Goal: Task Accomplishment & Management: Use online tool/utility

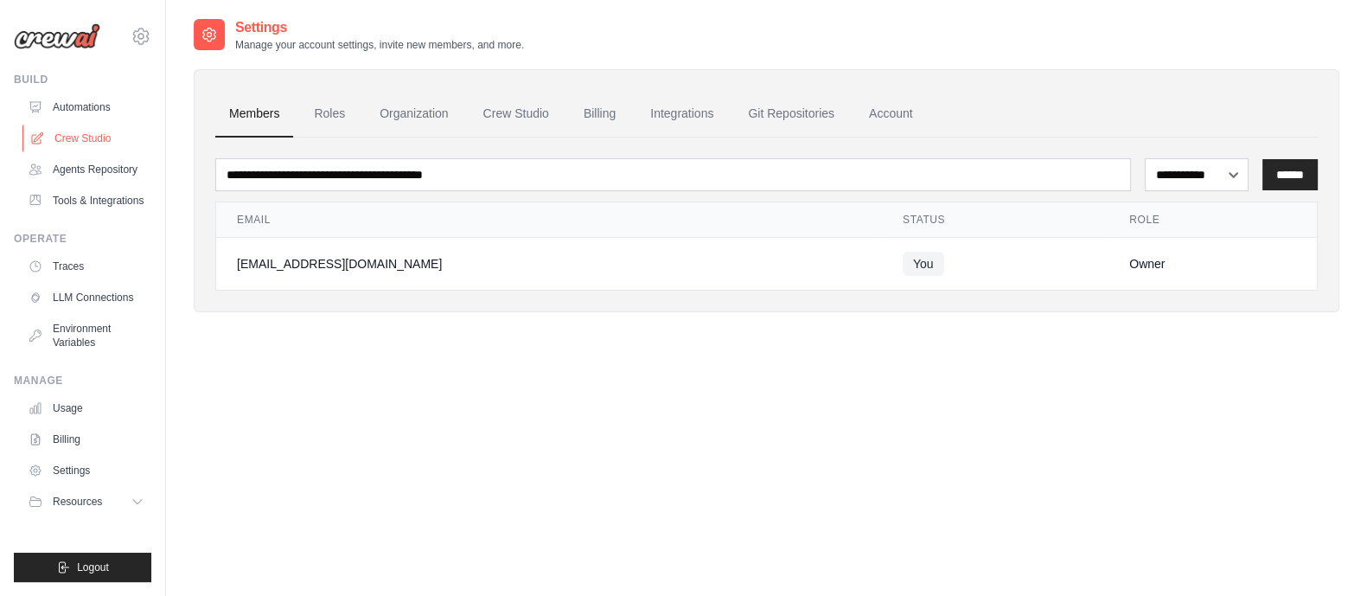
click at [86, 131] on link "Crew Studio" at bounding box center [87, 139] width 131 height 28
click at [80, 340] on link "Environment Variables" at bounding box center [87, 336] width 131 height 42
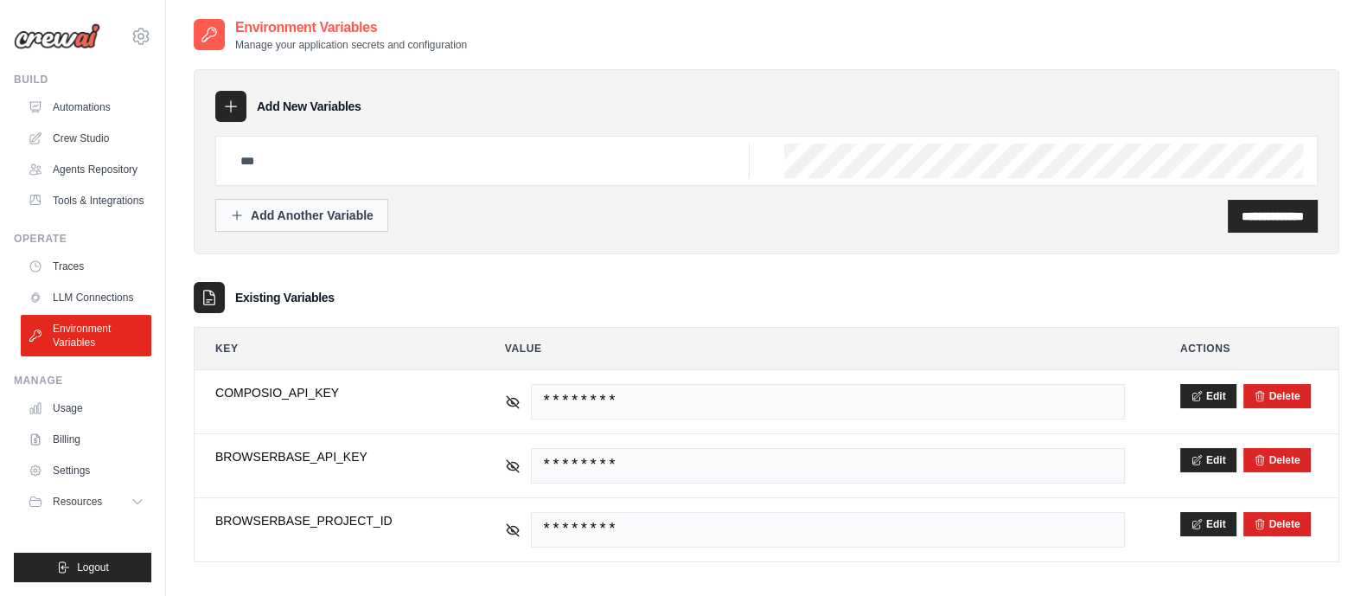
click at [370, 219] on div "Add Another Variable" at bounding box center [302, 215] width 144 height 17
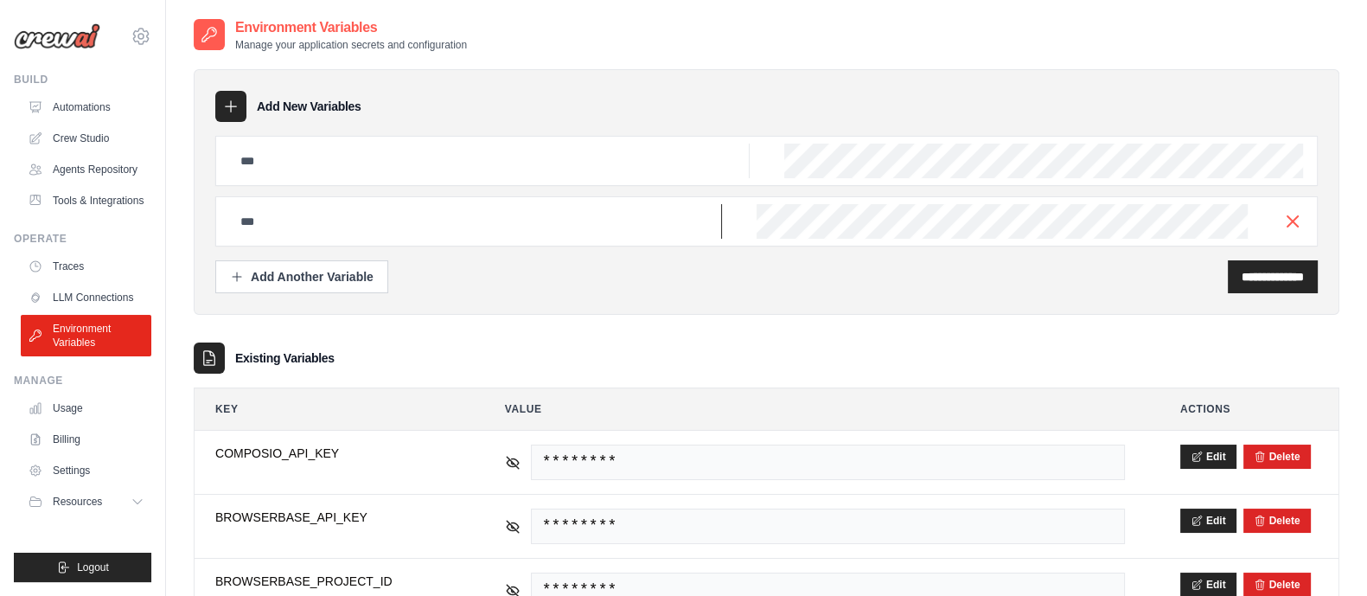
click at [370, 222] on input "text" at bounding box center [476, 221] width 492 height 35
paste input "**********"
drag, startPoint x: 648, startPoint y: 218, endPoint x: 323, endPoint y: 218, distance: 325.1
click at [323, 218] on input "**********" at bounding box center [476, 221] width 492 height 35
type input "**********"
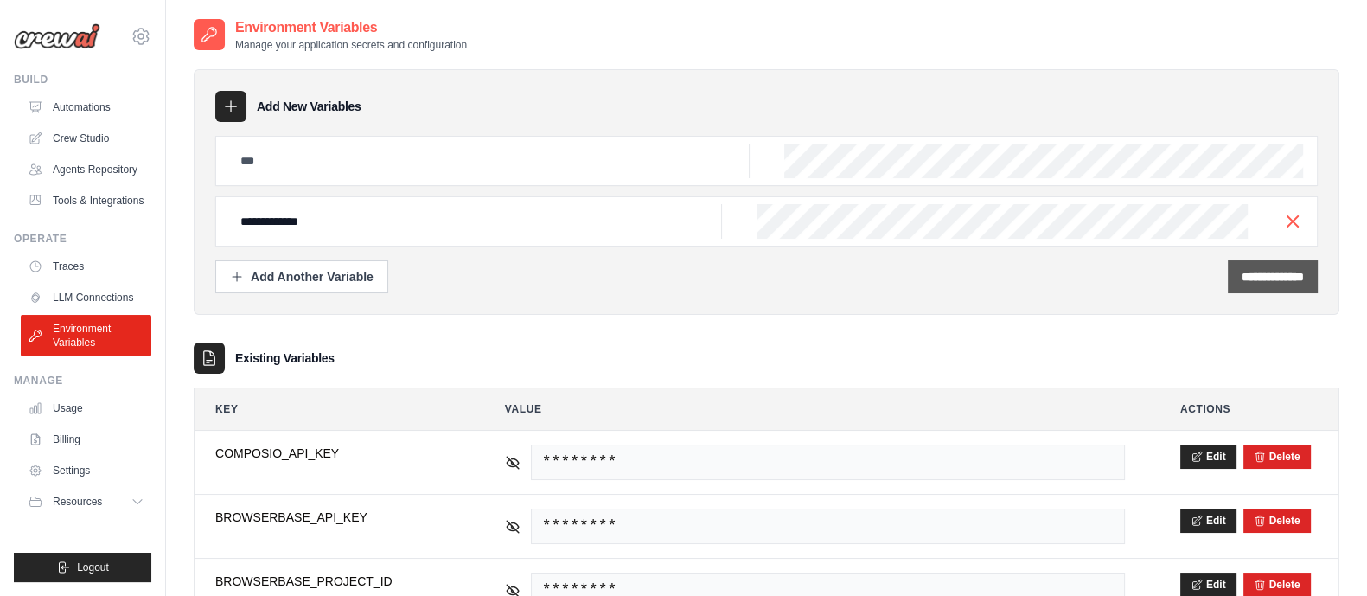
click at [1261, 284] on div "**********" at bounding box center [1273, 276] width 90 height 33
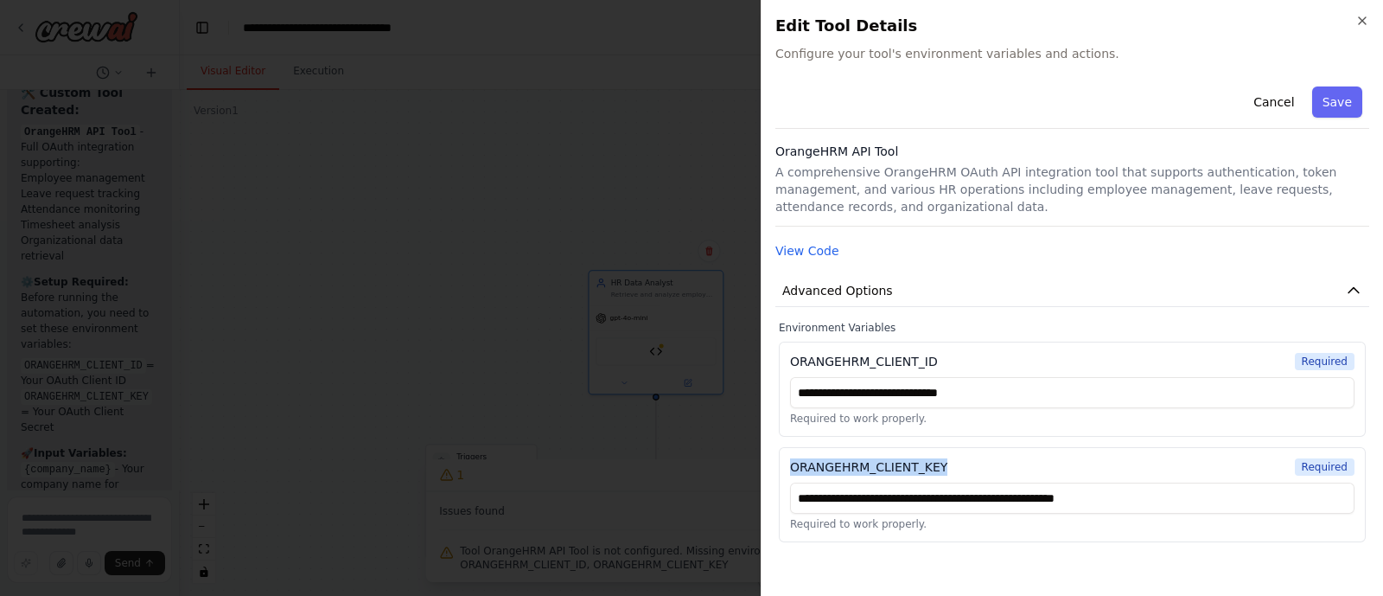
click at [789, 464] on div "**********" at bounding box center [1072, 494] width 587 height 95
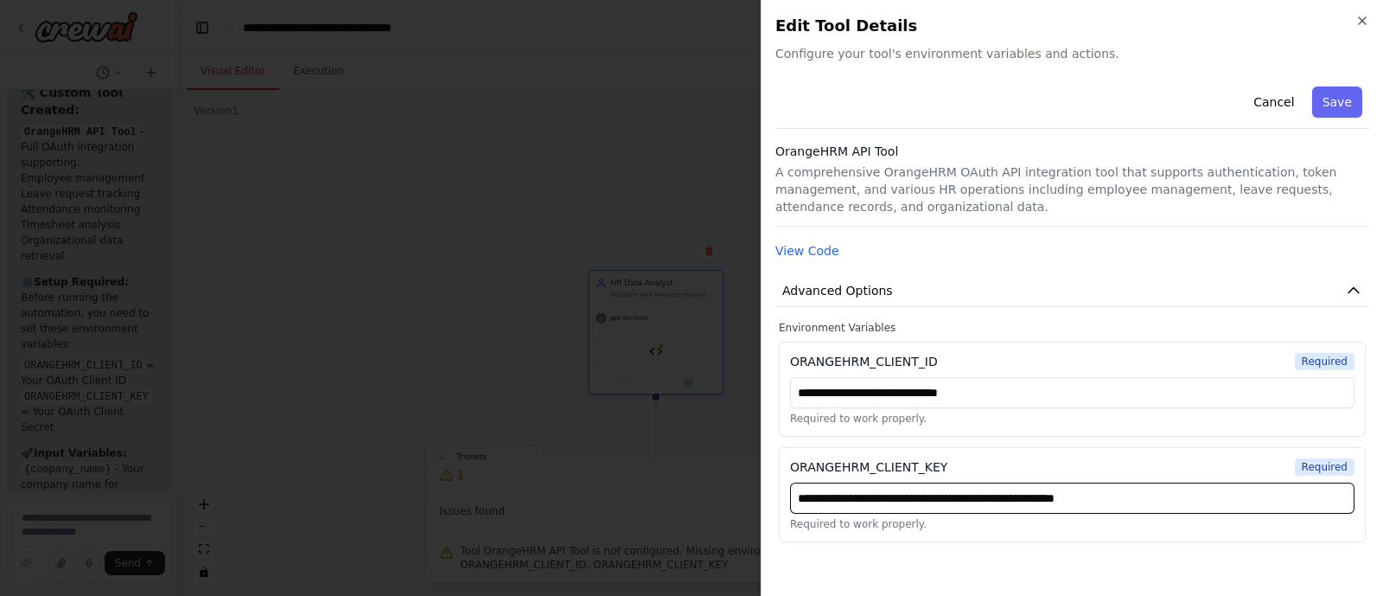
click at [868, 500] on input "**********" at bounding box center [1072, 497] width 565 height 31
type input "**********"
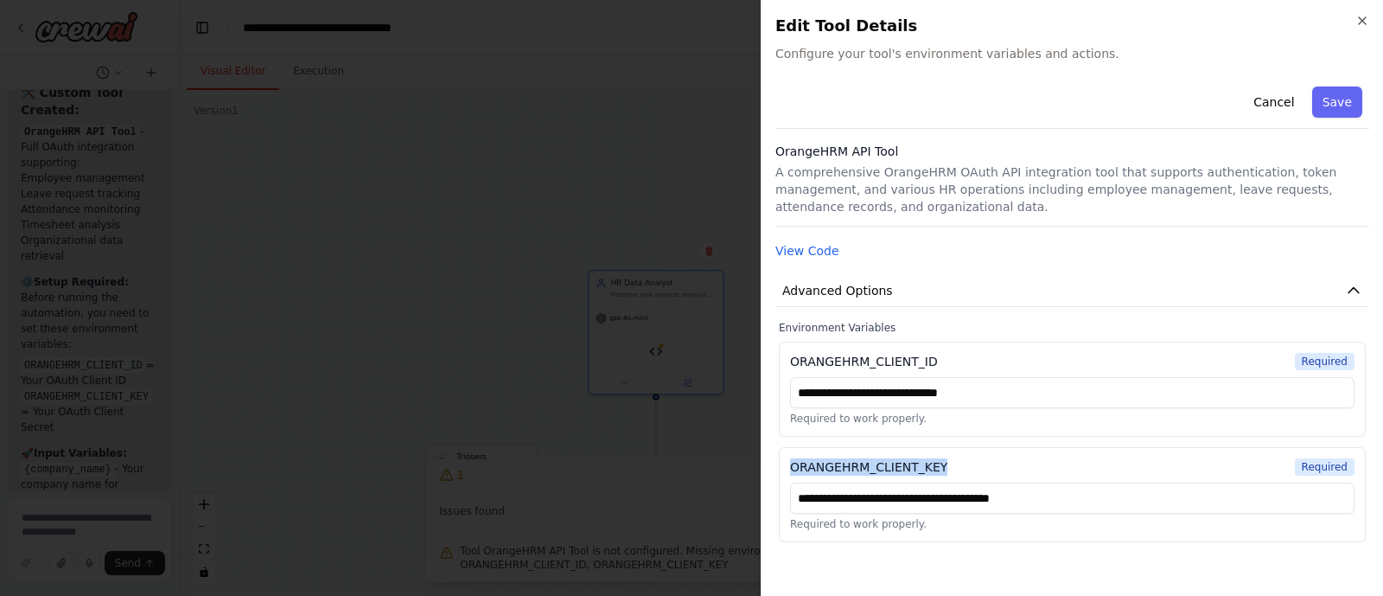
drag, startPoint x: 953, startPoint y: 463, endPoint x: 791, endPoint y: 465, distance: 161.7
click at [791, 465] on div "ORANGEHRM_CLIENT_KEY Required" at bounding box center [1072, 466] width 565 height 17
copy div "ORANGEHRM_CLIENT_KEY"
drag, startPoint x: 944, startPoint y: 360, endPoint x: 787, endPoint y: 364, distance: 157.4
click at [787, 364] on div "**********" at bounding box center [1072, 389] width 587 height 95
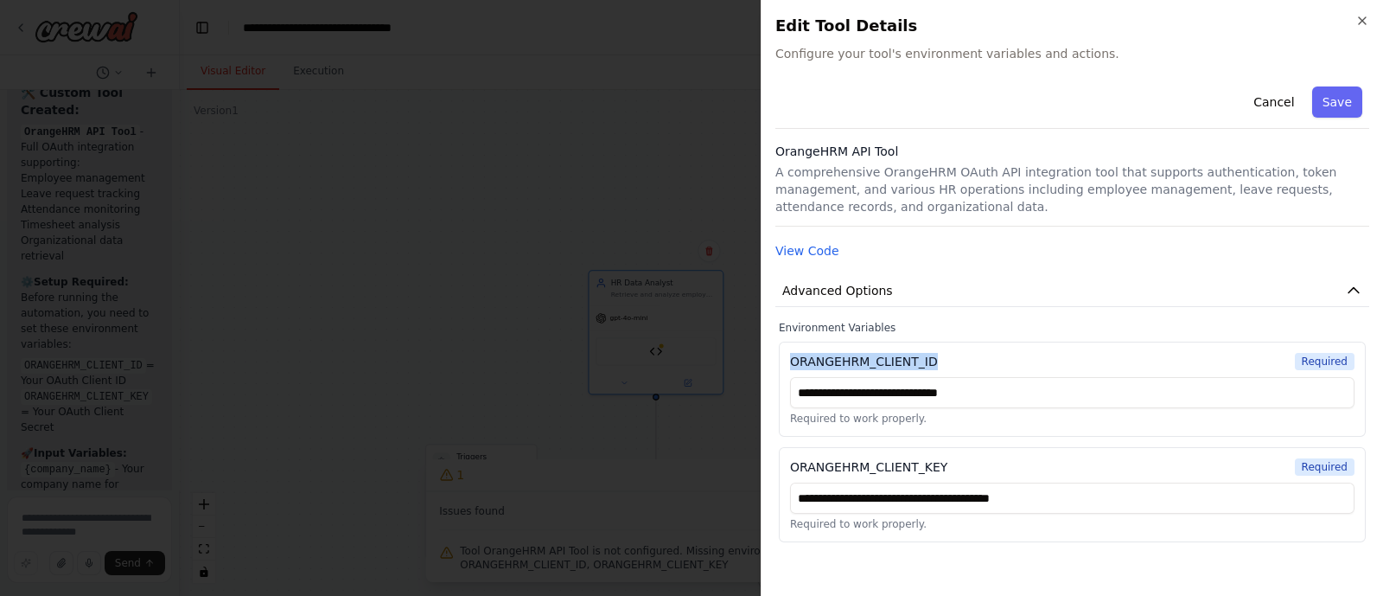
copy div "ORANGEHRM_CLIENT_ID"
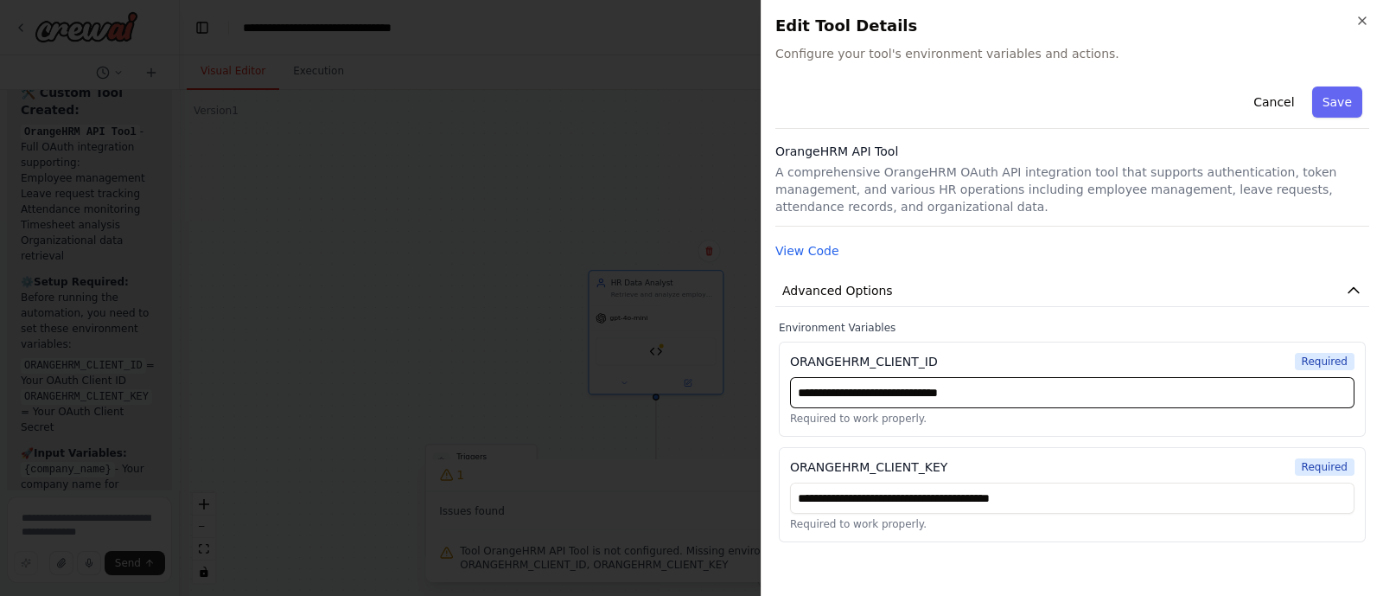
drag, startPoint x: 1031, startPoint y: 394, endPoint x: 781, endPoint y: 386, distance: 250.0
click at [781, 386] on div "**********" at bounding box center [1072, 389] width 587 height 95
paste input "text"
paste input "**********"
type input "**********"
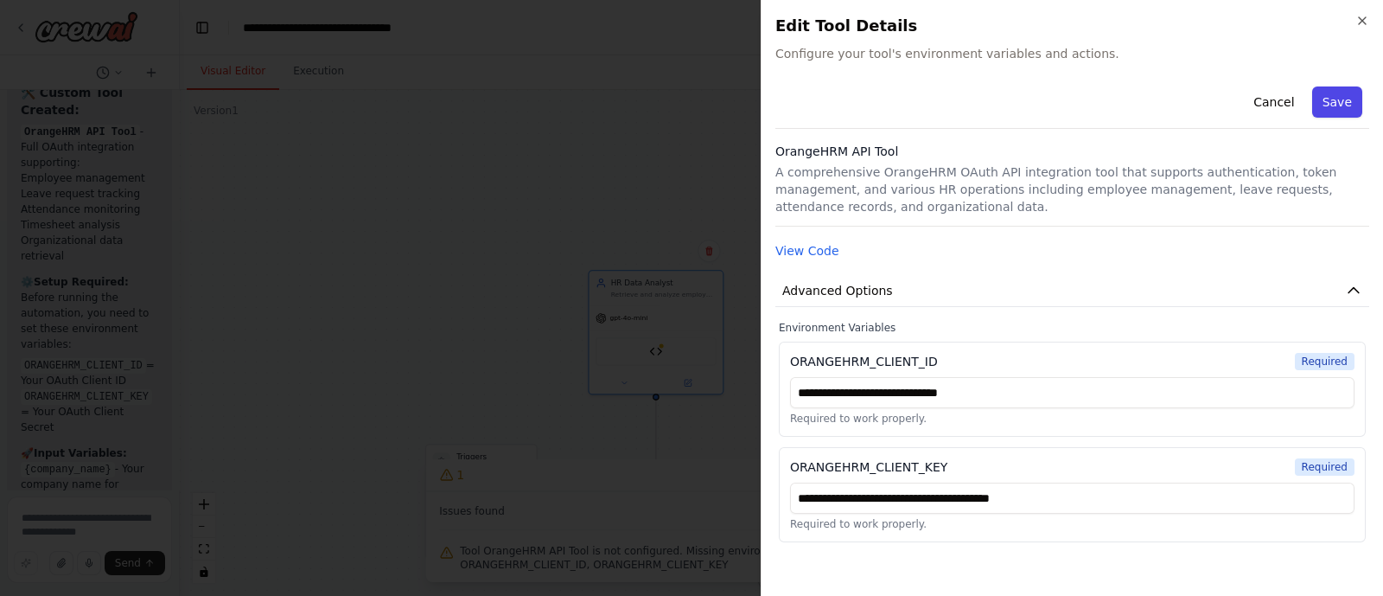
click at [1326, 106] on button "Save" at bounding box center [1338, 101] width 50 height 31
click at [1338, 107] on button "Save" at bounding box center [1338, 101] width 50 height 31
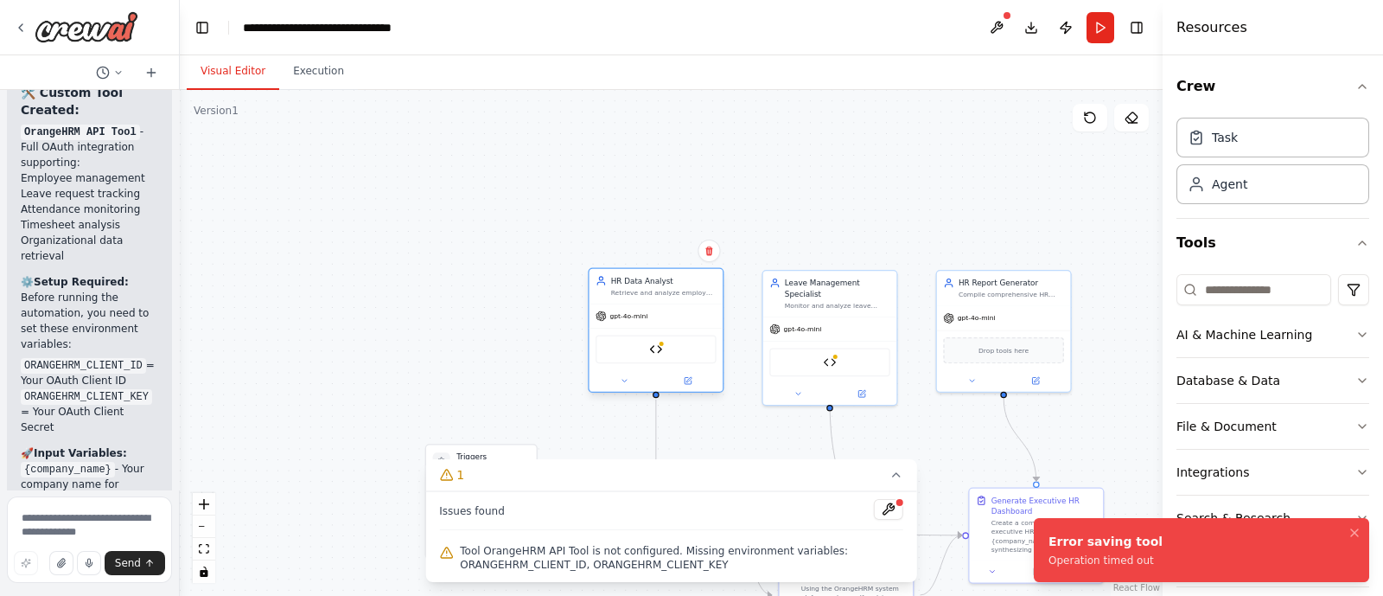
click at [663, 353] on div "OrangeHRM API Tool" at bounding box center [656, 349] width 121 height 29
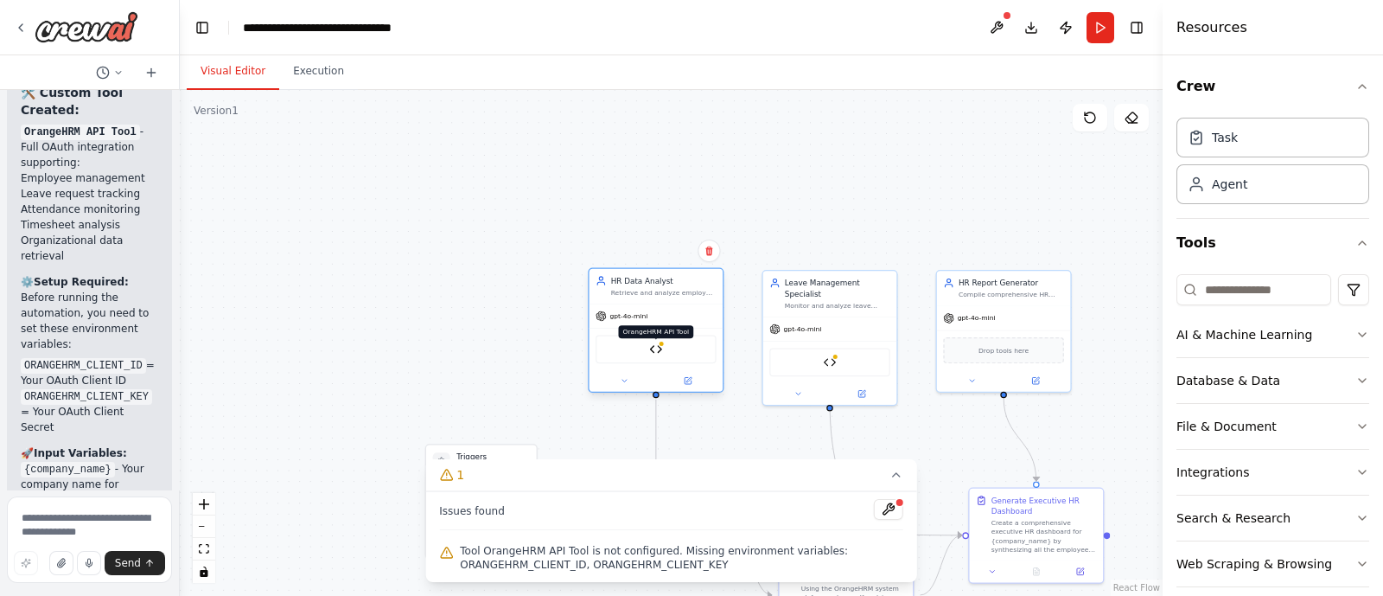
click at [659, 349] on img at bounding box center [655, 348] width 13 height 13
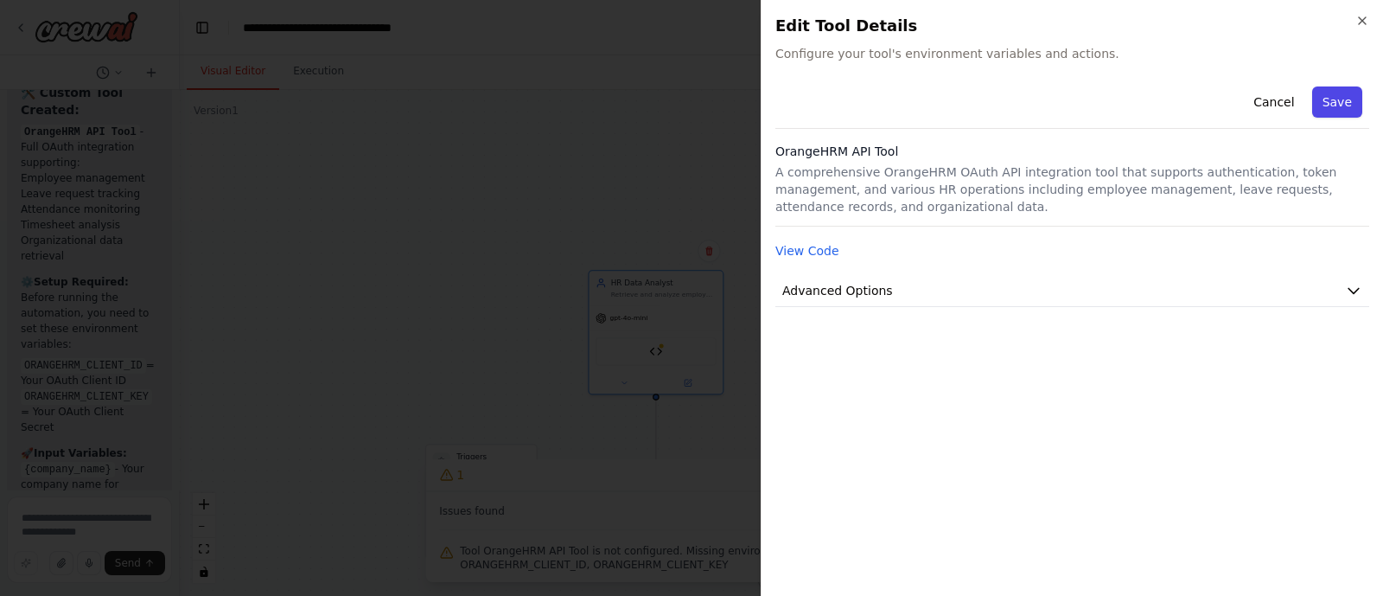
click at [1336, 102] on button "Save" at bounding box center [1338, 101] width 50 height 31
click at [941, 296] on button "Advanced Options" at bounding box center [1073, 291] width 594 height 32
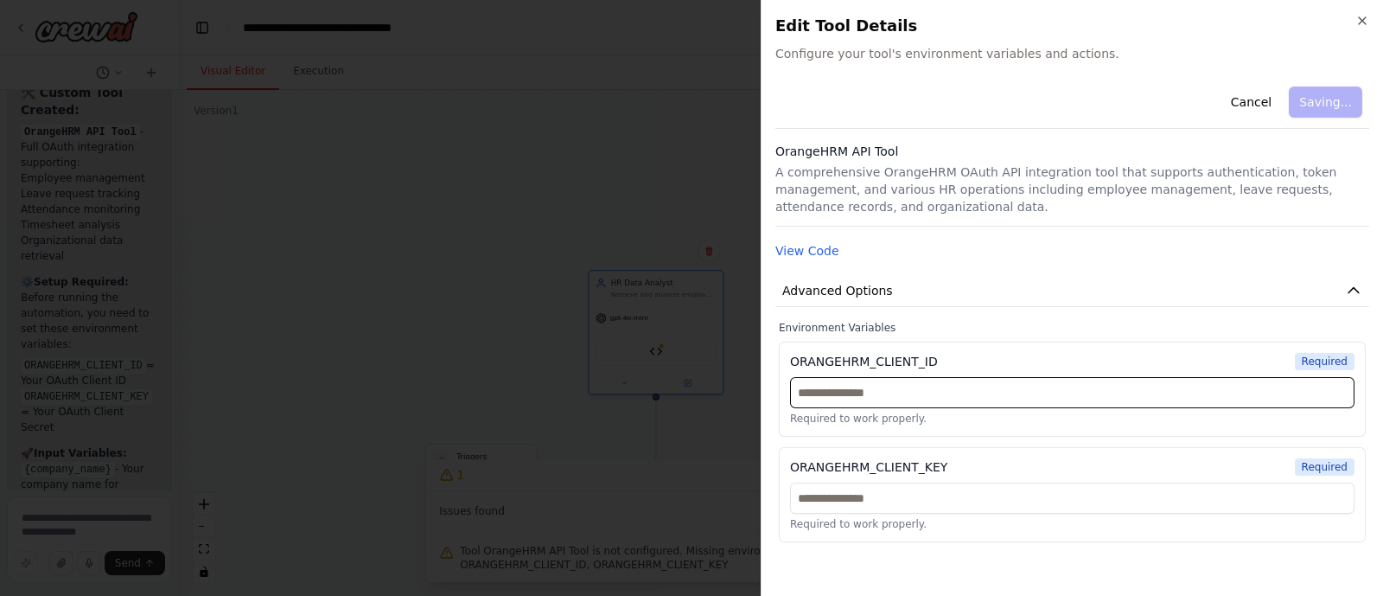
click at [918, 398] on input "text" at bounding box center [1072, 392] width 565 height 31
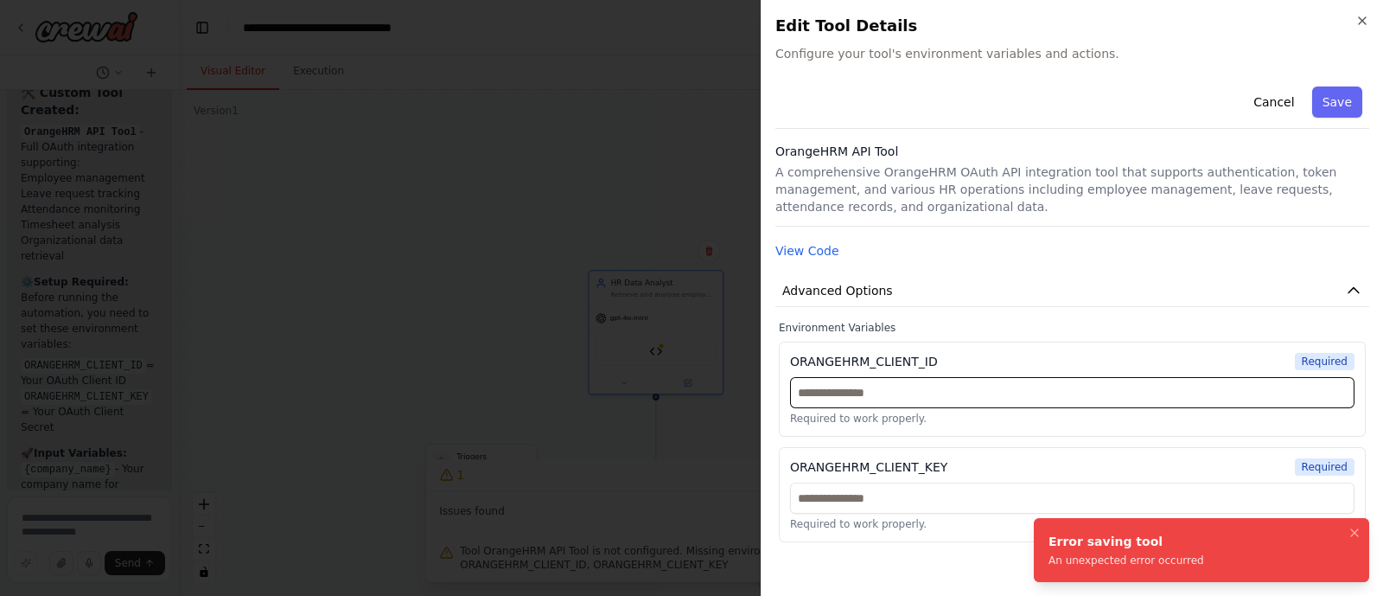
paste input "**********"
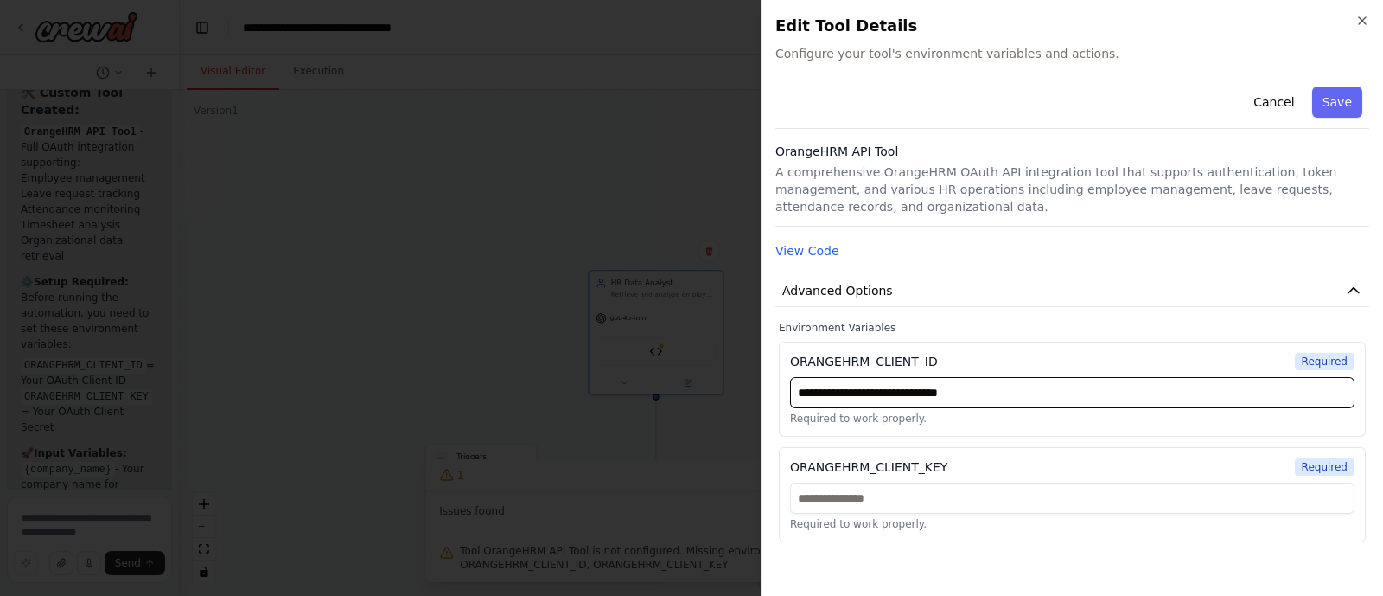
type input "**********"
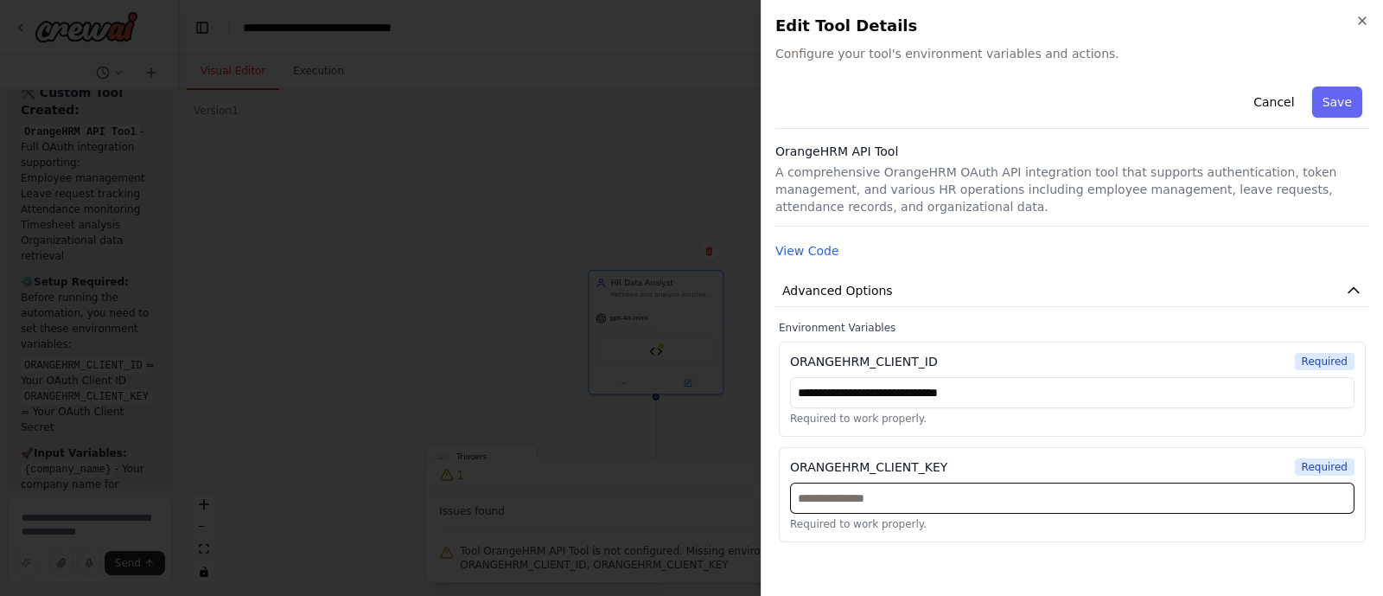
click at [899, 498] on input "text" at bounding box center [1072, 497] width 565 height 31
paste input "**********"
type input "**********"
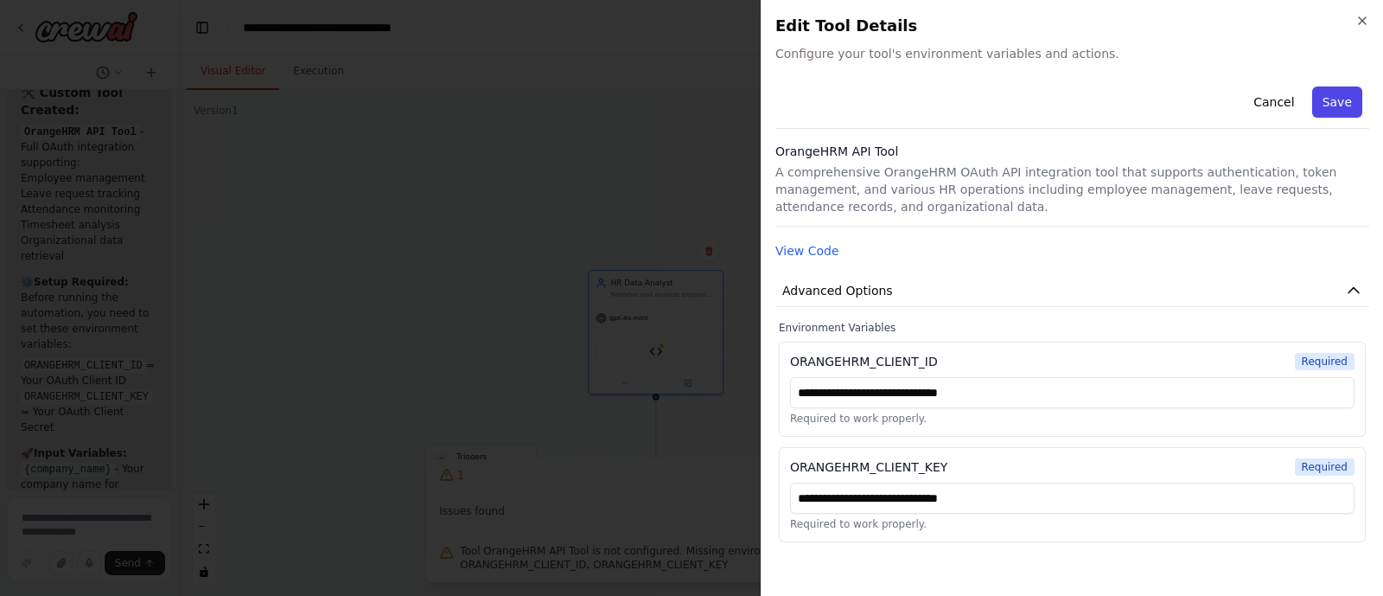
click at [1336, 104] on button "Save" at bounding box center [1338, 101] width 50 height 31
click at [1338, 89] on button "Save" at bounding box center [1338, 101] width 50 height 31
click at [1286, 108] on button "Cancel" at bounding box center [1273, 101] width 61 height 31
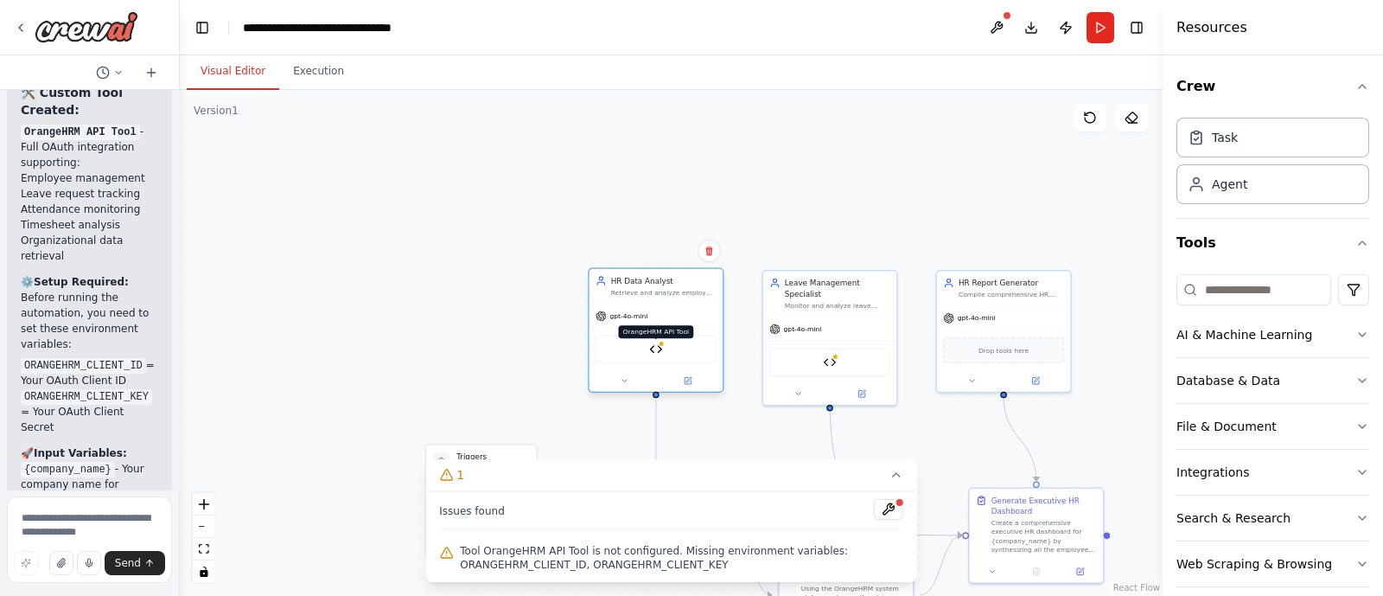
click at [655, 348] on img at bounding box center [655, 348] width 13 height 13
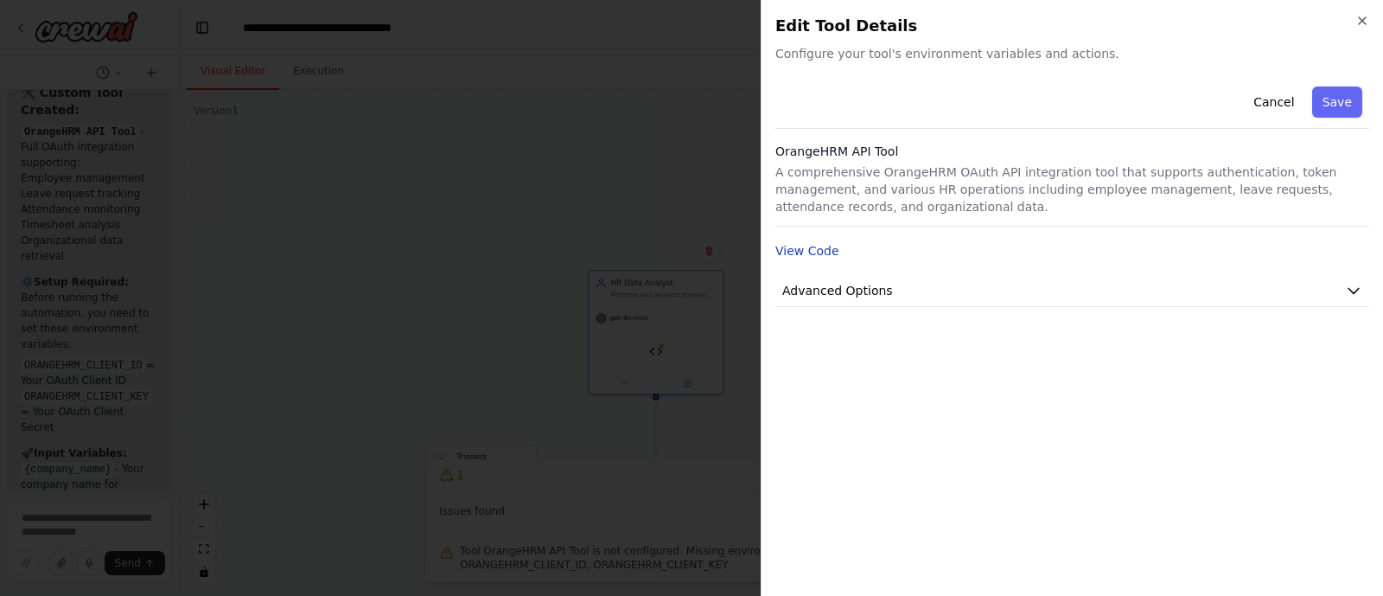
click at [827, 253] on button "View Code" at bounding box center [808, 250] width 64 height 17
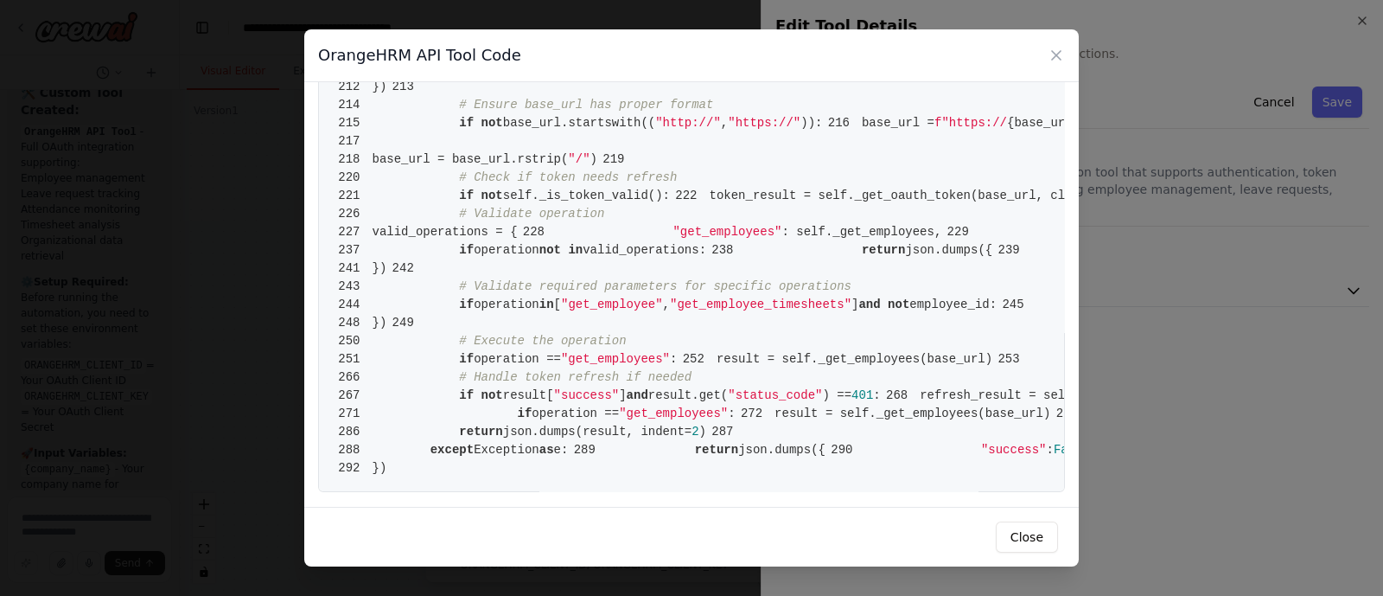
scroll to position [1446, 0]
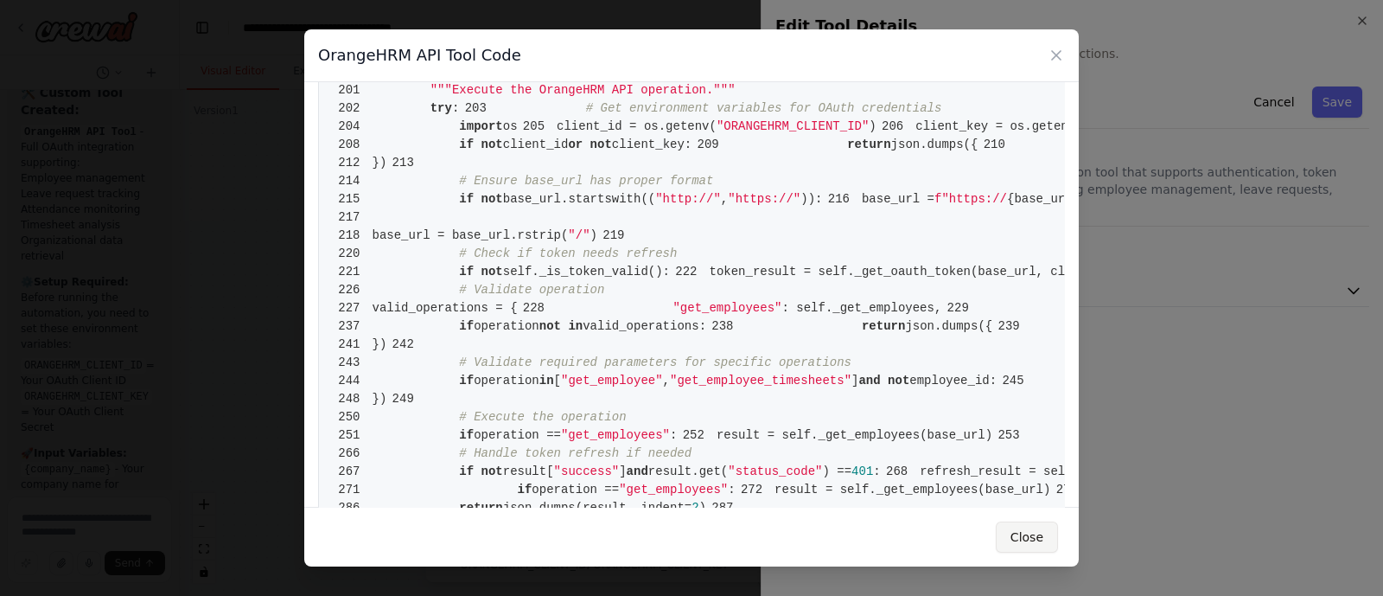
click at [1040, 541] on button "Close" at bounding box center [1027, 536] width 62 height 31
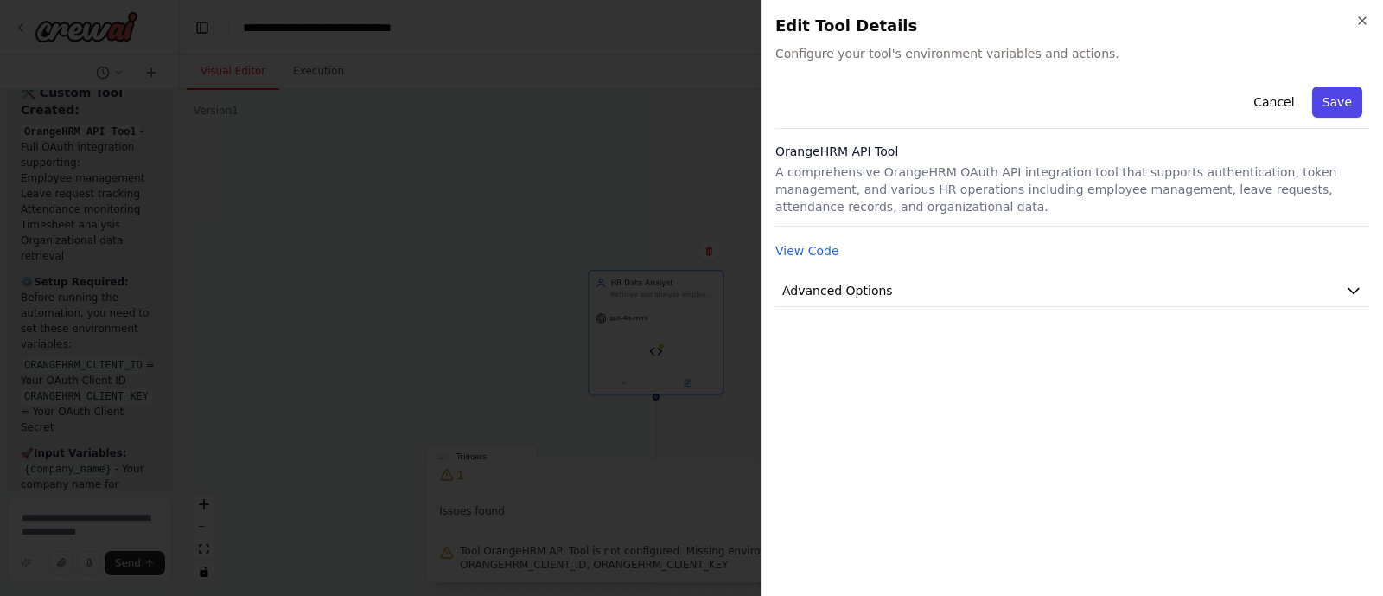
click at [1324, 103] on button "Save" at bounding box center [1338, 101] width 50 height 31
click at [846, 296] on span "Advanced Options" at bounding box center [838, 290] width 111 height 17
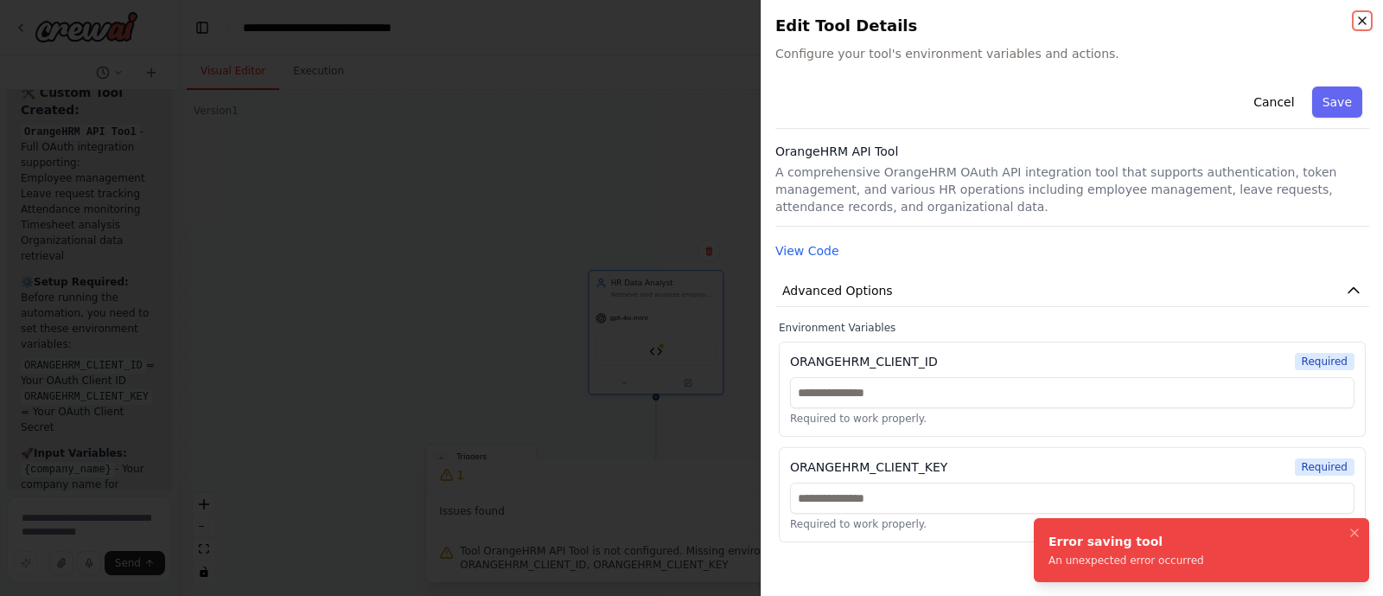
click at [1363, 20] on icon "button" at bounding box center [1362, 20] width 7 height 7
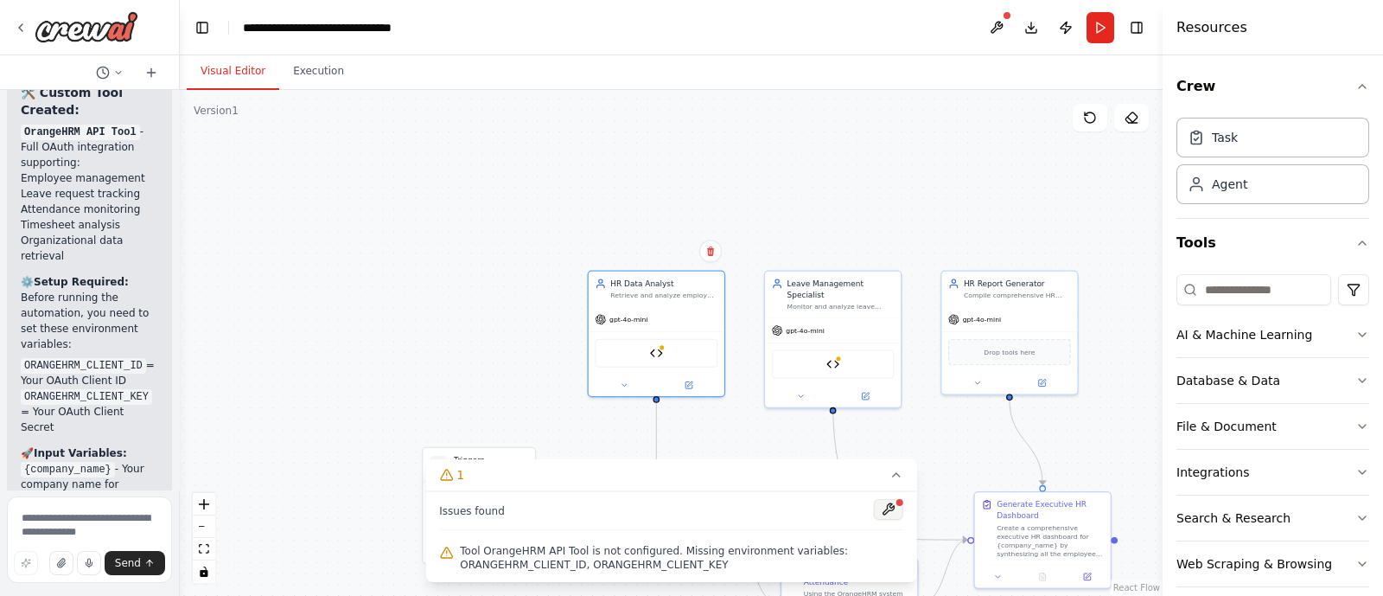
click at [887, 508] on button at bounding box center [888, 509] width 29 height 21
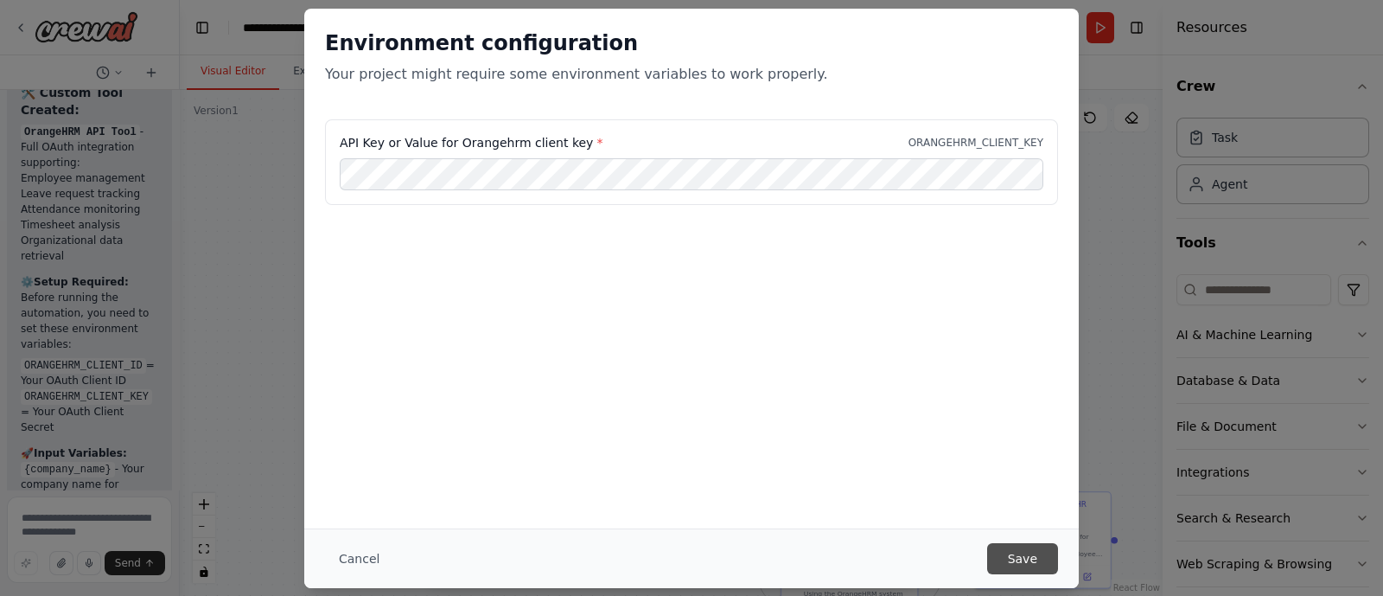
click at [1013, 559] on button "Save" at bounding box center [1022, 558] width 71 height 31
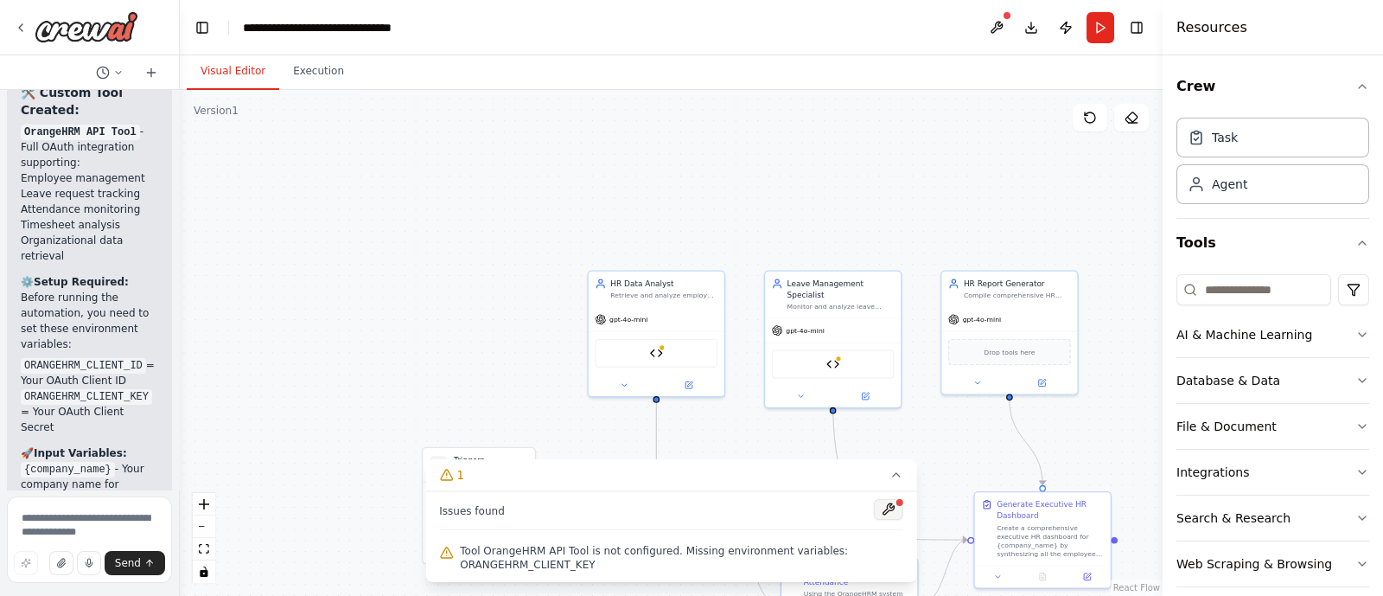
click at [885, 502] on button at bounding box center [888, 509] width 29 height 21
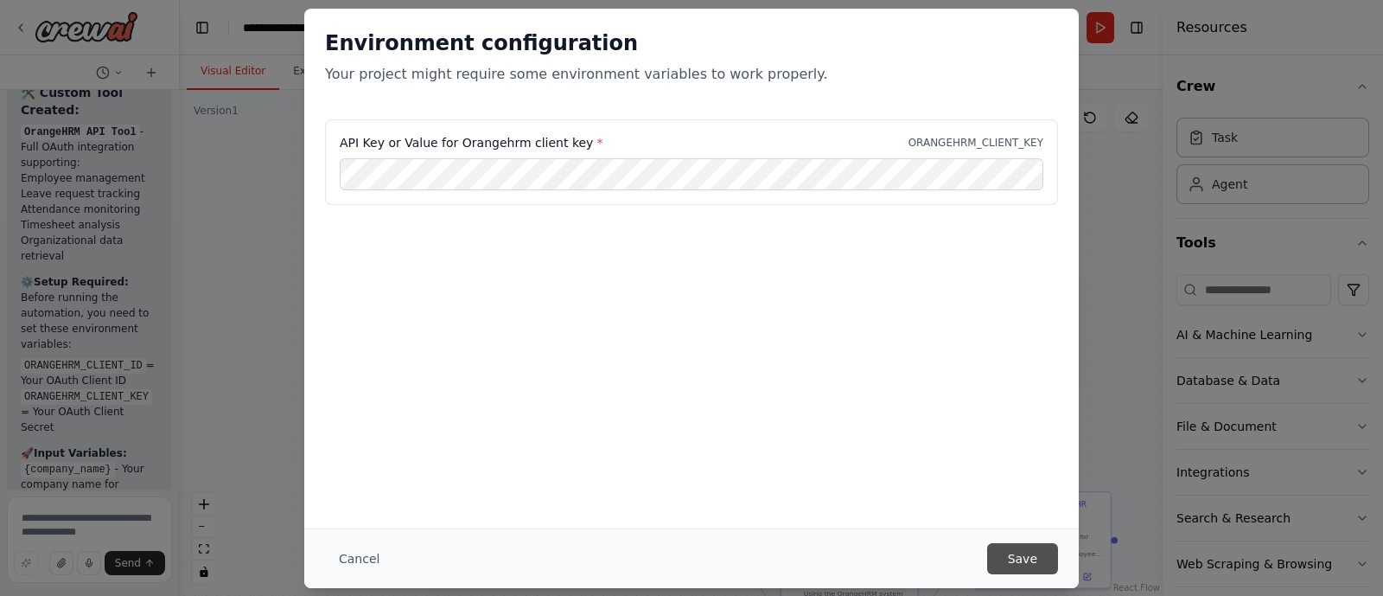
click at [1018, 550] on button "Save" at bounding box center [1022, 558] width 71 height 31
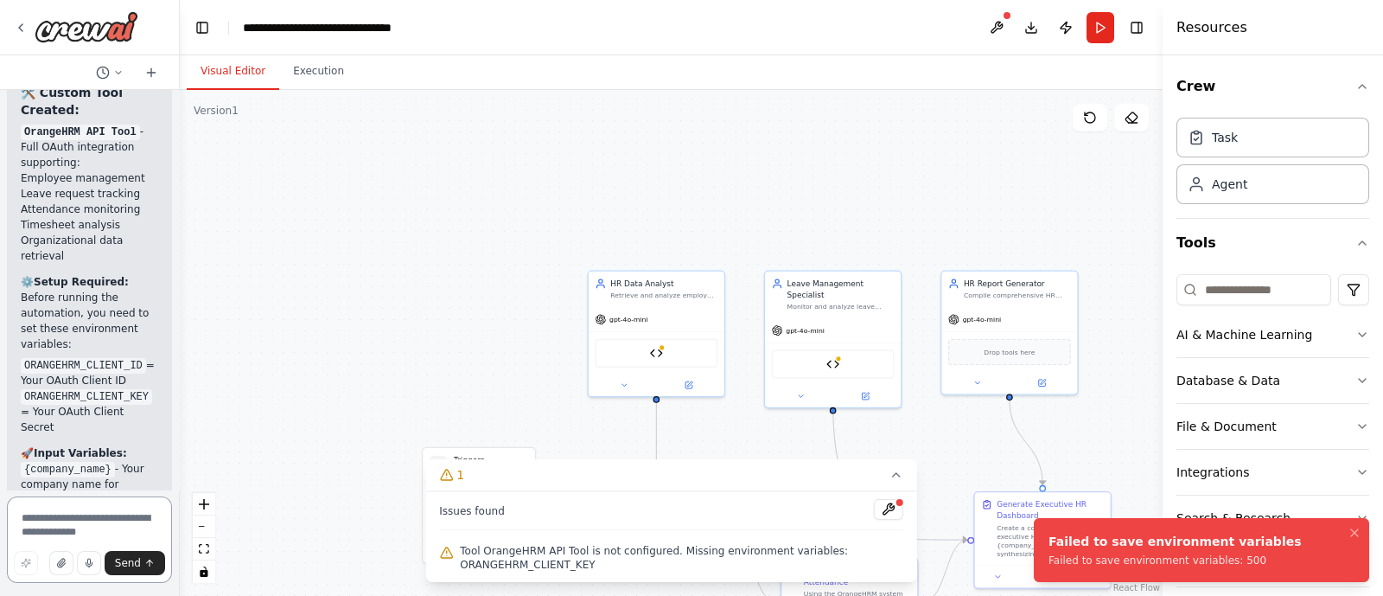
click at [78, 535] on textarea at bounding box center [89, 539] width 165 height 86
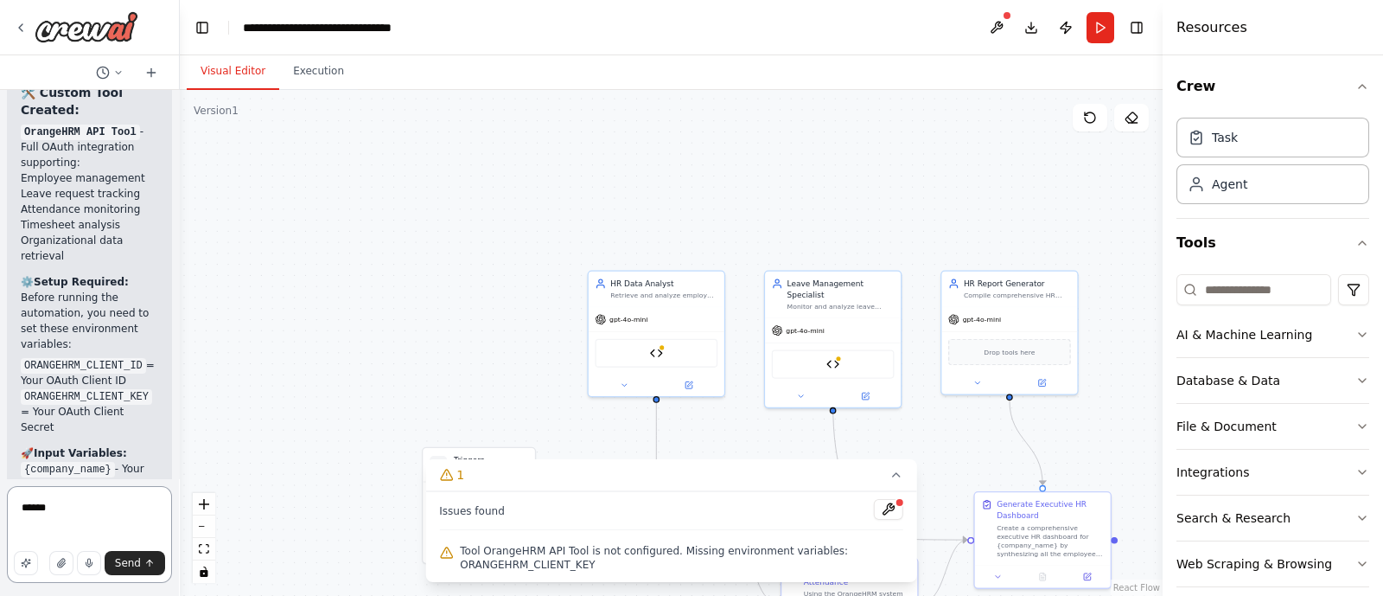
paste textarea "**********"
click at [110, 507] on textarea "**********" at bounding box center [89, 520] width 165 height 125
click at [20, 508] on textarea "**********" at bounding box center [89, 520] width 165 height 125
click at [120, 512] on textarea "**********" at bounding box center [89, 534] width 165 height 97
paste textarea "**********"
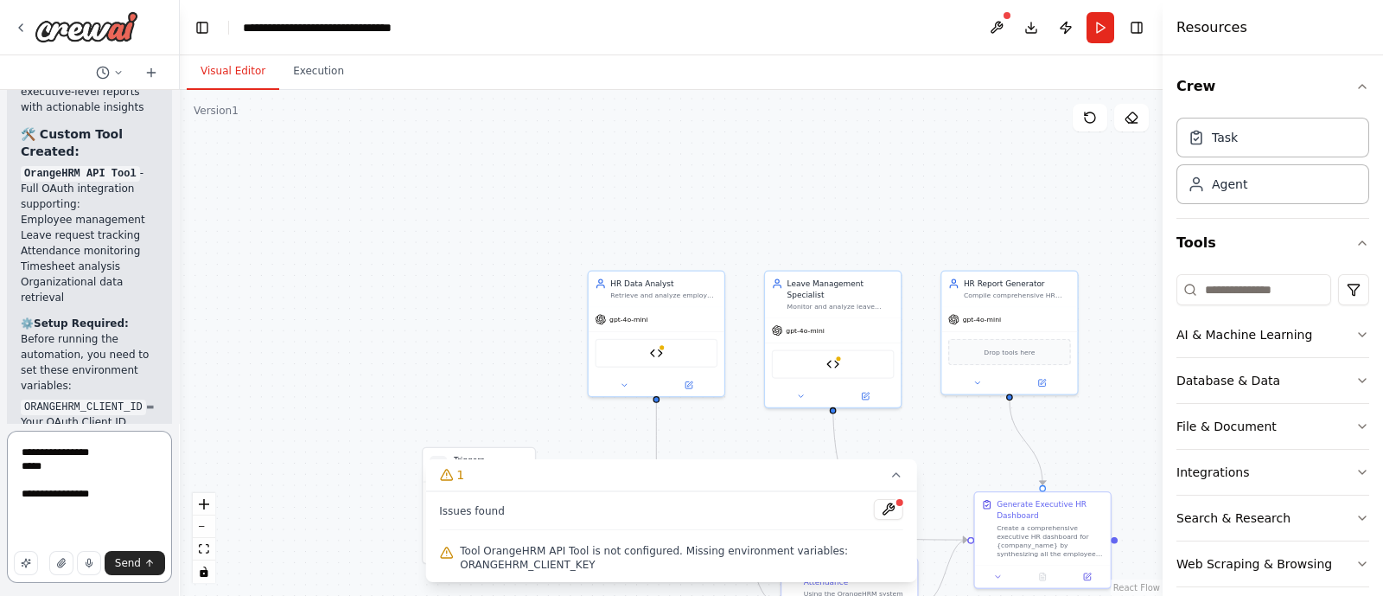
scroll to position [14154, 0]
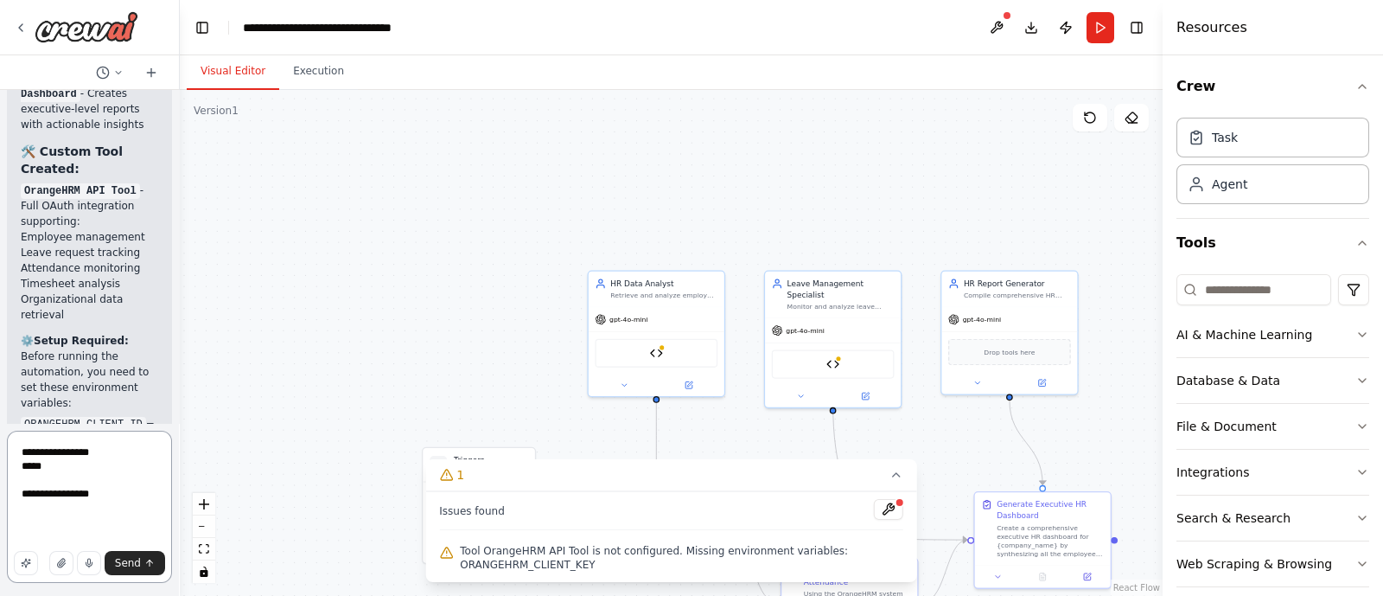
click at [120, 482] on textarea "**********" at bounding box center [89, 507] width 165 height 152
click at [120, 499] on textarea "**********" at bounding box center [89, 507] width 165 height 152
drag, startPoint x: 120, startPoint y: 499, endPoint x: 18, endPoint y: 470, distance: 106.2
click at [18, 470] on textarea "**********" at bounding box center [89, 507] width 165 height 152
click at [36, 457] on textarea "**********" at bounding box center [89, 507] width 165 height 152
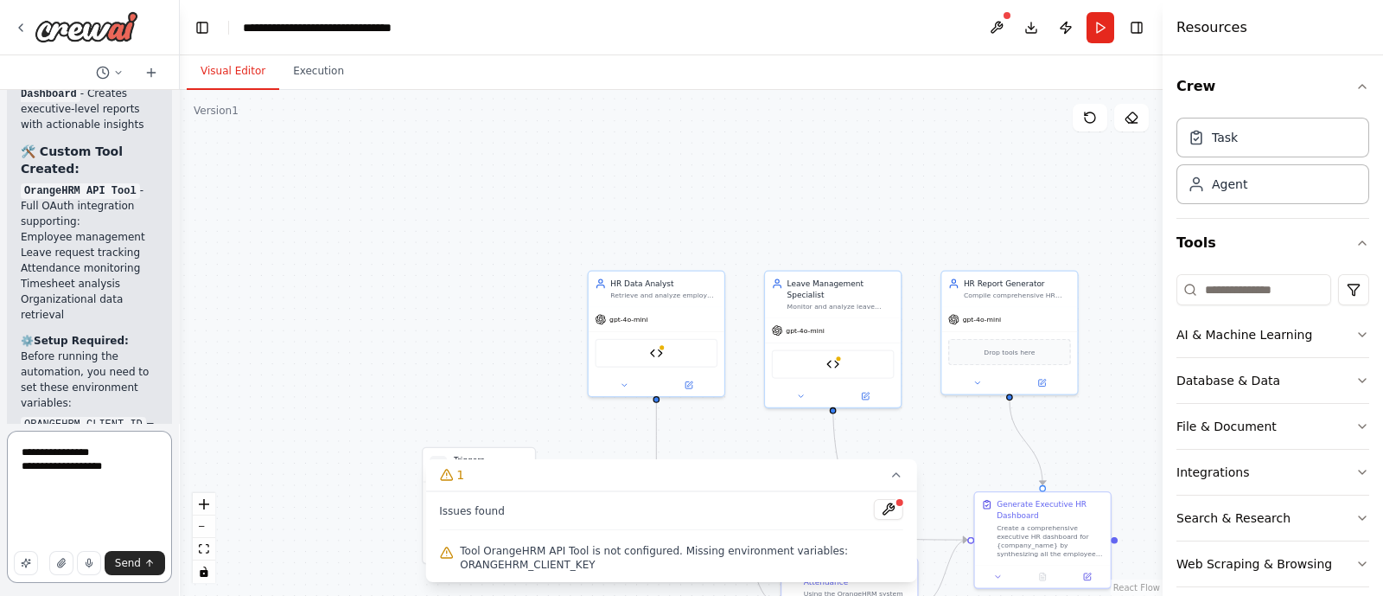
click at [36, 457] on textarea "**********" at bounding box center [89, 507] width 165 height 152
click at [29, 499] on textarea "**********" at bounding box center [89, 507] width 165 height 152
paste textarea "**********"
type textarea "**********"
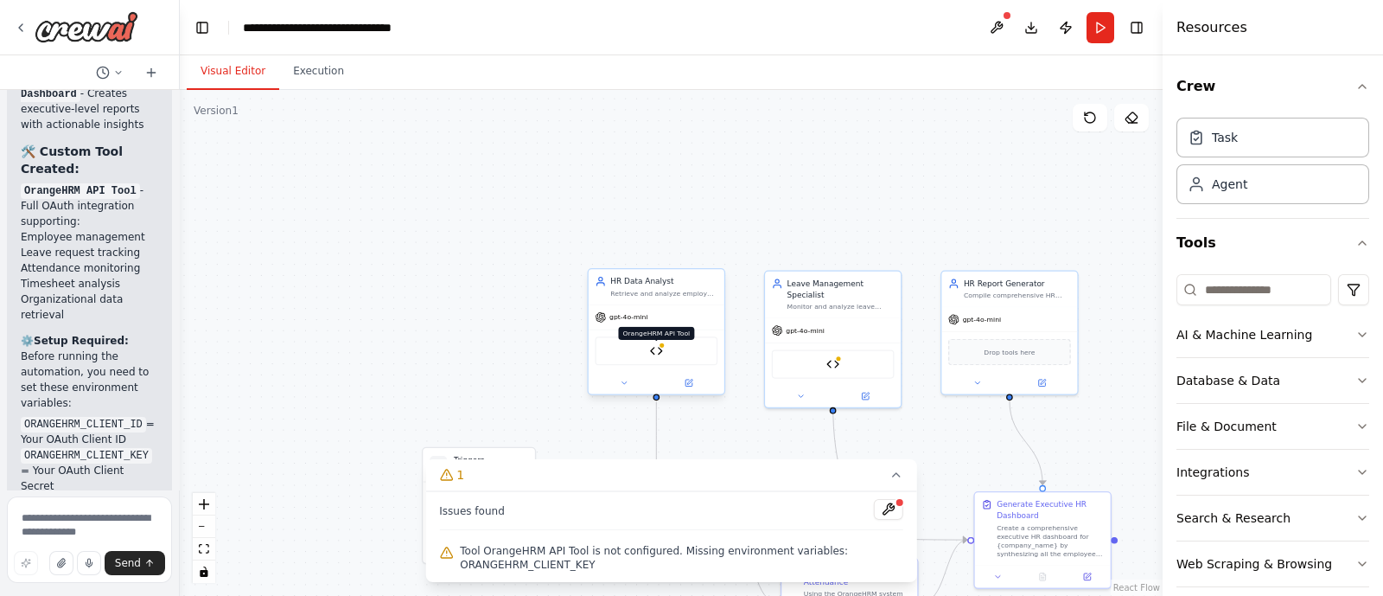
click at [661, 350] on img at bounding box center [656, 350] width 13 height 13
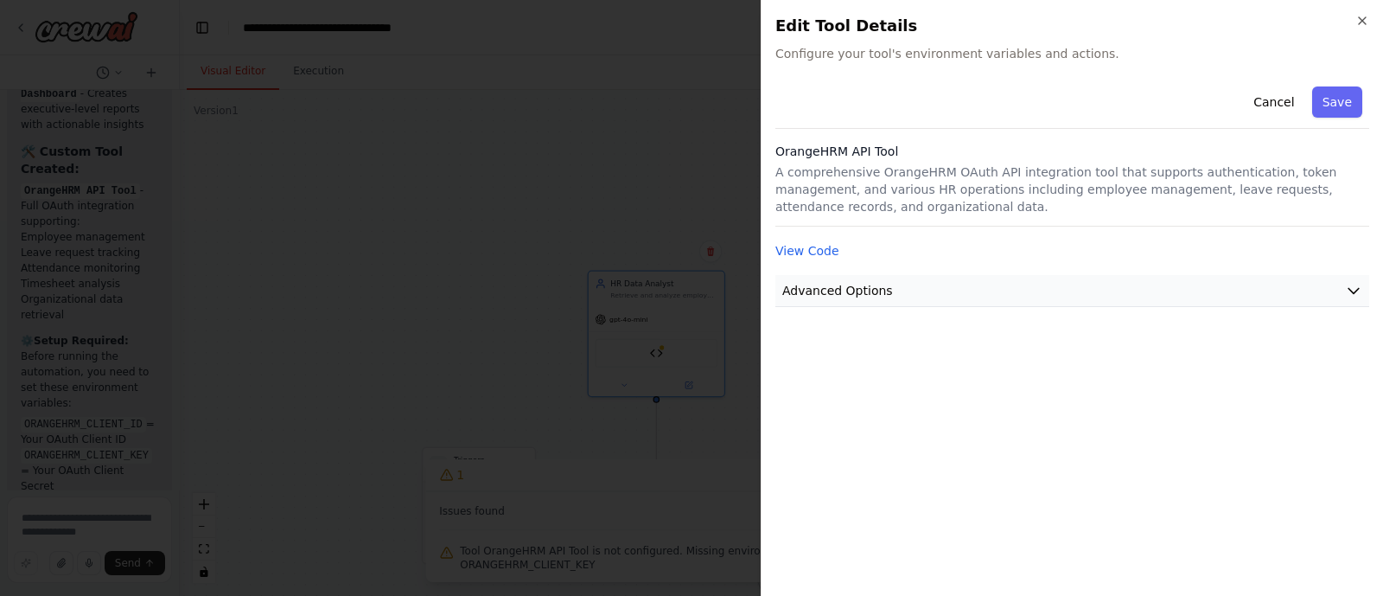
click at [1347, 293] on icon "button" at bounding box center [1353, 290] width 17 height 17
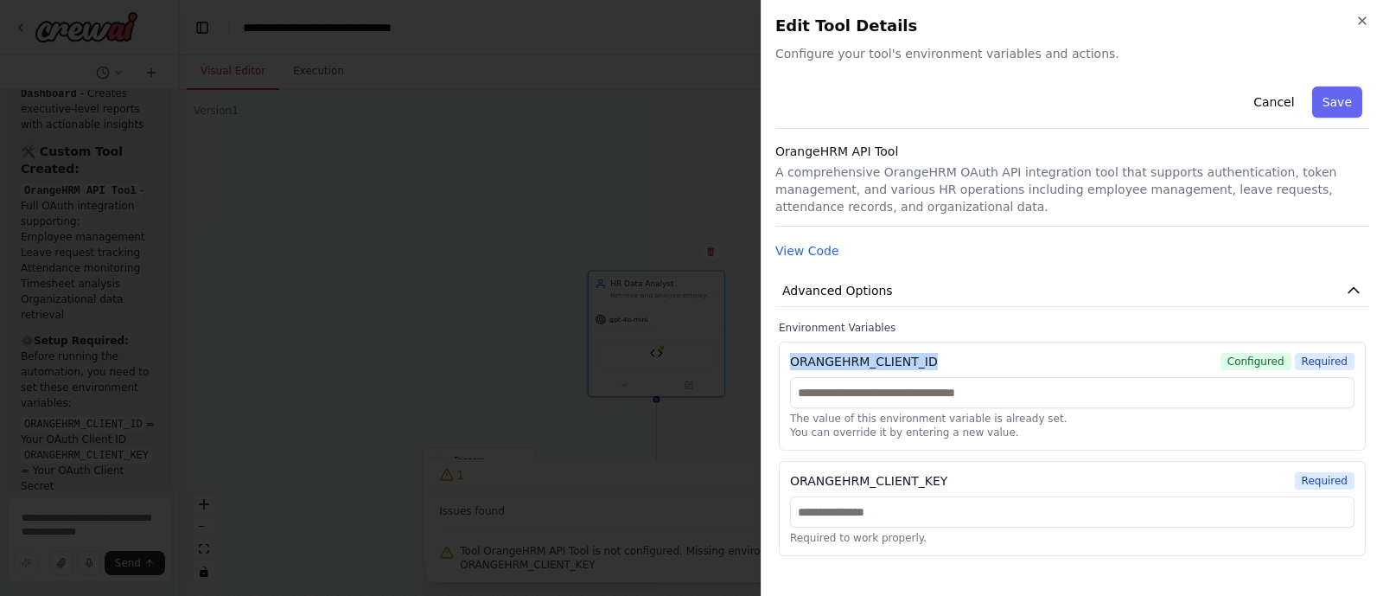
drag, startPoint x: 1019, startPoint y: 365, endPoint x: 789, endPoint y: 361, distance: 230.9
click at [789, 361] on div "ORANGEHRM_CLIENT_ID Configured Required The value of this environment variable …" at bounding box center [1072, 396] width 587 height 109
copy div "ORANGEHRM_CLIENT_ID"
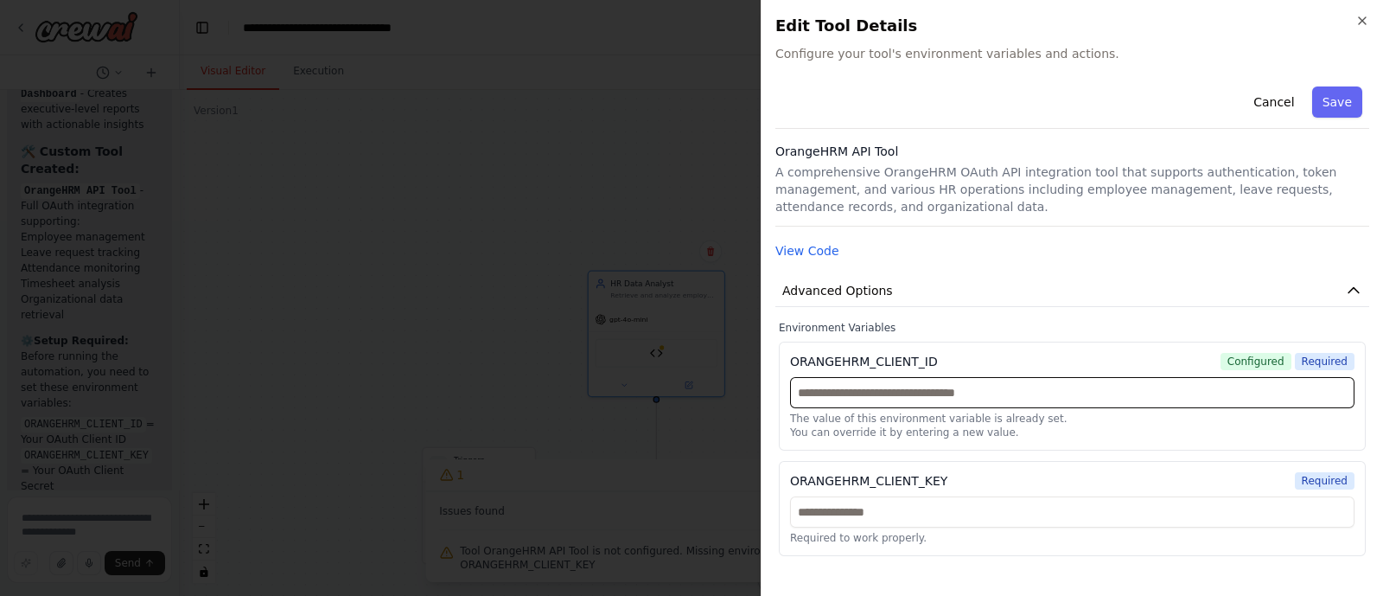
click at [967, 386] on input "text" at bounding box center [1072, 392] width 565 height 31
click at [882, 412] on p "The value of this environment variable is already set." at bounding box center [1072, 419] width 565 height 14
click at [873, 399] on input "text" at bounding box center [1072, 392] width 565 height 31
paste input "**********"
type input "**********"
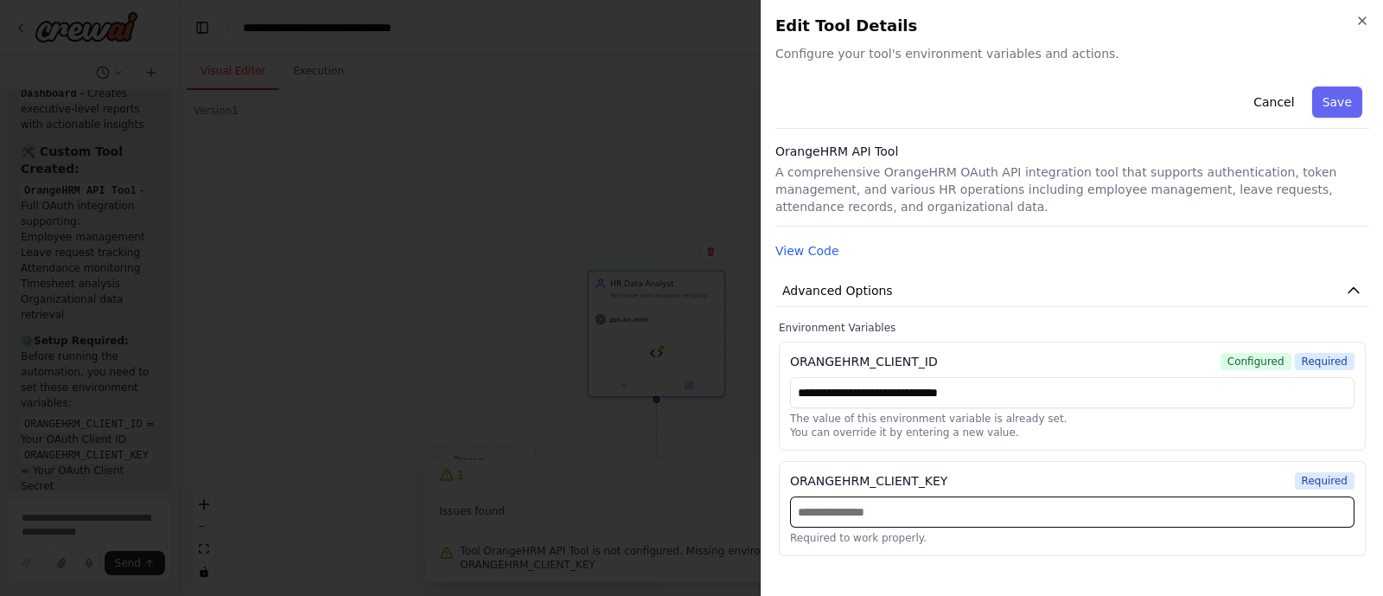
click at [990, 500] on input "text" at bounding box center [1072, 511] width 565 height 31
paste input "**********"
type input "**********"
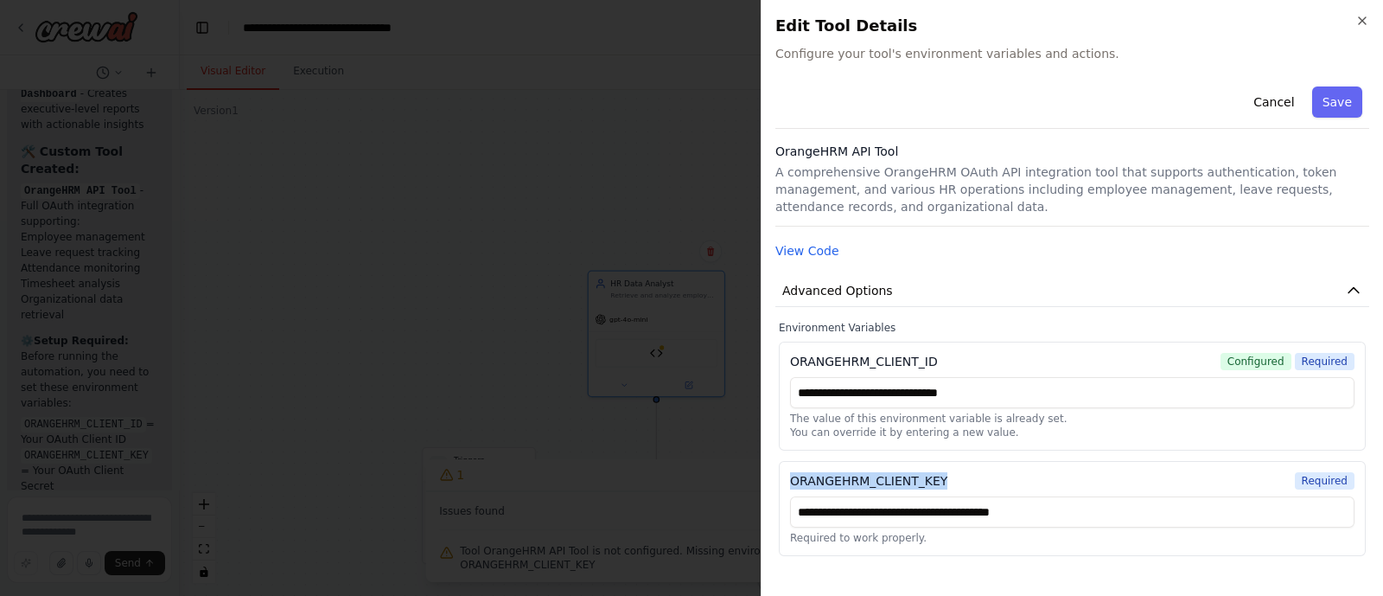
drag, startPoint x: 1023, startPoint y: 470, endPoint x: 765, endPoint y: 469, distance: 257.7
click at [765, 469] on div "**********" at bounding box center [1072, 298] width 623 height 596
copy div "ORANGEHRM_CLIENT_KEY"
click at [1346, 103] on button "Save" at bounding box center [1338, 101] width 50 height 31
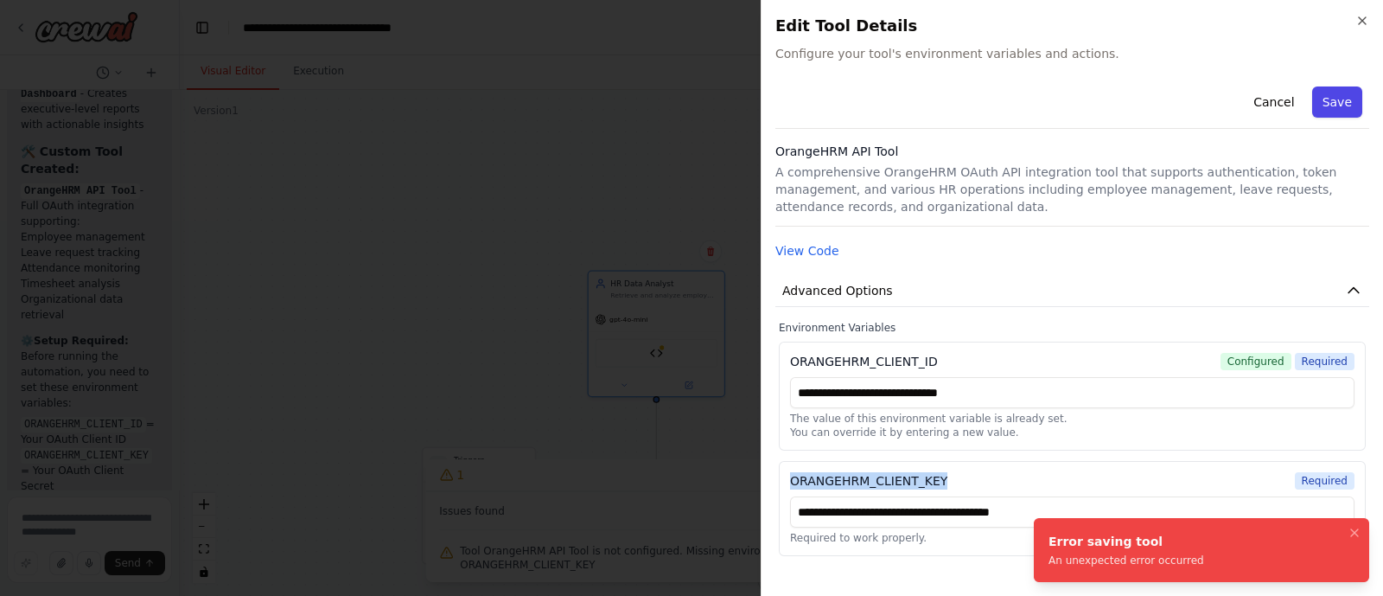
click at [1346, 103] on button "Save" at bounding box center [1338, 101] width 50 height 31
click at [1288, 106] on button "Cancel" at bounding box center [1273, 101] width 61 height 31
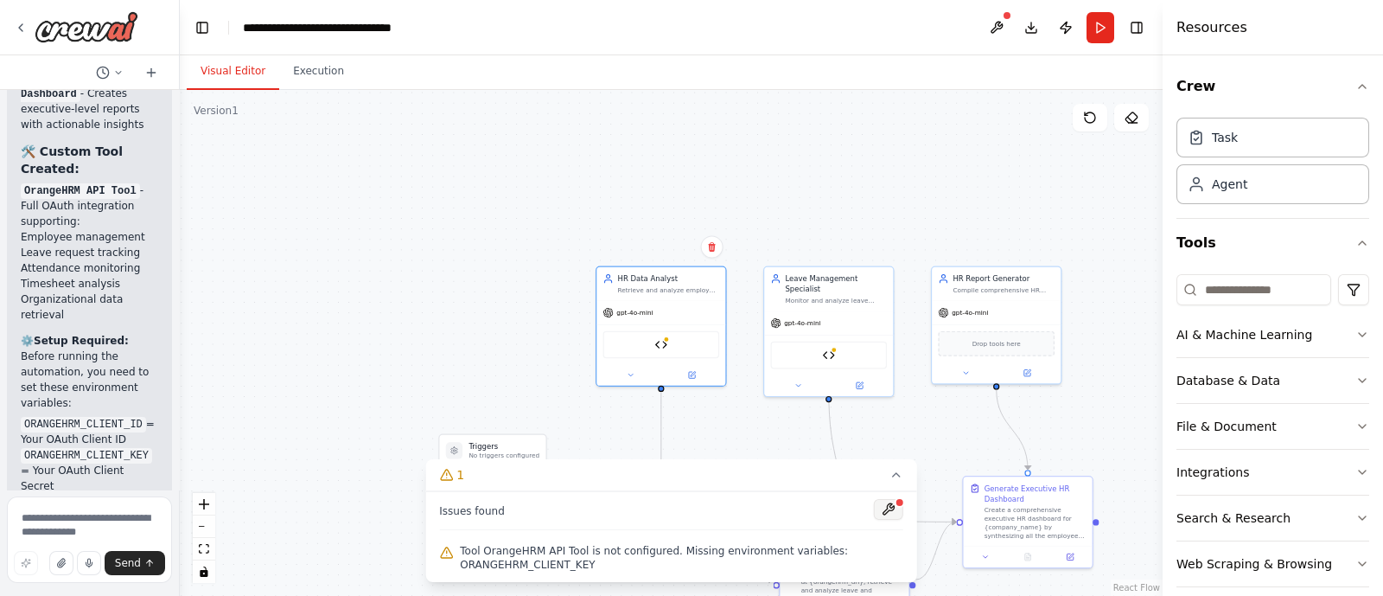
click at [892, 507] on button at bounding box center [888, 509] width 29 height 21
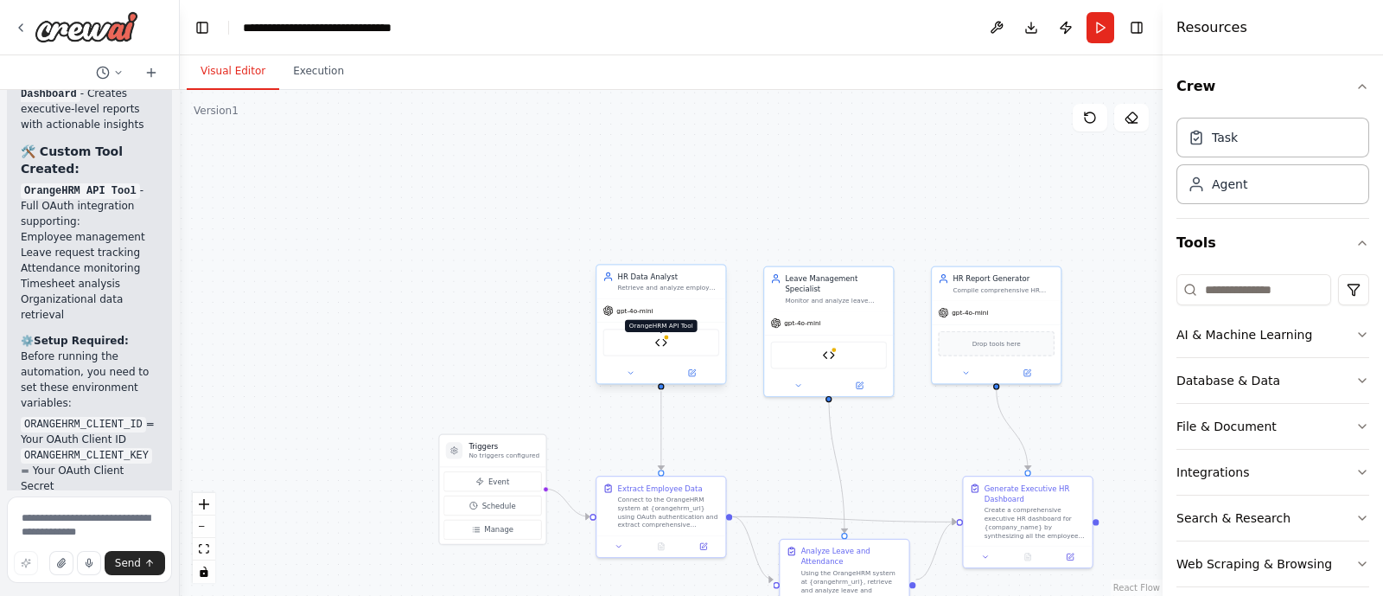
click at [661, 343] on img at bounding box center [661, 342] width 13 height 13
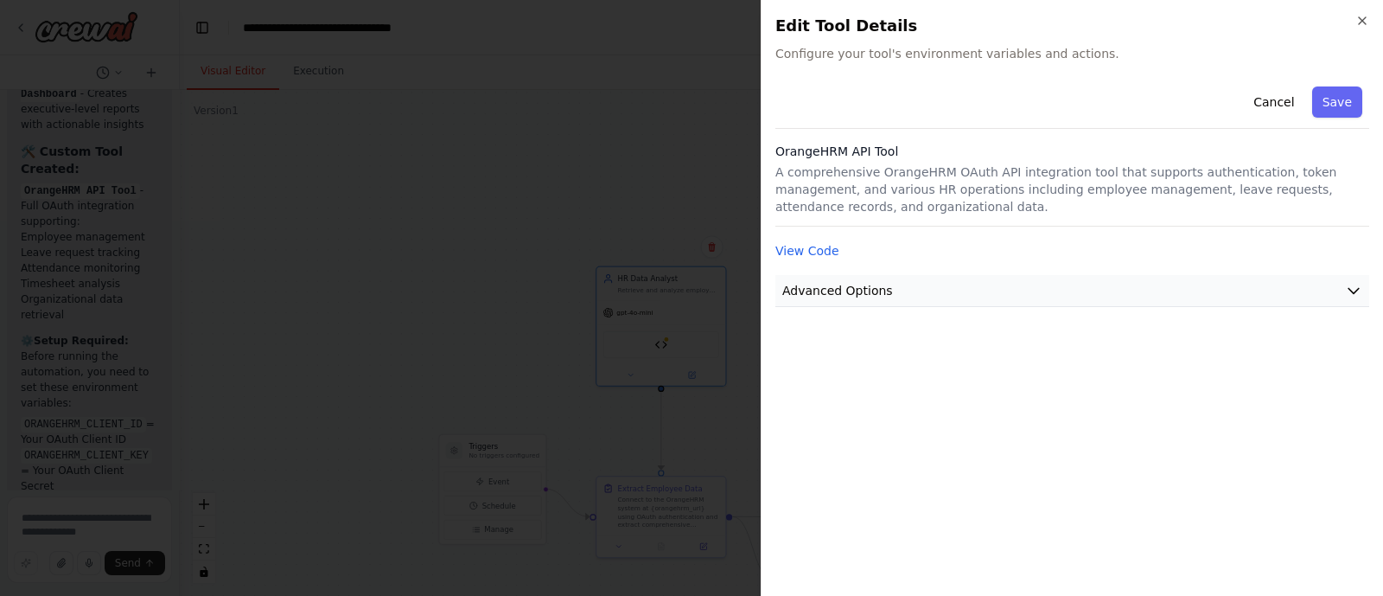
click at [975, 295] on button "Advanced Options" at bounding box center [1073, 291] width 594 height 32
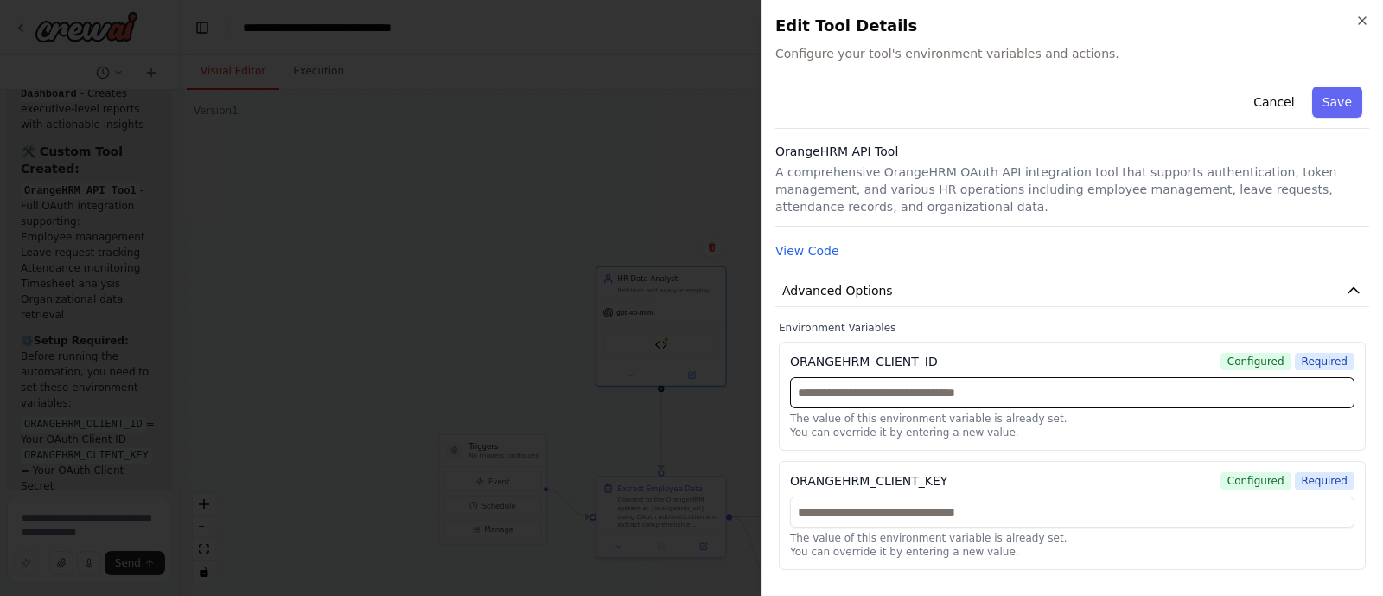
click at [930, 399] on input "text" at bounding box center [1072, 392] width 565 height 31
paste input "**********"
type input "**********"
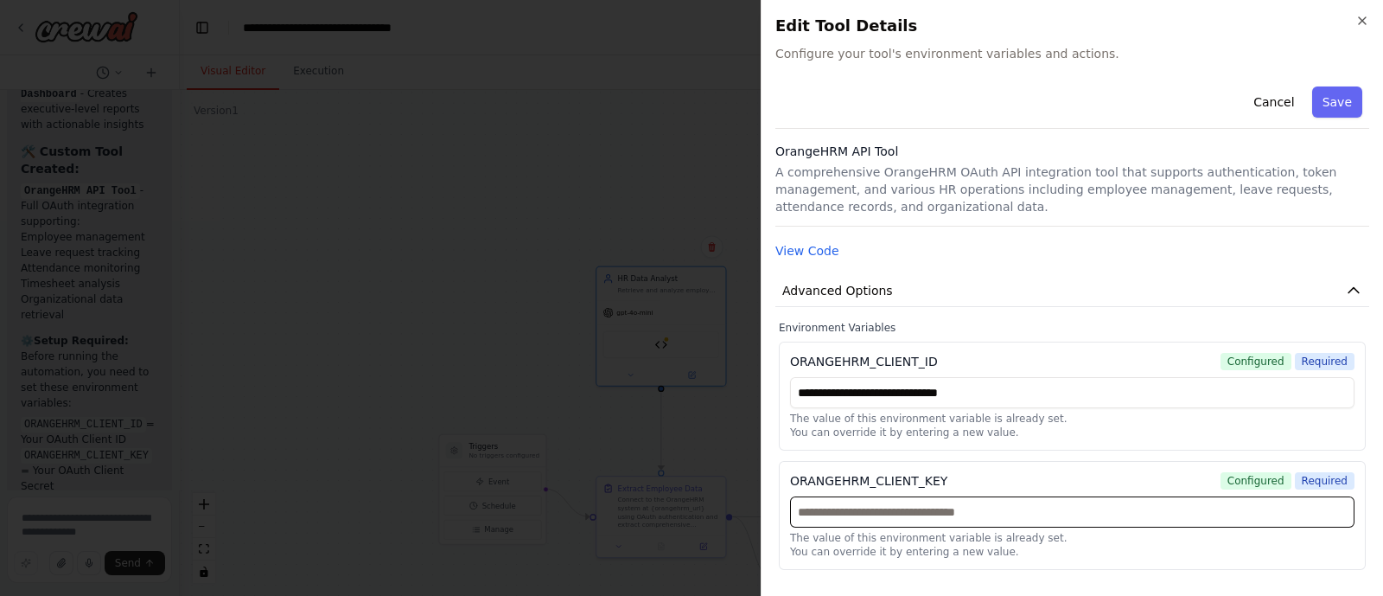
click at [955, 511] on input "text" at bounding box center [1072, 511] width 565 height 31
paste input "**********"
type input "**********"
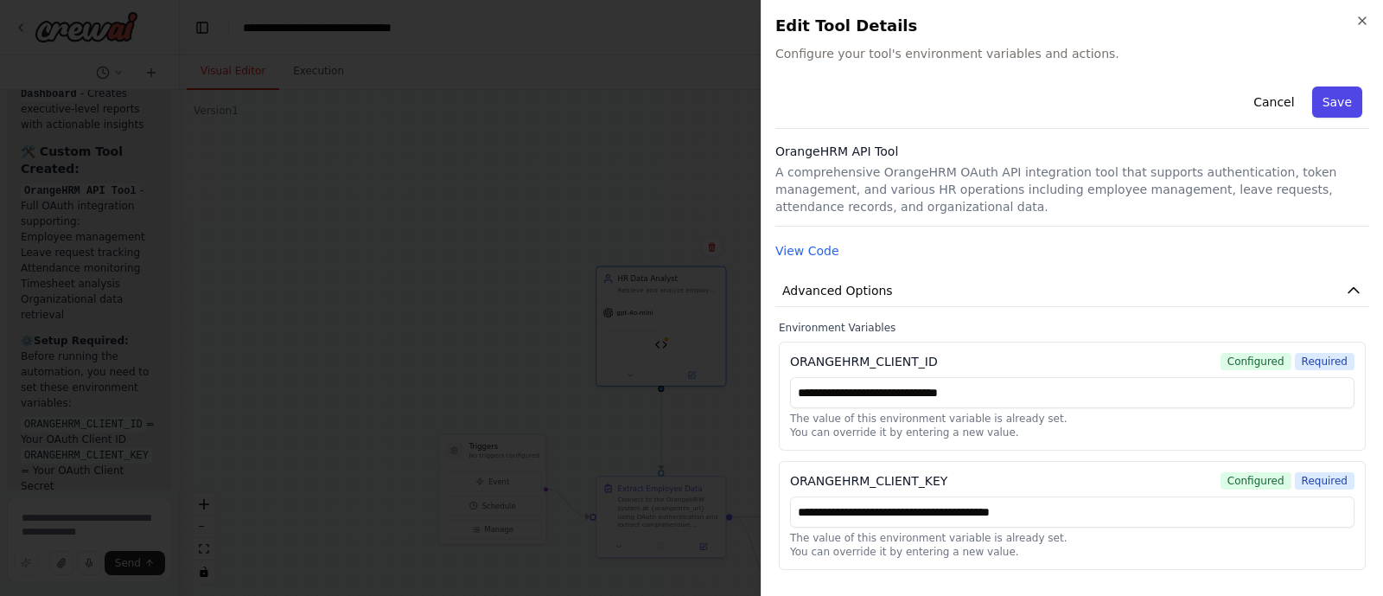
click at [1329, 103] on button "Save" at bounding box center [1338, 101] width 50 height 31
click at [1286, 99] on button "Cancel" at bounding box center [1273, 101] width 61 height 31
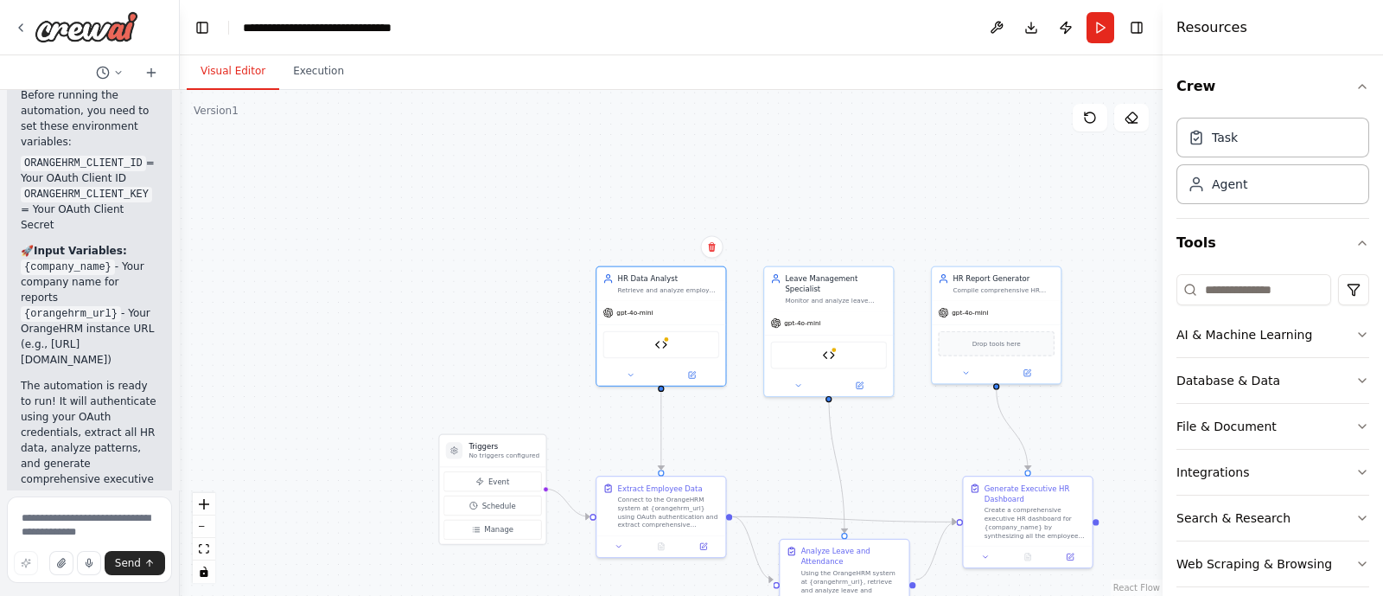
scroll to position [14413, 0]
click at [661, 347] on img at bounding box center [661, 342] width 13 height 13
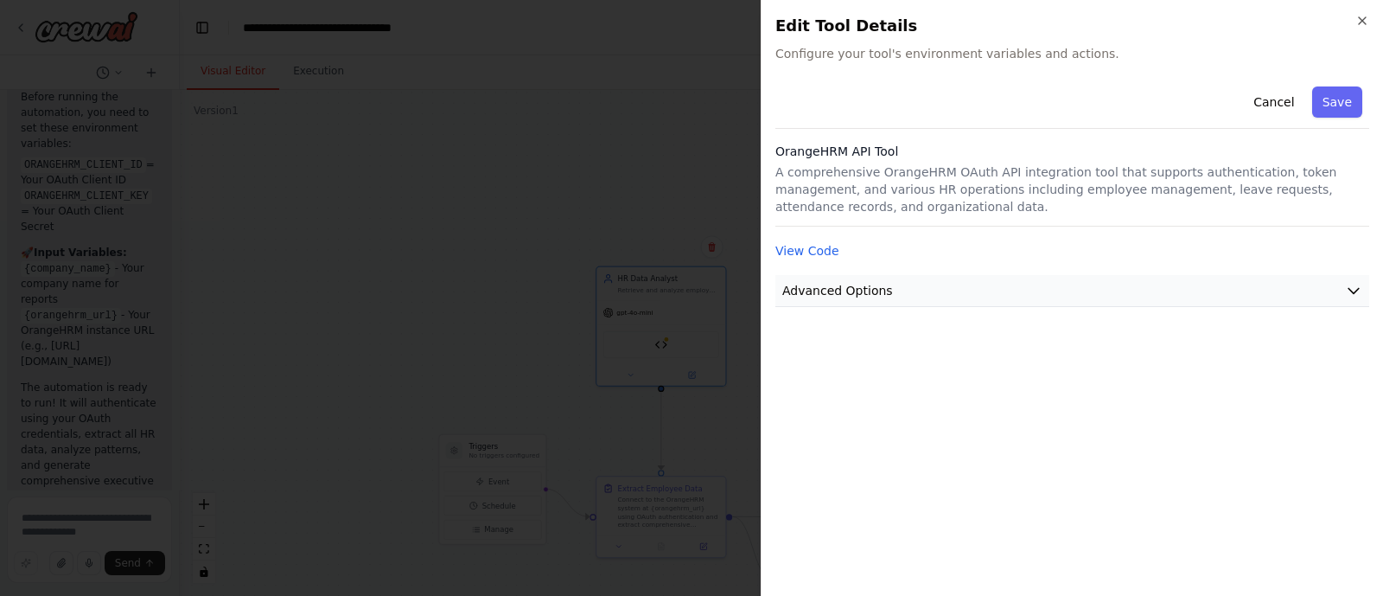
click at [873, 296] on span "Advanced Options" at bounding box center [838, 290] width 111 height 17
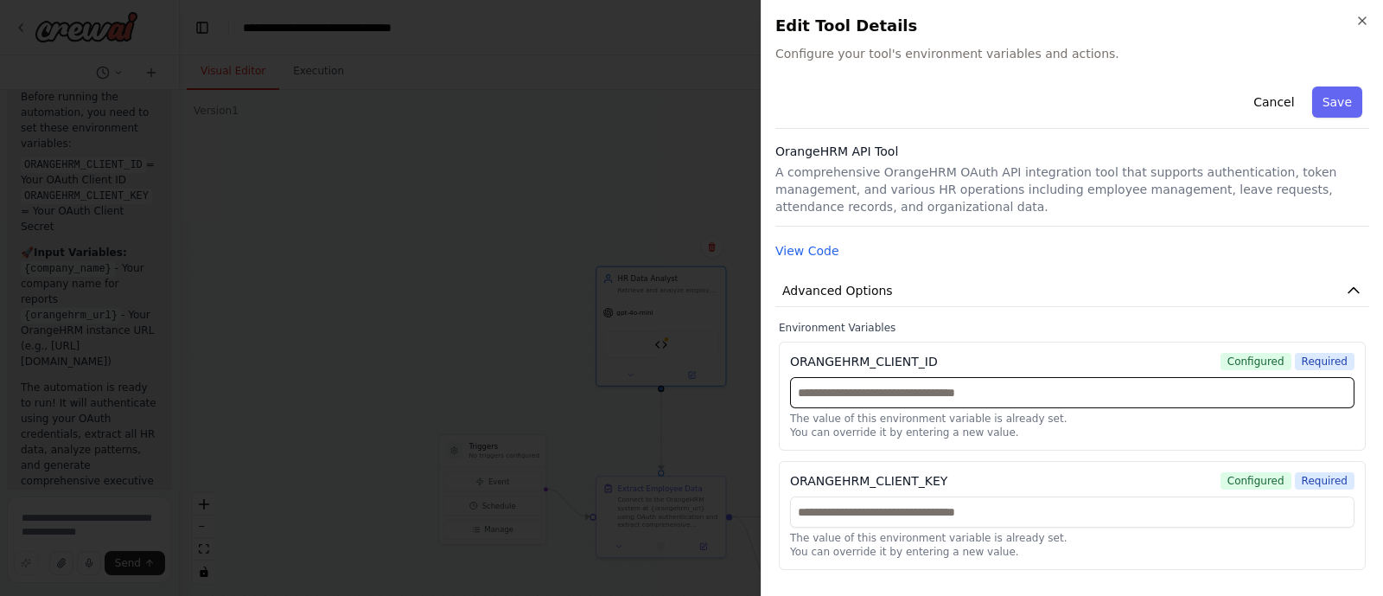
click at [883, 385] on input "text" at bounding box center [1072, 392] width 565 height 31
paste input "**********"
type input "**********"
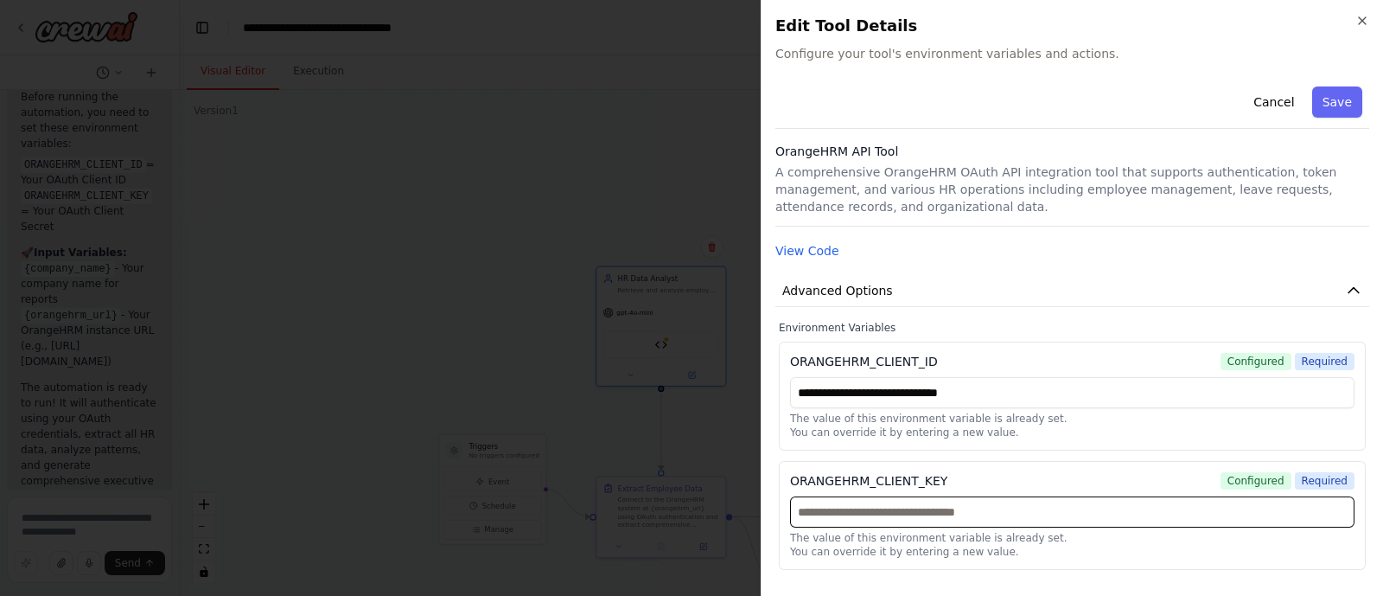
click at [899, 510] on input "text" at bounding box center [1072, 511] width 565 height 31
paste input "**********"
type input "**********"
click at [1172, 476] on div "ORANGEHRM_CLIENT_KEY Configured Required" at bounding box center [1072, 480] width 565 height 17
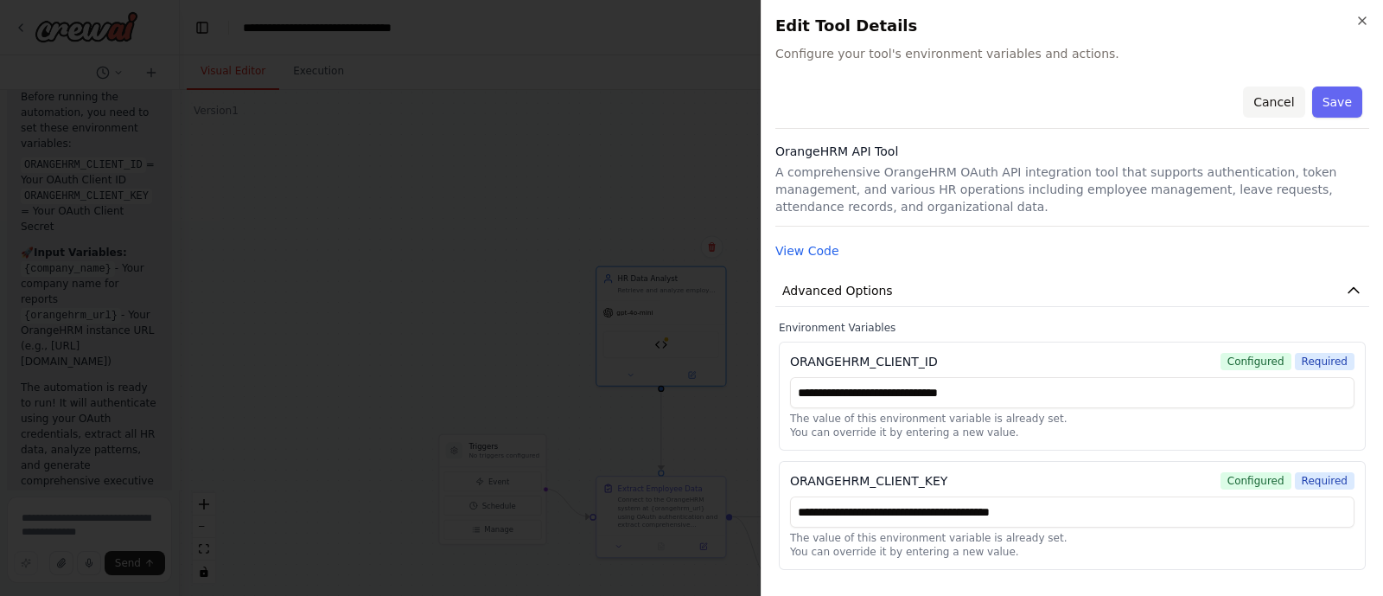
click at [1273, 95] on button "Cancel" at bounding box center [1273, 101] width 61 height 31
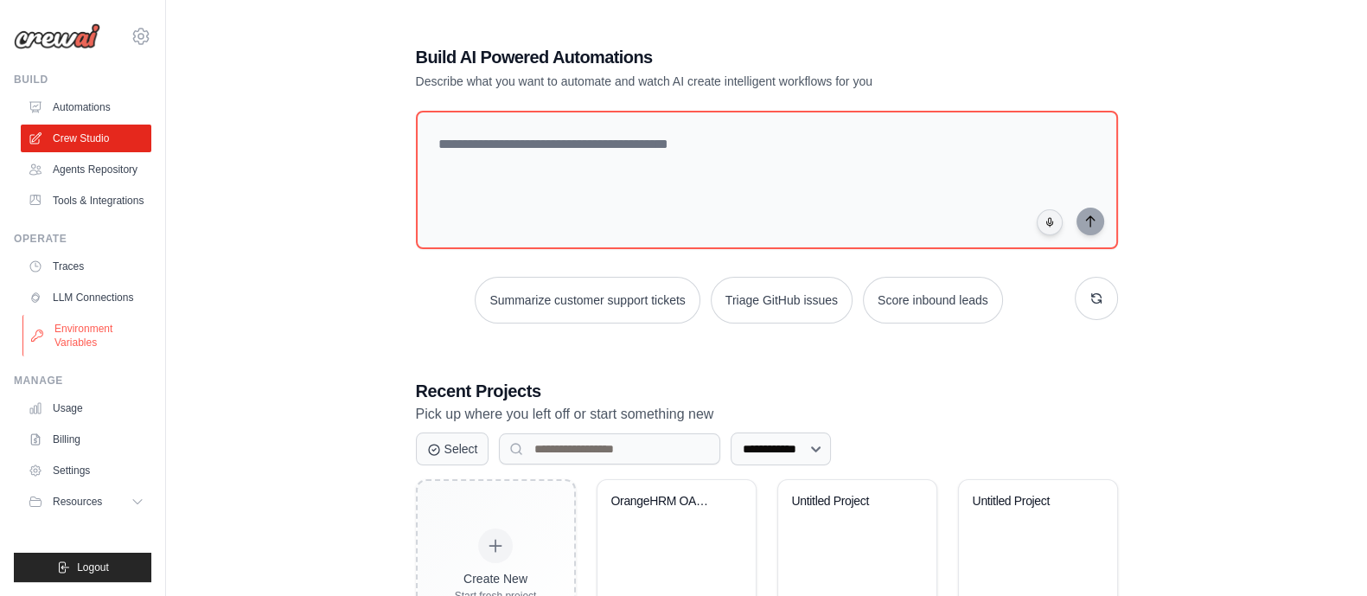
click at [61, 335] on link "Environment Variables" at bounding box center [87, 336] width 131 height 42
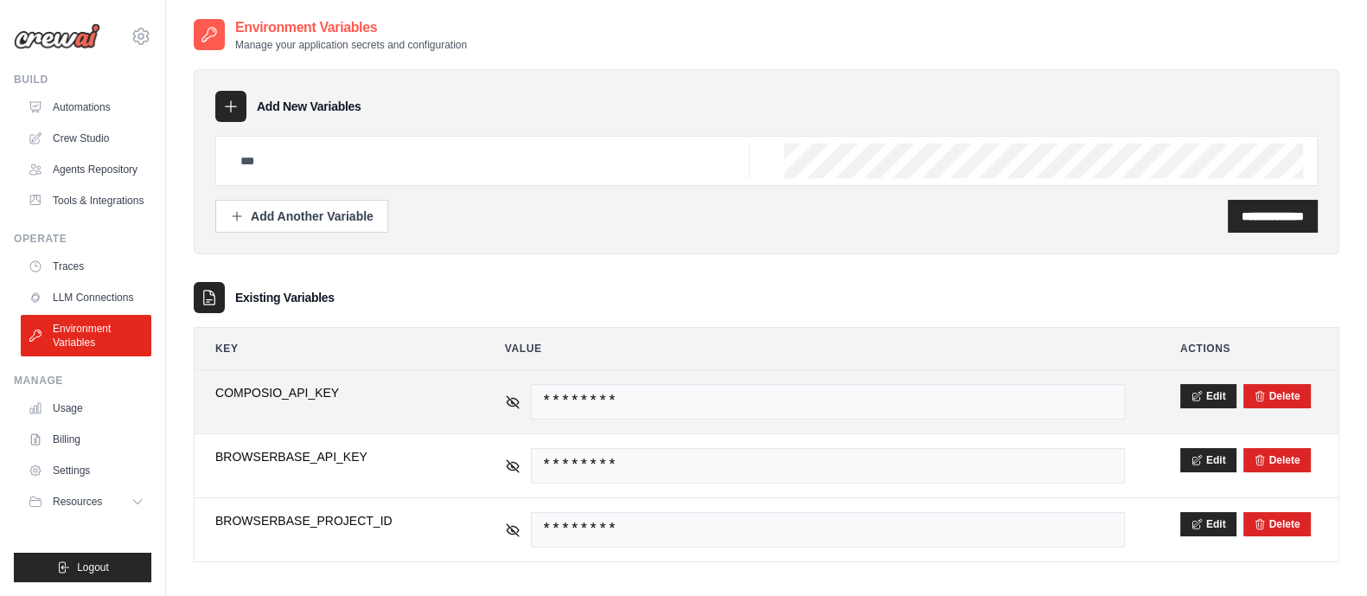
scroll to position [35, 0]
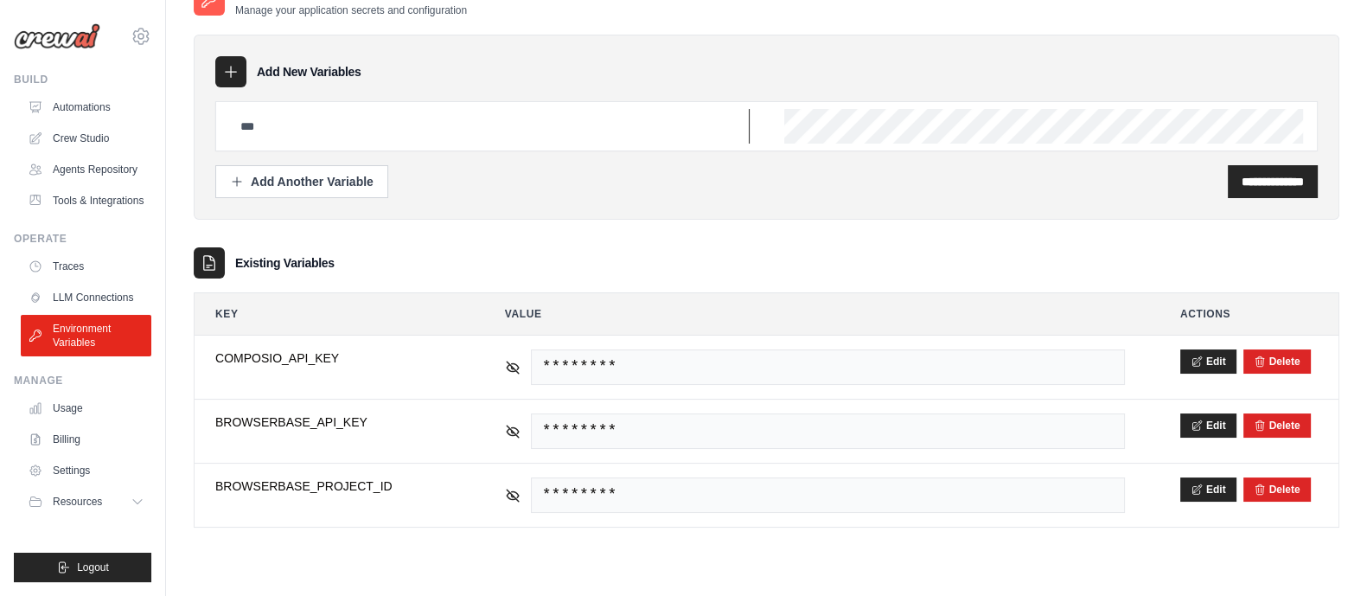
click at [424, 118] on input "text" at bounding box center [490, 126] width 520 height 35
click at [412, 120] on input "text" at bounding box center [490, 126] width 520 height 35
paste input "**********"
type input "**********"
click at [1242, 175] on input "**********" at bounding box center [1273, 181] width 62 height 17
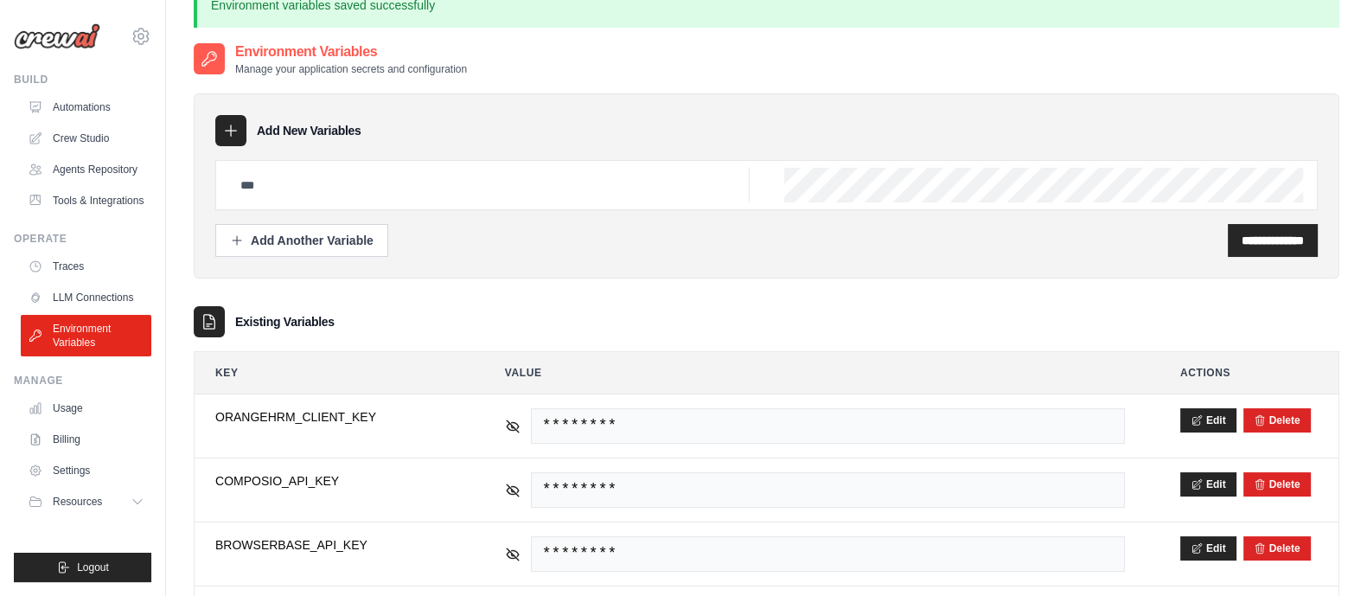
scroll to position [0, 0]
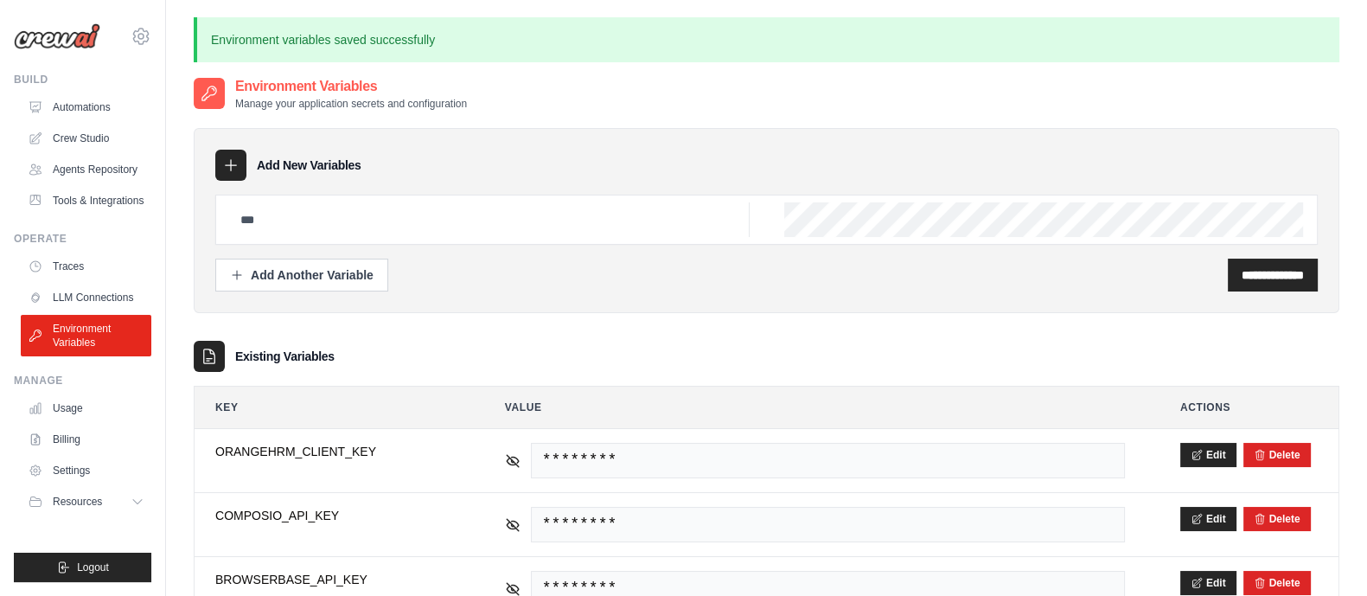
click at [481, 243] on div at bounding box center [766, 220] width 1102 height 50
click at [478, 235] on input "text" at bounding box center [490, 219] width 520 height 35
paste input "**********"
type input "**********"
click at [1265, 279] on input "**********" at bounding box center [1273, 274] width 62 height 17
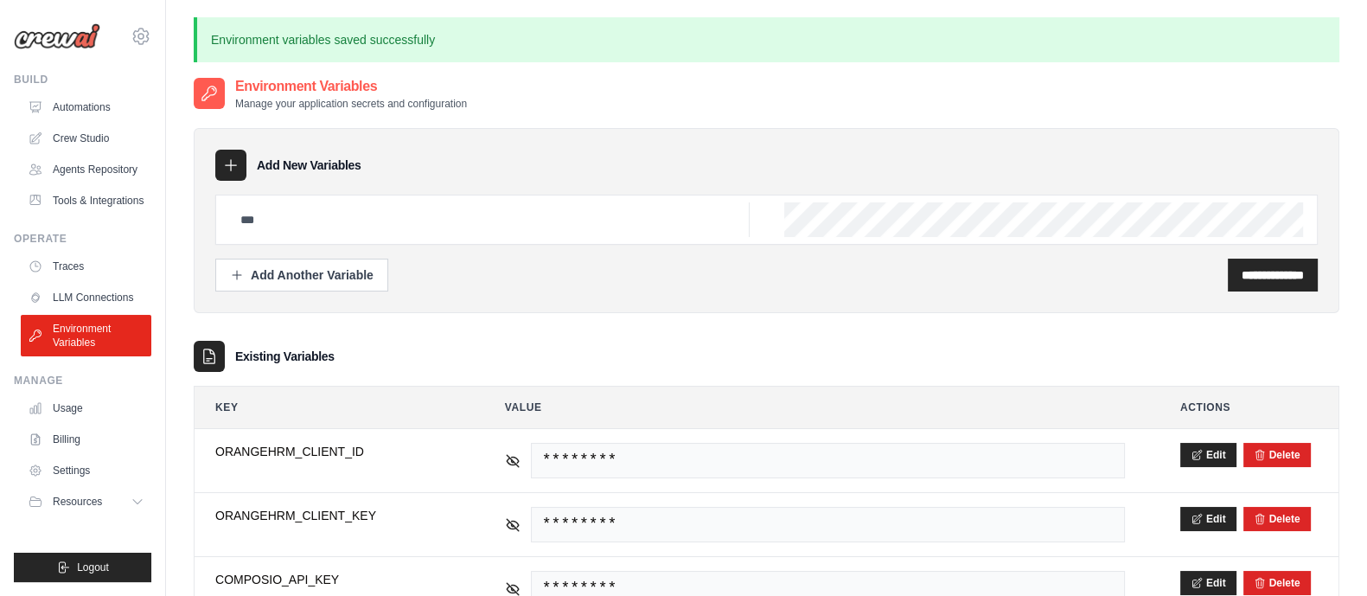
scroll to position [194, 0]
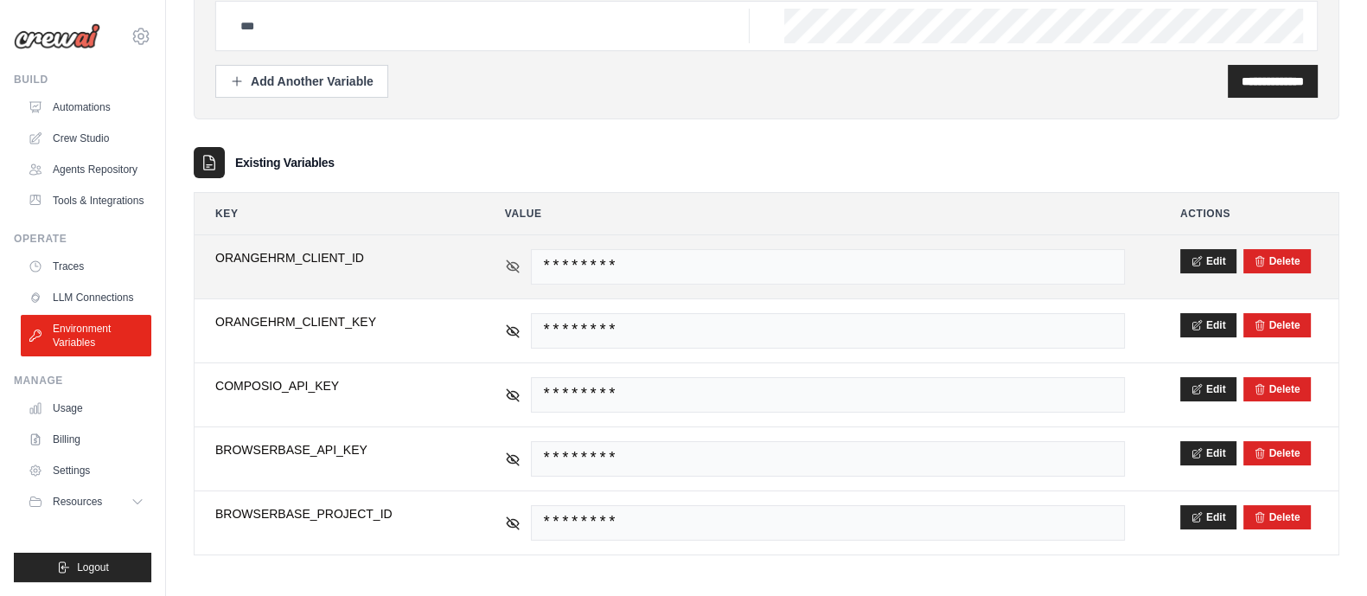
click at [518, 270] on icon at bounding box center [513, 267] width 16 height 16
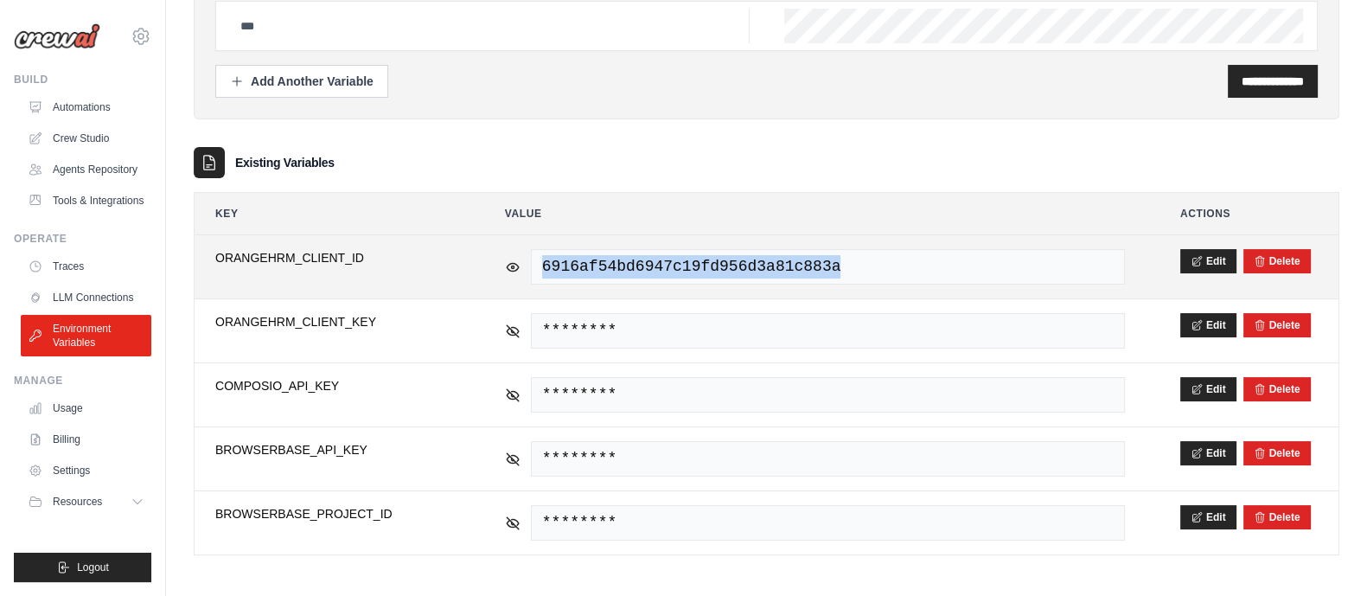
drag, startPoint x: 856, startPoint y: 262, endPoint x: 502, endPoint y: 284, distance: 355.2
click at [502, 284] on td "6916af54bd6947c19fd956d3a81c883a" at bounding box center [814, 266] width 661 height 63
copy span "6916af54bd6947c19fd956d3a81c883a"
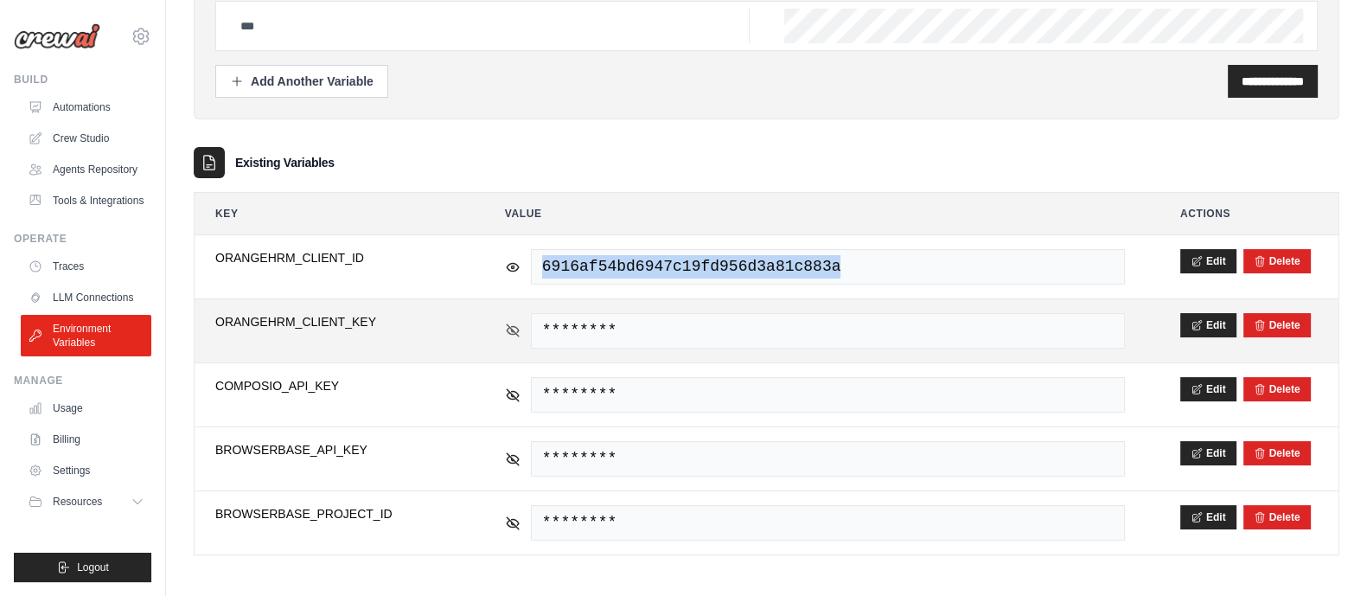
click at [510, 331] on icon at bounding box center [513, 331] width 16 height 16
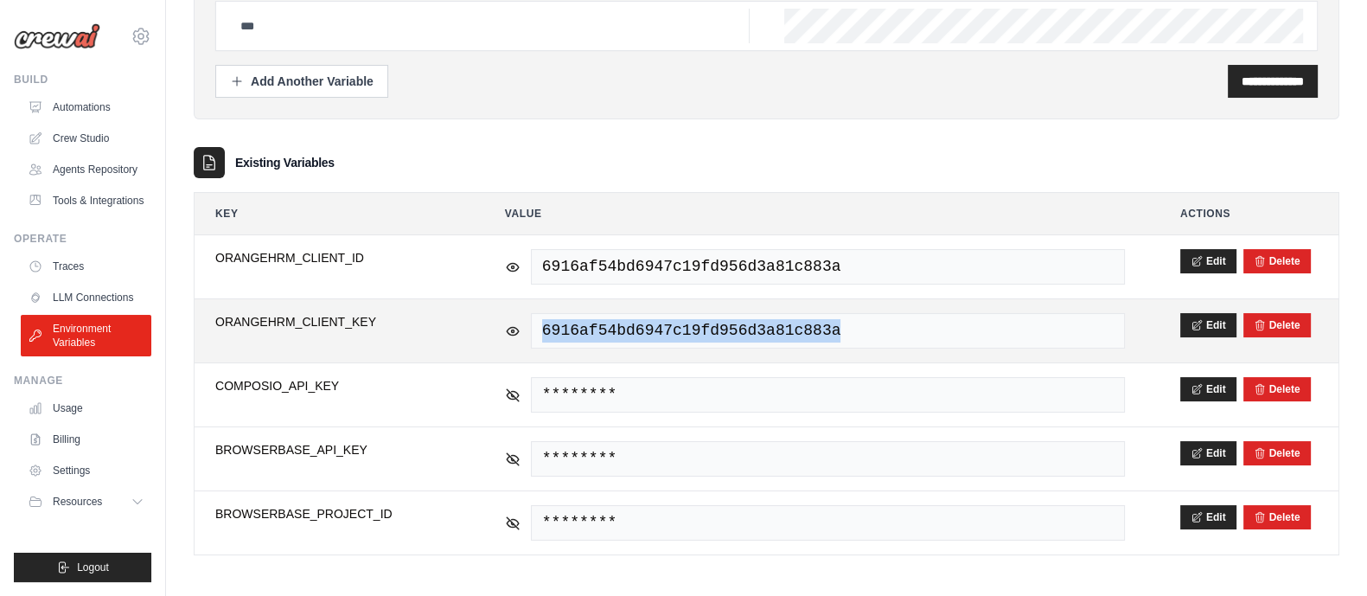
drag, startPoint x: 826, startPoint y: 334, endPoint x: 540, endPoint y: 353, distance: 286.0
click at [540, 353] on td "6916af54bd6947c19fd956d3a81c883a" at bounding box center [814, 330] width 661 height 63
copy span "6916af54bd6947c19fd956d3a81c883a"
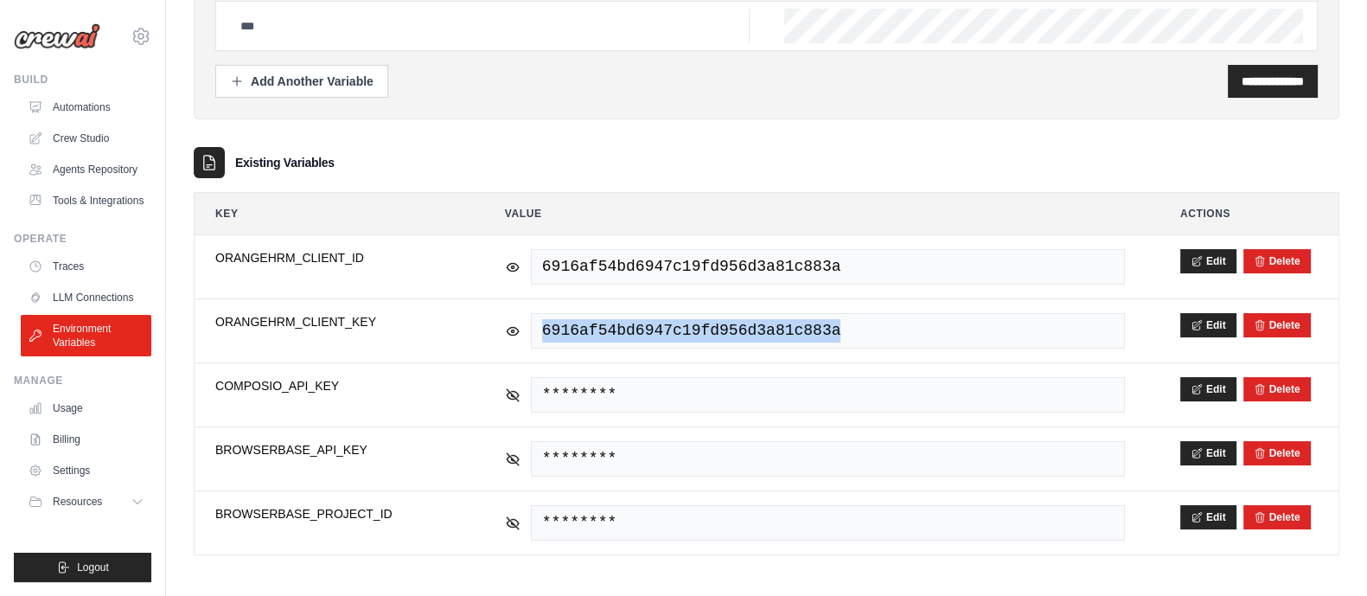
scroll to position [0, 0]
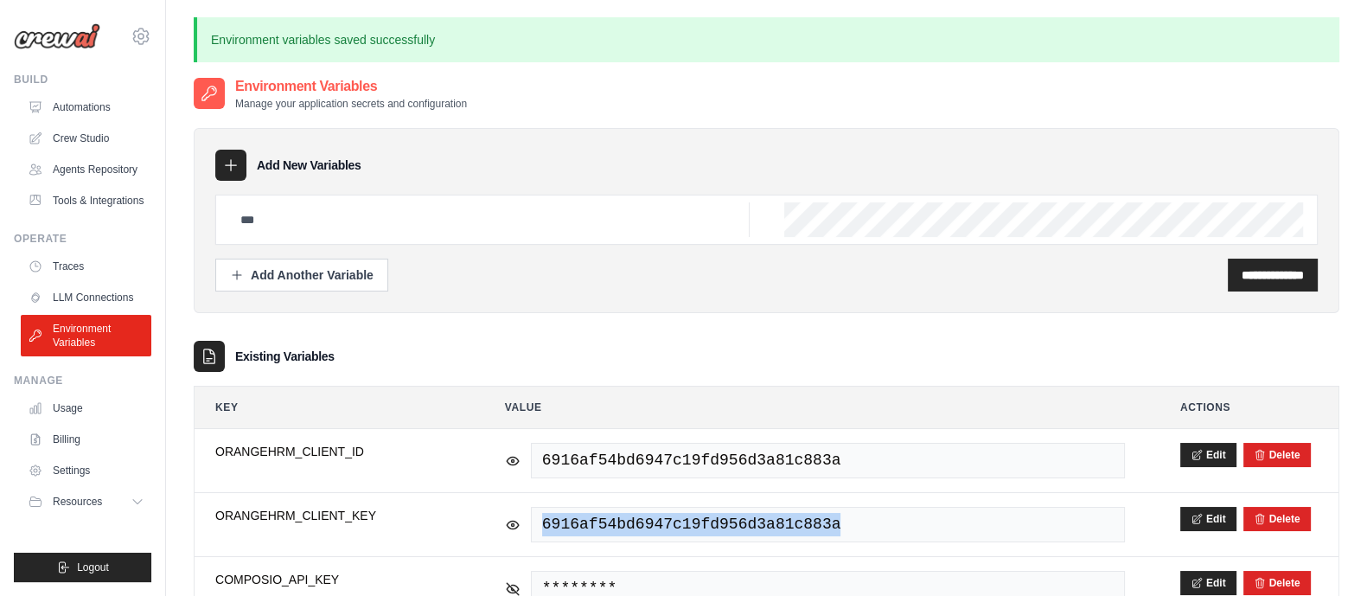
click at [65, 43] on img at bounding box center [57, 36] width 86 height 26
click at [58, 46] on img at bounding box center [57, 36] width 86 height 26
click at [56, 35] on img at bounding box center [57, 36] width 86 height 26
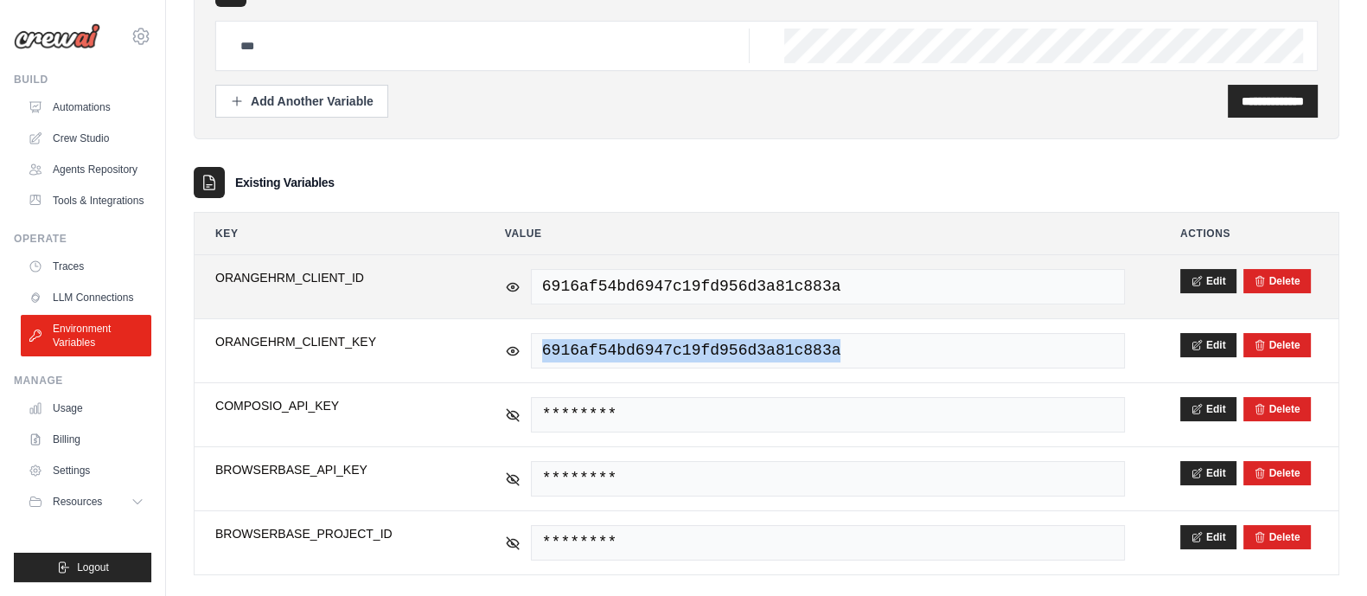
scroll to position [175, 0]
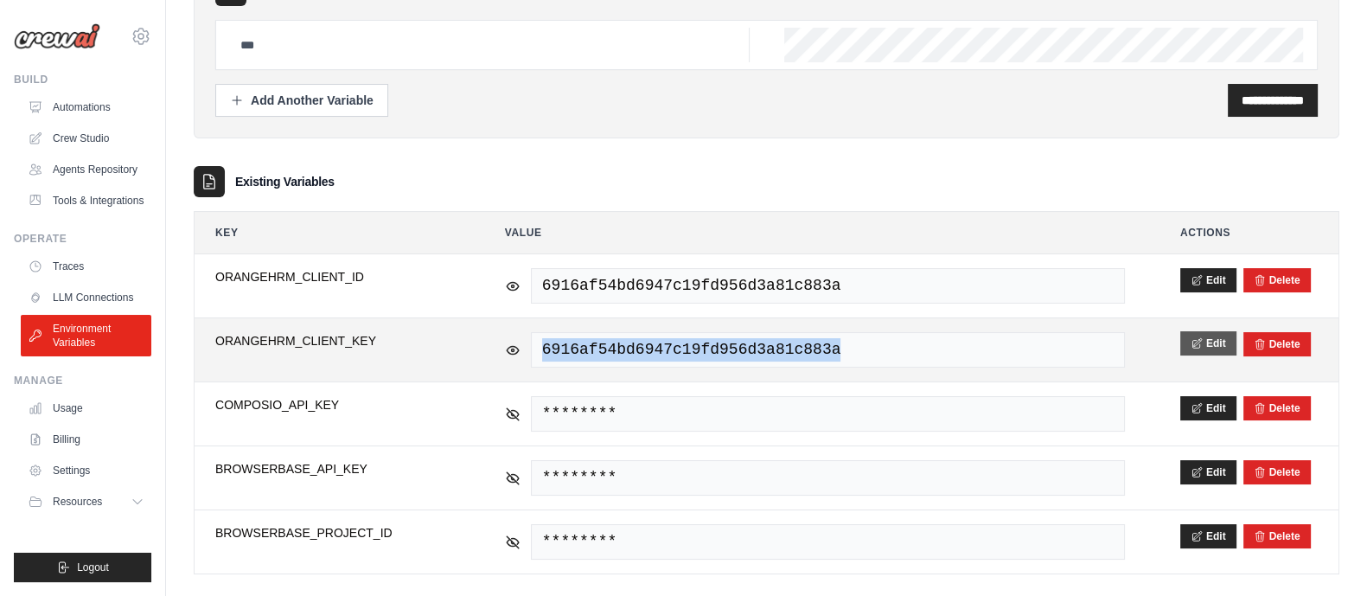
click at [1199, 339] on icon at bounding box center [1197, 343] width 12 height 12
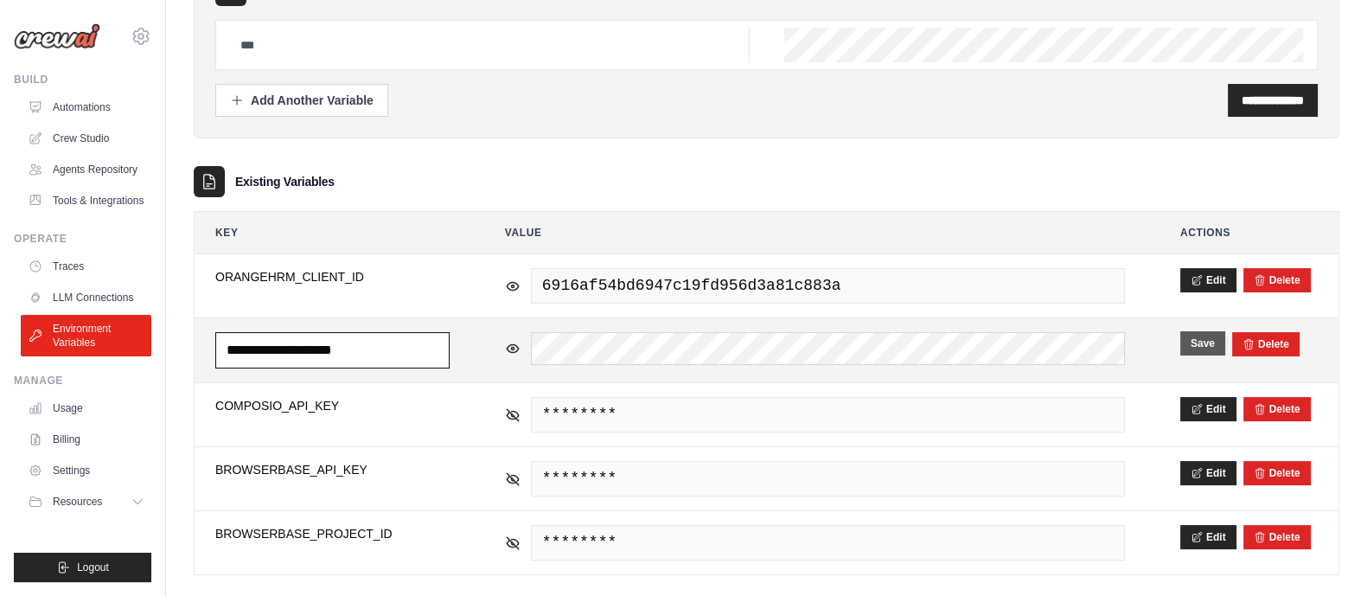
click at [425, 346] on input "**********" at bounding box center [332, 350] width 234 height 36
paste input "***"
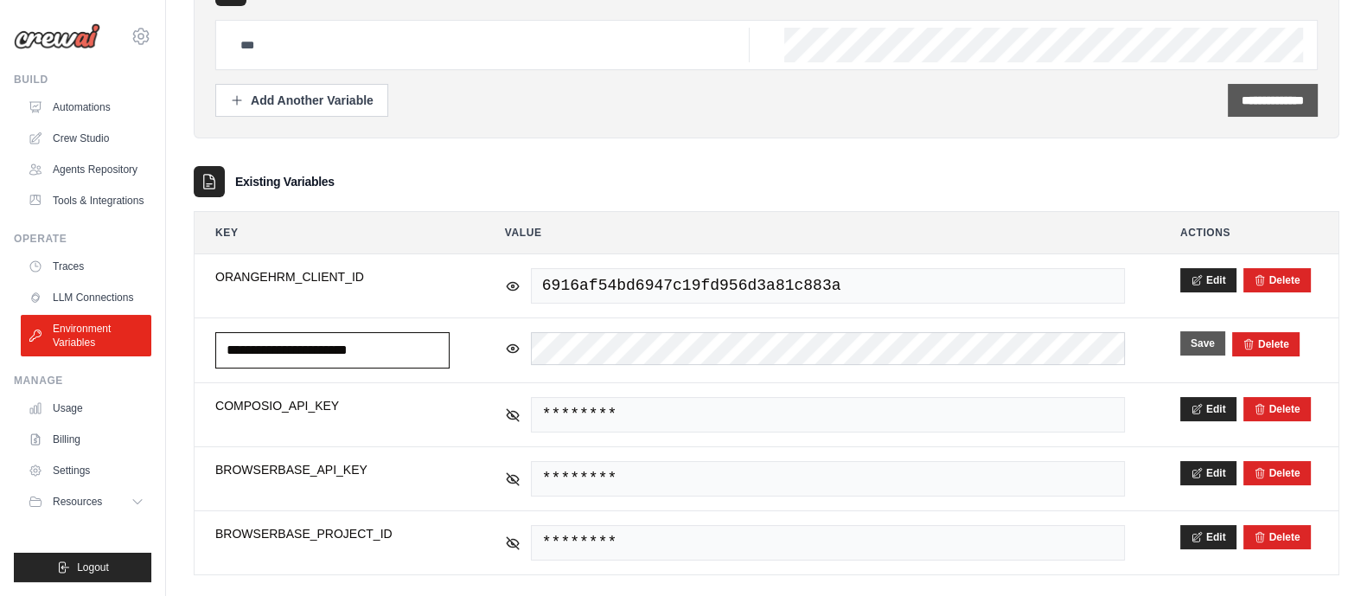
type input "**********"
click at [1253, 112] on div "**********" at bounding box center [1273, 100] width 90 height 33
click at [1243, 102] on input "**********" at bounding box center [1273, 100] width 62 height 17
click at [1184, 348] on button "Save" at bounding box center [1202, 343] width 45 height 24
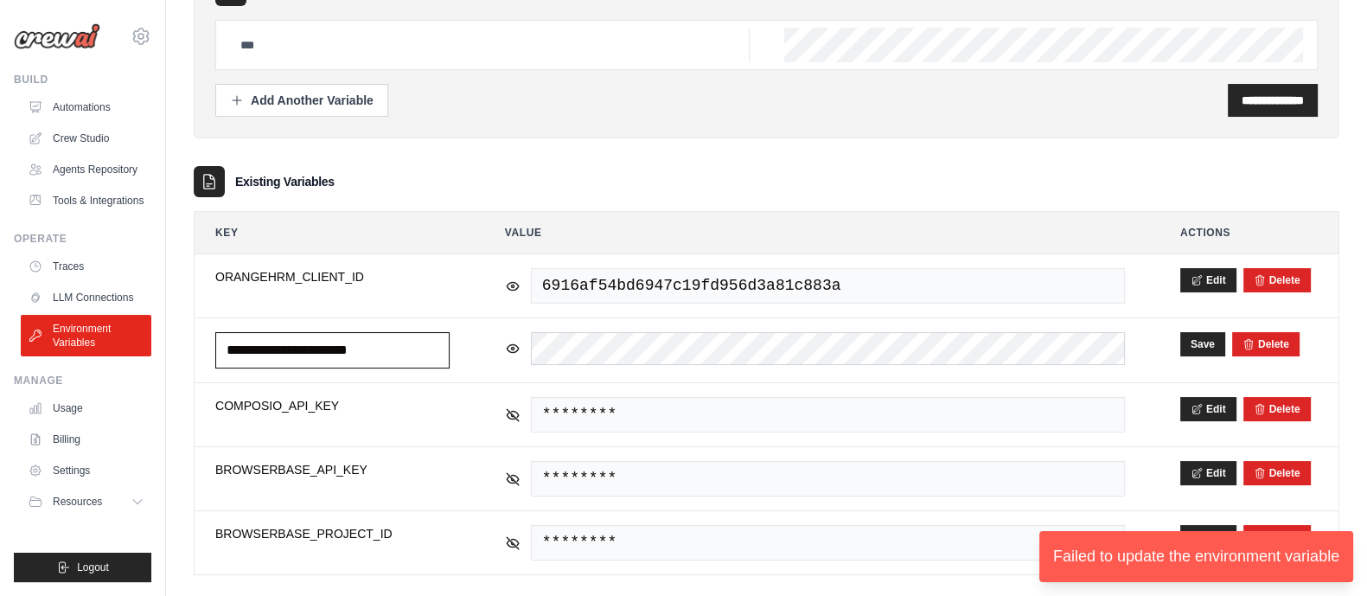
drag, startPoint x: 438, startPoint y: 346, endPoint x: 197, endPoint y: 348, distance: 241.3
click at [197, 348] on td "**********" at bounding box center [333, 350] width 276 height 64
click at [280, 33] on input "text" at bounding box center [490, 45] width 520 height 35
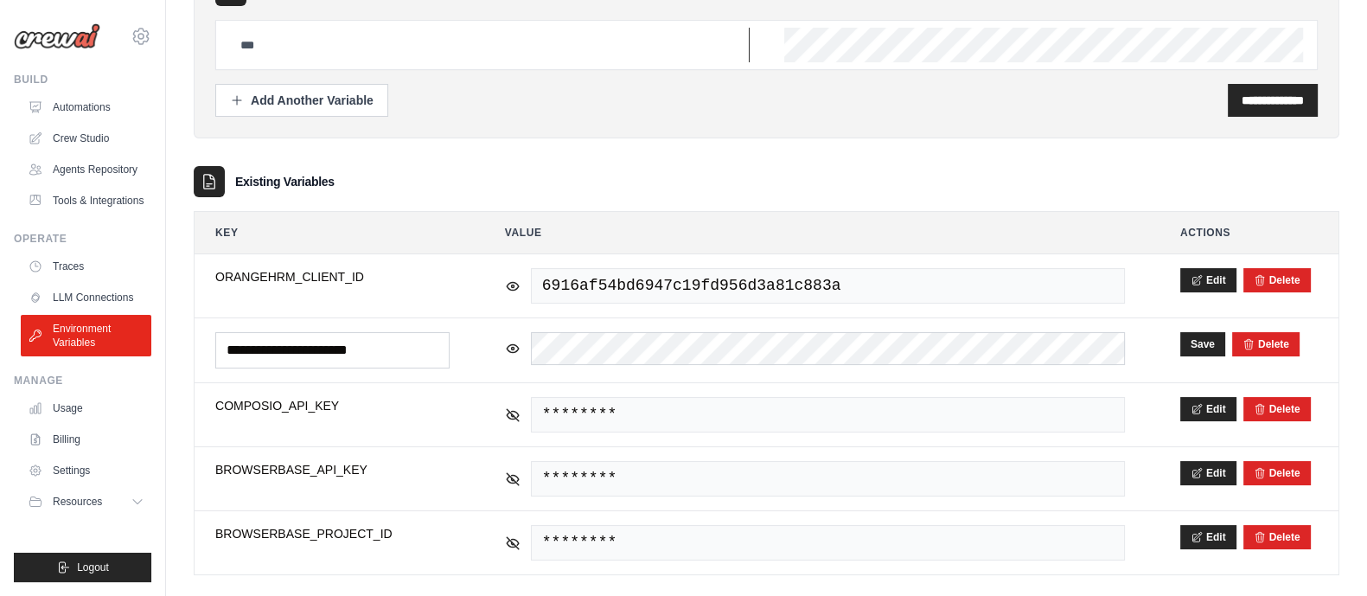
paste input "**********"
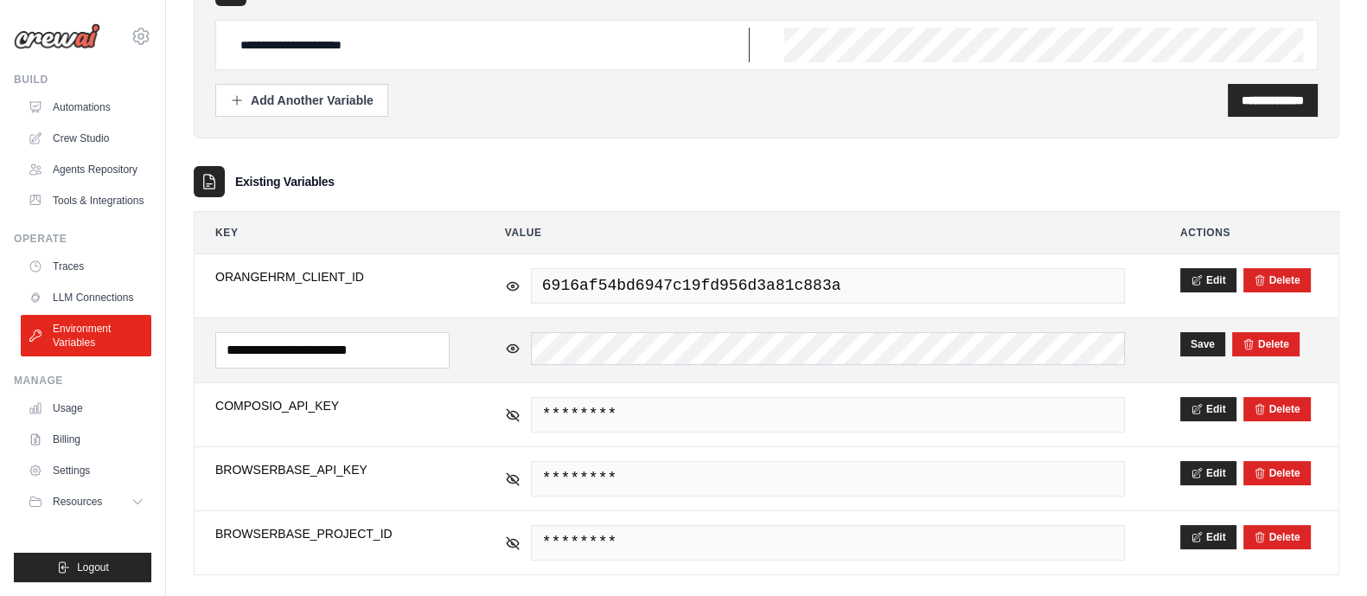
type input "**********"
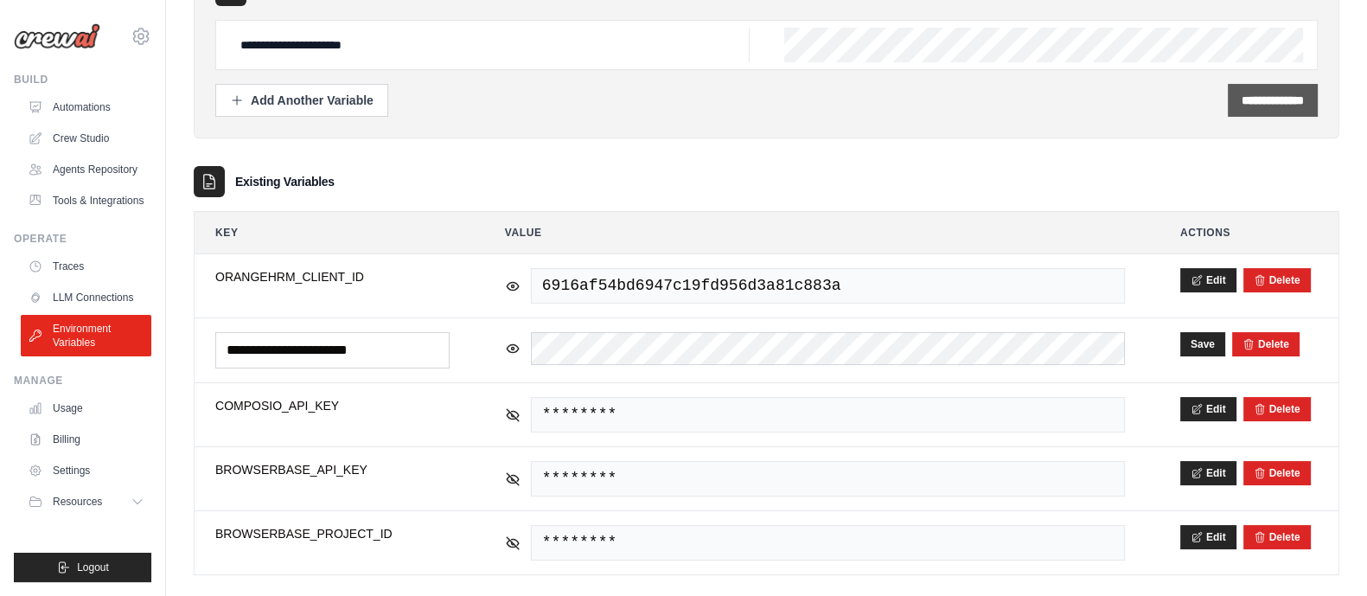
click at [1228, 88] on div "**********" at bounding box center [1273, 100] width 90 height 33
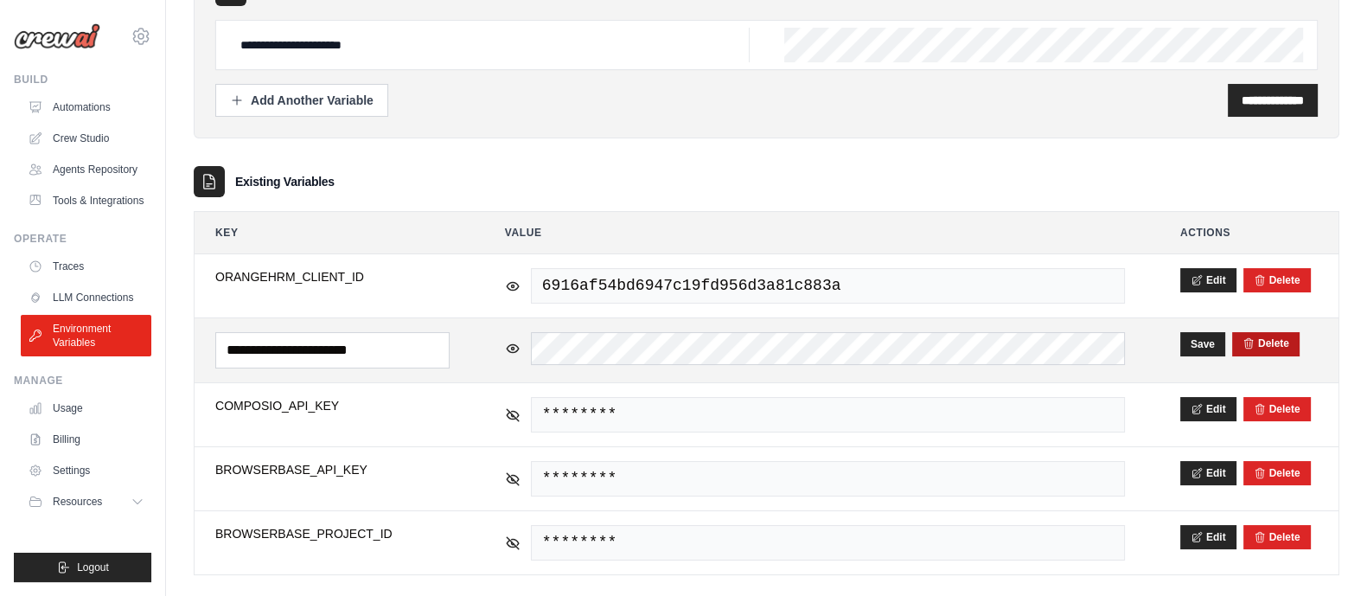
click at [1278, 342] on button "Delete" at bounding box center [1266, 343] width 47 height 14
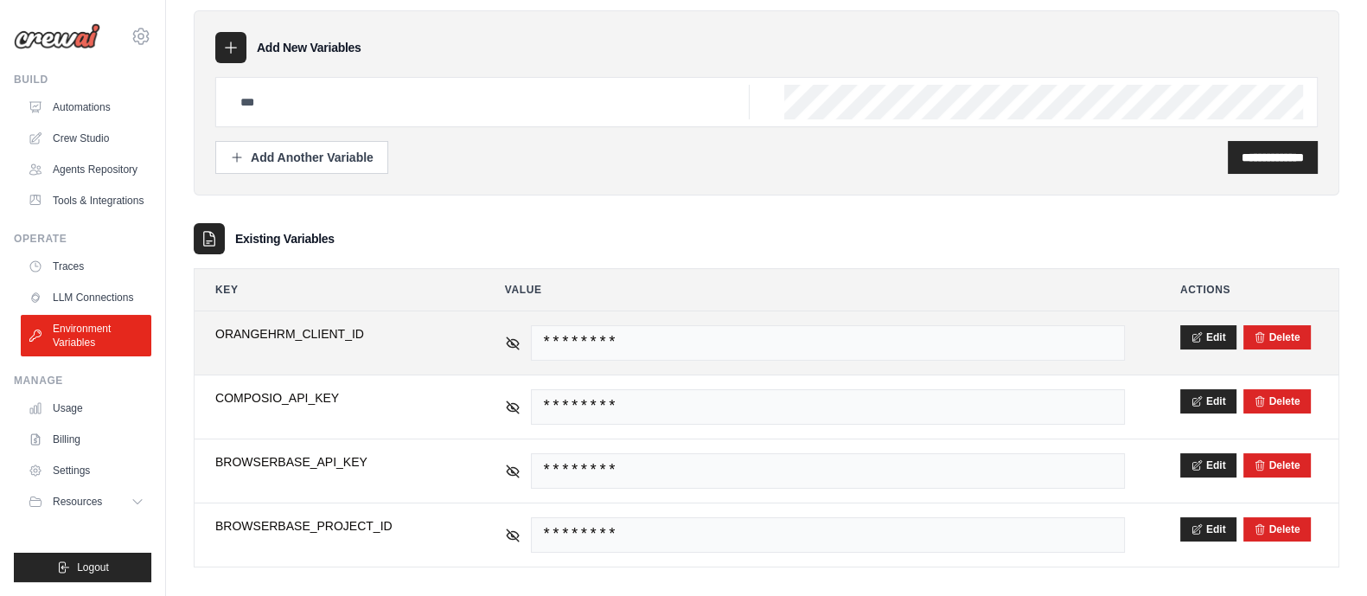
scroll to position [130, 0]
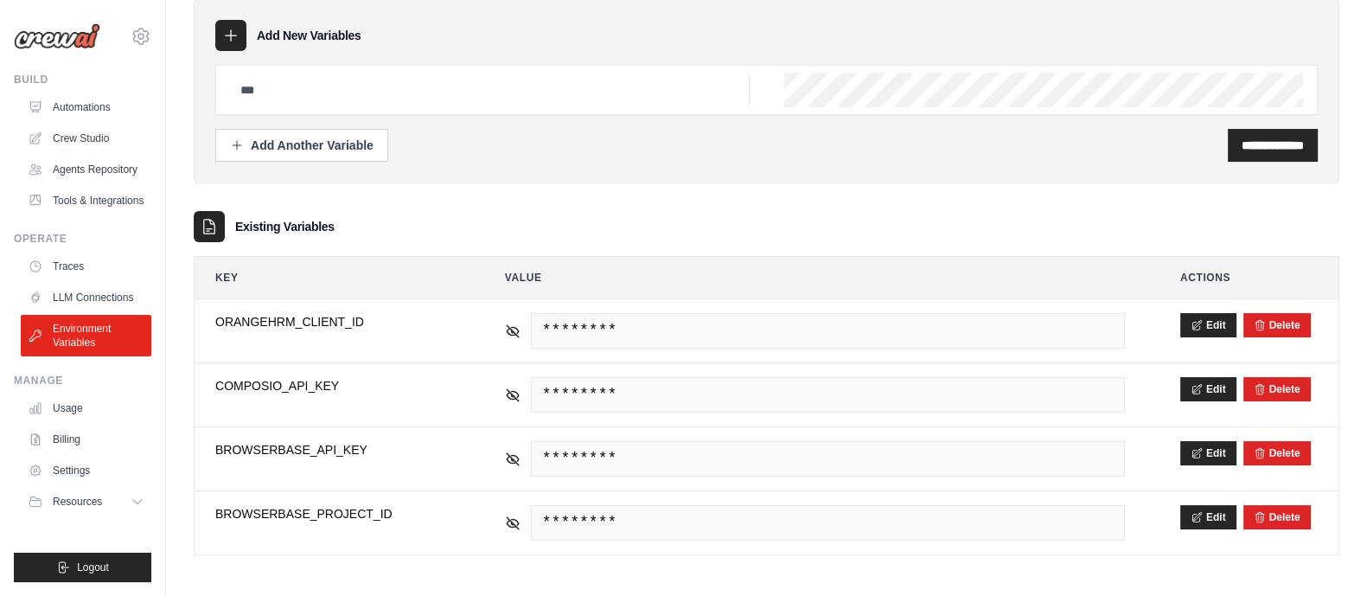
click at [854, 107] on div at bounding box center [766, 90] width 1102 height 50
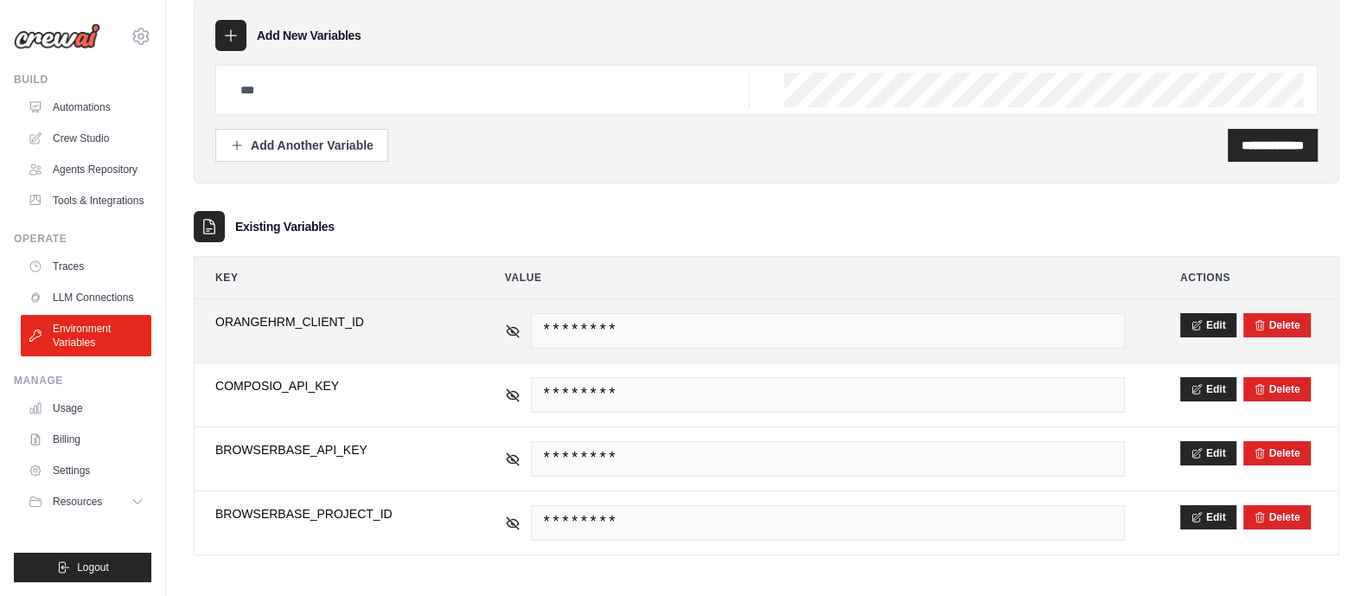
click at [423, 323] on span "ORANGEHRM_CLIENT_ID" at bounding box center [332, 321] width 234 height 17
click at [1276, 324] on button "Delete" at bounding box center [1277, 324] width 47 height 14
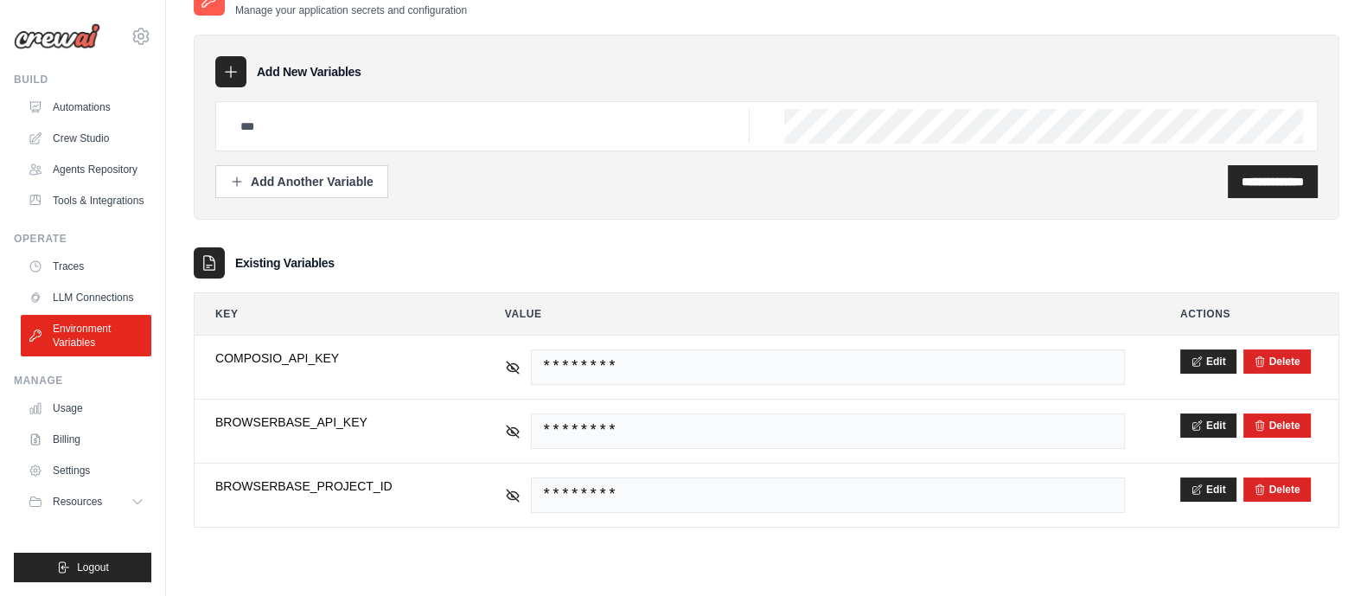
scroll to position [0, 0]
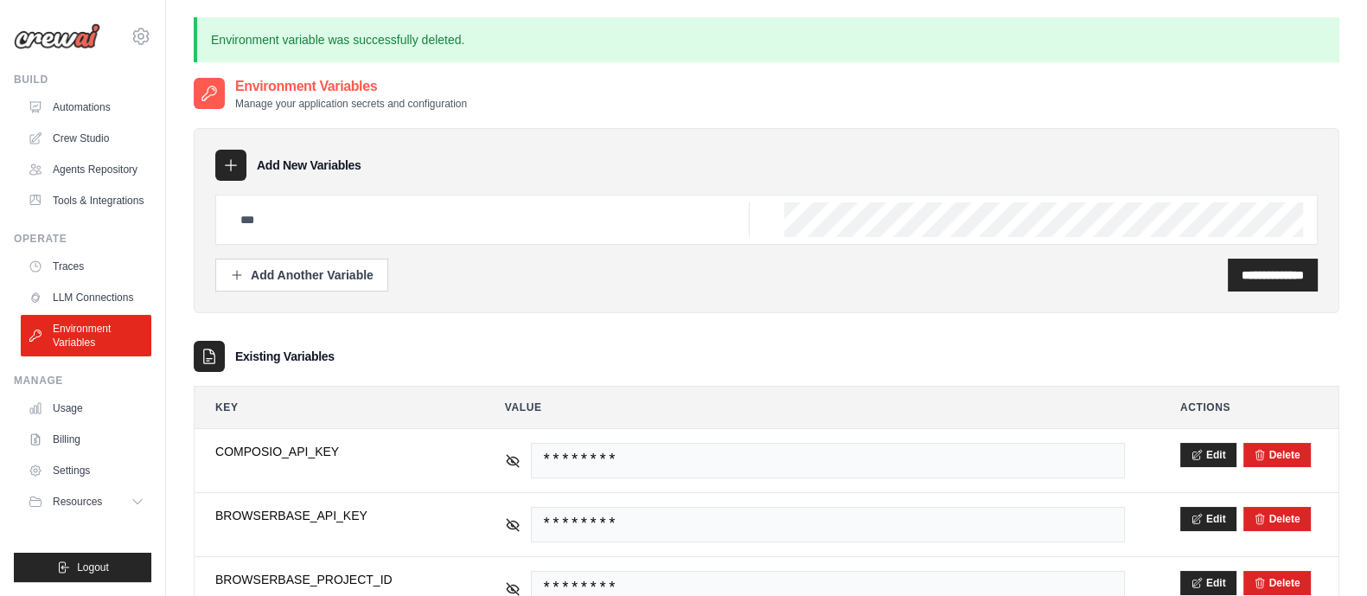
click at [766, 220] on div at bounding box center [766, 220] width 1102 height 50
click at [326, 198] on div at bounding box center [766, 220] width 1102 height 50
click at [365, 208] on input "text" at bounding box center [490, 219] width 520 height 35
paste input "**********"
type input "**********"
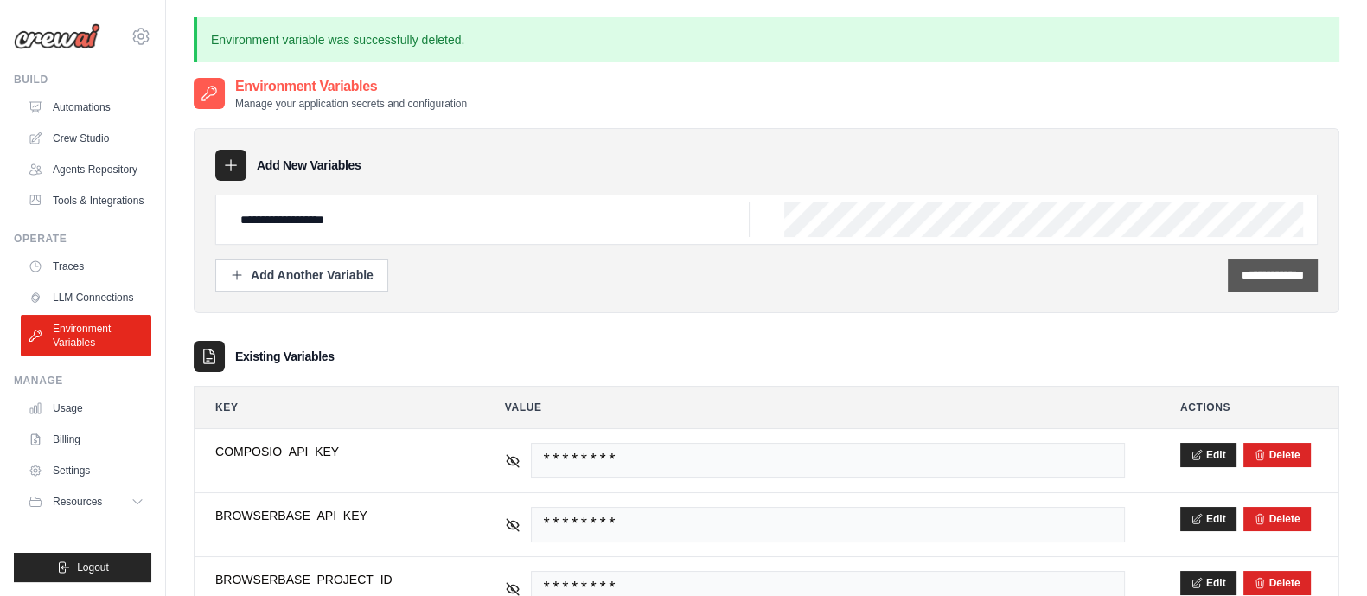
click at [1258, 282] on input "**********" at bounding box center [1273, 274] width 62 height 17
click at [537, 214] on input "text" at bounding box center [490, 219] width 520 height 35
paste input "**********"
type input "**********"
click at [1309, 277] on div "**********" at bounding box center [1273, 275] width 90 height 33
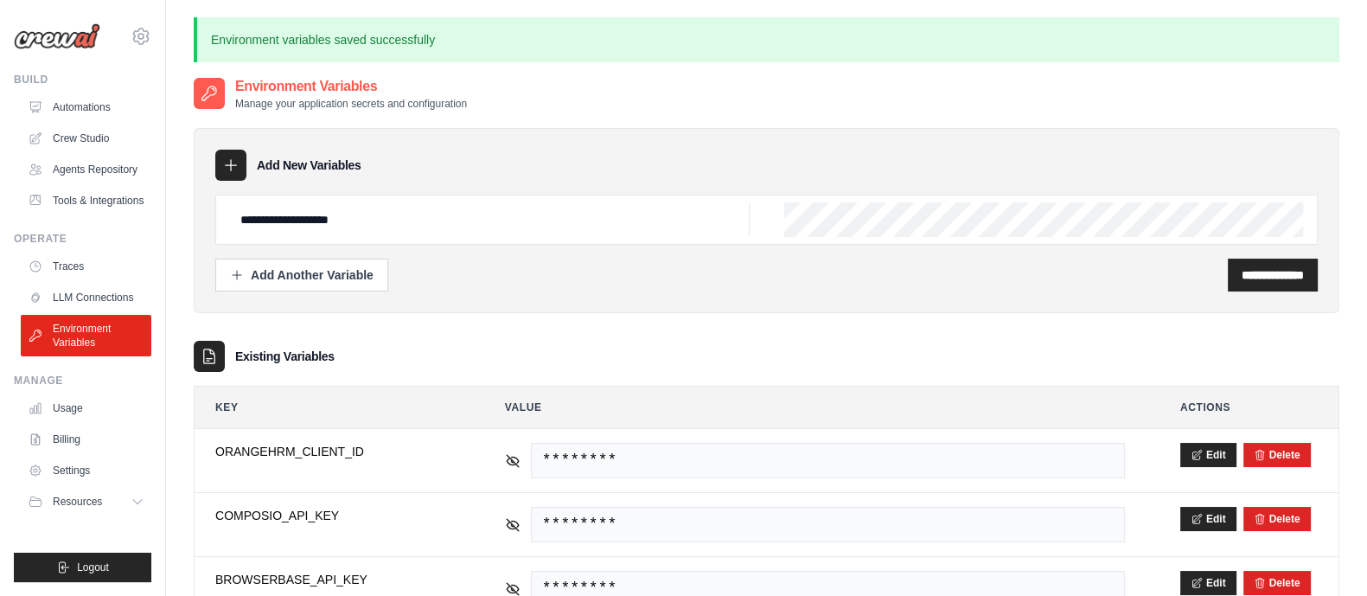
click at [1262, 291] on div "**********" at bounding box center [767, 220] width 1146 height 185
click at [1242, 266] on input "**********" at bounding box center [1273, 274] width 62 height 17
click at [111, 298] on link "LLM Connections" at bounding box center [87, 298] width 131 height 28
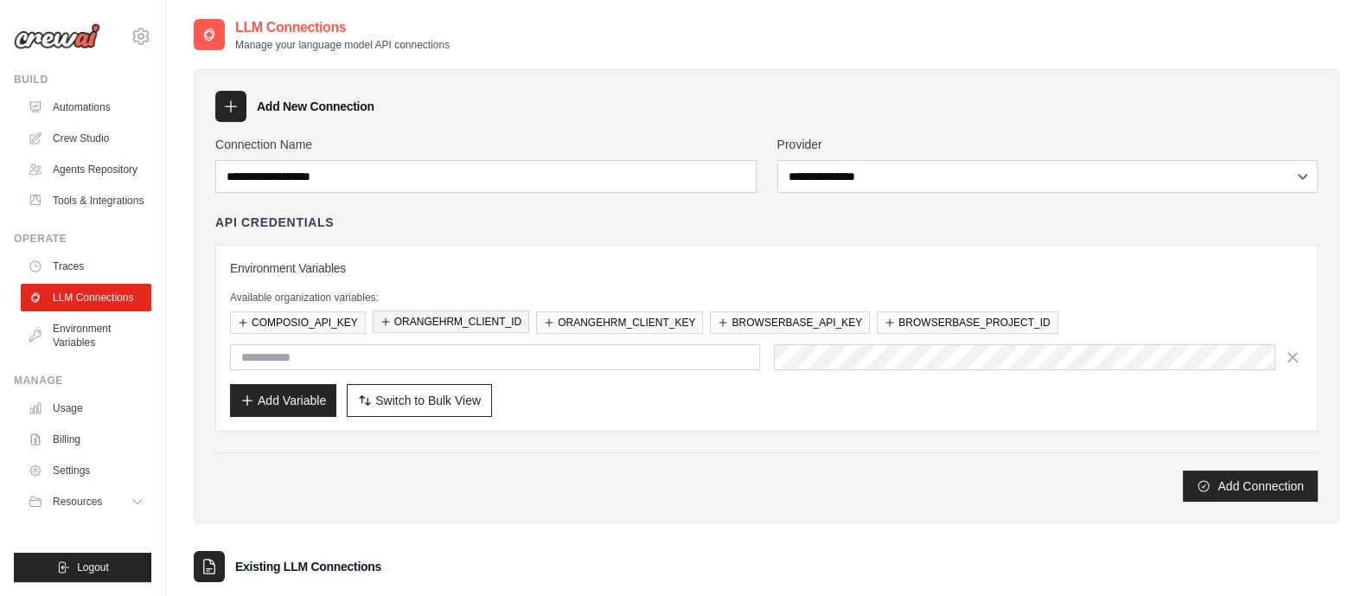
click at [437, 310] on button "ORANGEHRM_CLIENT_ID" at bounding box center [451, 321] width 157 height 22
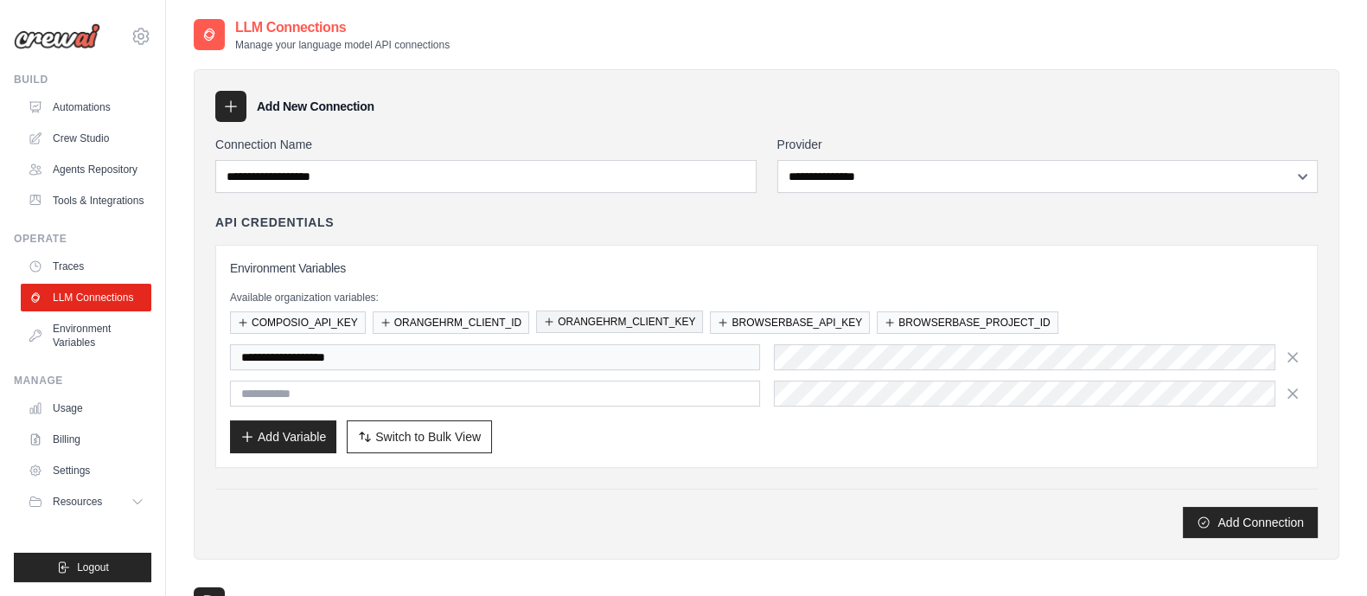
click at [590, 318] on button "ORANGEHRM_CLIENT_KEY" at bounding box center [619, 321] width 167 height 22
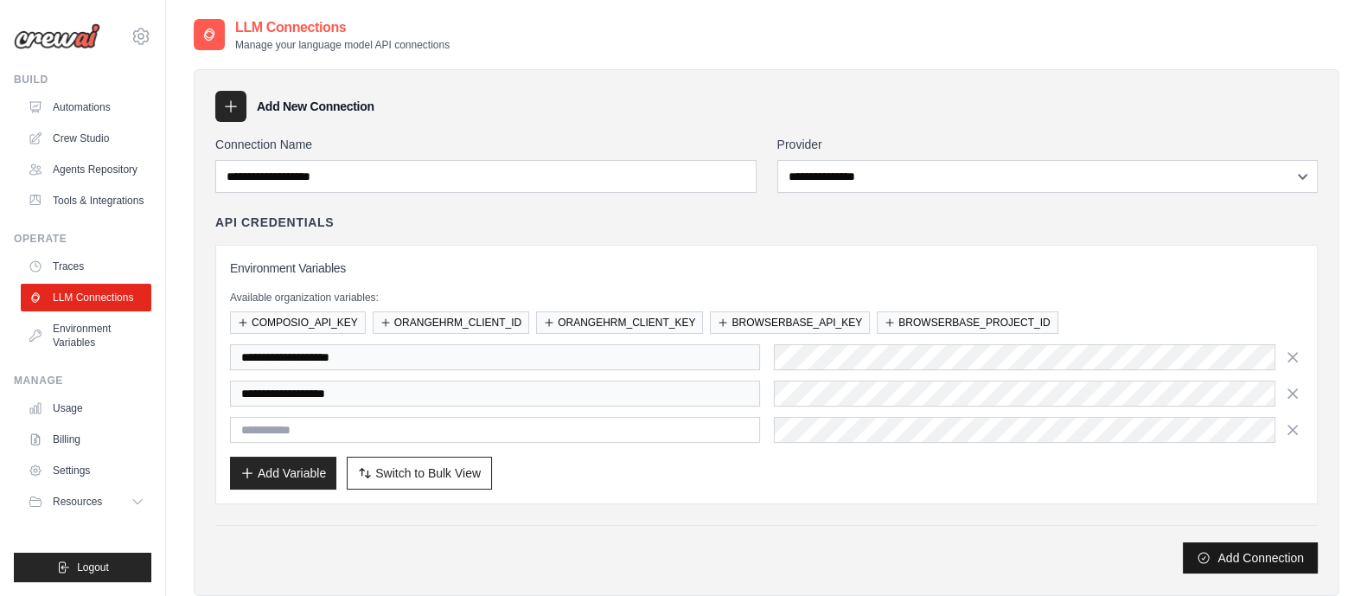
click at [1248, 566] on button "Add Connection" at bounding box center [1250, 557] width 135 height 31
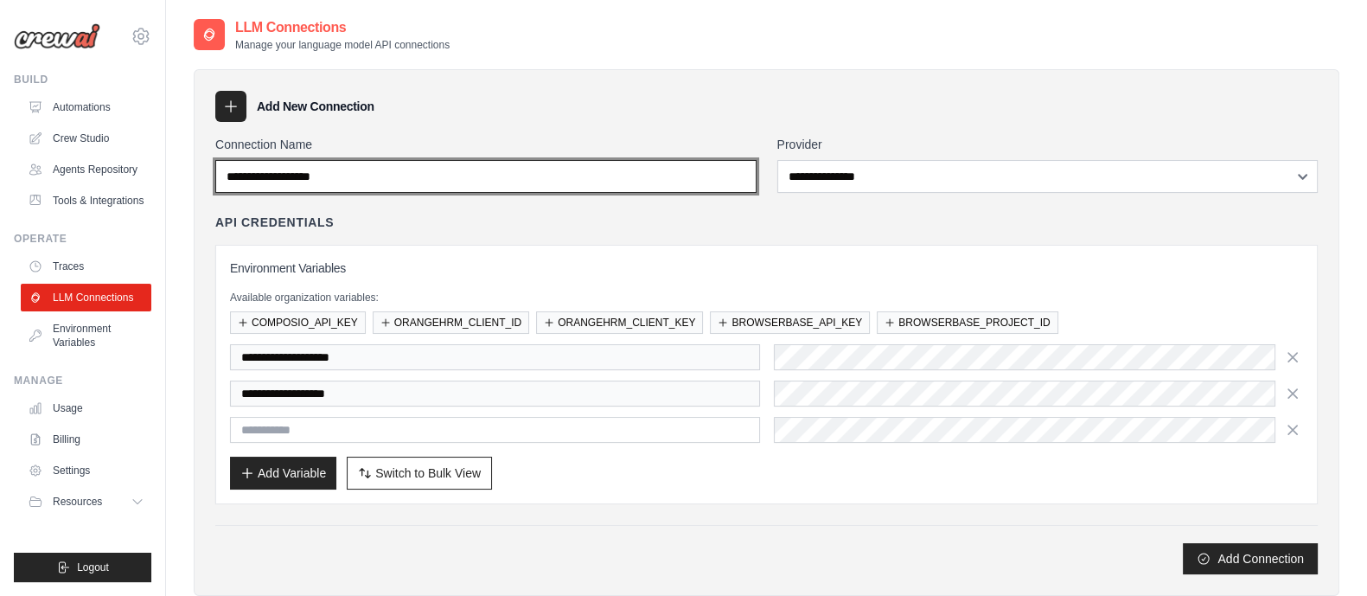
click at [566, 172] on input "Connection Name" at bounding box center [485, 176] width 541 height 33
type input "**********"
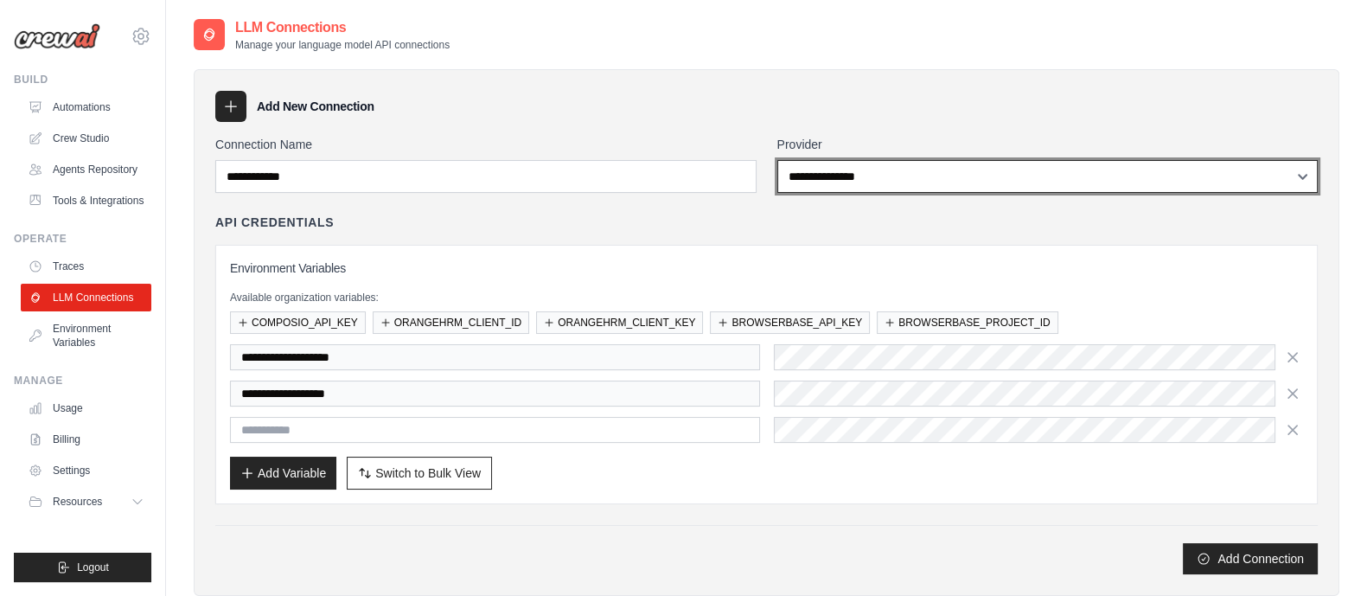
click at [845, 188] on select "**********" at bounding box center [1047, 176] width 541 height 33
select select "******"
click at [777, 160] on select "**********" at bounding box center [1047, 176] width 541 height 33
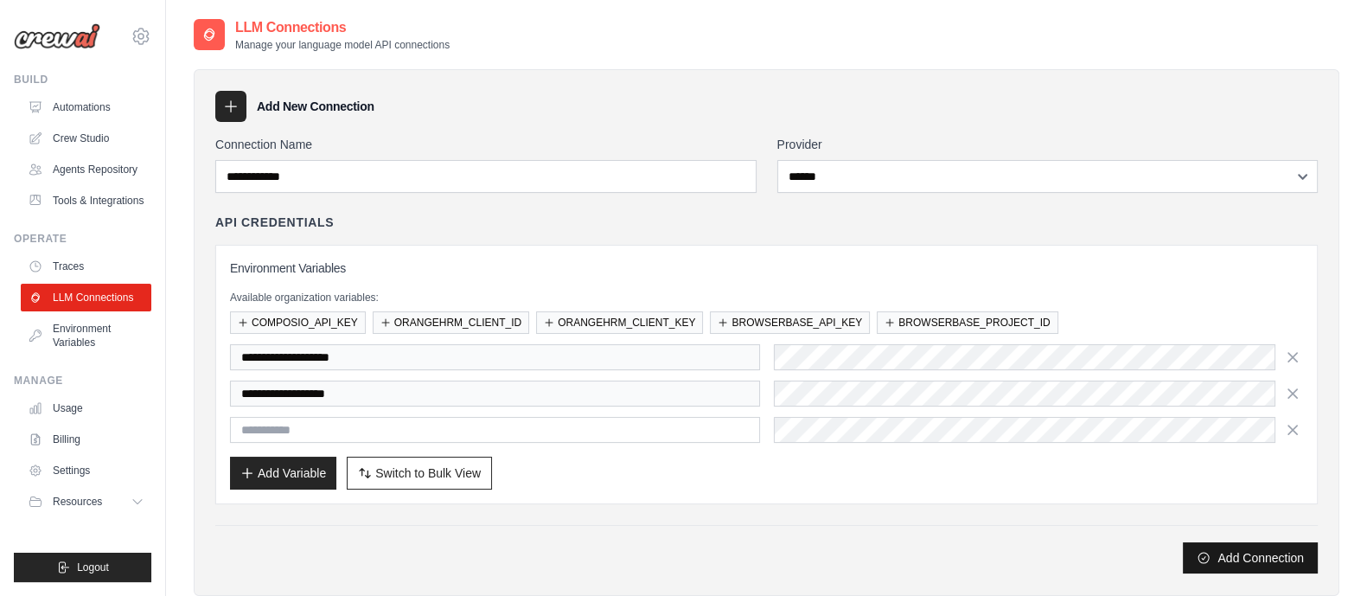
click at [1229, 558] on button "Add Connection" at bounding box center [1250, 557] width 135 height 31
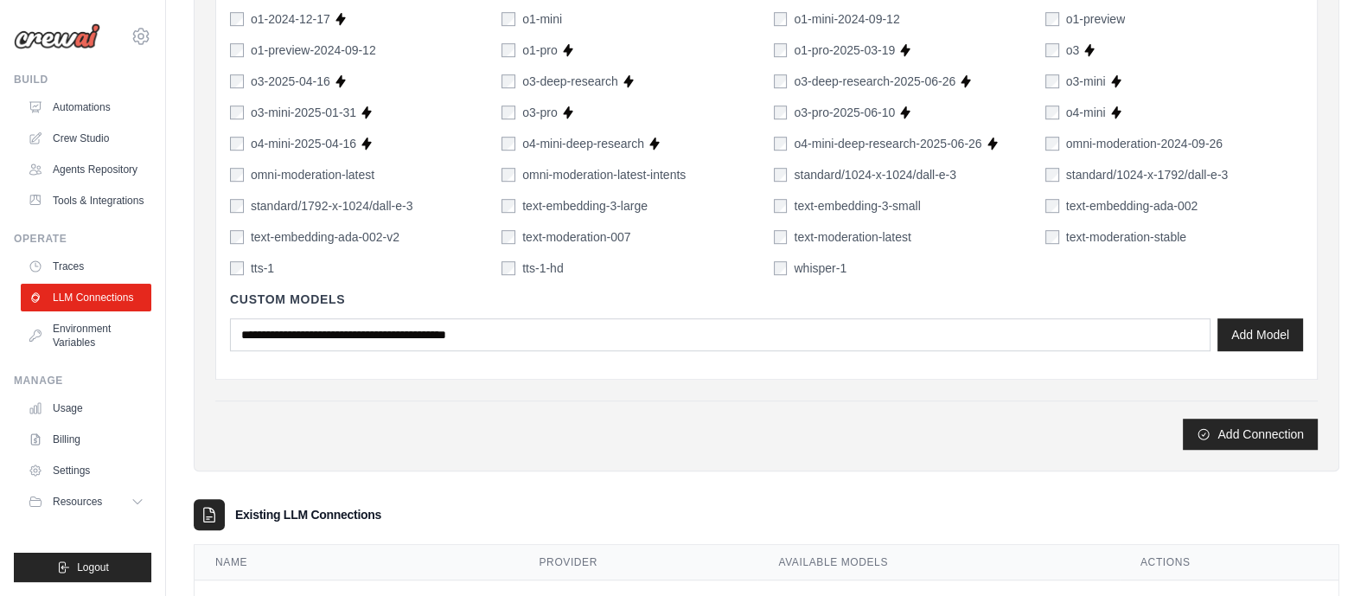
scroll to position [1471, 0]
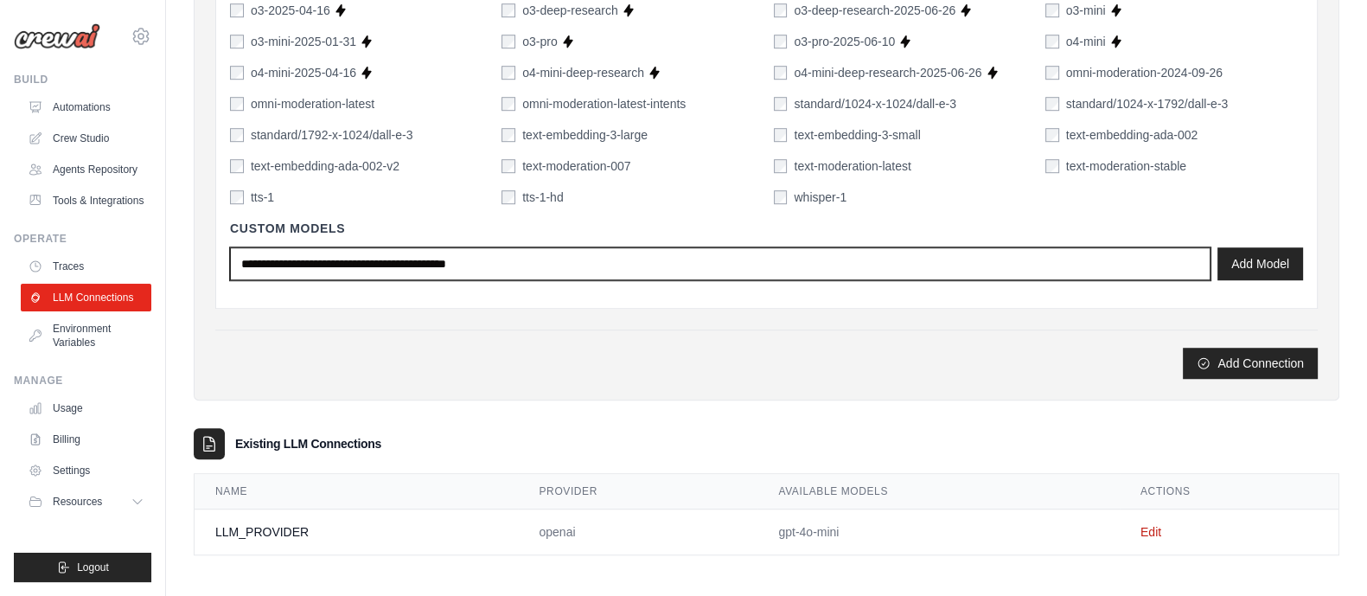
click at [478, 270] on input "text" at bounding box center [720, 263] width 981 height 33
type input "*"
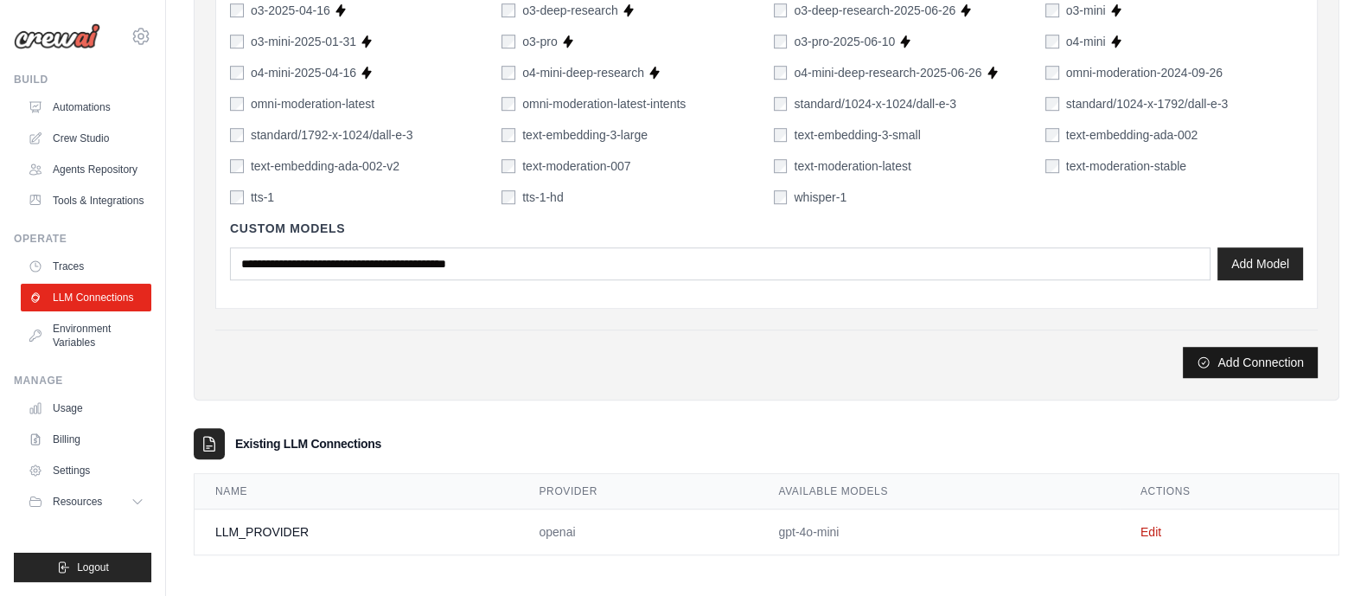
click at [1233, 361] on button "Add Connection" at bounding box center [1250, 362] width 135 height 31
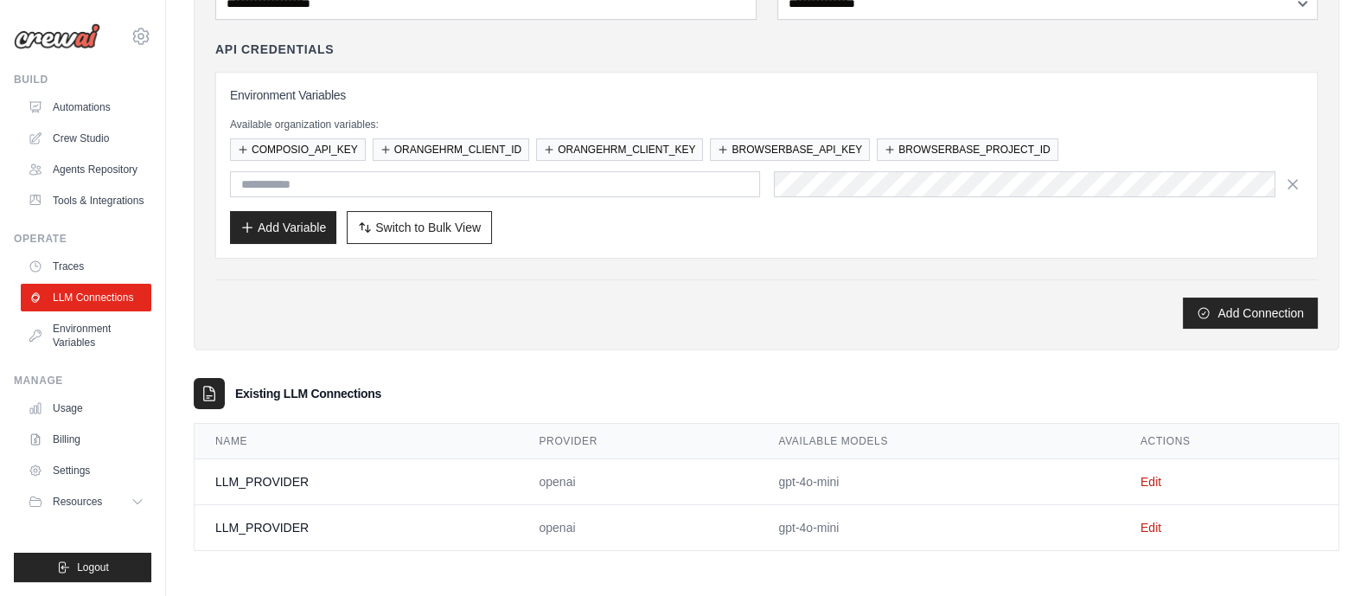
scroll to position [0, 0]
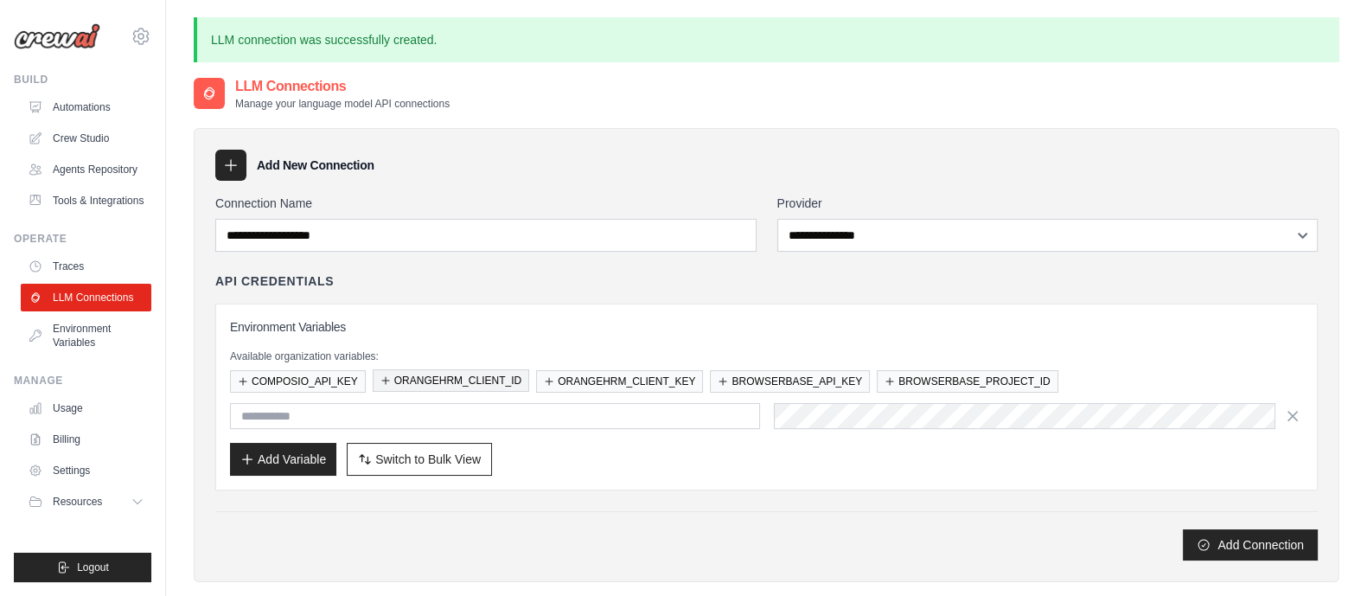
click at [469, 387] on button "ORANGEHRM_CLIENT_ID" at bounding box center [451, 380] width 157 height 22
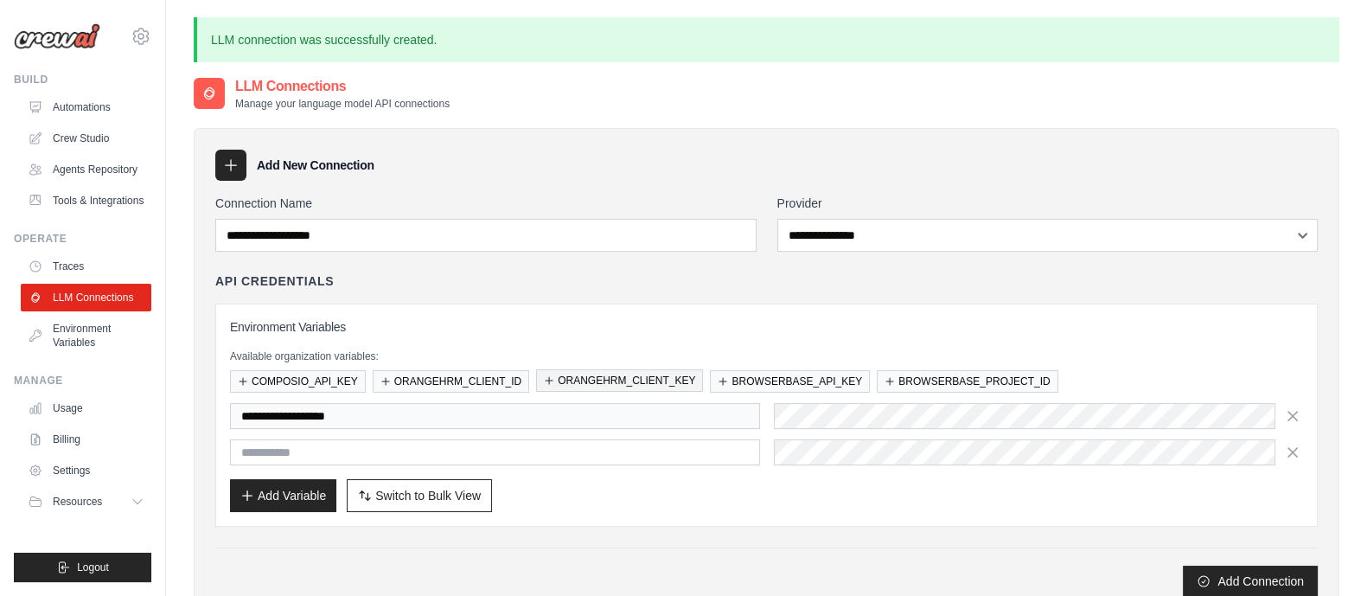
click at [639, 376] on button "ORANGEHRM_CLIENT_KEY" at bounding box center [619, 380] width 167 height 22
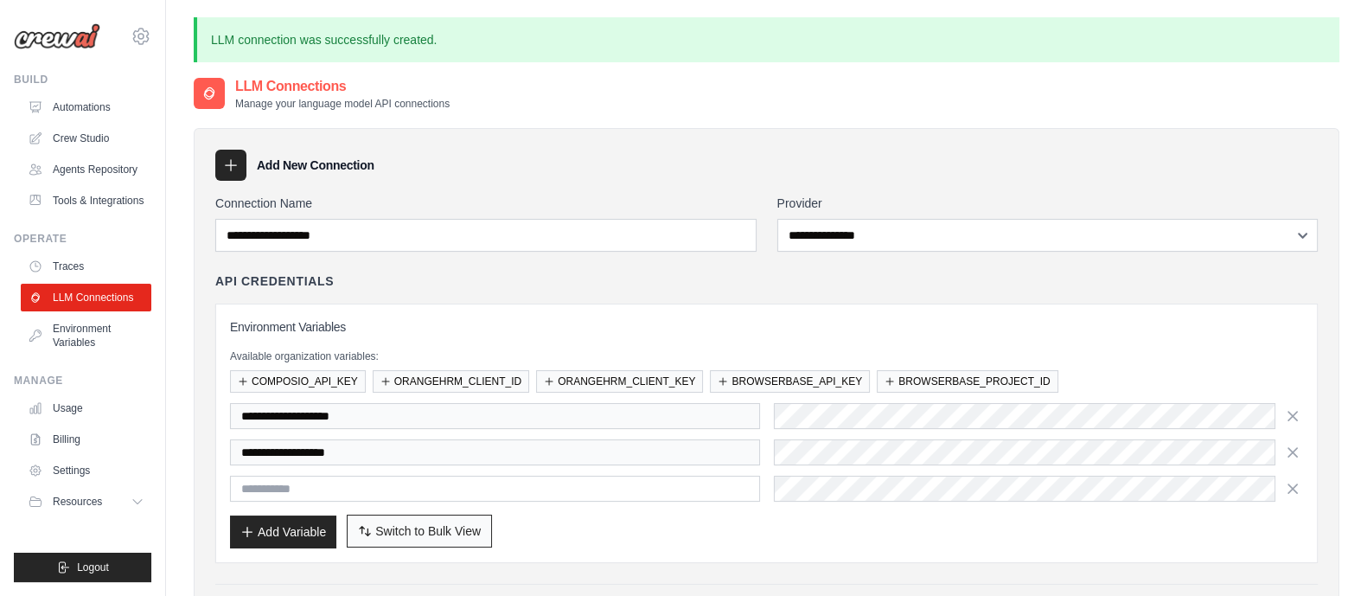
click at [389, 527] on span "Switch to Bulk View" at bounding box center [427, 530] width 105 height 17
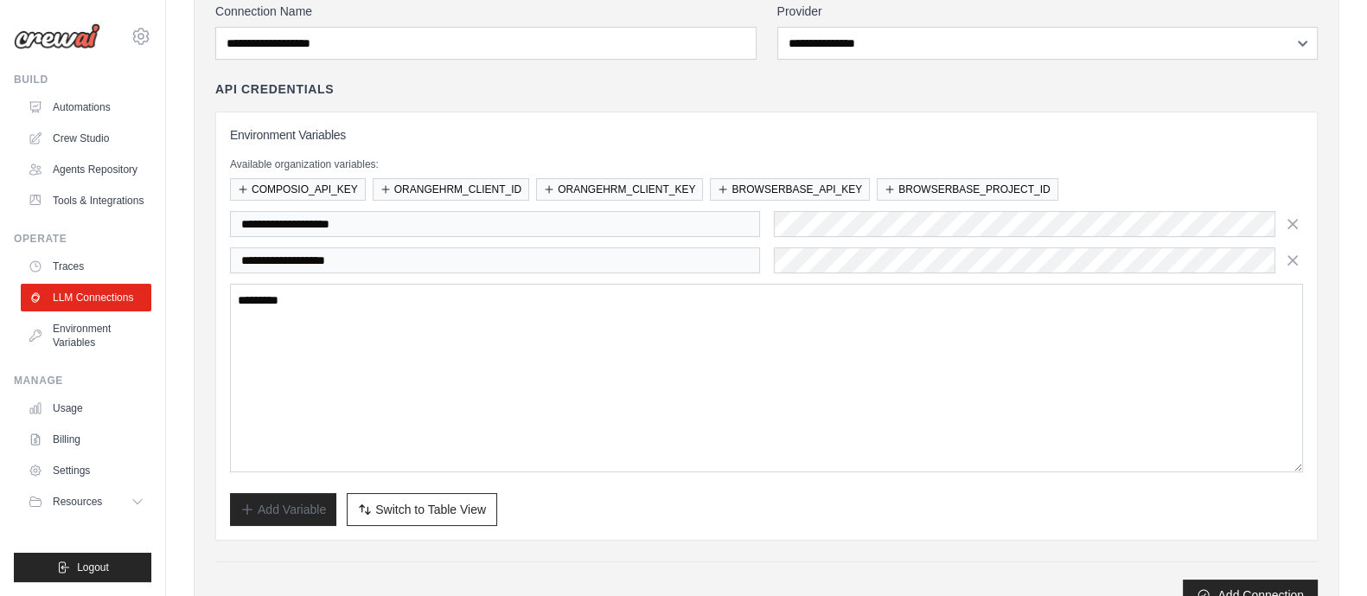
scroll to position [205, 0]
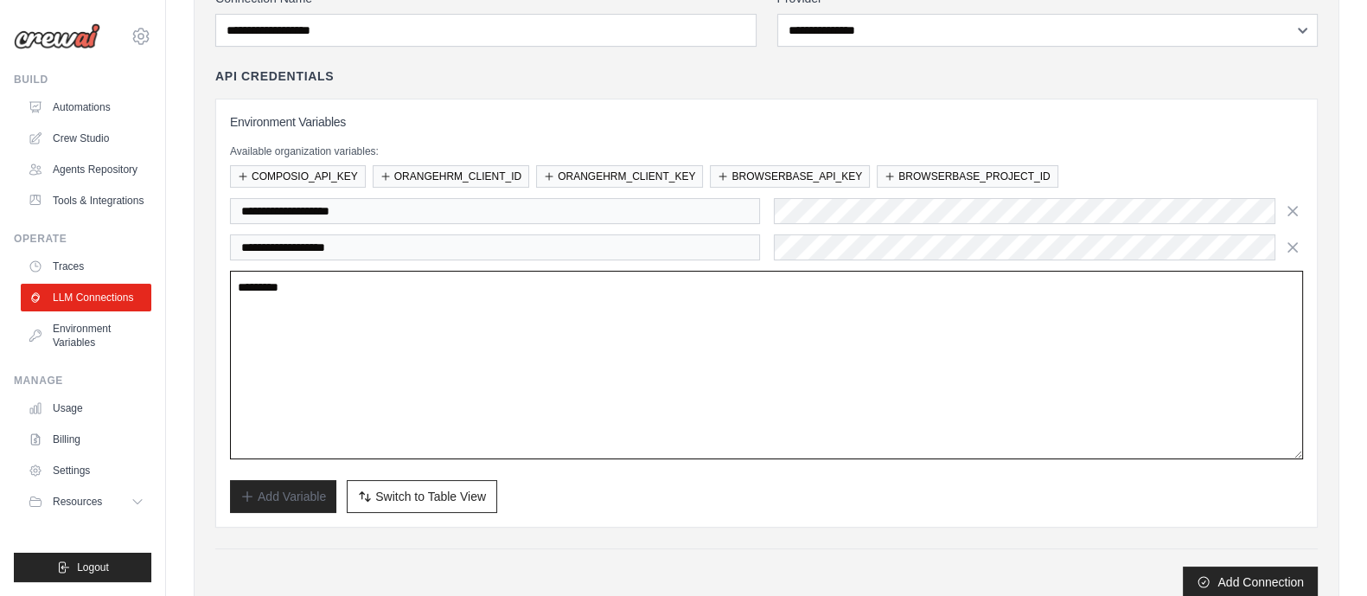
click at [423, 316] on textarea at bounding box center [766, 365] width 1073 height 189
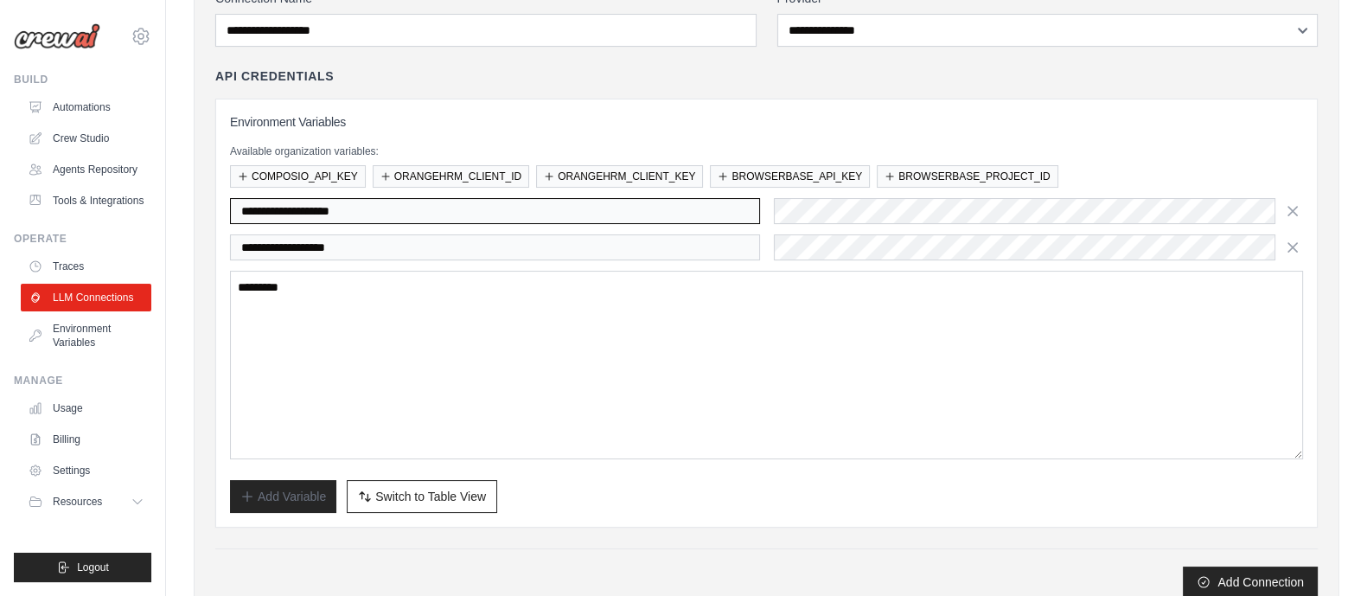
click at [379, 220] on input "**********" at bounding box center [495, 211] width 530 height 26
click at [1243, 572] on button "Add Connection" at bounding box center [1250, 581] width 135 height 31
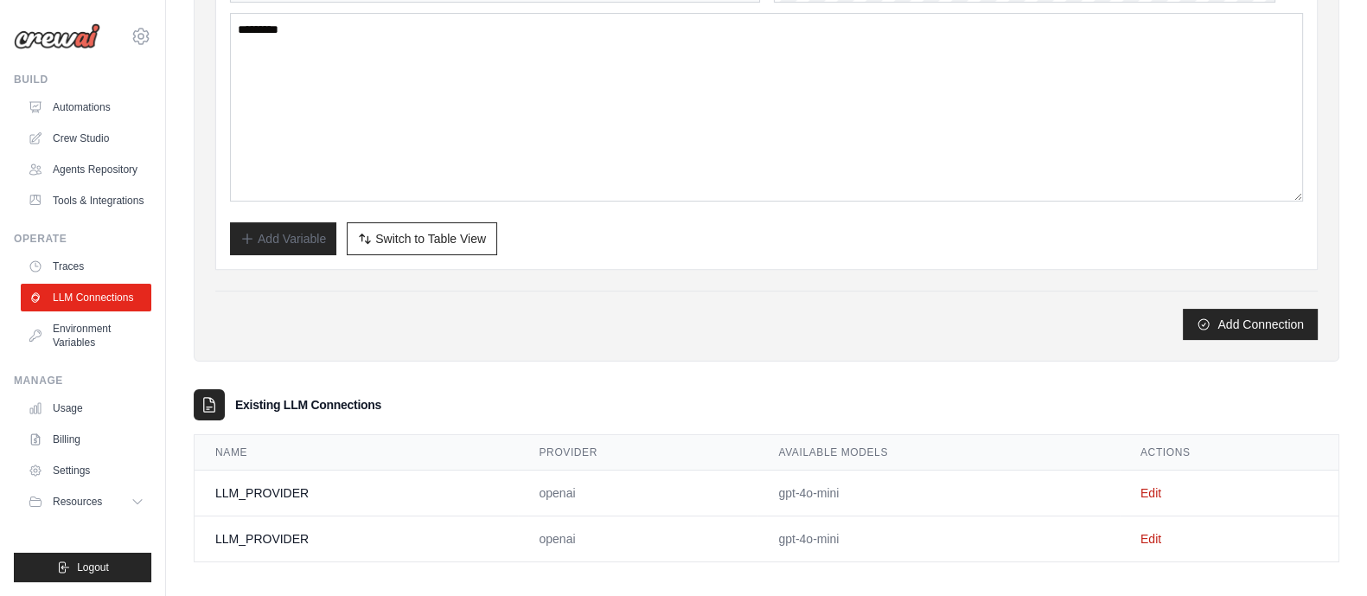
scroll to position [461, 0]
click at [1154, 534] on link "Edit" at bounding box center [1151, 541] width 21 height 14
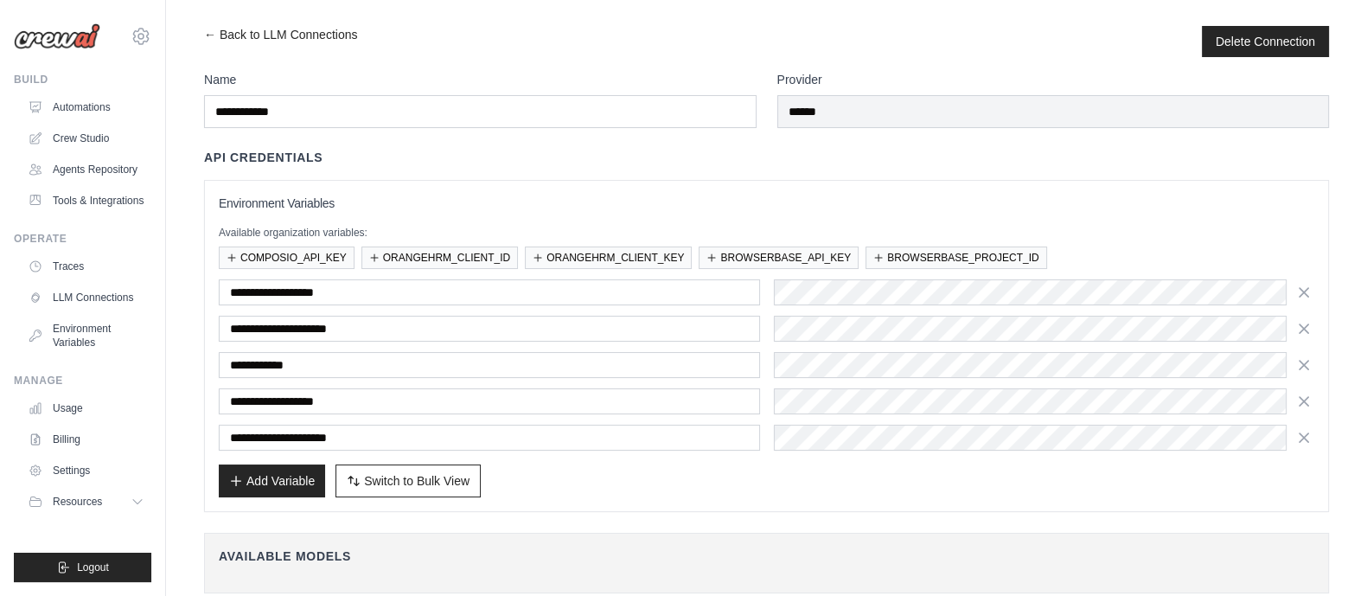
scroll to position [6, 0]
click at [485, 256] on button "ORANGEHRM_CLIENT_ID" at bounding box center [439, 256] width 157 height 22
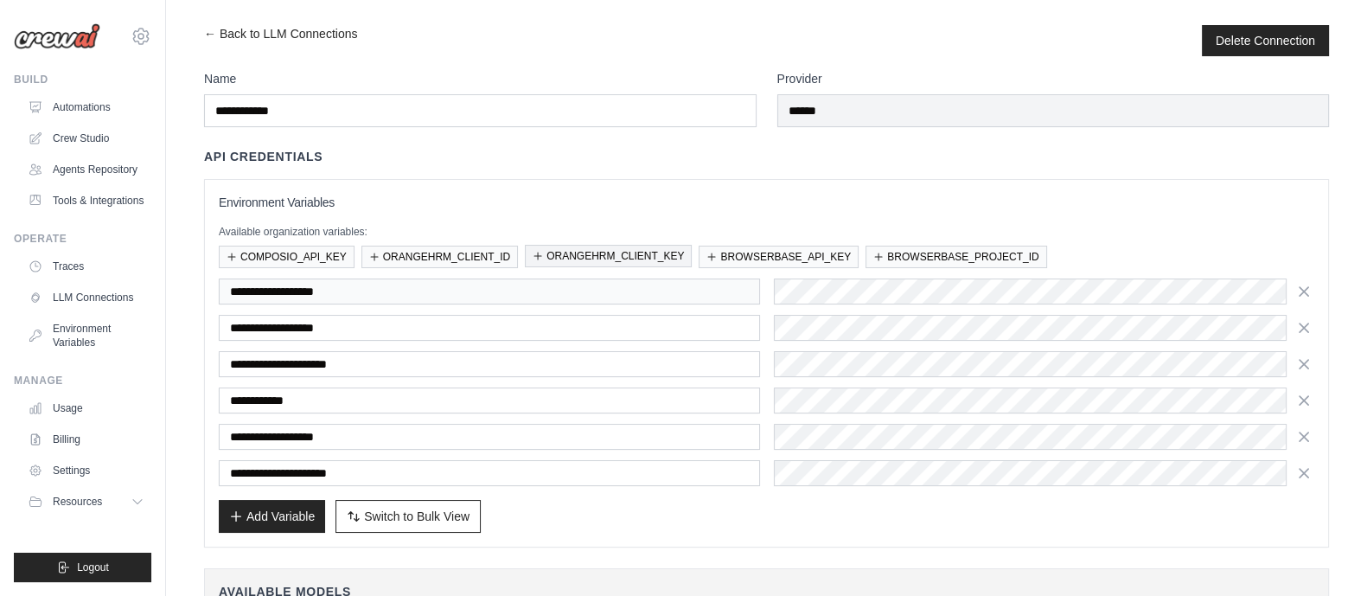
click at [629, 255] on button "ORANGEHRM_CLIENT_KEY" at bounding box center [608, 256] width 167 height 22
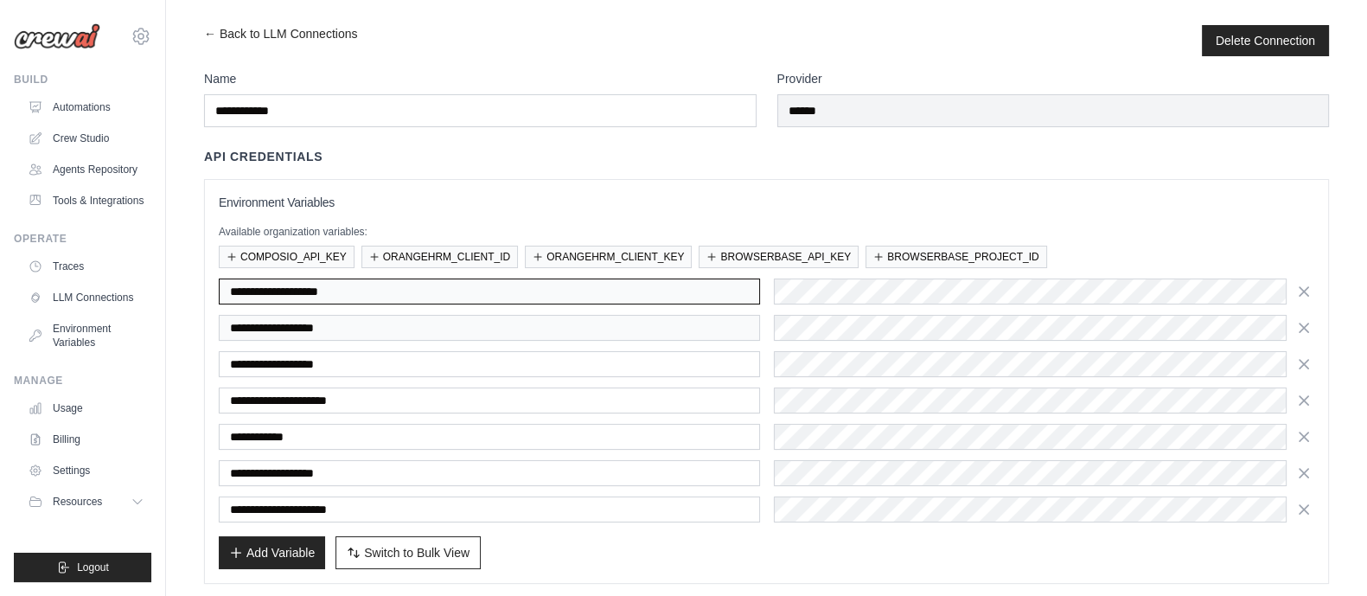
drag, startPoint x: 393, startPoint y: 291, endPoint x: 203, endPoint y: 289, distance: 190.2
click at [204, 289] on div "**********" at bounding box center [766, 381] width 1125 height 405
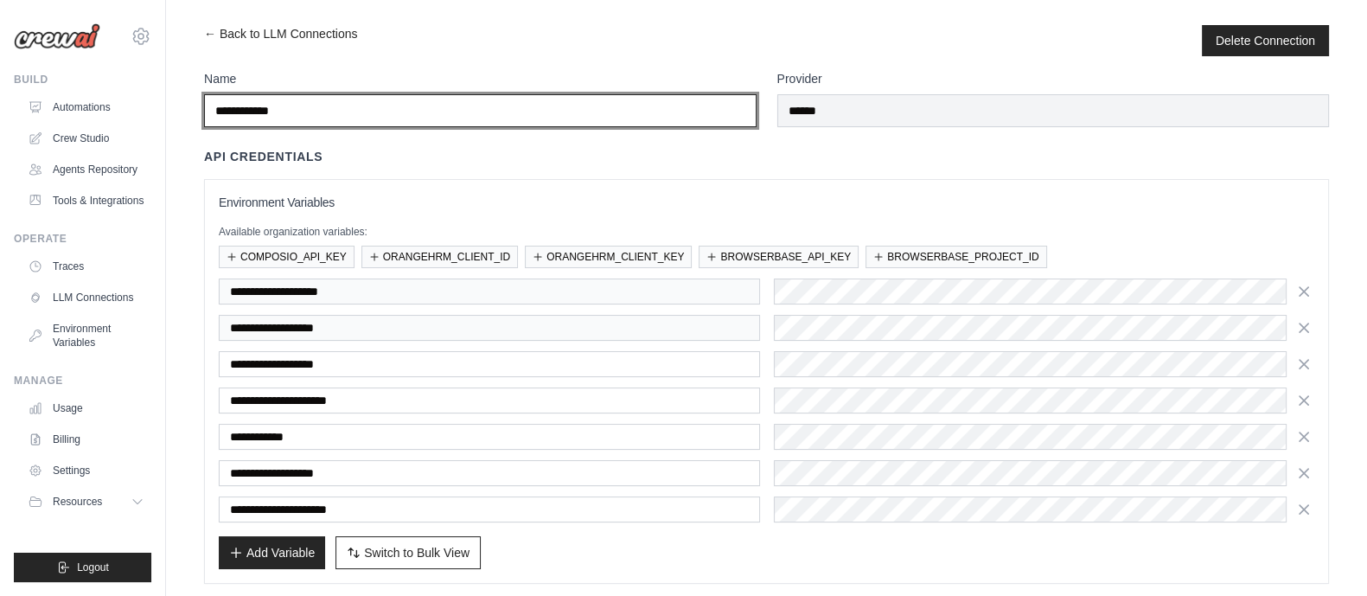
click at [326, 105] on input "**********" at bounding box center [480, 110] width 553 height 33
paste input "**********"
paste input "text"
type input "**********"
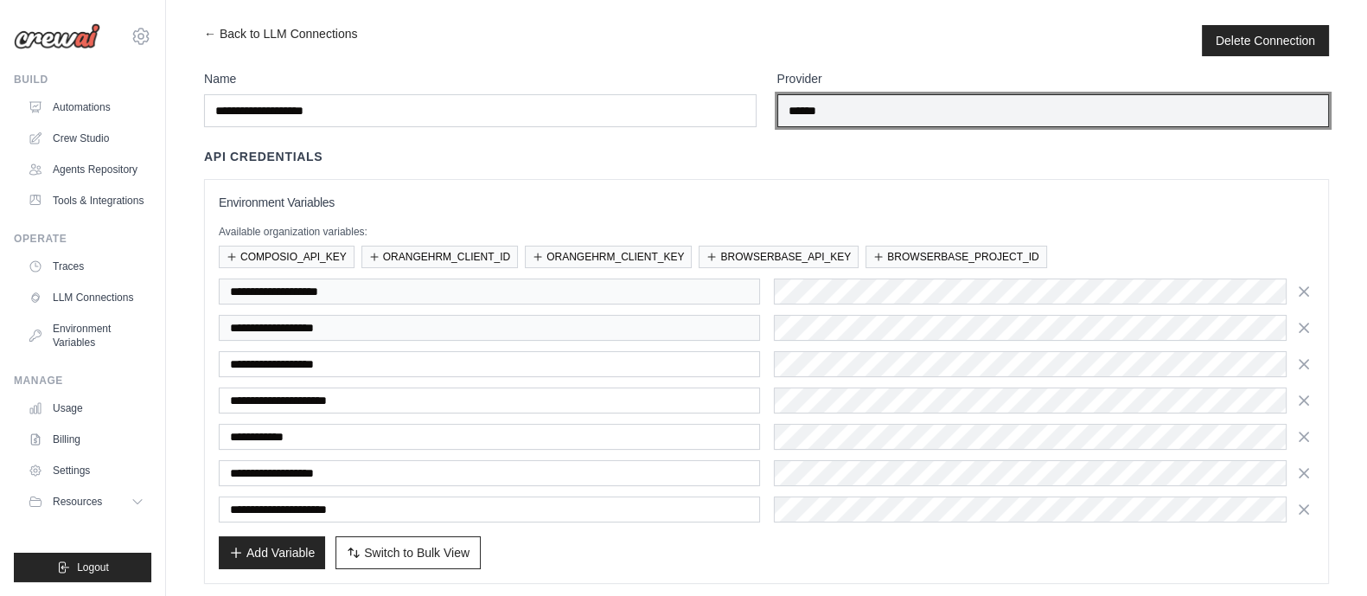
click at [987, 104] on input "******" at bounding box center [1053, 110] width 553 height 33
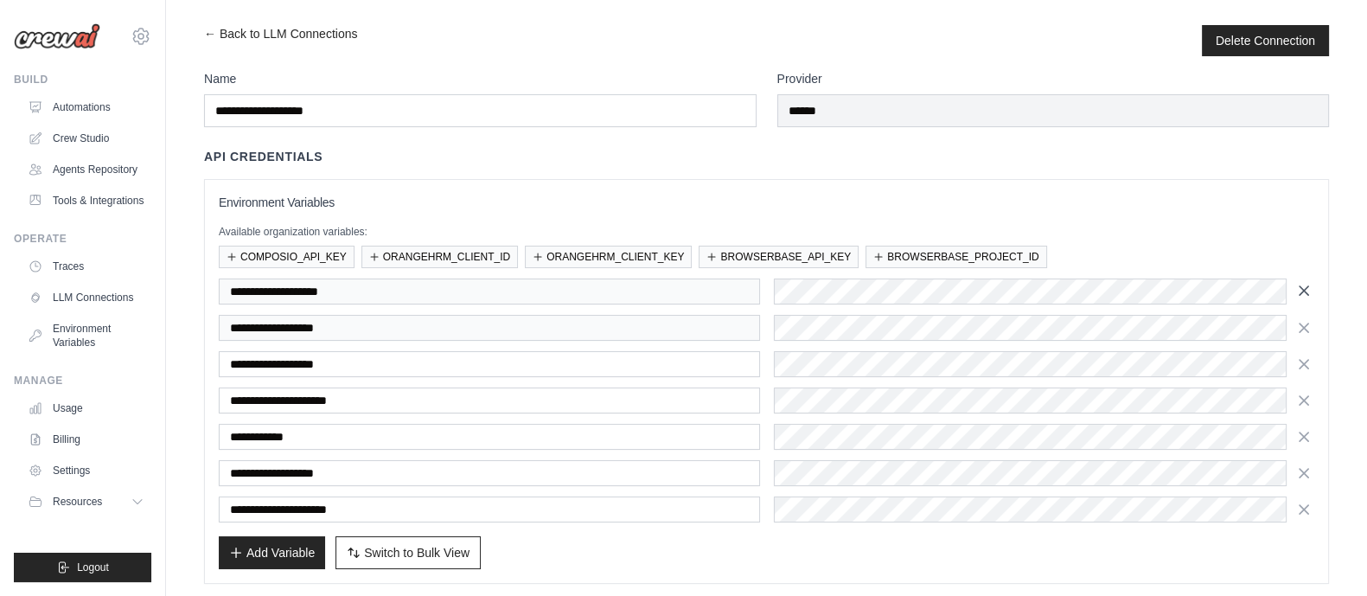
click at [1307, 291] on icon "button" at bounding box center [1303, 290] width 17 height 17
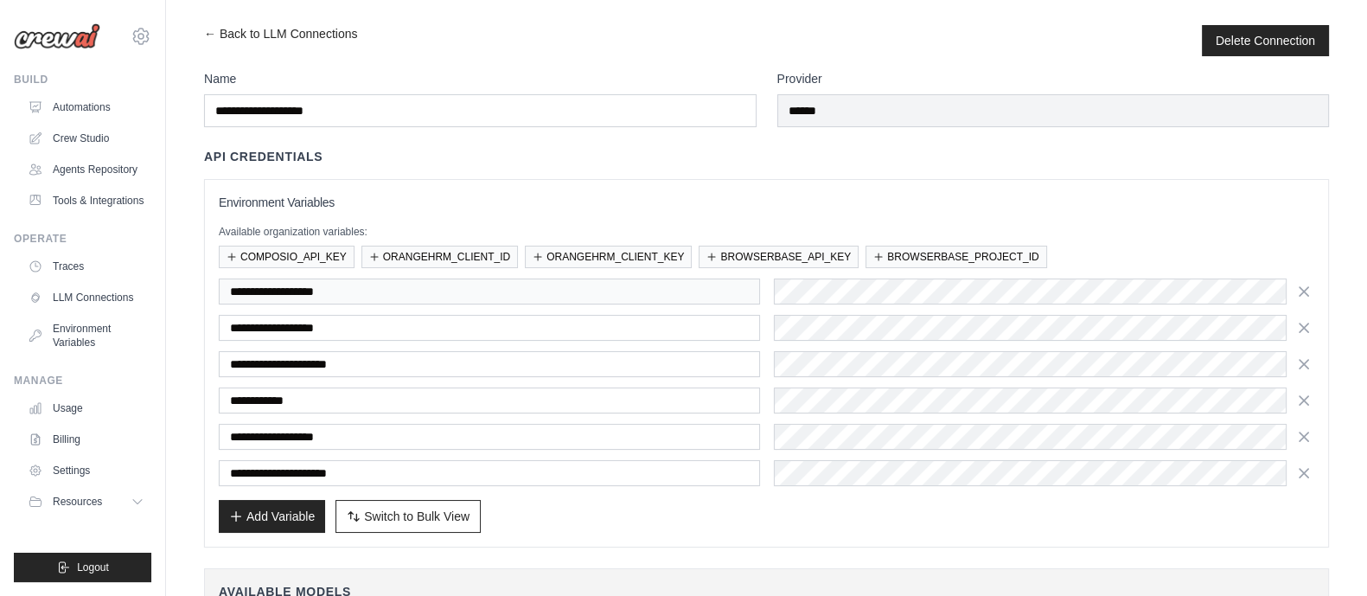
click at [1307, 291] on icon "button" at bounding box center [1303, 291] width 17 height 17
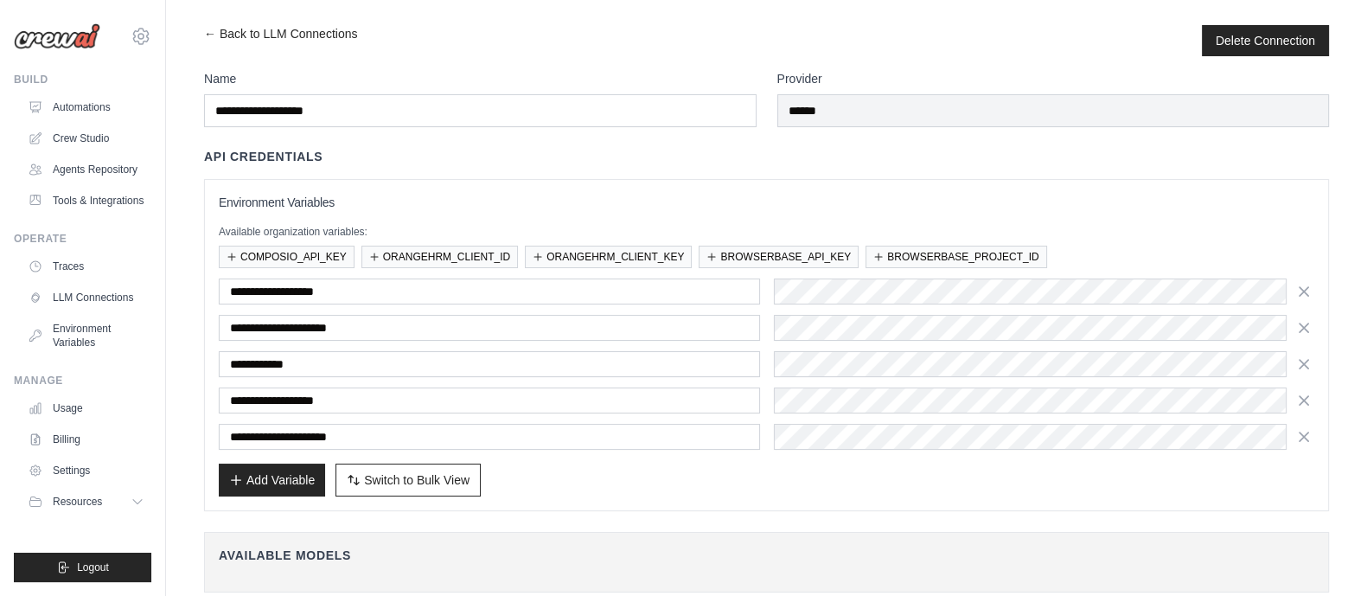
click at [1307, 291] on icon "button" at bounding box center [1303, 291] width 17 height 17
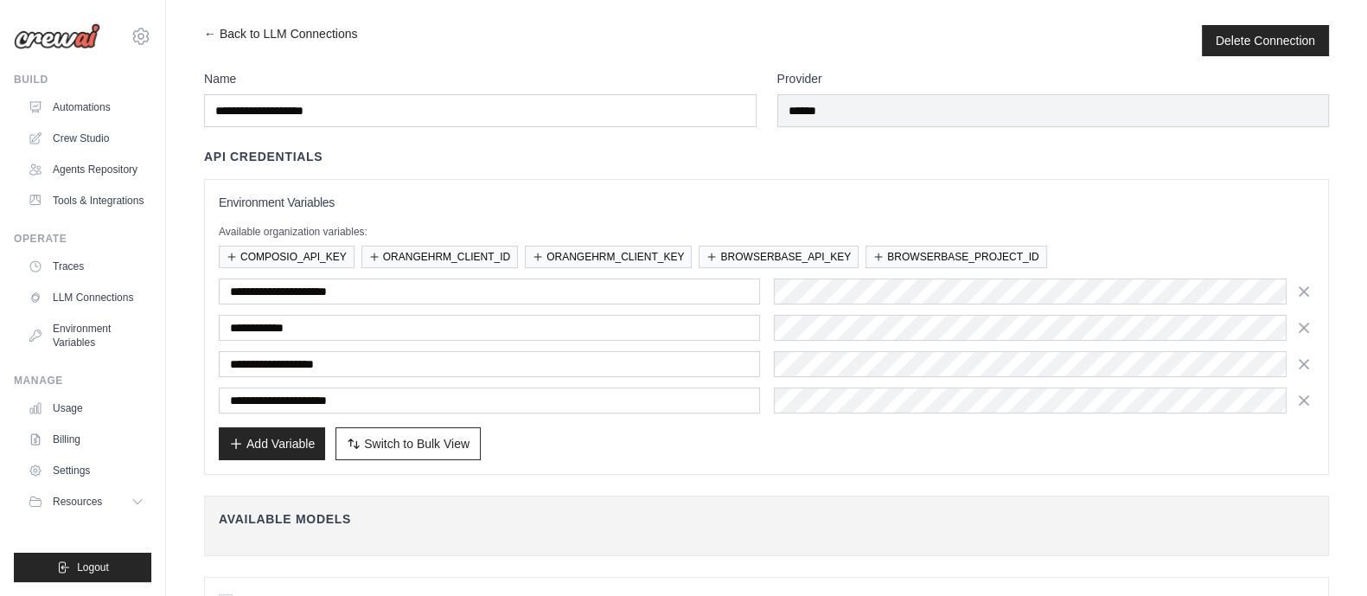
click at [1307, 291] on icon "button" at bounding box center [1303, 291] width 17 height 17
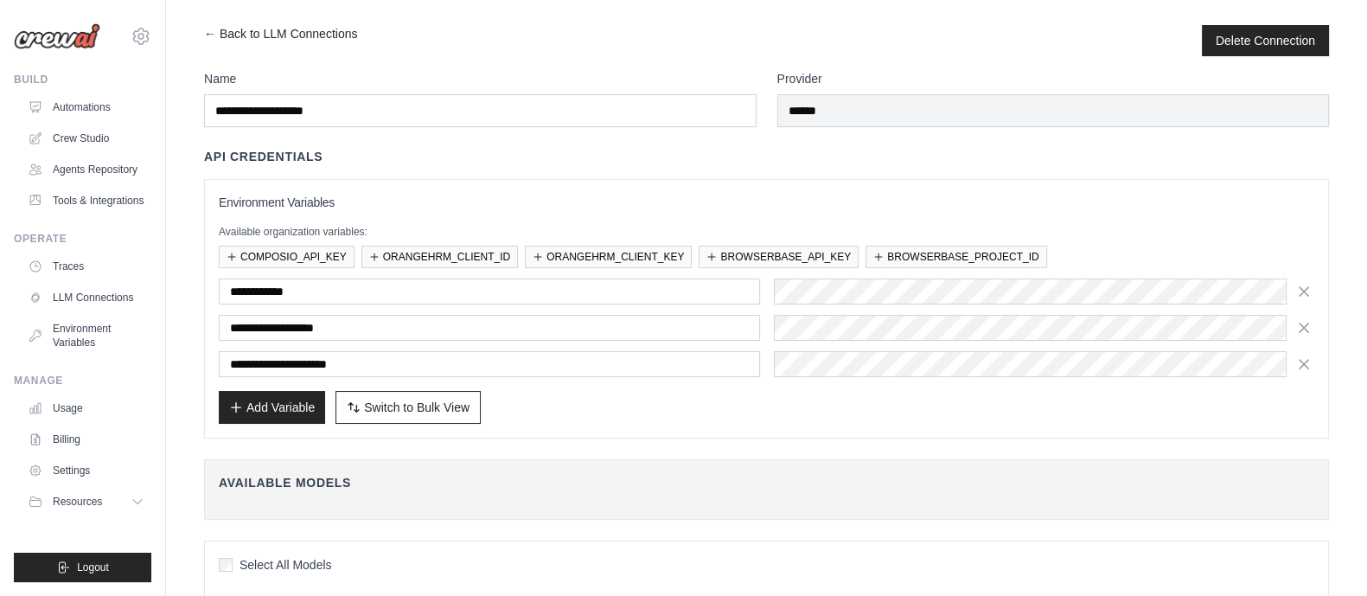
click at [1307, 291] on icon "button" at bounding box center [1303, 291] width 17 height 17
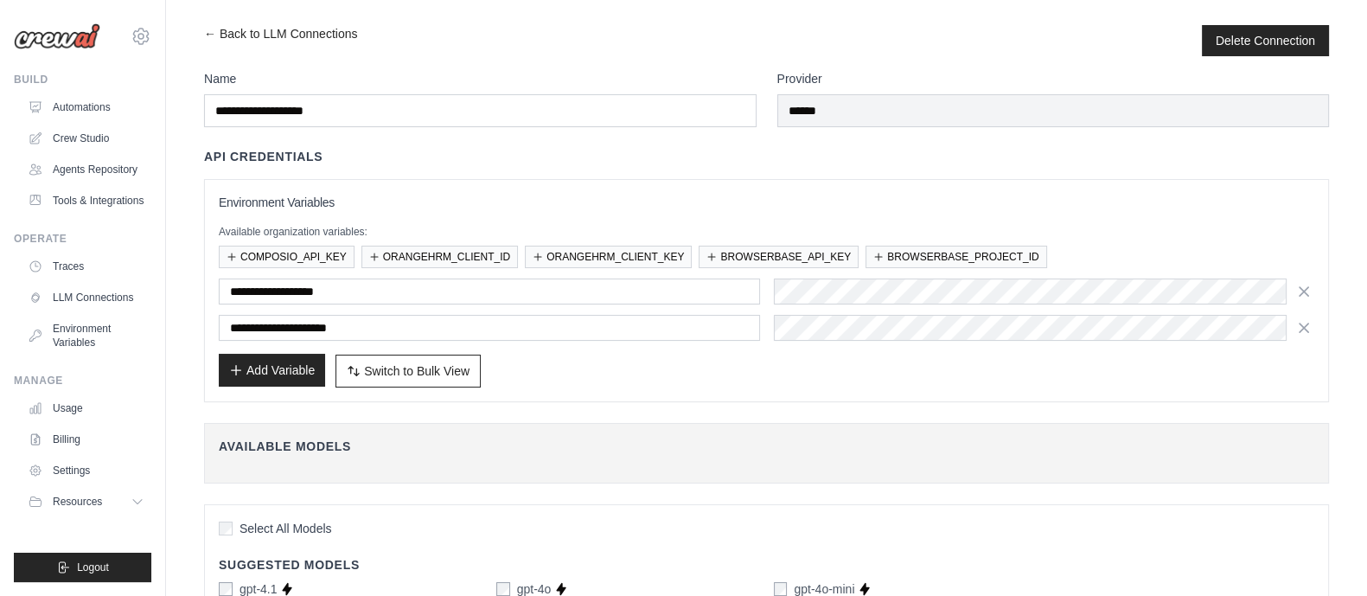
click at [290, 361] on button "Add Variable" at bounding box center [272, 370] width 106 height 33
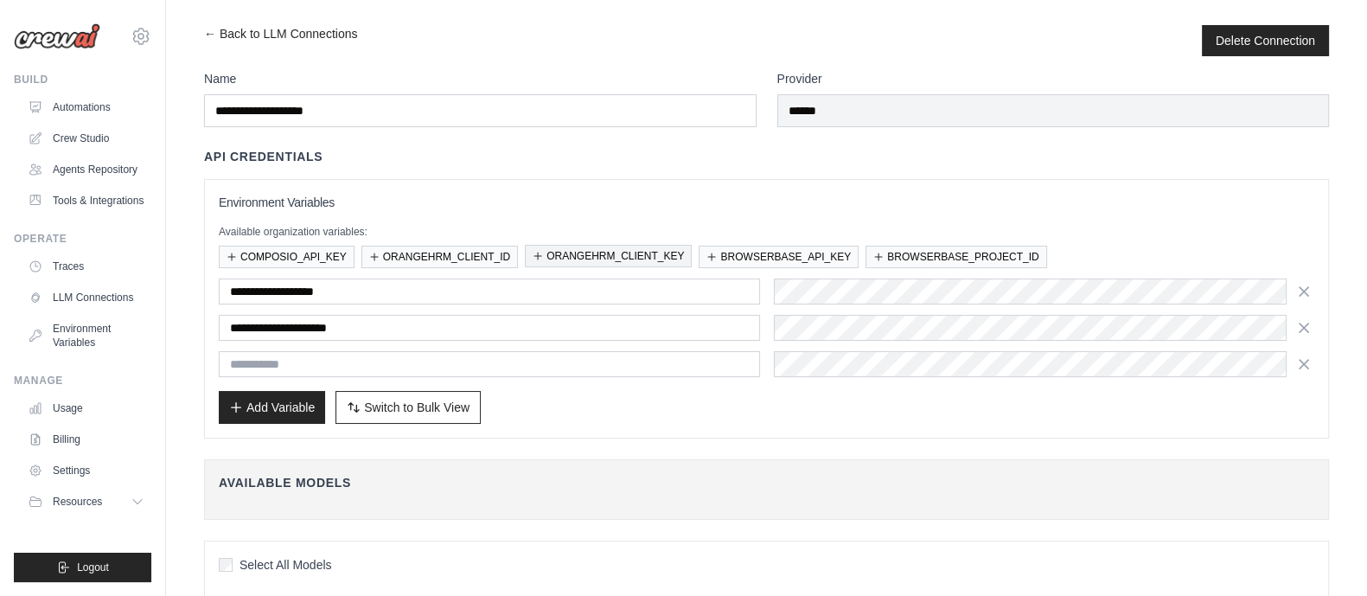
click at [604, 245] on button "ORANGEHRM_CLIENT_KEY" at bounding box center [608, 256] width 167 height 22
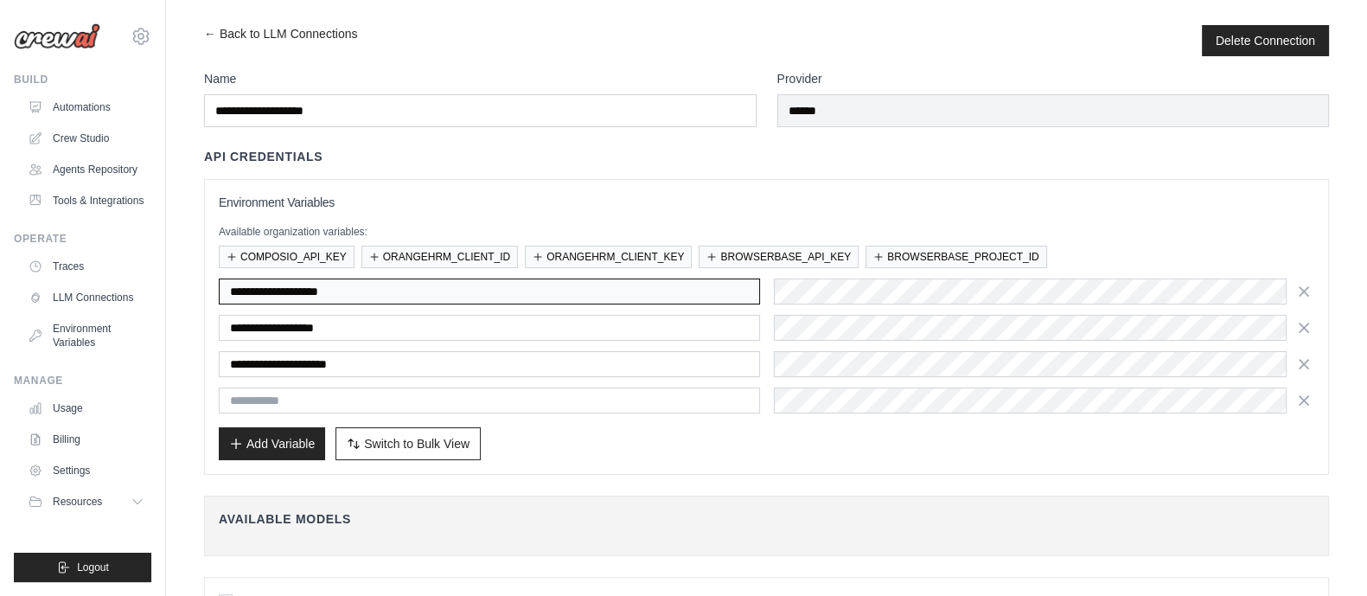
drag, startPoint x: 477, startPoint y: 283, endPoint x: 224, endPoint y: 267, distance: 253.8
click at [224, 267] on div "**********" at bounding box center [767, 327] width 1096 height 266
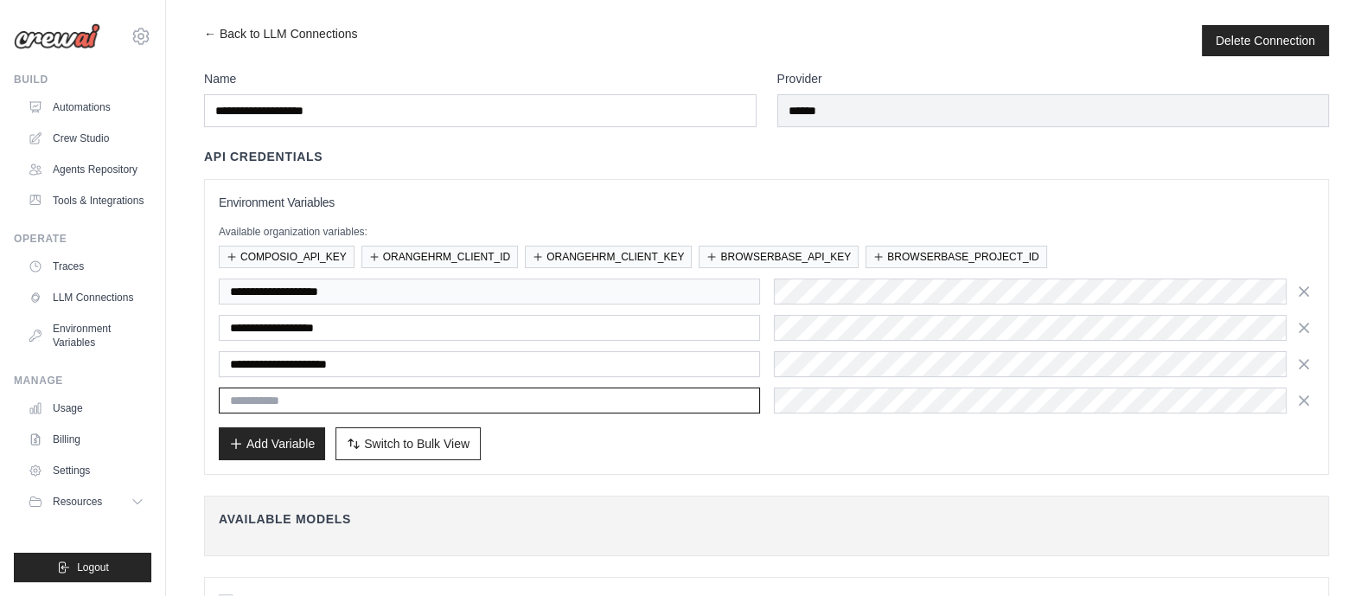
click at [341, 394] on input "text" at bounding box center [489, 400] width 541 height 26
paste input "**********"
type input "**********"
click at [1306, 295] on icon "button" at bounding box center [1303, 290] width 17 height 17
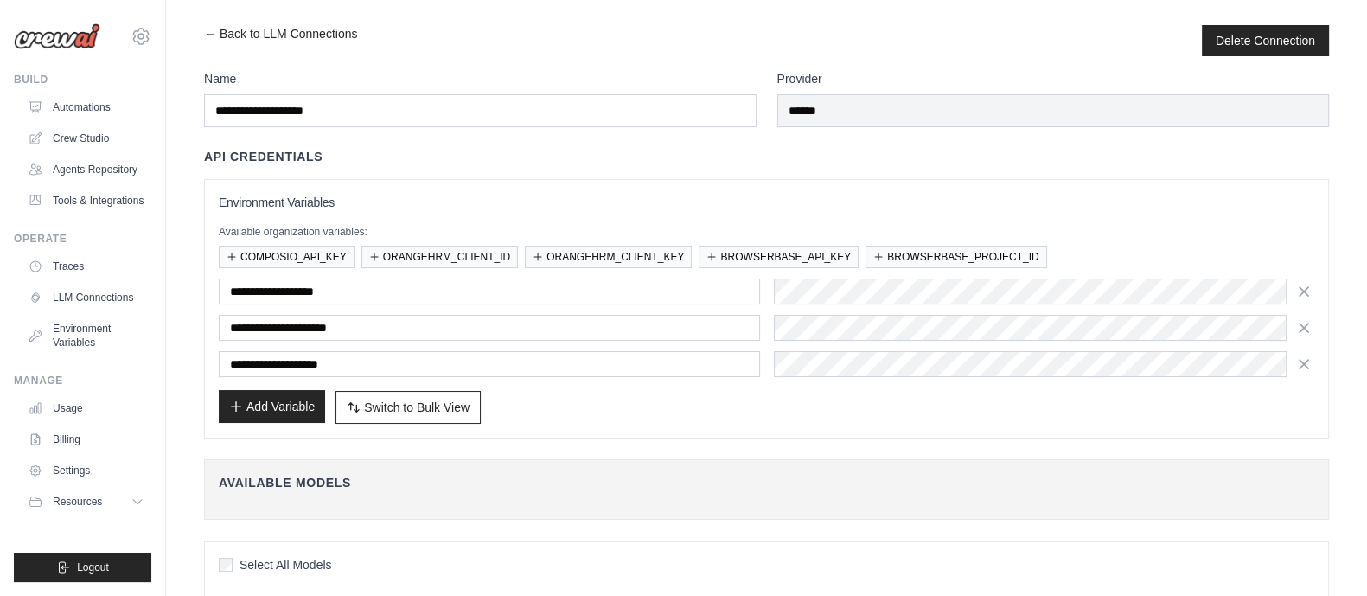
click at [263, 407] on button "Add Variable" at bounding box center [272, 406] width 106 height 33
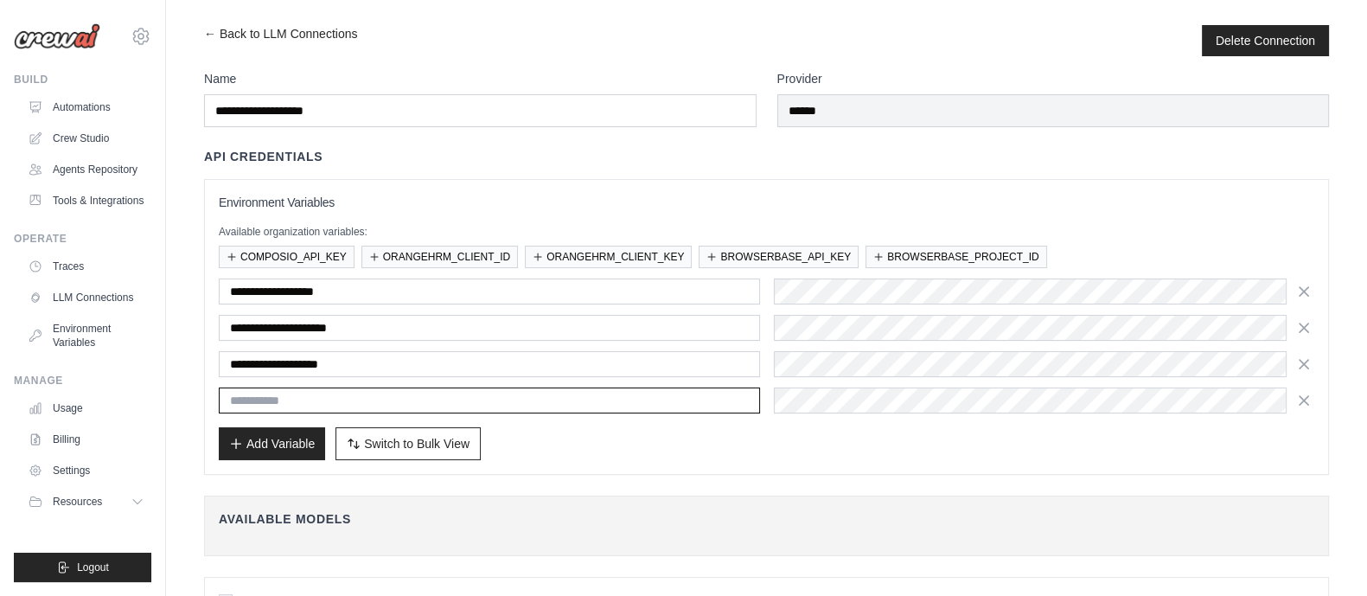
click at [283, 394] on input "text" at bounding box center [489, 400] width 541 height 26
click at [419, 261] on button "ORANGEHRM_CLIENT_ID" at bounding box center [439, 256] width 157 height 22
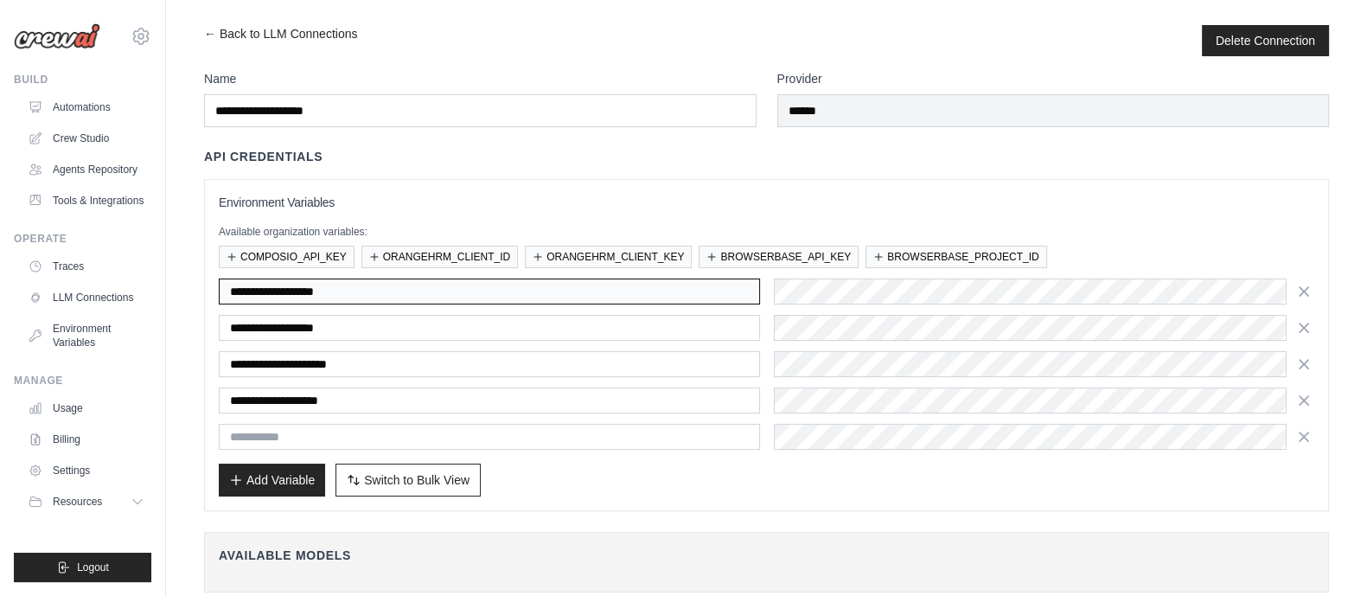
drag, startPoint x: 409, startPoint y: 295, endPoint x: 186, endPoint y: 296, distance: 223.1
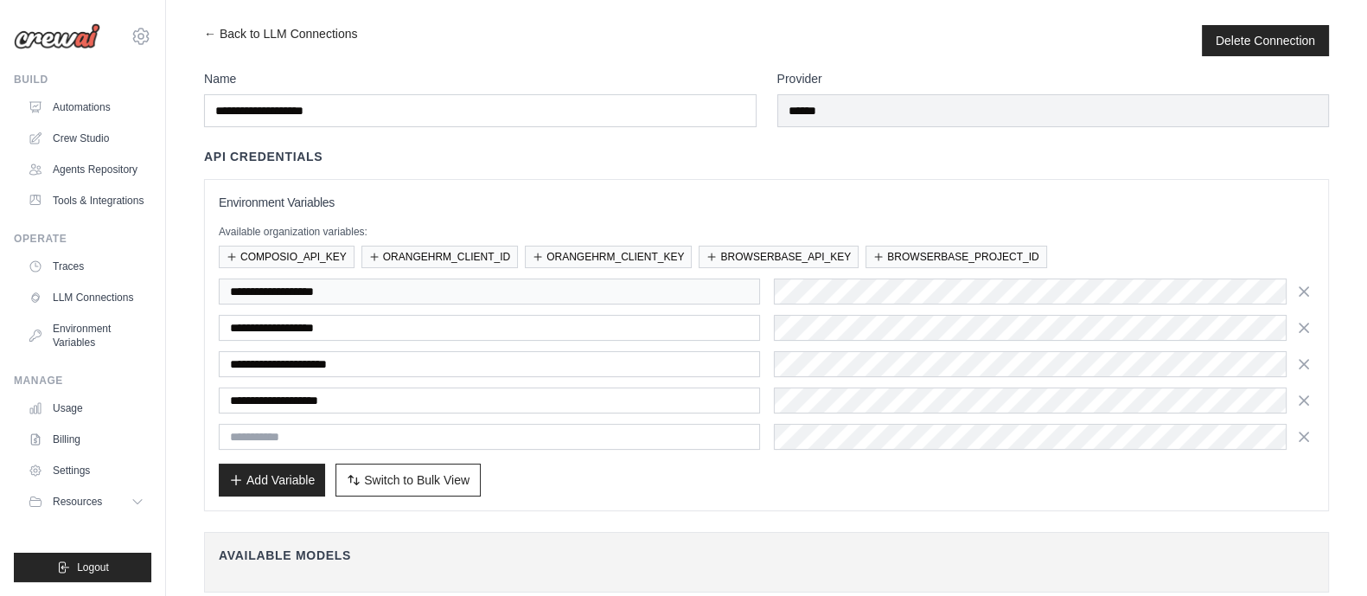
click at [324, 420] on div "**********" at bounding box center [767, 363] width 1096 height 171
drag, startPoint x: 324, startPoint y: 424, endPoint x: 300, endPoint y: 431, distance: 25.2
click at [300, 431] on input "text" at bounding box center [489, 437] width 541 height 26
paste input "**********"
type input "**********"
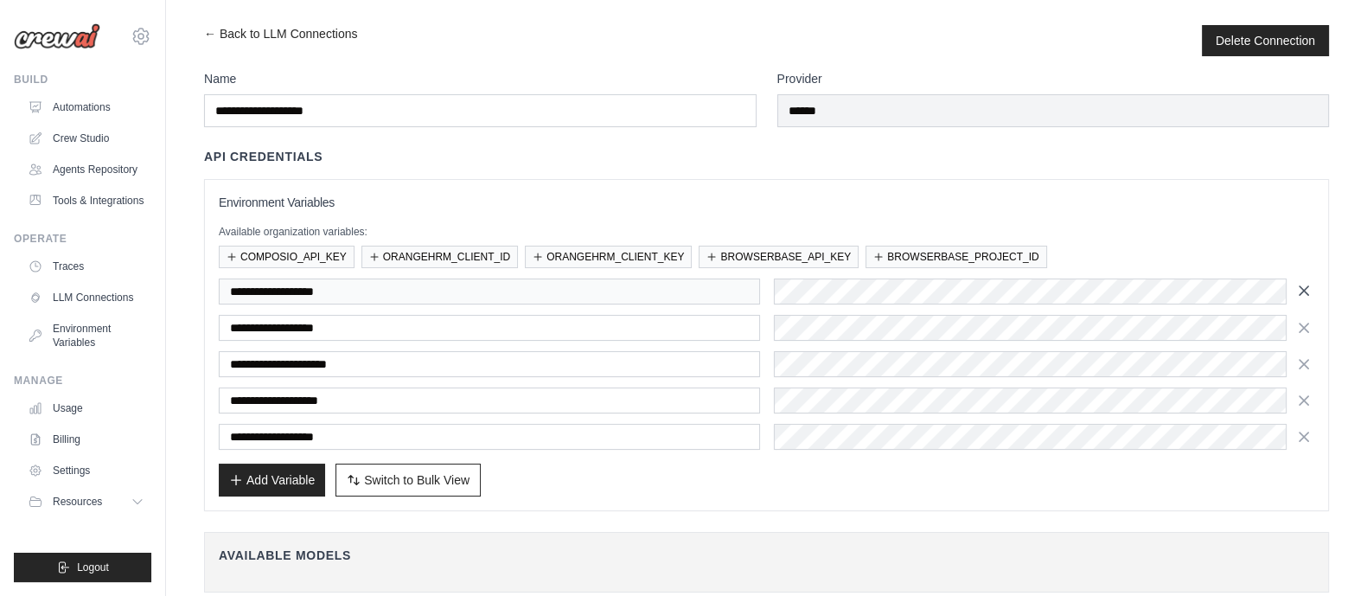
click at [1312, 291] on icon "button" at bounding box center [1303, 290] width 17 height 17
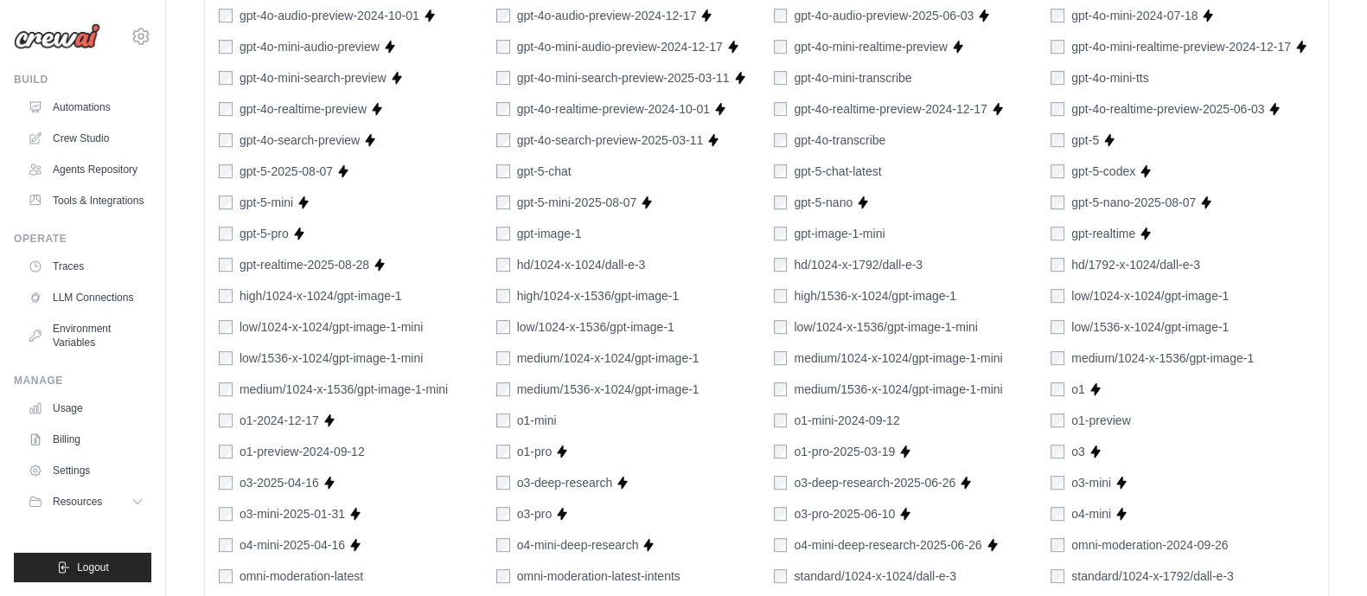
scroll to position [1326, 0]
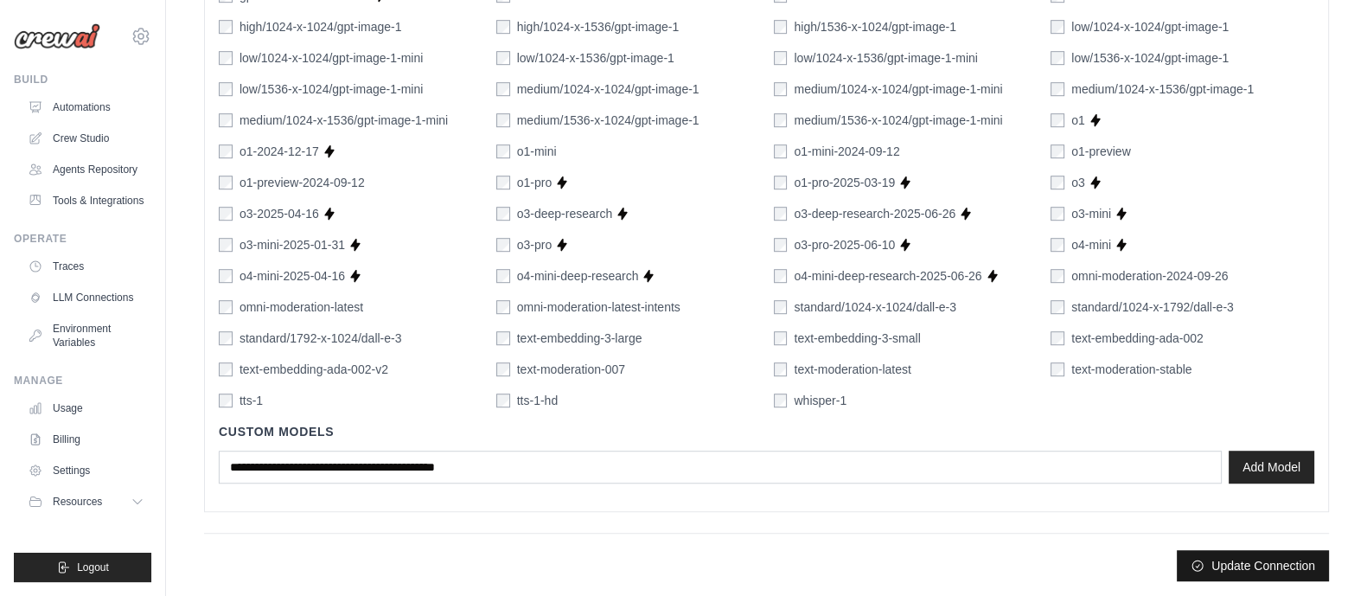
click at [1233, 566] on button "Update Connection" at bounding box center [1253, 565] width 152 height 31
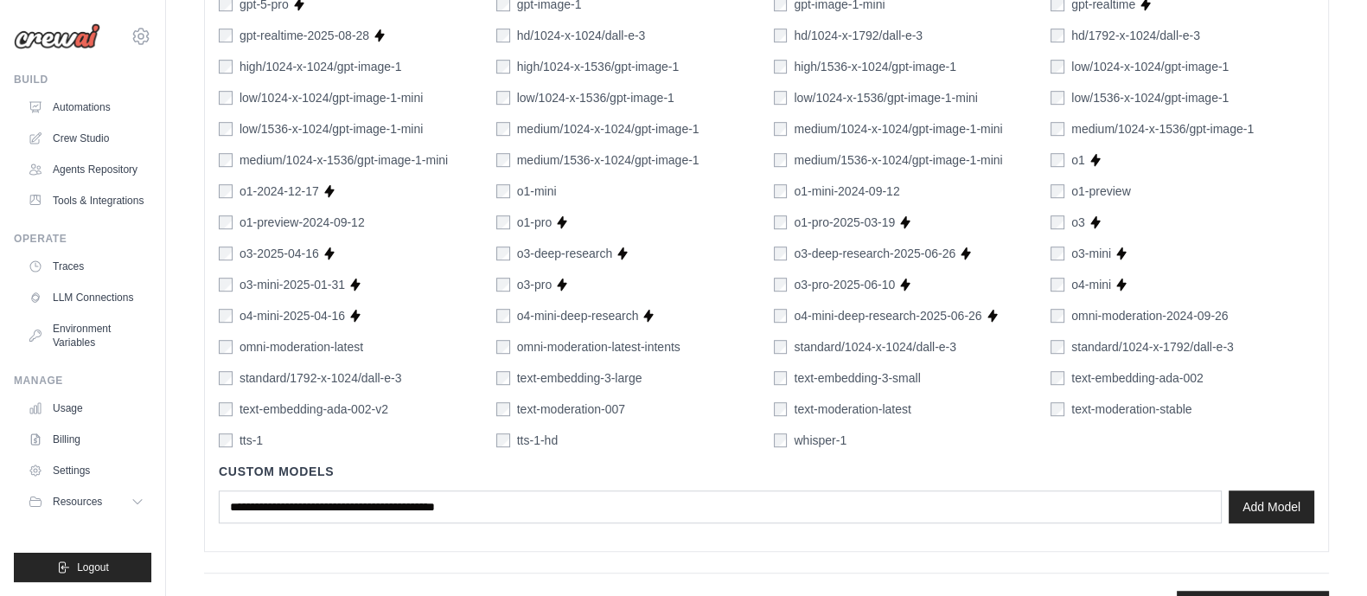
scroll to position [1370, 0]
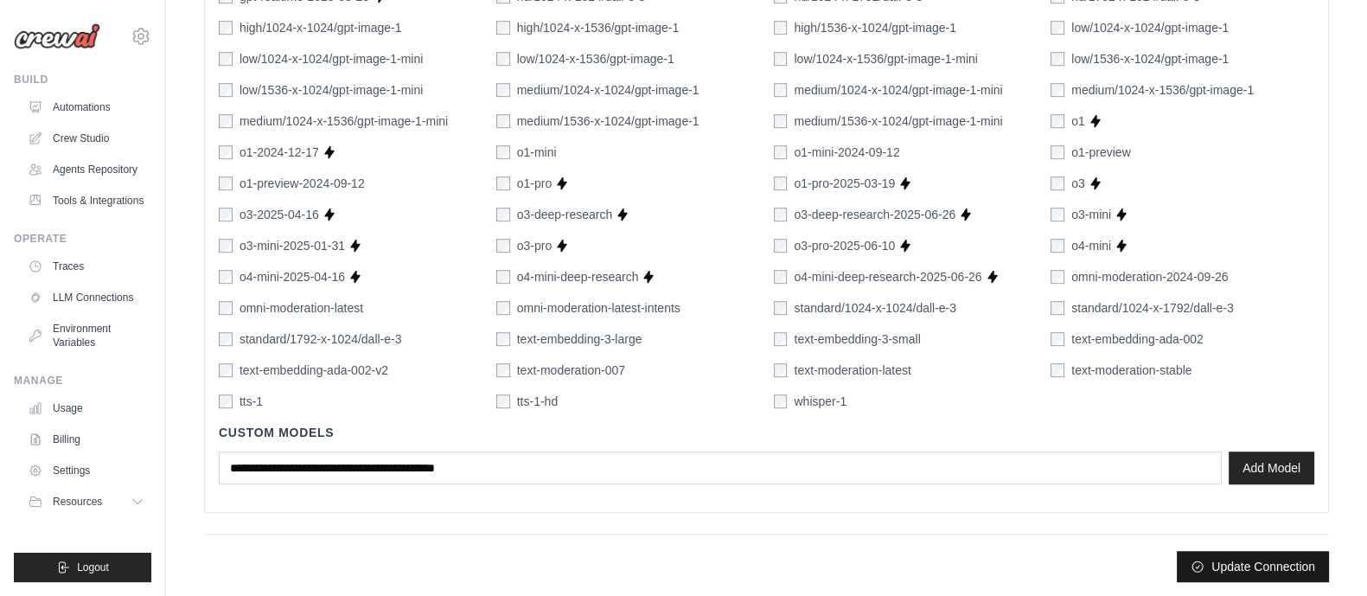
click at [1251, 563] on button "Update Connection" at bounding box center [1253, 566] width 152 height 31
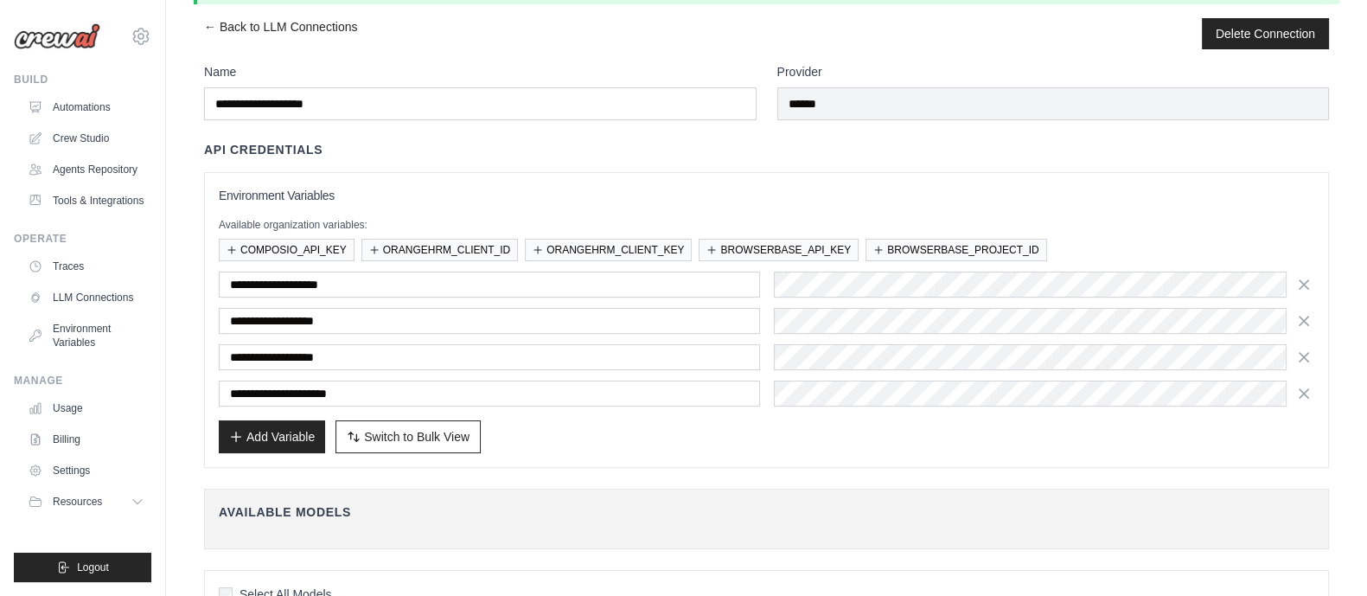
scroll to position [0, 0]
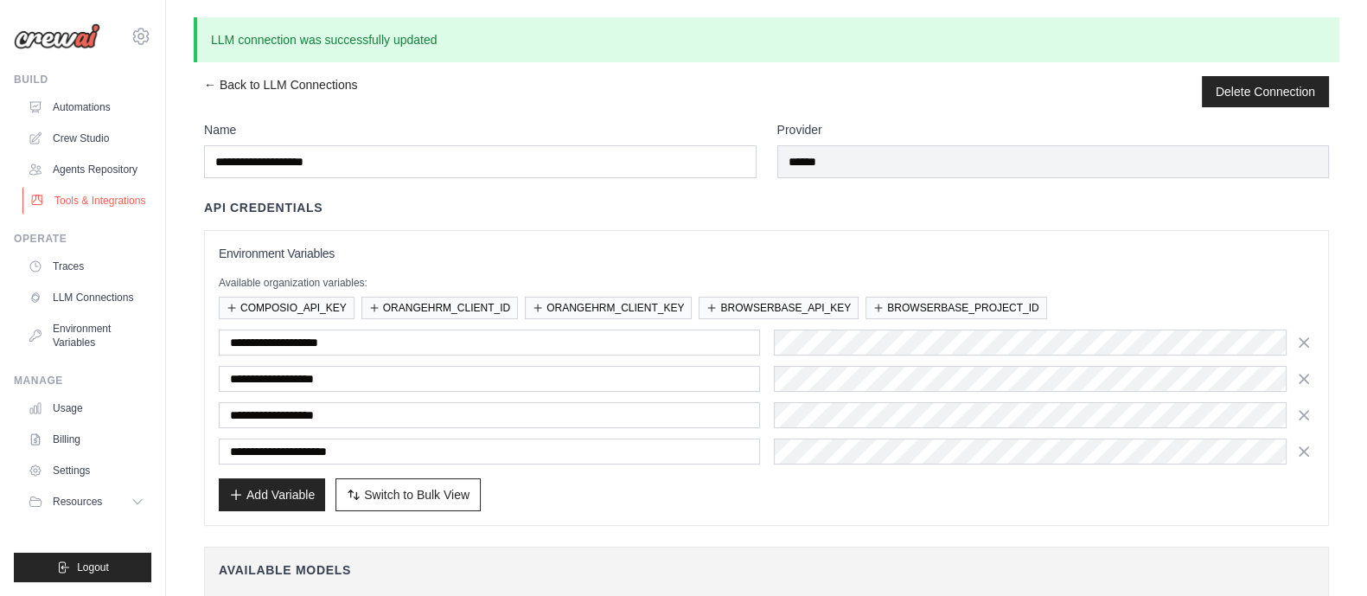
click at [82, 192] on link "Tools & Integrations" at bounding box center [87, 201] width 131 height 28
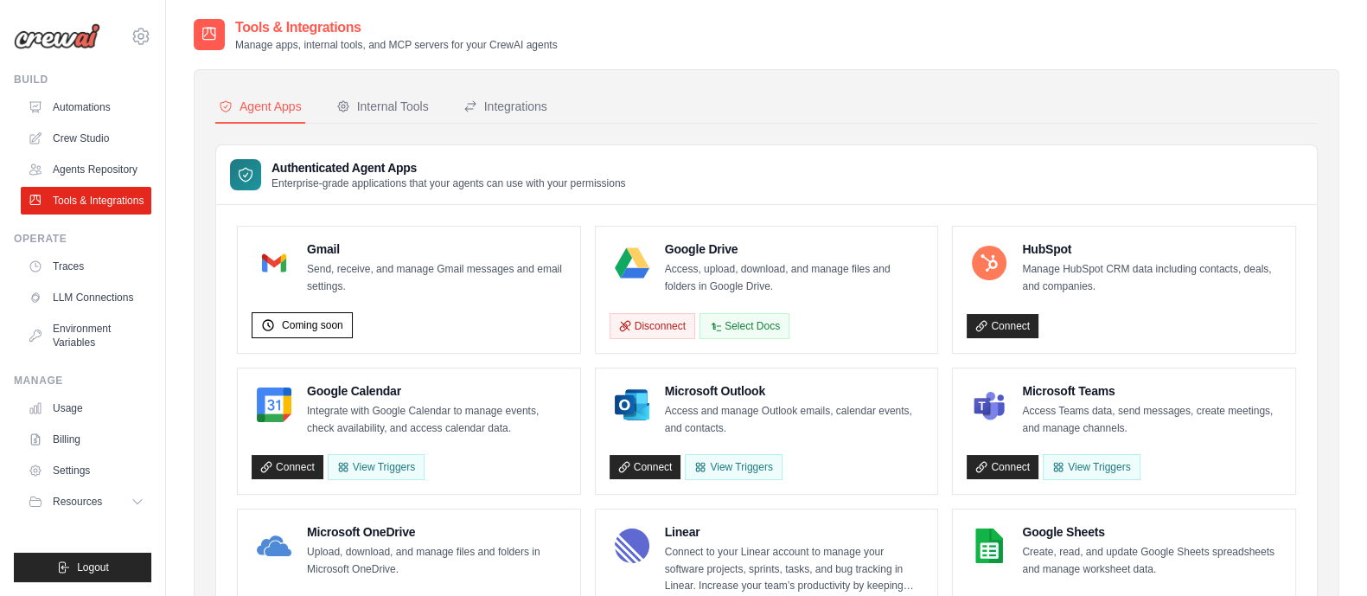
click at [731, 41] on div "Tools & Integrations Manage apps, internal tools, and MCP servers for your Crew…" at bounding box center [767, 34] width 1146 height 35
click at [392, 99] on div "Internal Tools" at bounding box center [382, 106] width 93 height 17
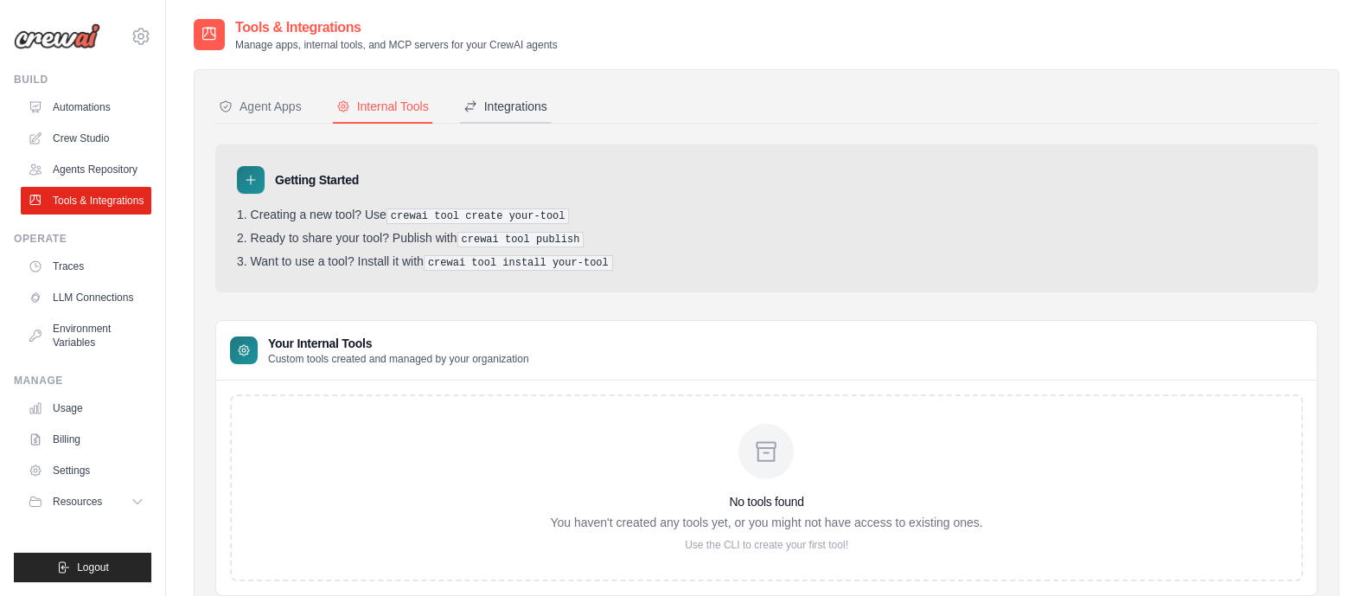
click at [515, 105] on div "Integrations" at bounding box center [505, 106] width 84 height 17
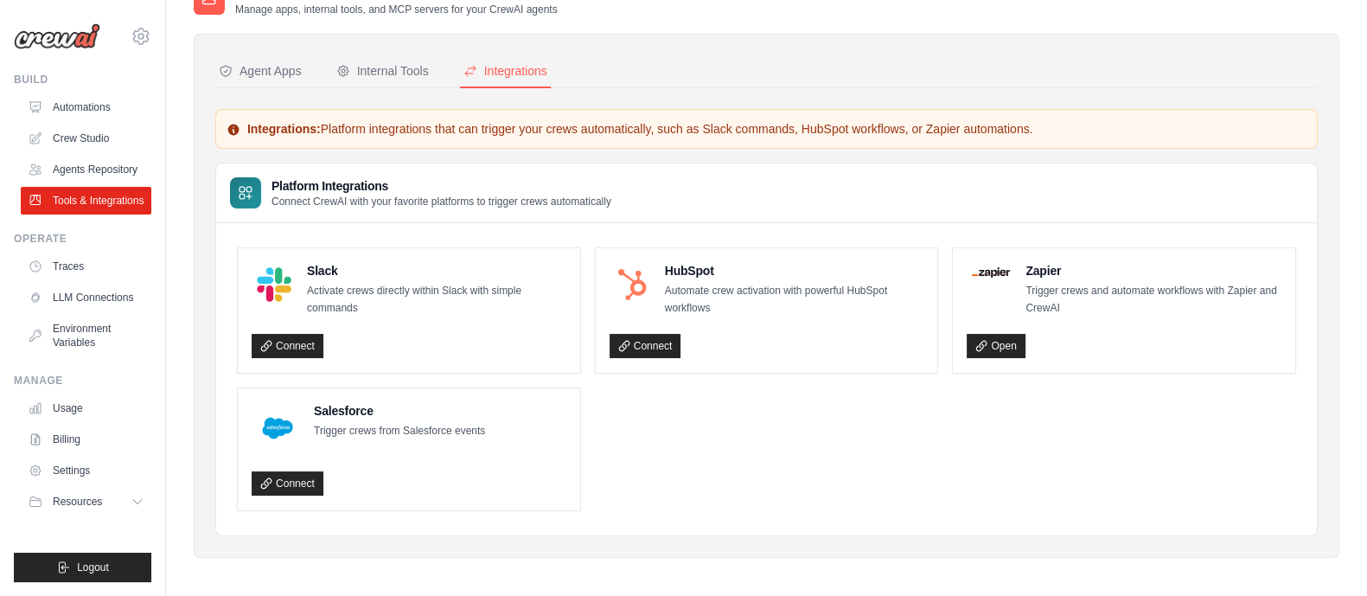
scroll to position [36, 0]
click at [388, 72] on div "Internal Tools" at bounding box center [382, 69] width 93 height 17
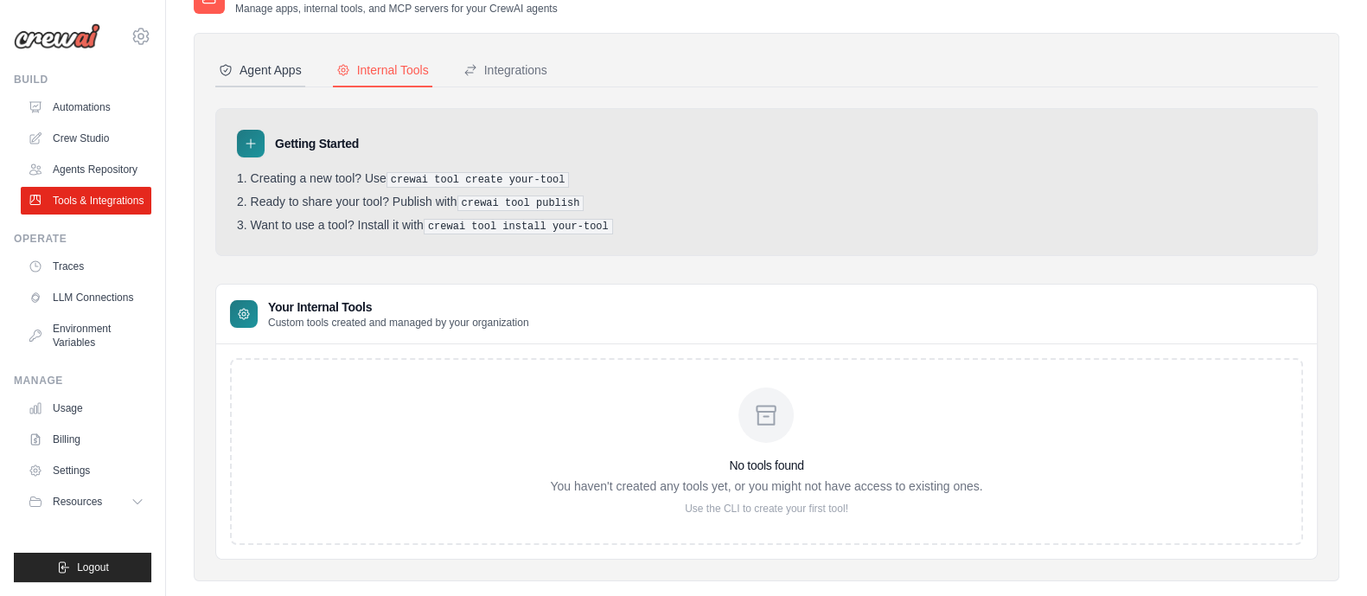
click at [298, 73] on div "Agent Apps" at bounding box center [260, 69] width 83 height 17
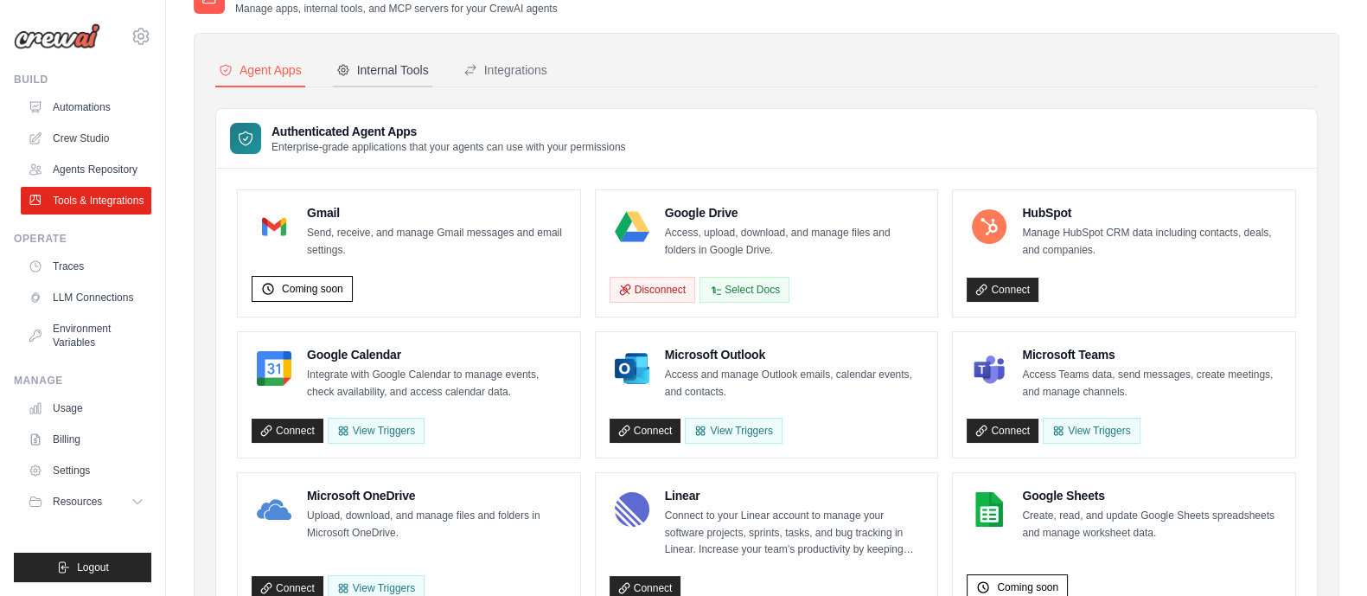
click at [374, 74] on div "Internal Tools" at bounding box center [382, 69] width 93 height 17
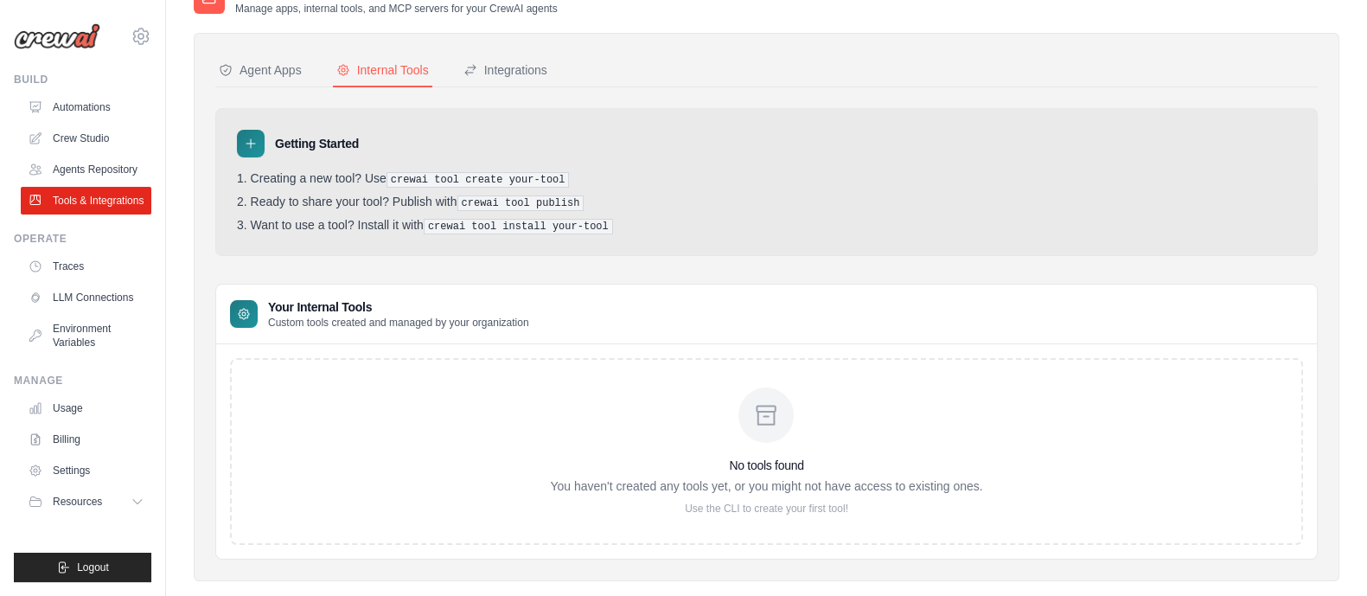
click at [247, 310] on icon at bounding box center [244, 314] width 10 height 10
click at [543, 61] on div "Integrations" at bounding box center [505, 69] width 84 height 17
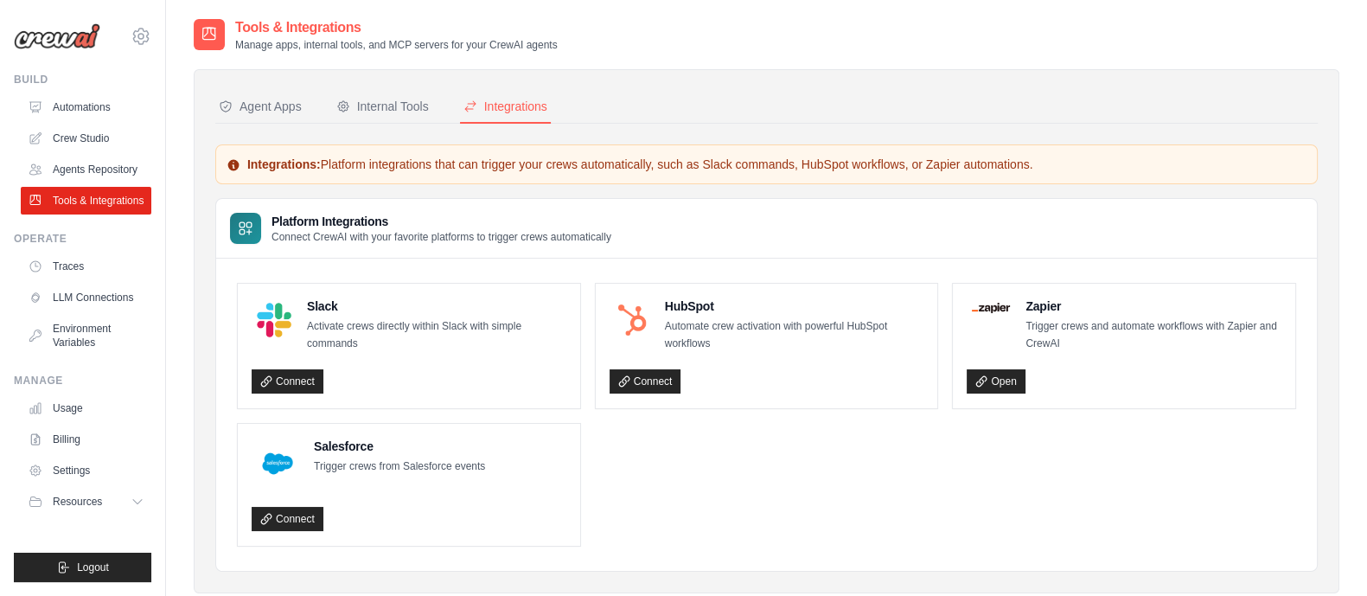
click at [212, 38] on icon at bounding box center [209, 34] width 17 height 17
click at [60, 203] on link "Tools & Integrations" at bounding box center [87, 201] width 131 height 28
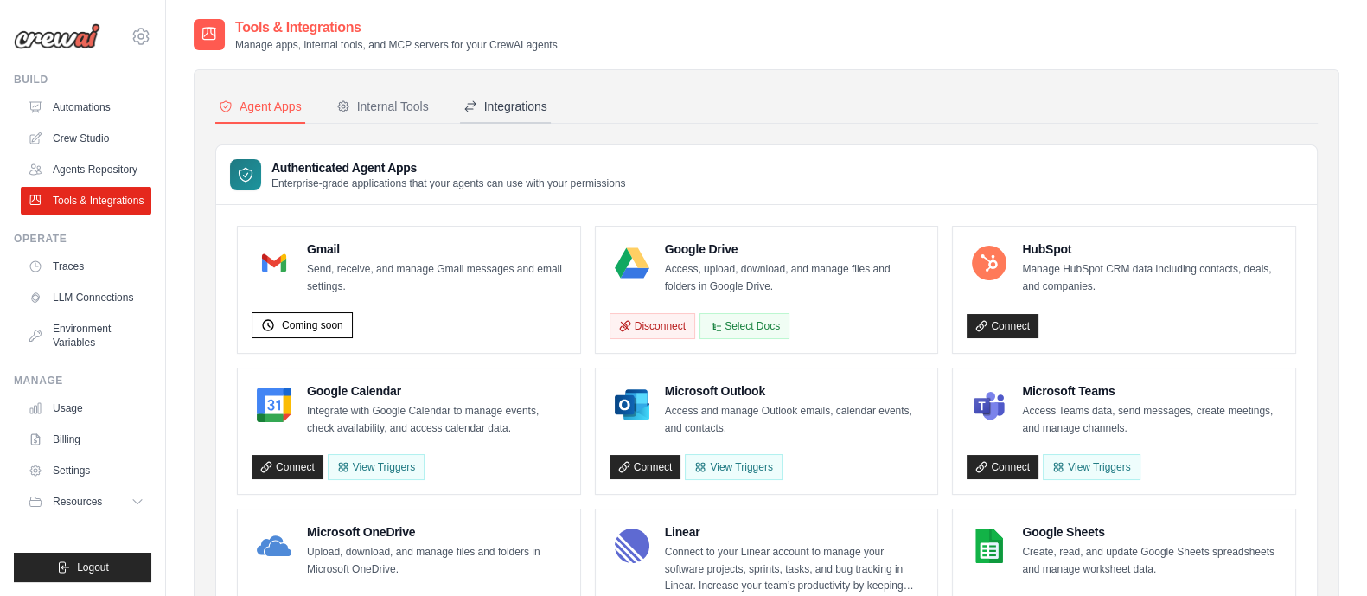
click at [539, 99] on div "Integrations" at bounding box center [505, 106] width 84 height 17
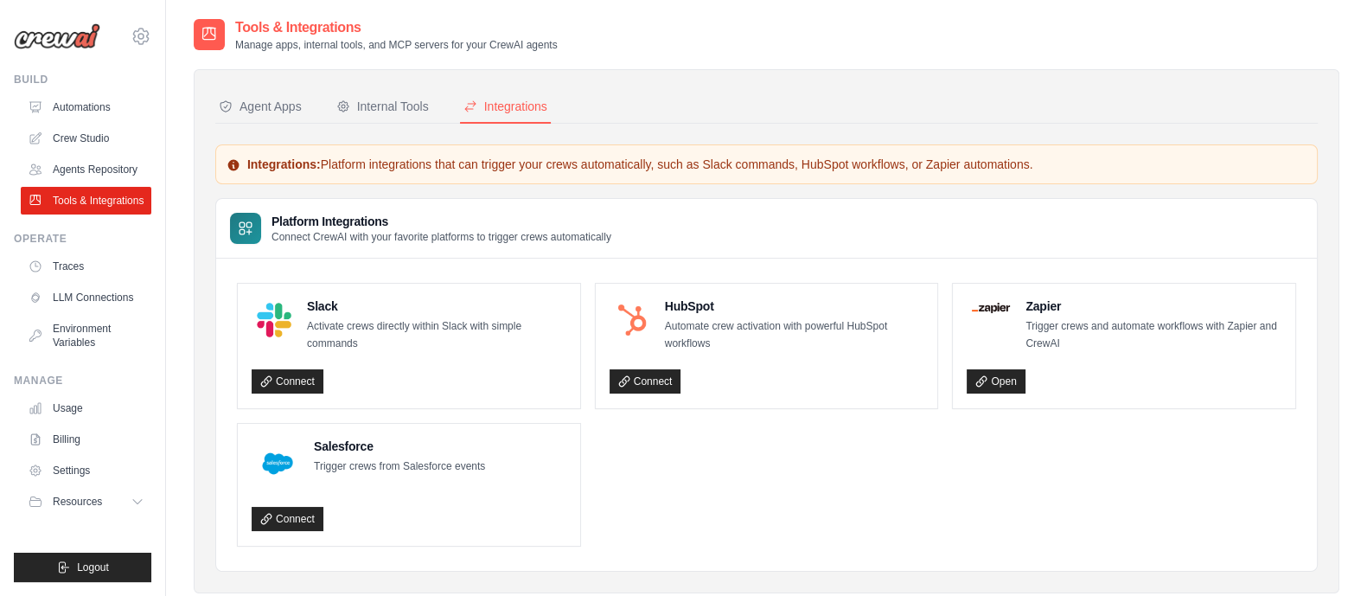
drag, startPoint x: 242, startPoint y: 294, endPoint x: 984, endPoint y: 432, distance: 754.7
click at [984, 432] on ul "Slack Activate crews directly within Slack with simple commands Connect HubSpot…" at bounding box center [766, 415] width 1059 height 264
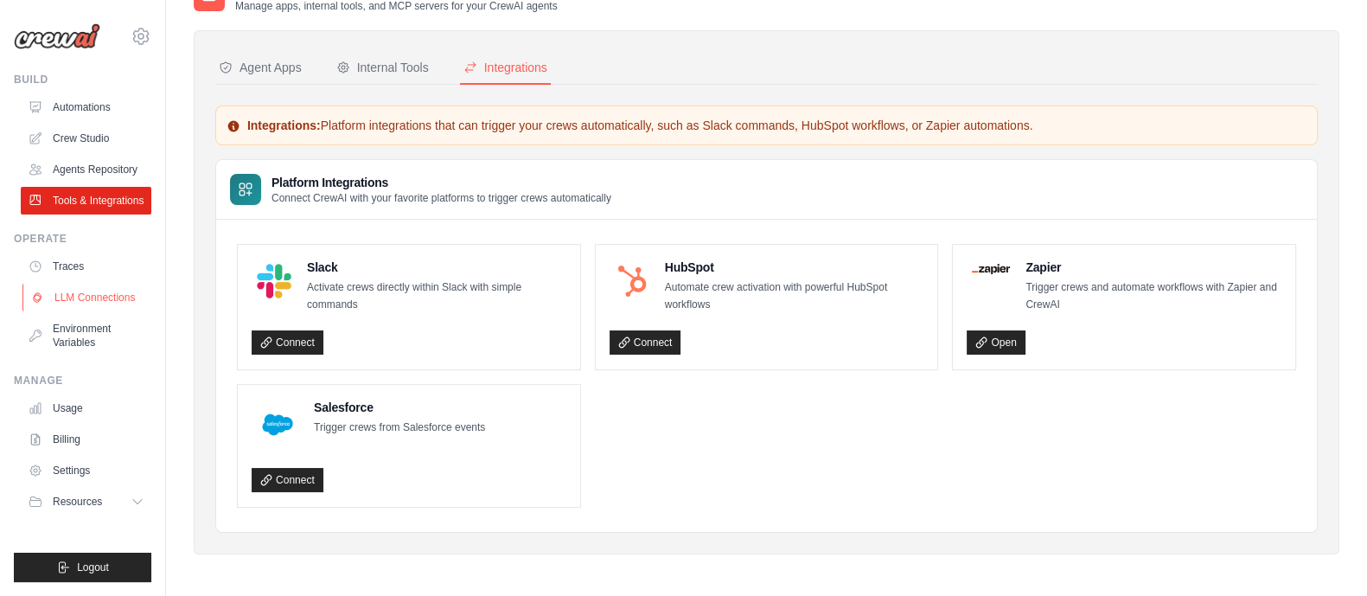
click at [128, 304] on link "LLM Connections" at bounding box center [87, 298] width 131 height 28
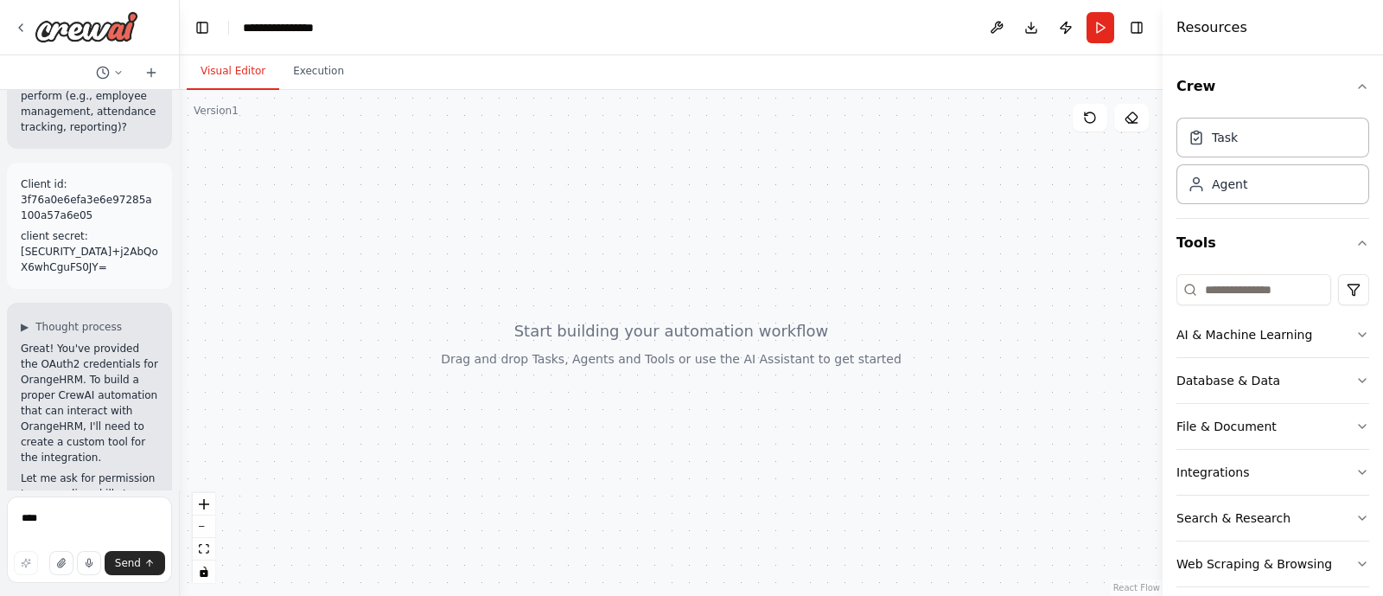
scroll to position [1665, 0]
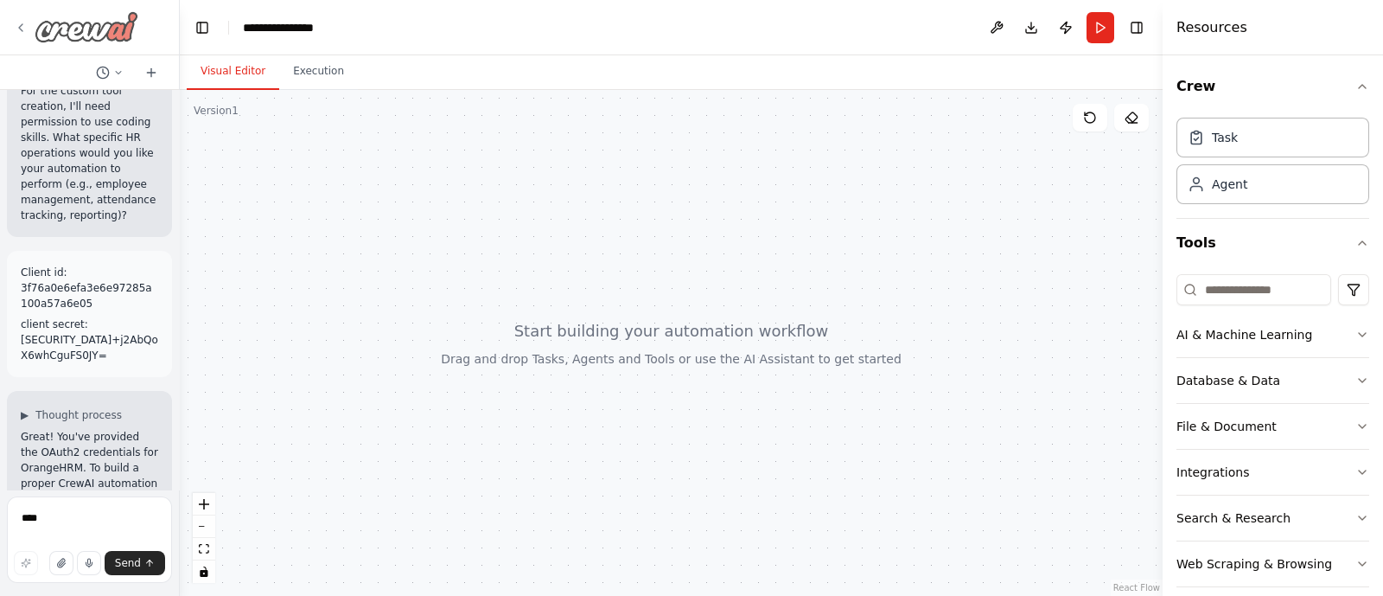
click at [29, 32] on div at bounding box center [76, 26] width 125 height 31
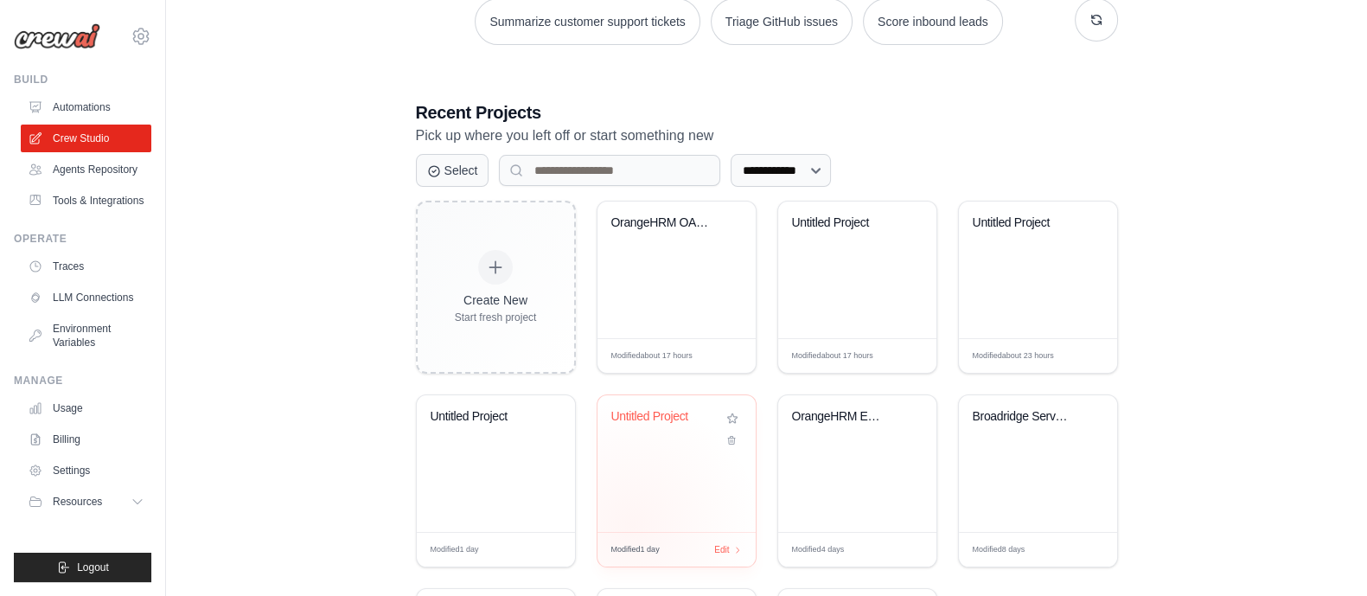
scroll to position [488, 0]
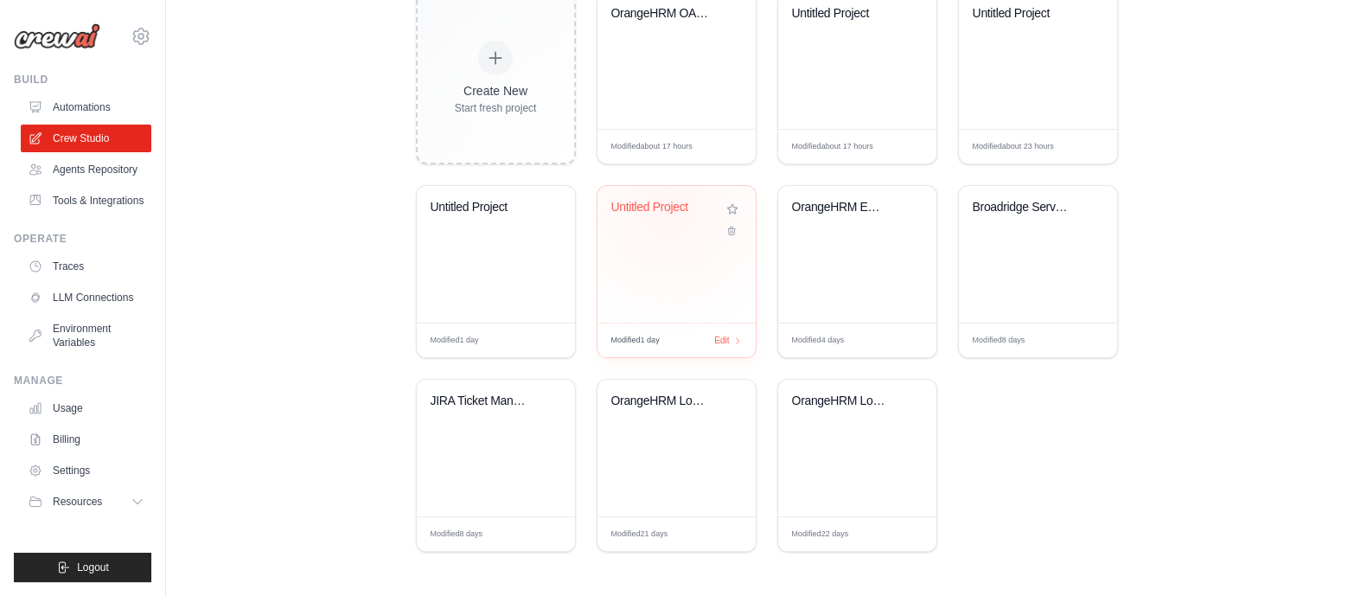
click at [668, 209] on div "Untitled Project" at bounding box center [663, 208] width 105 height 16
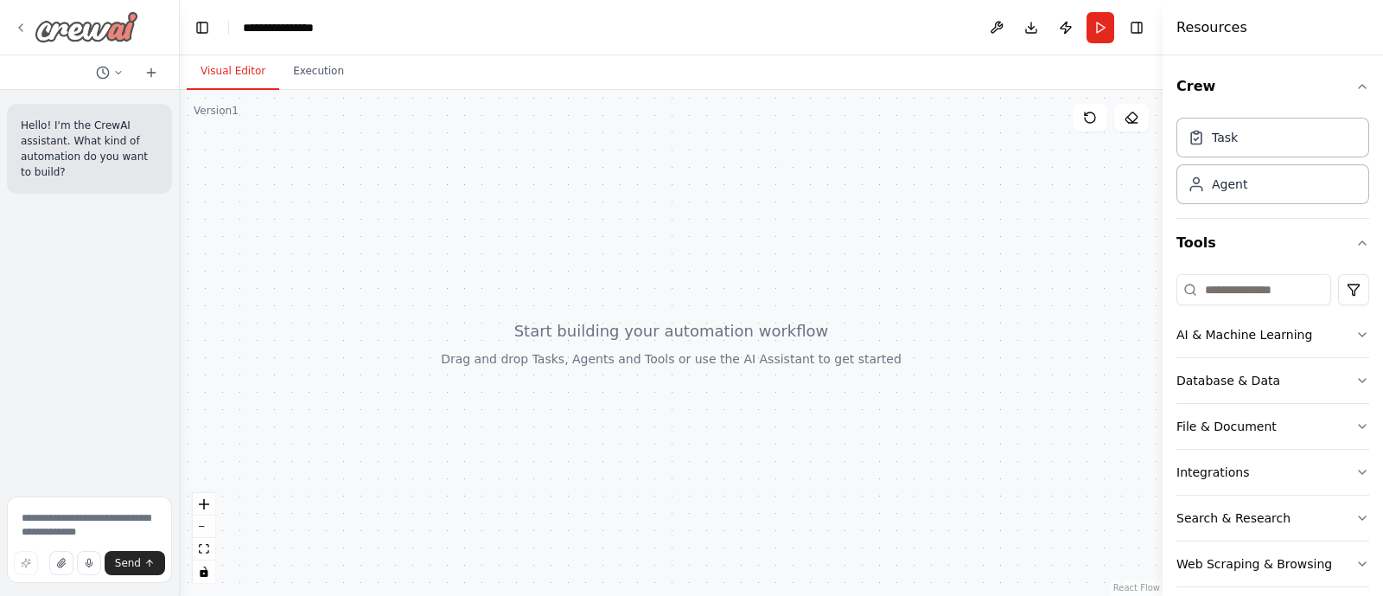
click at [16, 27] on icon at bounding box center [21, 28] width 14 height 14
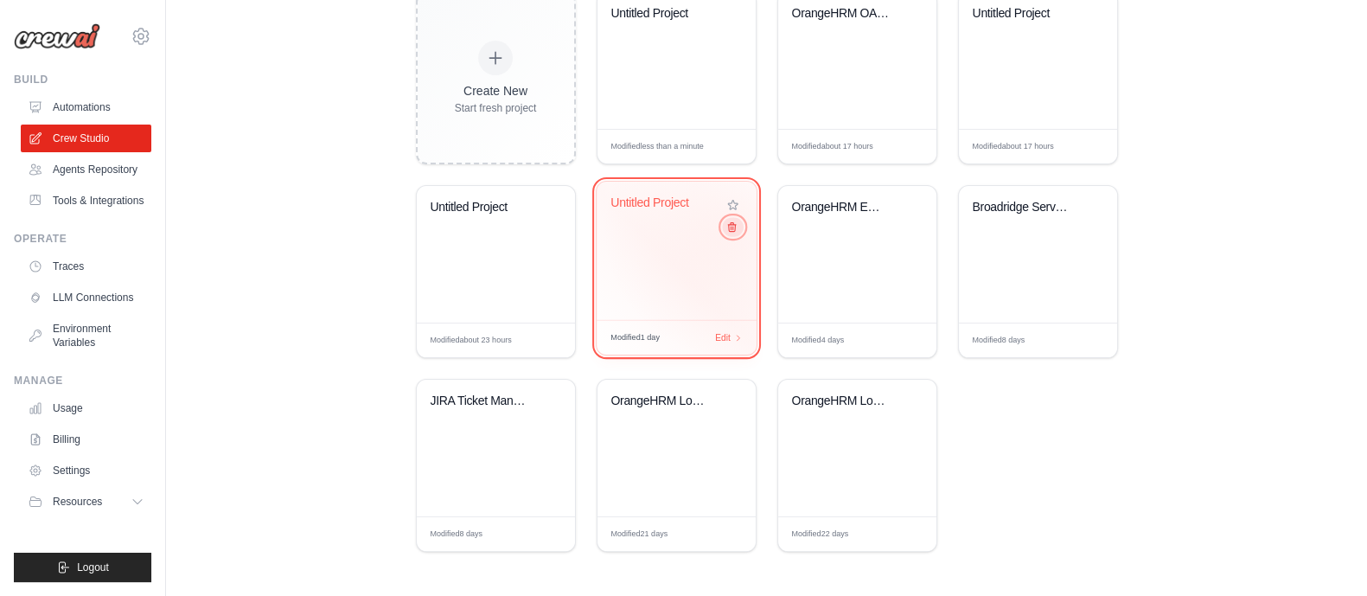
click at [732, 231] on icon at bounding box center [732, 227] width 8 height 9
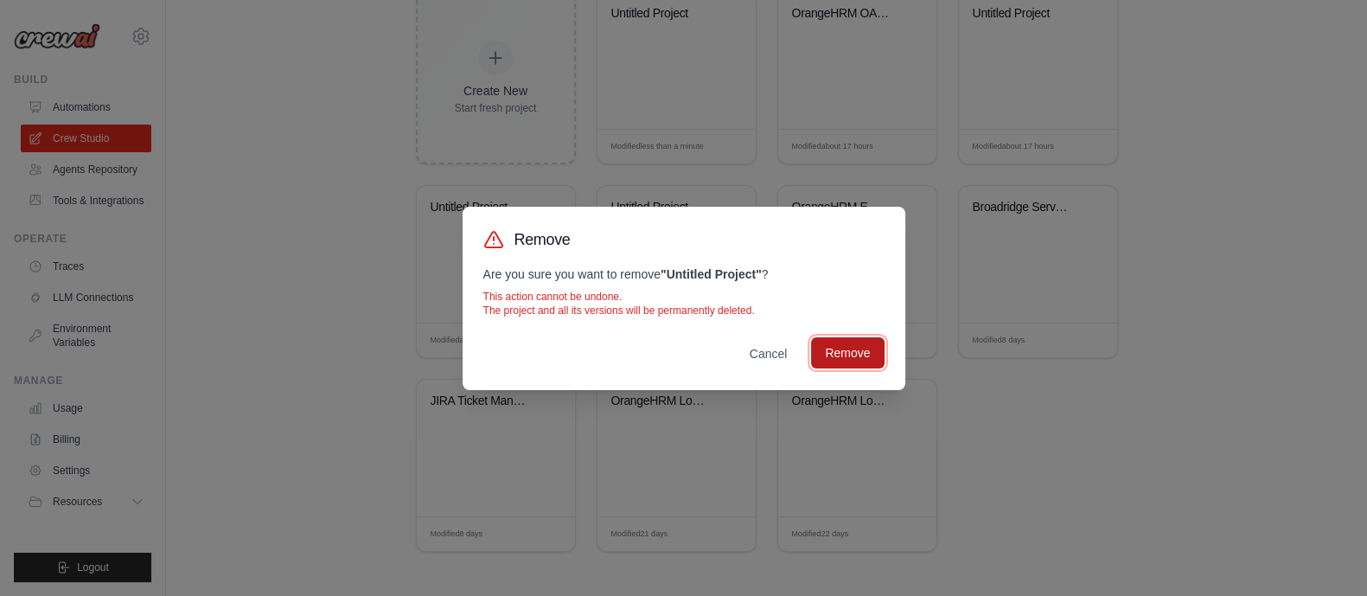
click at [845, 358] on button "Remove" at bounding box center [847, 352] width 73 height 31
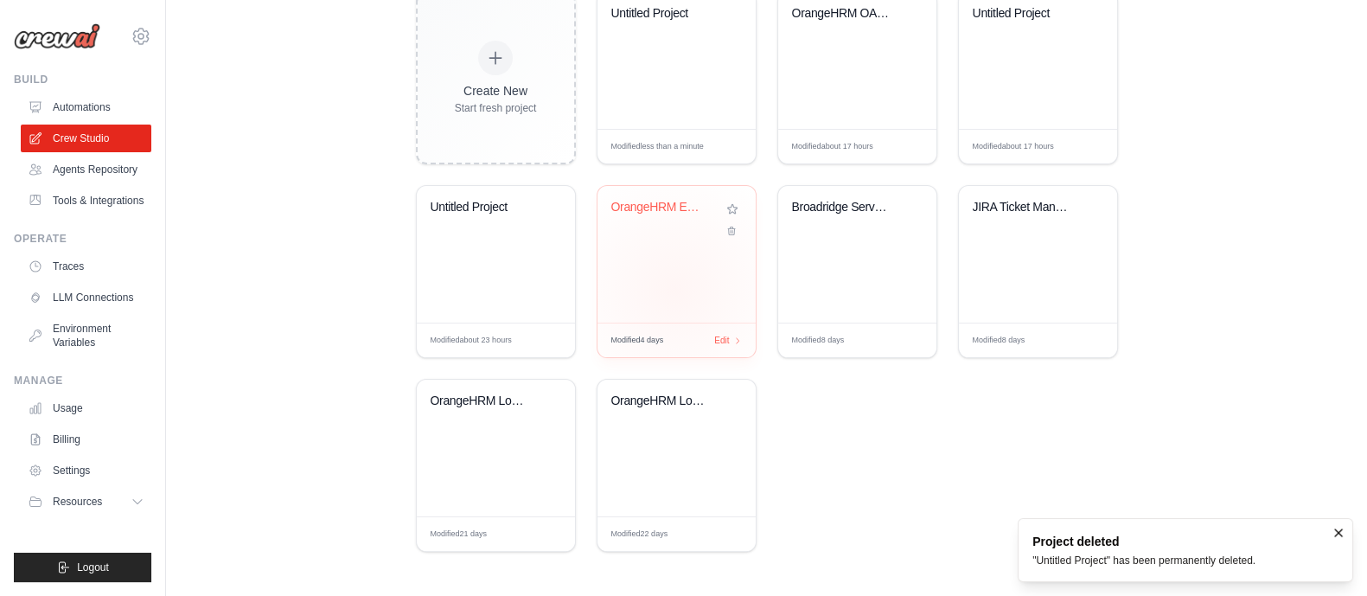
click at [674, 290] on div "OrangeHRM Employee Data Extractor" at bounding box center [676, 254] width 158 height 137
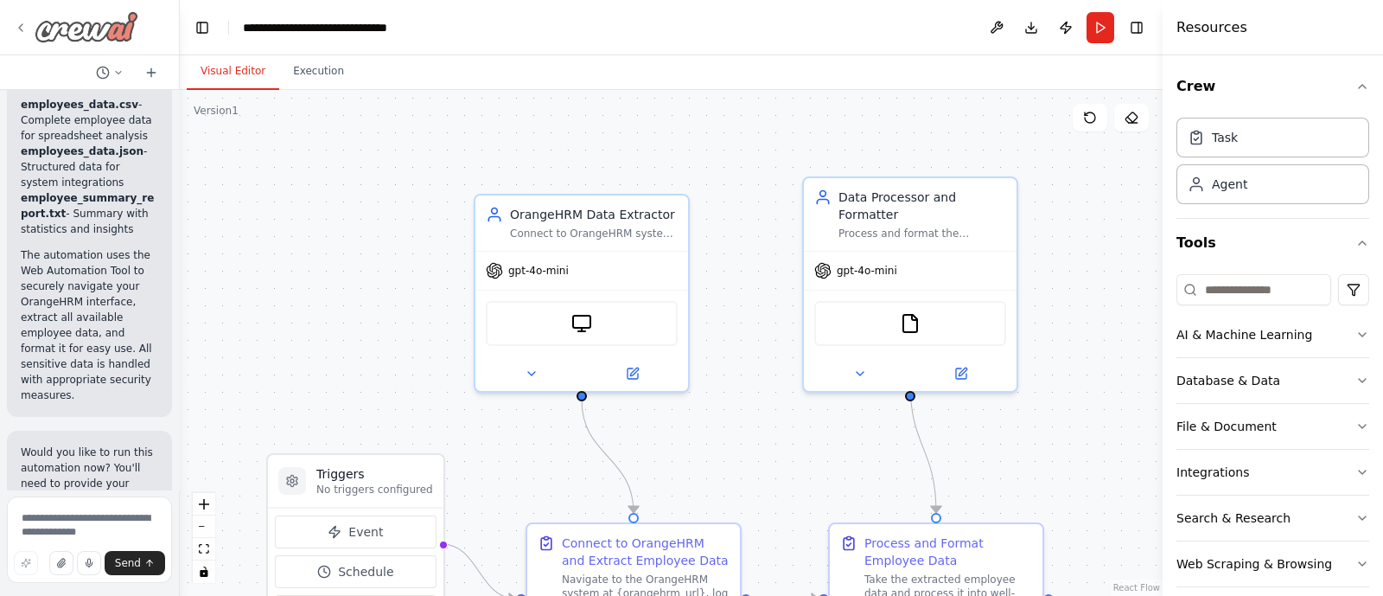
scroll to position [2956, 0]
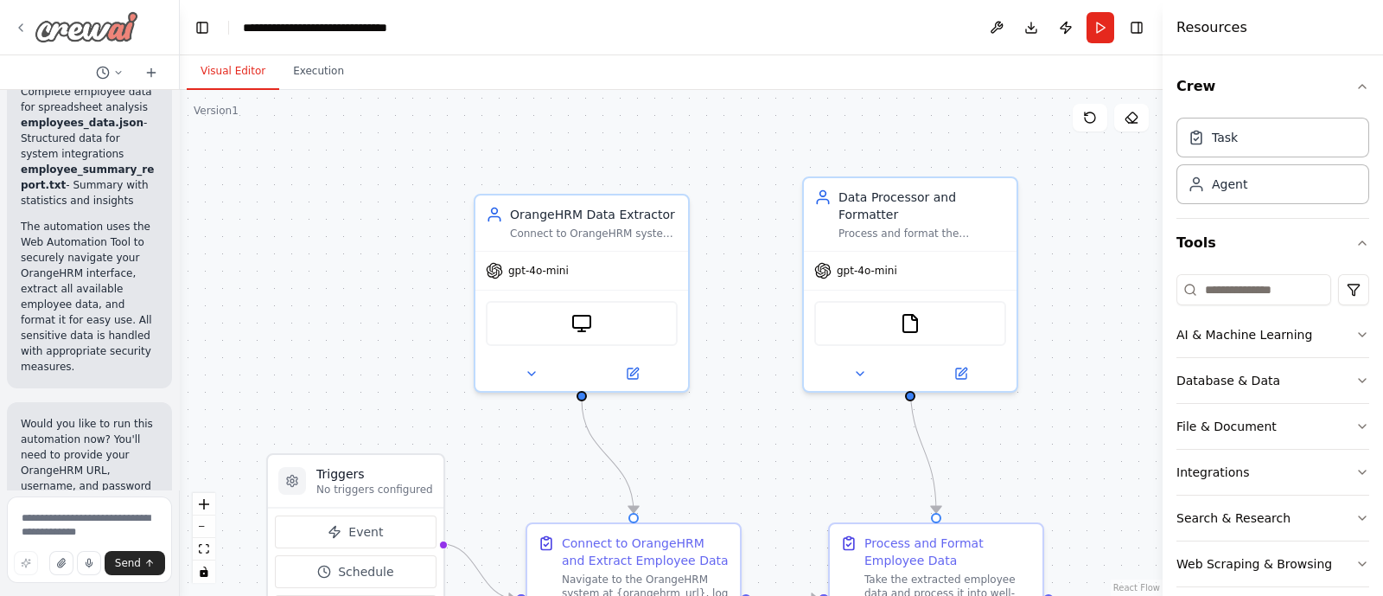
click at [23, 32] on icon at bounding box center [21, 28] width 14 height 14
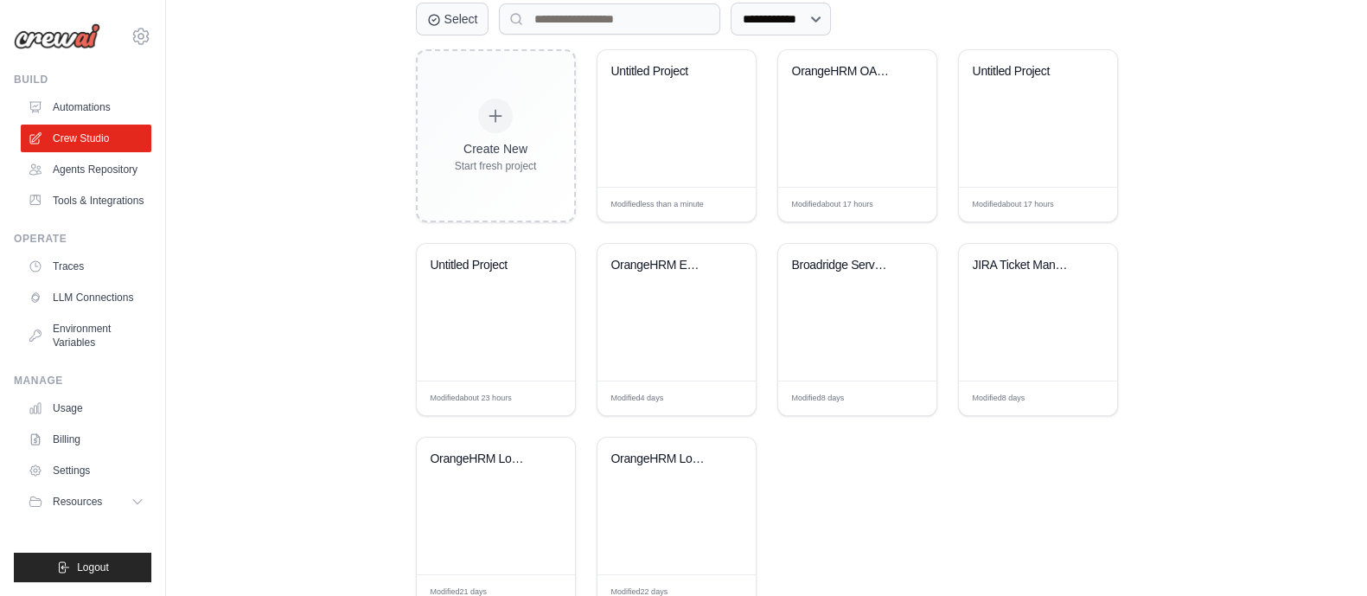
scroll to position [431, 0]
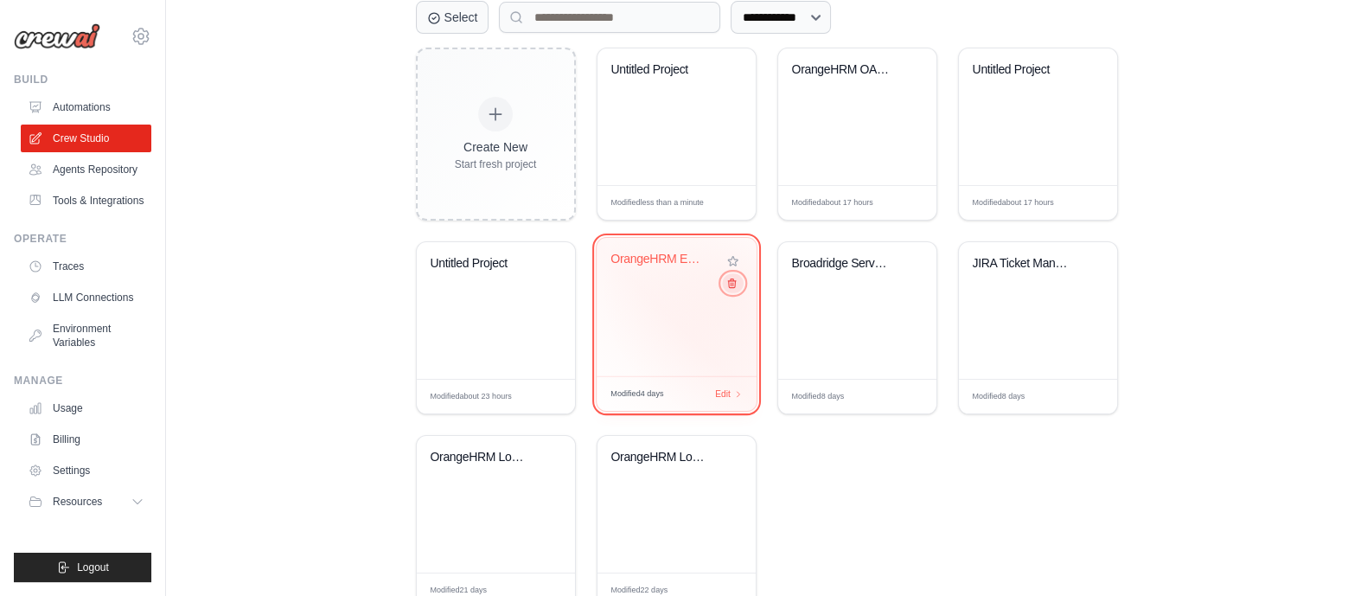
click at [731, 291] on button at bounding box center [732, 282] width 21 height 19
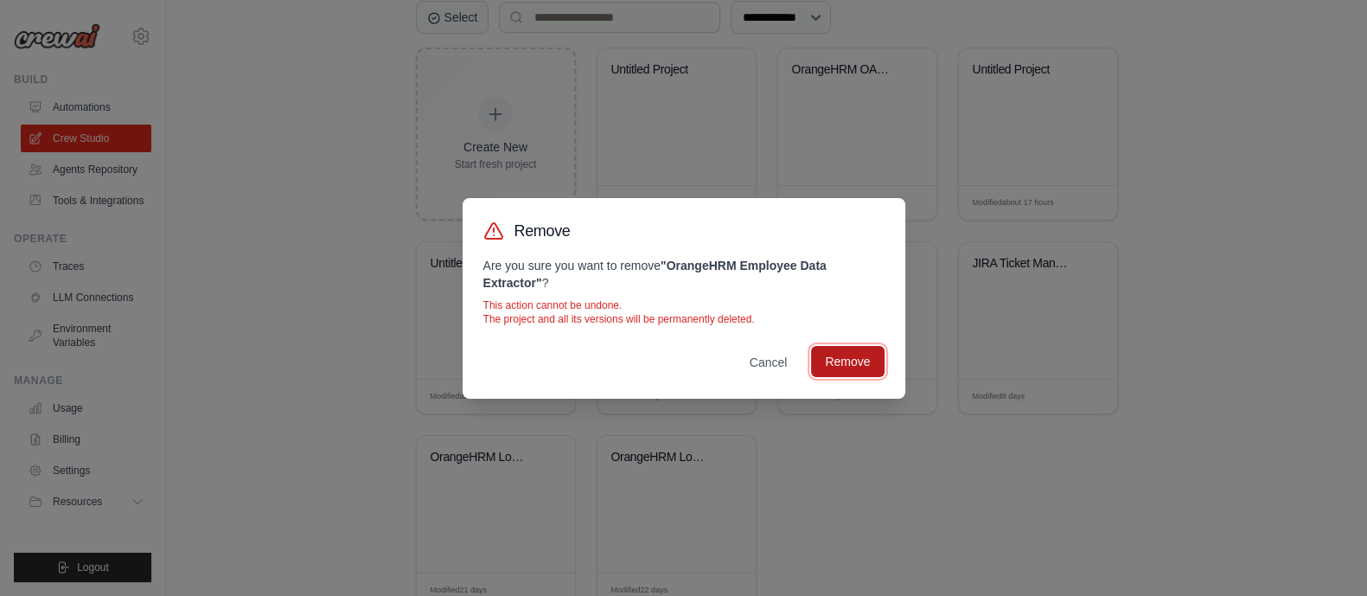
click at [847, 365] on button "Remove" at bounding box center [847, 361] width 73 height 31
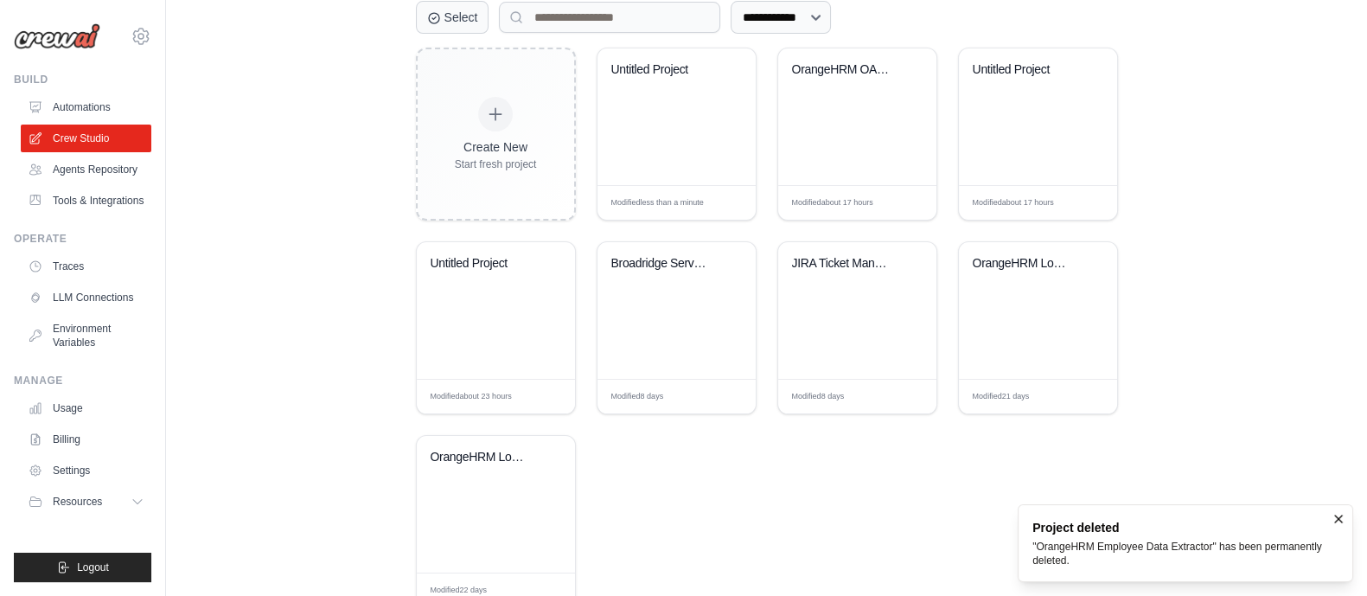
scroll to position [488, 0]
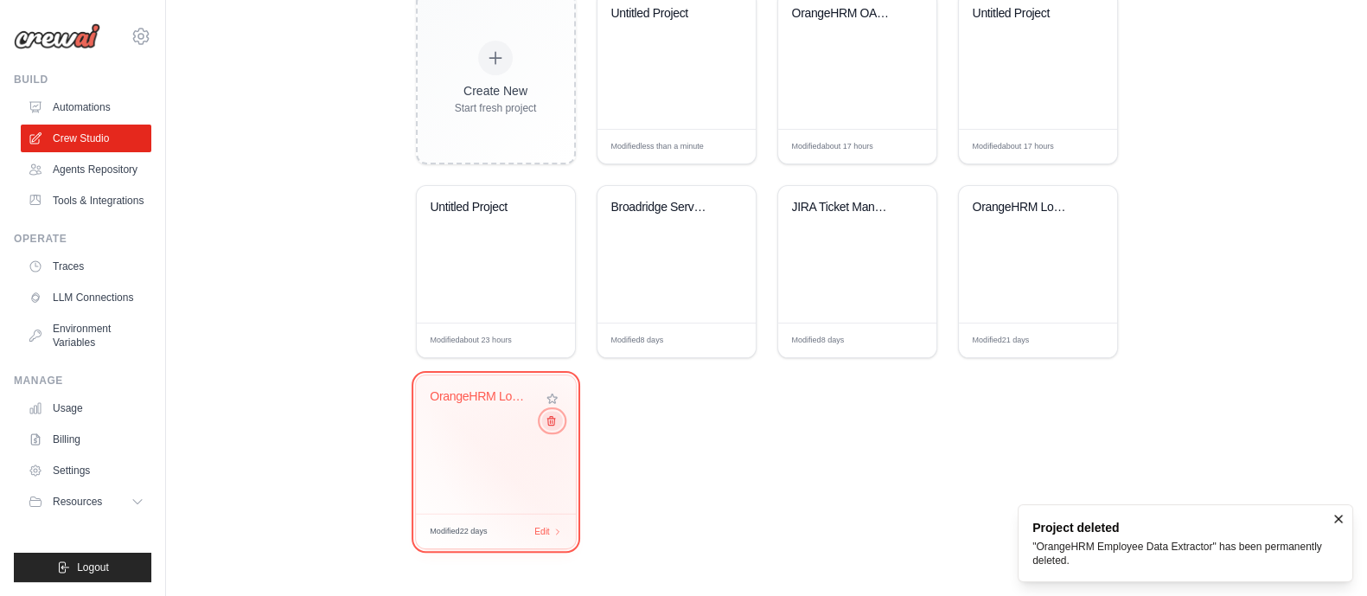
click at [557, 427] on button at bounding box center [551, 420] width 21 height 19
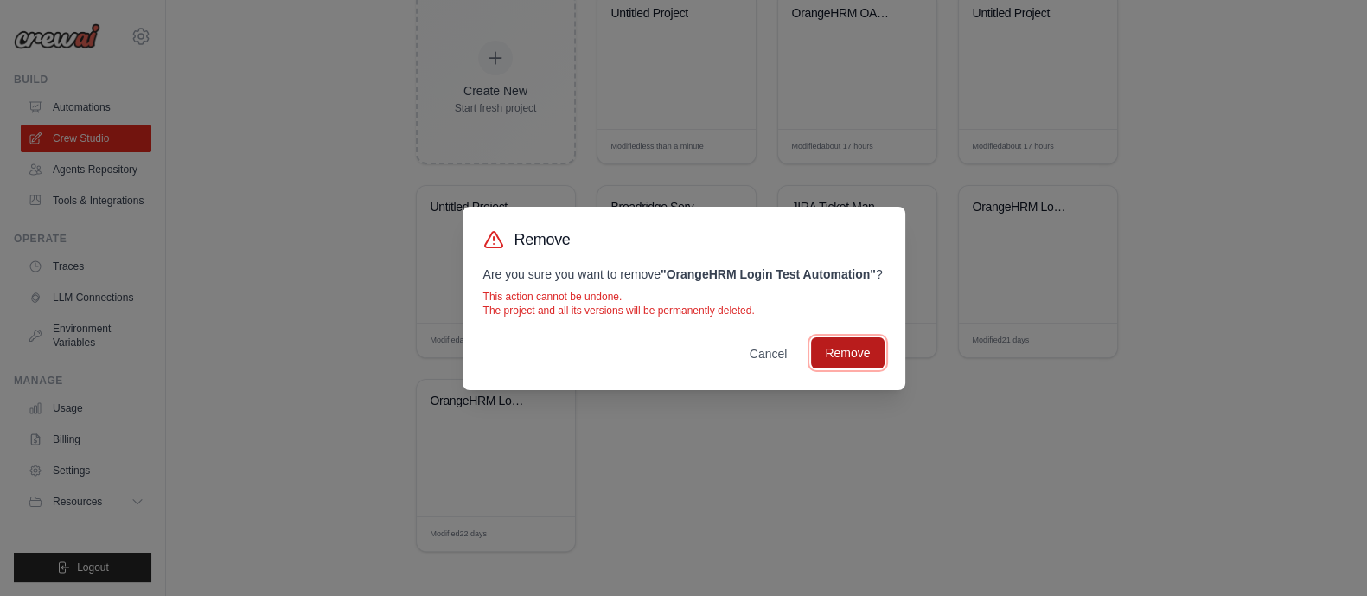
click at [834, 361] on button "Remove" at bounding box center [847, 352] width 73 height 31
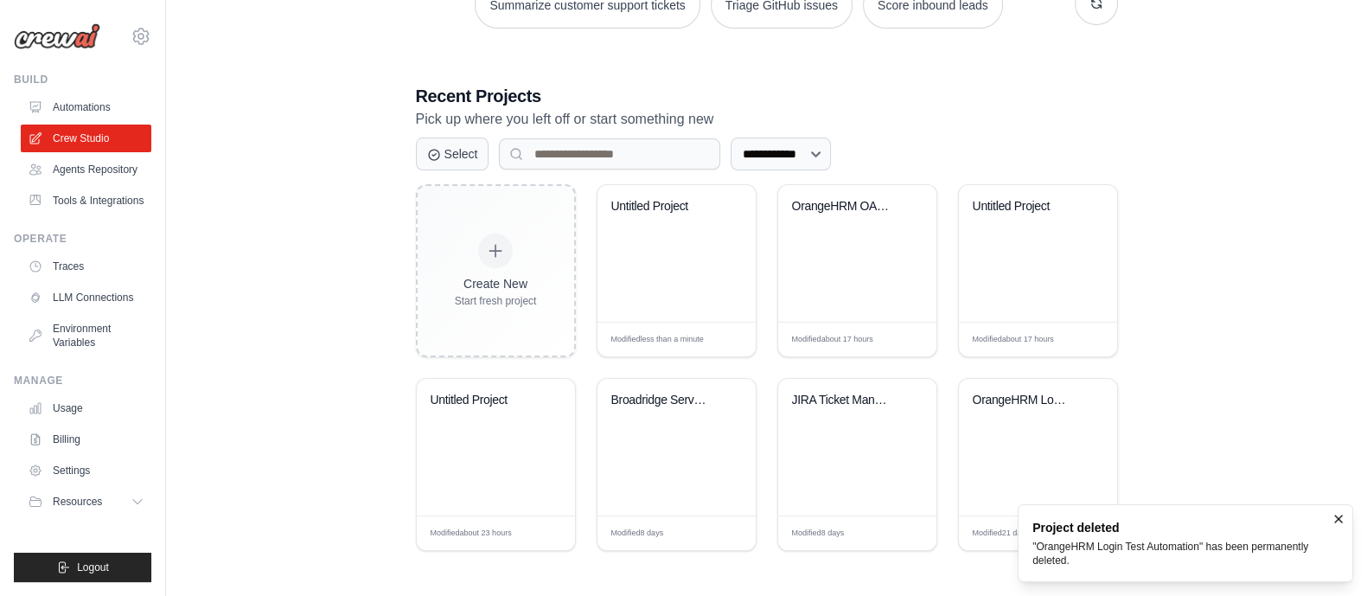
scroll to position [294, 0]
click at [993, 449] on div "OrangeHRM Login Test Automation" at bounding box center [1038, 448] width 158 height 137
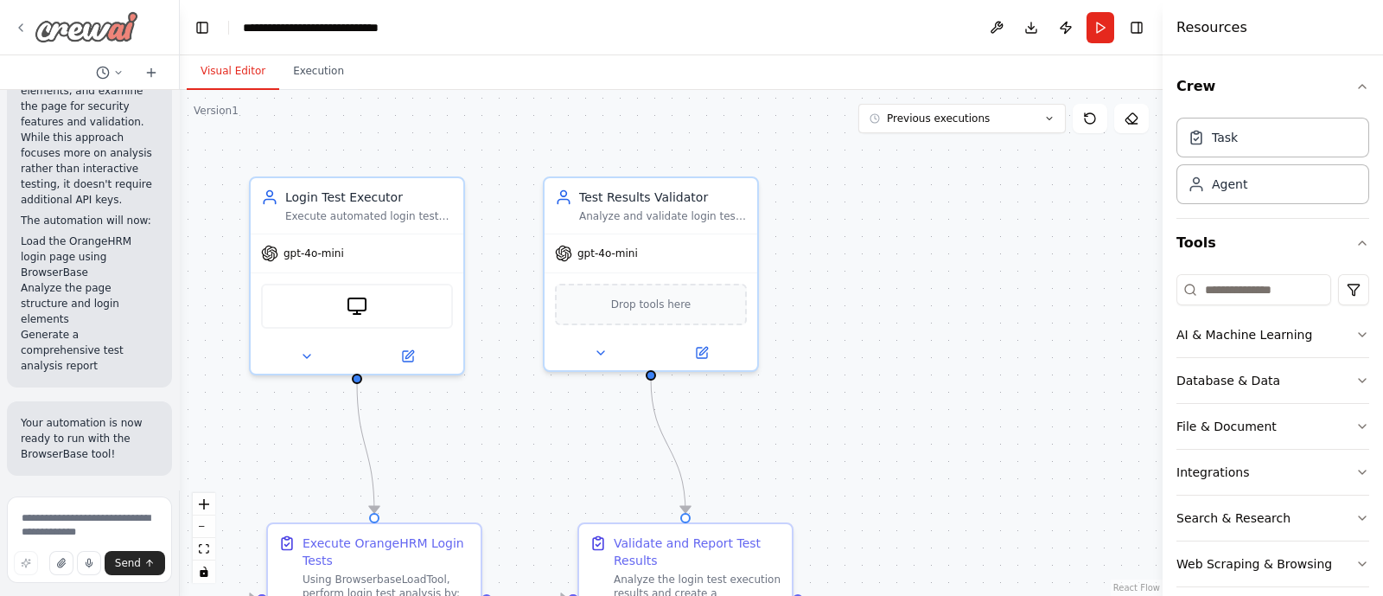
click at [29, 31] on div at bounding box center [76, 26] width 125 height 31
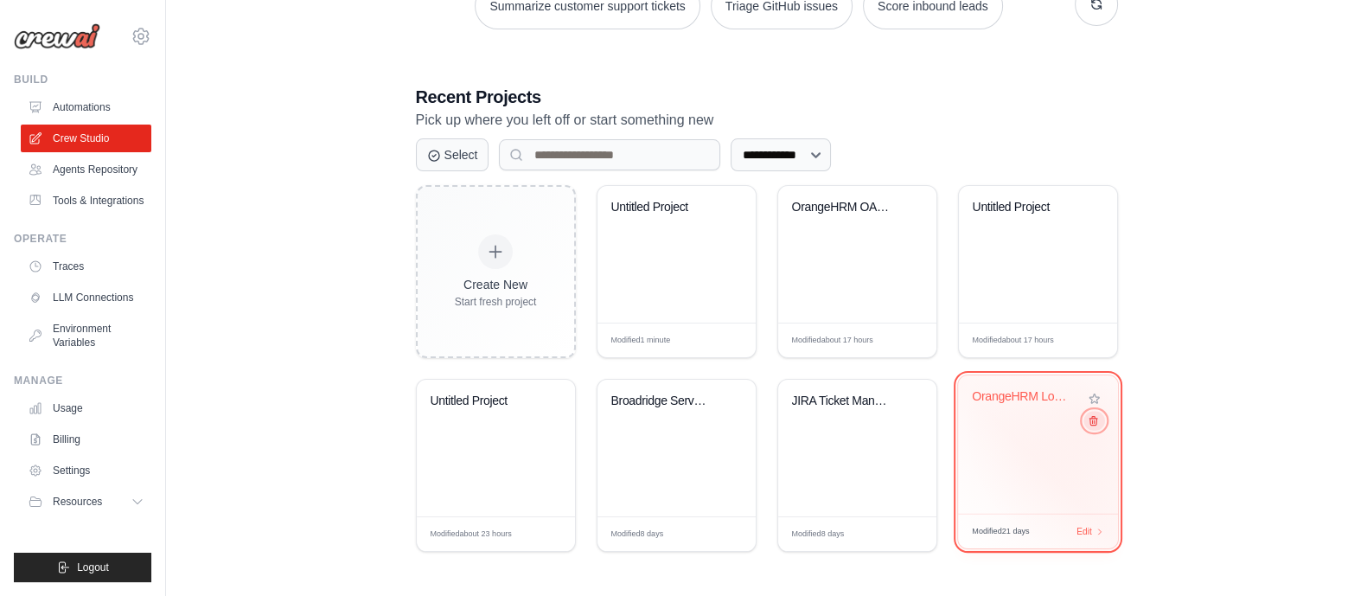
click at [1093, 428] on button at bounding box center [1093, 420] width 21 height 19
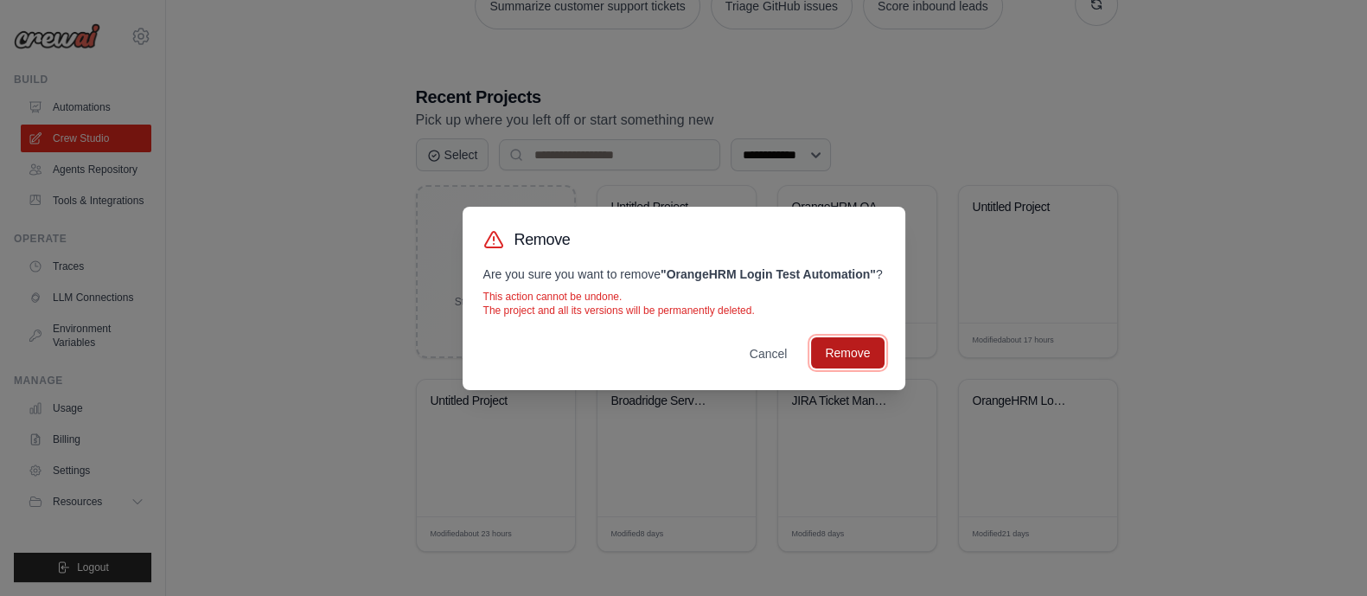
click at [844, 365] on button "Remove" at bounding box center [847, 352] width 73 height 31
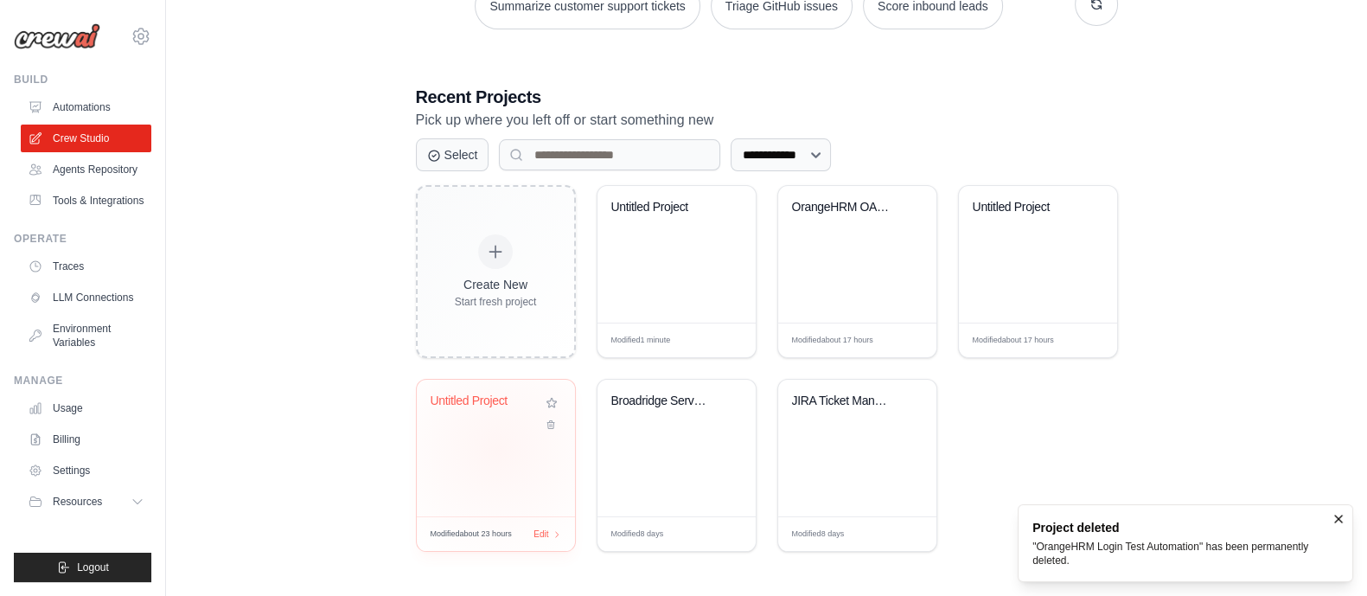
click at [497, 448] on div "Untitled Project" at bounding box center [496, 448] width 158 height 137
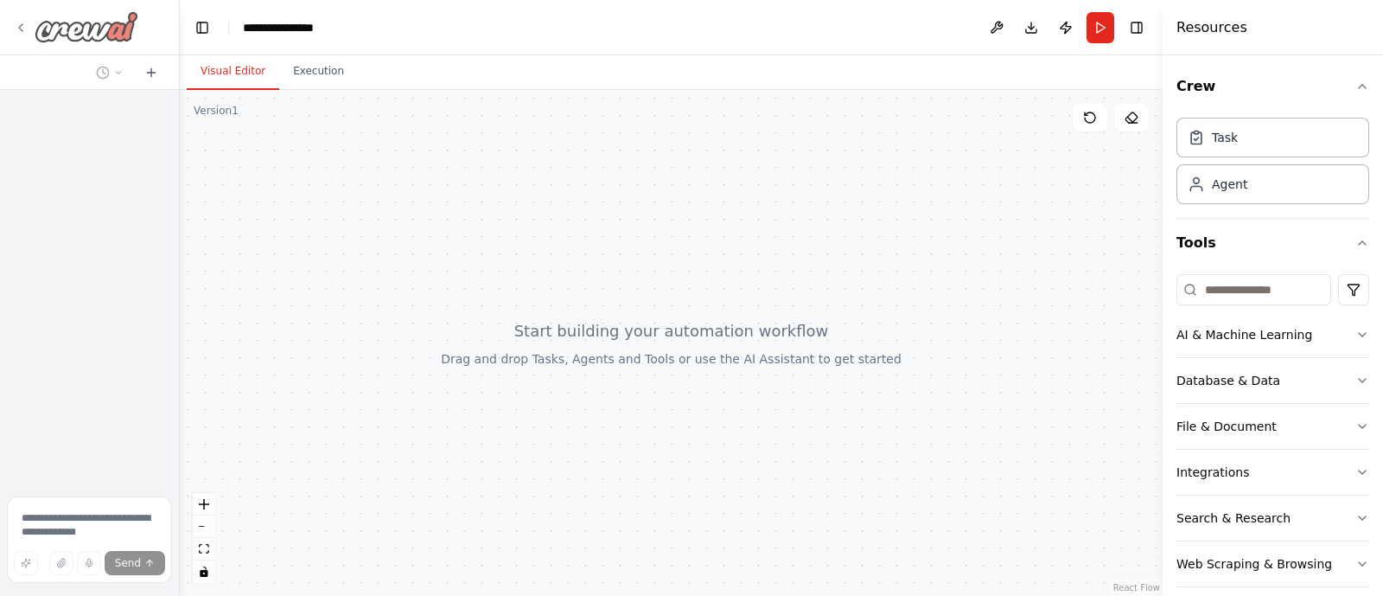
click at [24, 31] on icon at bounding box center [21, 28] width 14 height 14
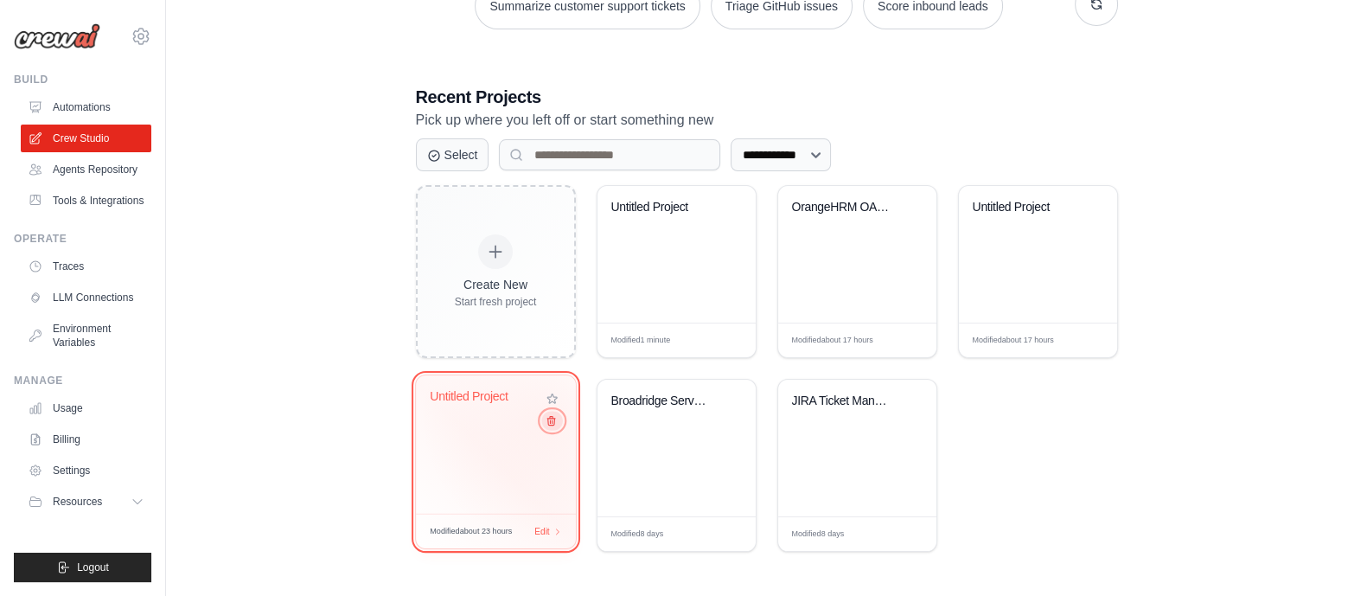
click at [550, 420] on icon at bounding box center [550, 420] width 11 height 11
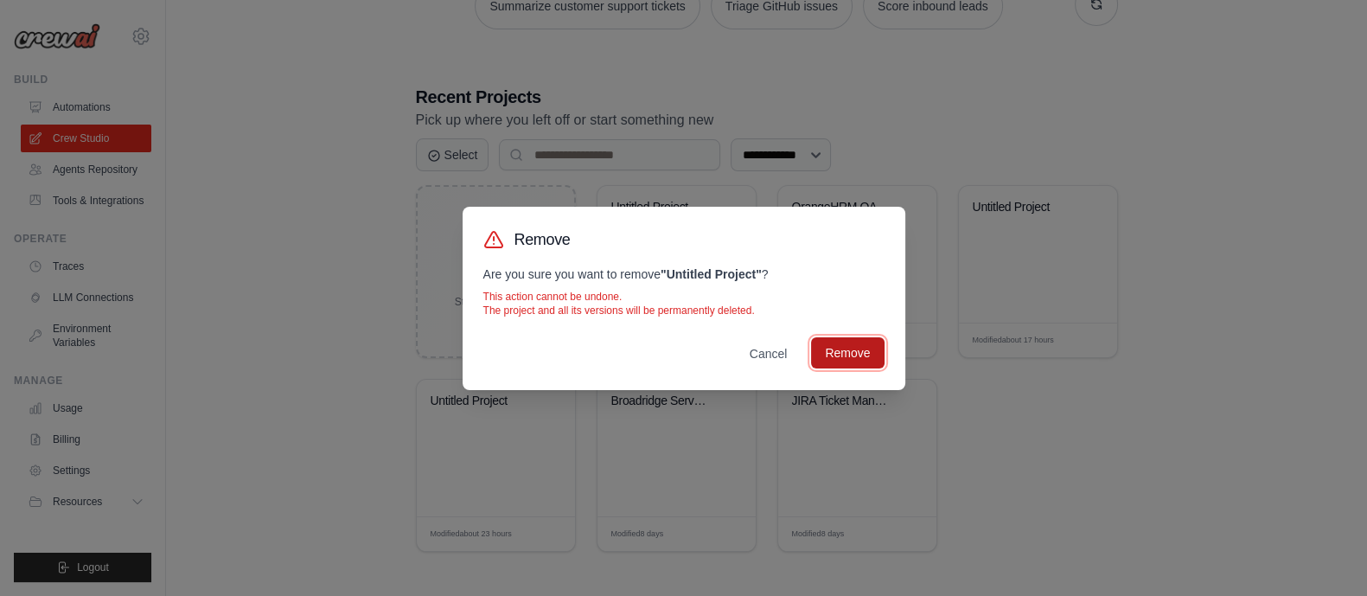
click at [855, 360] on button "Remove" at bounding box center [847, 352] width 73 height 31
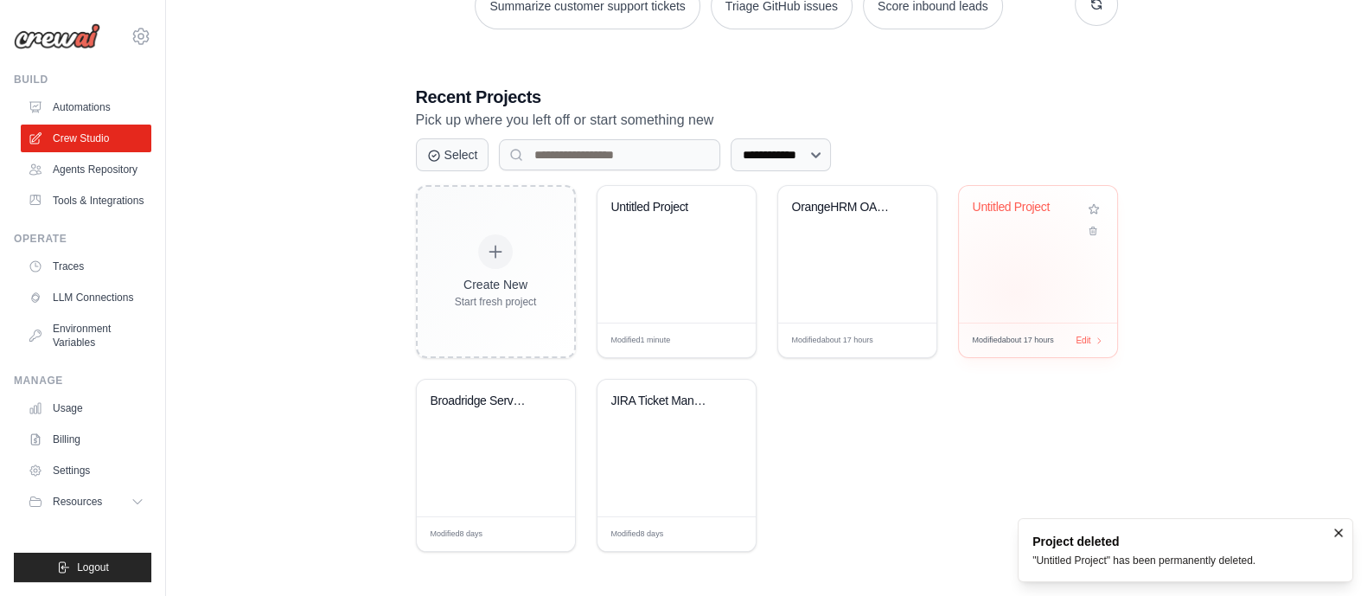
click at [1014, 291] on div "Untitled Project" at bounding box center [1038, 254] width 158 height 137
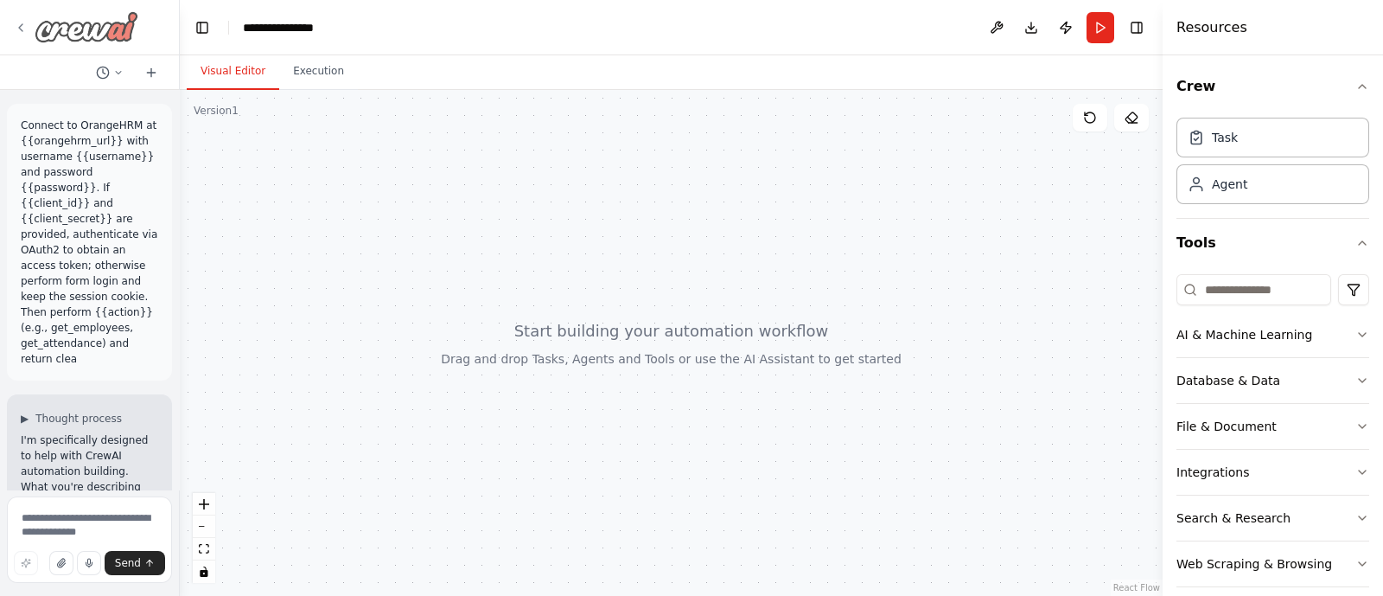
click at [24, 23] on icon at bounding box center [21, 28] width 14 height 14
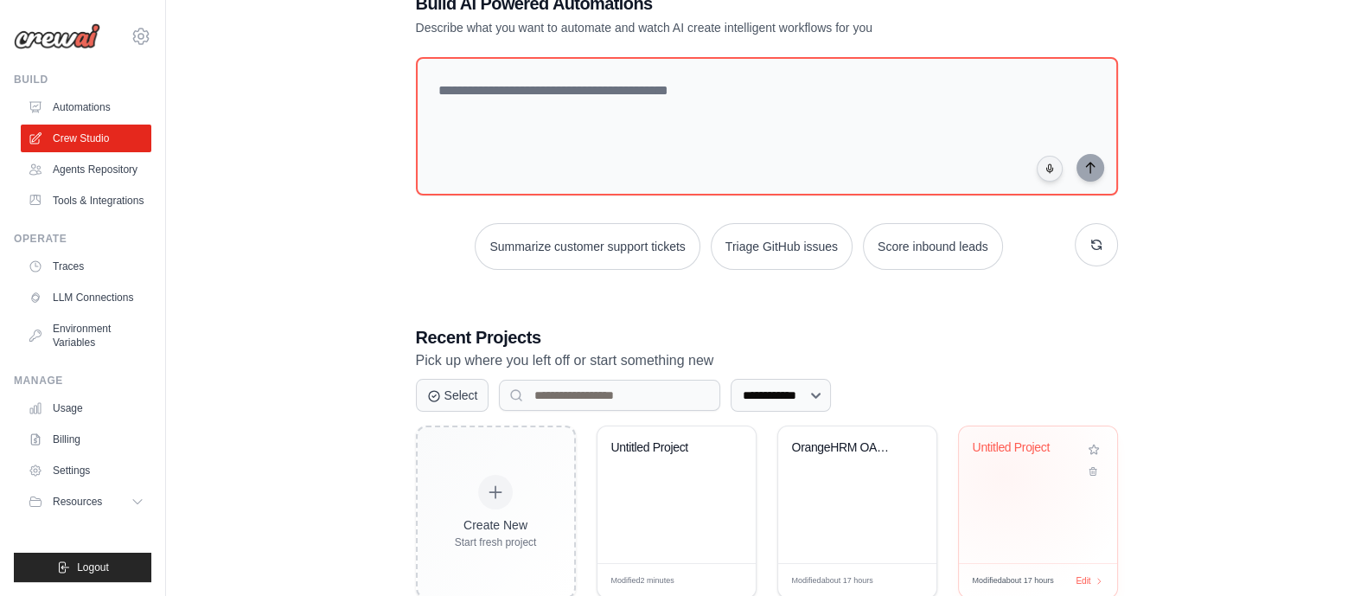
scroll to position [294, 0]
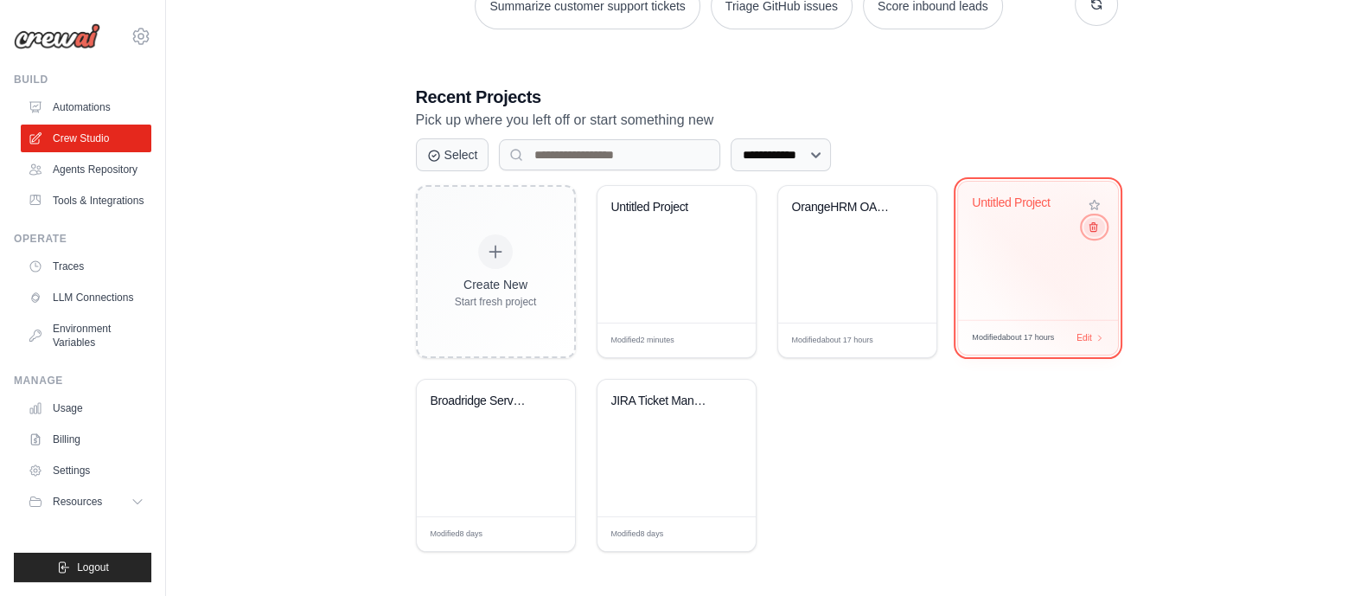
click at [1094, 229] on icon at bounding box center [1092, 226] width 11 height 11
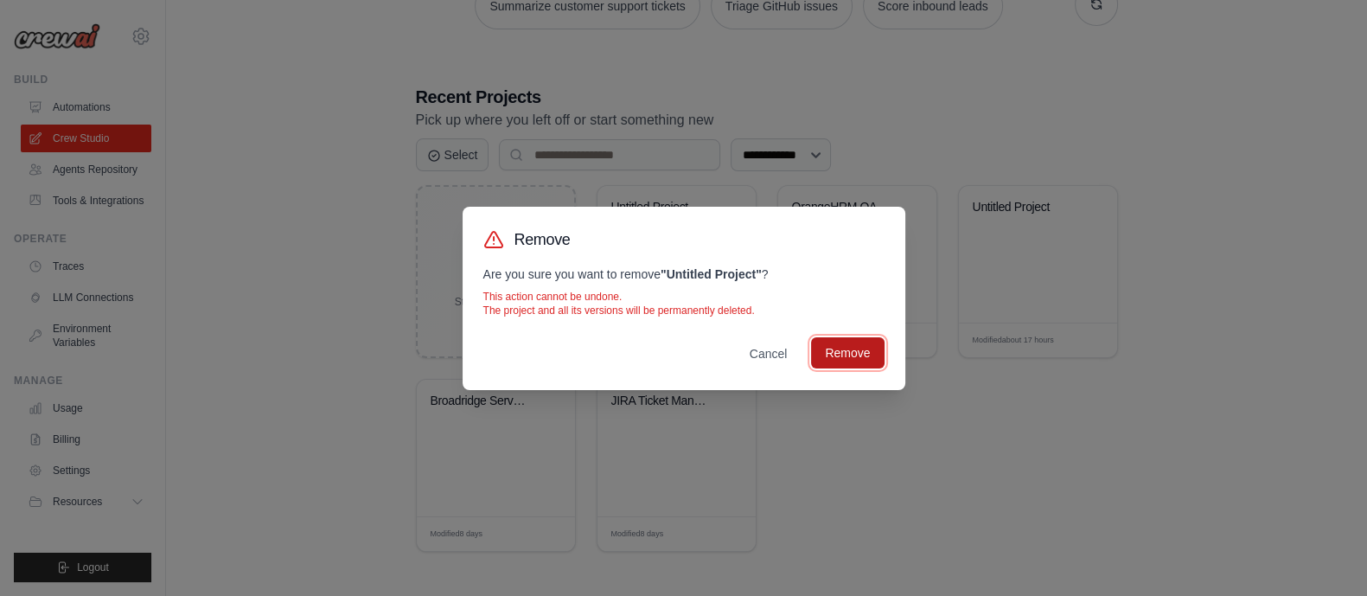
click at [845, 353] on button "Remove" at bounding box center [847, 352] width 73 height 31
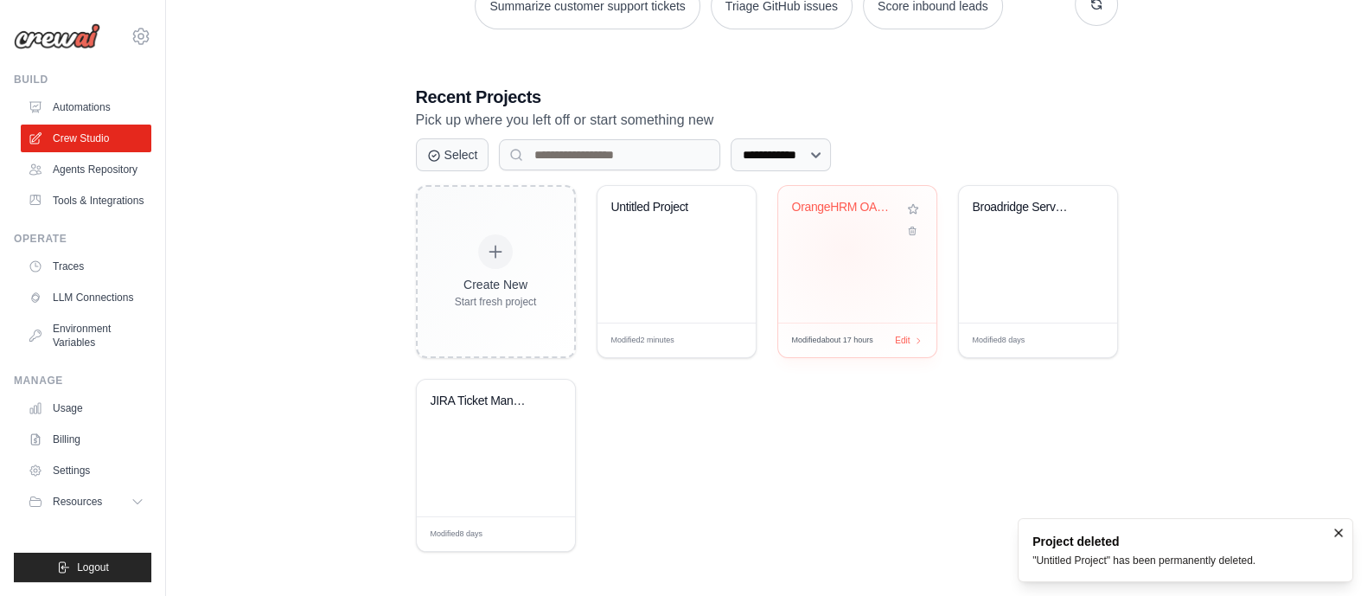
click at [847, 248] on div "OrangeHRM OAuth Integration System" at bounding box center [857, 254] width 158 height 137
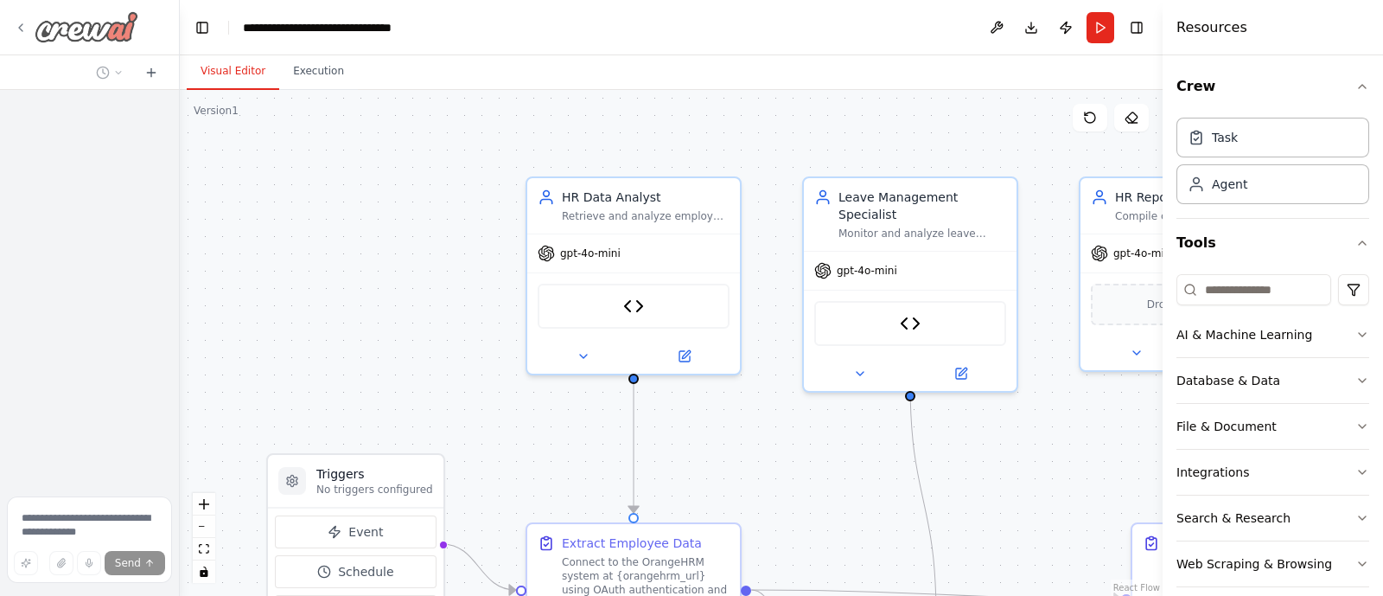
click at [26, 23] on icon at bounding box center [21, 28] width 14 height 14
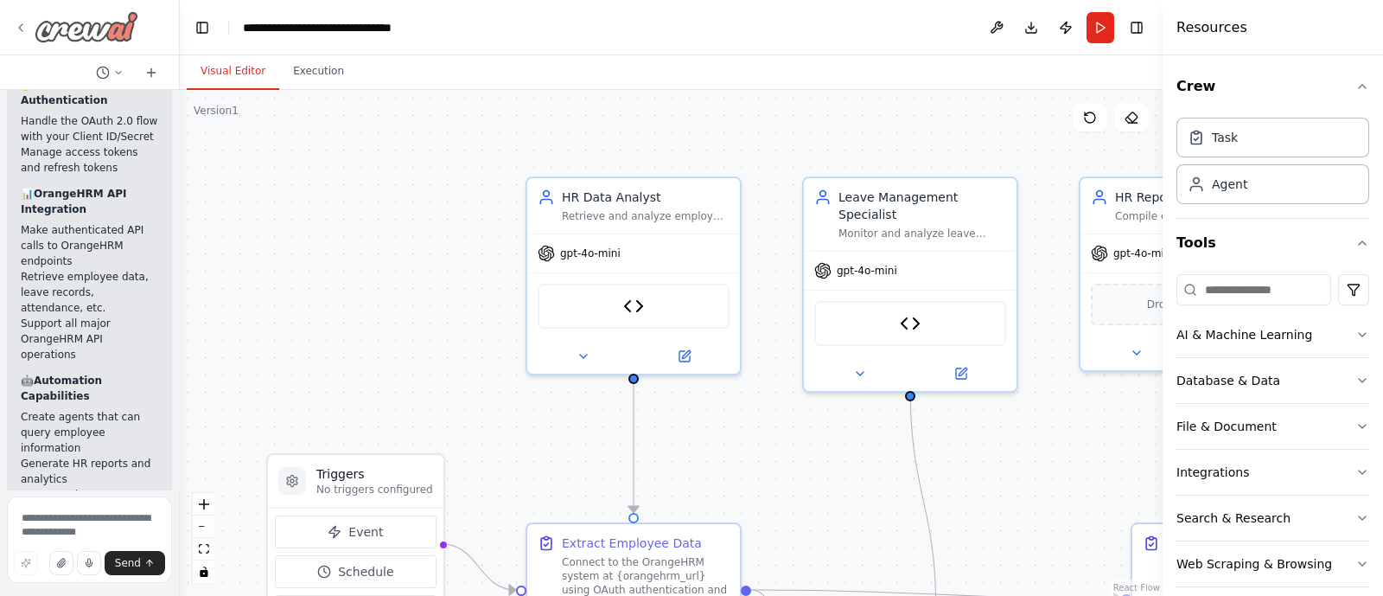
scroll to position [11776, 0]
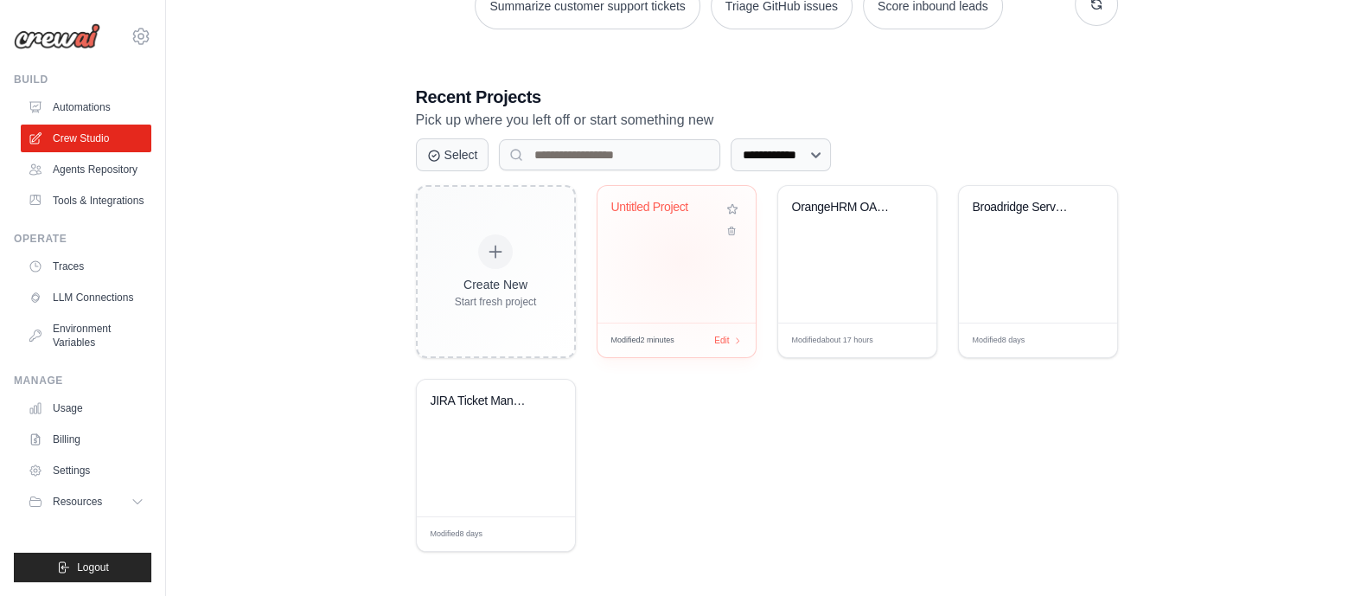
click at [682, 259] on div "Untitled Project" at bounding box center [676, 254] width 158 height 137
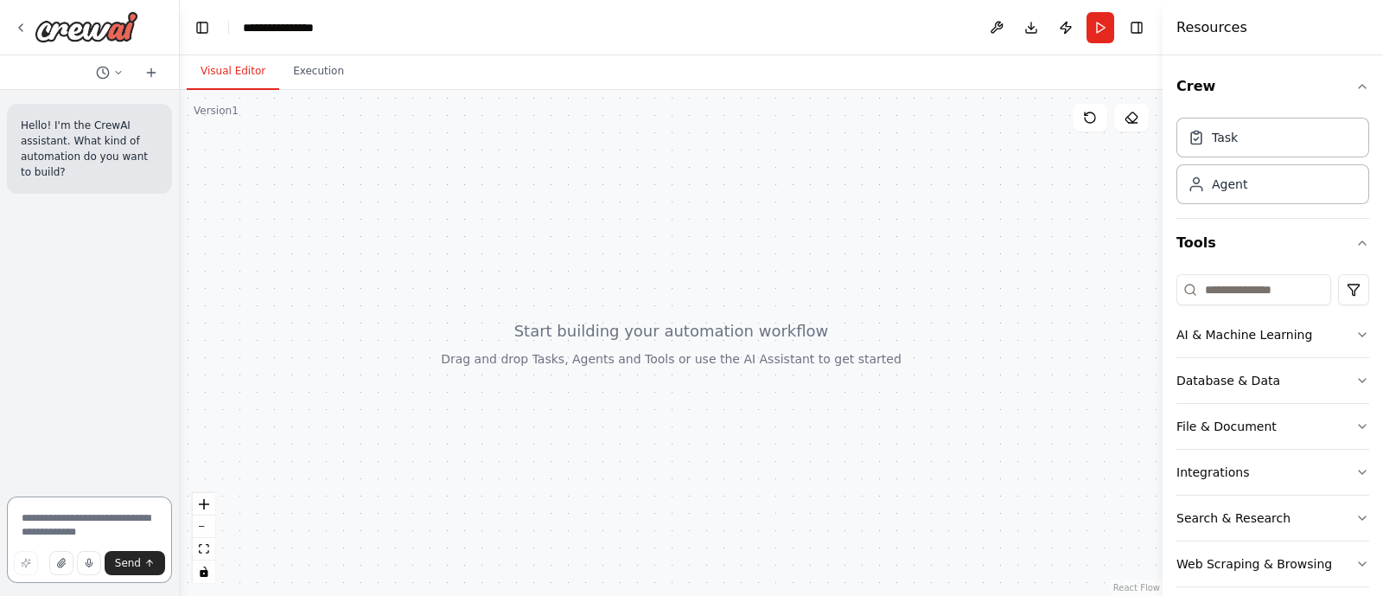
click at [30, 525] on textarea at bounding box center [89, 539] width 165 height 86
paste textarea "**********"
type textarea "**********"
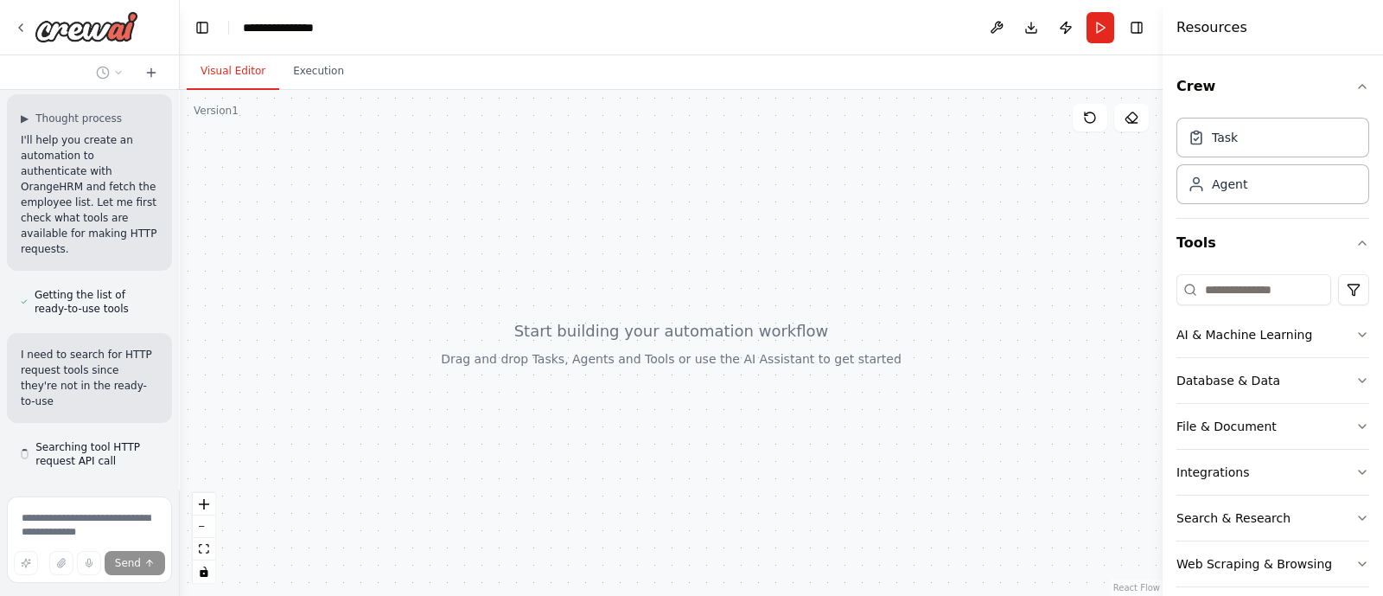
scroll to position [1985, 0]
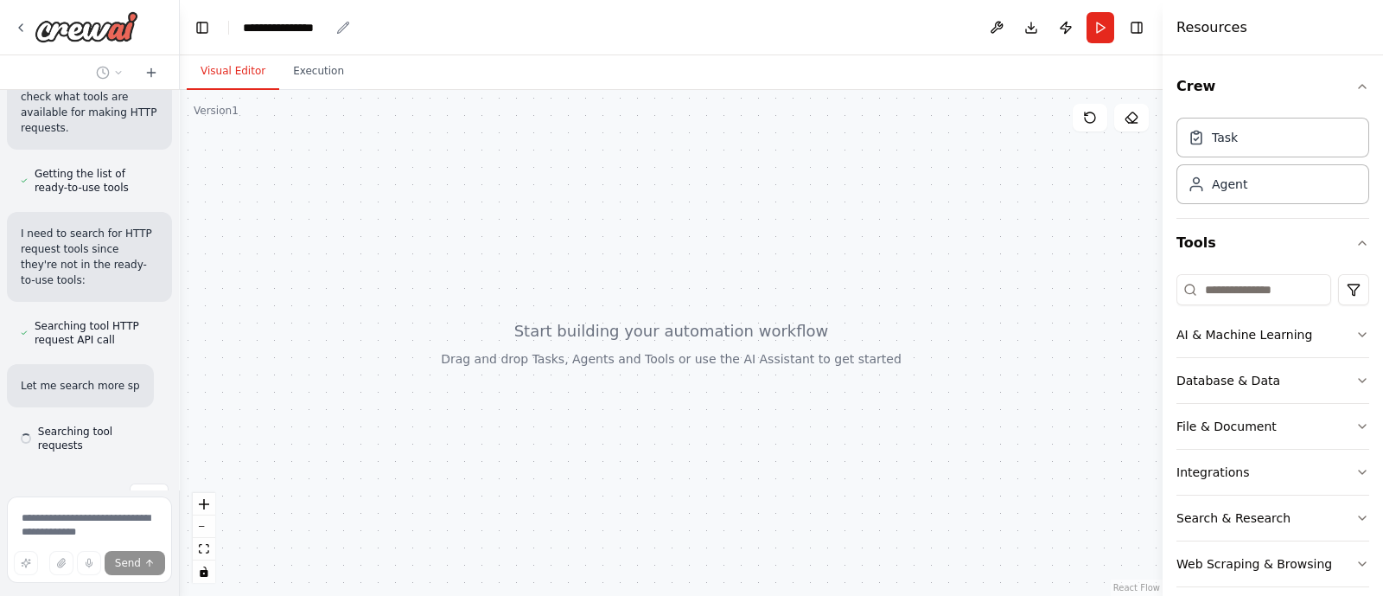
click at [337, 30] on icon "breadcrumb" at bounding box center [343, 28] width 14 height 14
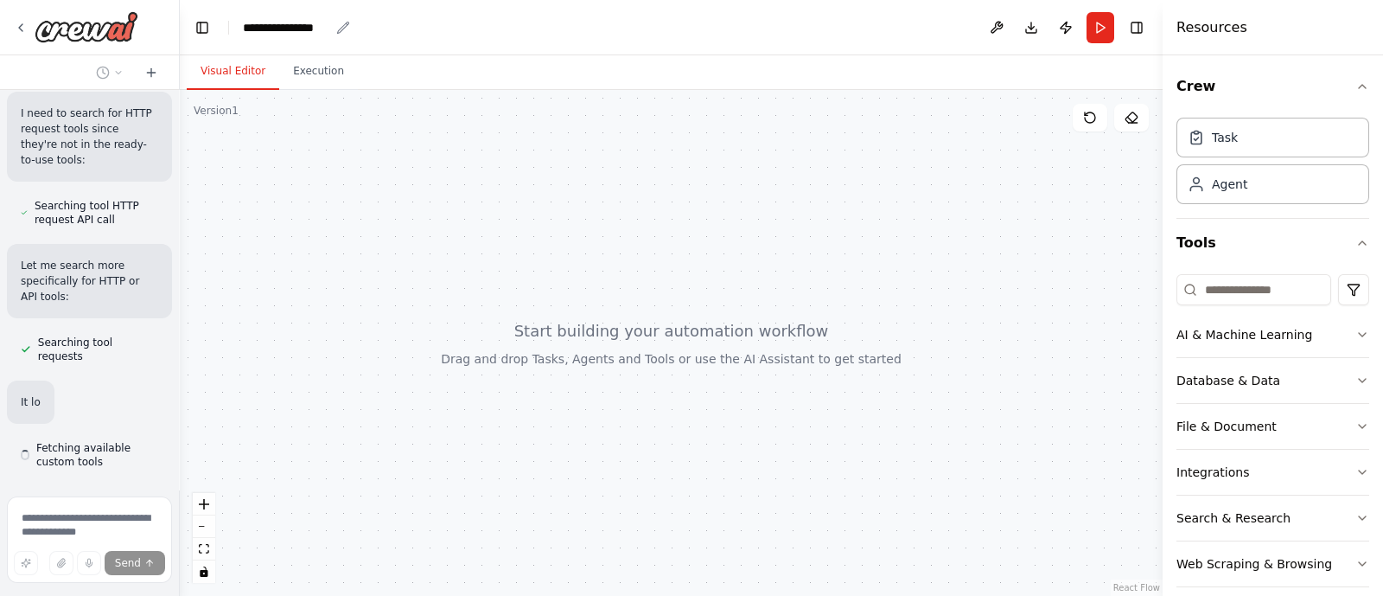
click at [344, 21] on icon "breadcrumb" at bounding box center [343, 28] width 14 height 14
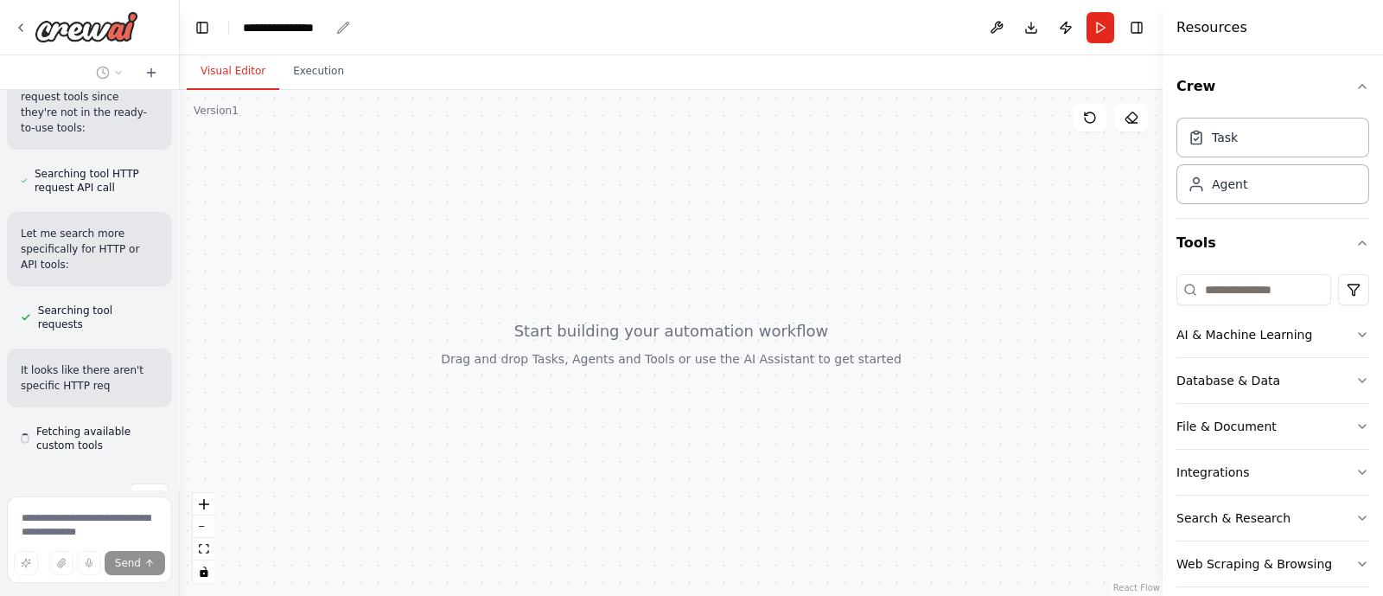
click at [290, 25] on div "**********" at bounding box center [286, 27] width 86 height 17
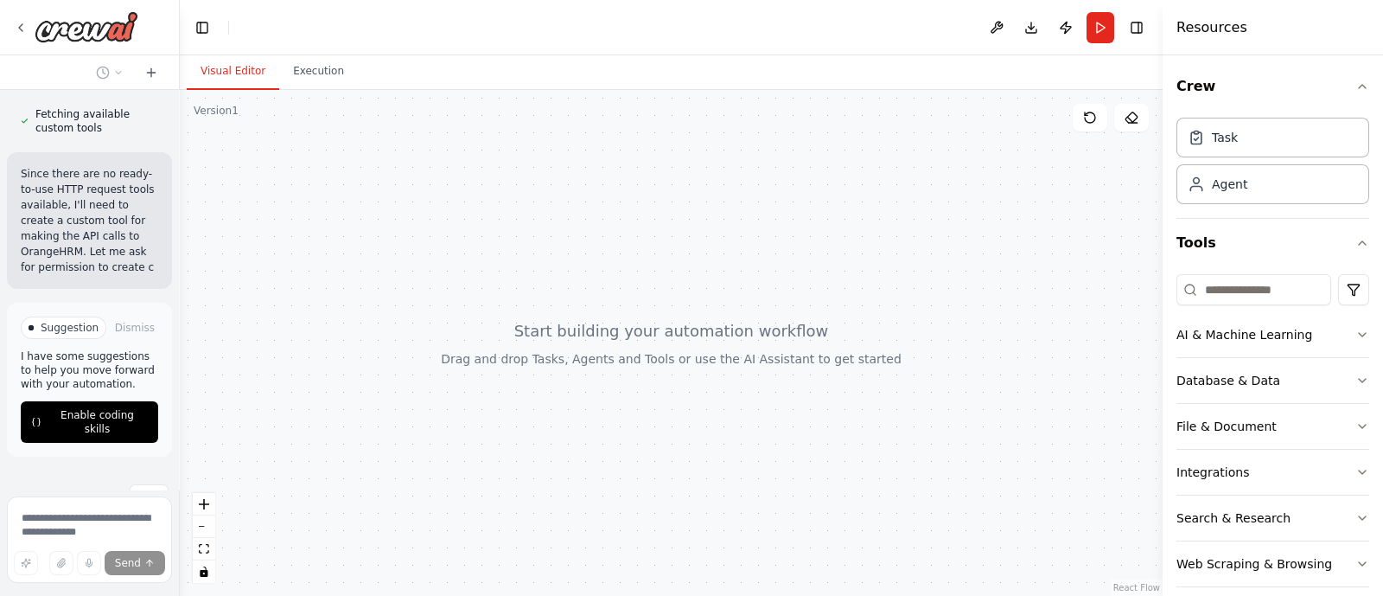
scroll to position [2639, 0]
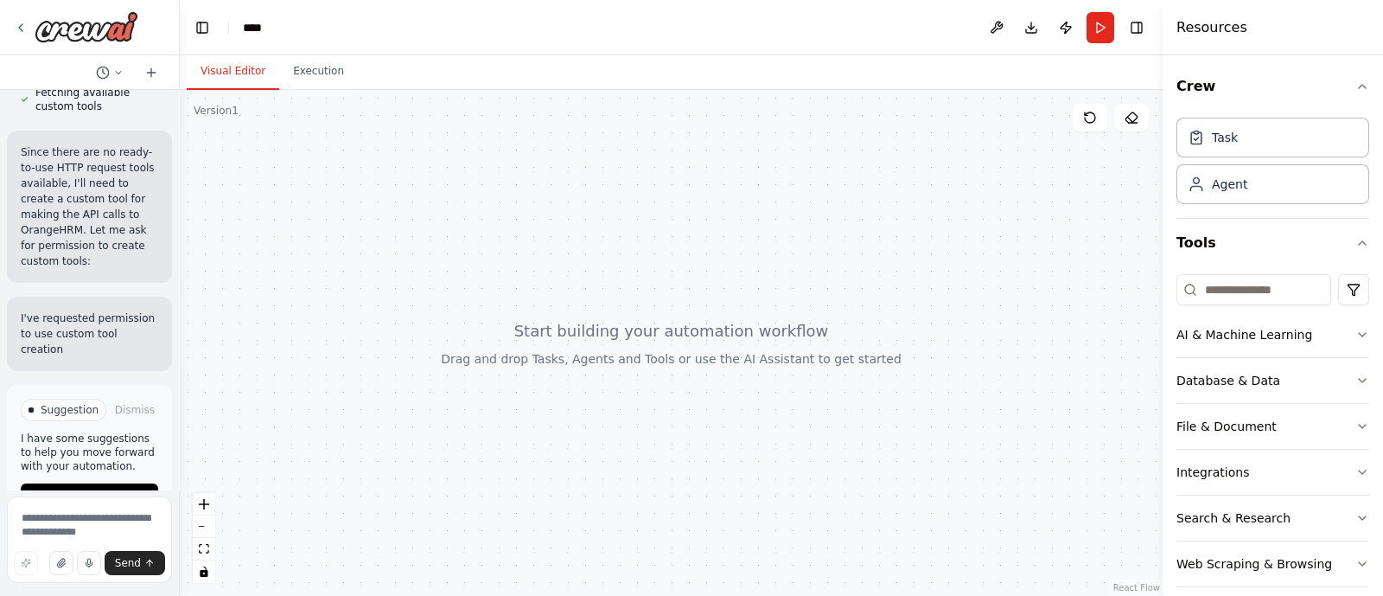
click at [579, 150] on div at bounding box center [671, 343] width 983 height 506
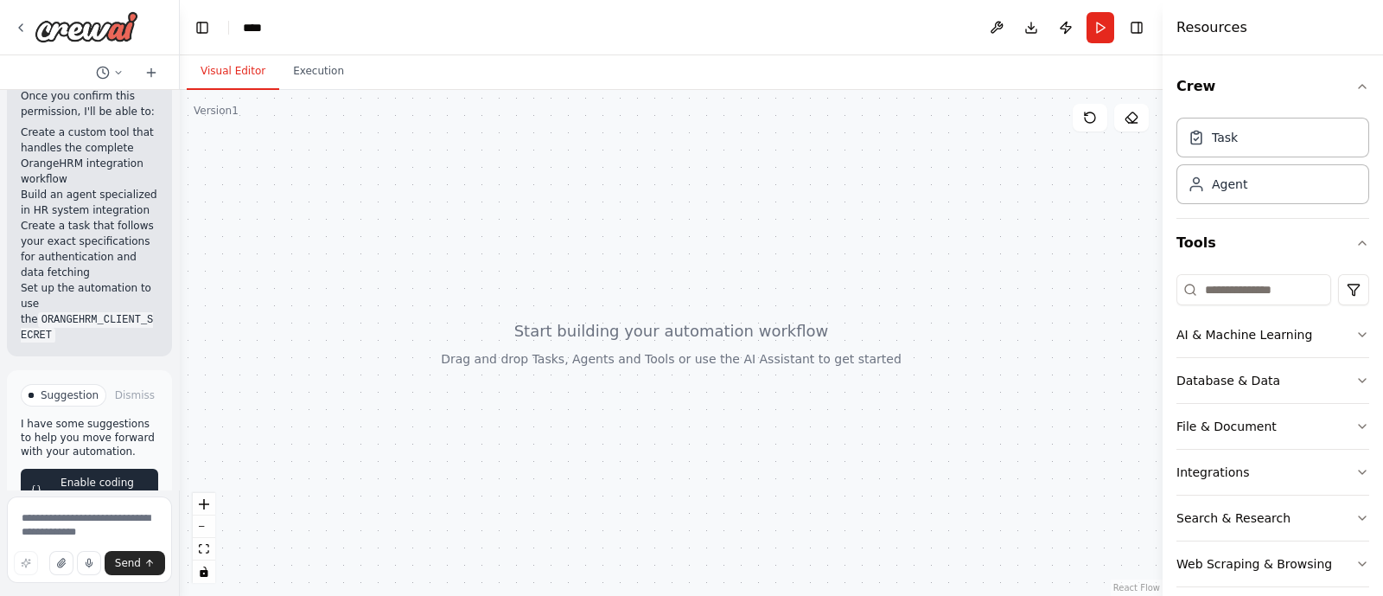
click at [104, 476] on span "Enable coding skills" at bounding box center [97, 490] width 101 height 28
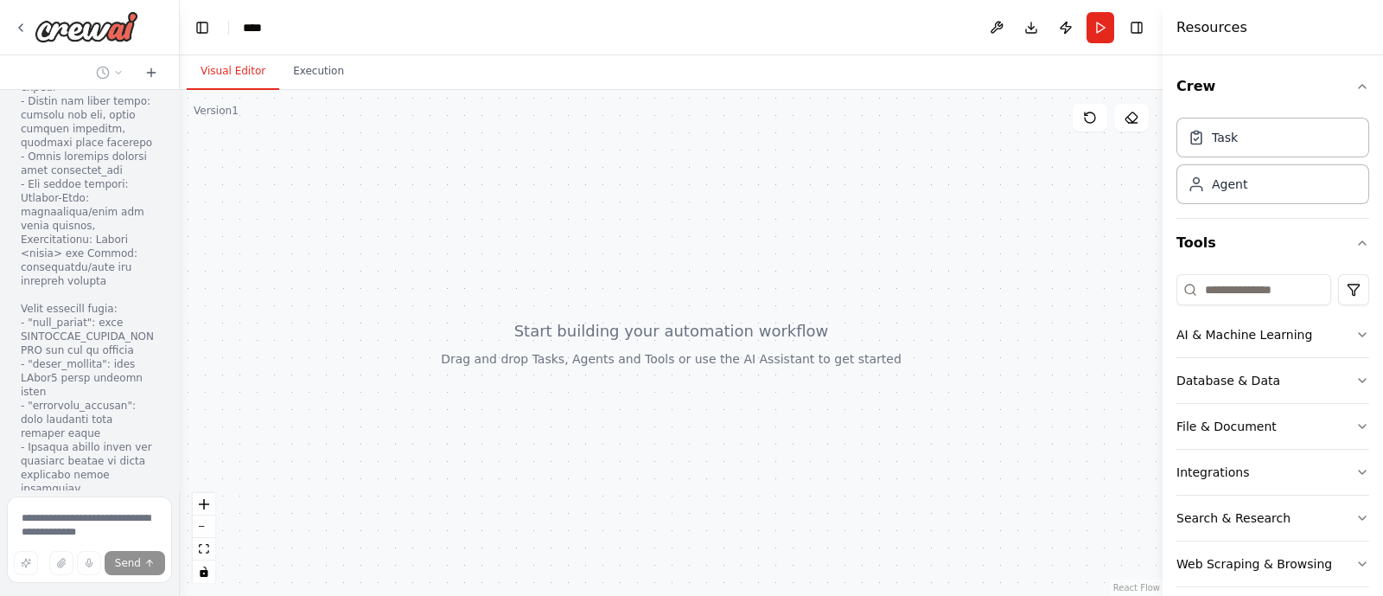
scroll to position [4546, 0]
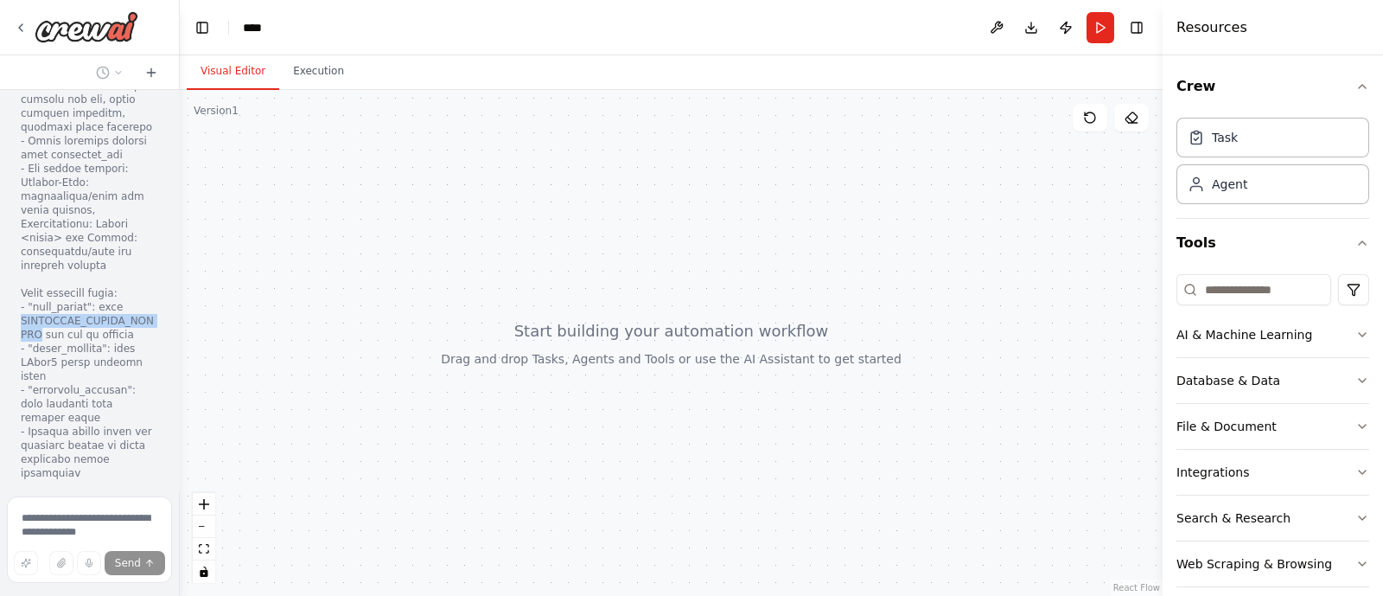
drag, startPoint x: 44, startPoint y: 261, endPoint x: 17, endPoint y: 252, distance: 28.2
drag, startPoint x: 43, startPoint y: 259, endPoint x: 21, endPoint y: 250, distance: 24.1
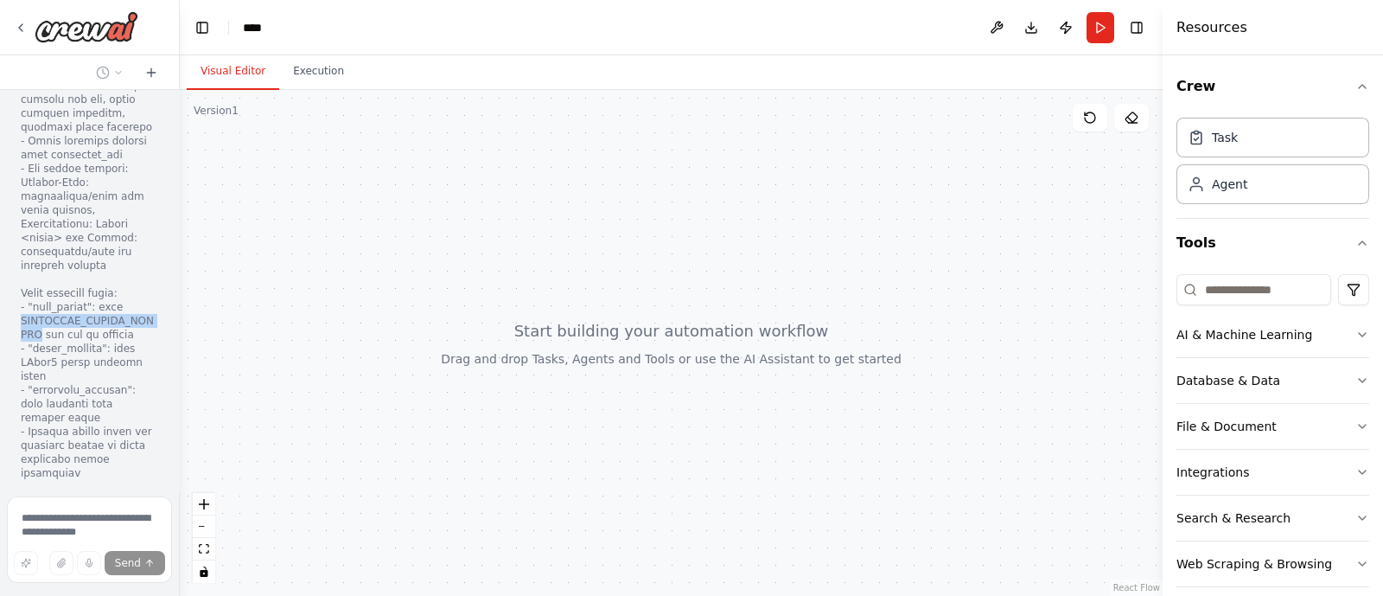
copy div "ORANGEHRM_CLIENT_SECRET"
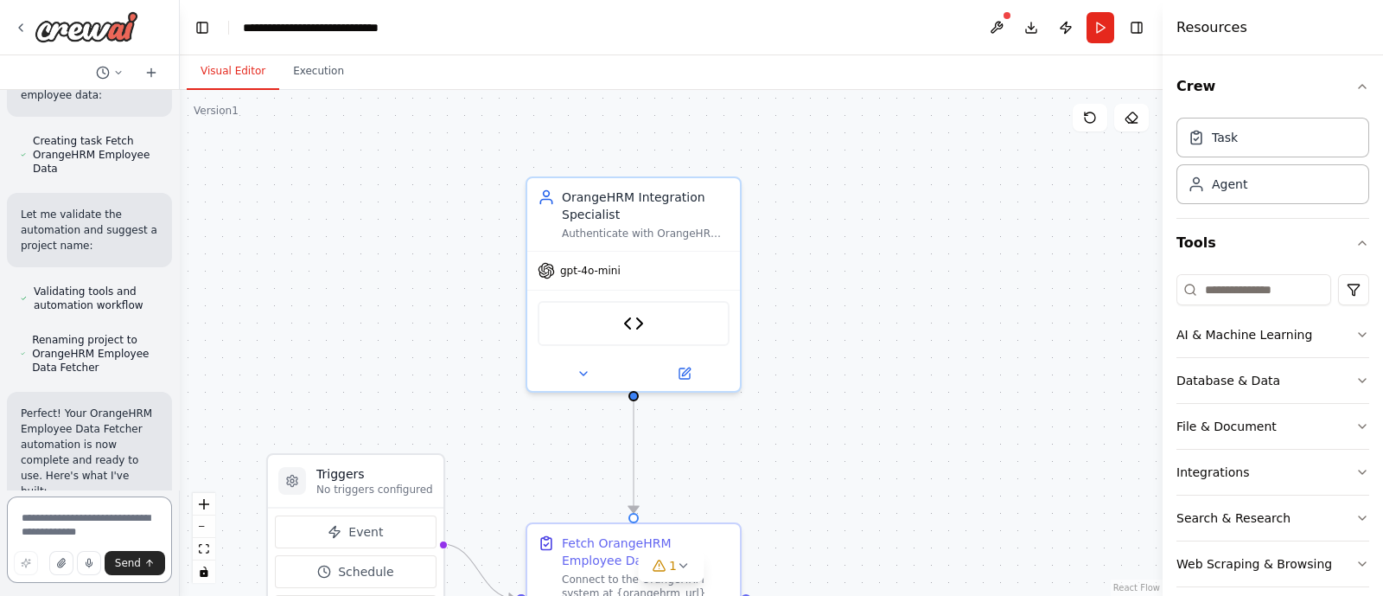
scroll to position [5568, 0]
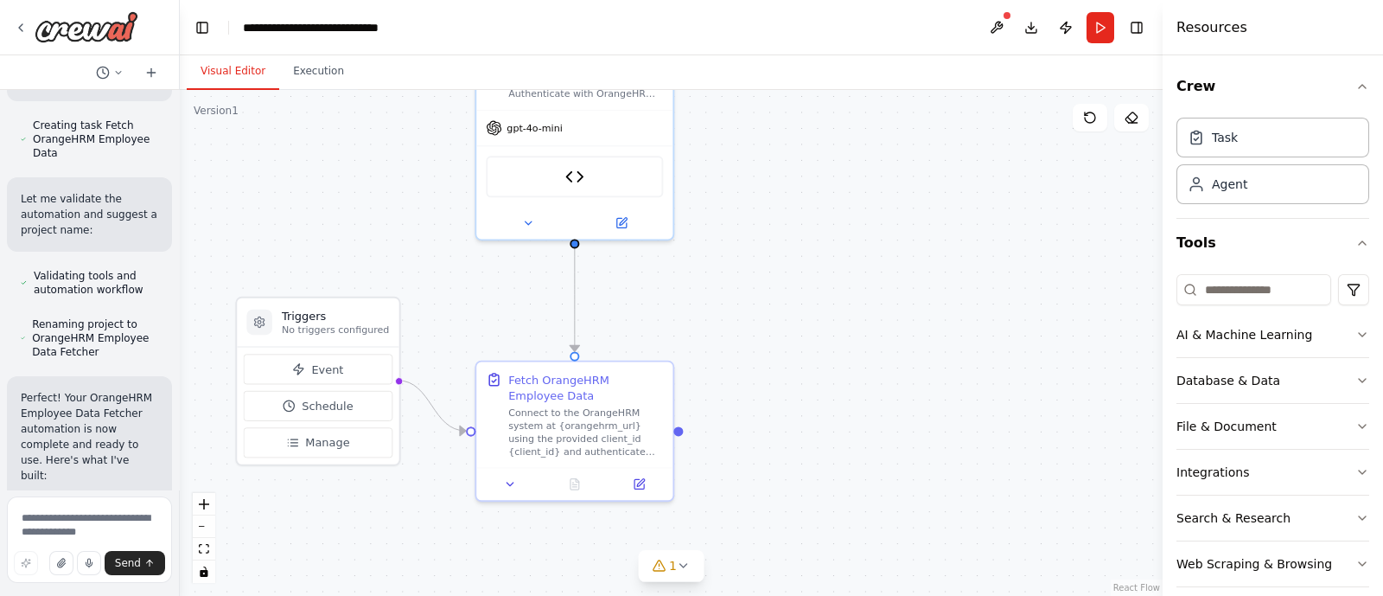
drag, startPoint x: 478, startPoint y: 399, endPoint x: 432, endPoint y: 249, distance: 156.5
click at [432, 249] on div ".deletable-edge-delete-btn { width: 20px; height: 20px; border: 0px solid #ffff…" at bounding box center [671, 343] width 983 height 506
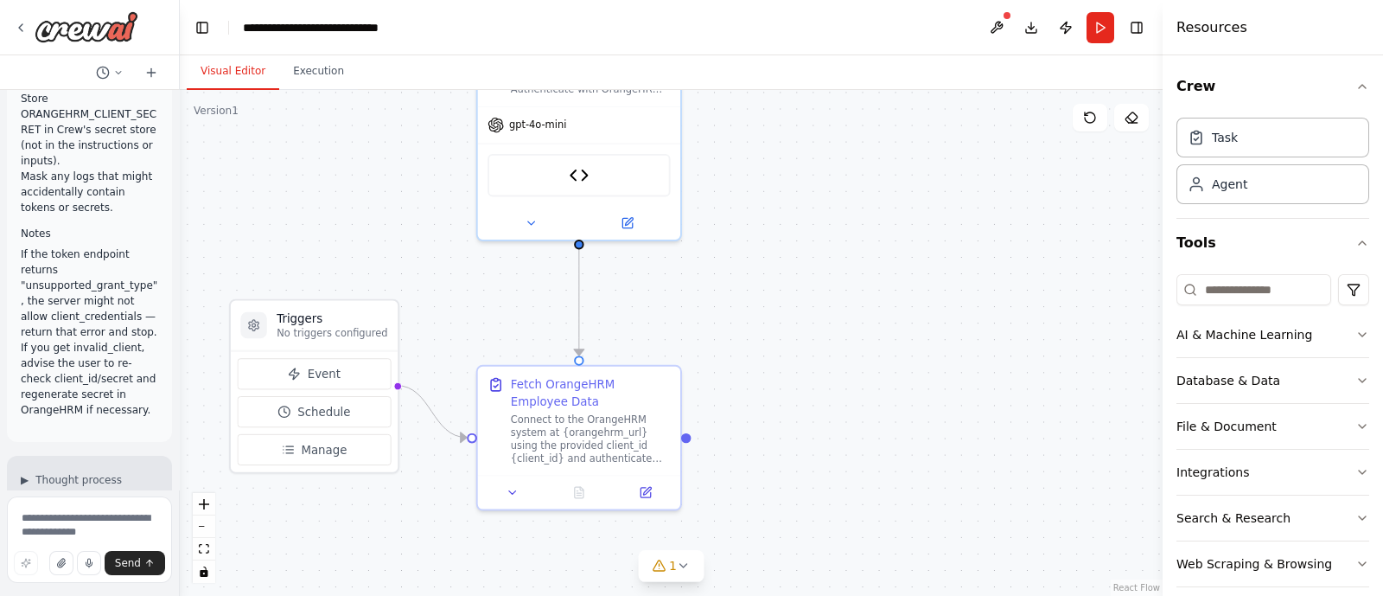
scroll to position [1678, 0]
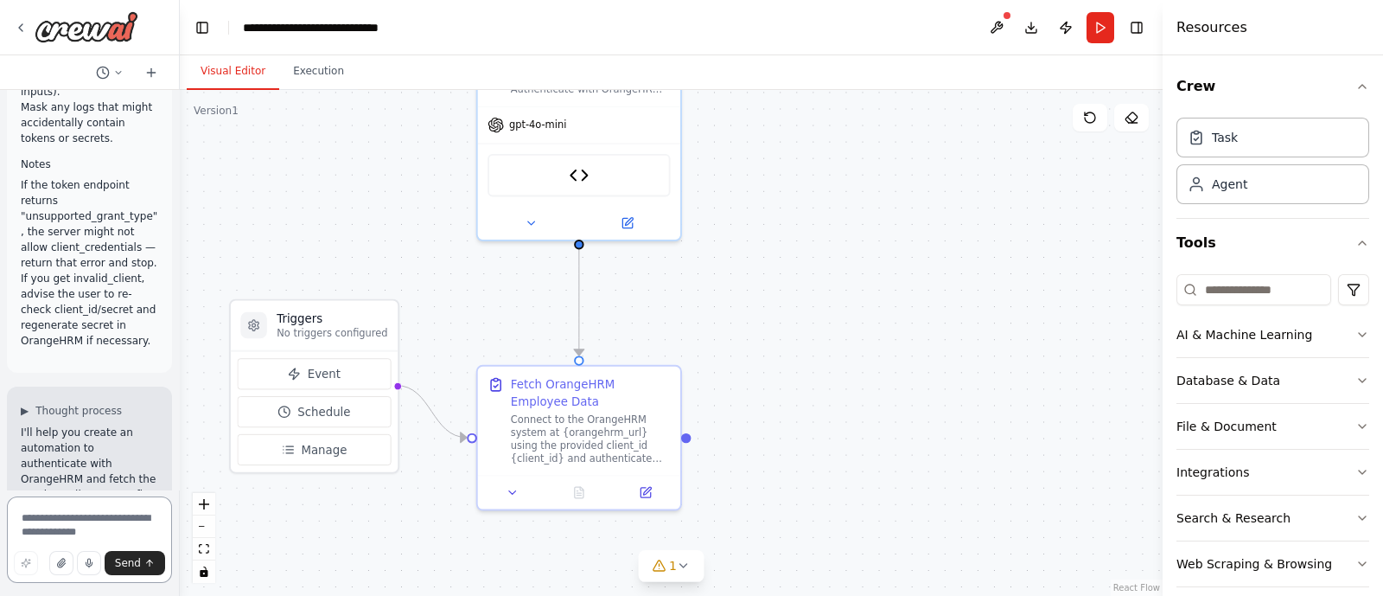
click at [29, 516] on textarea at bounding box center [89, 539] width 165 height 86
paste textarea "**********"
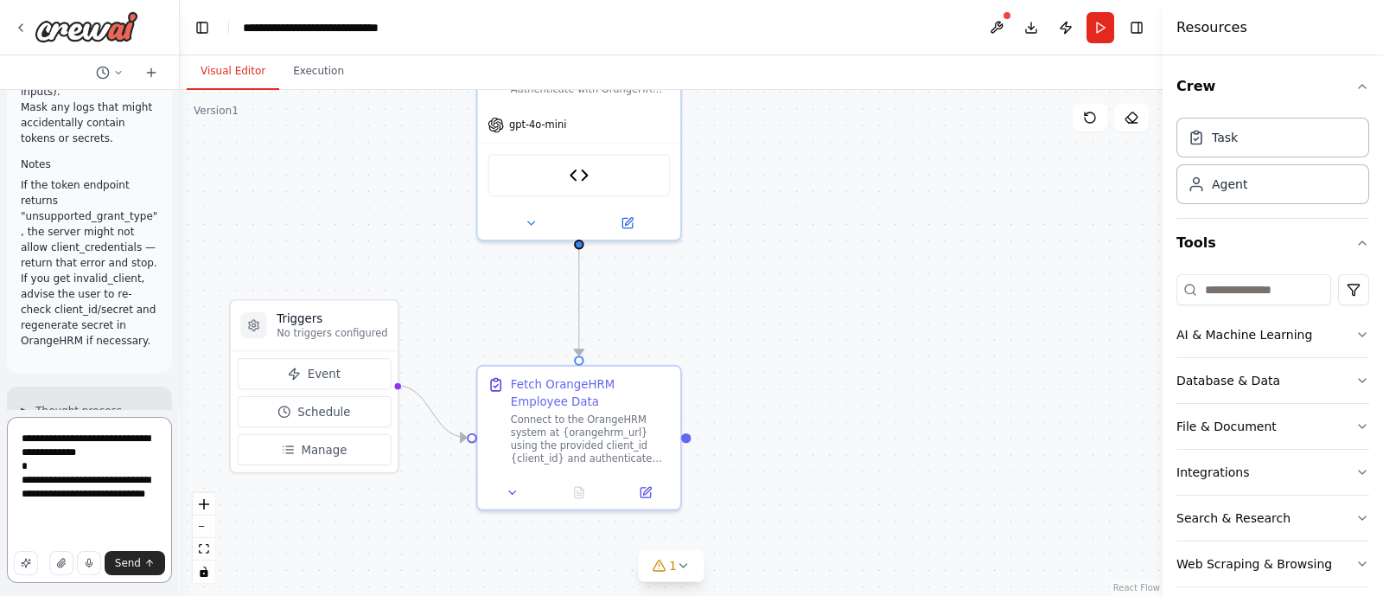
click at [22, 434] on textarea "**********" at bounding box center [89, 500] width 165 height 166
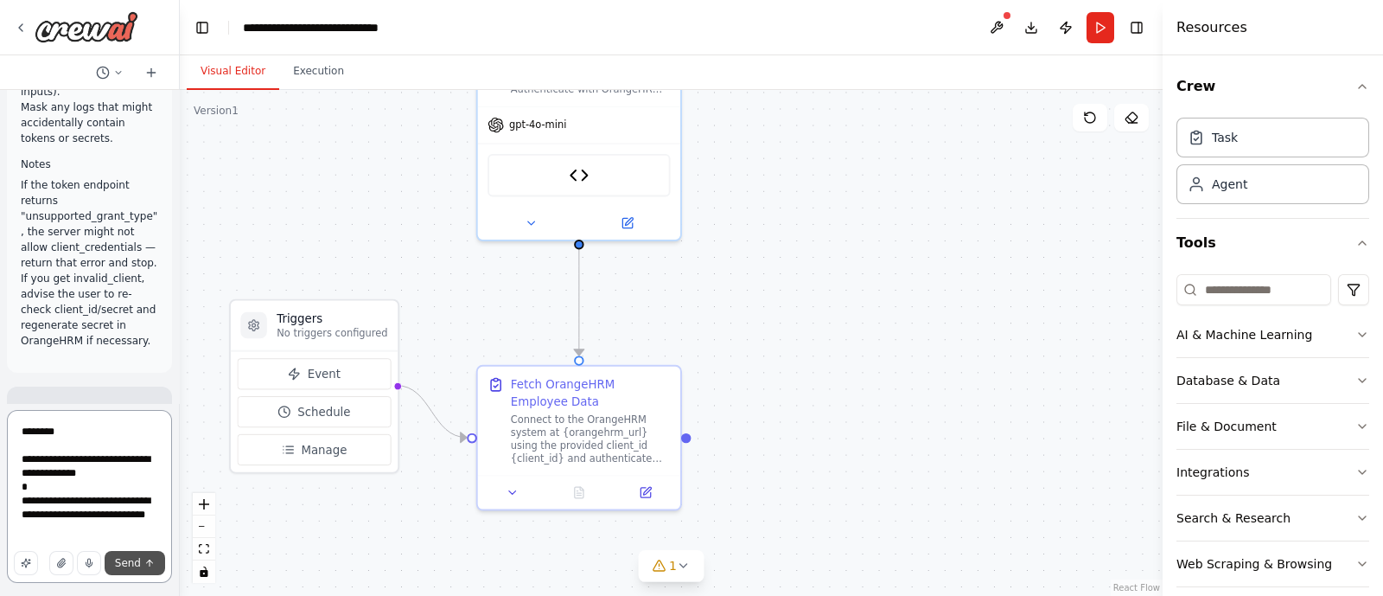
type textarea "**********"
click at [122, 568] on span "Send" at bounding box center [128, 563] width 26 height 14
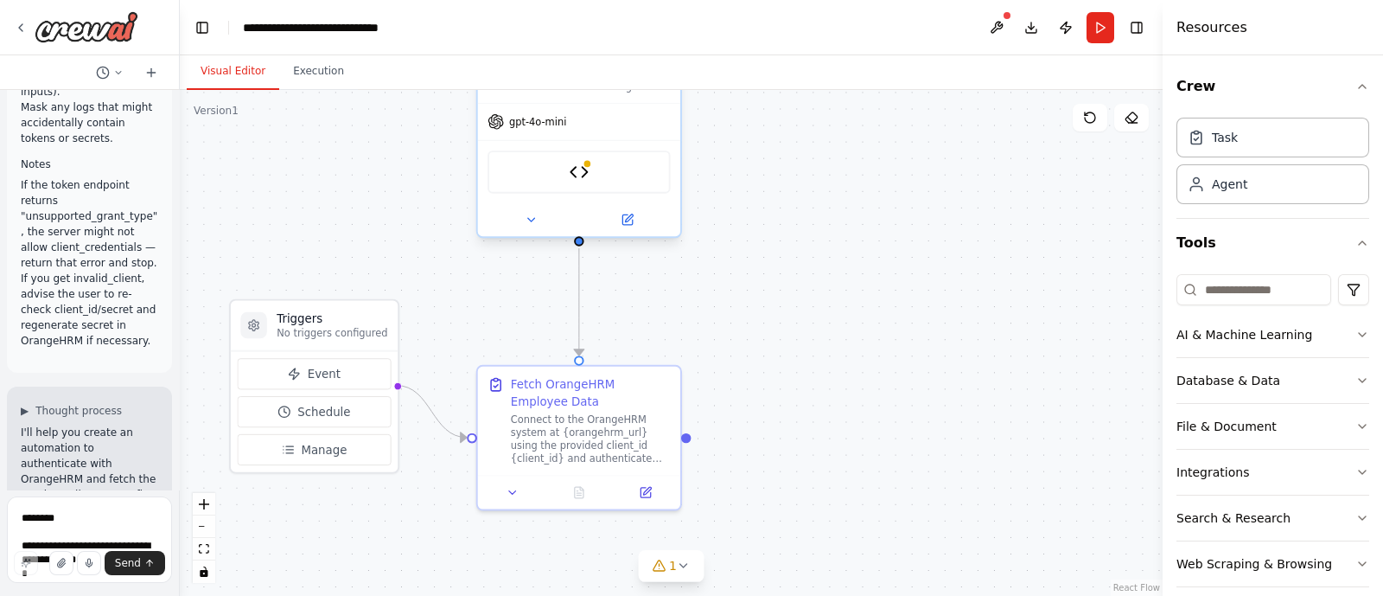
click at [589, 182] on div "OrangeHRM Employee Fetcher" at bounding box center [579, 171] width 182 height 43
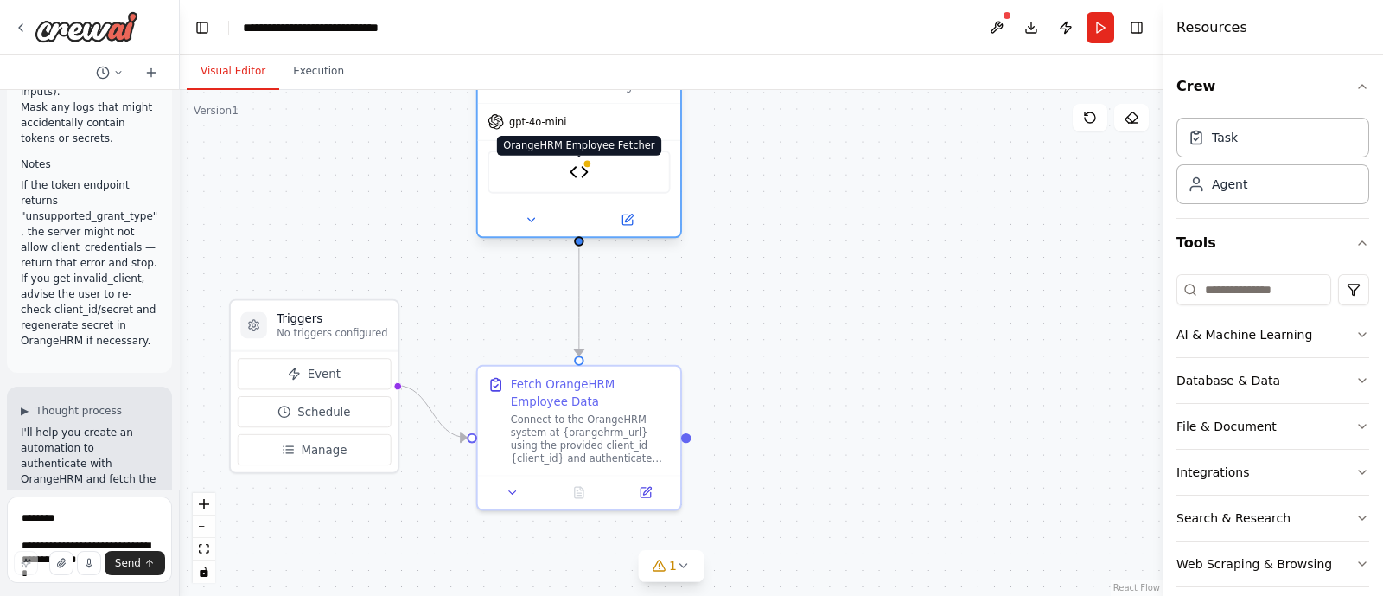
click at [579, 175] on img at bounding box center [579, 172] width 20 height 20
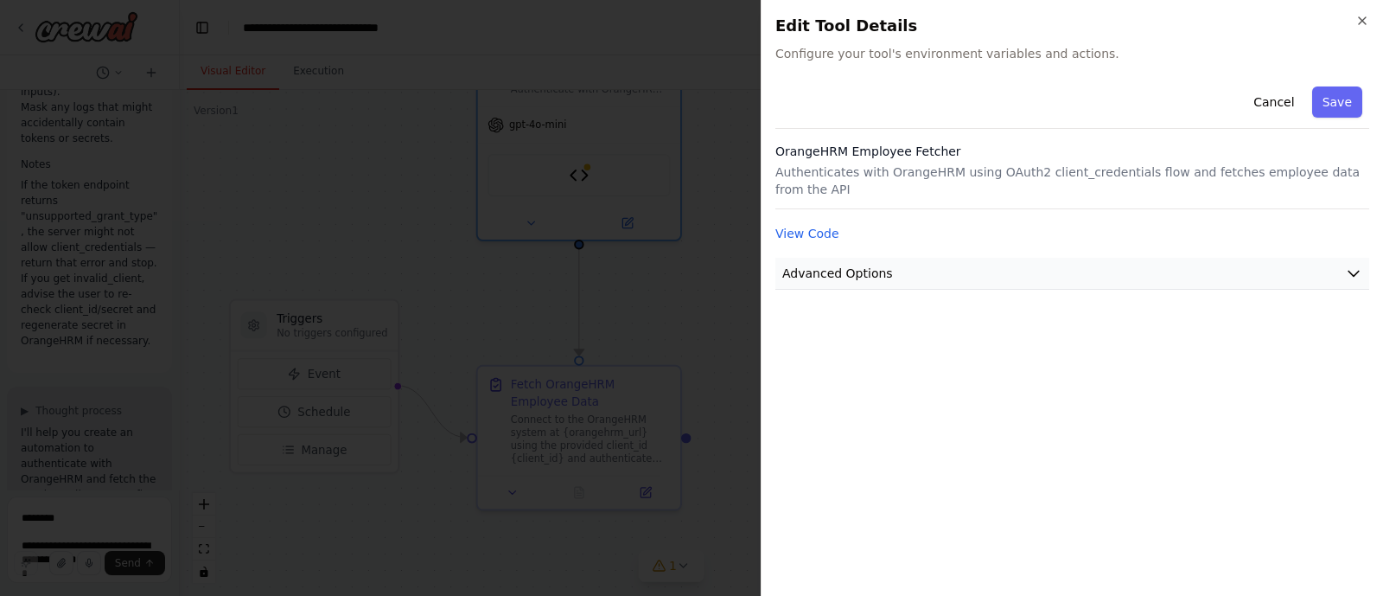
click at [874, 265] on span "Advanced Options" at bounding box center [838, 273] width 111 height 17
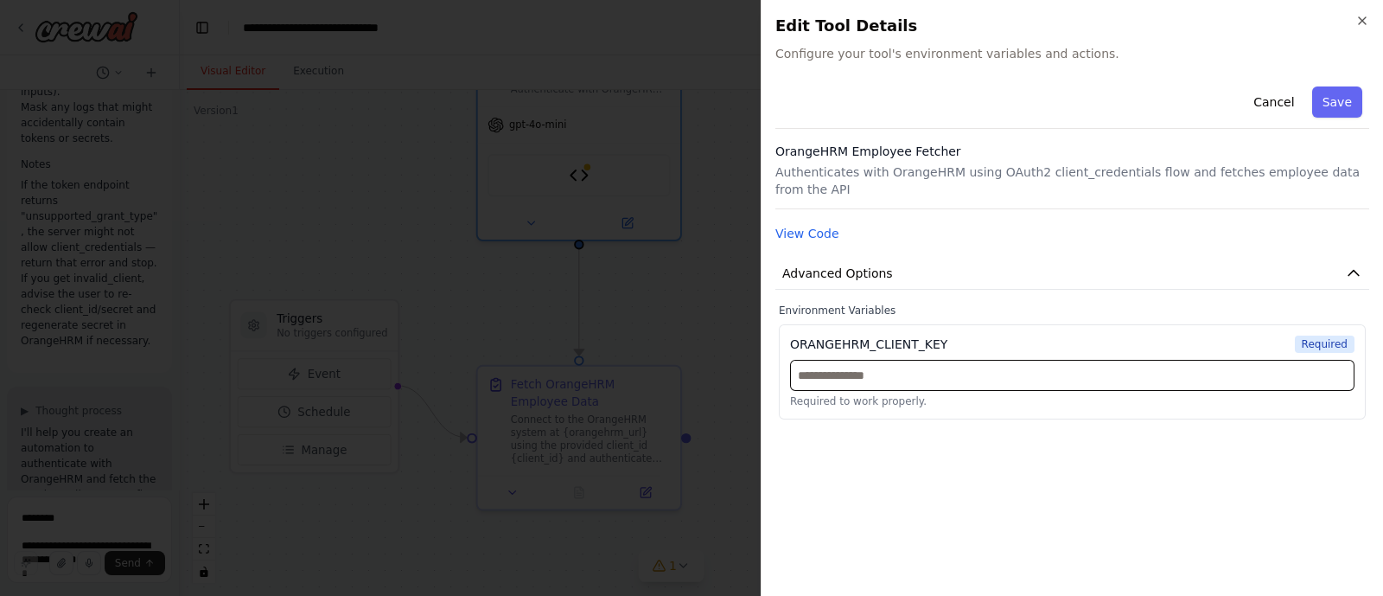
click at [883, 365] on input "text" at bounding box center [1072, 375] width 565 height 31
paste input "**********"
type input "**********"
click at [1333, 89] on button "Save" at bounding box center [1338, 101] width 50 height 31
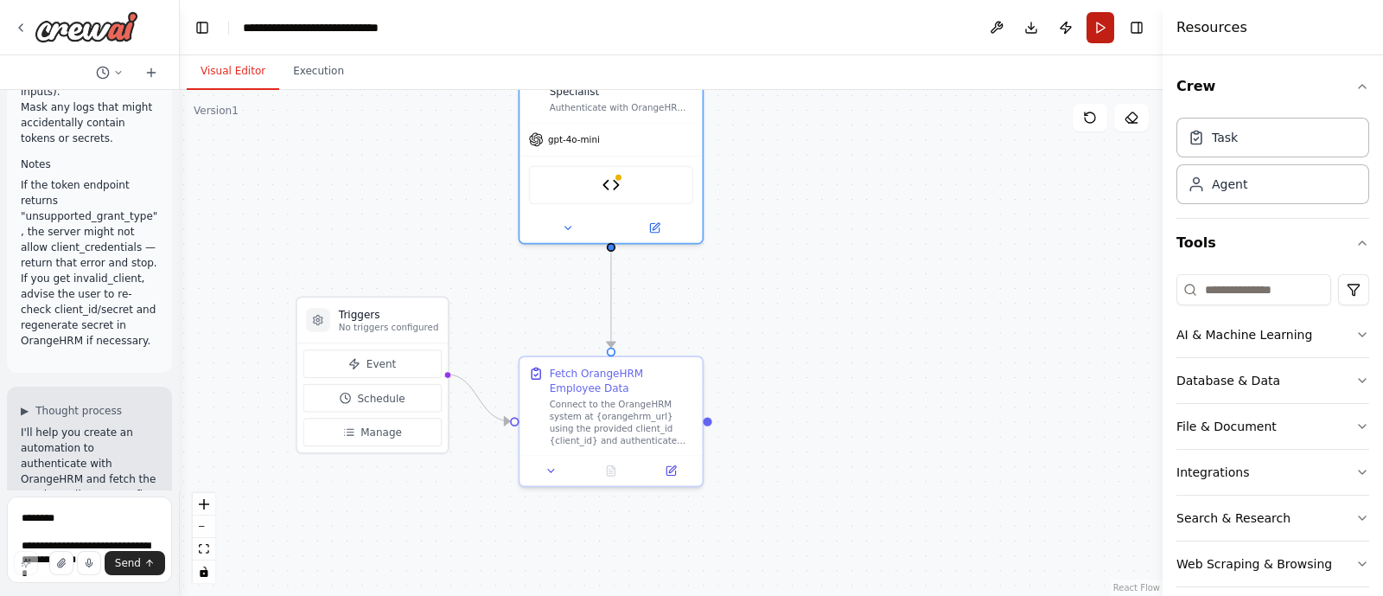
click at [1107, 31] on button "Run" at bounding box center [1101, 27] width 28 height 31
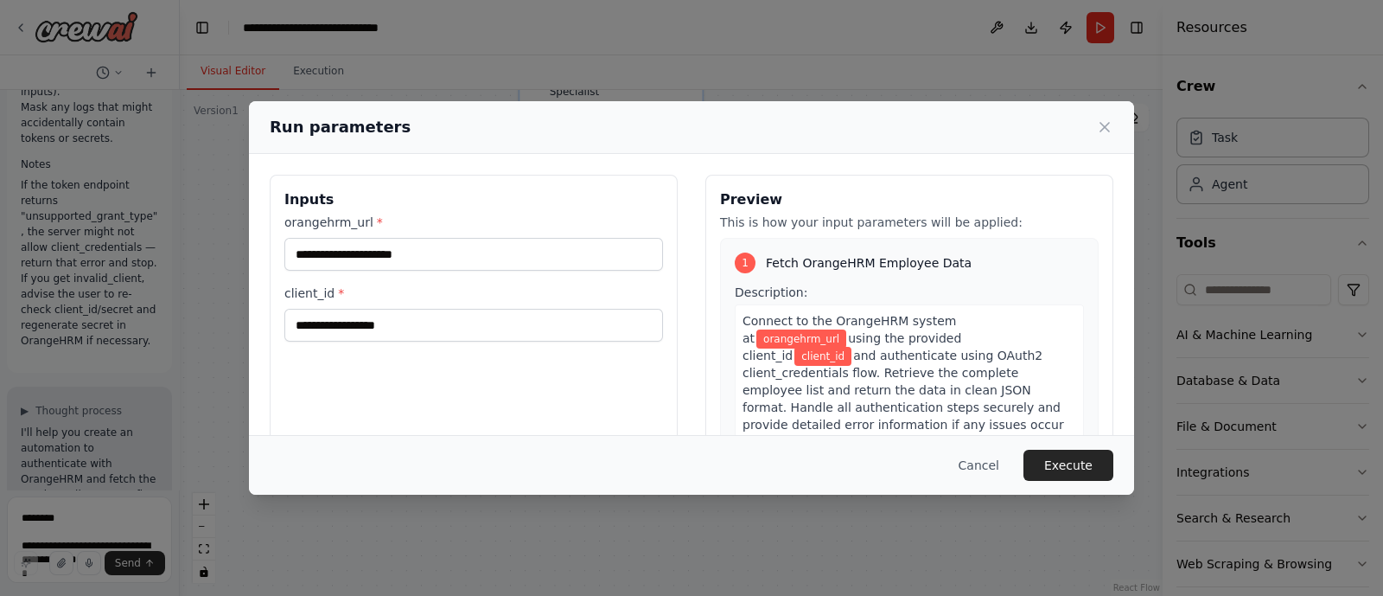
click at [475, 270] on div "orangehrm_url * client_id *" at bounding box center [473, 278] width 379 height 128
click at [466, 264] on input "orangehrm_url *" at bounding box center [473, 254] width 379 height 33
paste input "*********"
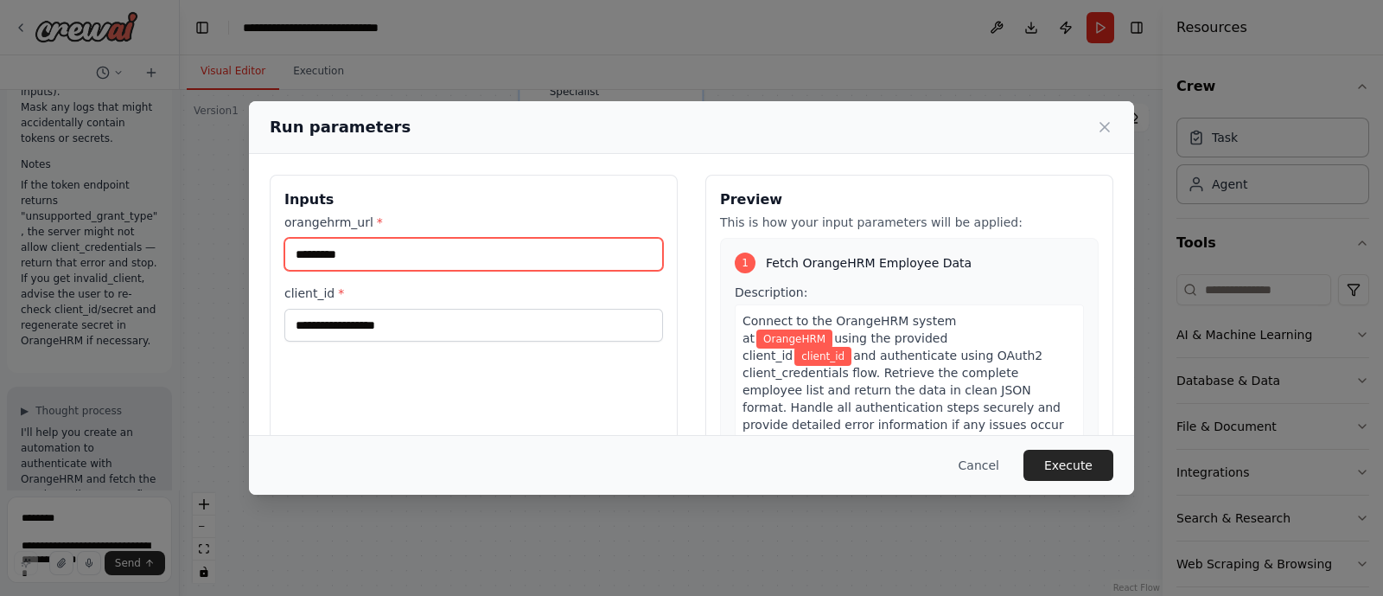
type input "*********"
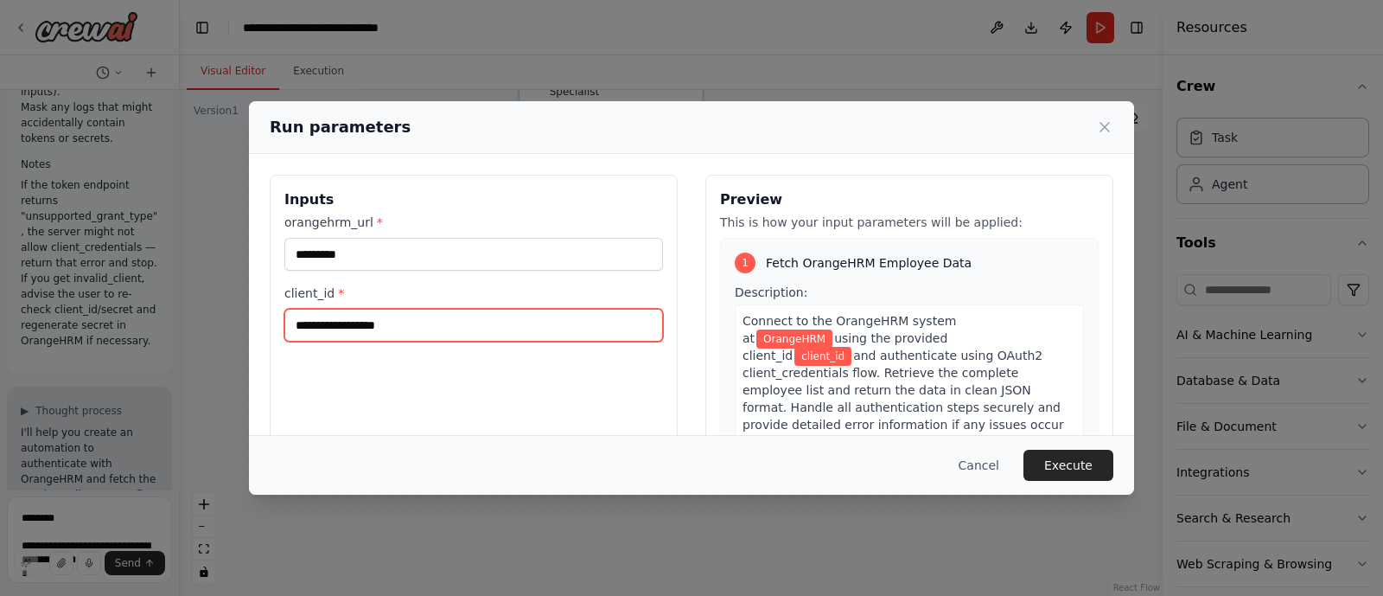
click at [421, 320] on input "client_id *" at bounding box center [473, 325] width 379 height 33
paste input "**********"
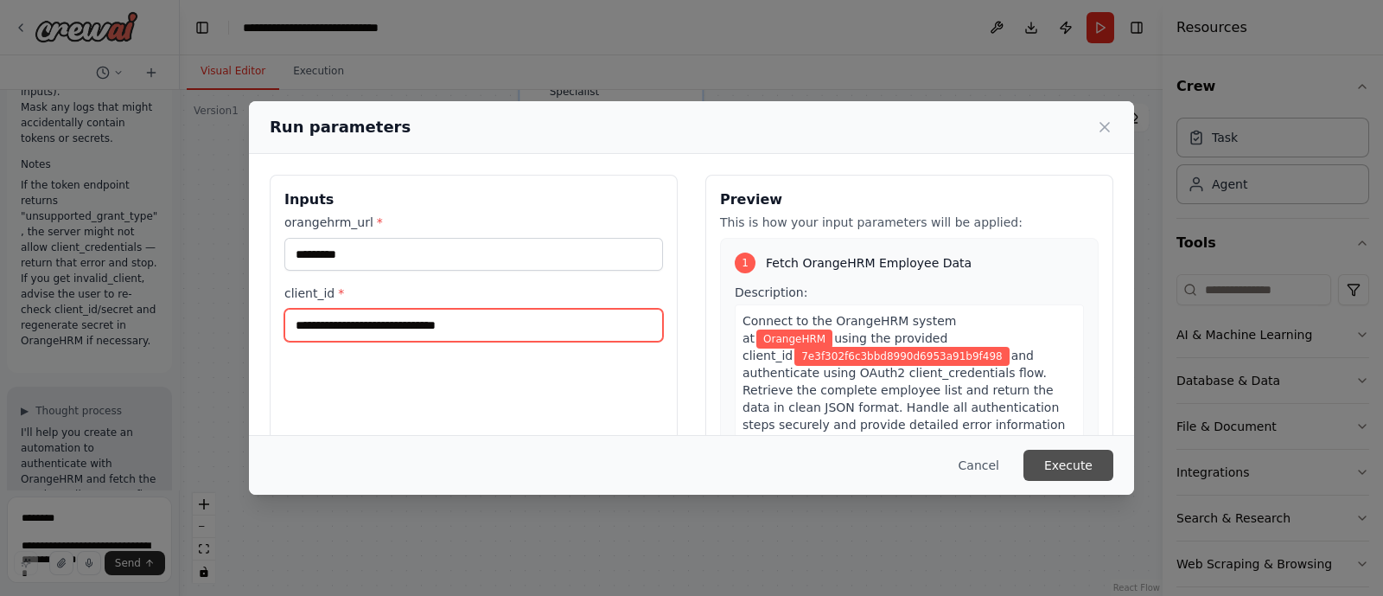
type input "**********"
click at [1064, 463] on button "Execute" at bounding box center [1069, 465] width 90 height 31
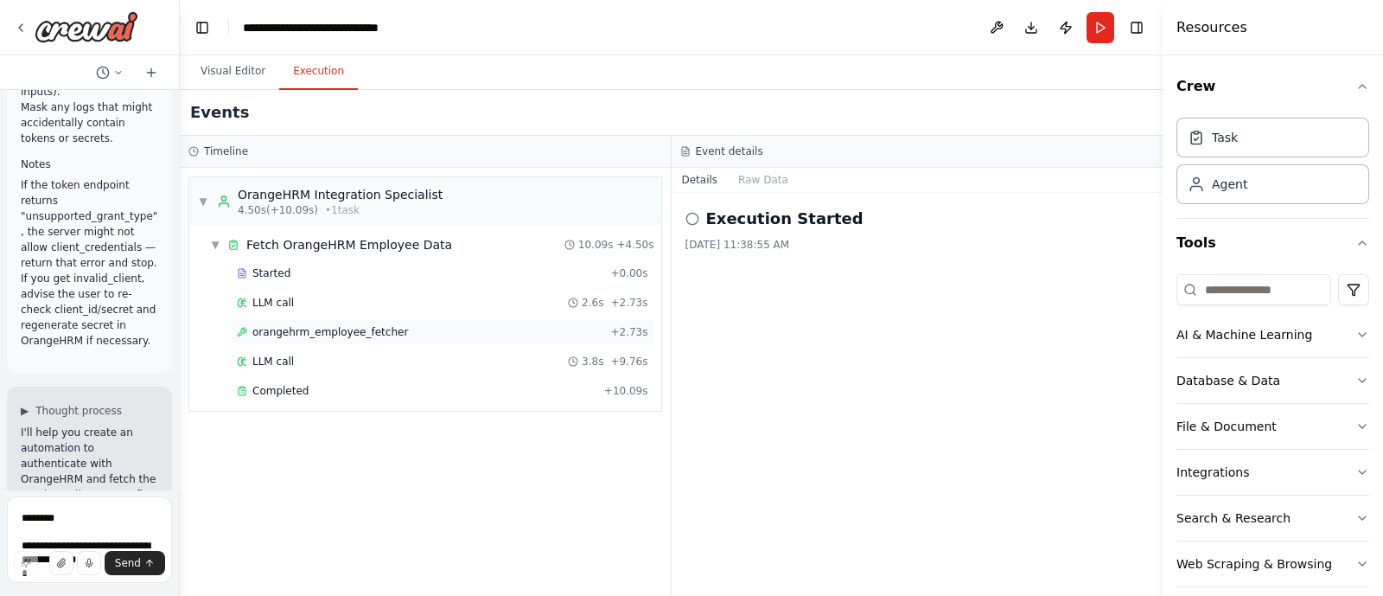
click at [517, 325] on div "orangehrm_employee_fetcher + 2.73s" at bounding box center [443, 332] width 412 height 14
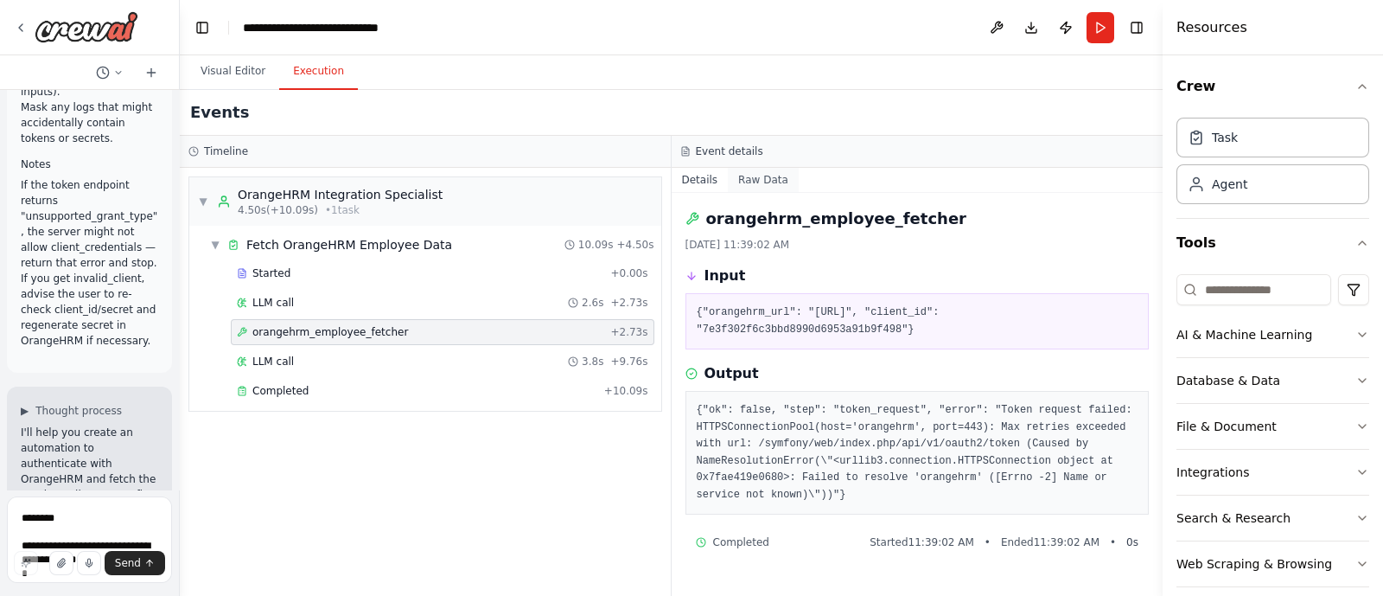
click at [770, 183] on button "Raw Data" at bounding box center [763, 180] width 71 height 24
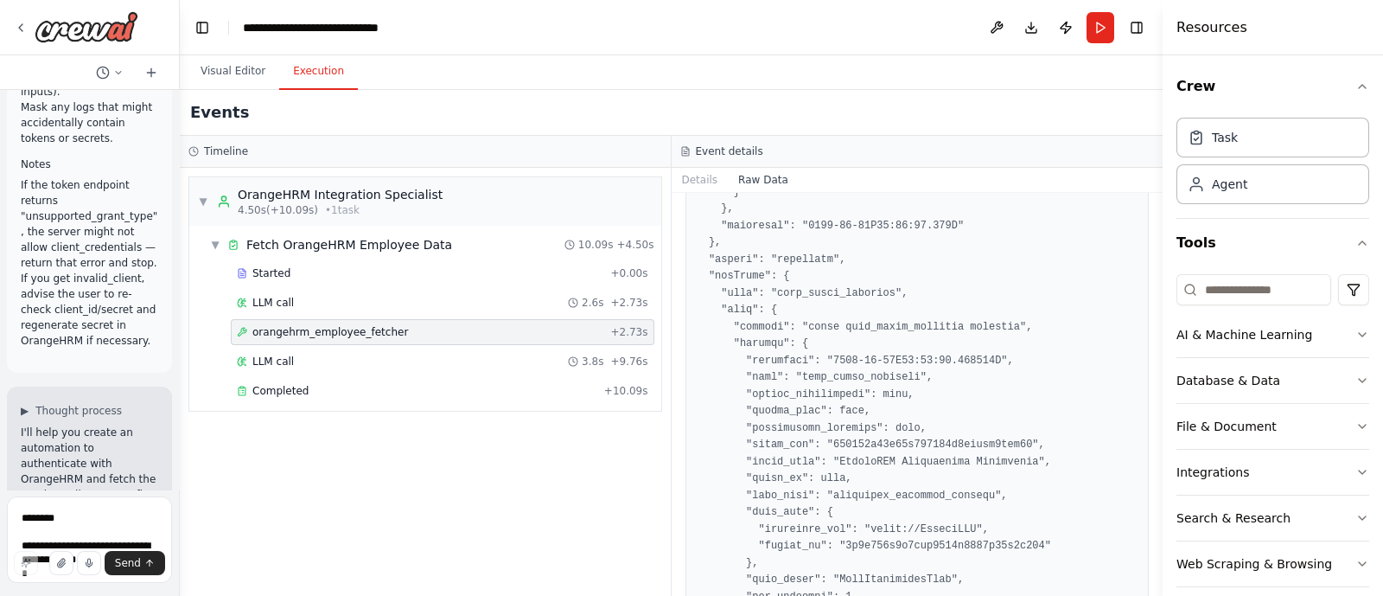
scroll to position [2598, 0]
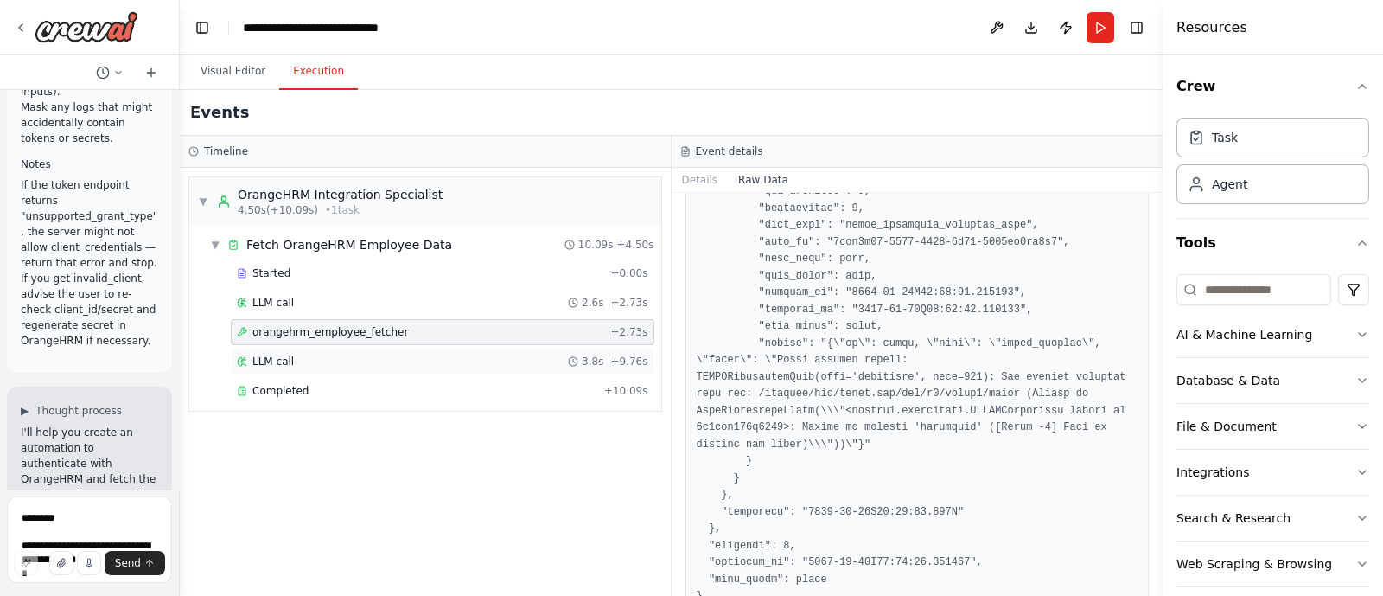
click at [272, 358] on span "LLM call" at bounding box center [273, 362] width 42 height 14
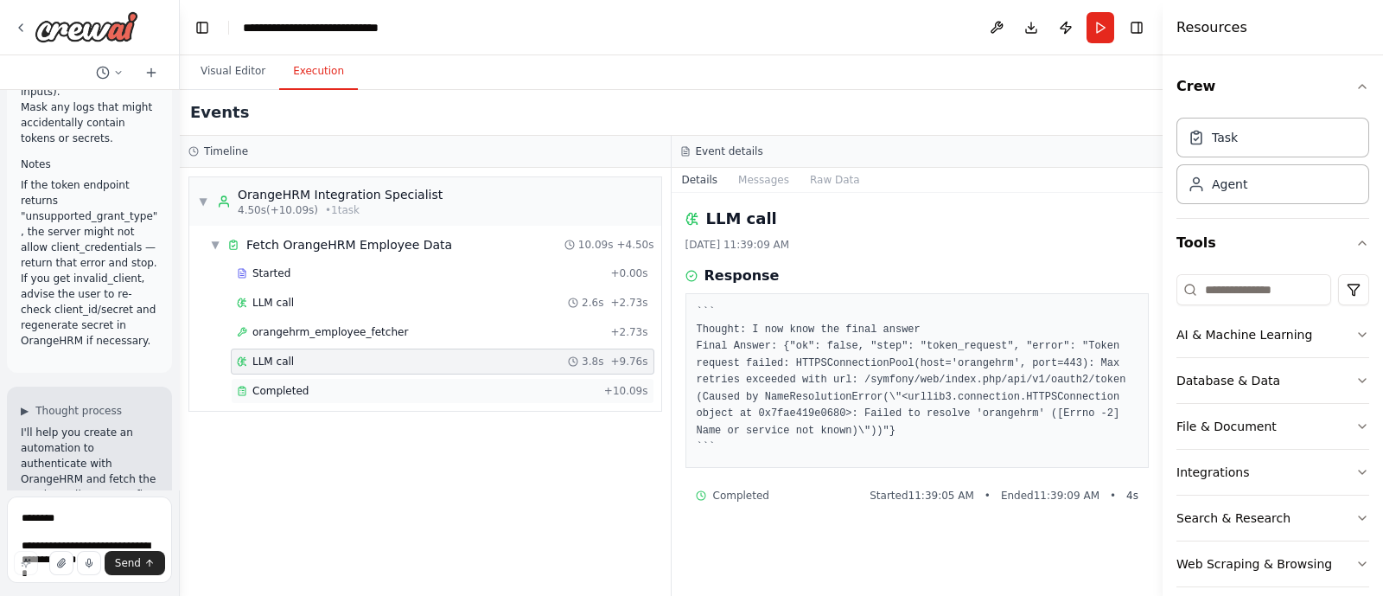
click at [288, 390] on span "Completed" at bounding box center [280, 391] width 56 height 14
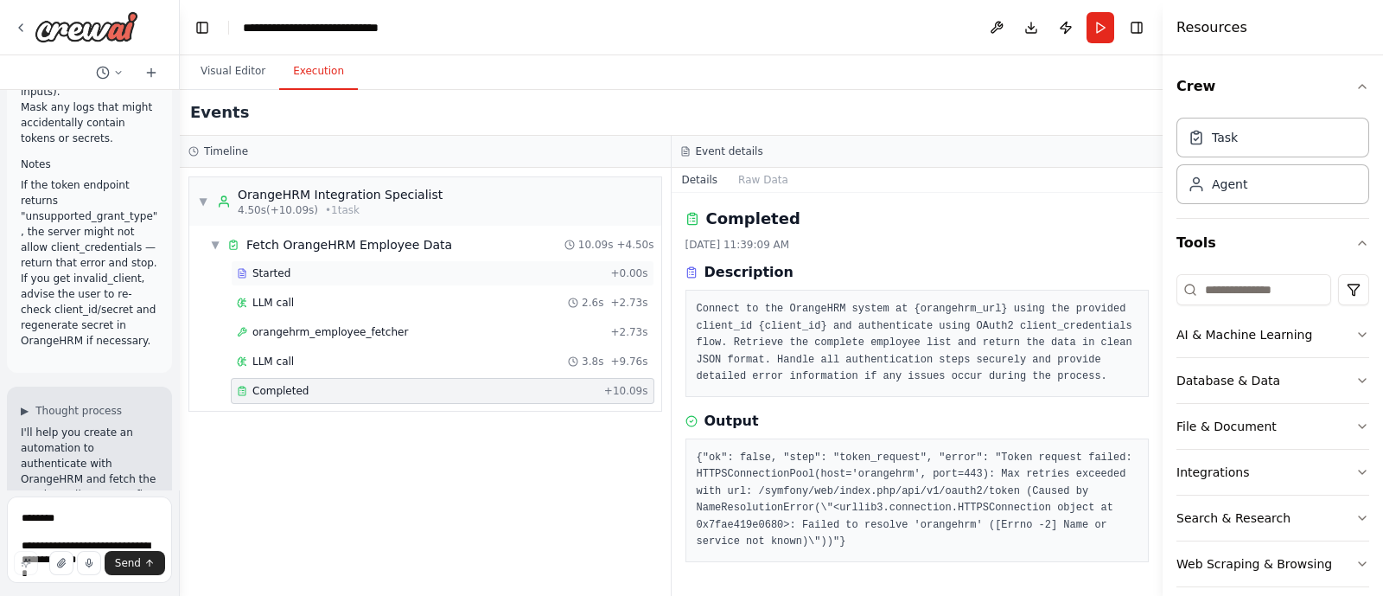
click at [284, 268] on span "Started" at bounding box center [271, 273] width 38 height 14
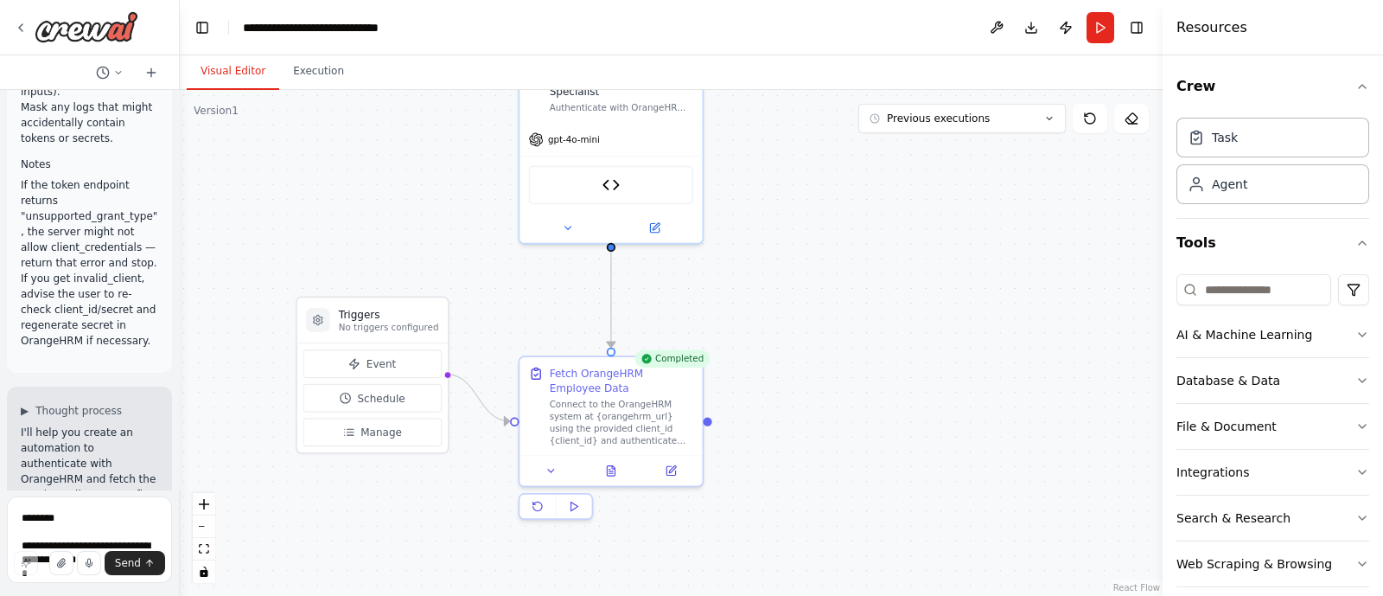
click at [220, 86] on button "Visual Editor" at bounding box center [233, 72] width 93 height 36
click at [614, 476] on button at bounding box center [611, 468] width 63 height 18
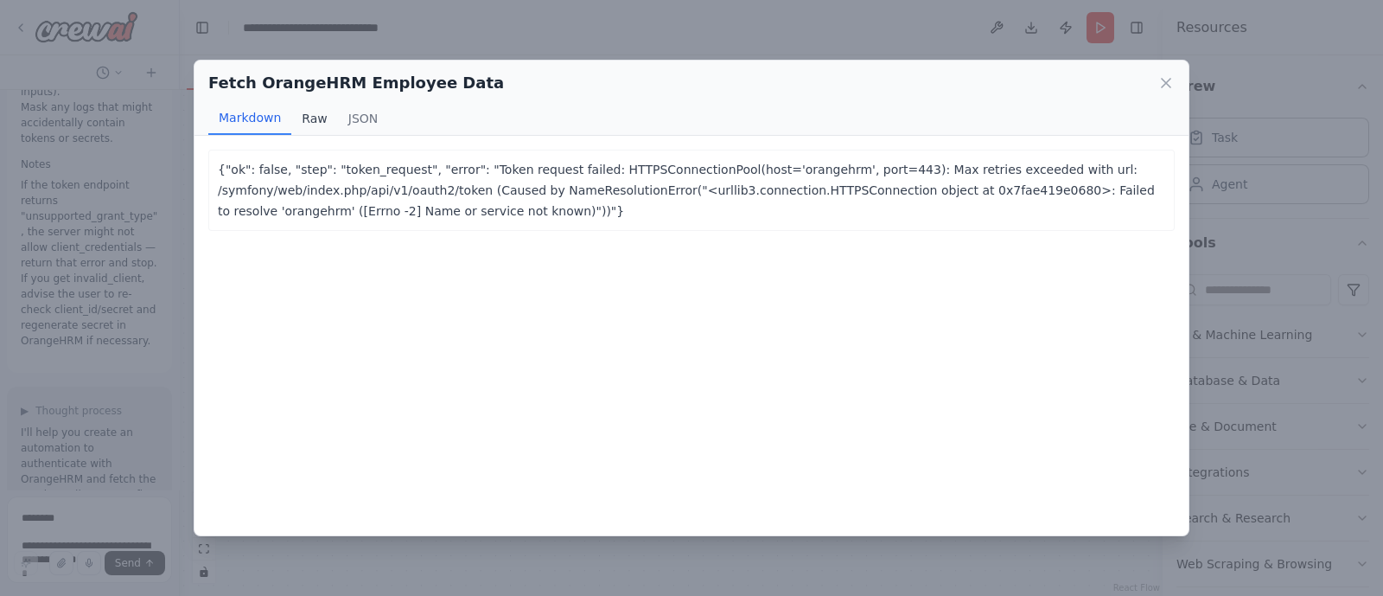
click at [298, 118] on button "Raw" at bounding box center [314, 118] width 46 height 33
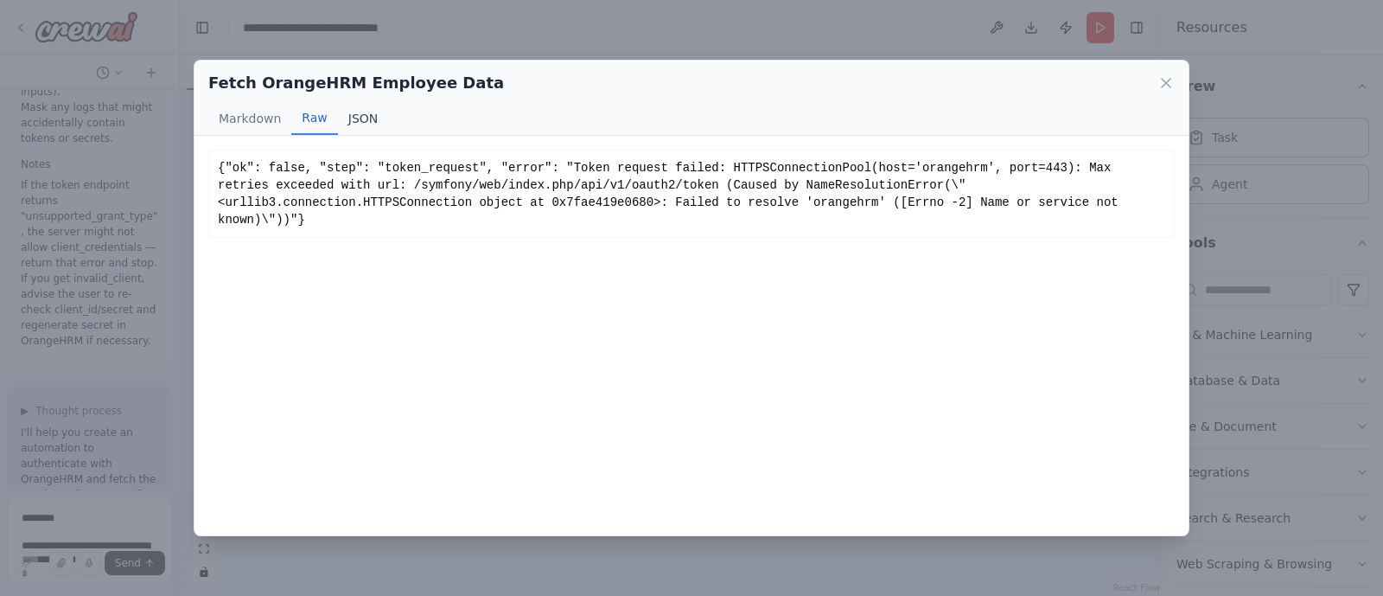
click at [367, 115] on button "JSON" at bounding box center [363, 118] width 51 height 33
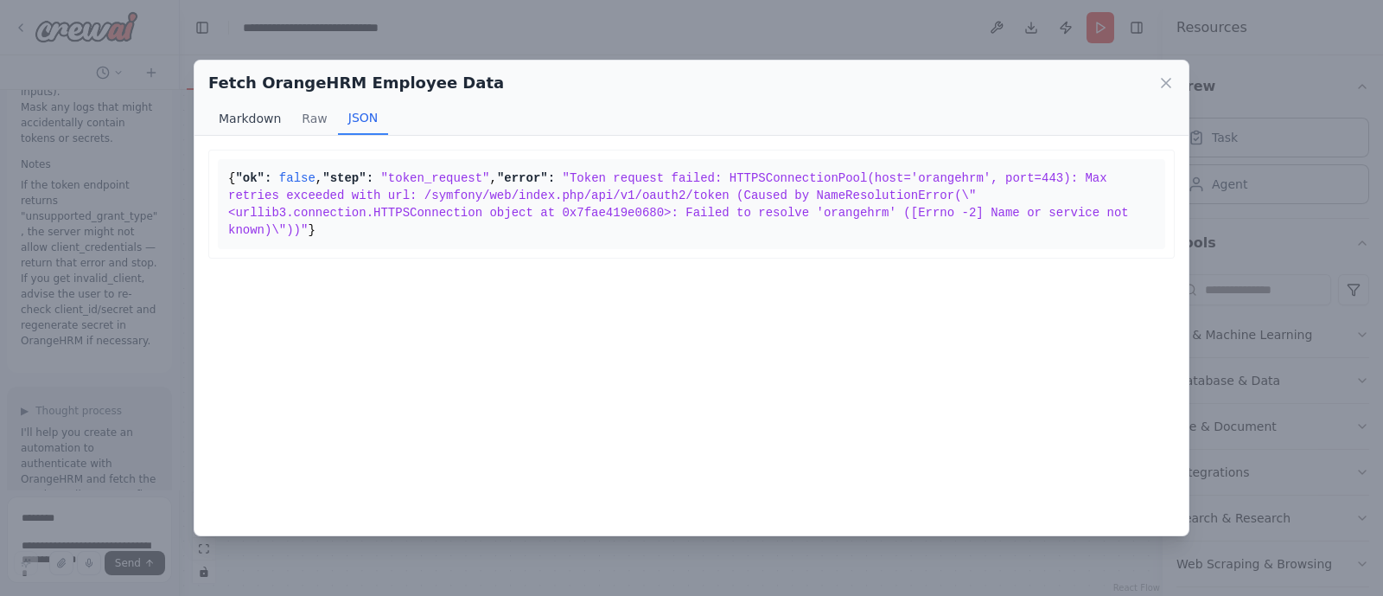
click at [257, 118] on button "Markdown" at bounding box center [249, 118] width 83 height 33
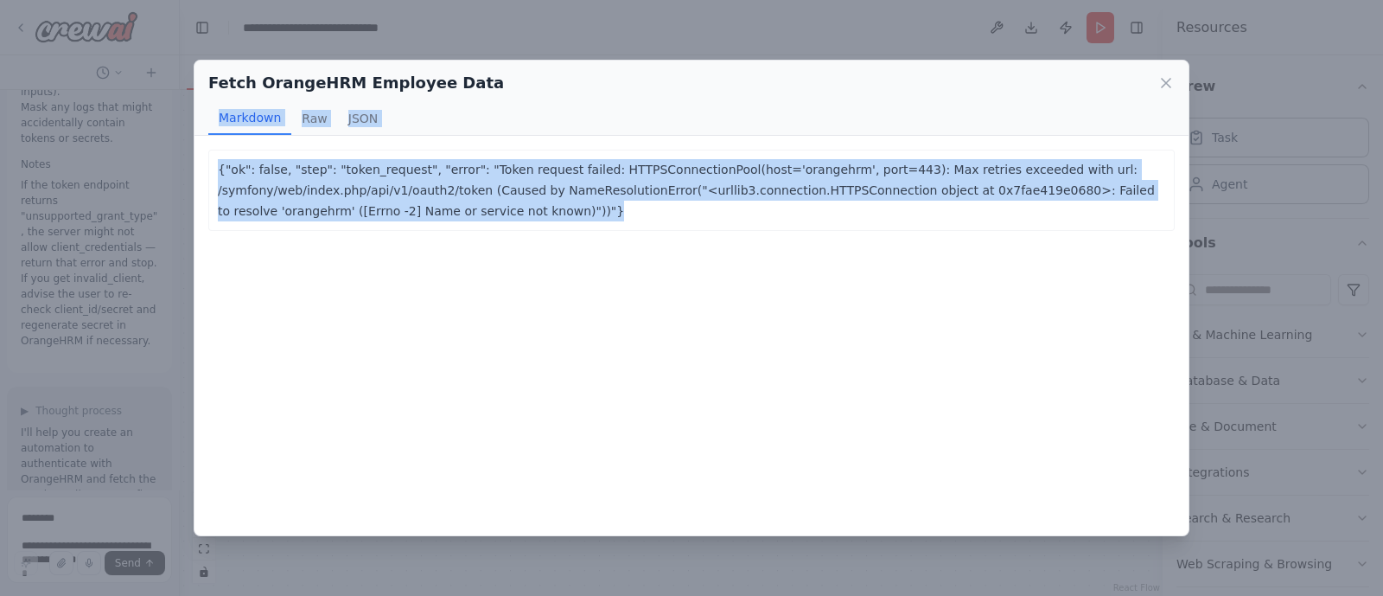
drag, startPoint x: 609, startPoint y: 229, endPoint x: 160, endPoint y: 104, distance: 466.0
click at [160, 104] on div "Fetch OrangeHRM Employee Data Markdown Raw JSON {"ok": false, "step": "token_re…" at bounding box center [691, 298] width 1383 height 596
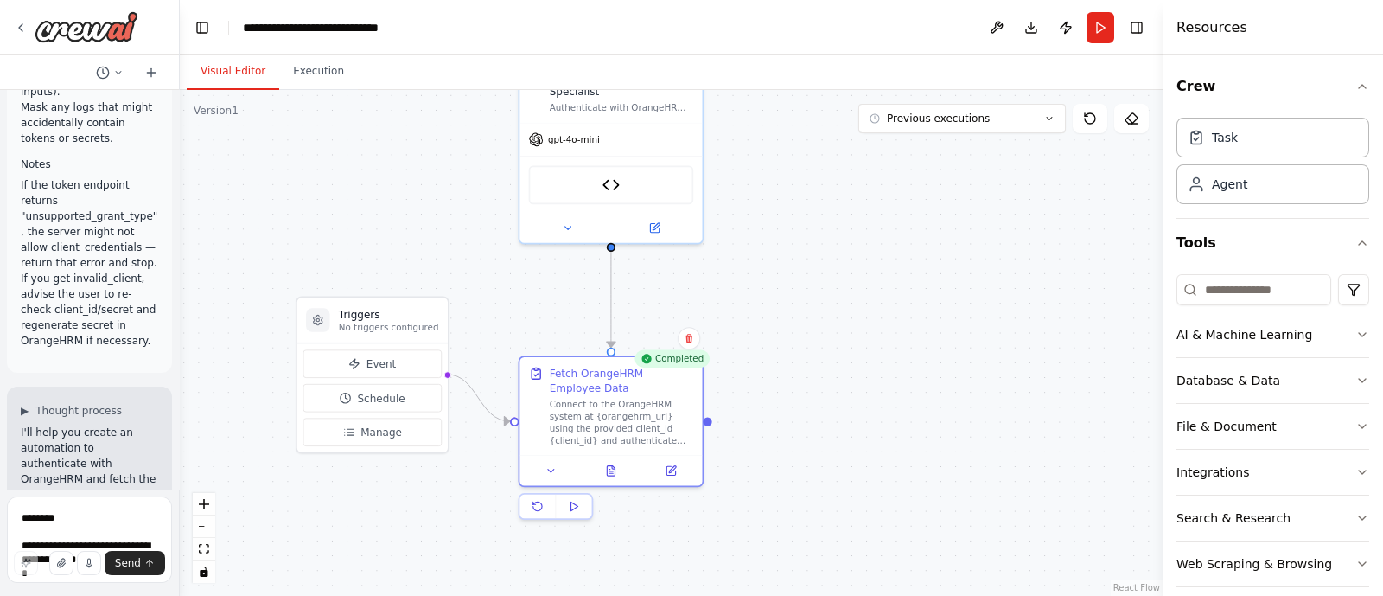
click at [160, 104] on div "Hello! I'm the CrewAI assistant. What kind of automation do you want to build? …" at bounding box center [89, 289] width 179 height 399
click at [614, 480] on div at bounding box center [611, 467] width 182 height 30
click at [609, 463] on icon at bounding box center [611, 468] width 8 height 10
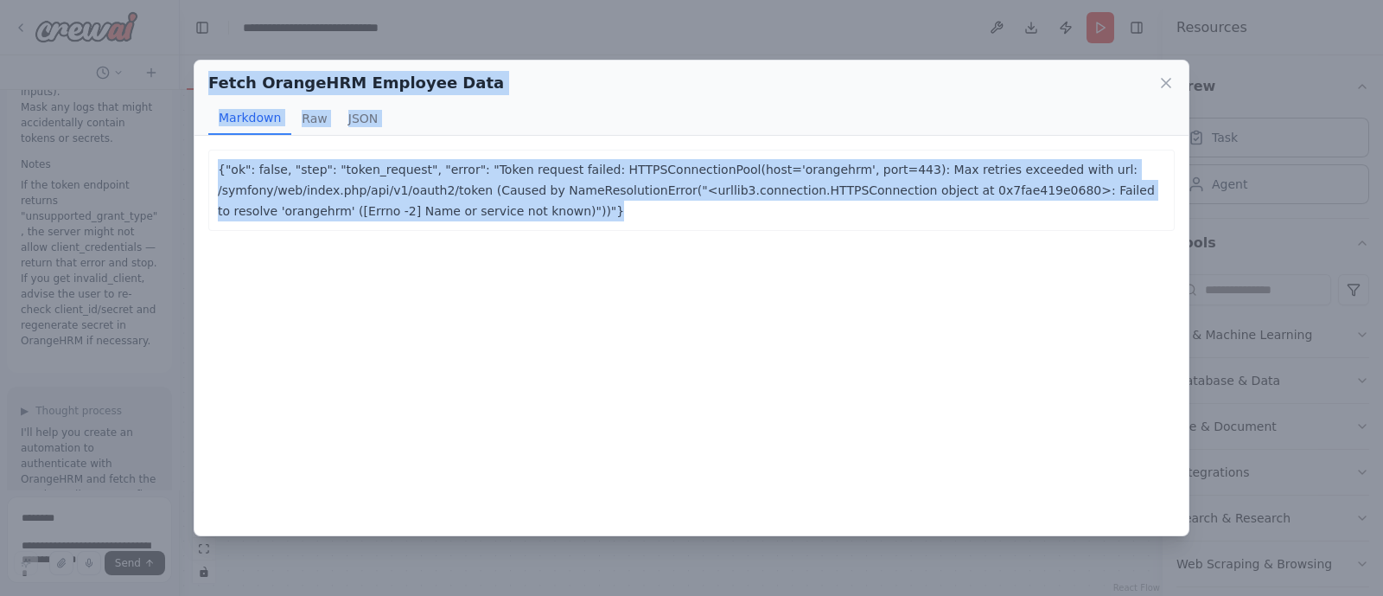
drag, startPoint x: 428, startPoint y: 196, endPoint x: 200, endPoint y: 69, distance: 261.3
click at [200, 69] on div "Fetch OrangeHRM Employee Data Markdown Raw JSON {"ok": false, "step": "token_re…" at bounding box center [692, 298] width 996 height 476
copy div "Fetch OrangeHRM Employee Data Markdown Raw JSON {"ok": false, "step": "token_re…"
click at [1166, 84] on icon at bounding box center [1166, 83] width 9 height 9
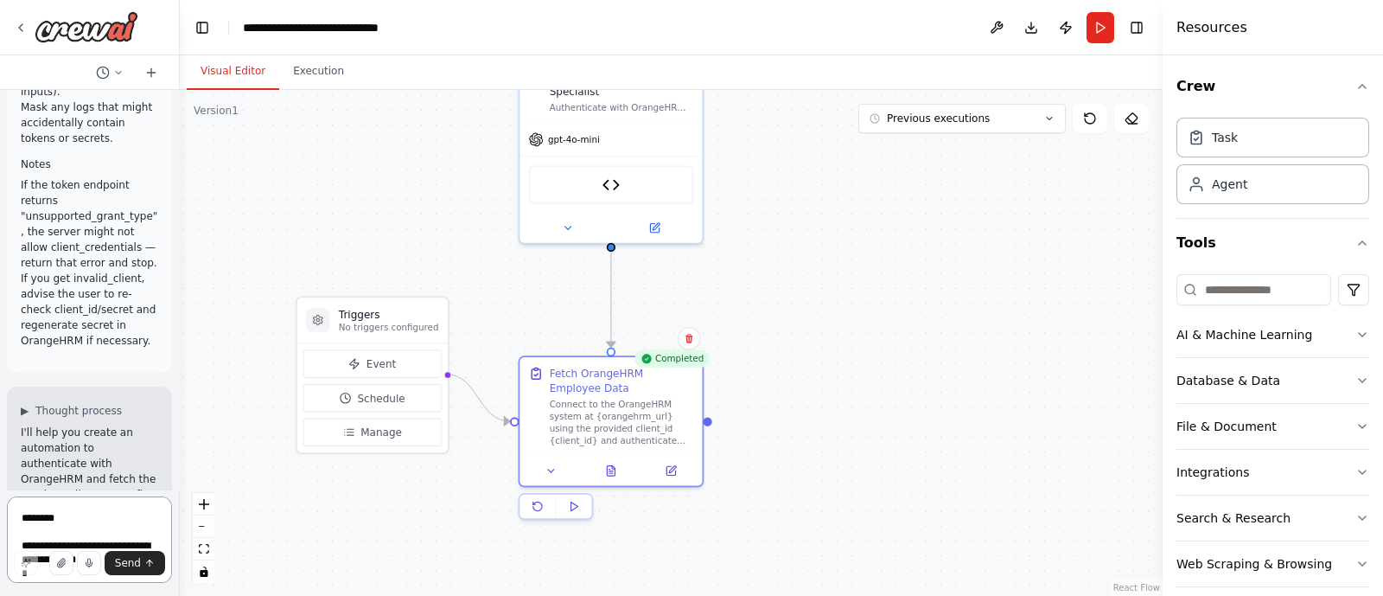
click at [91, 515] on textarea "**********" at bounding box center [89, 539] width 165 height 86
paste textarea "**********"
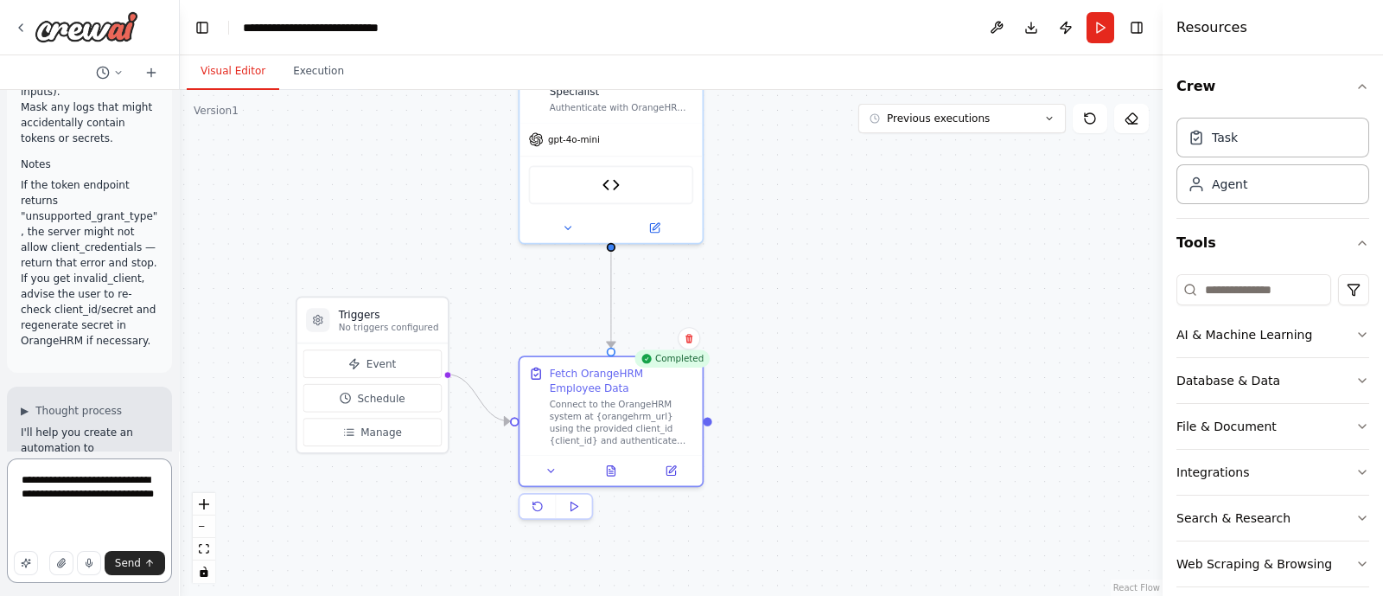
paste textarea "**********"
type textarea "**********"
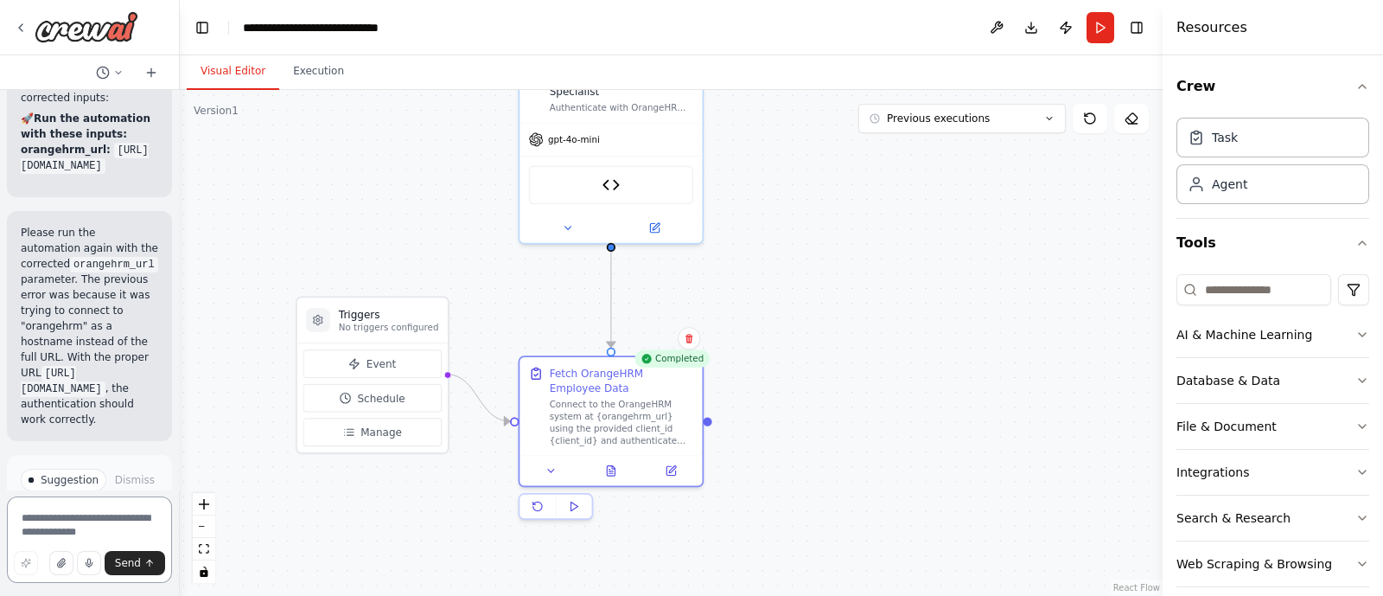
scroll to position [8869, 0]
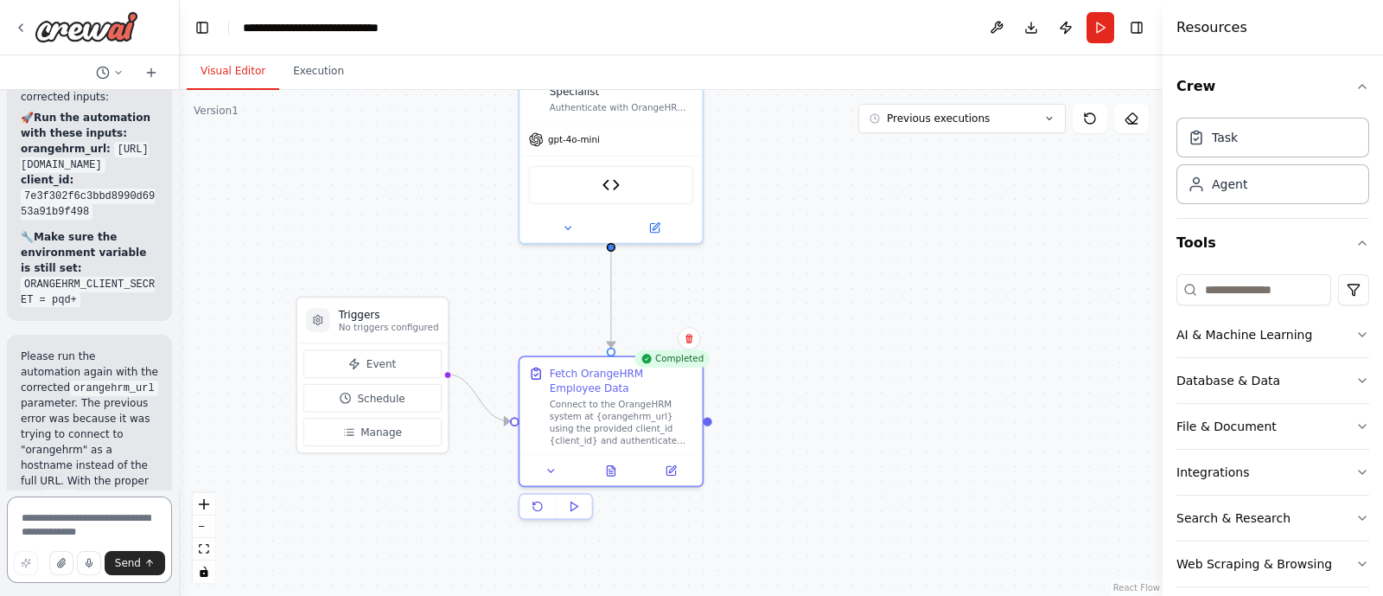
click at [125, 519] on textarea at bounding box center [89, 539] width 165 height 86
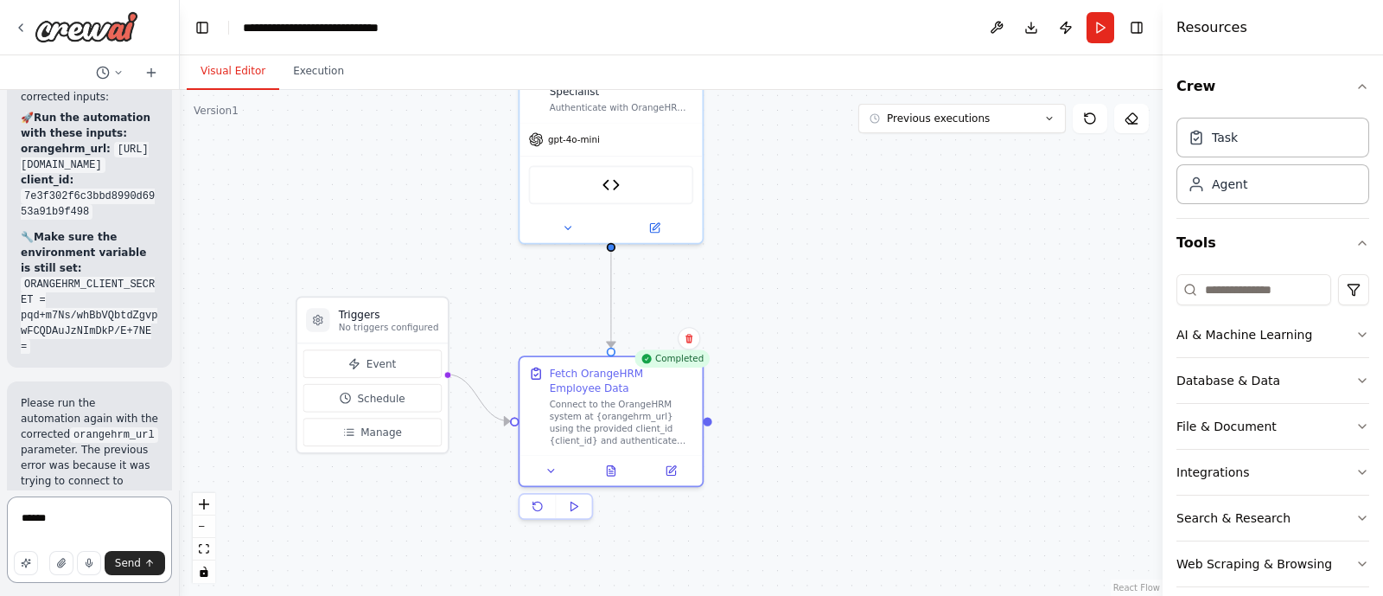
type textarea "******"
paste textarea "**********"
click at [121, 525] on textarea "******" at bounding box center [89, 539] width 165 height 86
type textarea "*"
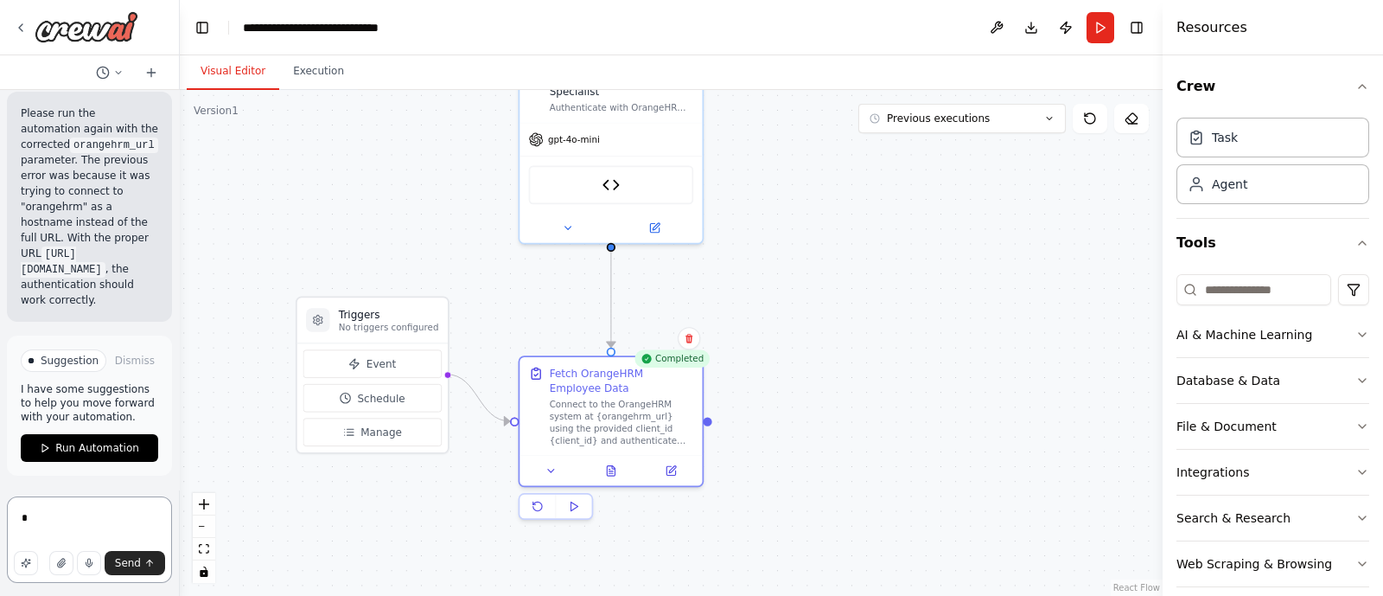
scroll to position [9317, 0]
click at [1098, 38] on button "Run" at bounding box center [1101, 27] width 28 height 31
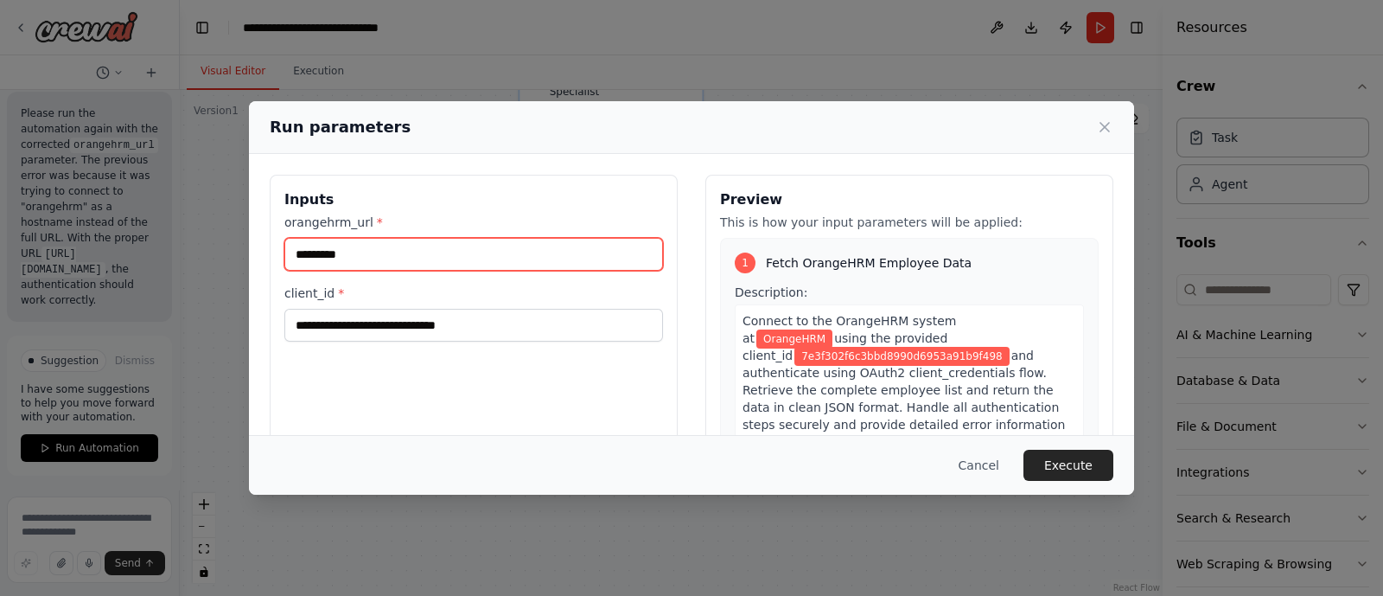
click at [423, 264] on input "*********" at bounding box center [473, 254] width 379 height 33
click at [460, 252] on input "orangehrm_url *" at bounding box center [473, 254] width 379 height 33
paste input "**********"
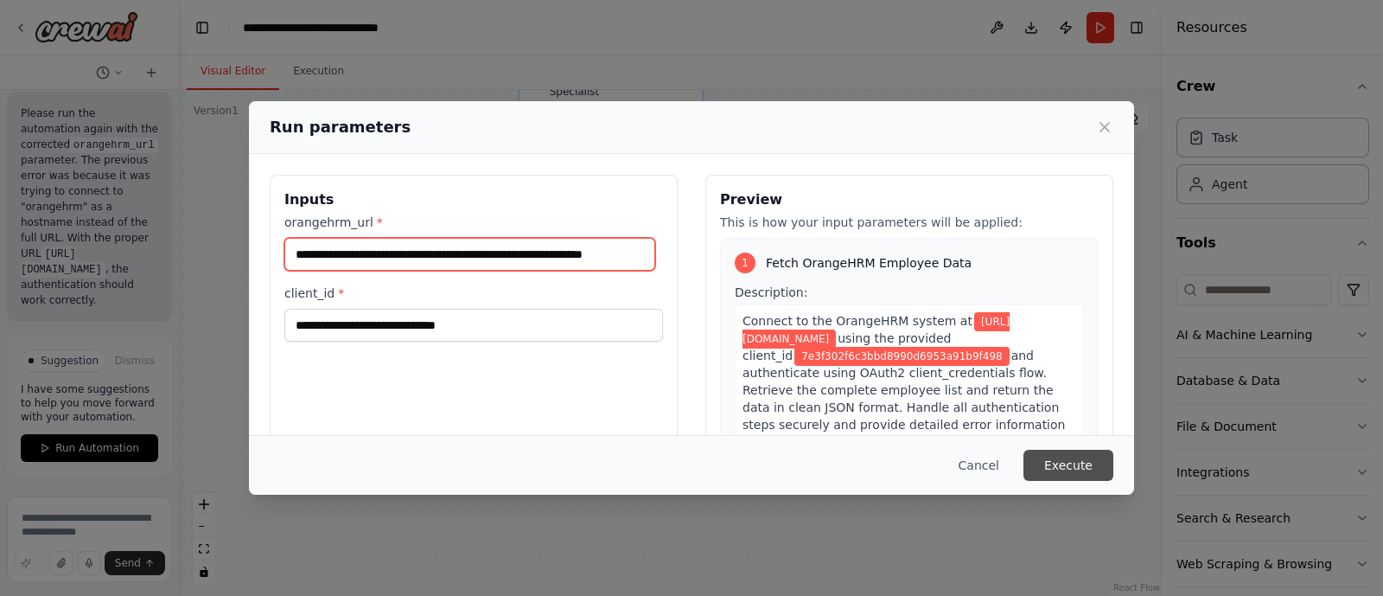
type input "**********"
click at [1090, 466] on button "Execute" at bounding box center [1069, 465] width 90 height 31
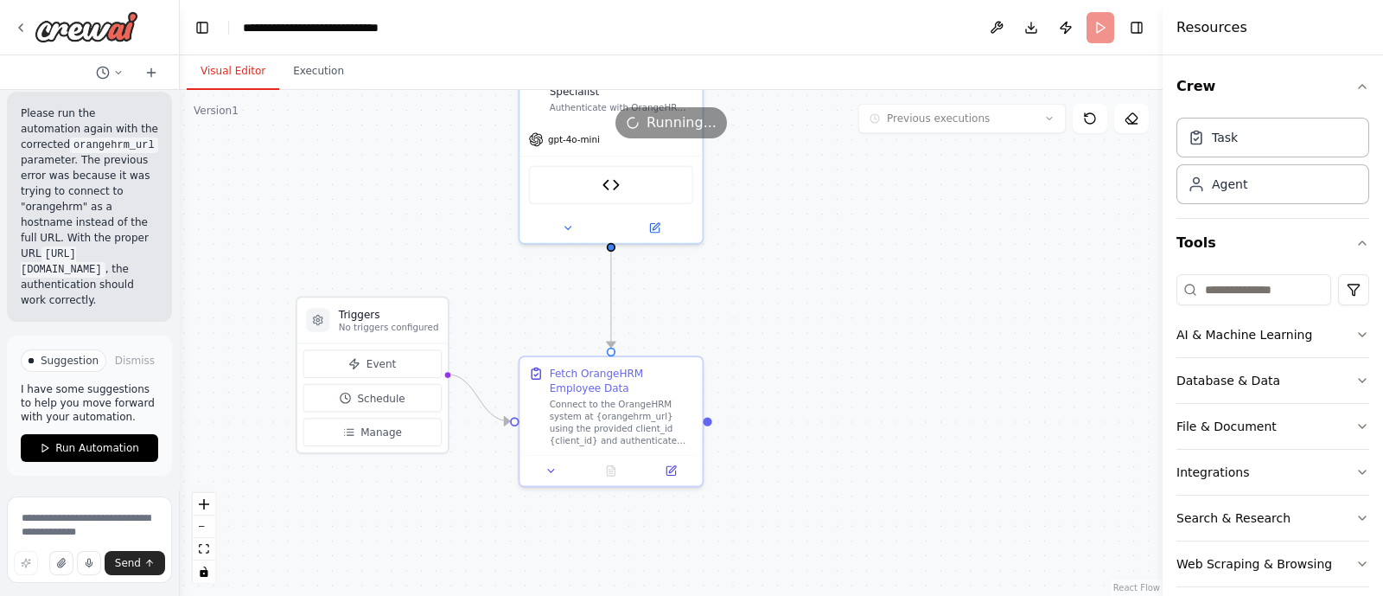
click at [236, 69] on button "Visual Editor" at bounding box center [233, 72] width 93 height 36
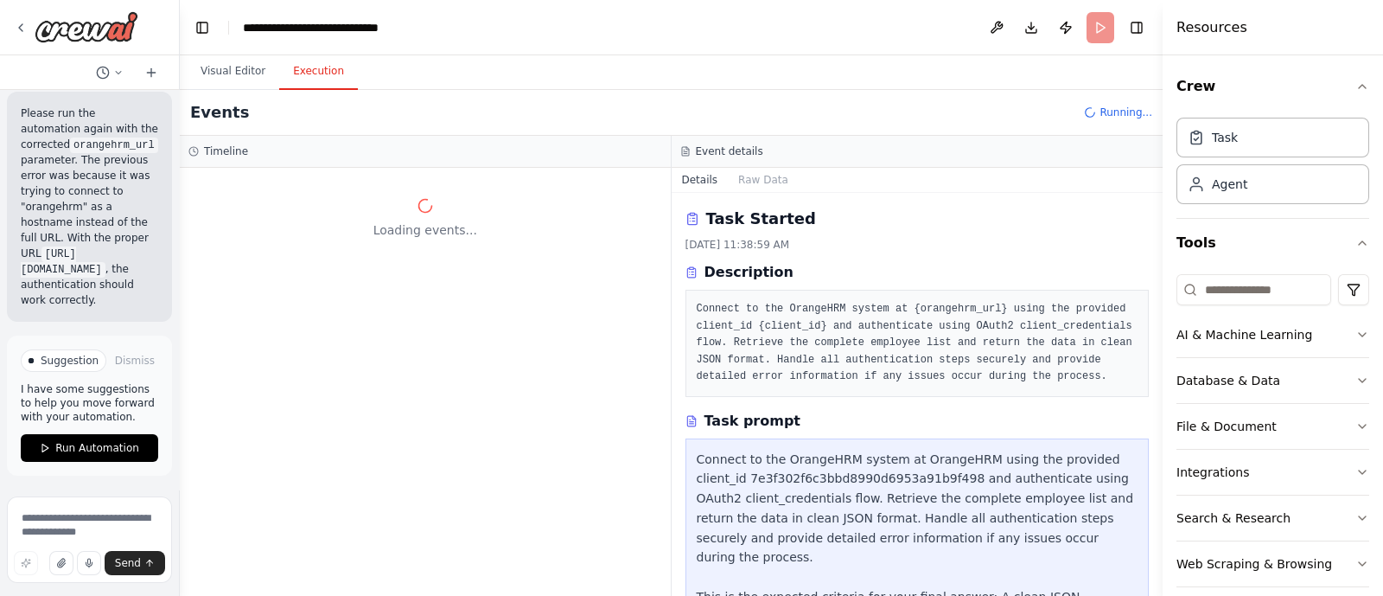
click at [307, 67] on button "Execution" at bounding box center [318, 72] width 79 height 36
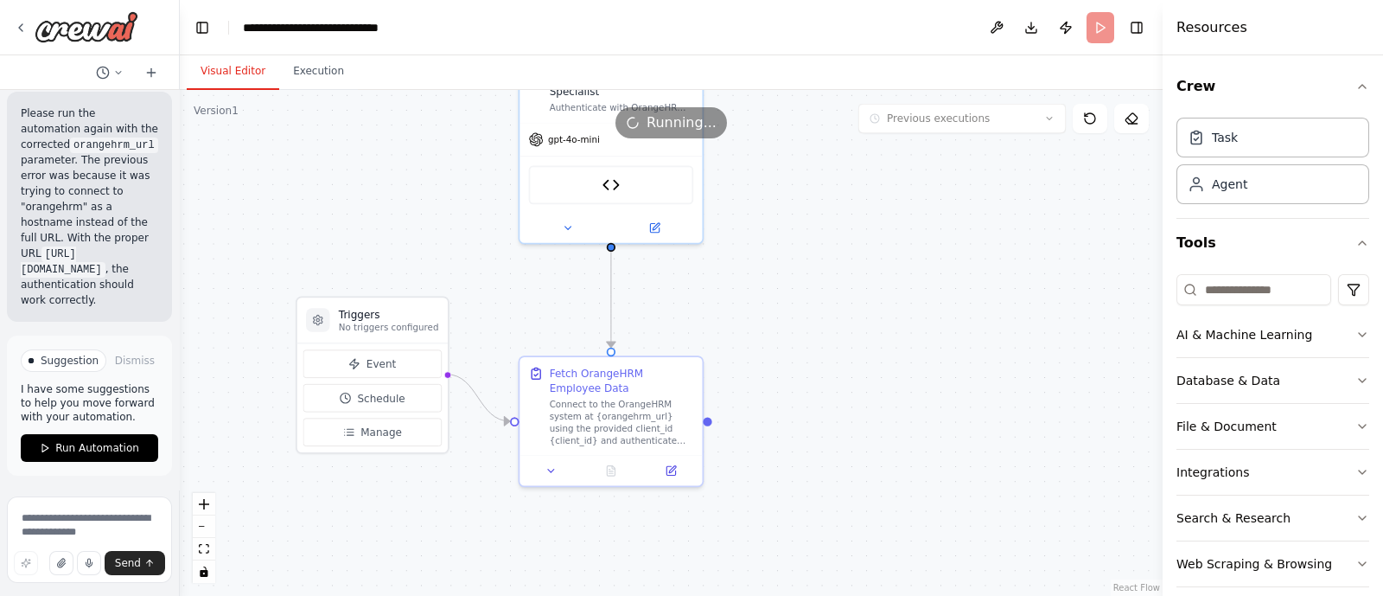
click at [240, 70] on button "Visual Editor" at bounding box center [233, 72] width 93 height 36
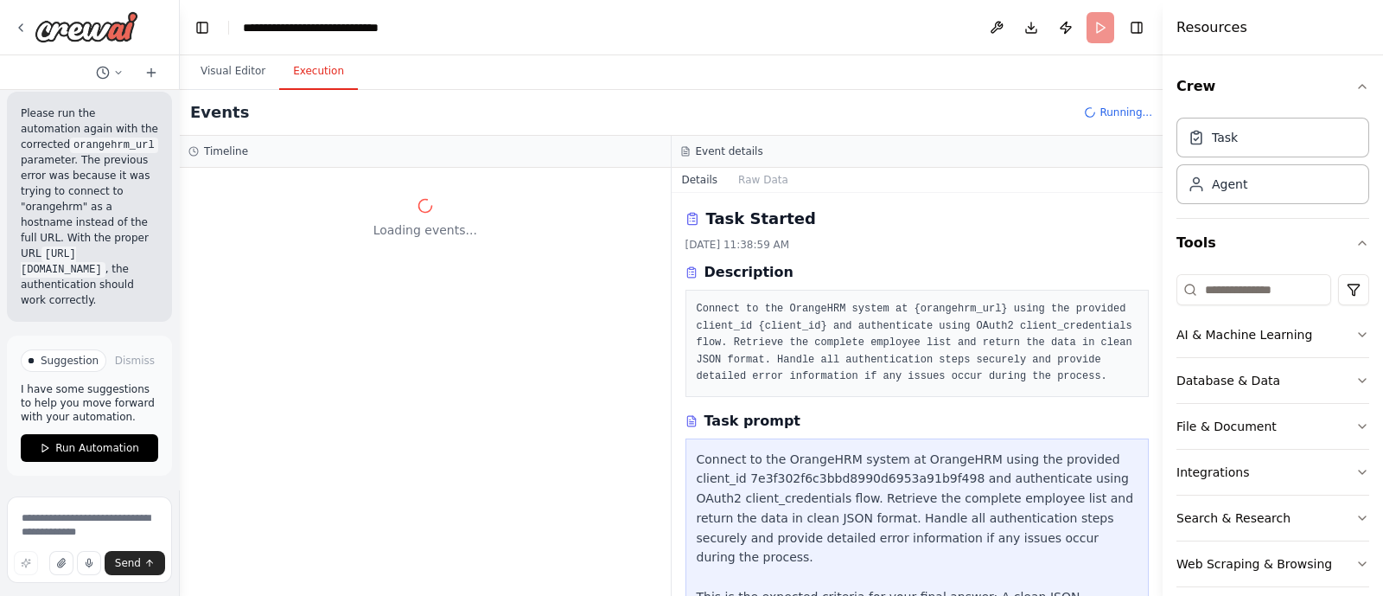
click at [298, 75] on button "Execution" at bounding box center [318, 72] width 79 height 36
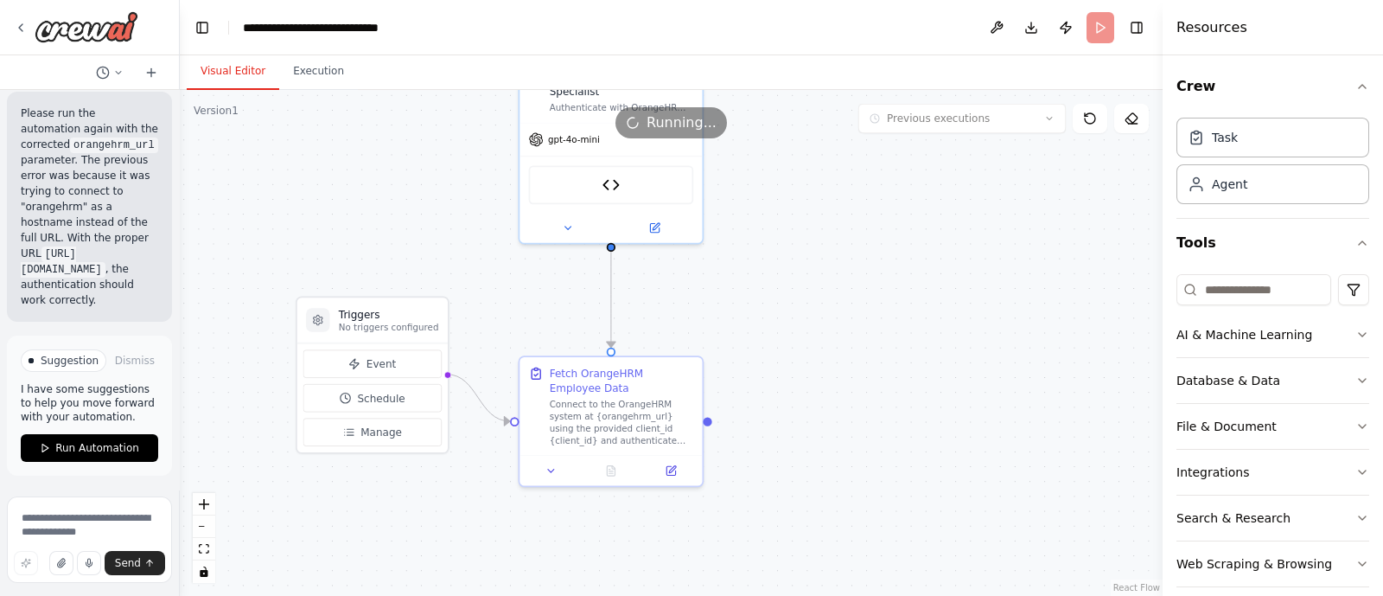
click at [238, 75] on button "Visual Editor" at bounding box center [233, 72] width 93 height 36
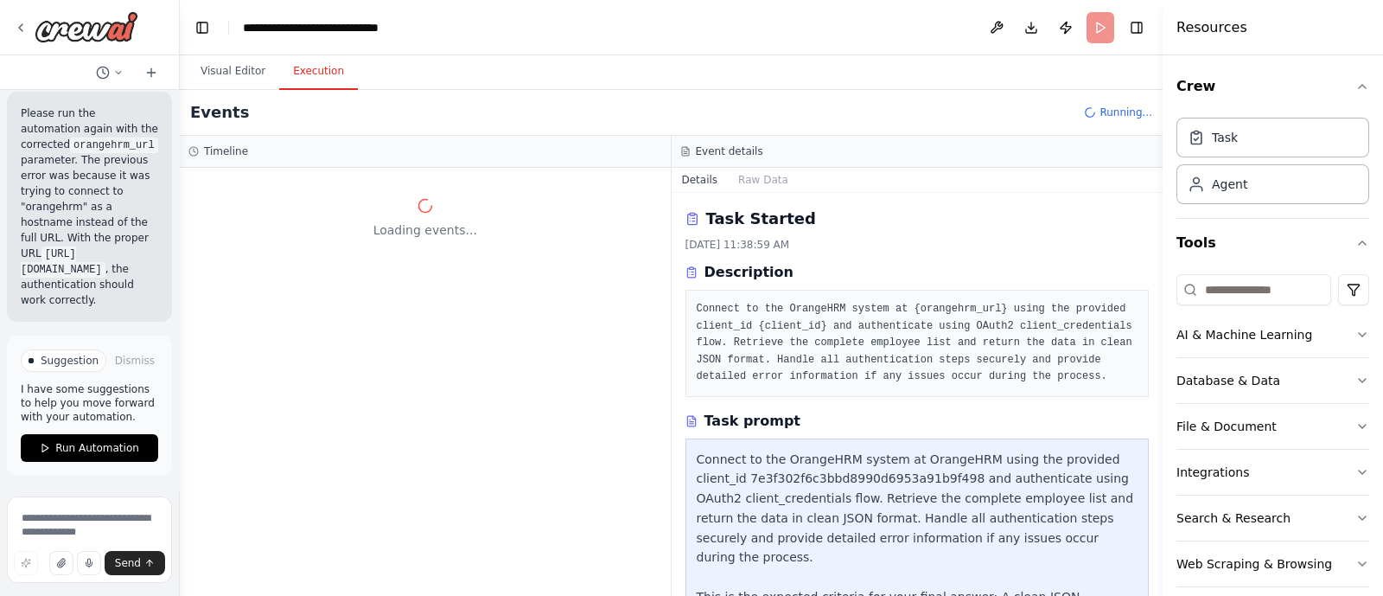
click at [317, 81] on button "Execution" at bounding box center [318, 72] width 79 height 36
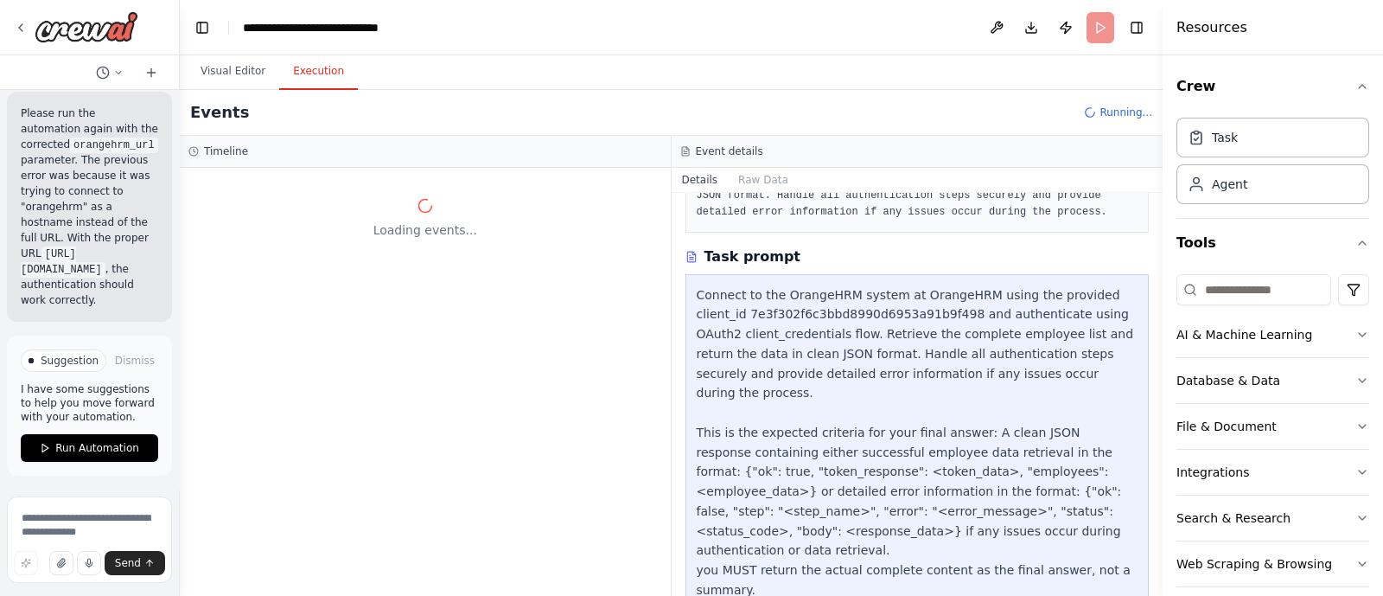
scroll to position [166, 0]
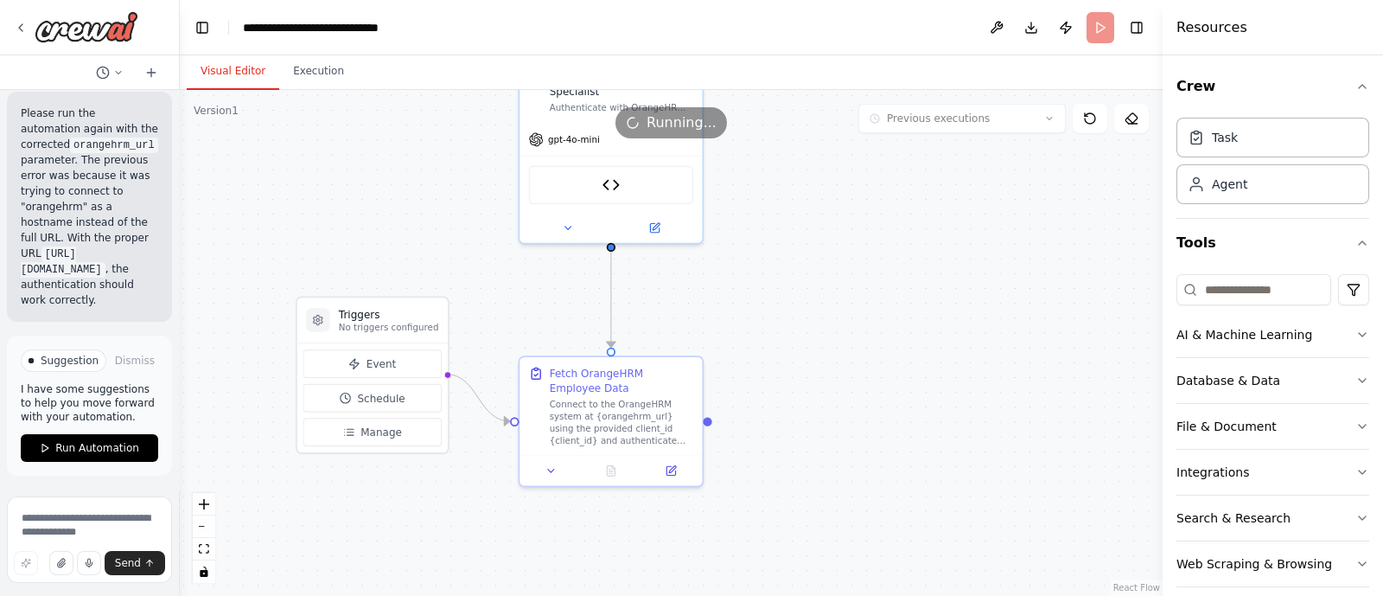
click at [233, 71] on button "Visual Editor" at bounding box center [233, 72] width 93 height 36
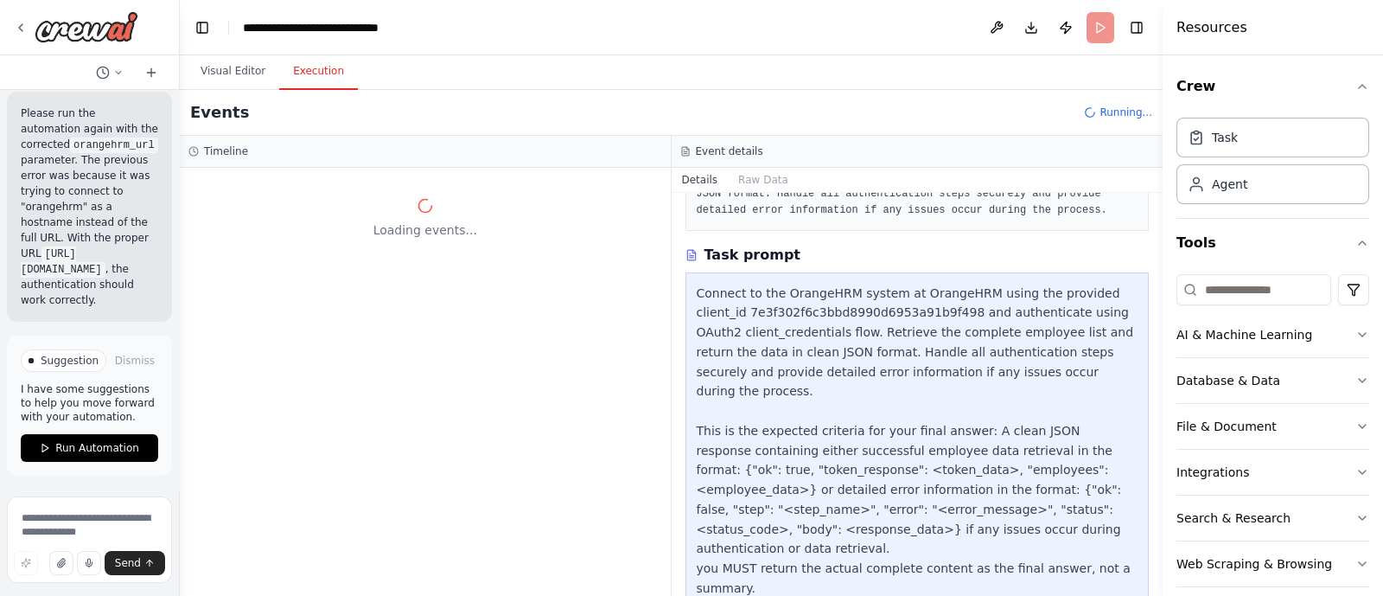
click at [302, 70] on button "Execution" at bounding box center [318, 72] width 79 height 36
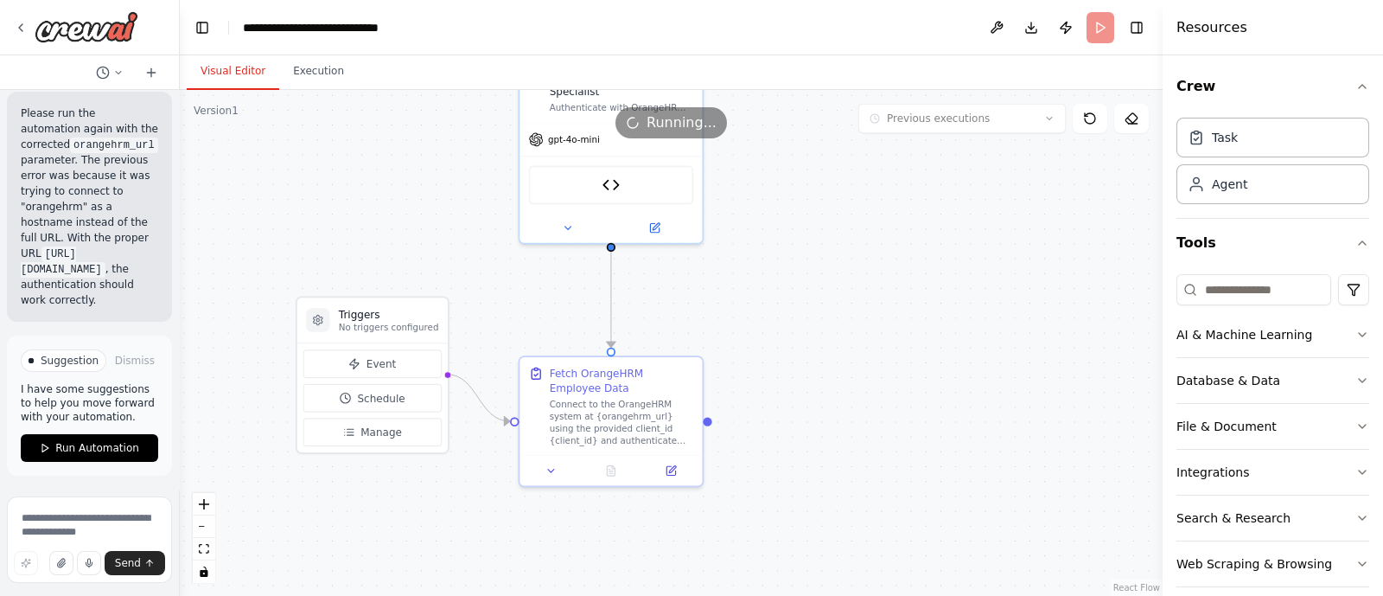
click at [225, 72] on button "Visual Editor" at bounding box center [233, 72] width 93 height 36
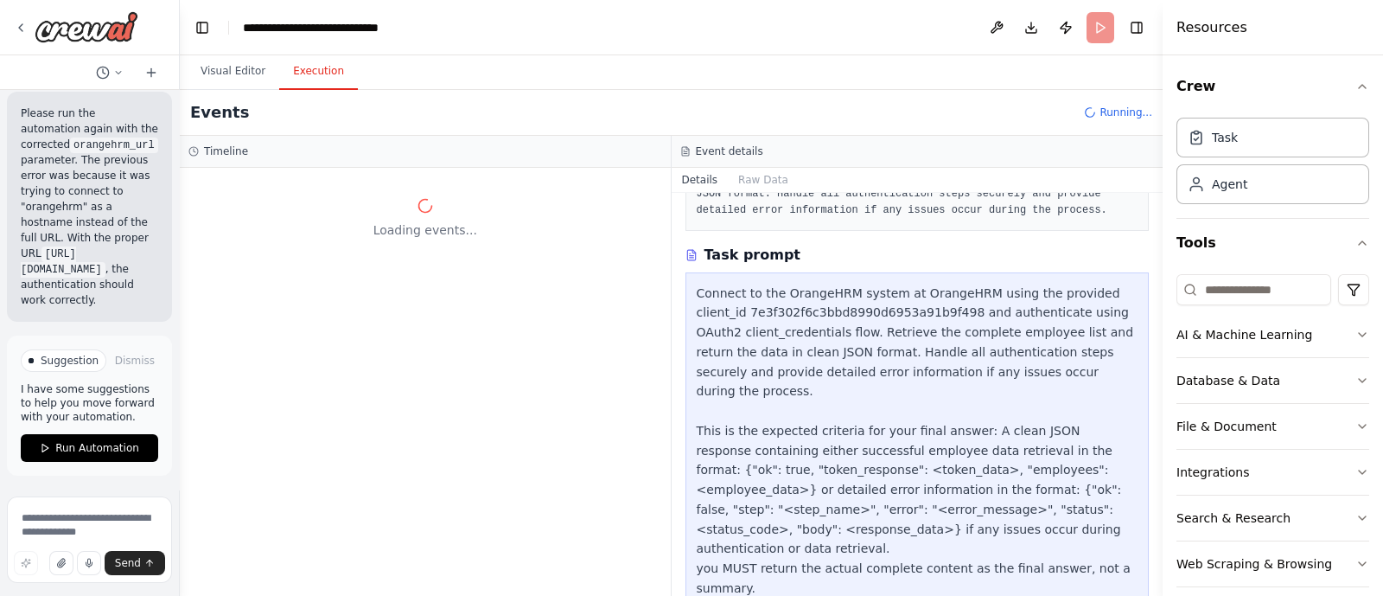
click at [291, 88] on button "Execution" at bounding box center [318, 72] width 79 height 36
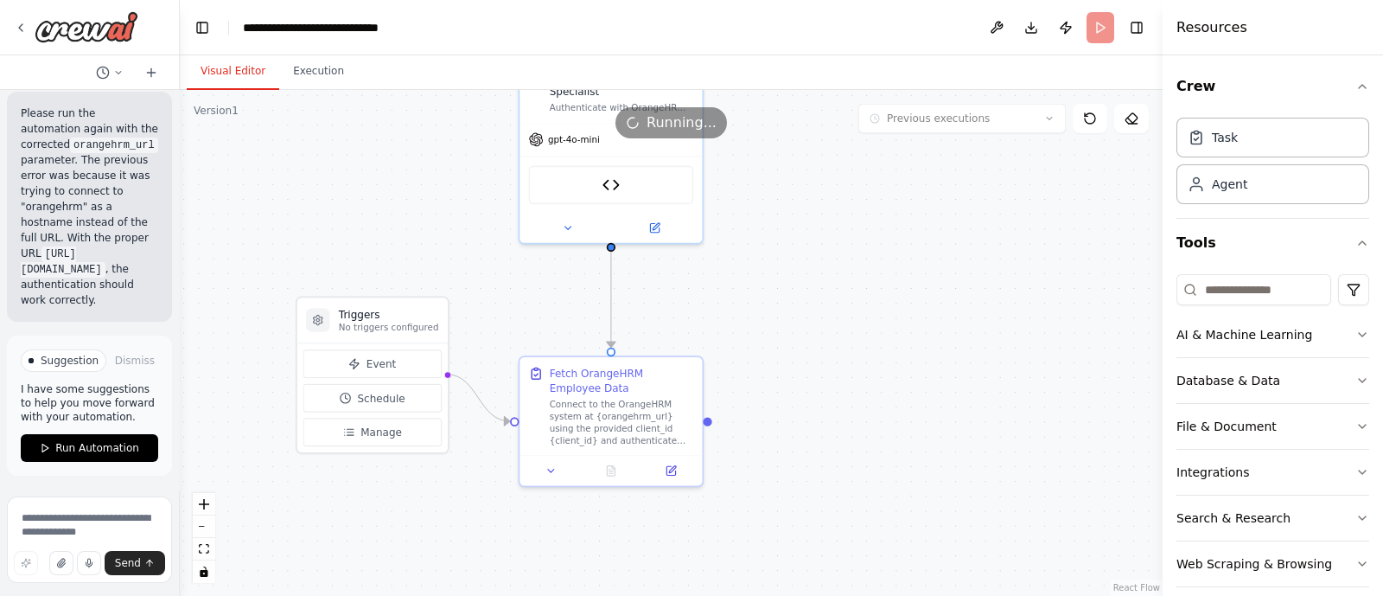
click at [229, 76] on button "Visual Editor" at bounding box center [233, 72] width 93 height 36
click at [670, 470] on icon at bounding box center [671, 467] width 9 height 9
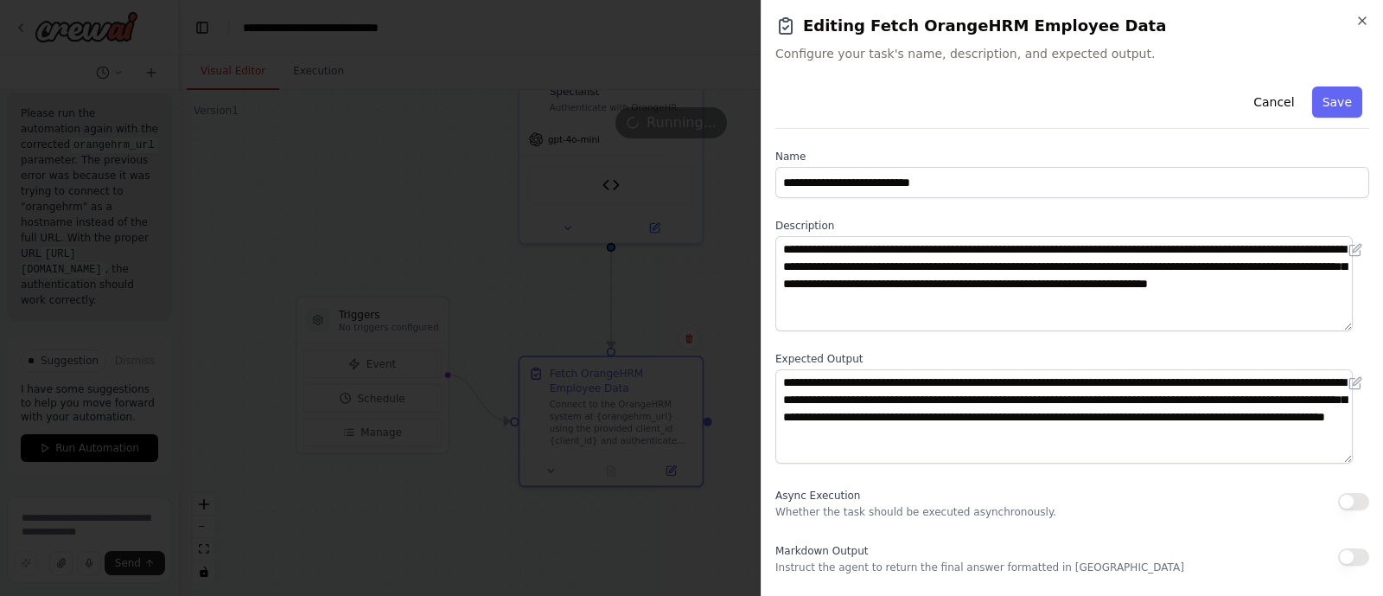
scroll to position [183, 0]
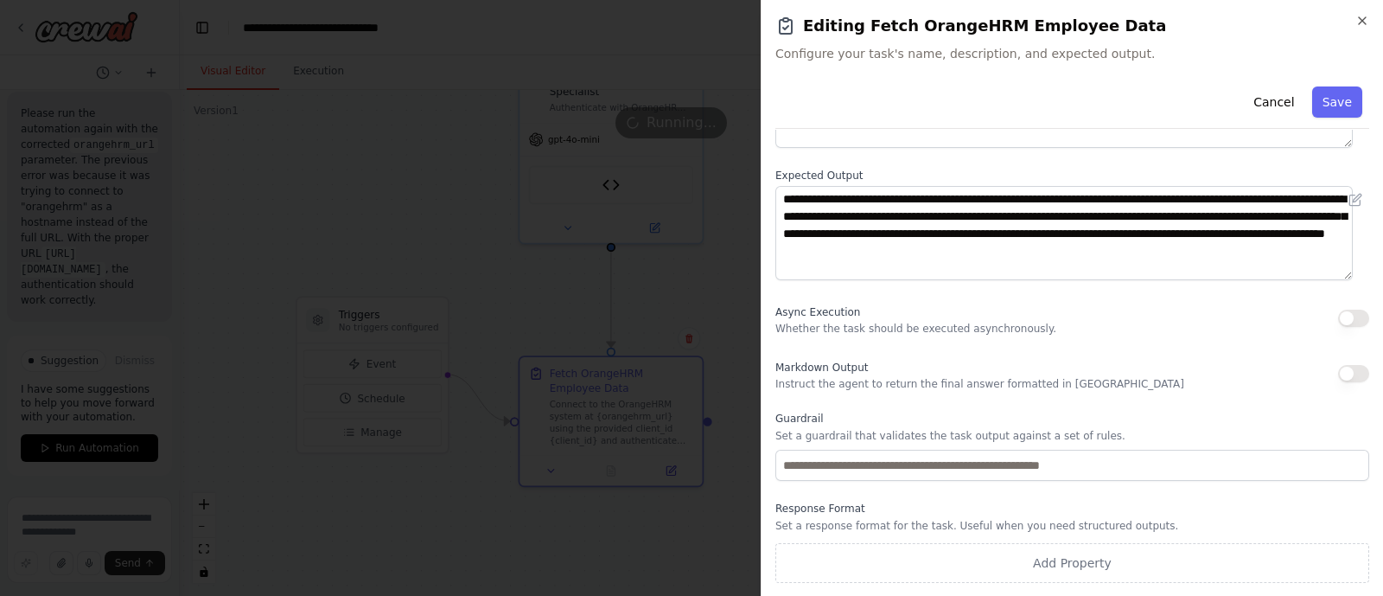
click at [1371, 17] on div "**********" at bounding box center [1072, 298] width 623 height 596
click at [1366, 22] on icon "button" at bounding box center [1363, 21] width 14 height 14
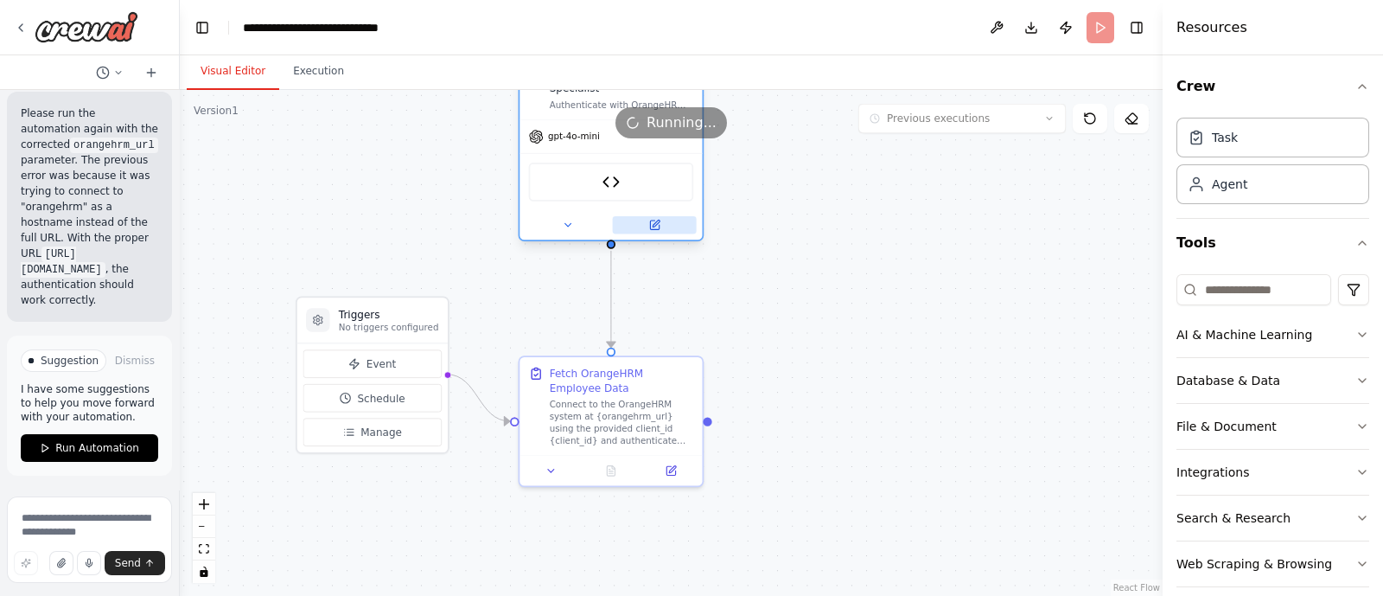
click at [649, 227] on icon at bounding box center [655, 225] width 12 height 12
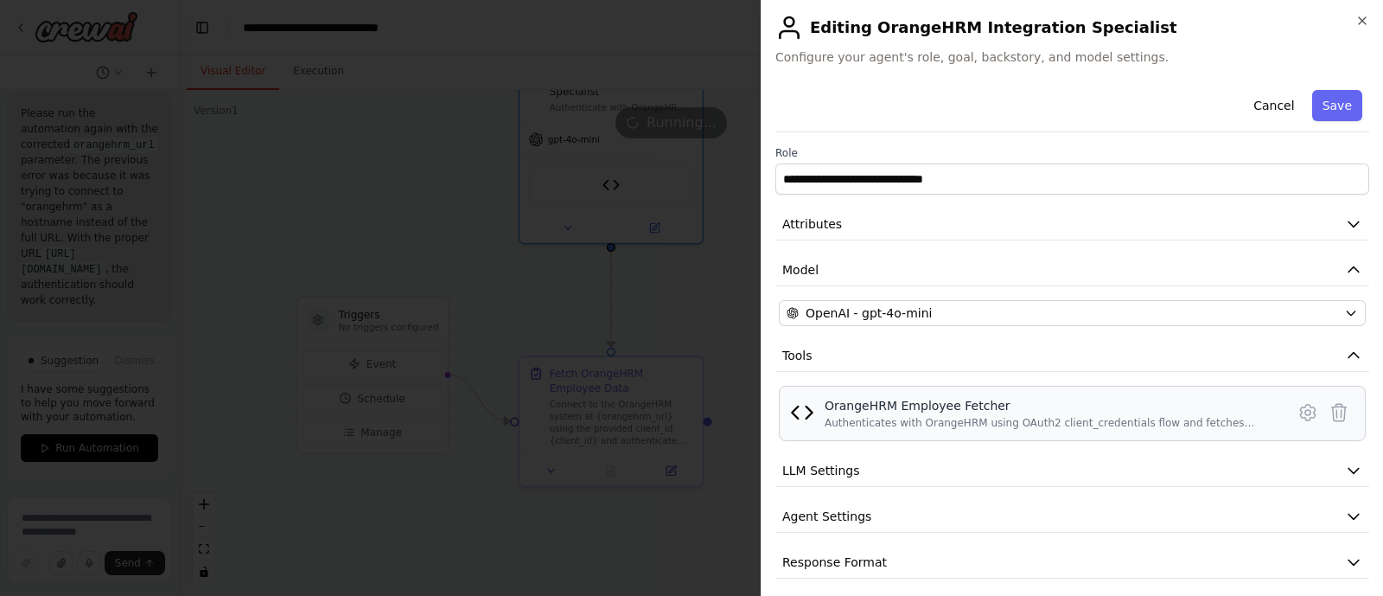
scroll to position [8, 0]
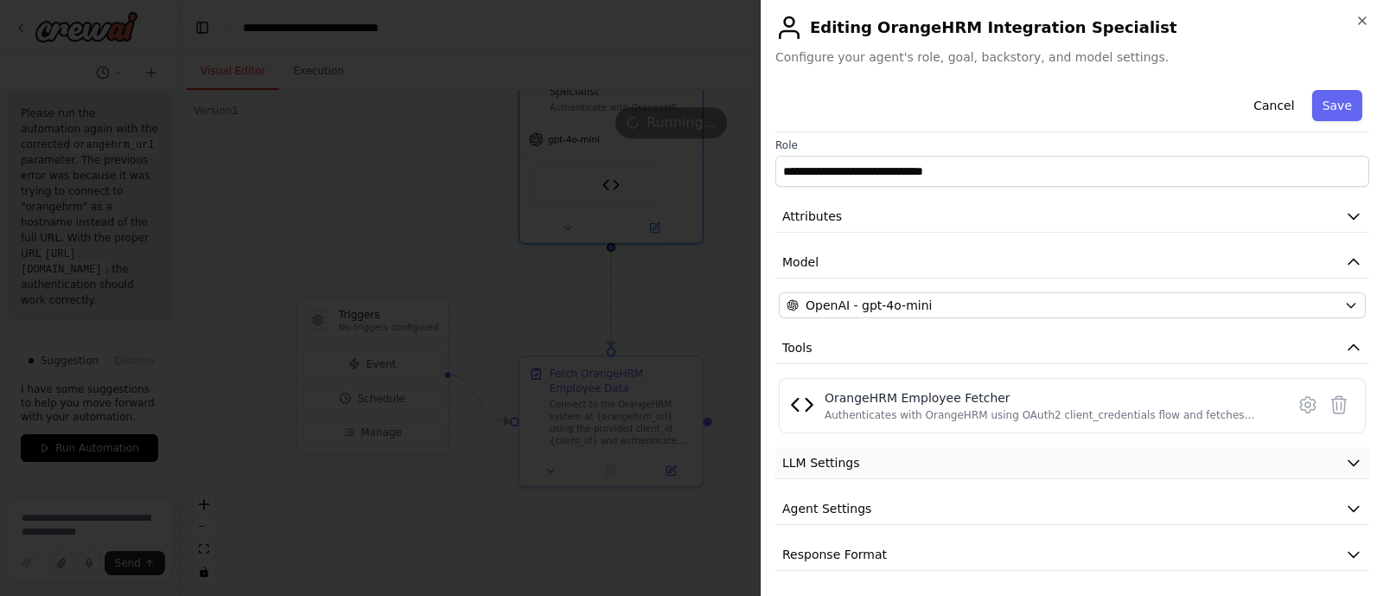
click at [989, 448] on button "LLM Settings" at bounding box center [1073, 463] width 594 height 32
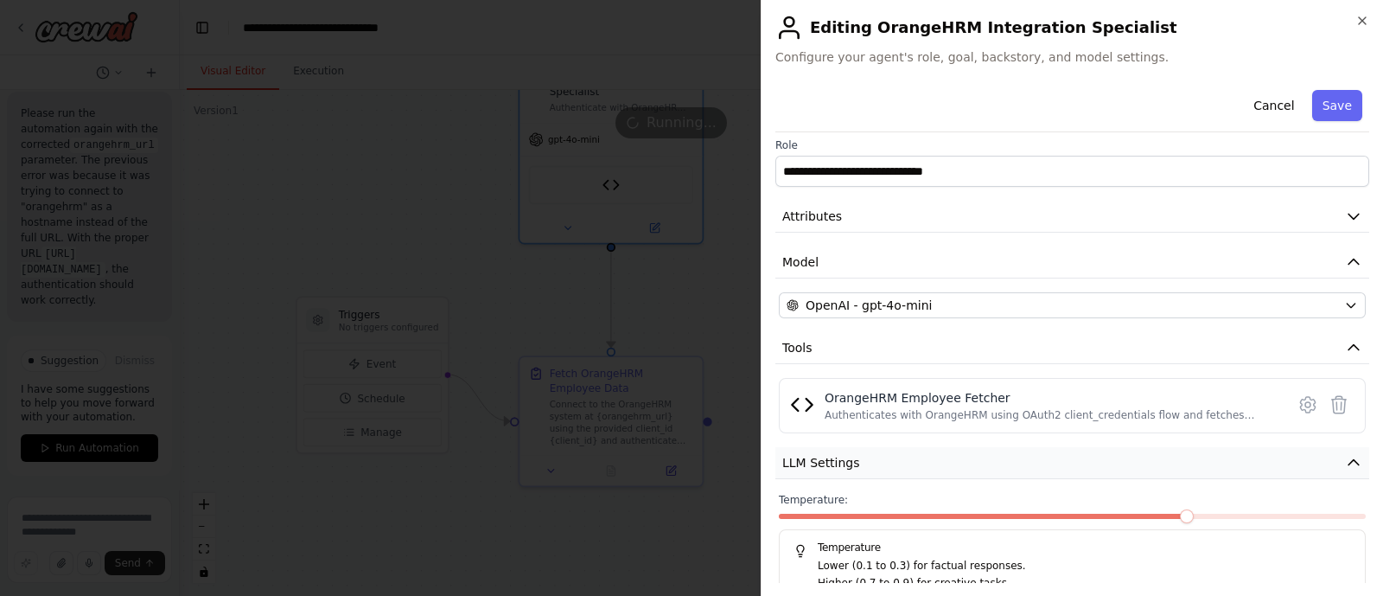
scroll to position [131, 0]
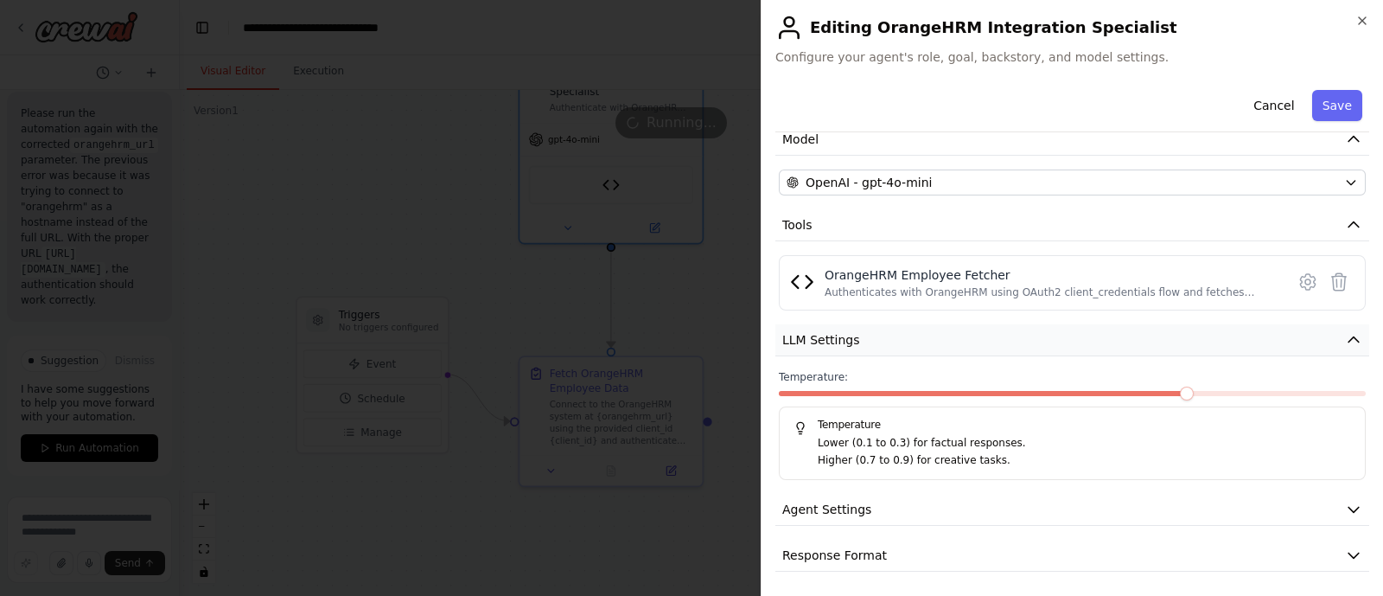
click at [1154, 331] on button "LLM Settings" at bounding box center [1073, 340] width 594 height 32
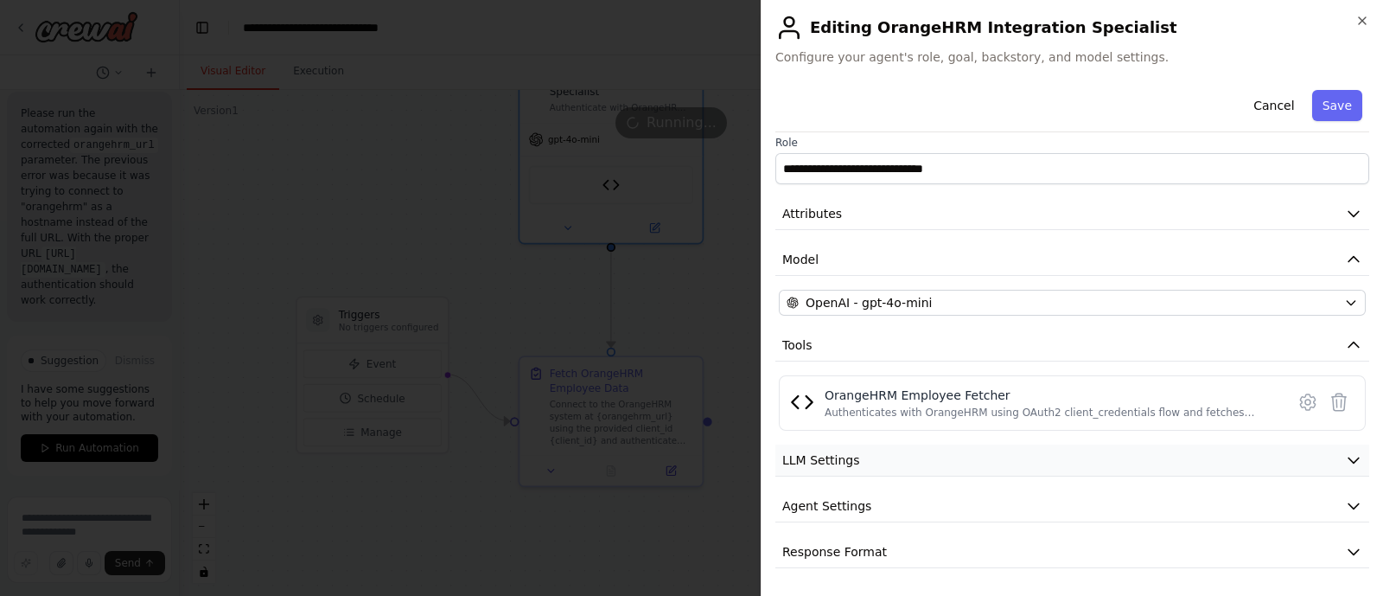
scroll to position [8, 0]
click at [1038, 493] on button "Agent Settings" at bounding box center [1073, 509] width 594 height 32
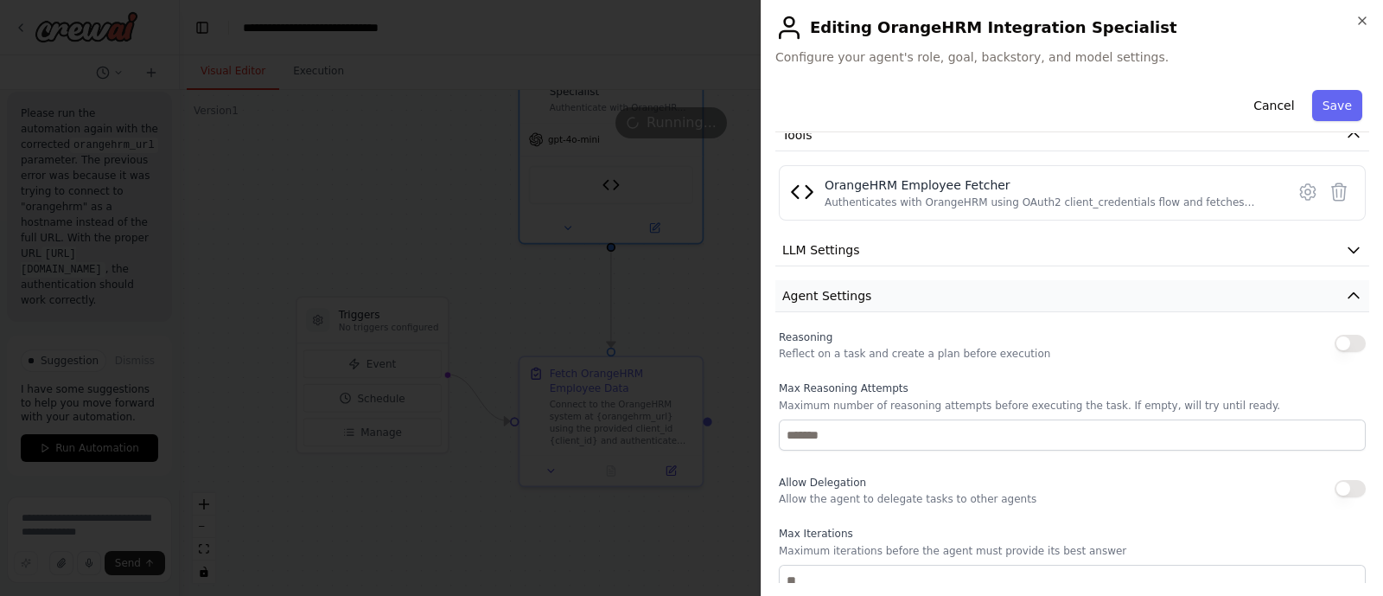
scroll to position [221, 0]
click at [1306, 294] on button "Agent Settings" at bounding box center [1073, 295] width 594 height 32
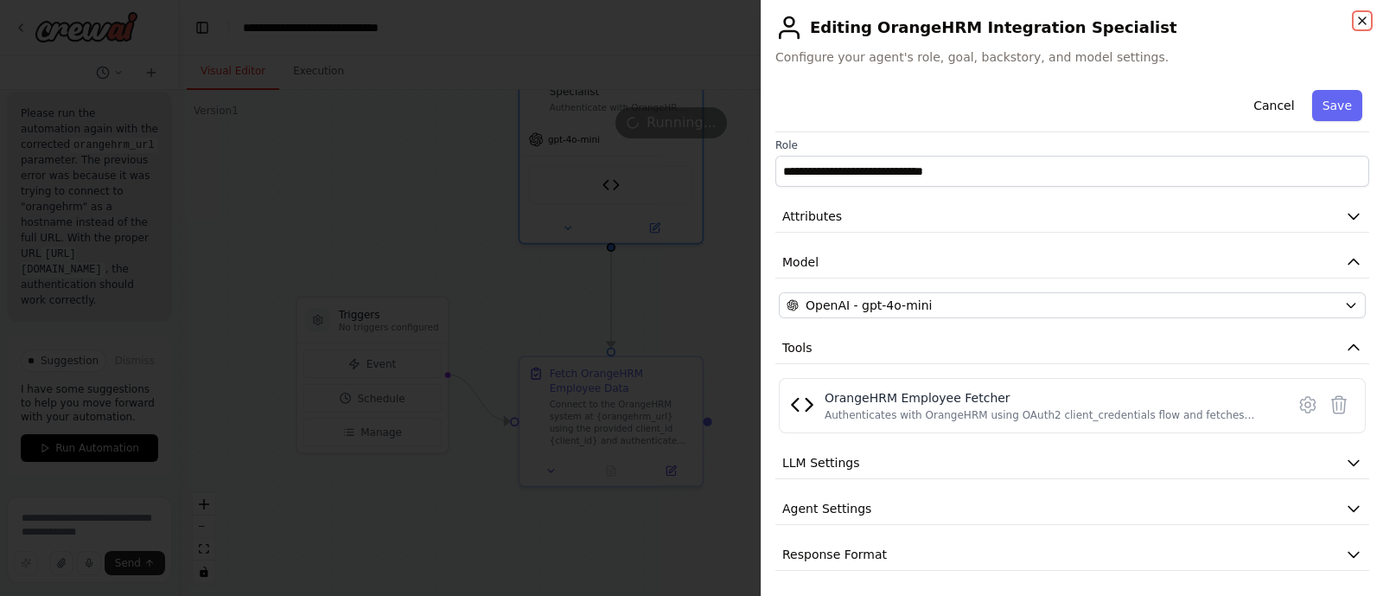
click at [1362, 20] on icon "button" at bounding box center [1362, 20] width 7 height 7
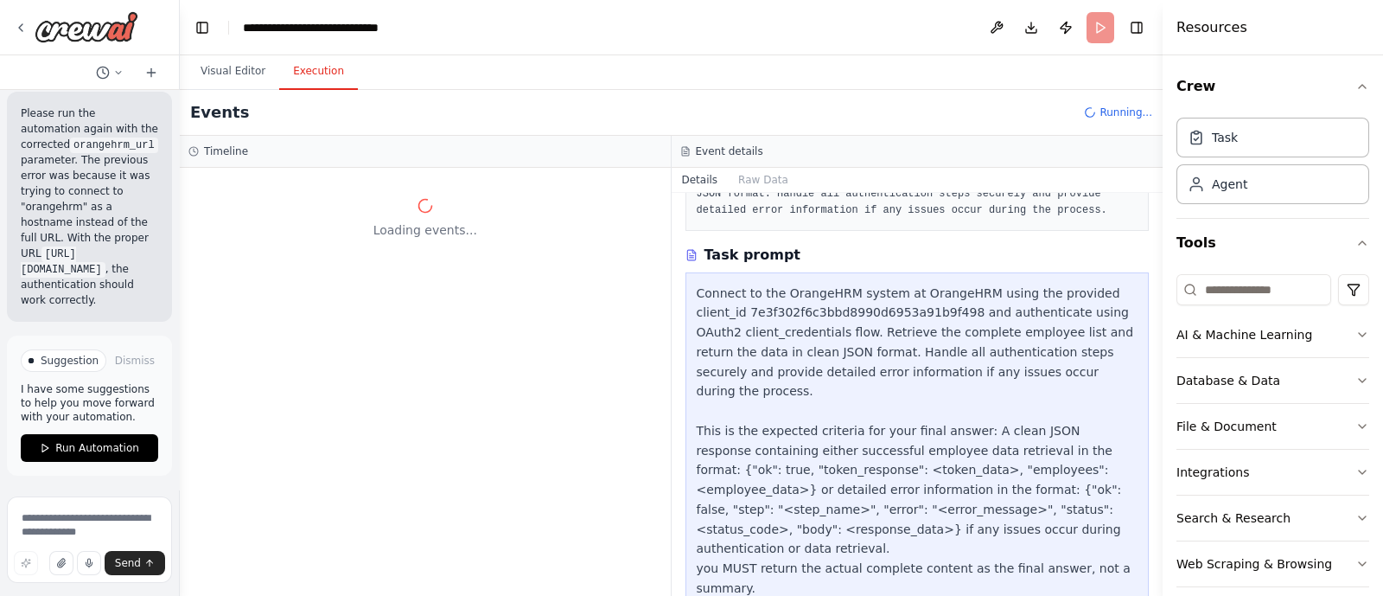
click at [324, 71] on button "Execution" at bounding box center [318, 72] width 79 height 36
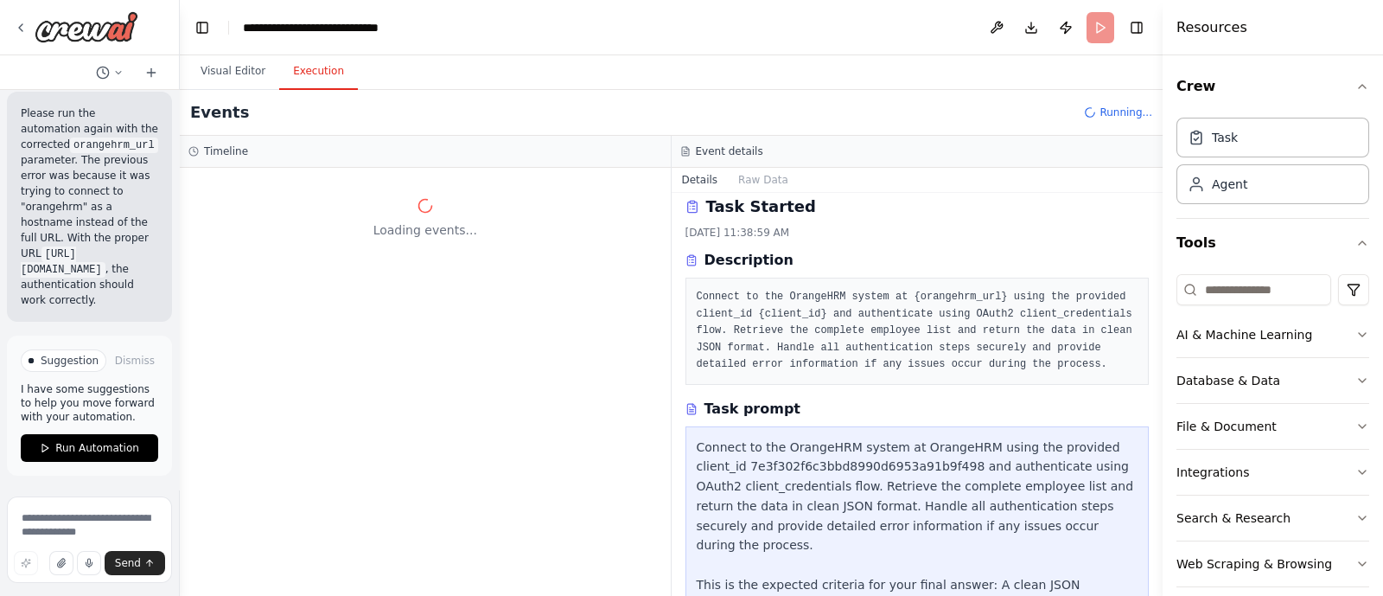
scroll to position [0, 0]
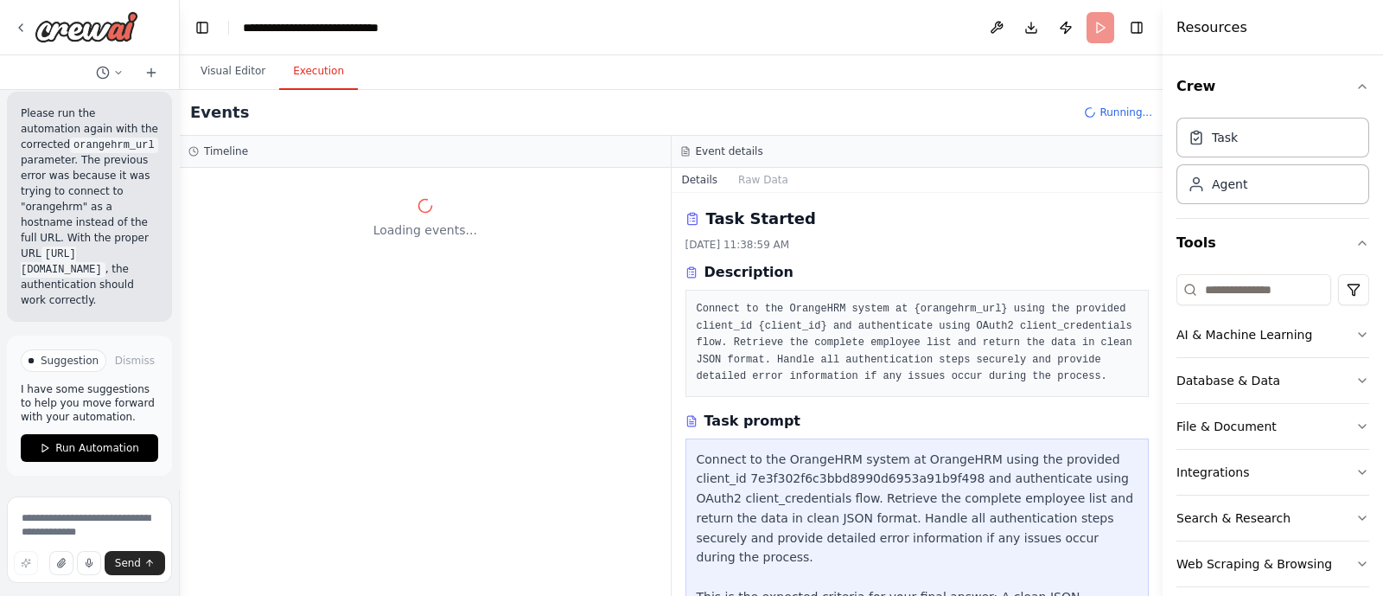
click at [869, 359] on pre "Connect to the OrangeHRM system at {orangehrm_url} using the provided client_id…" at bounding box center [918, 343] width 442 height 85
drag, startPoint x: 987, startPoint y: 323, endPoint x: 946, endPoint y: 326, distance: 40.7
click at [946, 326] on pre "Connect to the OrangeHRM system at {orangehrm_url} using the provided client_id…" at bounding box center [918, 342] width 442 height 85
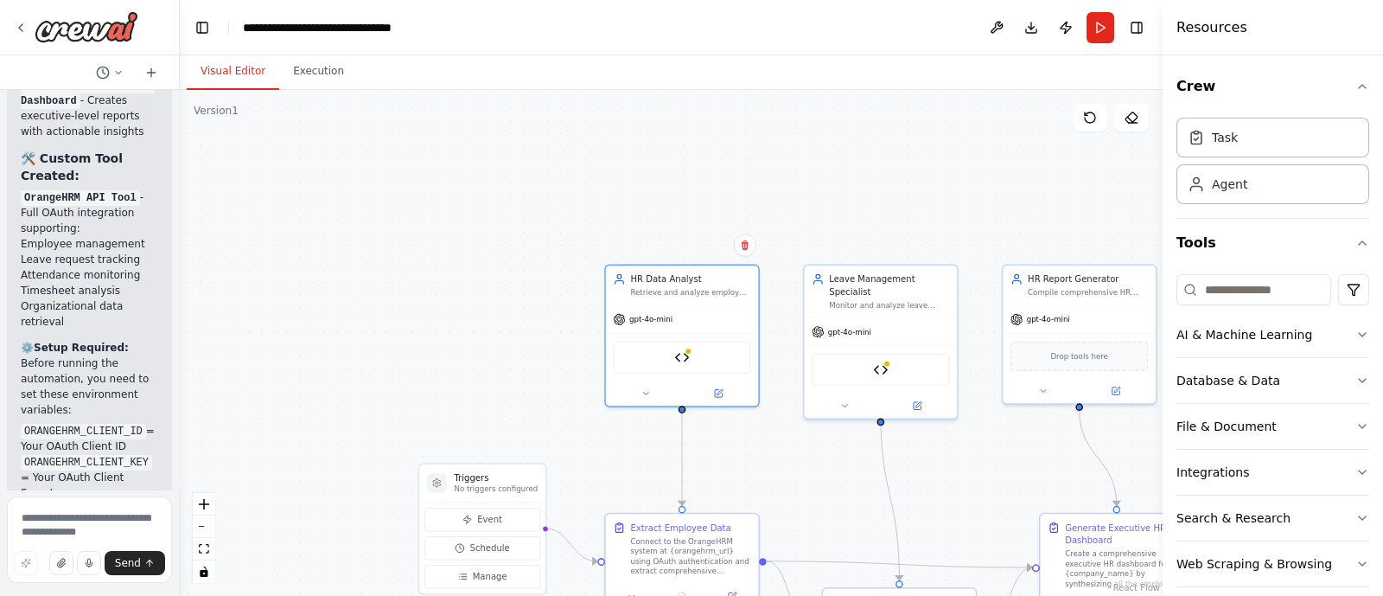
scroll to position [14146, 0]
click at [543, 205] on div ".deletable-edge-delete-btn { width: 20px; height: 20px; border: 0px solid #ffff…" at bounding box center [671, 343] width 983 height 506
click at [714, 393] on icon at bounding box center [718, 391] width 10 height 10
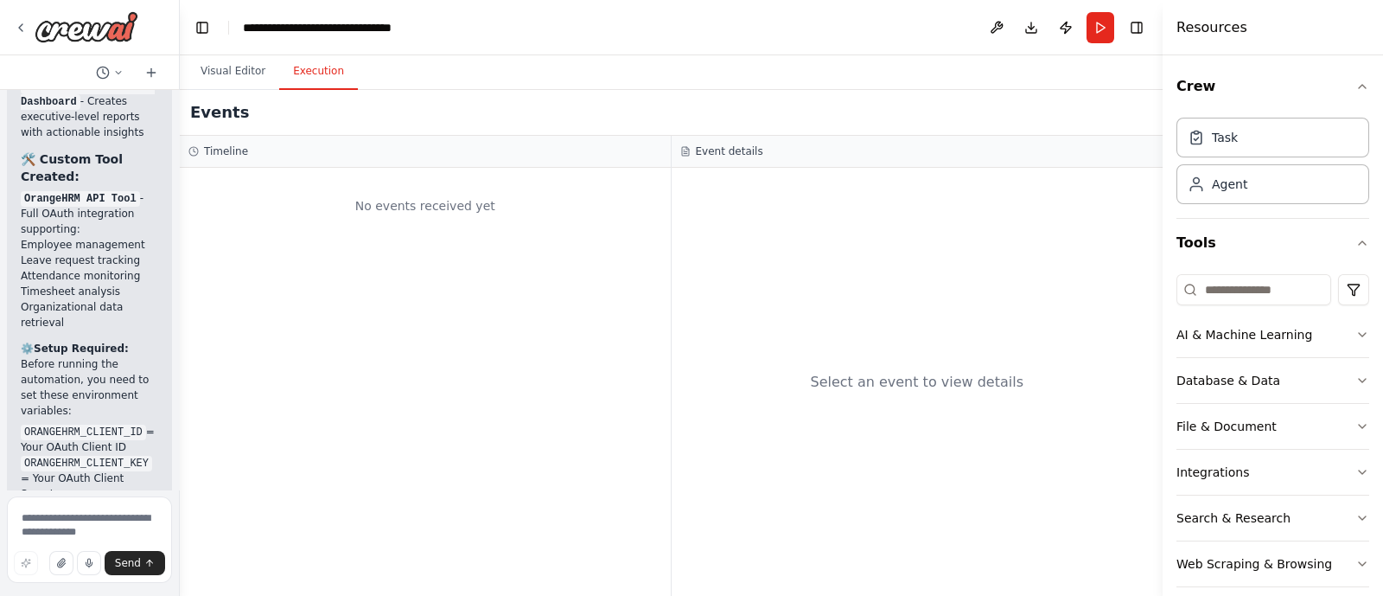
click at [321, 72] on button "Execution" at bounding box center [318, 72] width 79 height 36
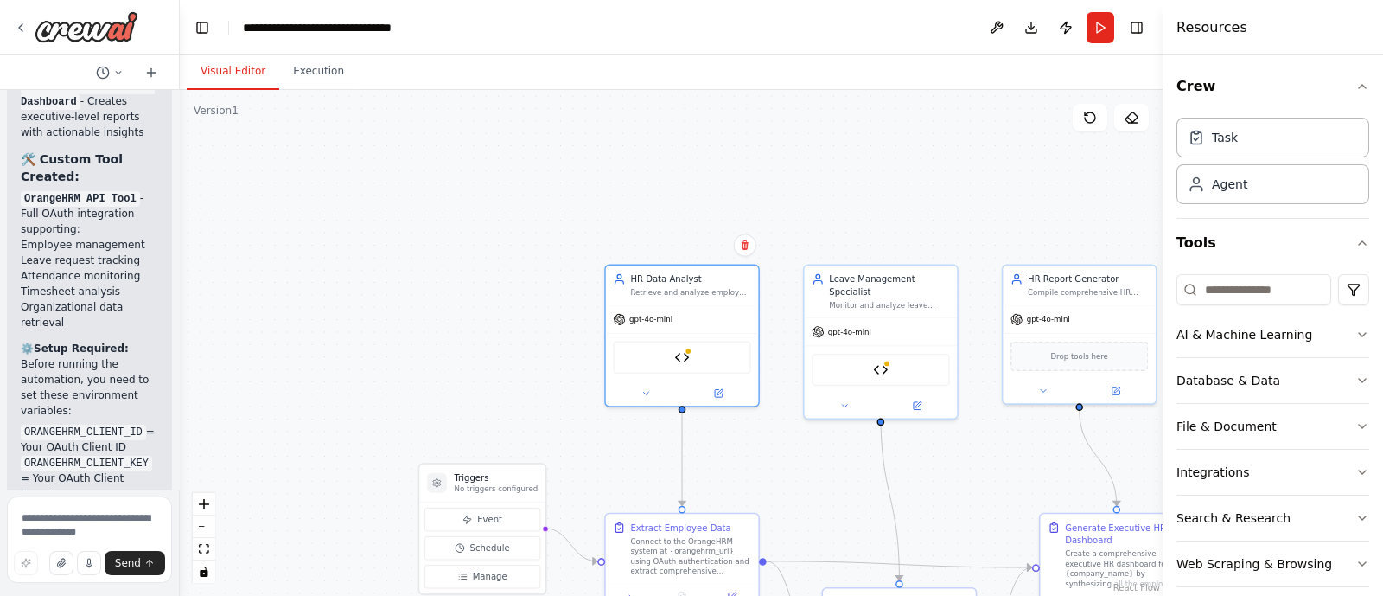
click at [216, 66] on button "Visual Editor" at bounding box center [233, 72] width 93 height 36
click at [16, 38] on div at bounding box center [76, 26] width 125 height 31
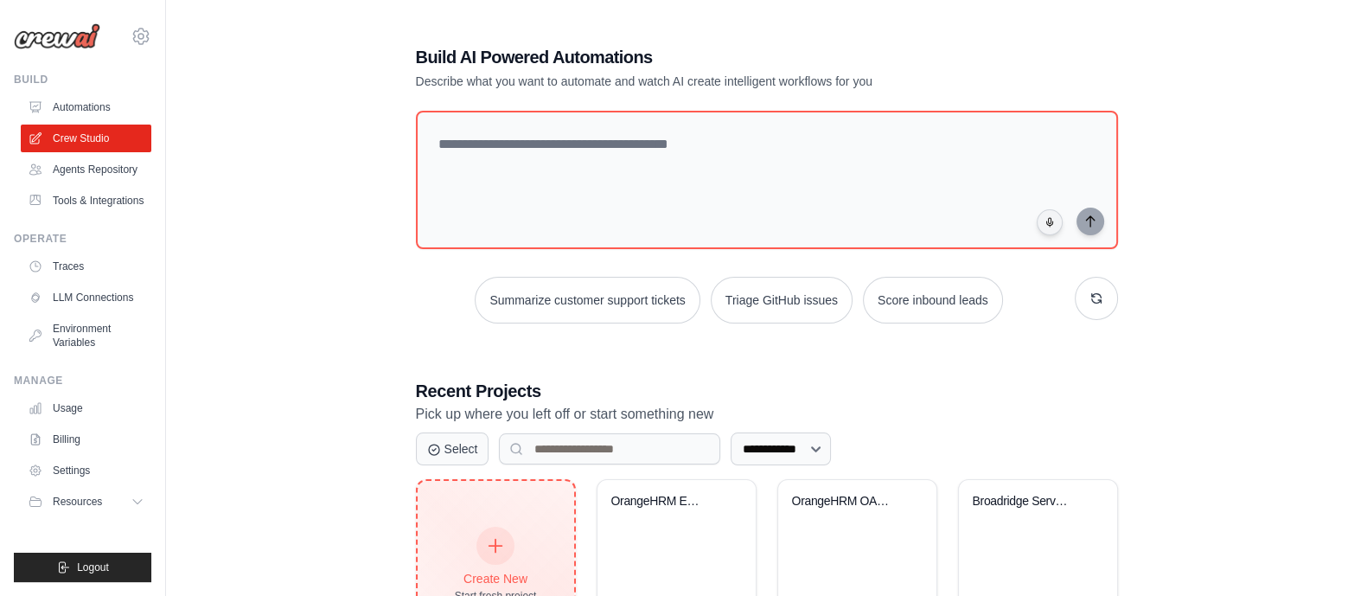
click at [478, 559] on div "Create New Start fresh project" at bounding box center [496, 565] width 82 height 74
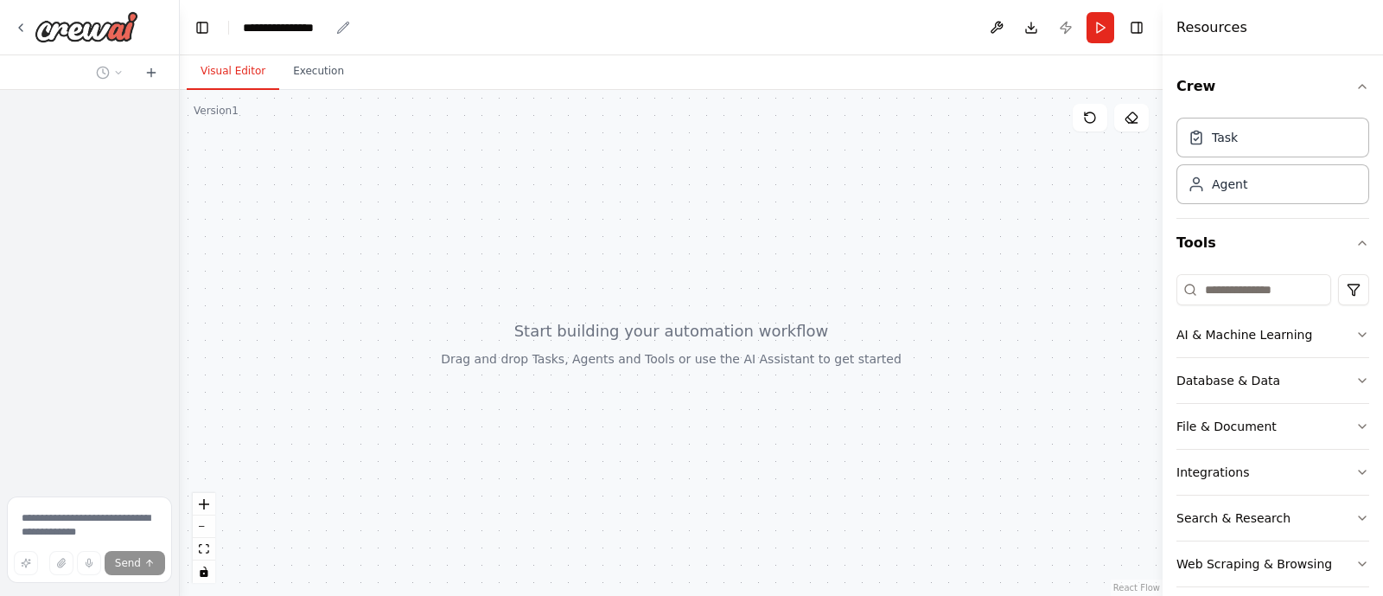
click at [338, 32] on icon "breadcrumb" at bounding box center [342, 27] width 11 height 11
click at [341, 28] on icon "breadcrumb" at bounding box center [342, 27] width 11 height 11
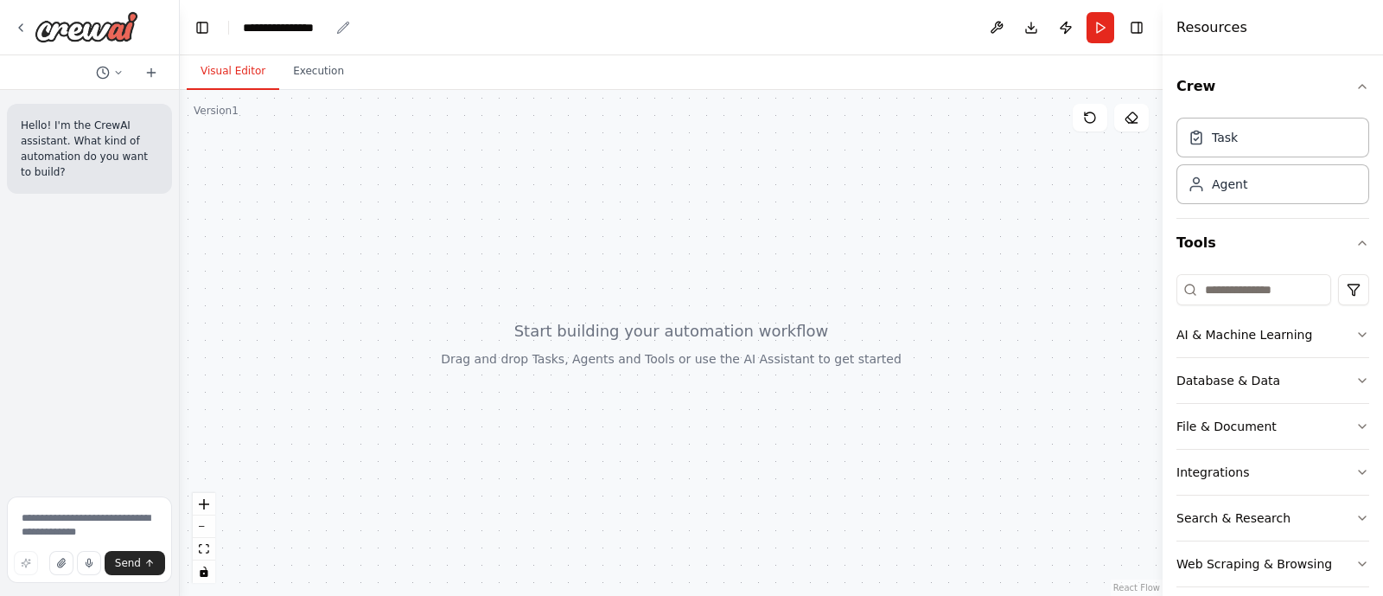
click at [339, 29] on icon "breadcrumb" at bounding box center [342, 27] width 11 height 11
click at [318, 27] on div "**********" at bounding box center [286, 27] width 86 height 17
click at [81, 513] on textarea at bounding box center [89, 539] width 165 height 86
paste textarea "**********"
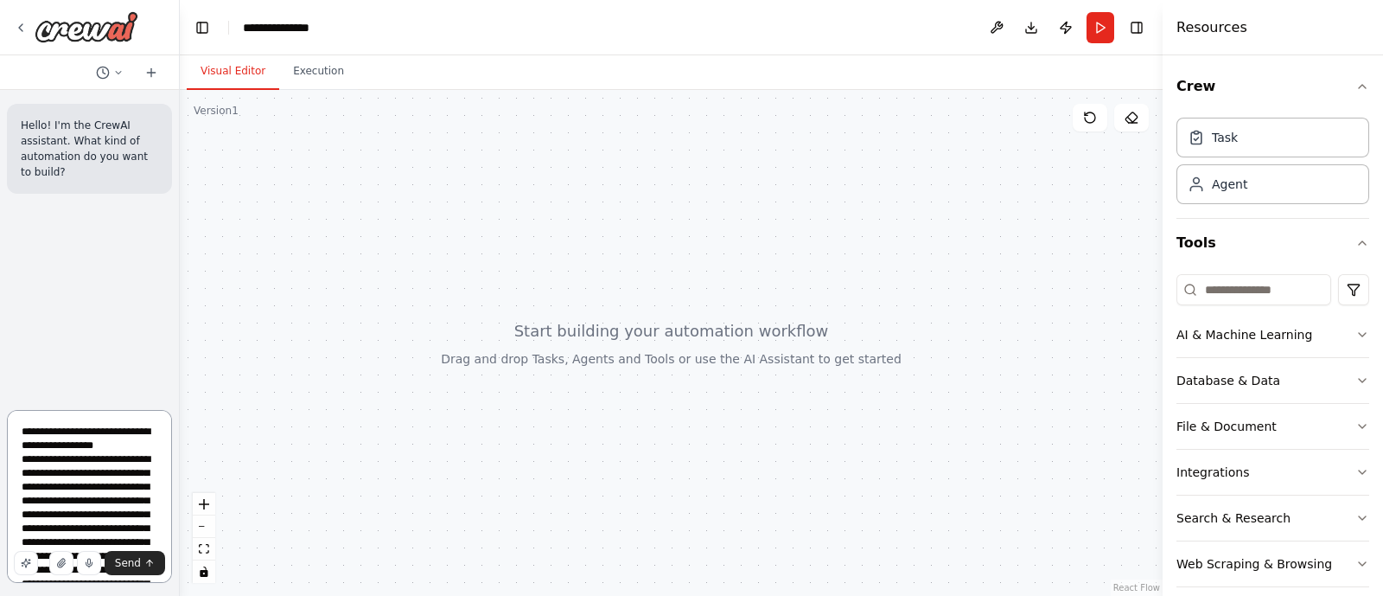
scroll to position [3384, 0]
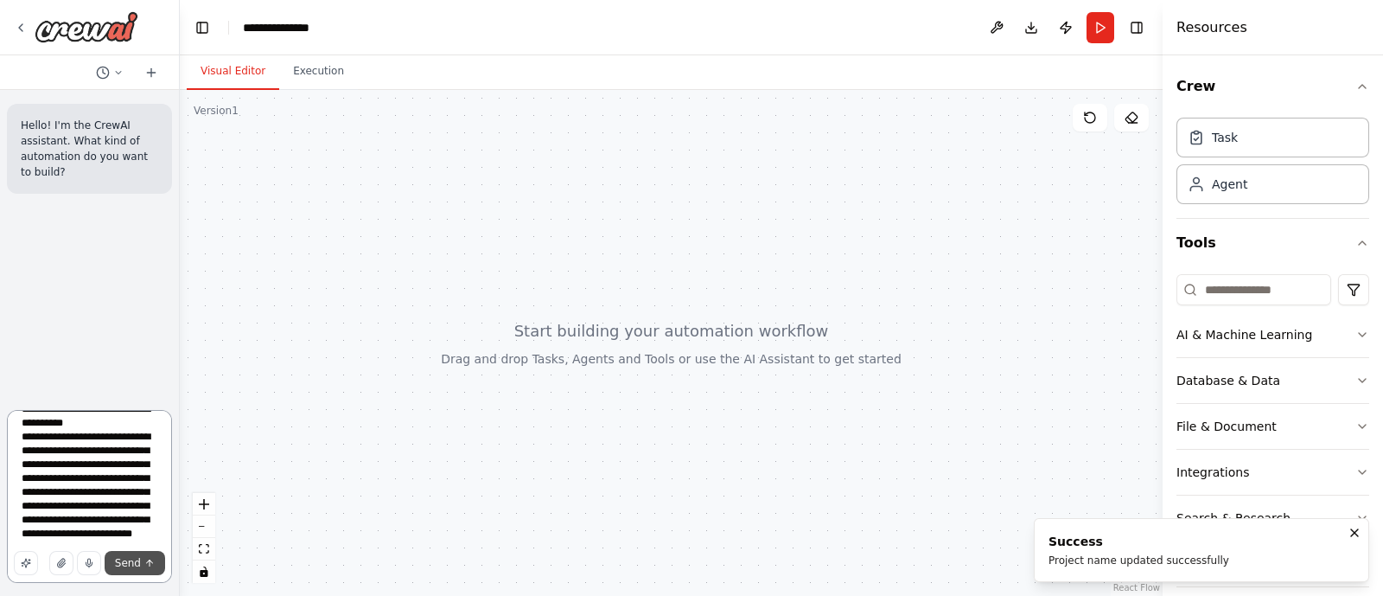
type textarea "**********"
click at [144, 564] on icon "submit" at bounding box center [149, 563] width 10 height 10
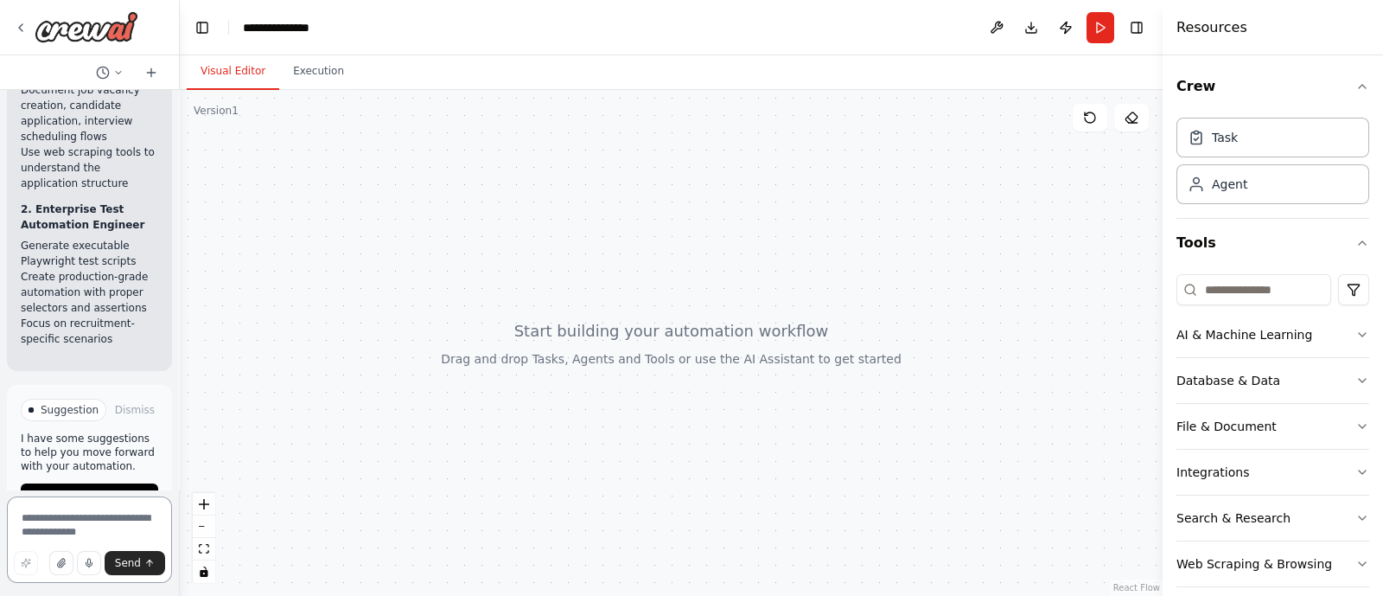
scroll to position [5032, 0]
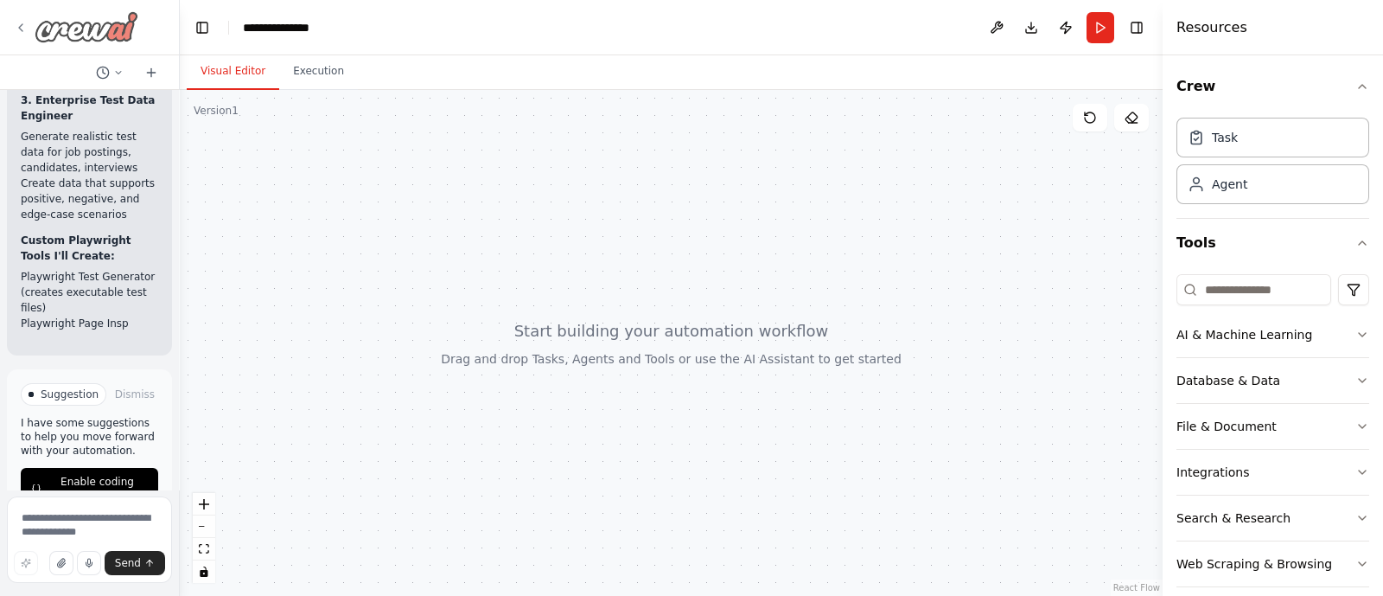
click at [20, 36] on div at bounding box center [76, 26] width 125 height 31
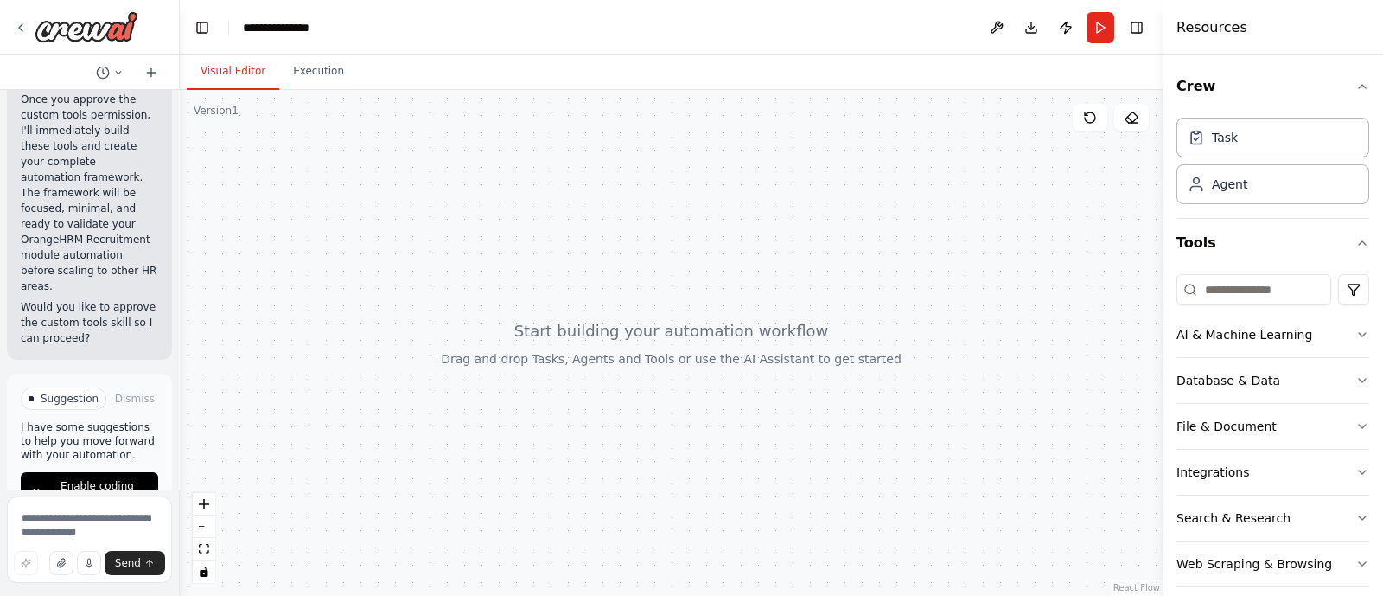
scroll to position [5582, 0]
click at [19, 26] on icon at bounding box center [20, 27] width 3 height 7
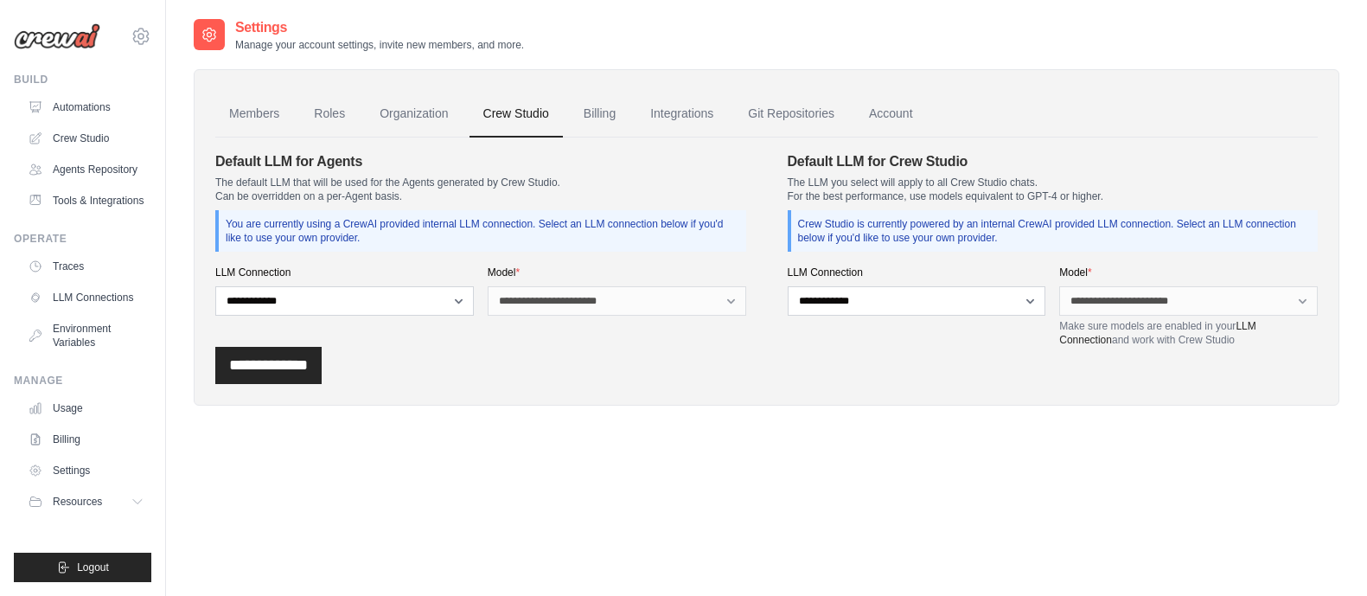
select select "******"
click at [78, 319] on link "Environment Variables" at bounding box center [87, 336] width 131 height 42
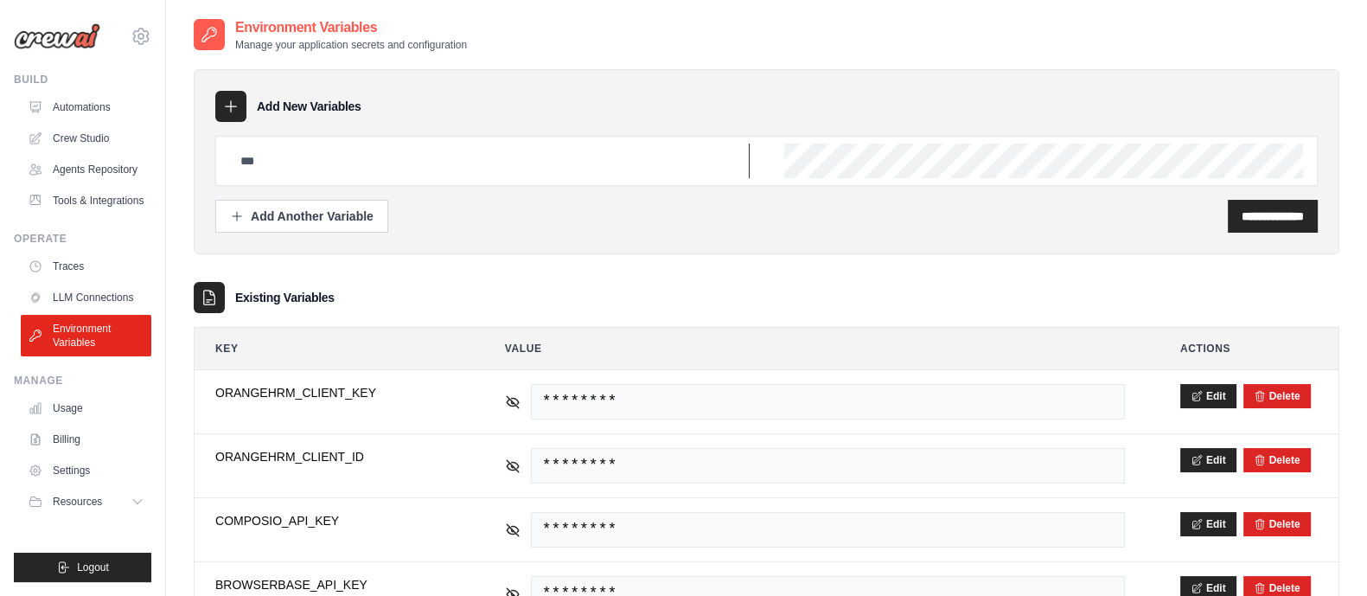
click at [383, 150] on input "text" at bounding box center [490, 161] width 520 height 35
type input "**********"
click at [1244, 227] on div "**********" at bounding box center [1273, 216] width 90 height 33
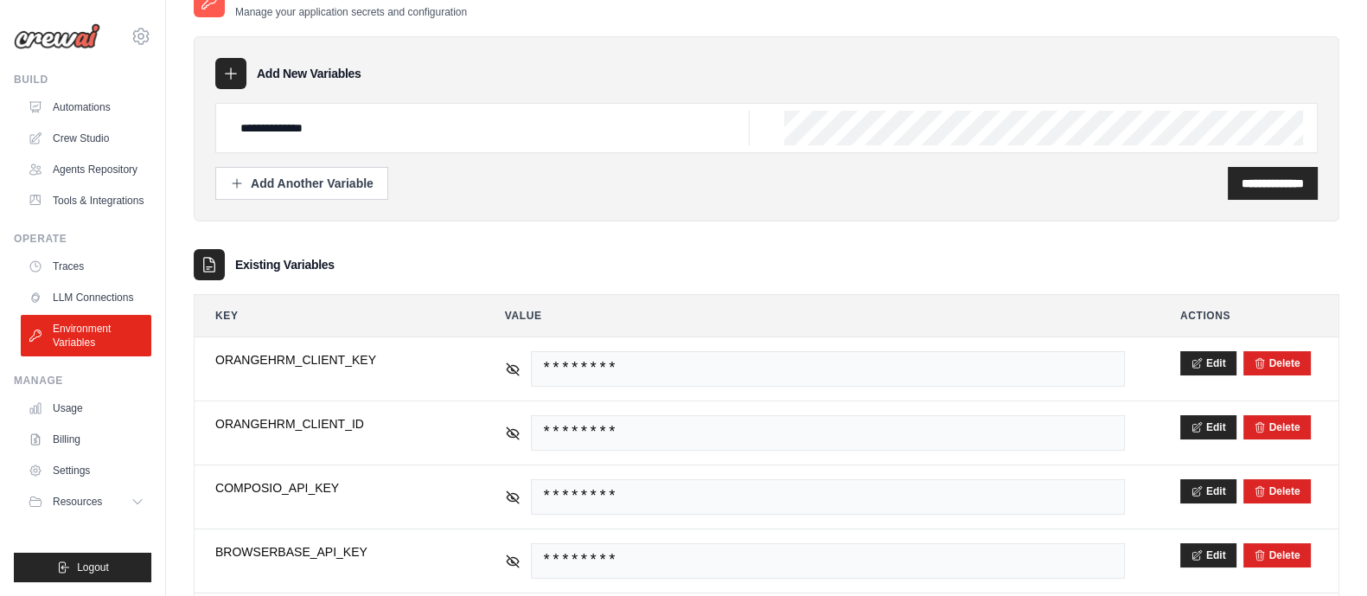
scroll to position [21, 0]
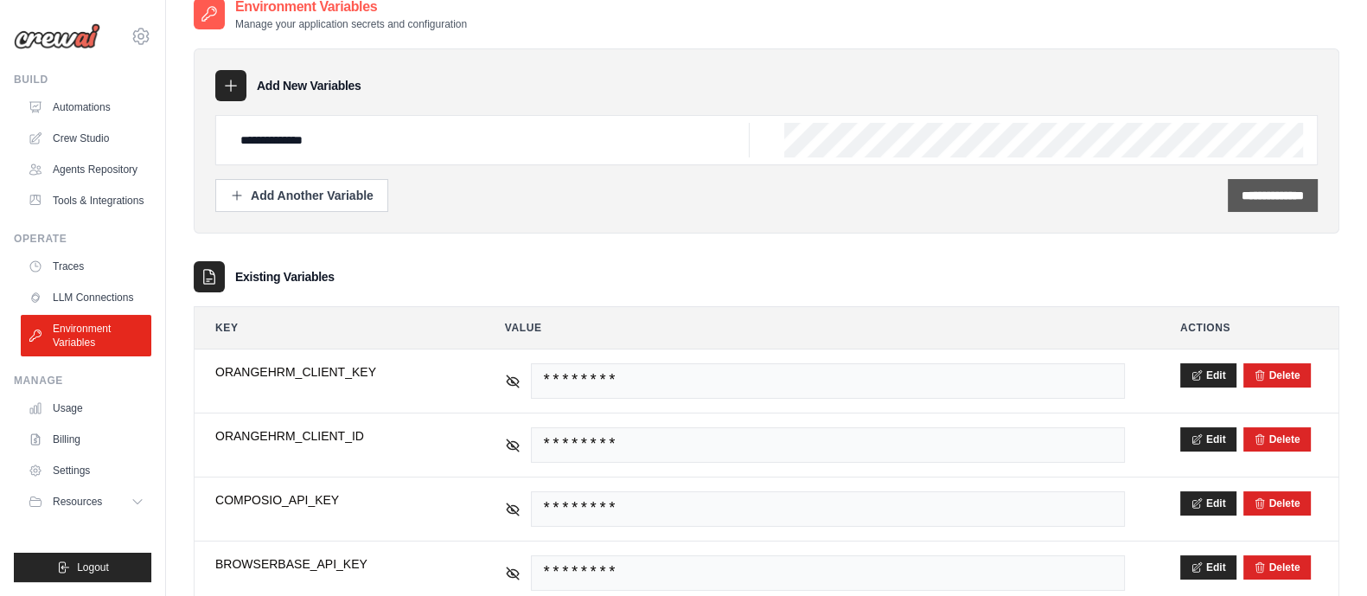
click at [1254, 205] on div "**********" at bounding box center [1273, 195] width 90 height 33
click at [1242, 196] on input "**********" at bounding box center [1273, 195] width 62 height 17
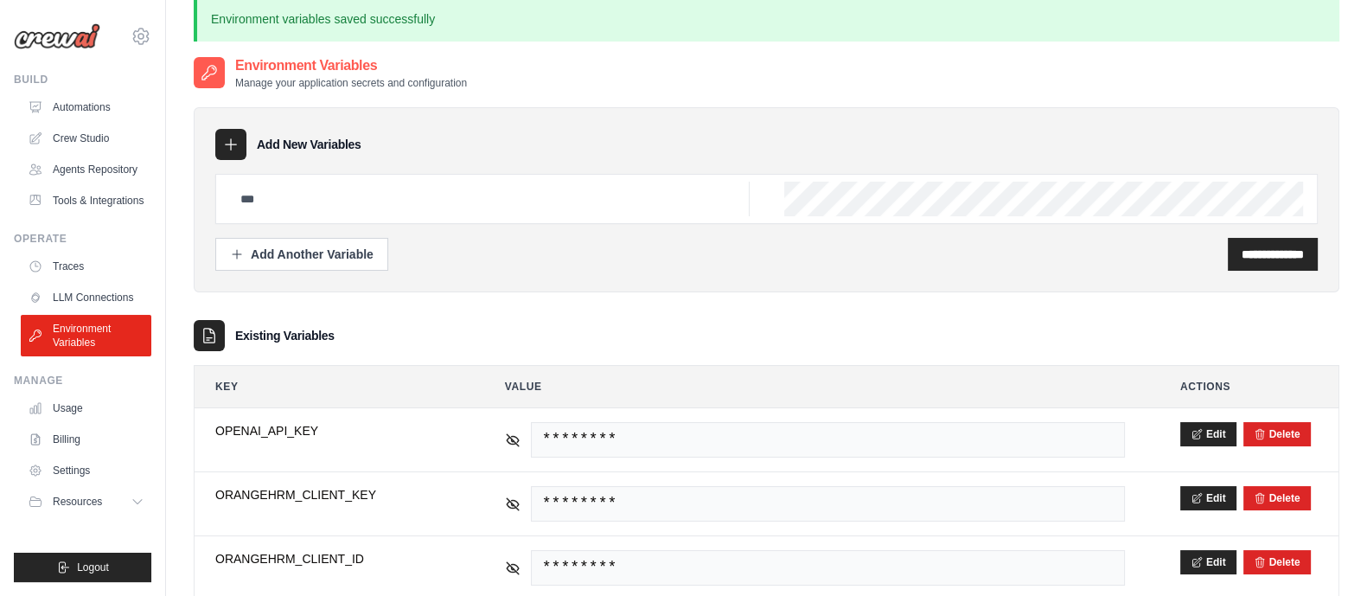
scroll to position [0, 0]
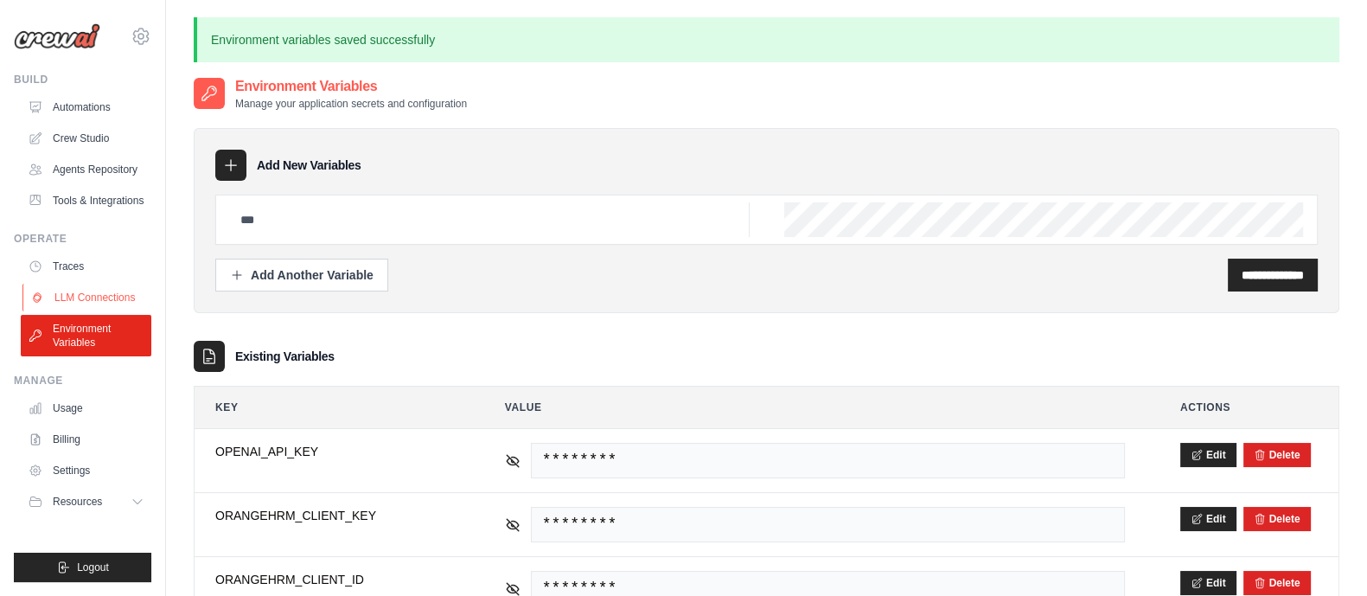
click at [56, 291] on link "LLM Connections" at bounding box center [87, 298] width 131 height 28
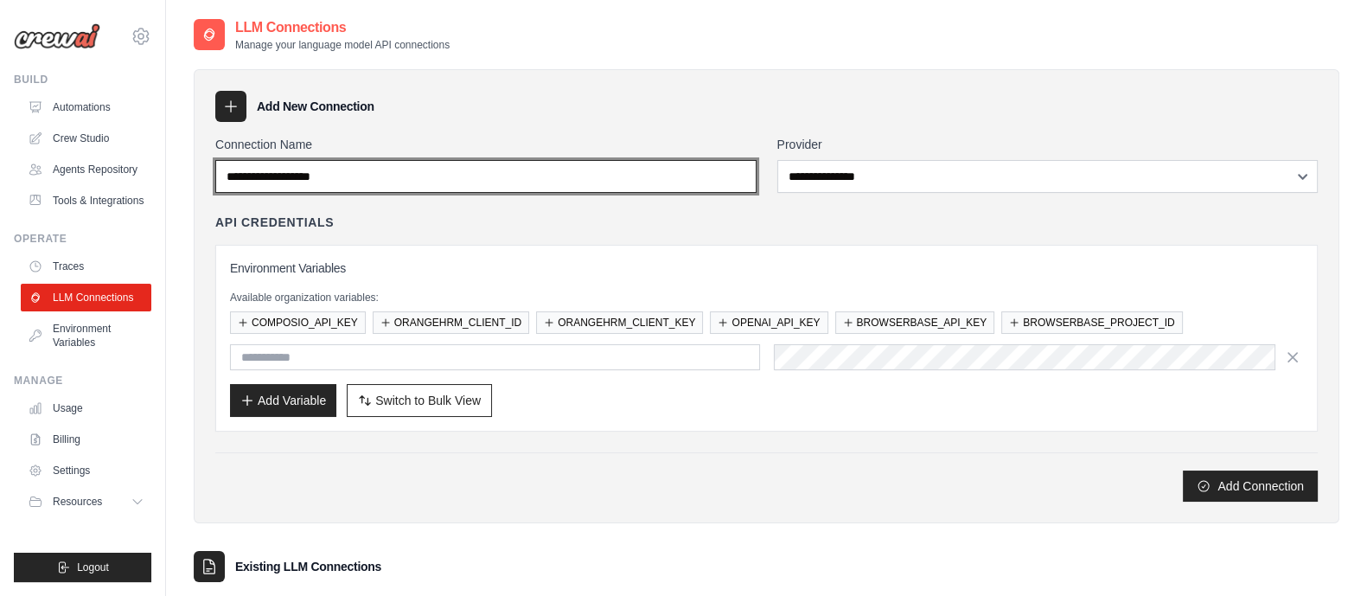
click at [423, 177] on input "Connection Name" at bounding box center [485, 176] width 541 height 33
type input "********"
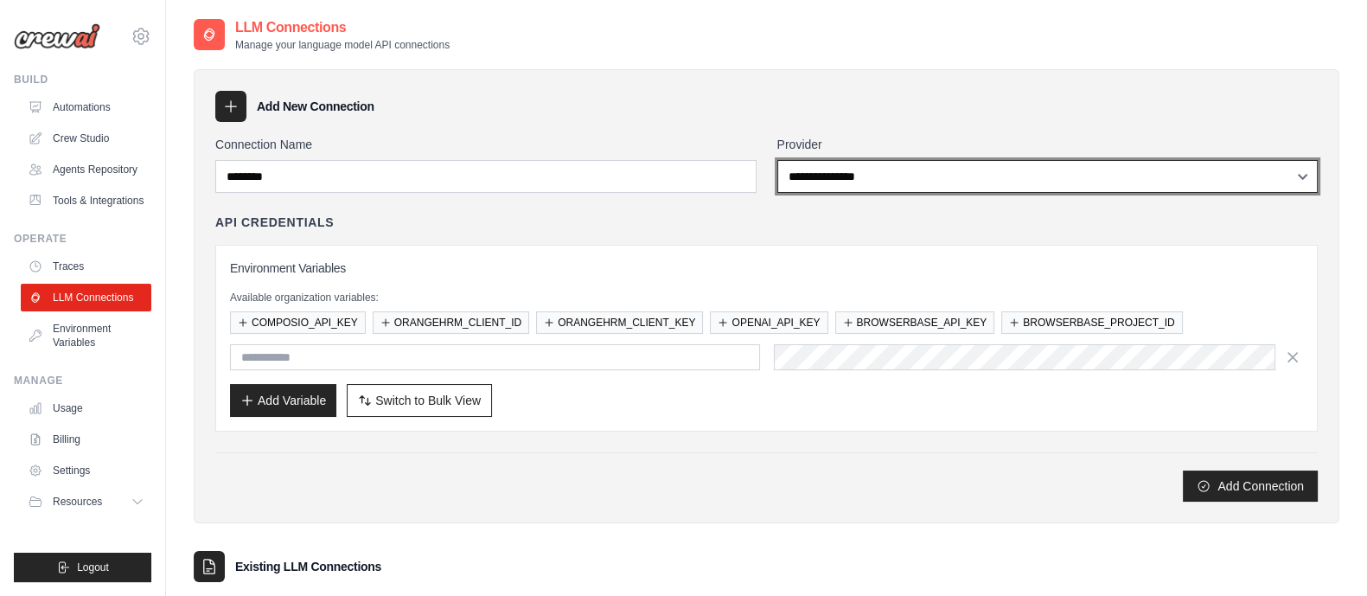
click at [862, 178] on select "**********" at bounding box center [1047, 176] width 541 height 33
select select "******"
click at [777, 160] on select "**********" at bounding box center [1047, 176] width 541 height 33
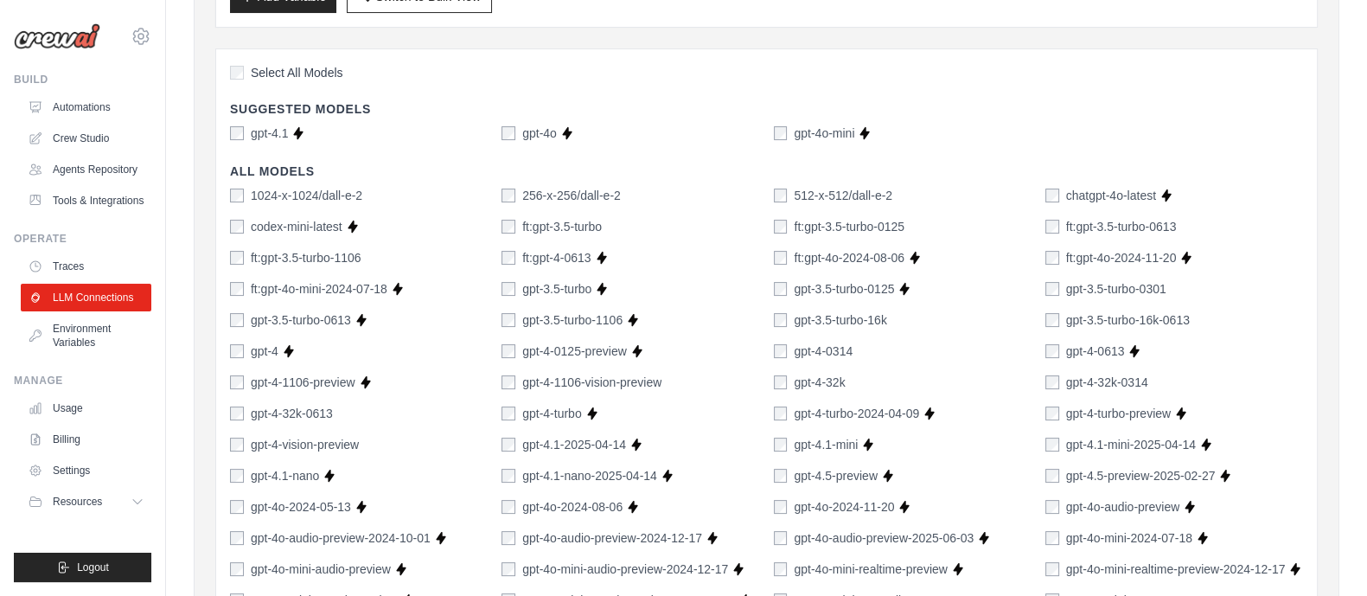
scroll to position [288, 0]
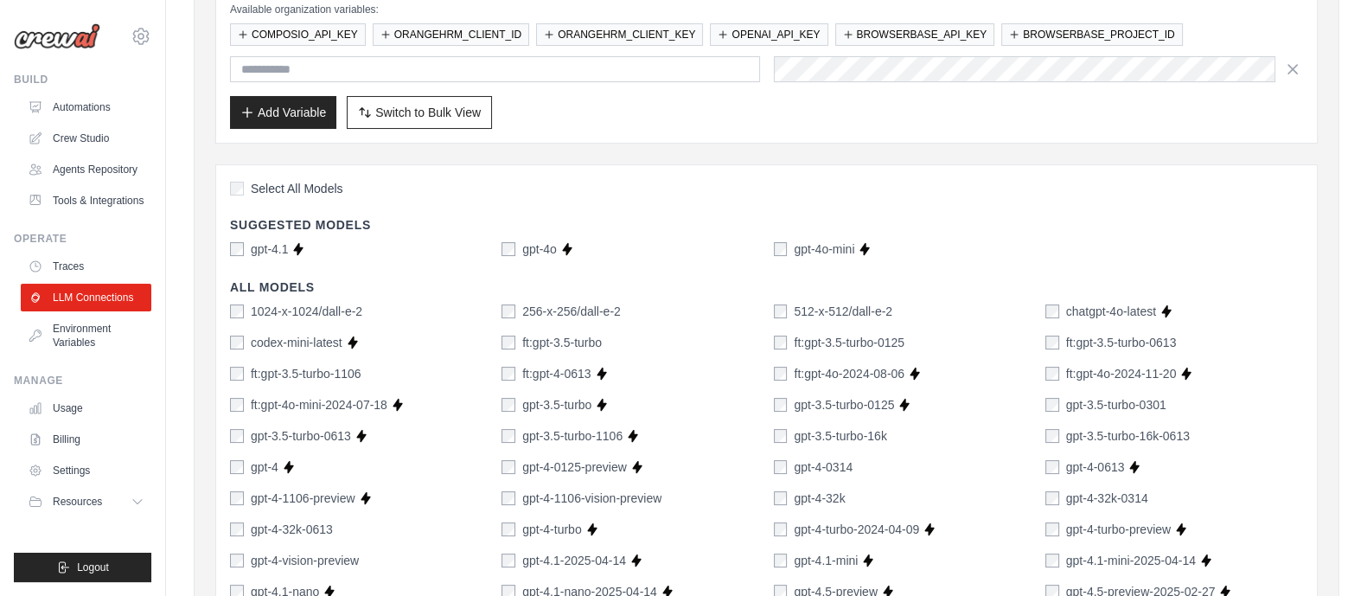
click at [797, 244] on label "gpt-4o-mini" at bounding box center [824, 248] width 61 height 17
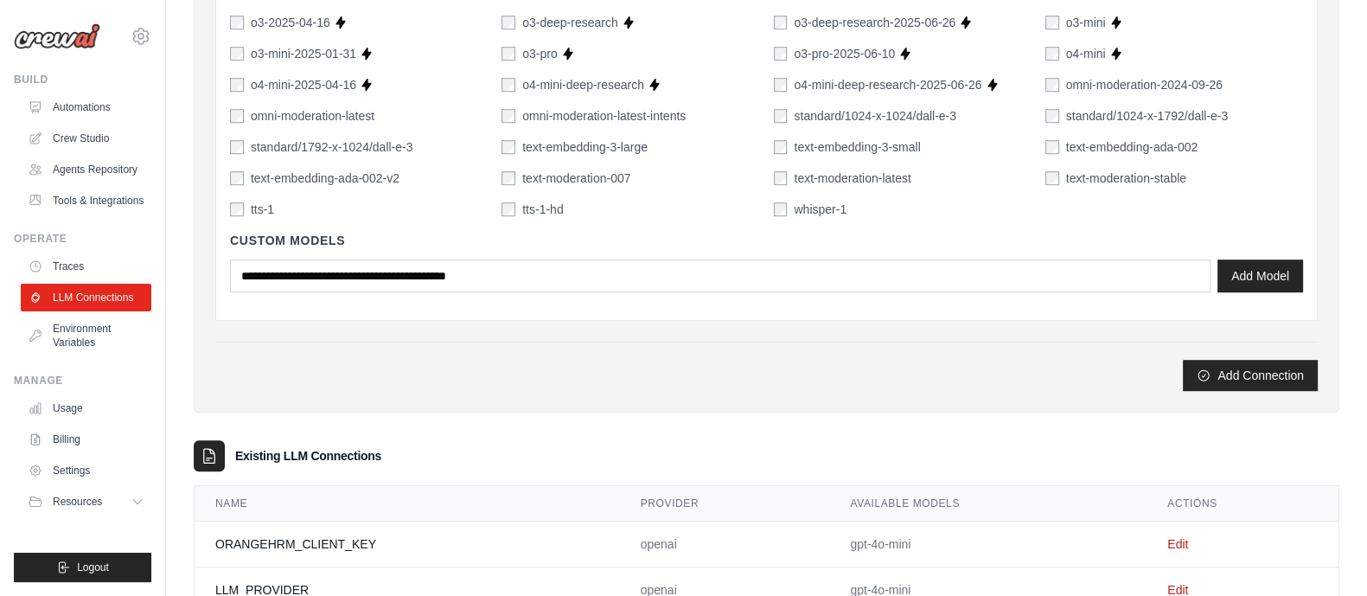
scroll to position [1444, 0]
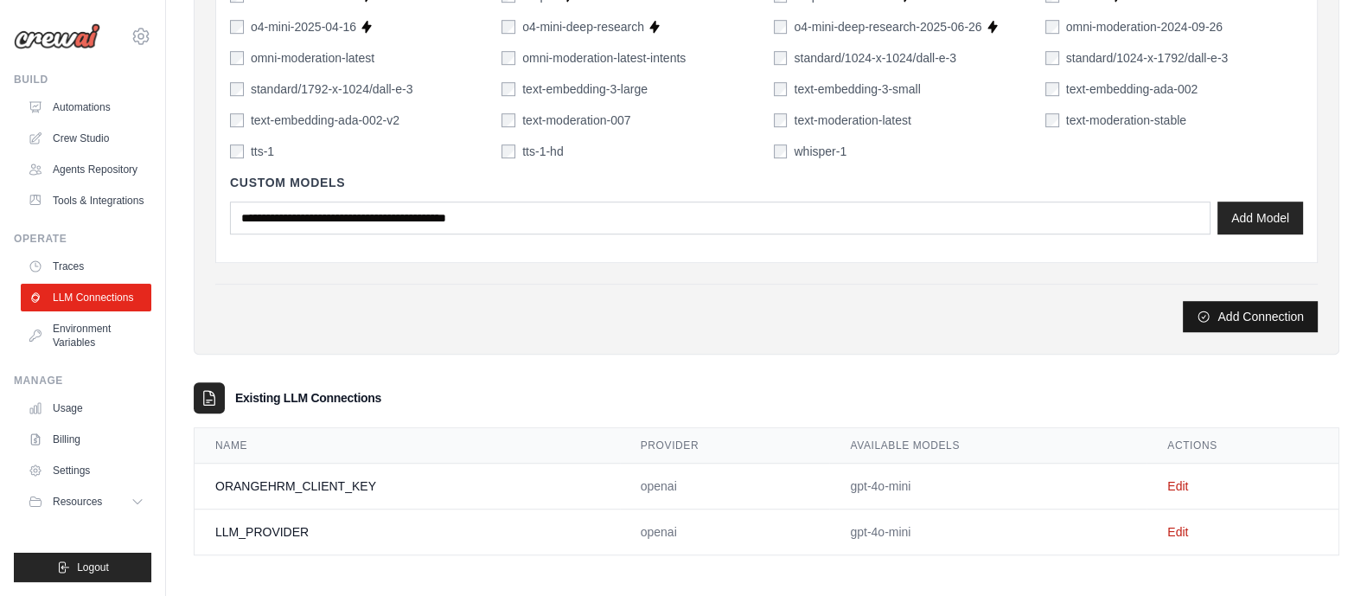
click at [1211, 316] on icon "submit" at bounding box center [1204, 317] width 14 height 14
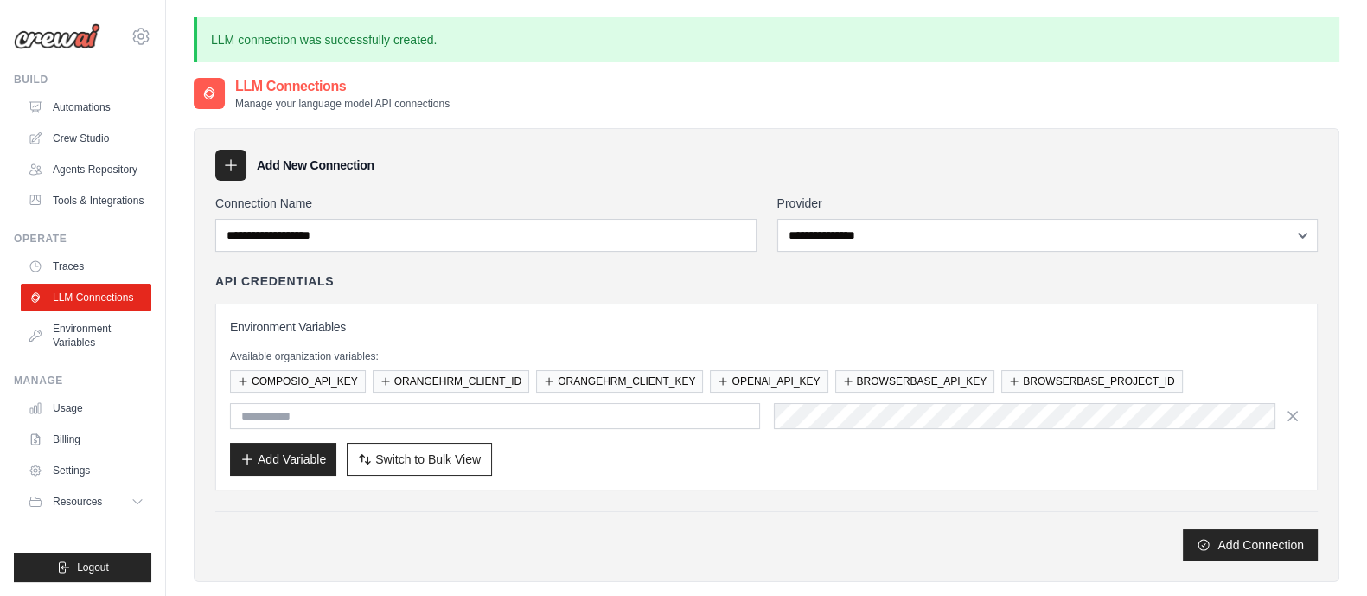
scroll to position [274, 0]
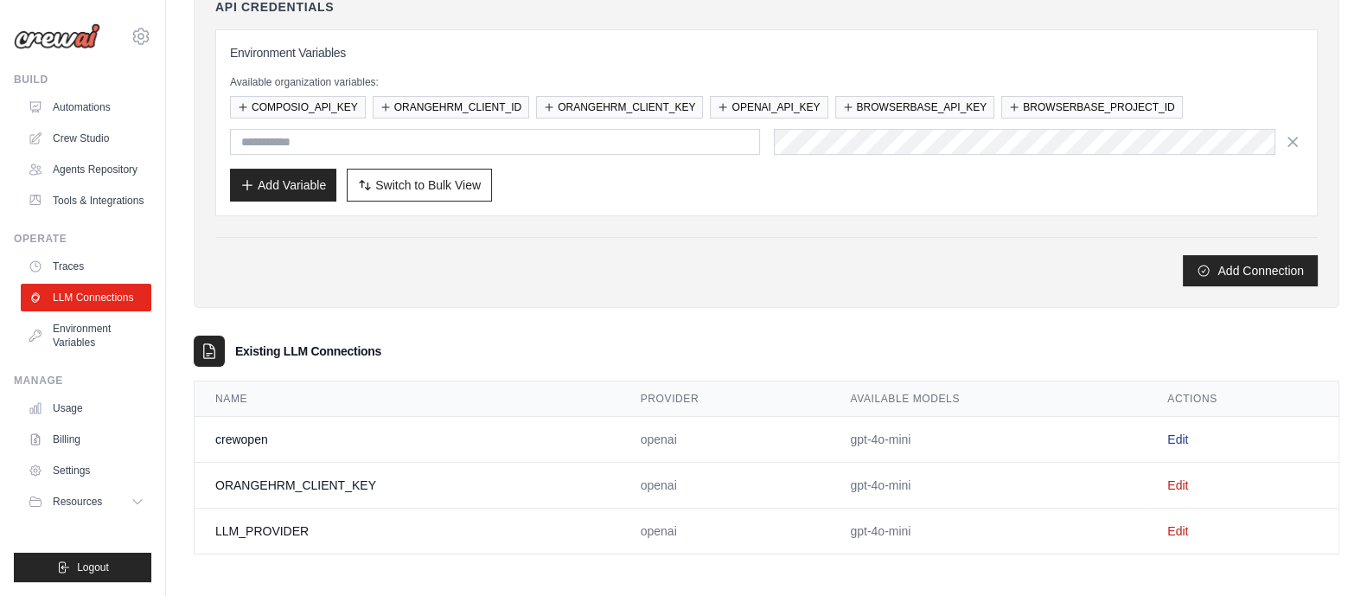
click at [1179, 432] on link "Edit" at bounding box center [1177, 439] width 21 height 14
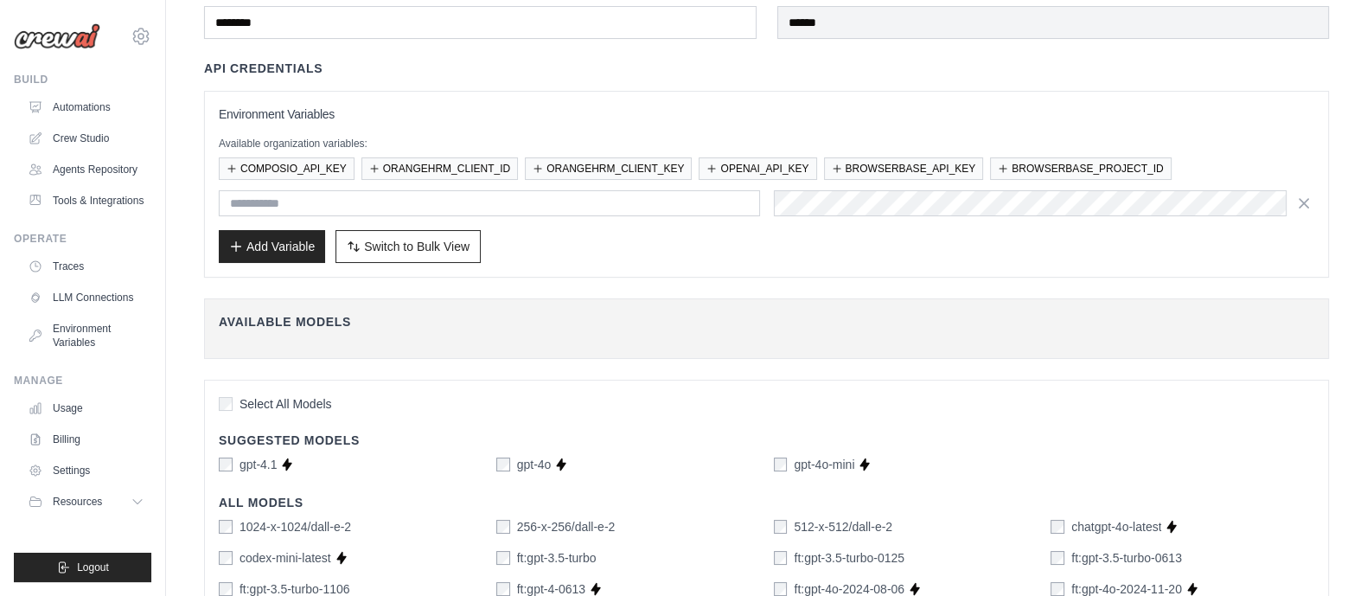
scroll to position [94, 0]
click at [778, 158] on button "OPENAI_API_KEY" at bounding box center [758, 168] width 118 height 22
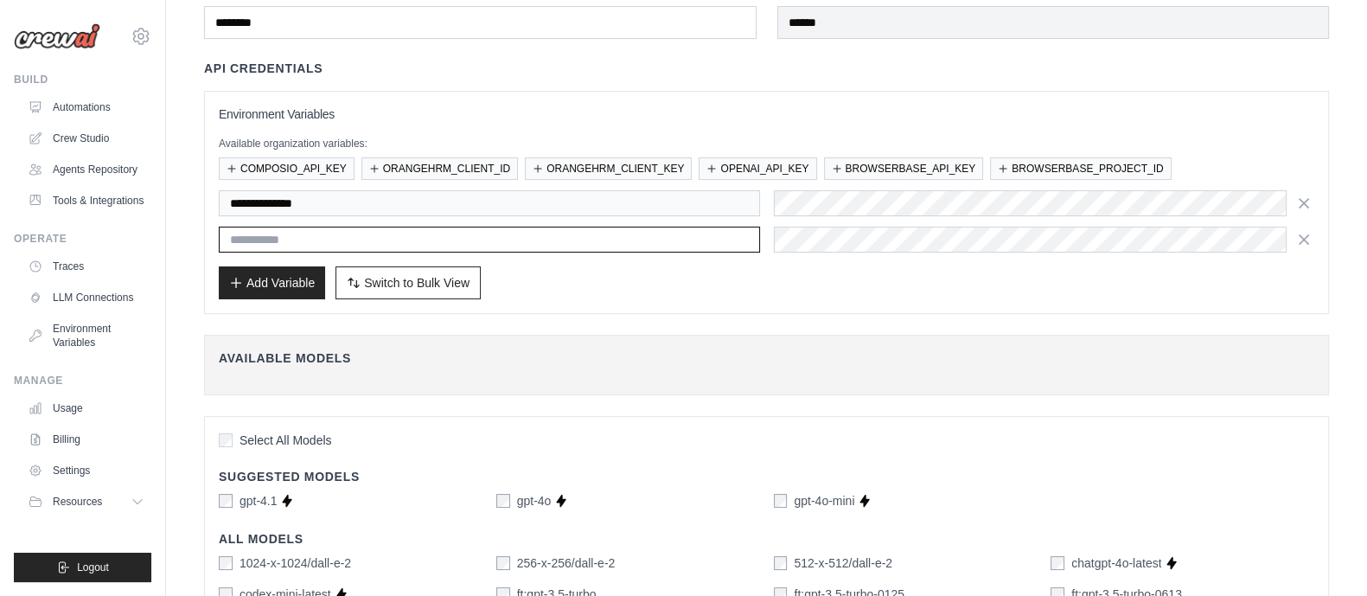
click at [465, 246] on input "text" at bounding box center [489, 240] width 541 height 26
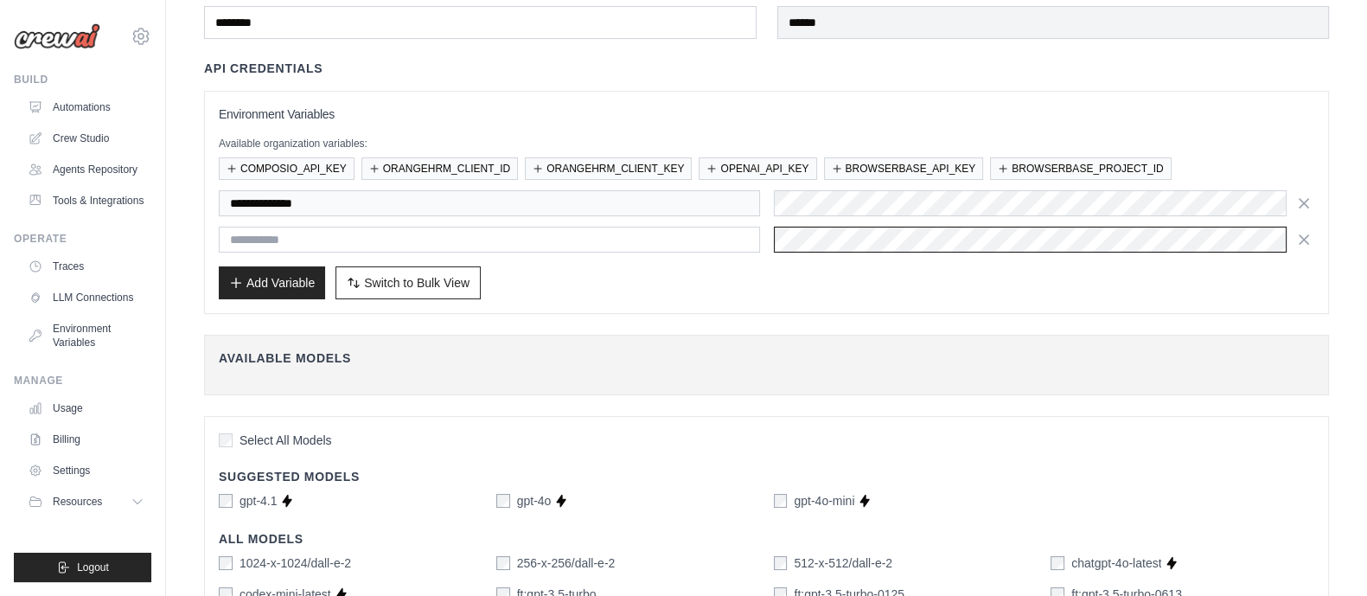
scroll to position [0, 600]
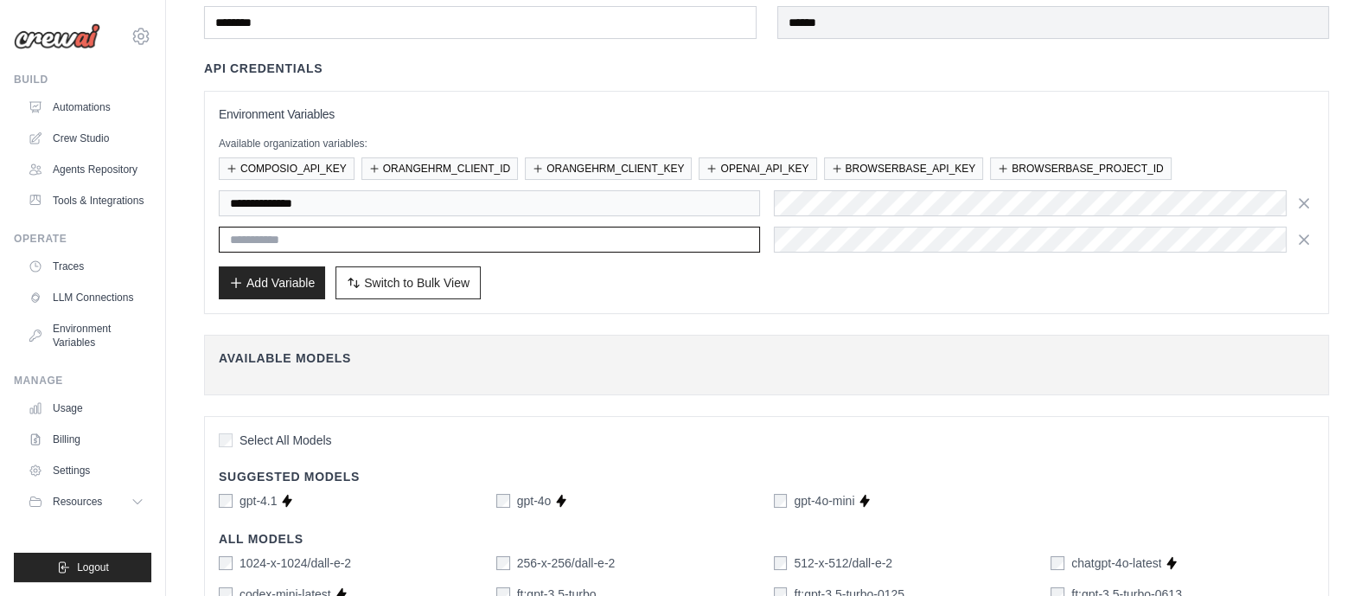
click at [653, 233] on input "text" at bounding box center [489, 240] width 541 height 26
type input "**********"
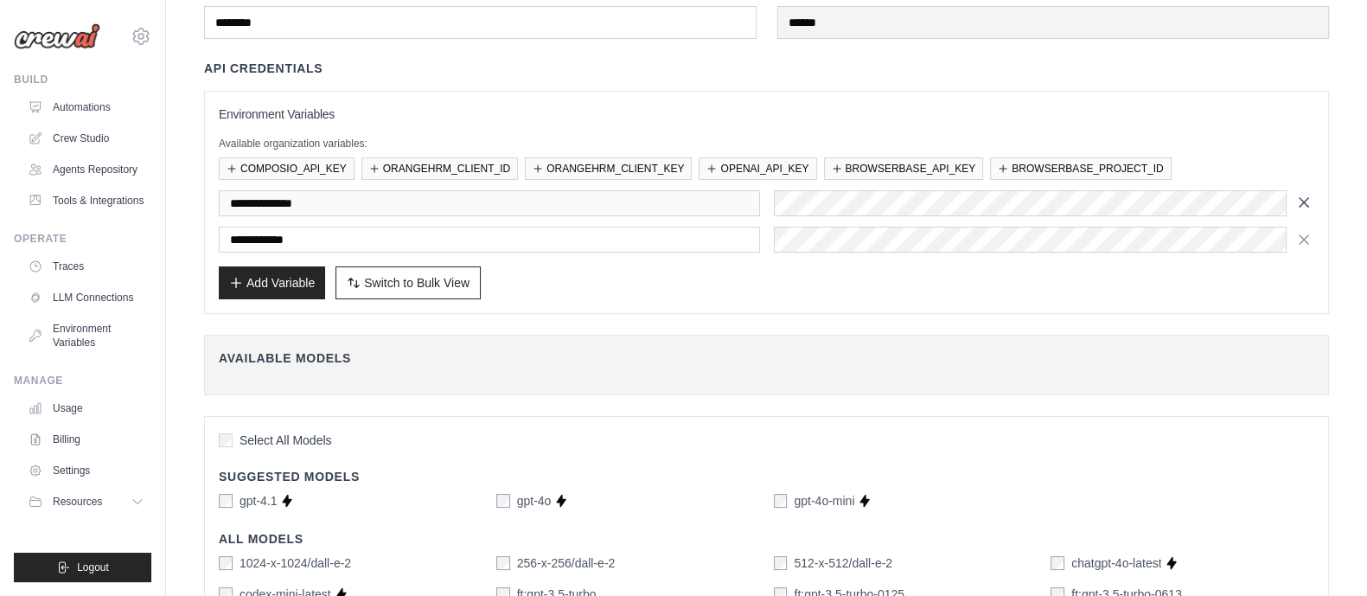
click at [1307, 205] on icon "button" at bounding box center [1303, 202] width 17 height 17
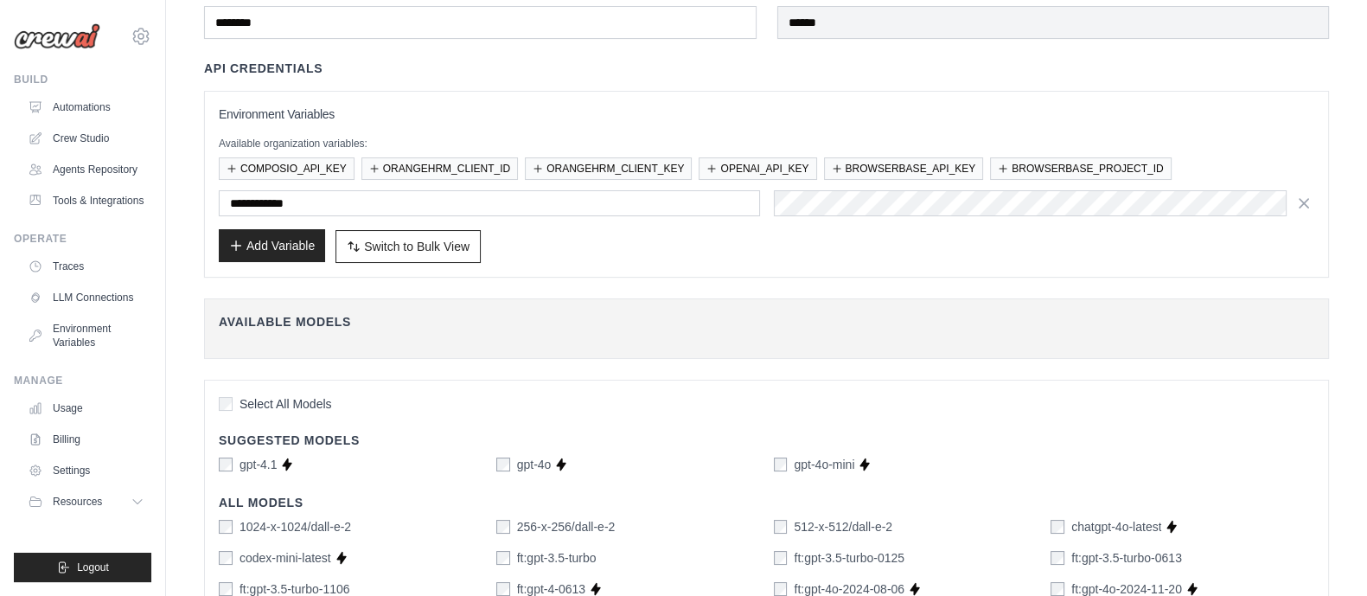
click at [307, 240] on button "Add Variable" at bounding box center [272, 245] width 106 height 33
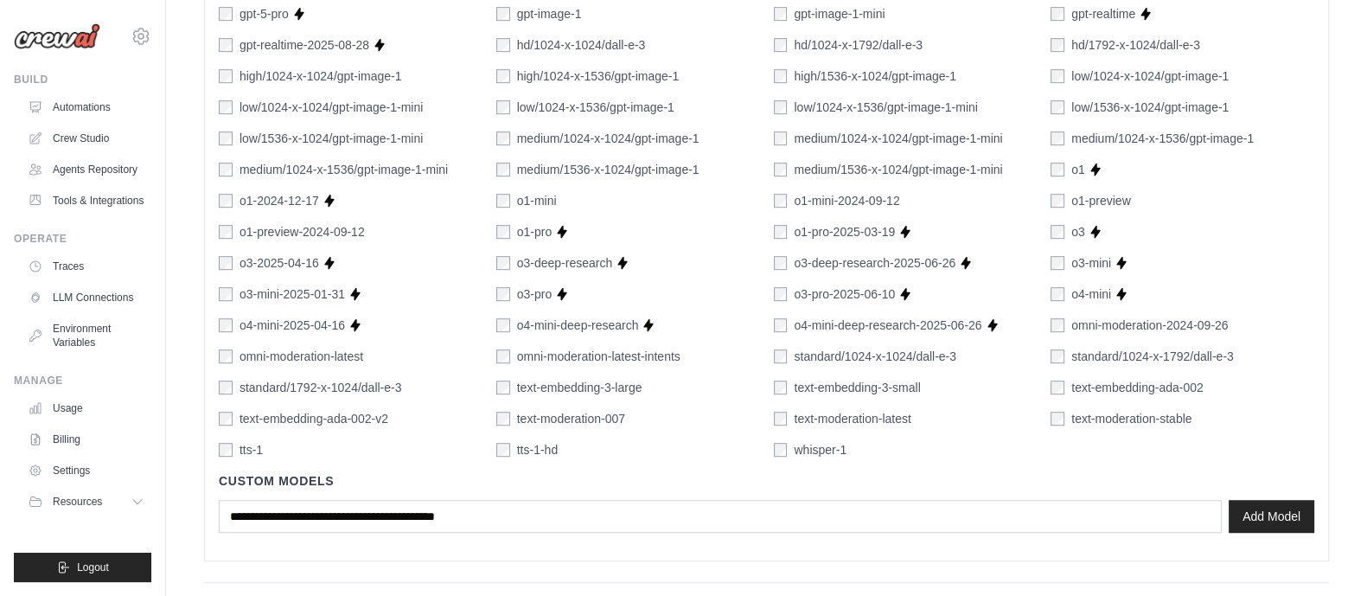
scroll to position [1253, 0]
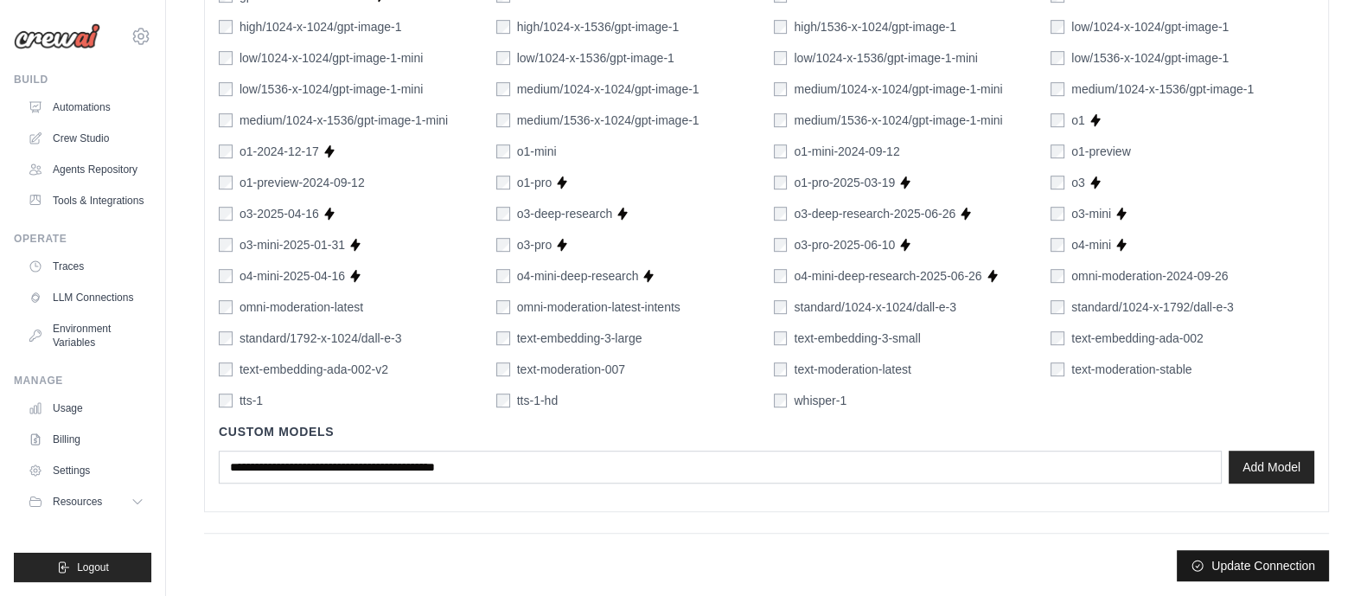
click at [1249, 568] on button "Update Connection" at bounding box center [1253, 565] width 152 height 31
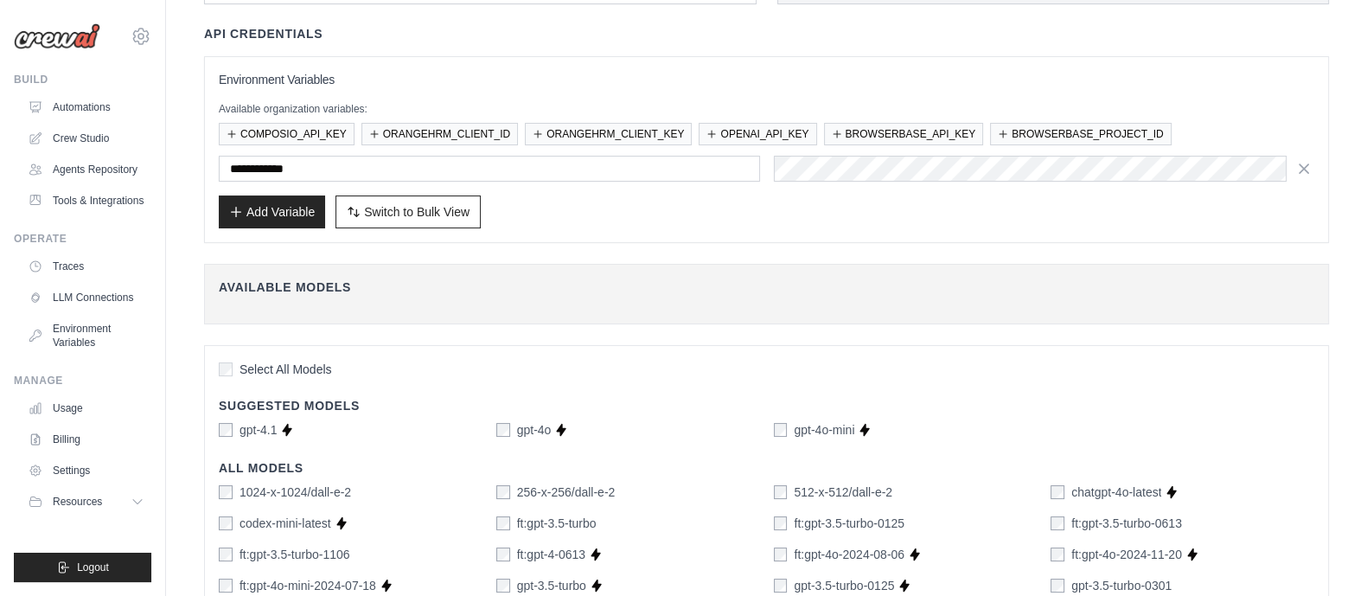
scroll to position [0, 0]
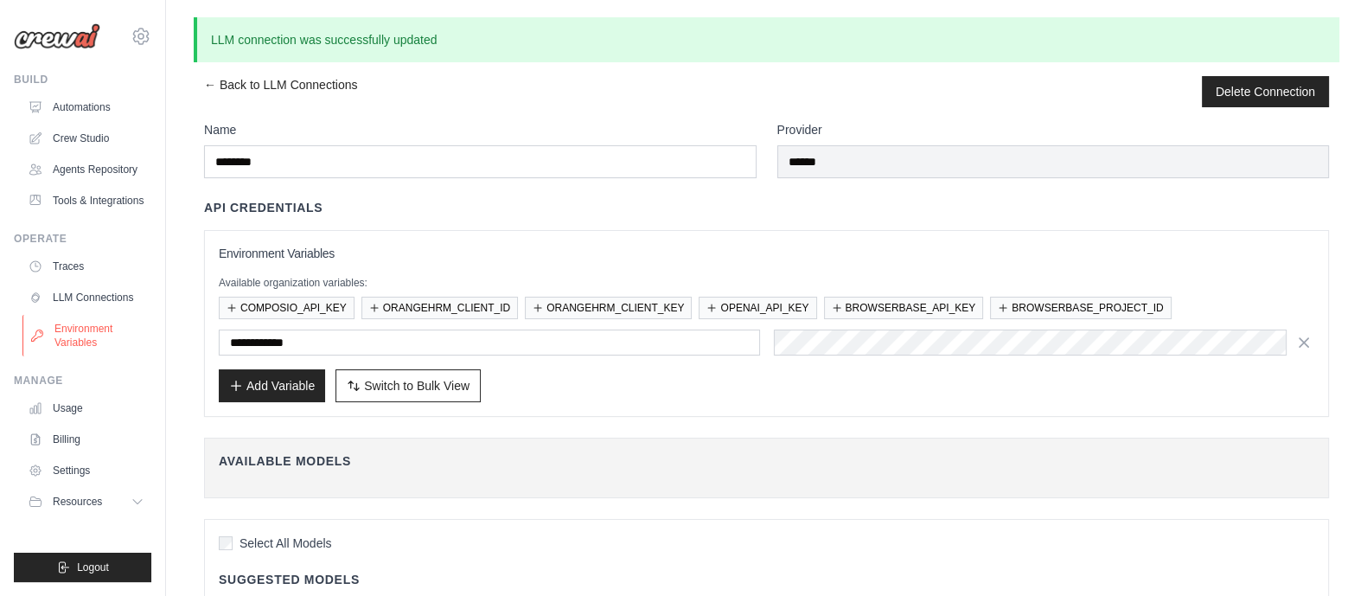
click at [81, 342] on link "Environment Variables" at bounding box center [87, 336] width 131 height 42
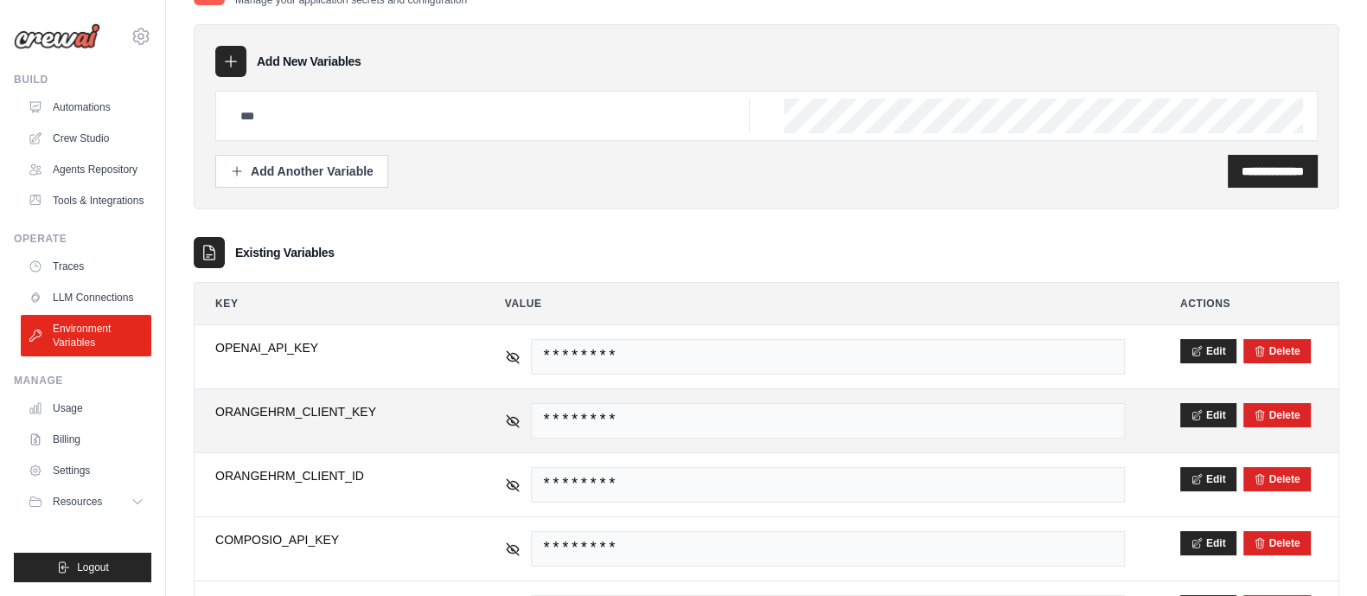
scroll to position [47, 0]
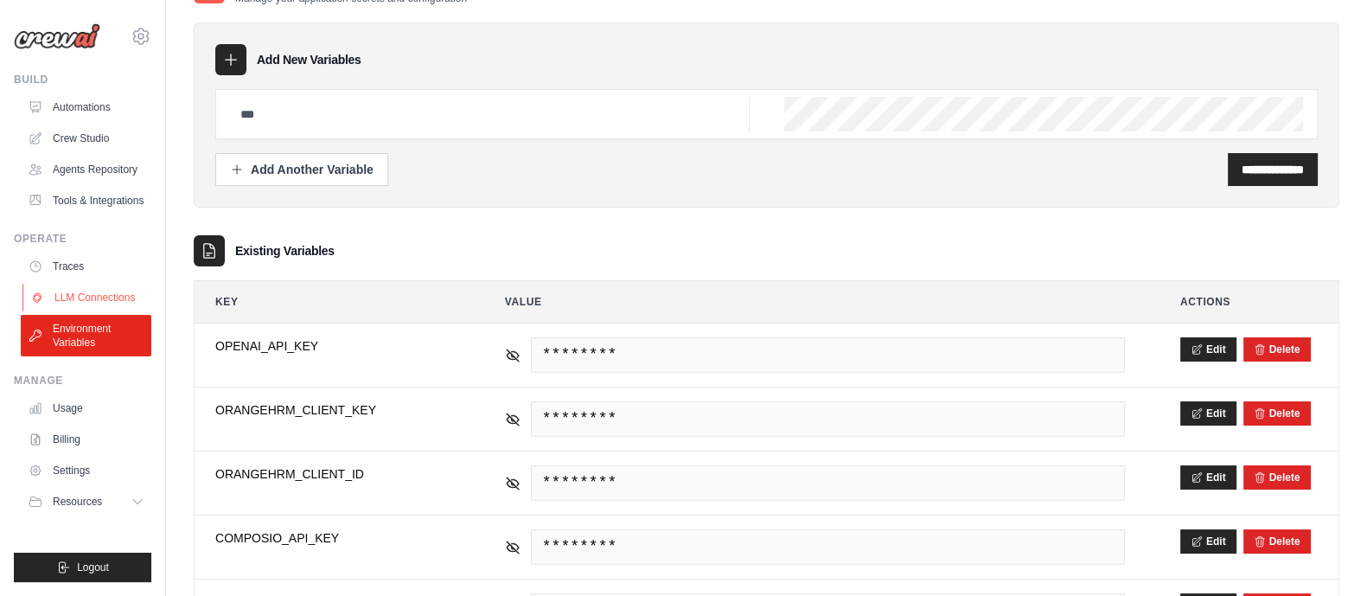
click at [117, 297] on link "LLM Connections" at bounding box center [87, 298] width 131 height 28
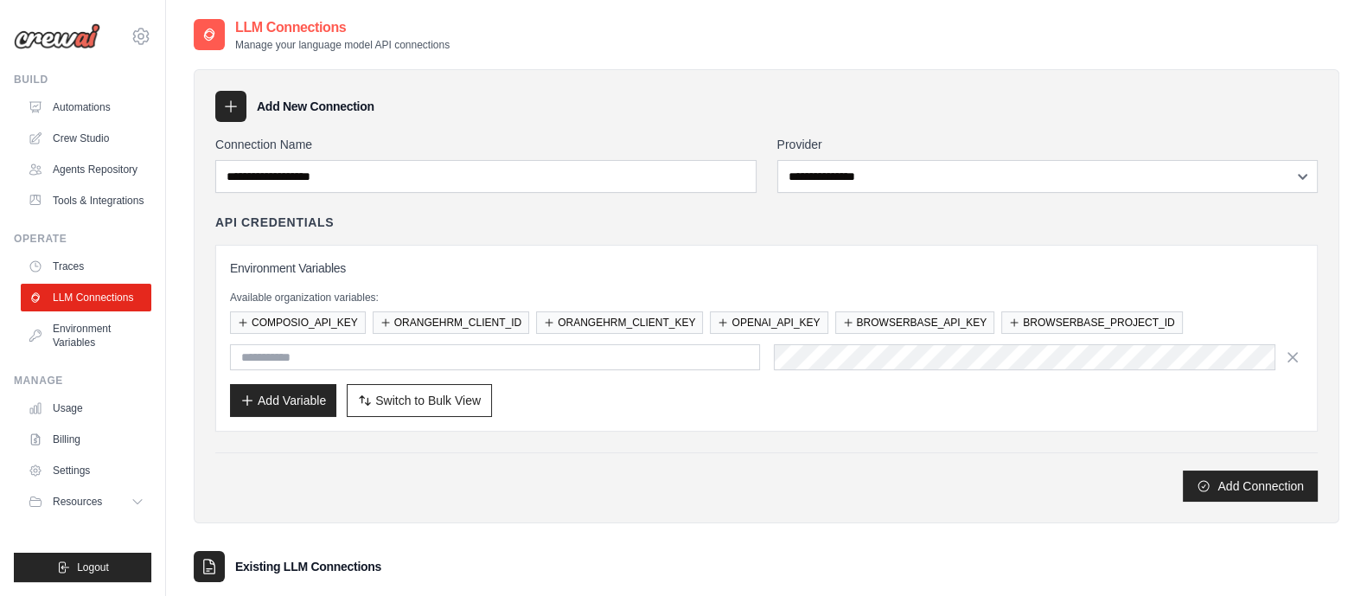
scroll to position [215, 0]
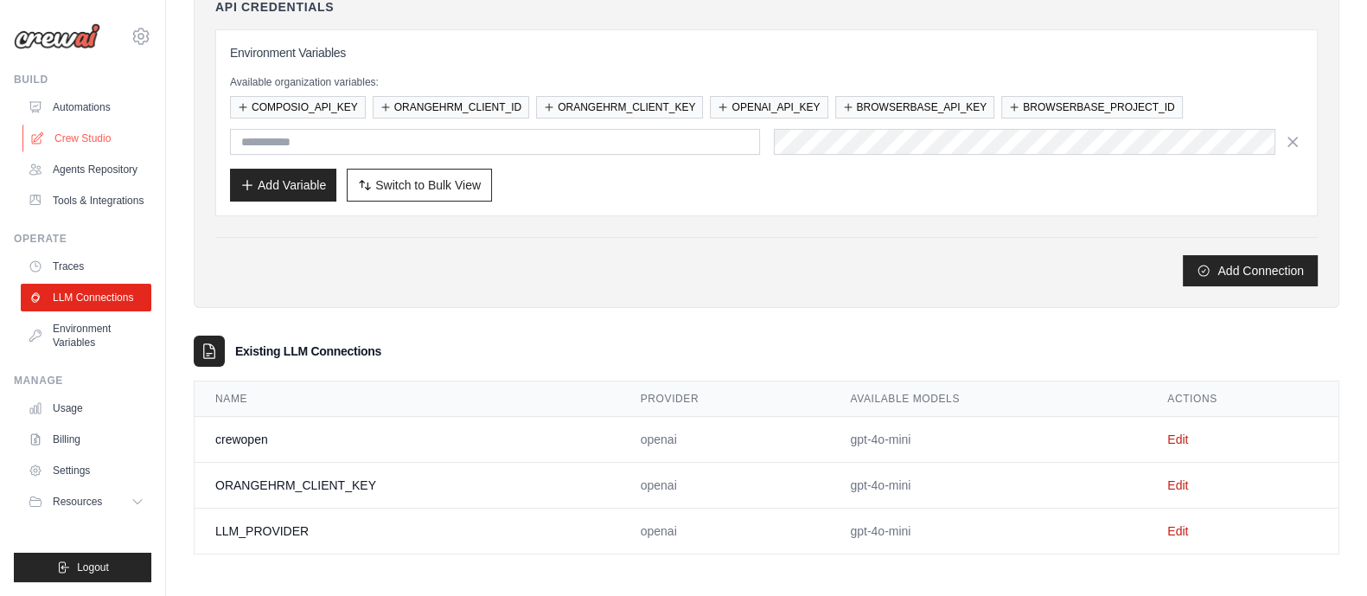
click at [92, 139] on link "Crew Studio" at bounding box center [87, 139] width 131 height 28
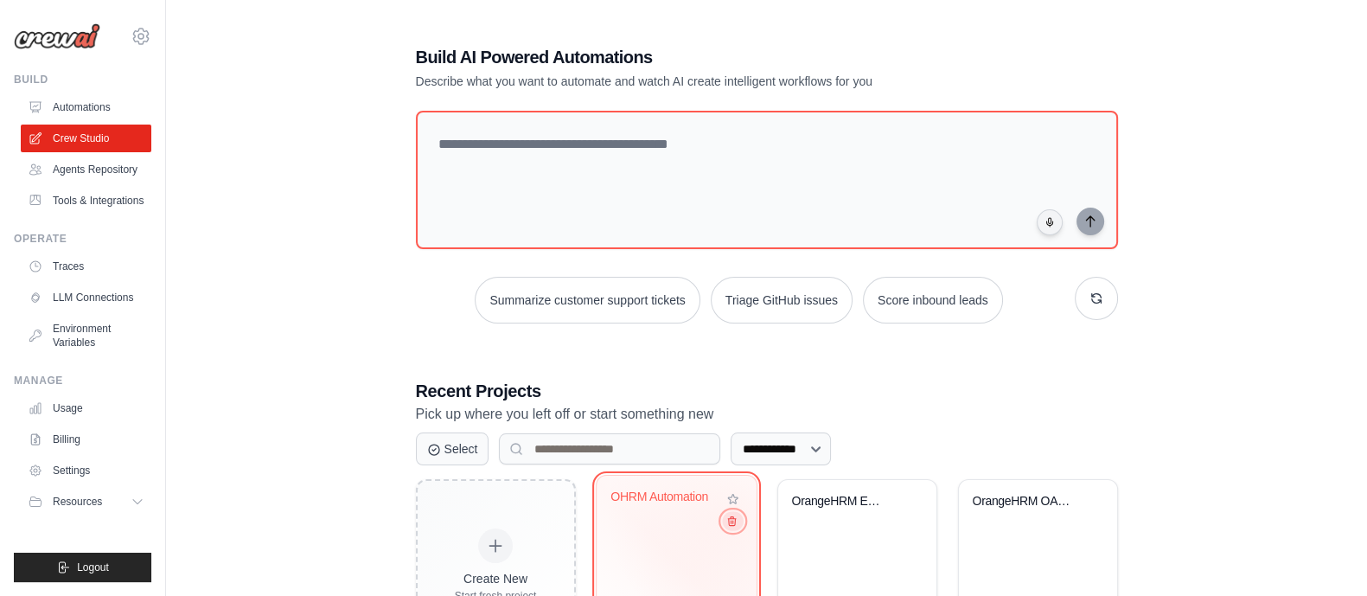
click at [732, 521] on icon at bounding box center [730, 520] width 11 height 11
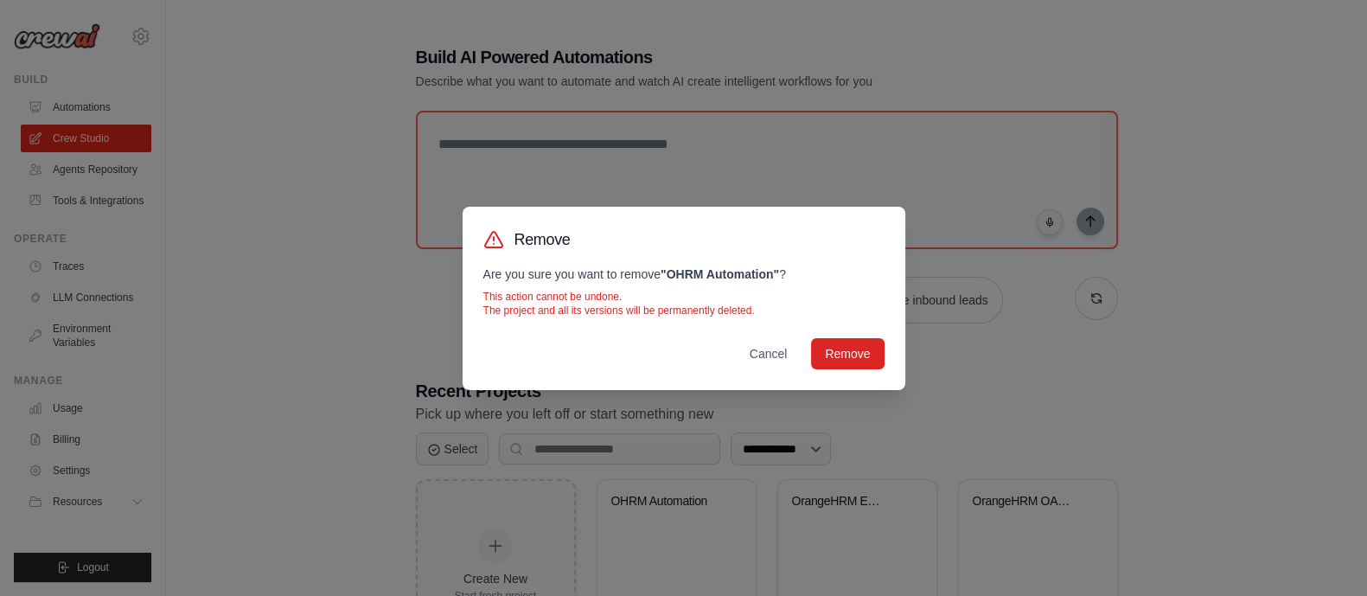
click at [846, 369] on div "Remove Are you sure you want to remove " OHRM Automation " ? This action cannot…" at bounding box center [684, 298] width 443 height 183
click at [839, 354] on button "Remove" at bounding box center [847, 352] width 73 height 31
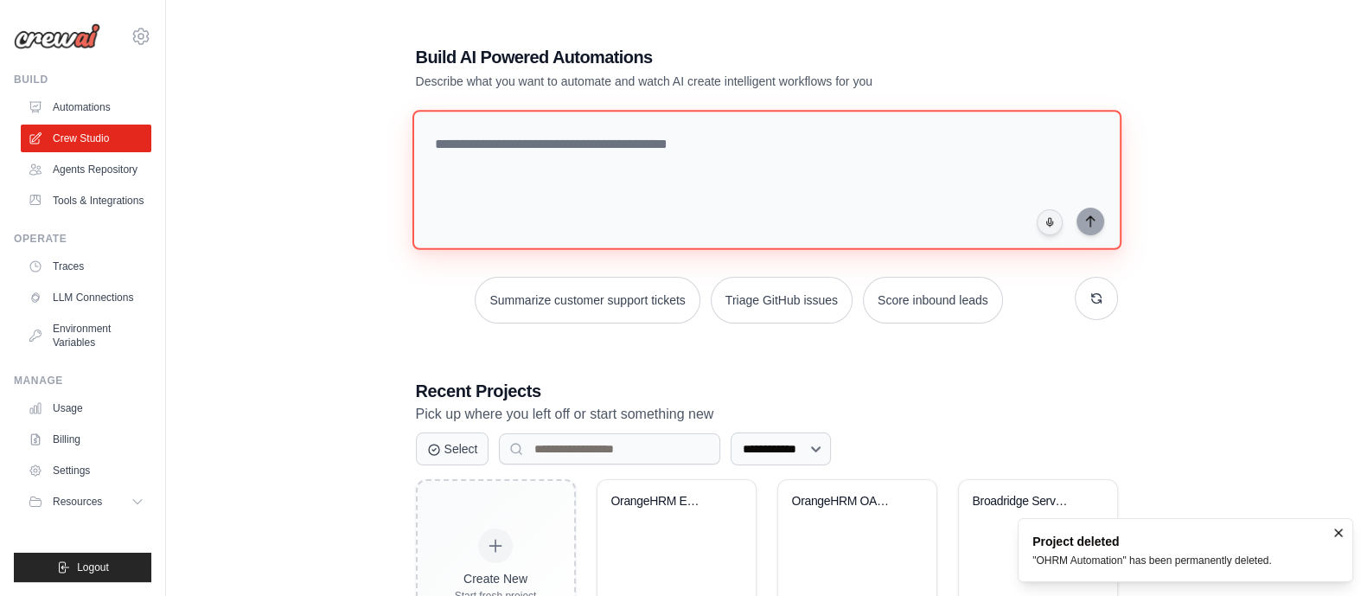
click at [647, 194] on textarea at bounding box center [766, 180] width 709 height 140
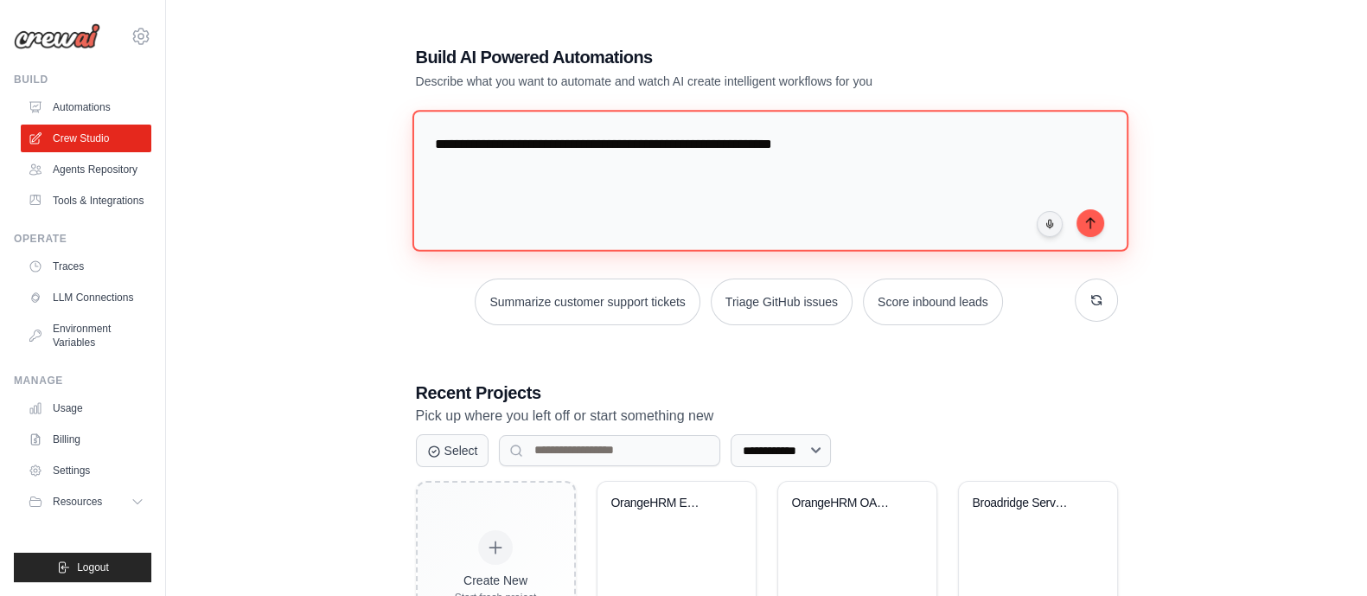
paste textarea "**********"
type textarea "**********"
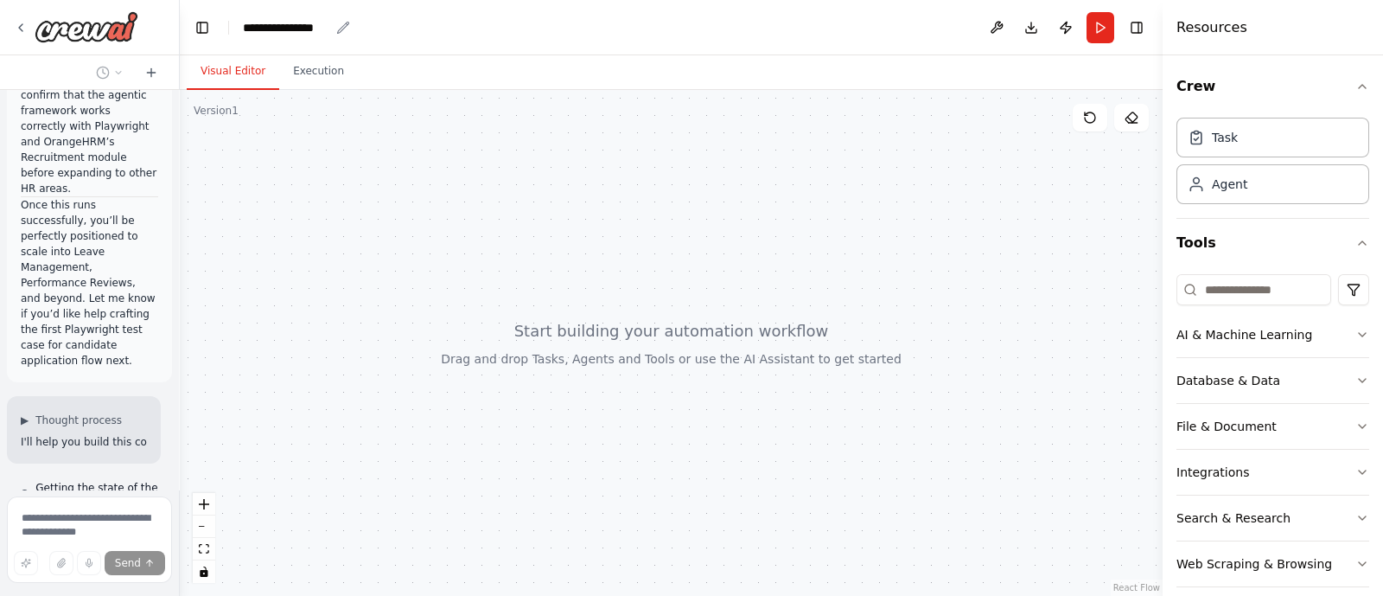
scroll to position [3419, 0]
click at [340, 27] on icon "breadcrumb" at bounding box center [343, 28] width 14 height 14
click at [340, 28] on icon "breadcrumb" at bounding box center [342, 27] width 11 height 11
click at [307, 29] on div "**********" at bounding box center [286, 27] width 86 height 17
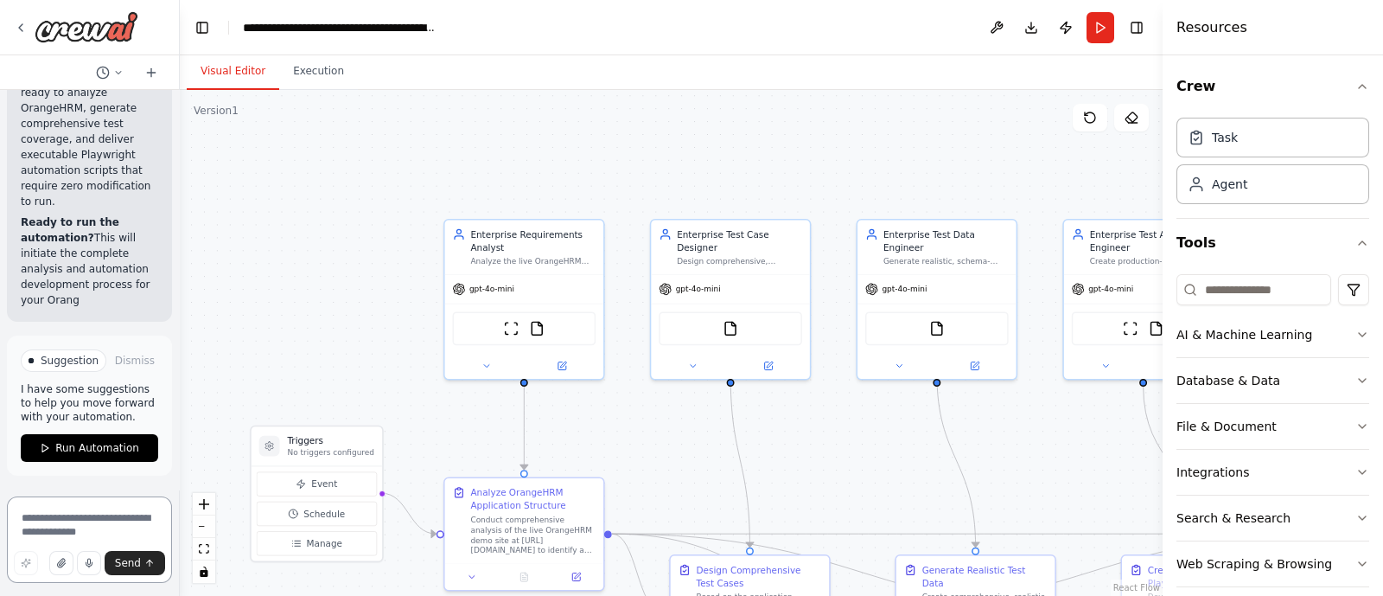
scroll to position [7445, 0]
click at [81, 508] on textarea at bounding box center [89, 539] width 165 height 86
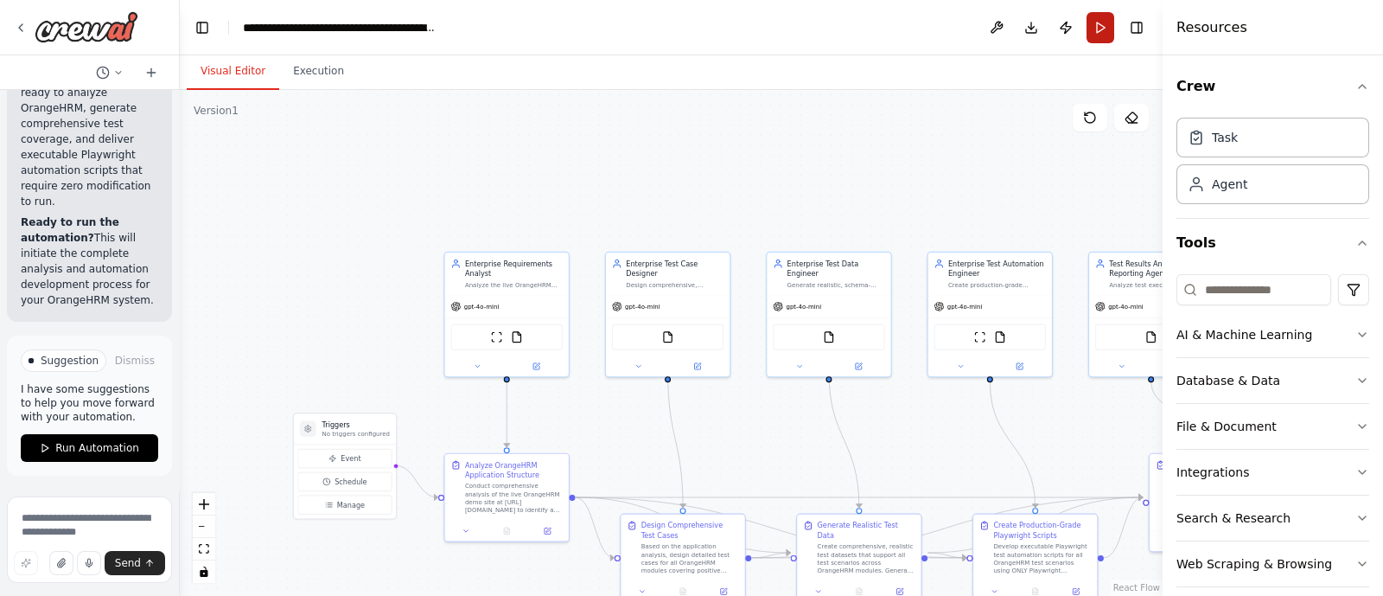
click at [1095, 31] on button "Run" at bounding box center [1101, 27] width 28 height 31
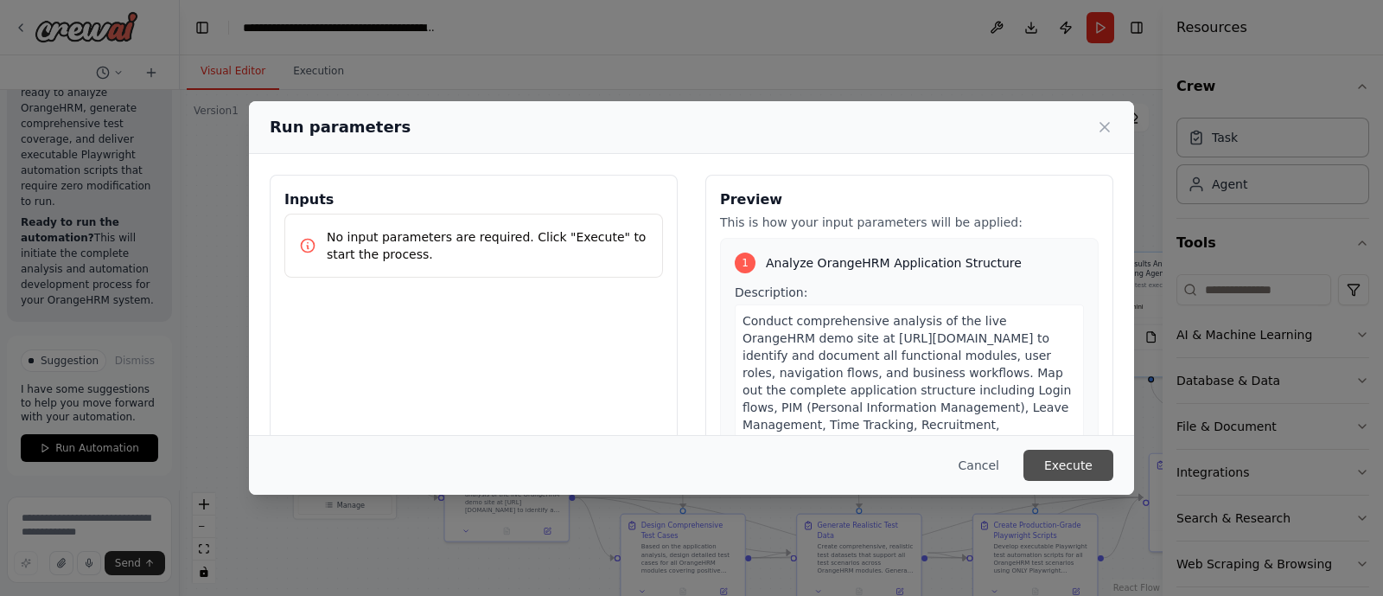
click at [1102, 468] on button "Execute" at bounding box center [1069, 465] width 90 height 31
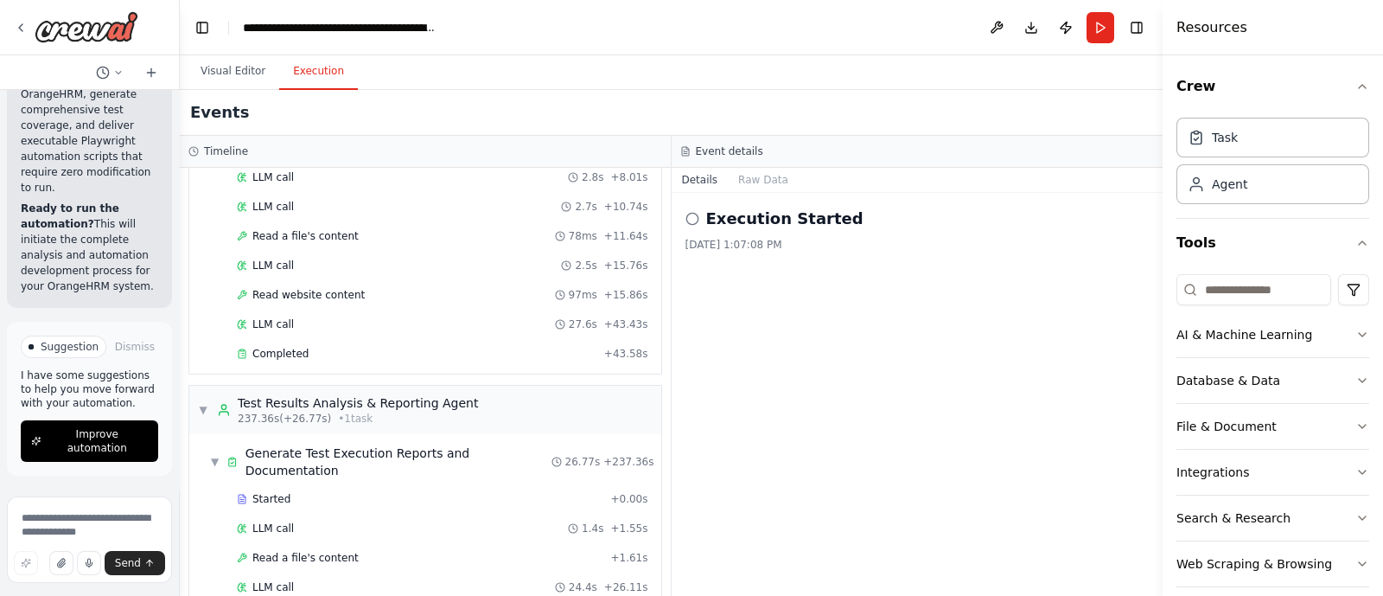
scroll to position [2756, 0]
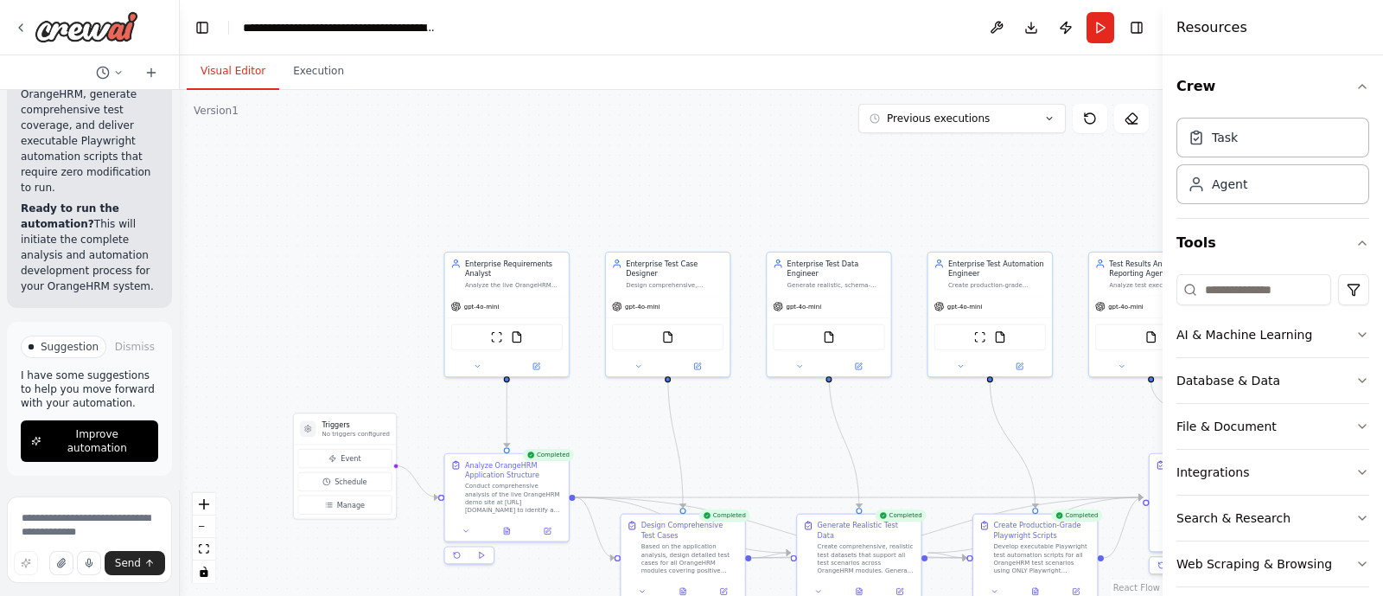
click at [234, 75] on button "Visual Editor" at bounding box center [233, 72] width 93 height 36
click at [510, 526] on icon at bounding box center [507, 529] width 8 height 8
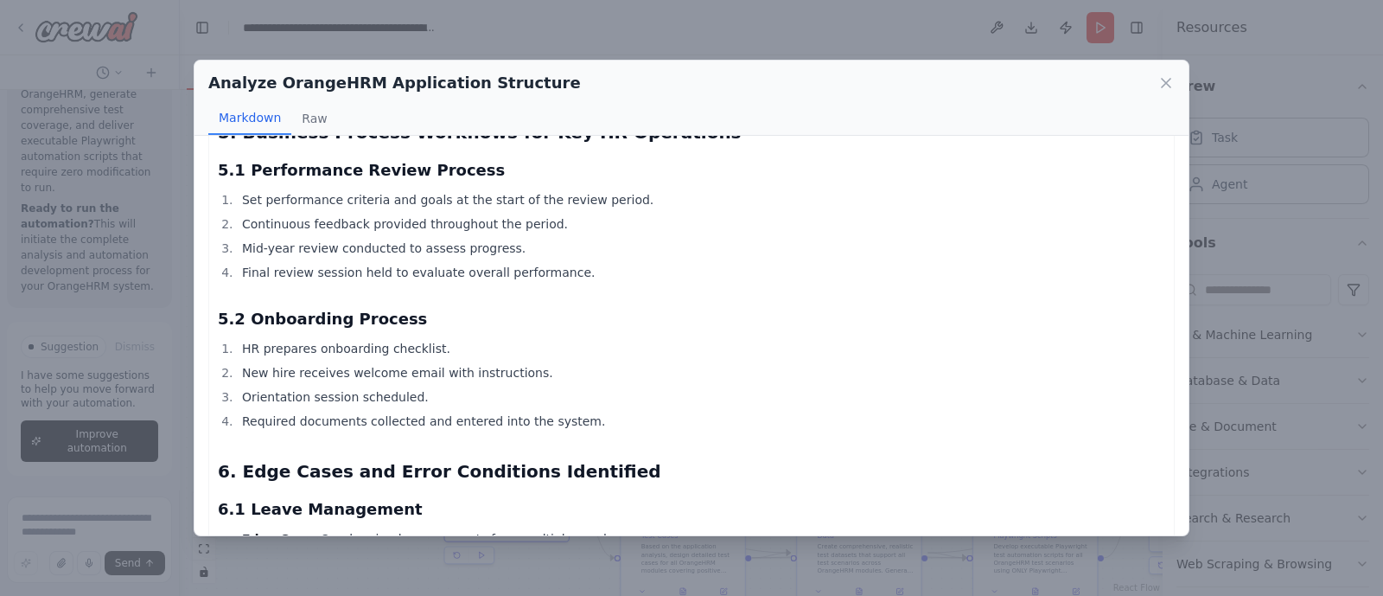
scroll to position [2158, 0]
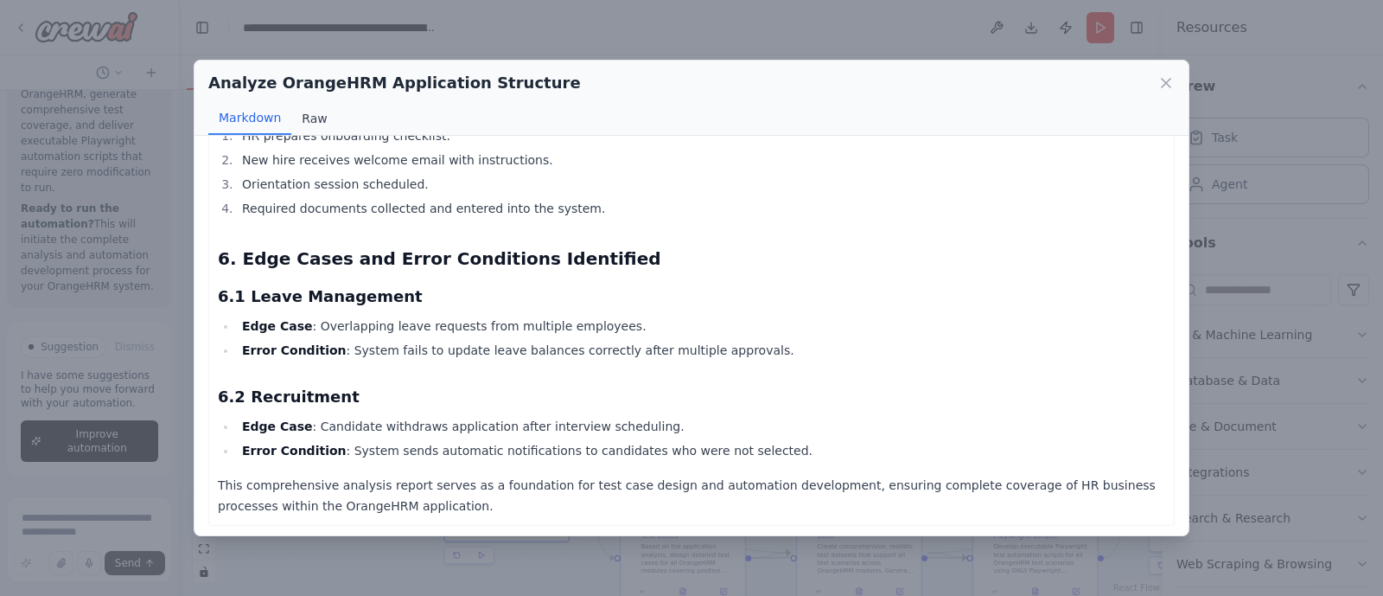
click at [323, 131] on button "Raw" at bounding box center [314, 118] width 46 height 33
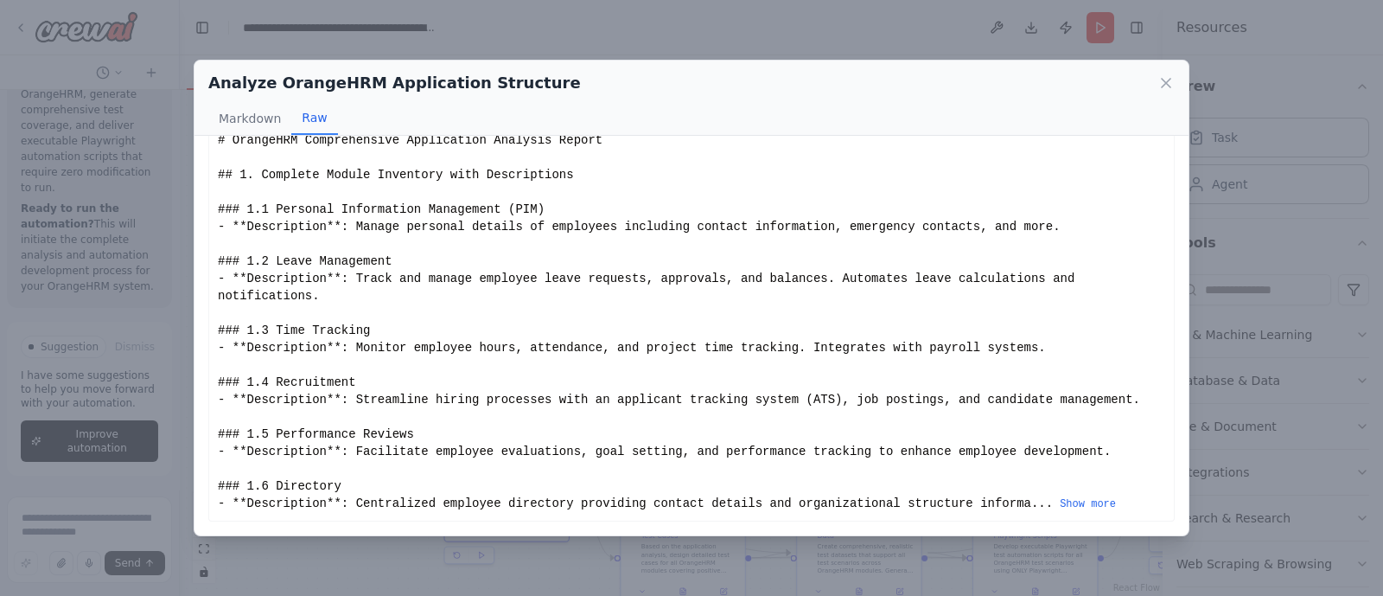
scroll to position [9, 0]
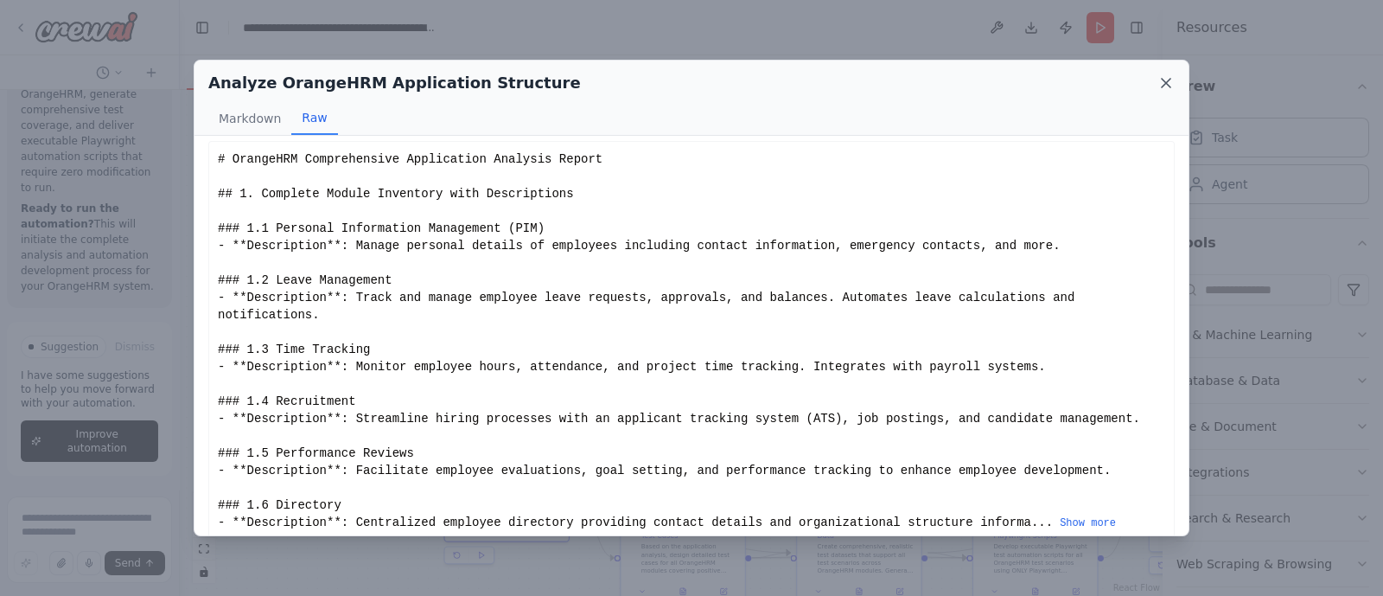
click at [1159, 85] on icon at bounding box center [1166, 82] width 17 height 17
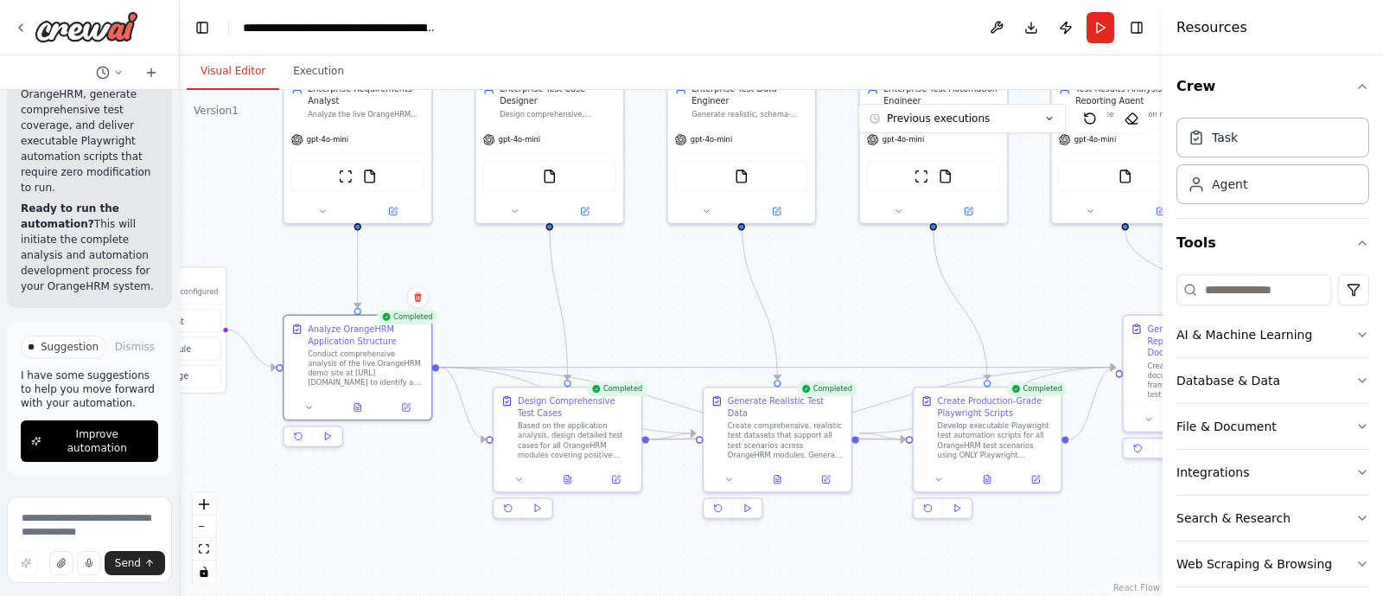
drag, startPoint x: 640, startPoint y: 155, endPoint x: 523, endPoint y: 12, distance: 184.3
click at [523, 12] on main "**********" at bounding box center [671, 298] width 983 height 596
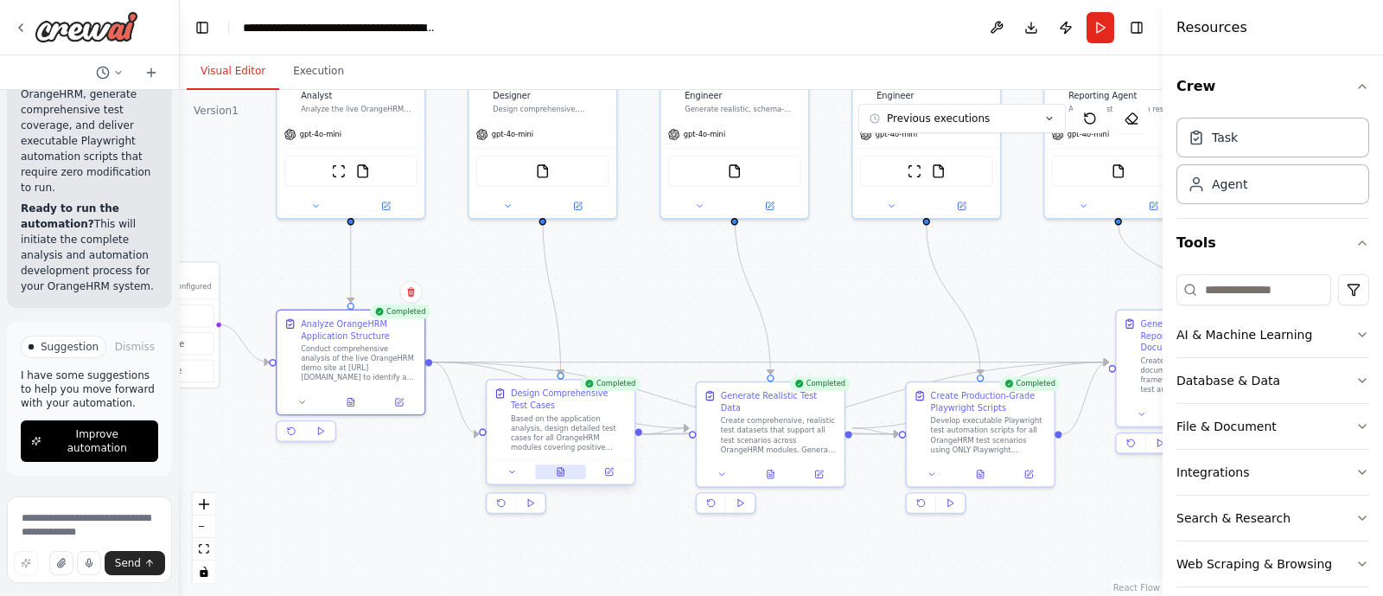
click at [562, 476] on button at bounding box center [560, 471] width 51 height 15
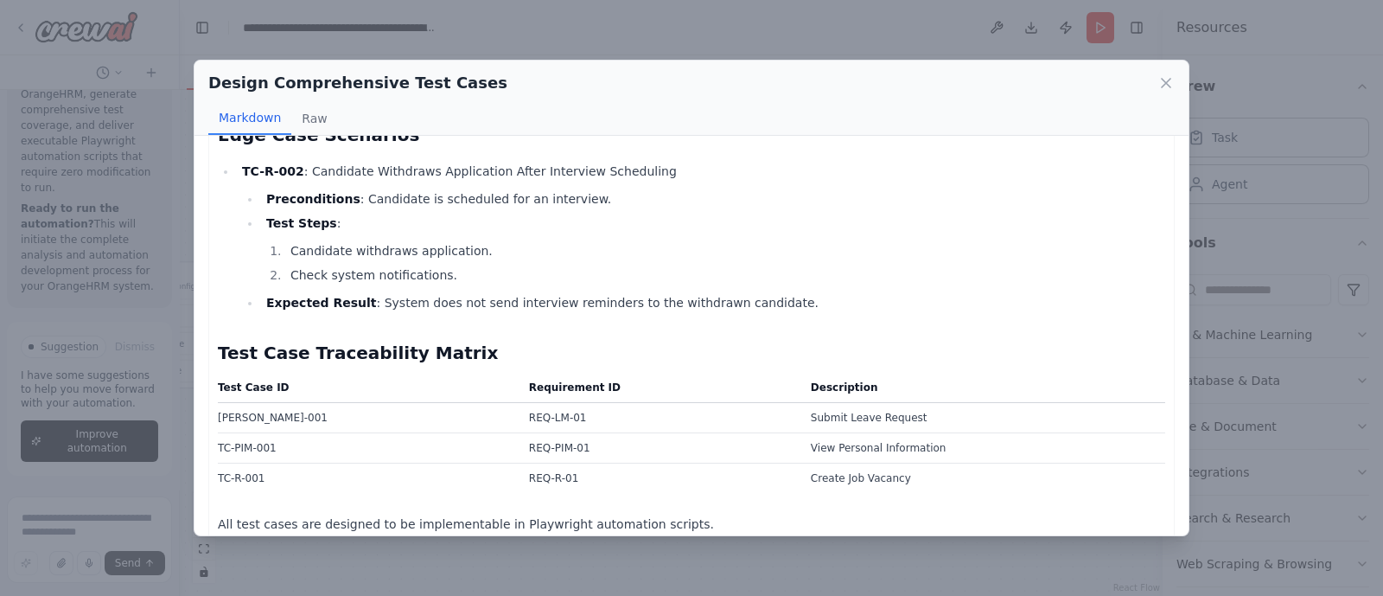
scroll to position [2891, 0]
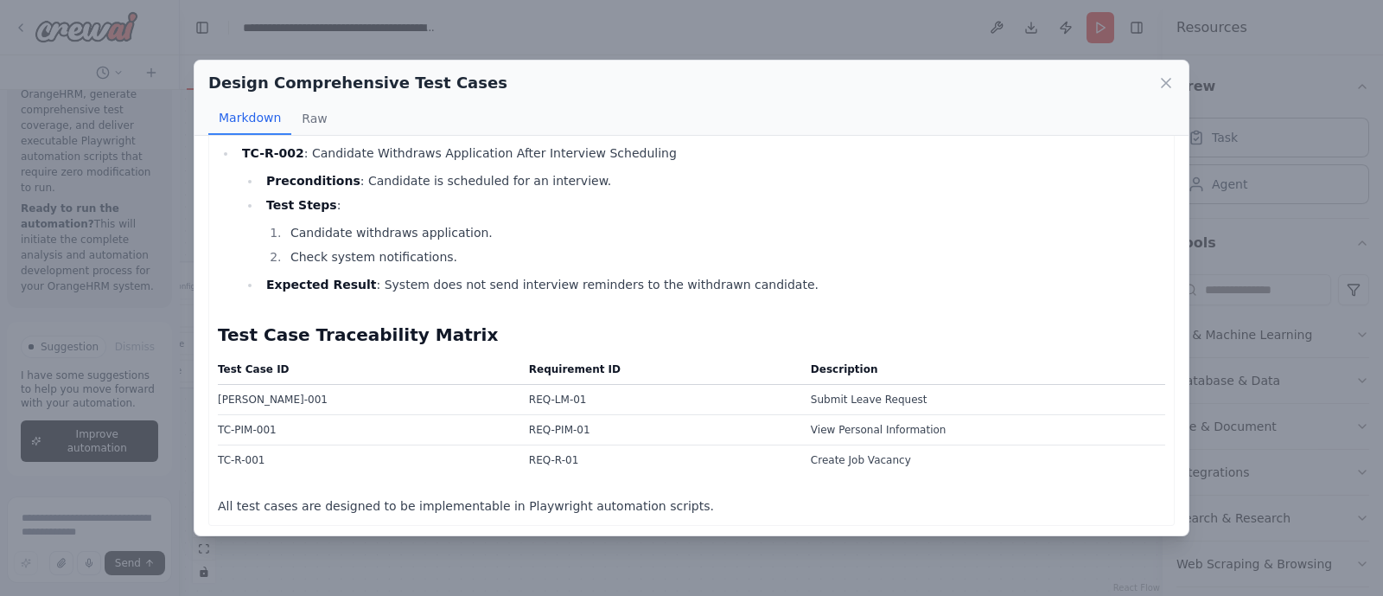
click at [486, 546] on div "Design Comprehensive Test Cases Markdown Raw OrangeHRM Comprehensive Test Case …" at bounding box center [691, 298] width 1383 height 596
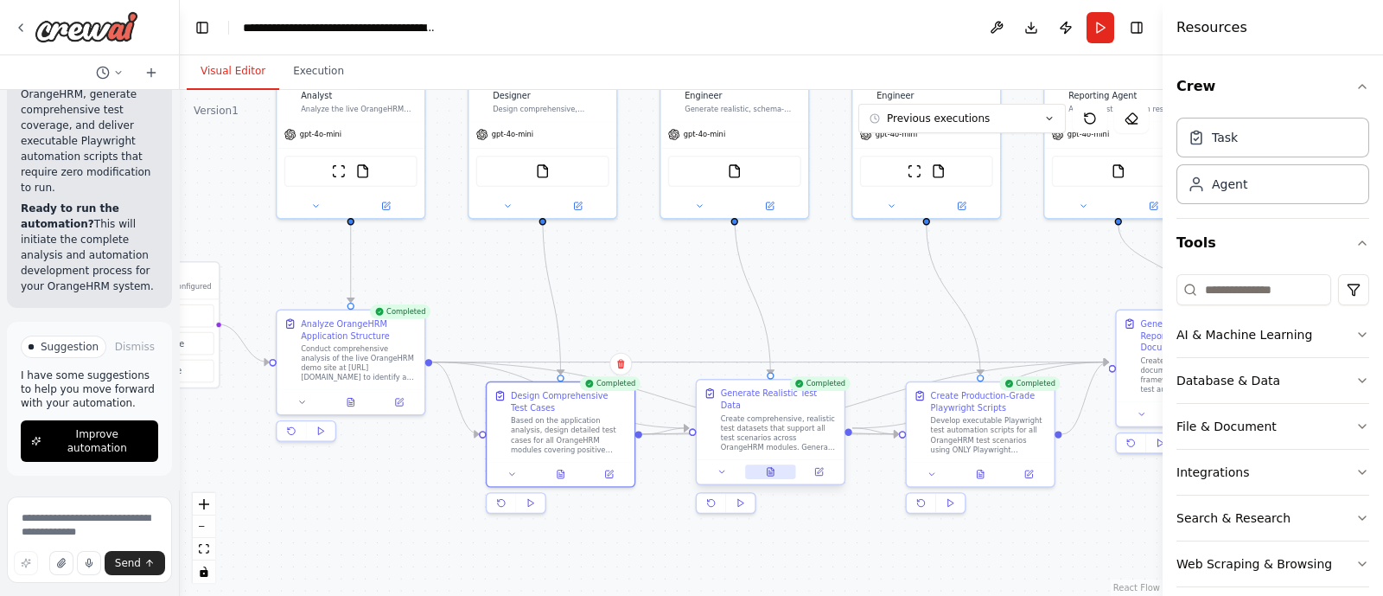
click at [769, 467] on icon at bounding box center [771, 472] width 10 height 10
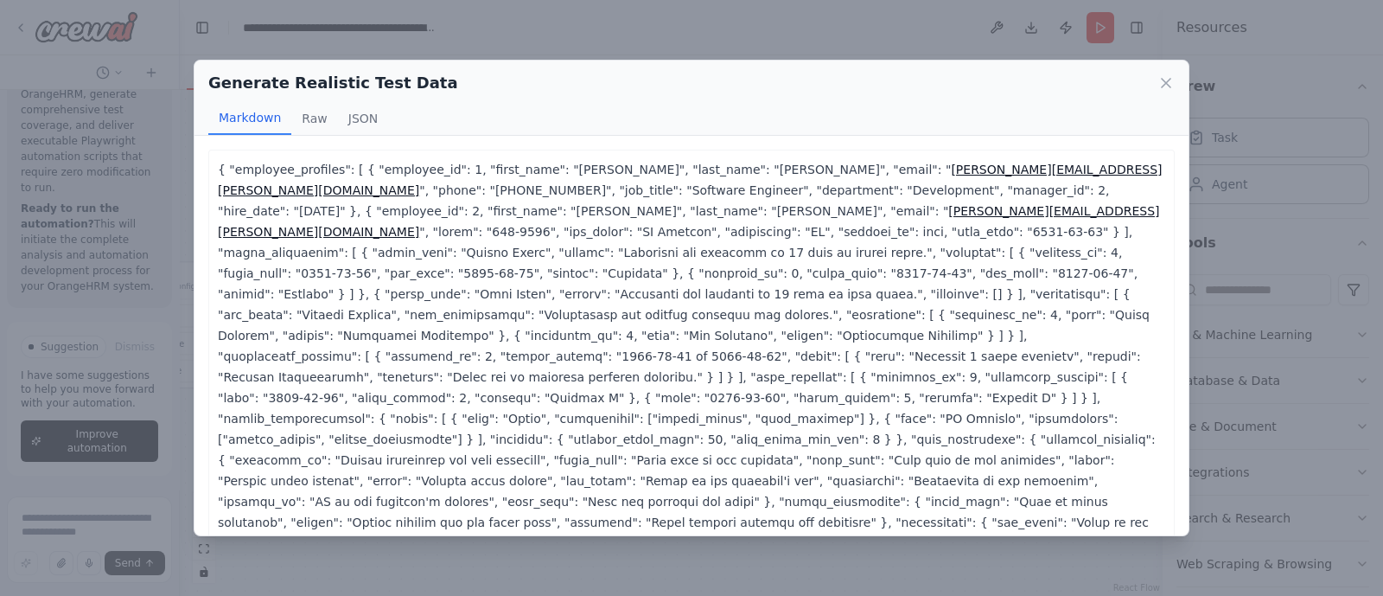
scroll to position [18, 0]
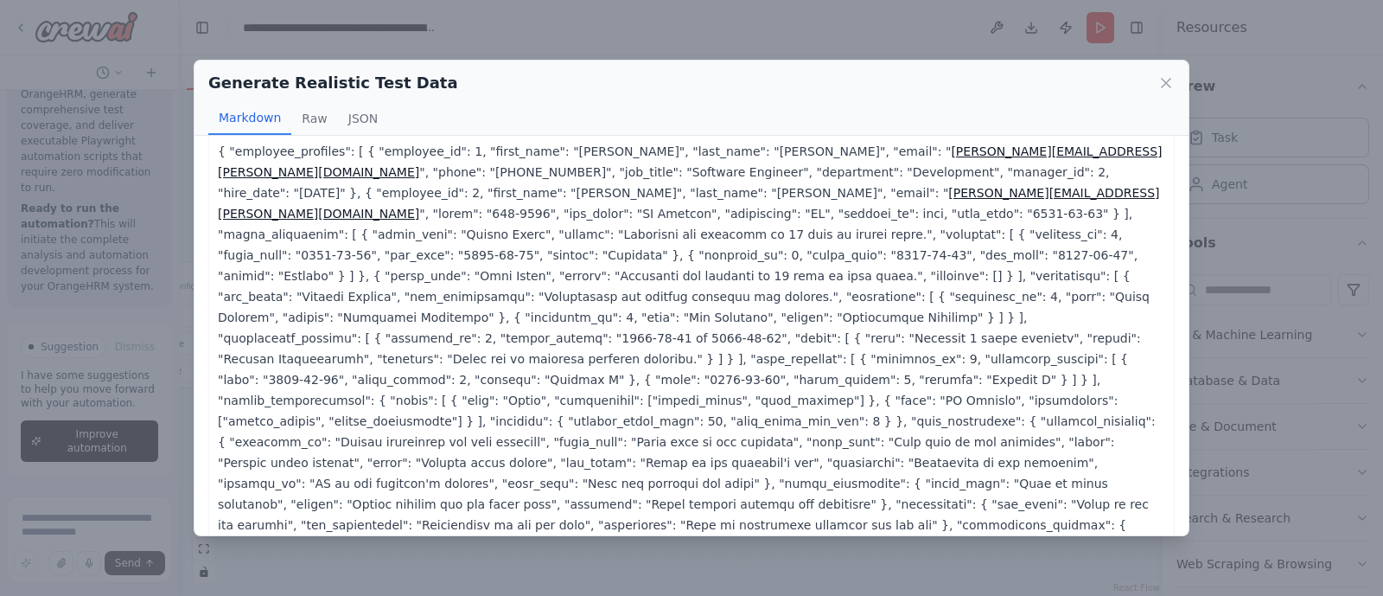
click at [1251, 265] on div "Generate Realistic Test Data Markdown Raw JSON { "employee_profiles": [ { "empl…" at bounding box center [691, 298] width 1383 height 596
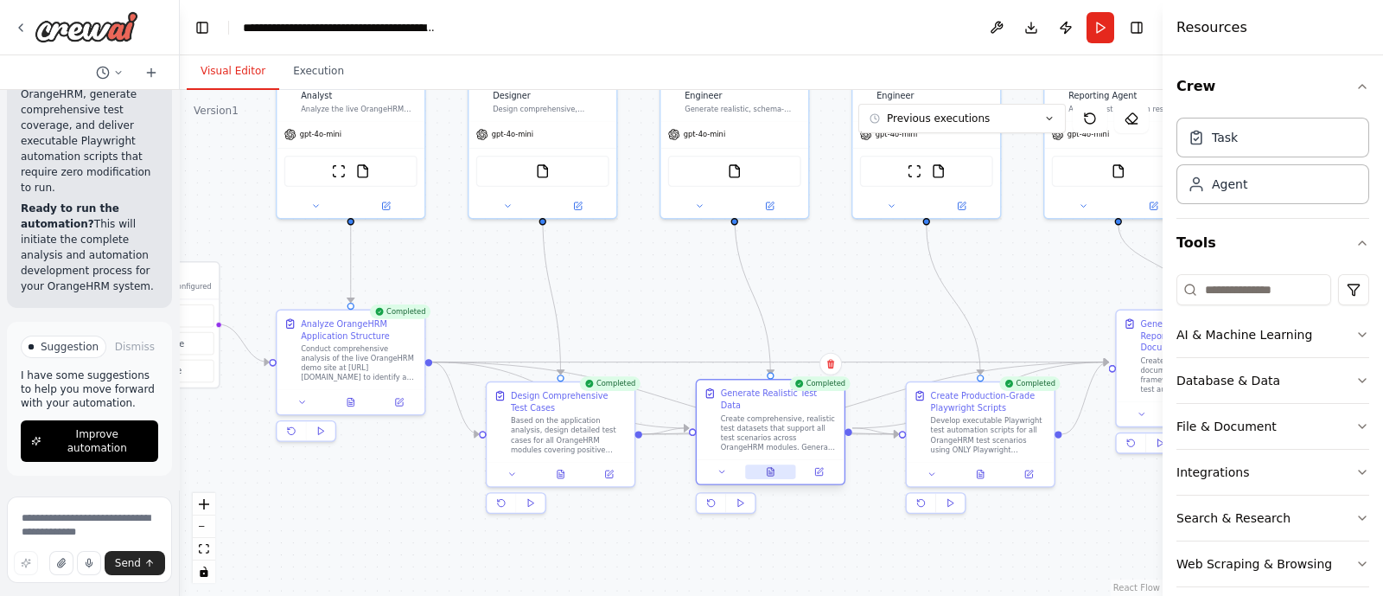
click at [778, 464] on button at bounding box center [770, 471] width 51 height 15
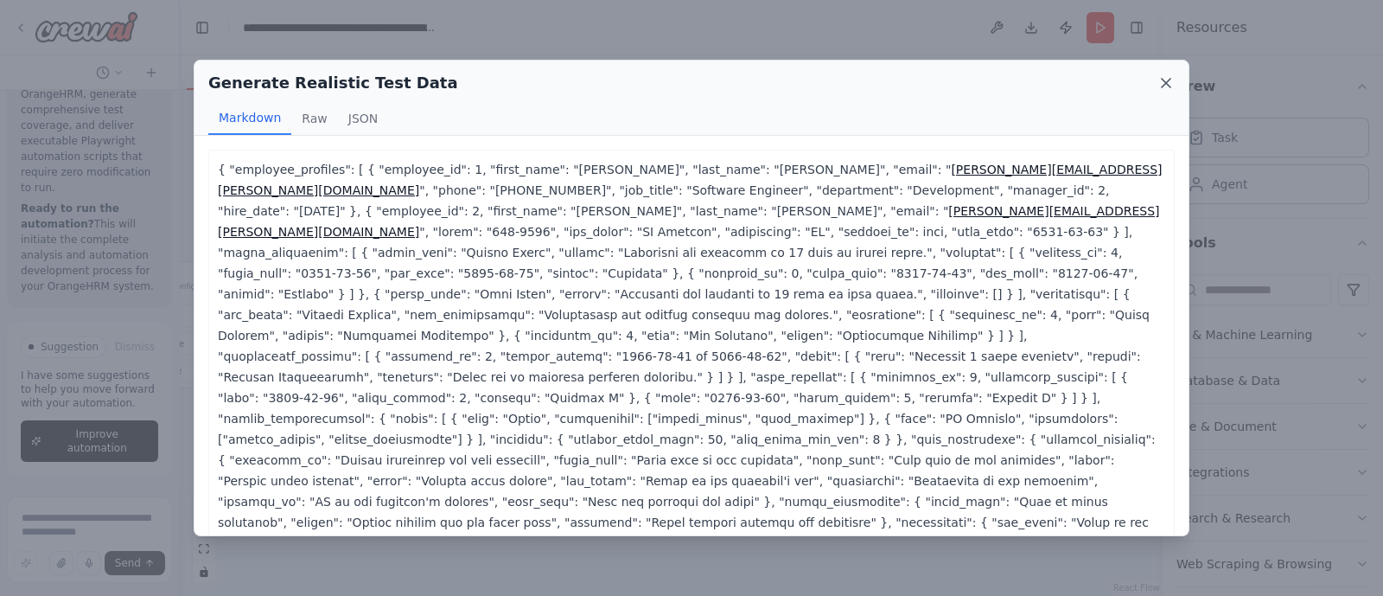
click at [1167, 80] on icon at bounding box center [1166, 82] width 17 height 17
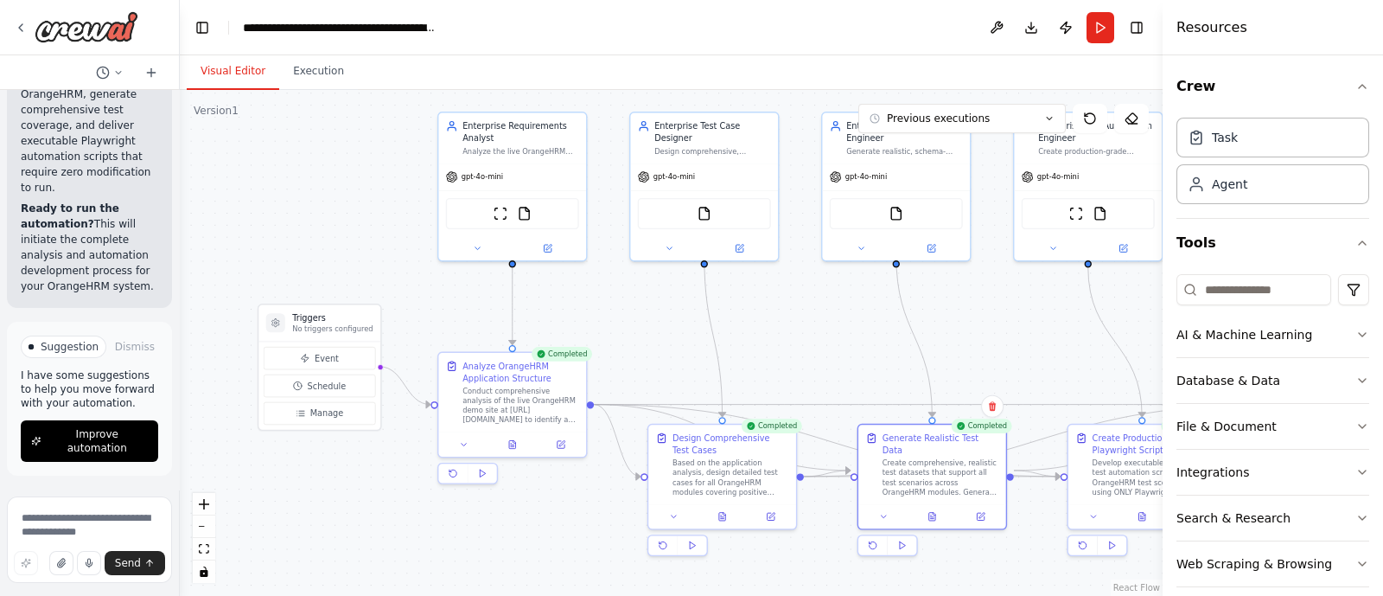
drag, startPoint x: 463, startPoint y: 264, endPoint x: 624, endPoint y: 306, distance: 167.2
click at [624, 306] on div ".deletable-edge-delete-btn { width: 20px; height: 20px; border: 0px solid #ffff…" at bounding box center [671, 343] width 983 height 506
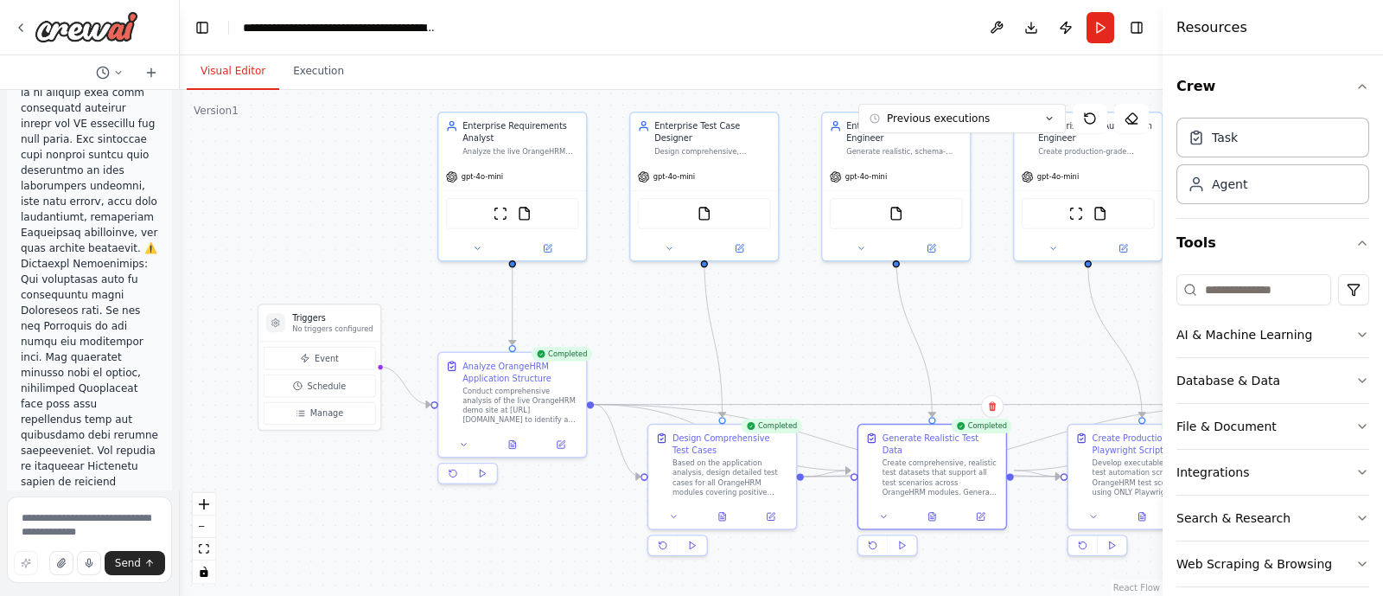
scroll to position [0, 0]
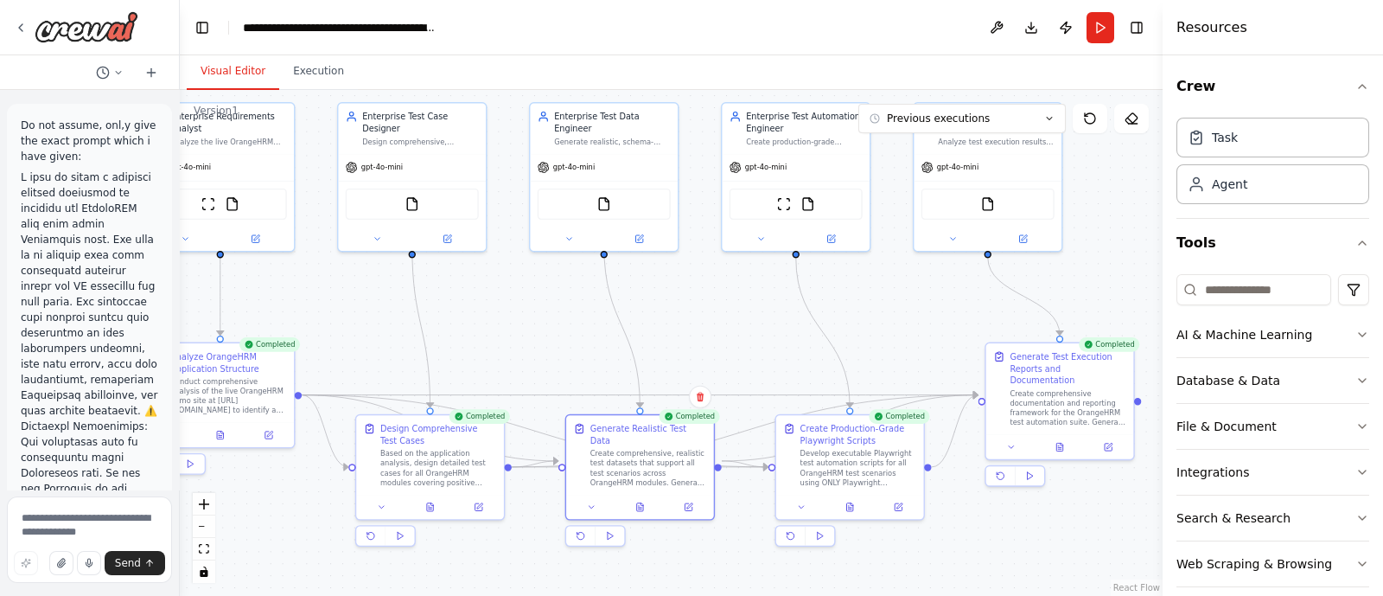
drag, startPoint x: 900, startPoint y: 361, endPoint x: 754, endPoint y: 348, distance: 146.6
click at [754, 348] on div ".deletable-edge-delete-btn { width: 20px; height: 20px; border: 0px solid #ffff…" at bounding box center [671, 343] width 983 height 506
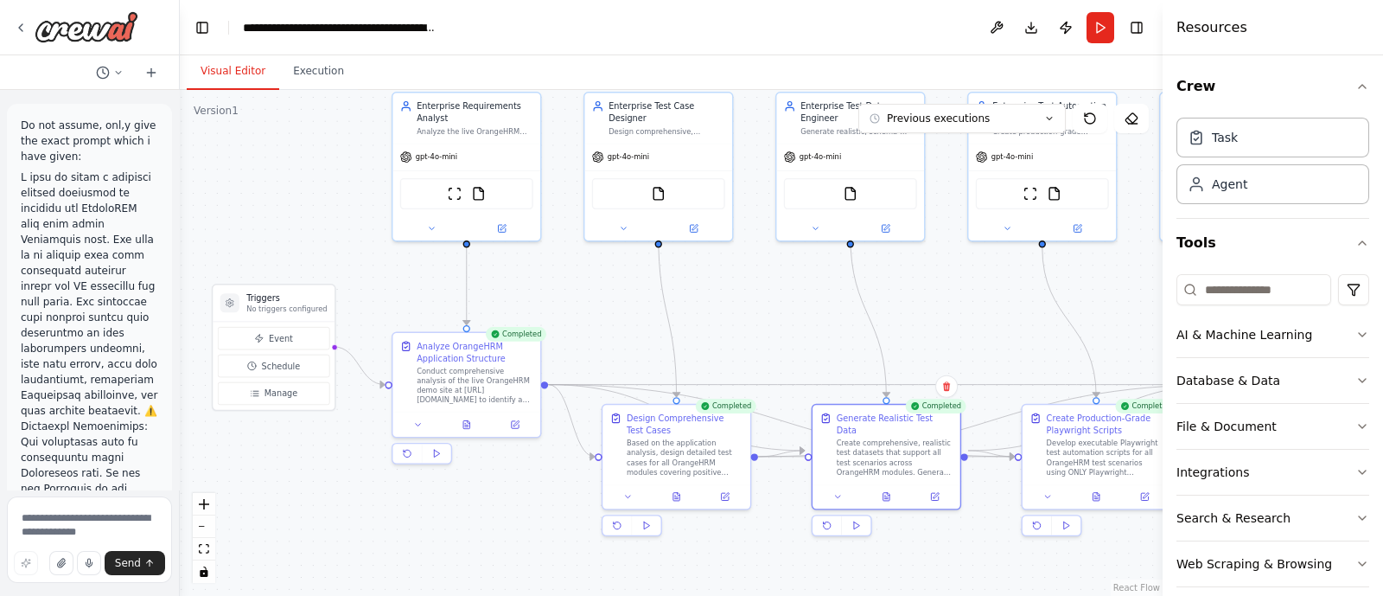
drag, startPoint x: 661, startPoint y: 578, endPoint x: 900, endPoint y: 567, distance: 238.9
click at [900, 567] on div ".deletable-edge-delete-btn { width: 20px; height: 20px; border: 0px solid #ffff…" at bounding box center [671, 343] width 983 height 506
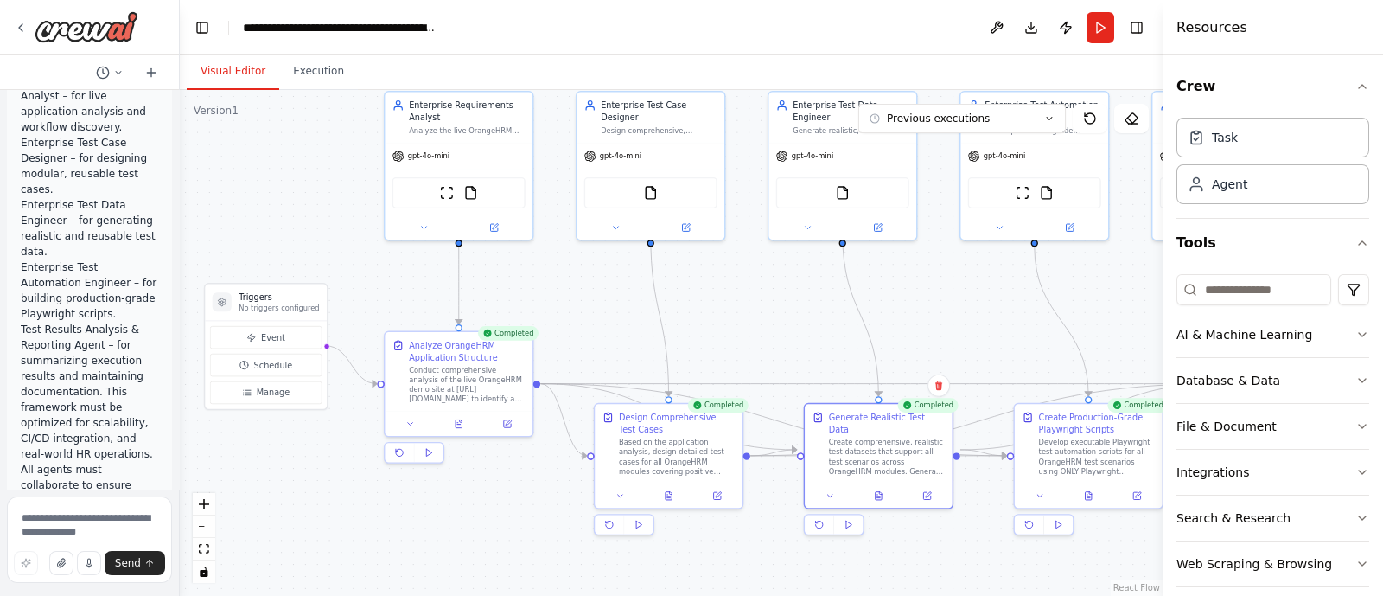
scroll to position [1411, 0]
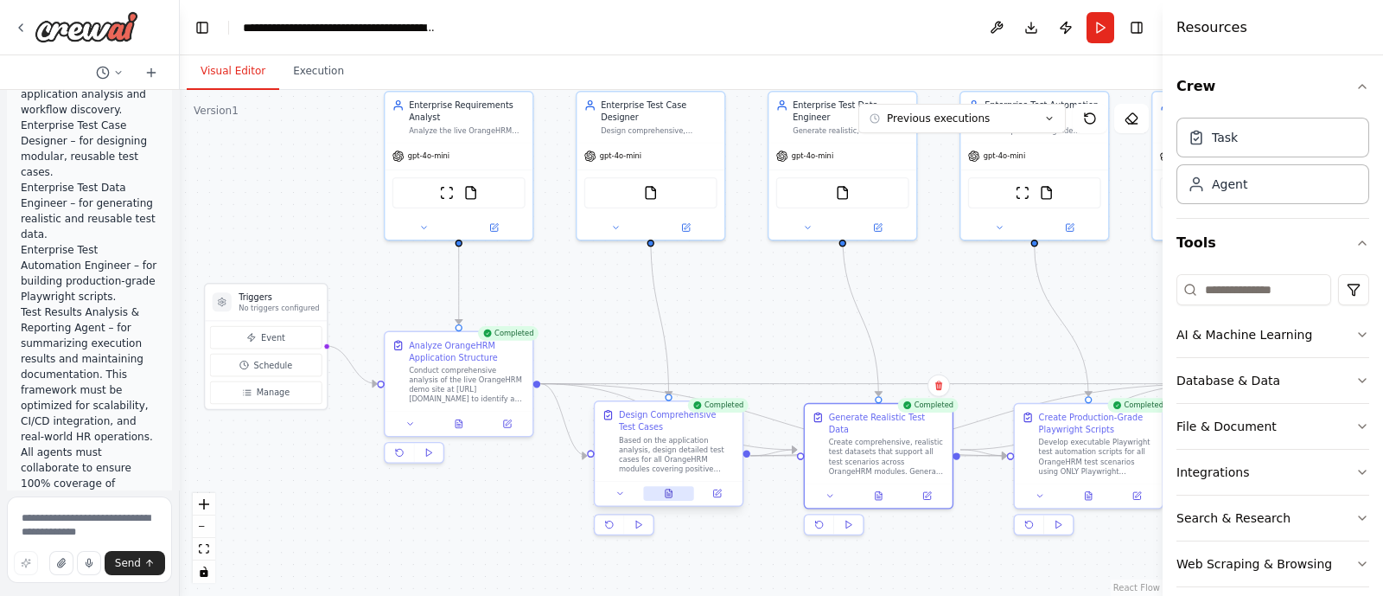
click at [668, 490] on icon at bounding box center [669, 493] width 6 height 8
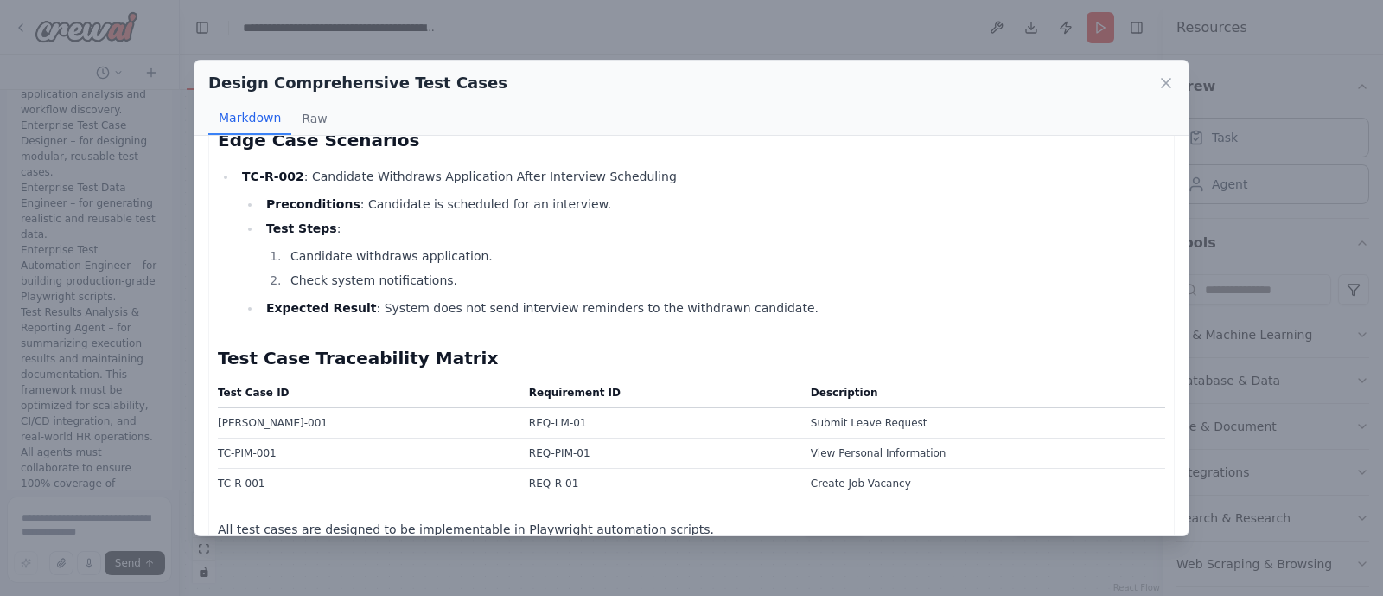
scroll to position [2891, 0]
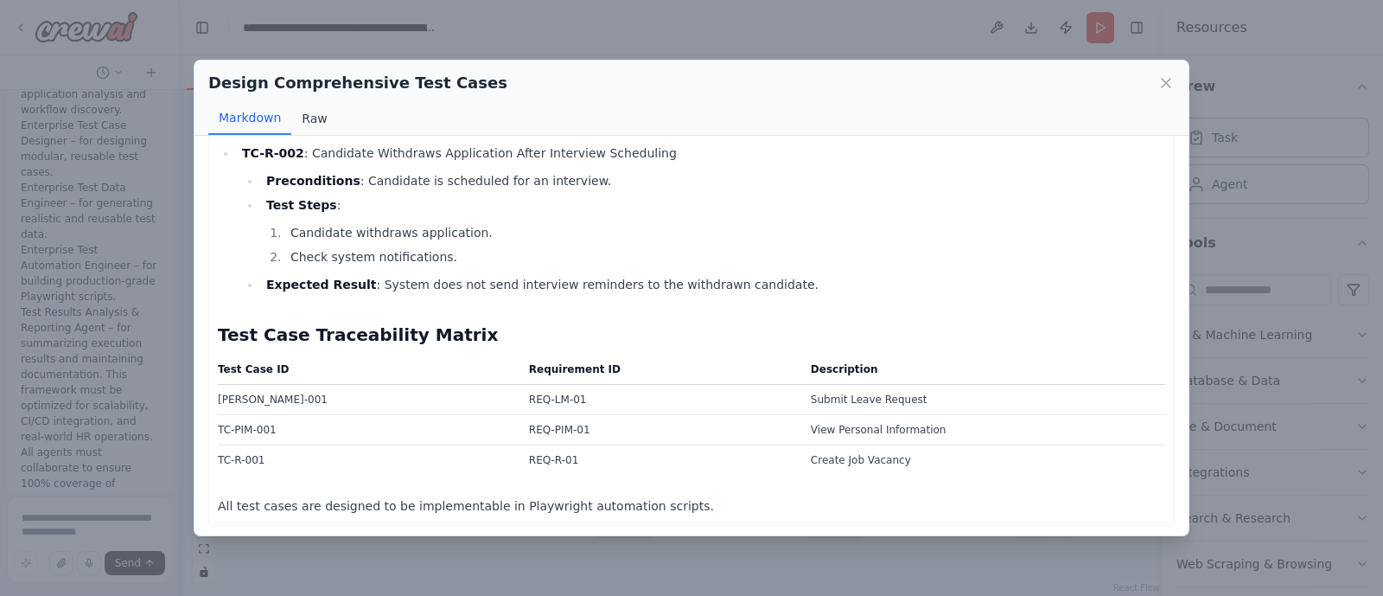
click at [316, 114] on button "Raw" at bounding box center [314, 118] width 46 height 33
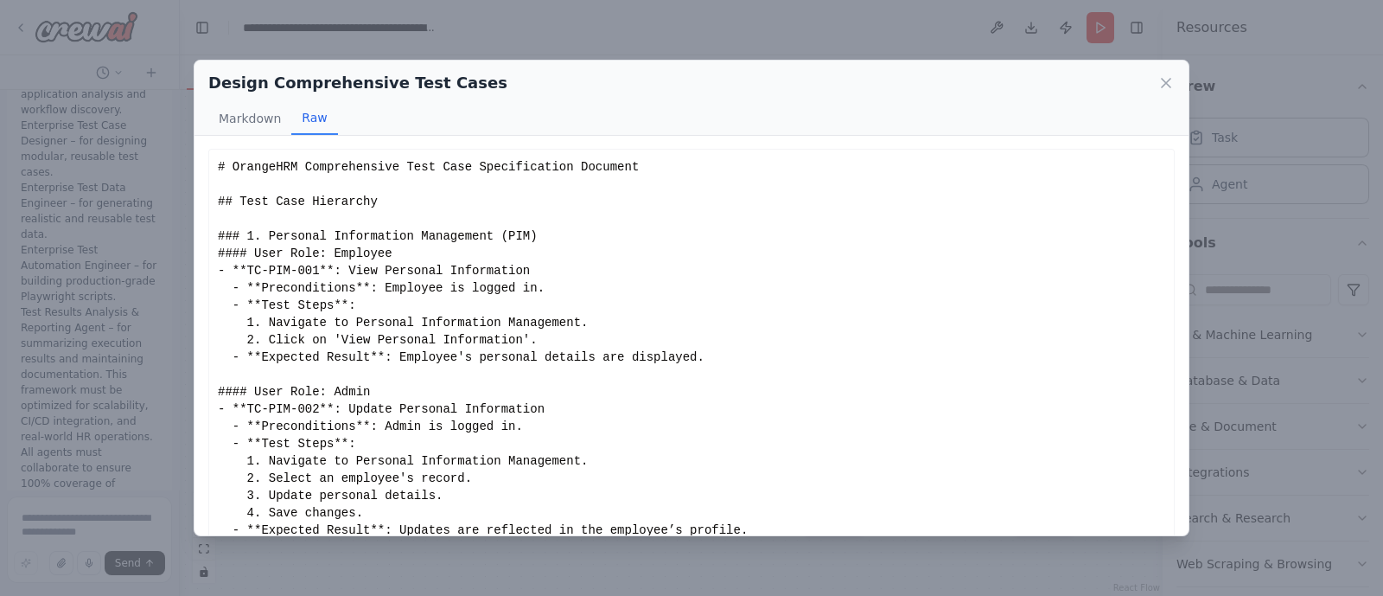
scroll to position [164, 0]
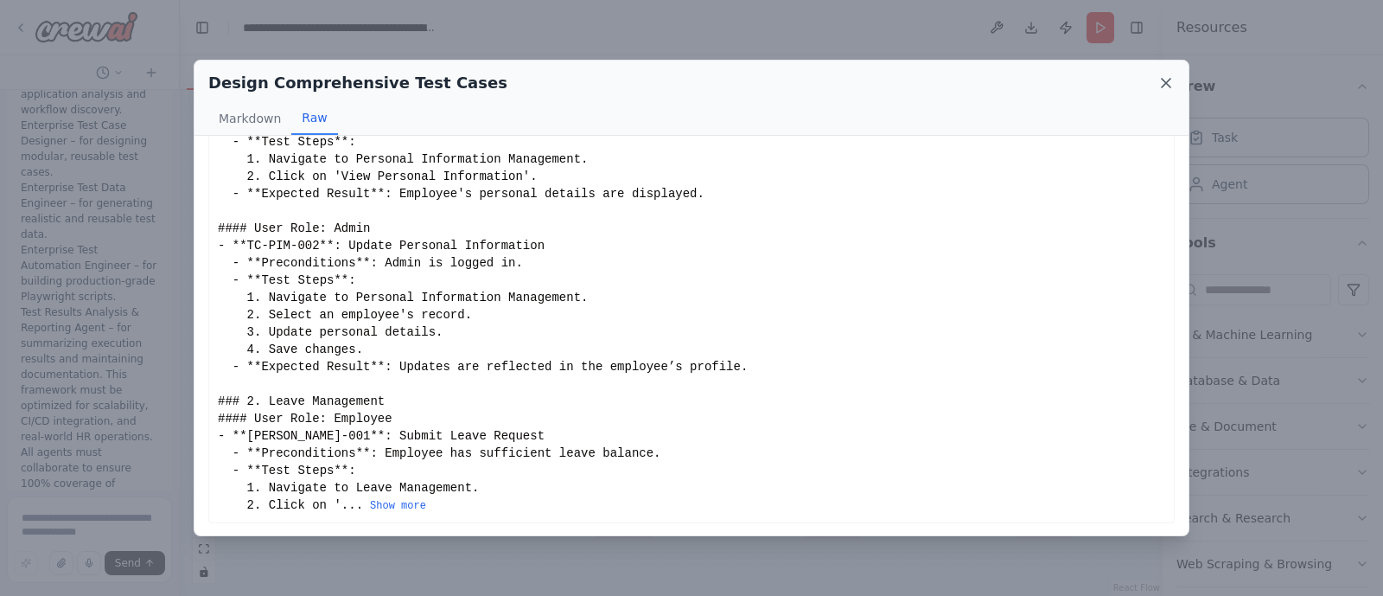
click at [1166, 83] on icon at bounding box center [1166, 83] width 9 height 9
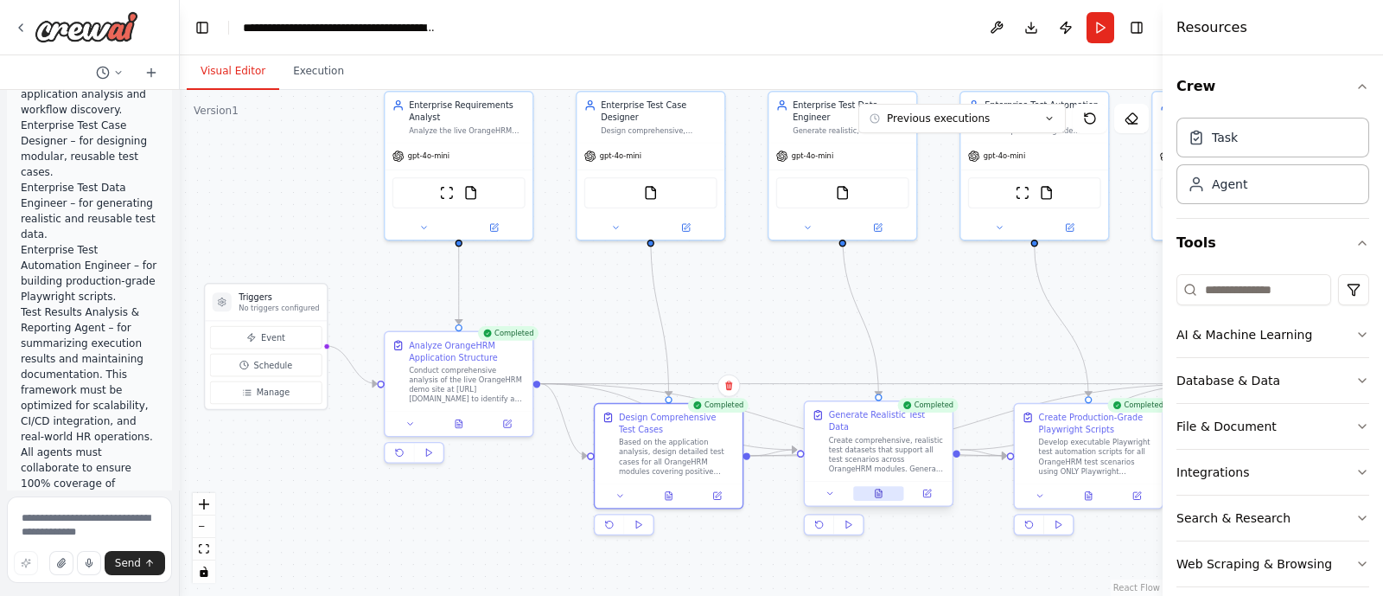
click at [886, 486] on button at bounding box center [878, 493] width 51 height 15
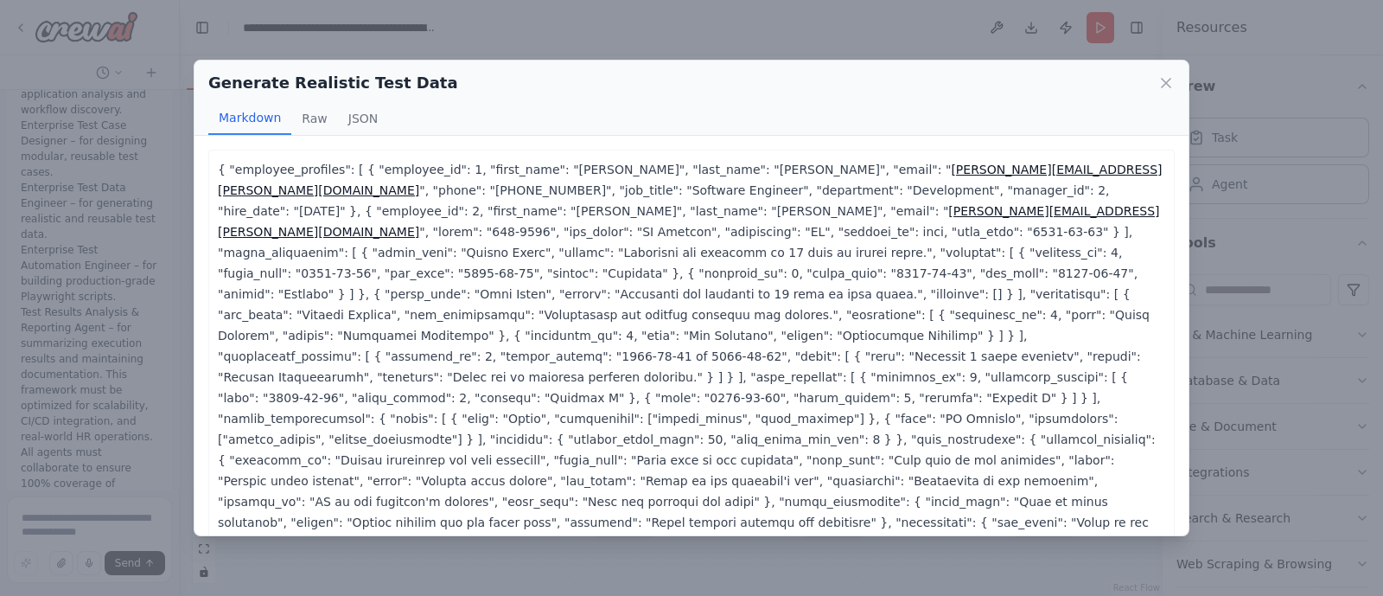
scroll to position [18, 0]
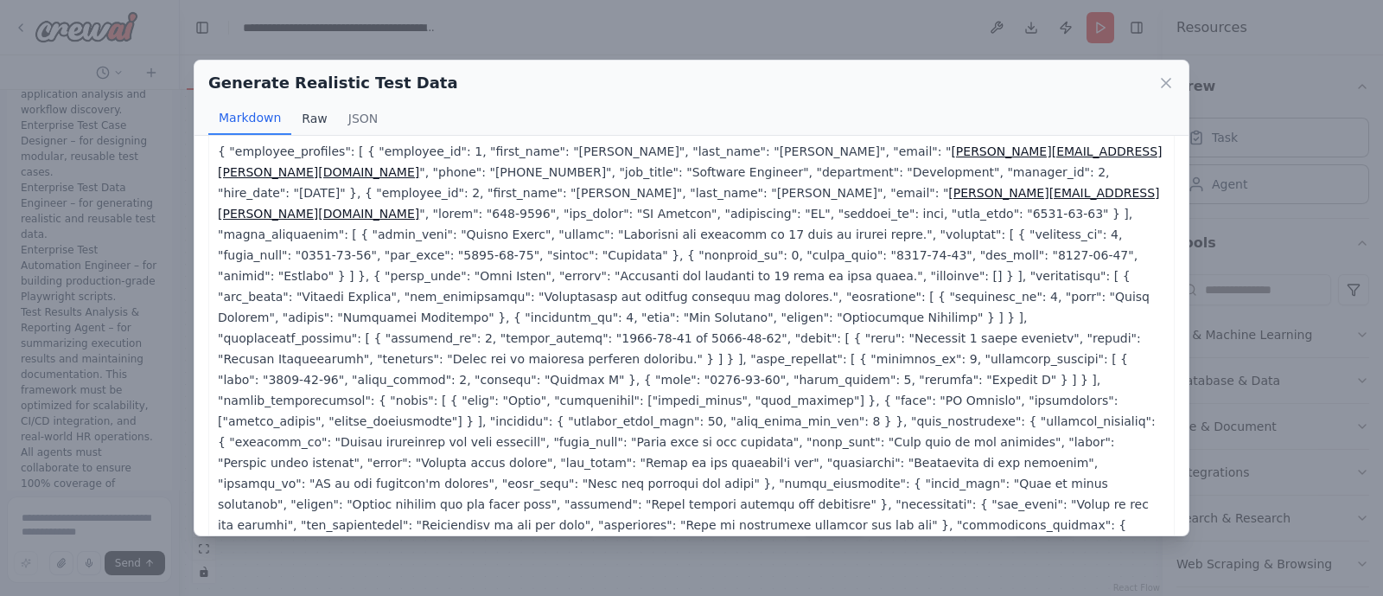
click at [308, 125] on button "Raw" at bounding box center [314, 118] width 46 height 33
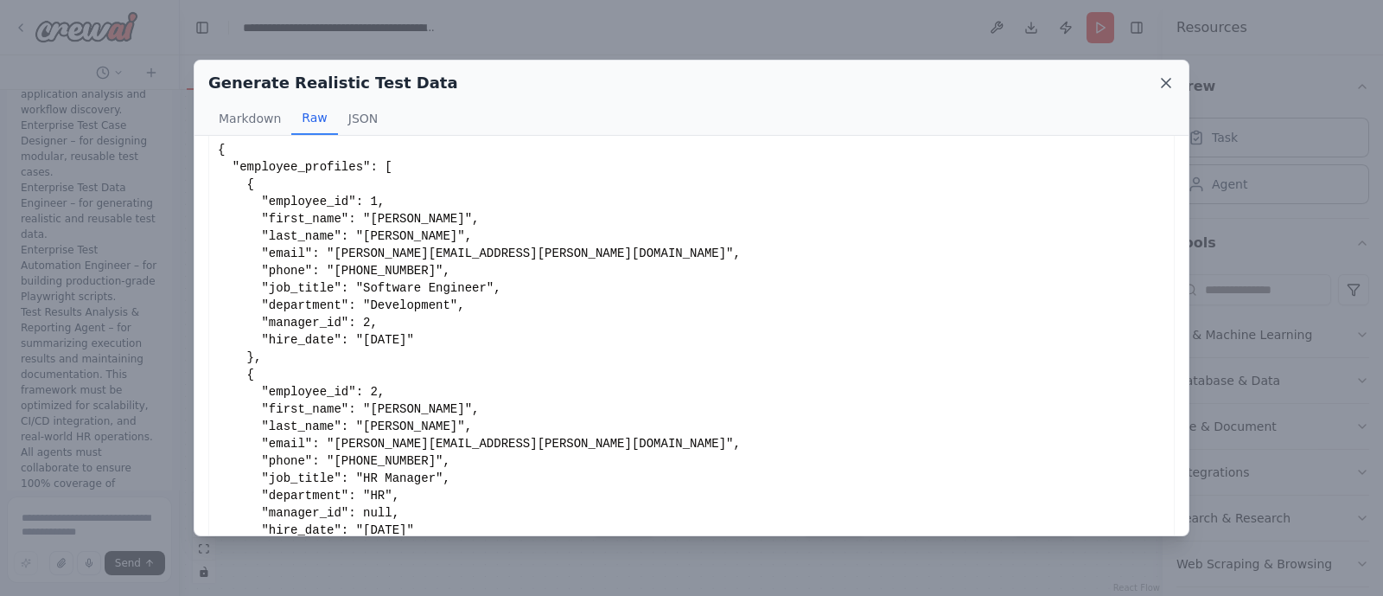
click at [1161, 82] on icon at bounding box center [1166, 82] width 17 height 17
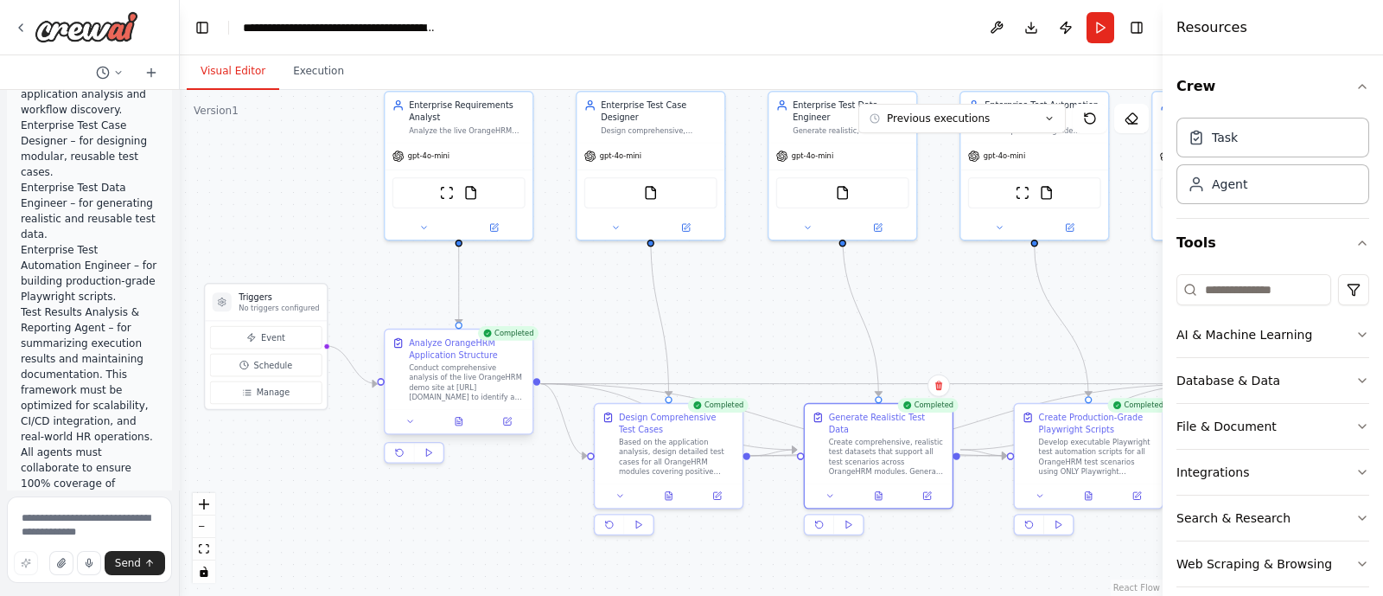
click at [460, 431] on div at bounding box center [459, 421] width 148 height 24
click at [460, 424] on icon at bounding box center [459, 422] width 6 height 8
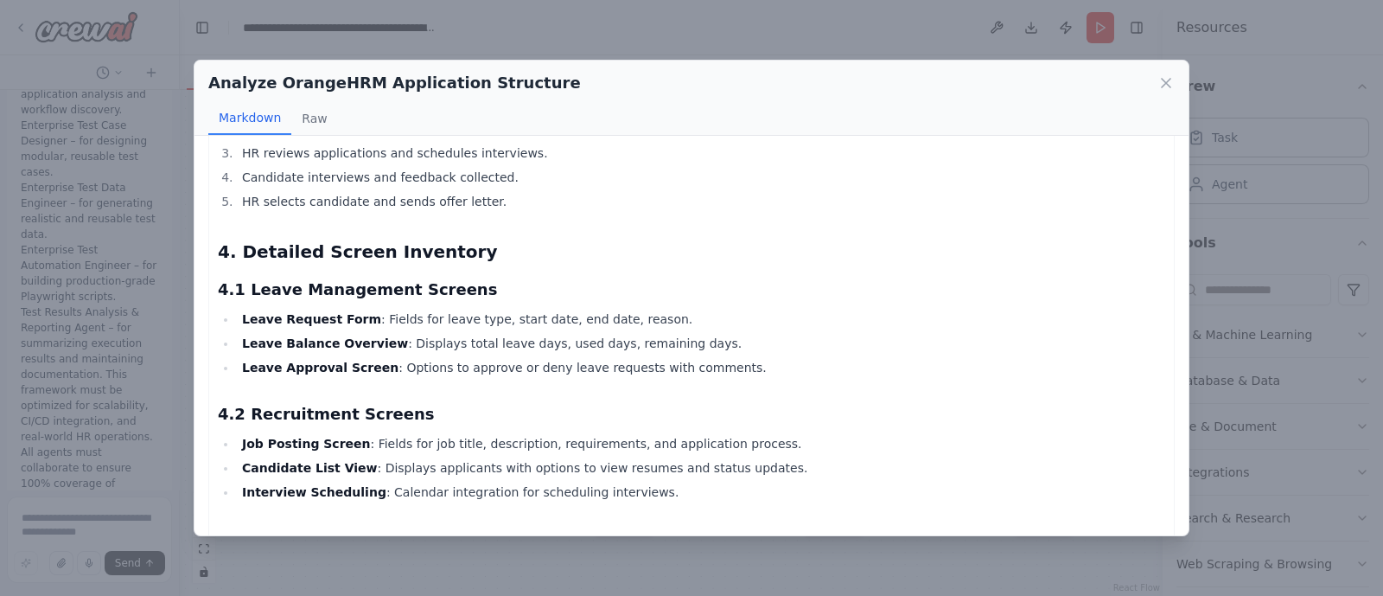
scroll to position [2158, 0]
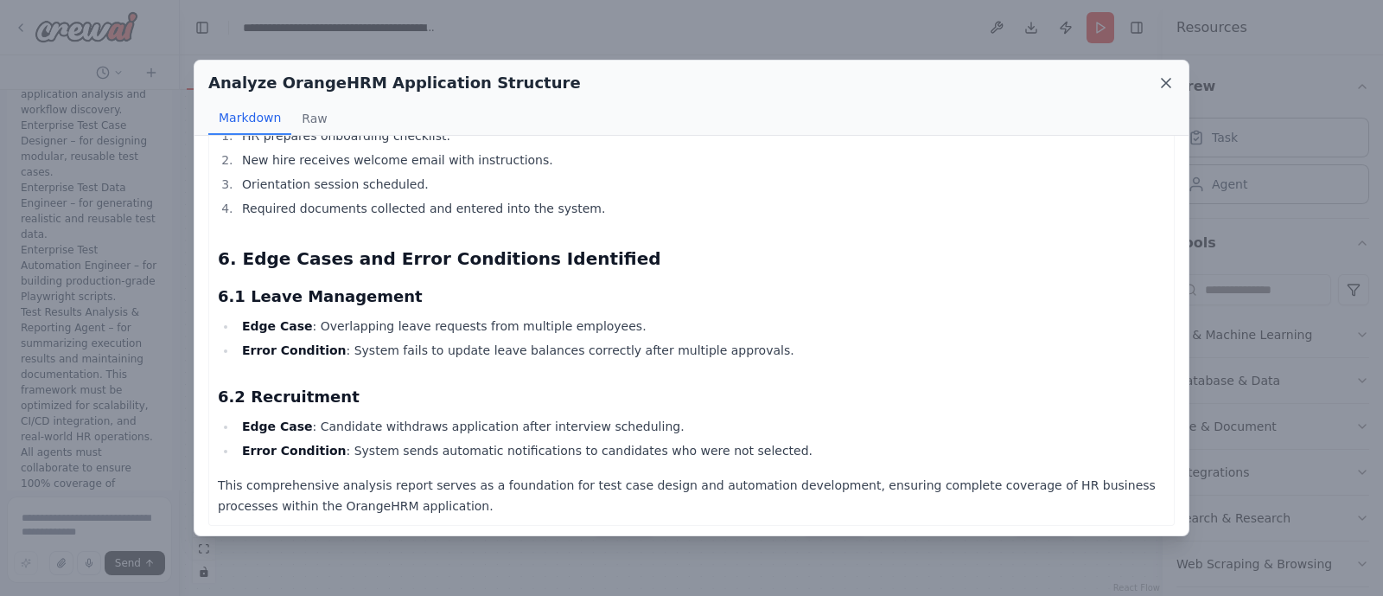
click at [1170, 79] on icon at bounding box center [1166, 83] width 9 height 9
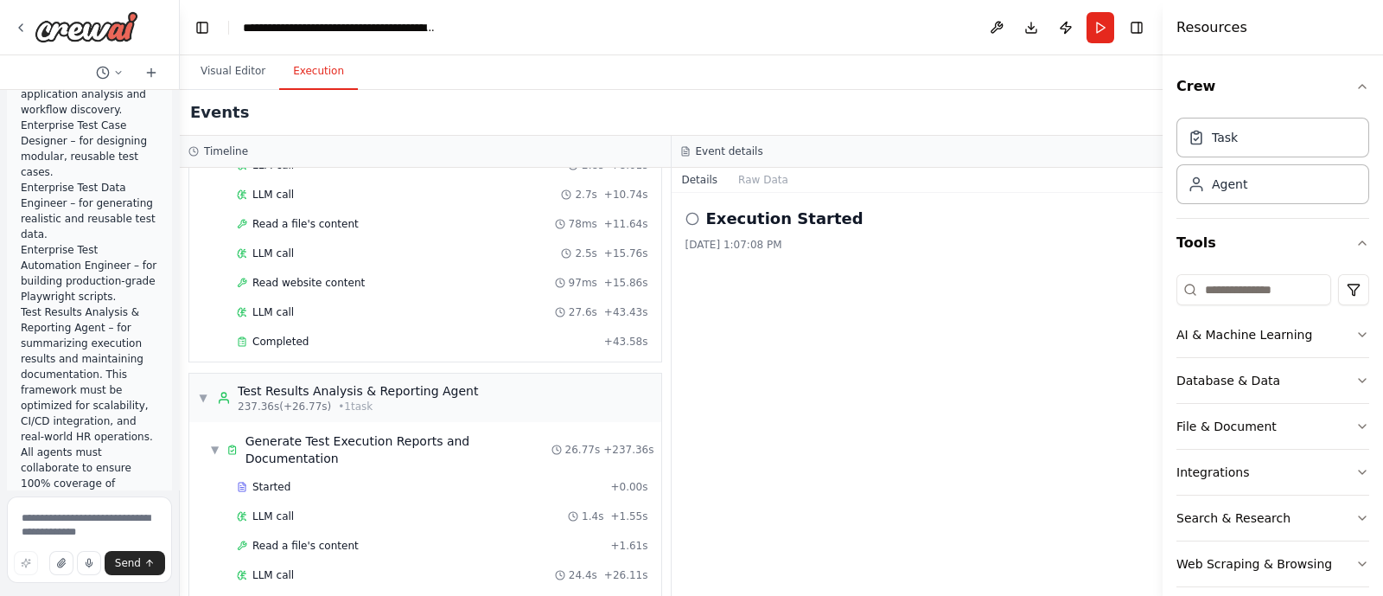
click at [308, 84] on button "Execution" at bounding box center [318, 72] width 79 height 36
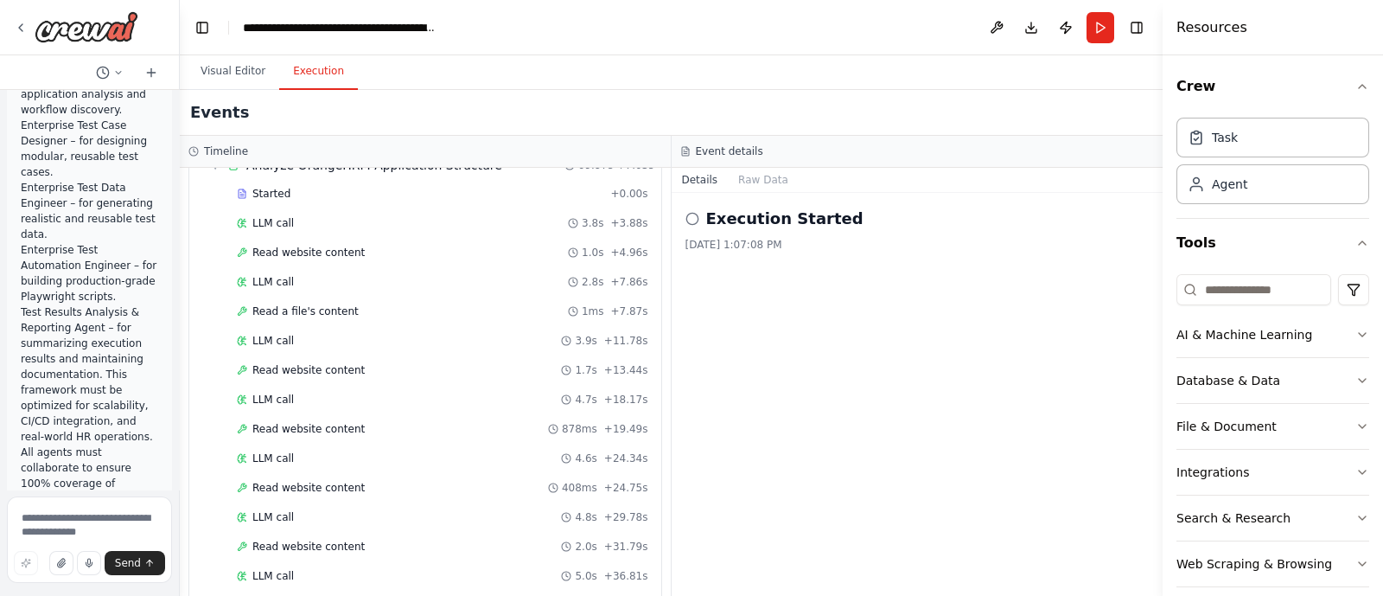
scroll to position [0, 0]
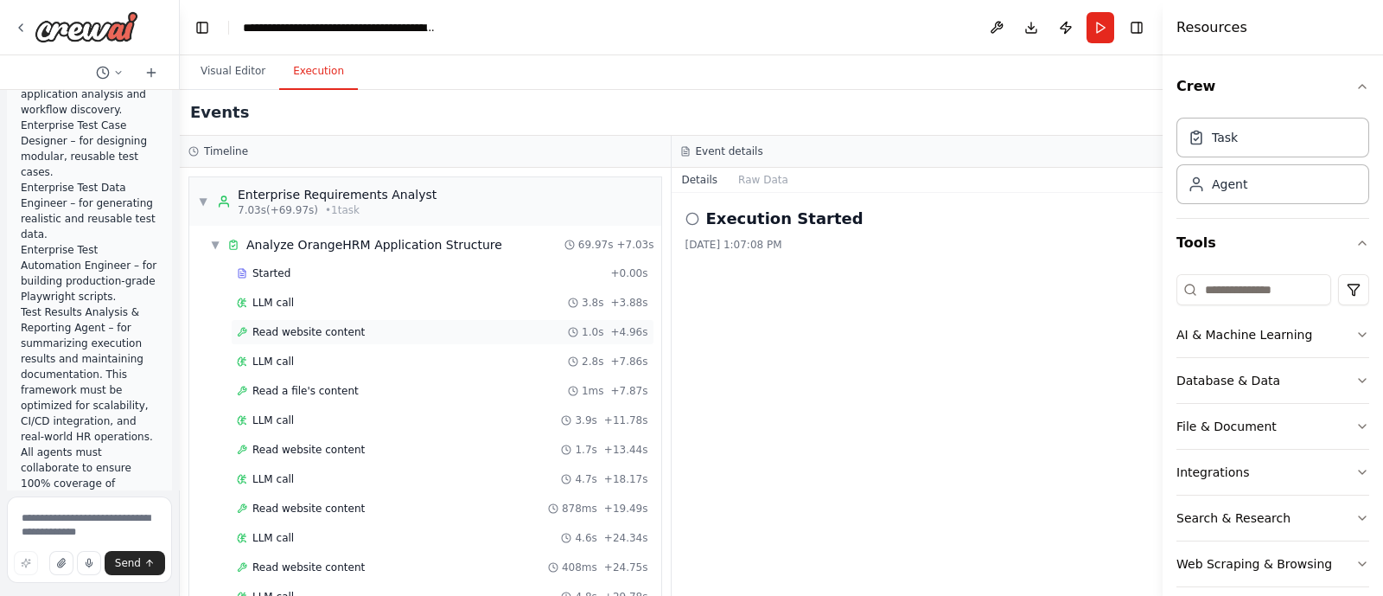
click at [262, 335] on span "Read website content" at bounding box center [308, 332] width 112 height 14
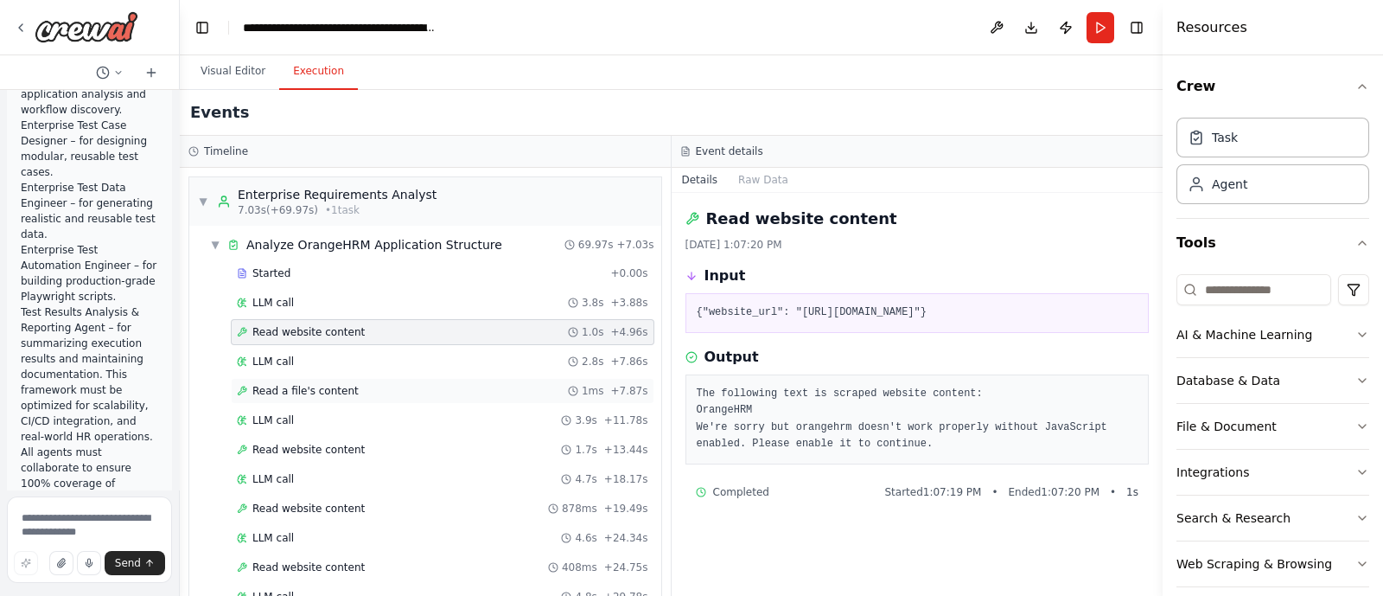
click at [279, 393] on span "Read a file's content" at bounding box center [305, 391] width 106 height 14
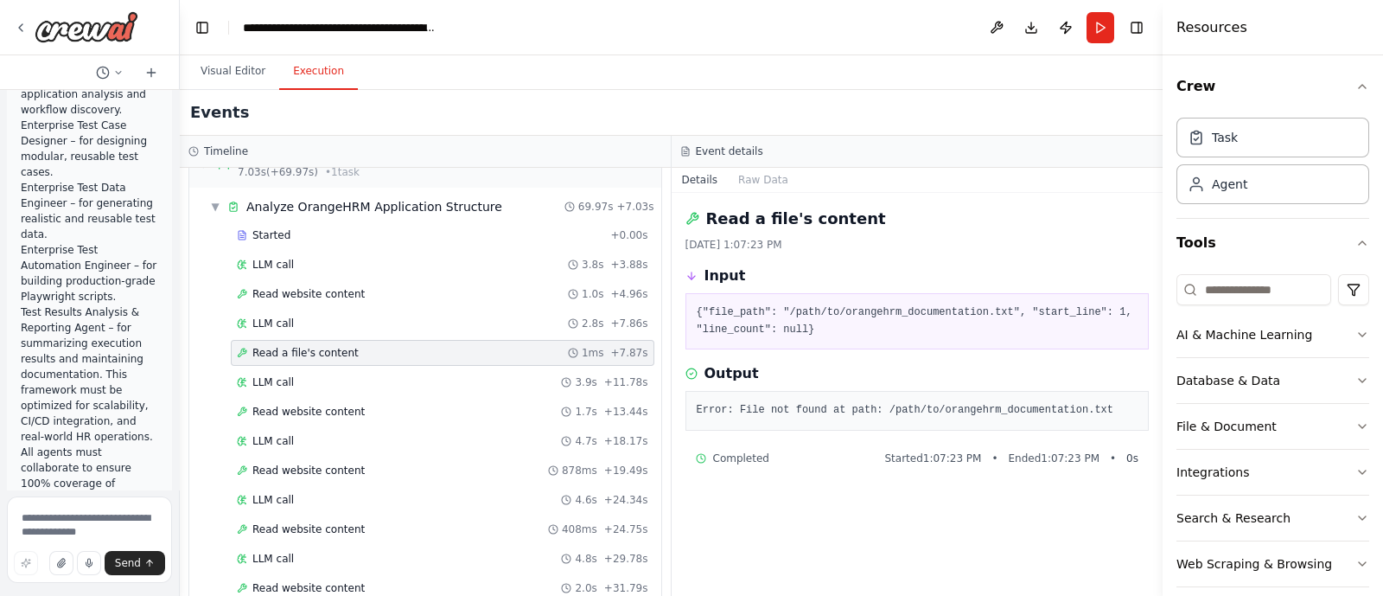
scroll to position [41, 0]
click at [304, 284] on span "Read website content" at bounding box center [308, 291] width 112 height 14
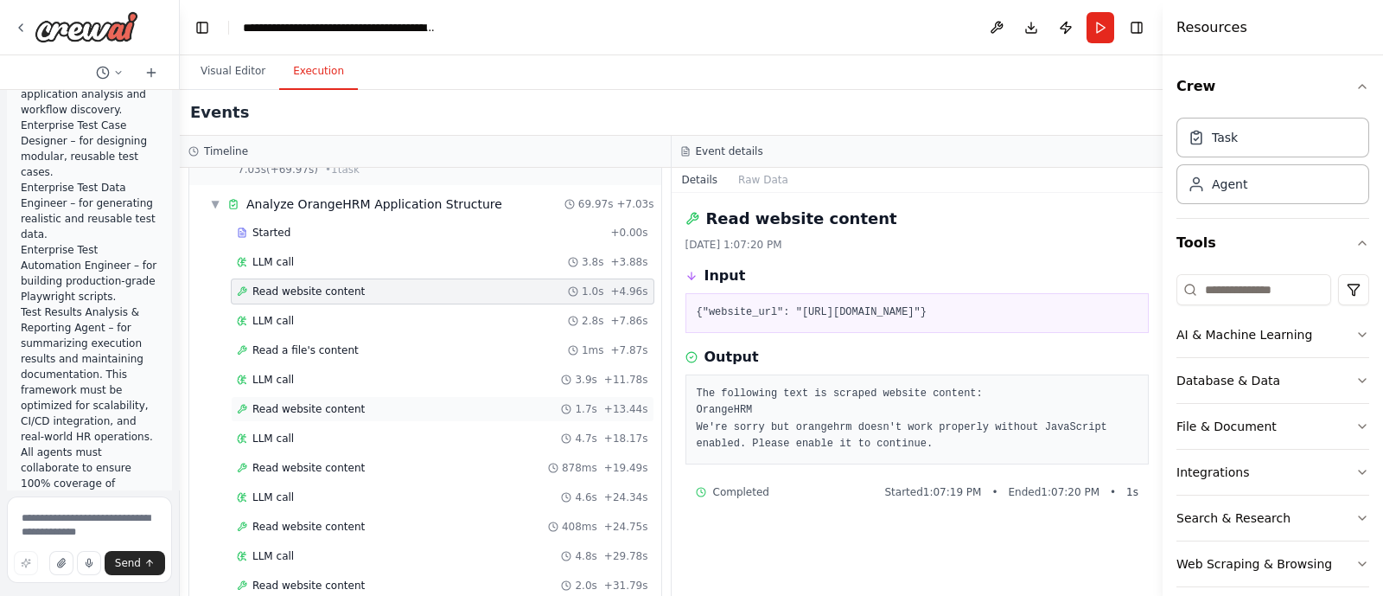
click at [297, 403] on span "Read website content" at bounding box center [308, 409] width 112 height 14
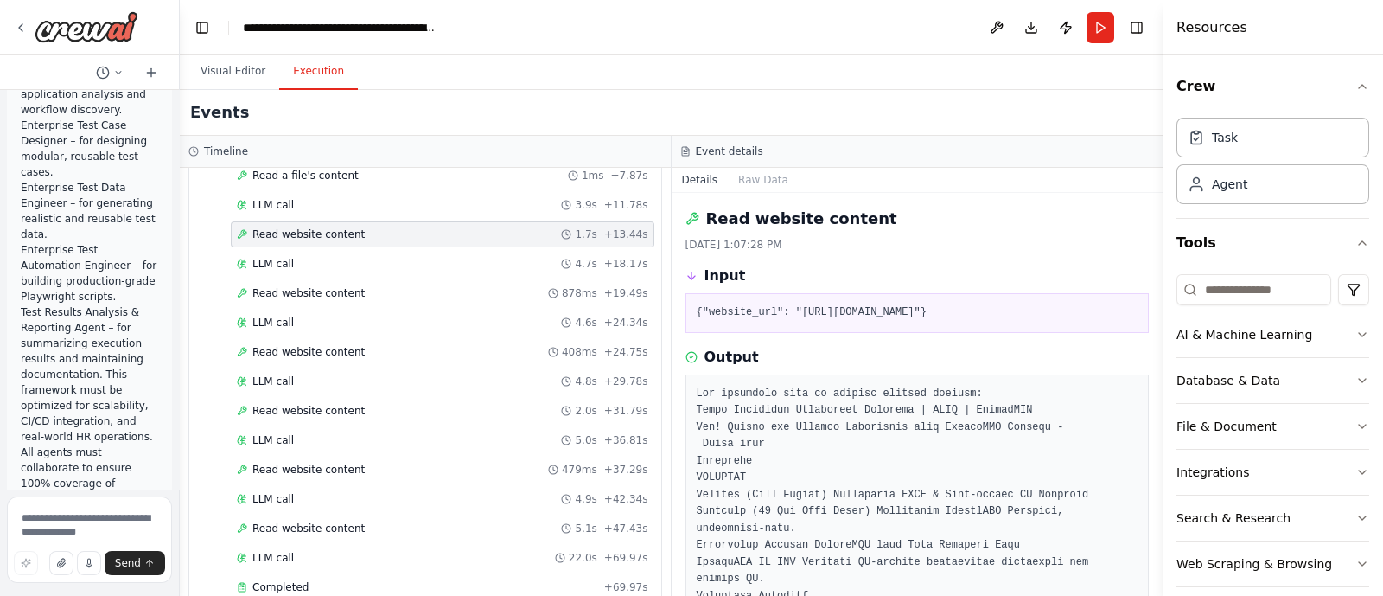
scroll to position [215, 0]
click at [297, 289] on span "Read website content" at bounding box center [308, 293] width 112 height 14
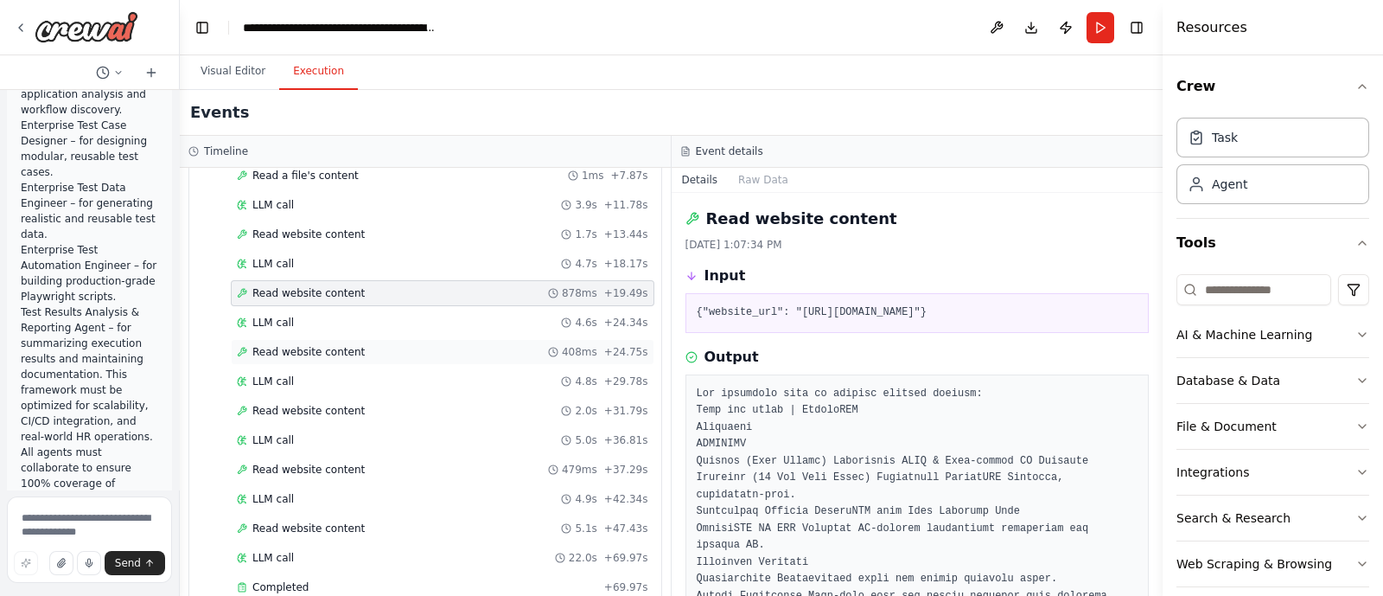
click at [291, 345] on span "Read website content" at bounding box center [308, 352] width 112 height 14
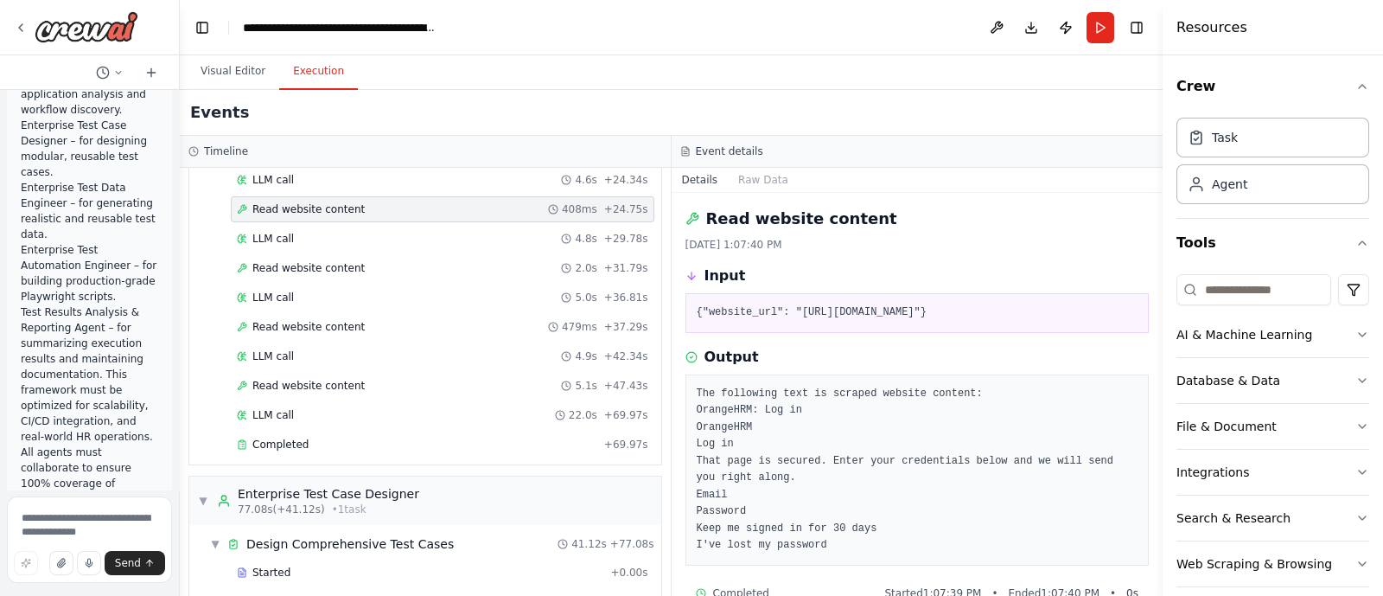
scroll to position [358, 0]
click at [301, 261] on span "Read website content" at bounding box center [308, 268] width 112 height 14
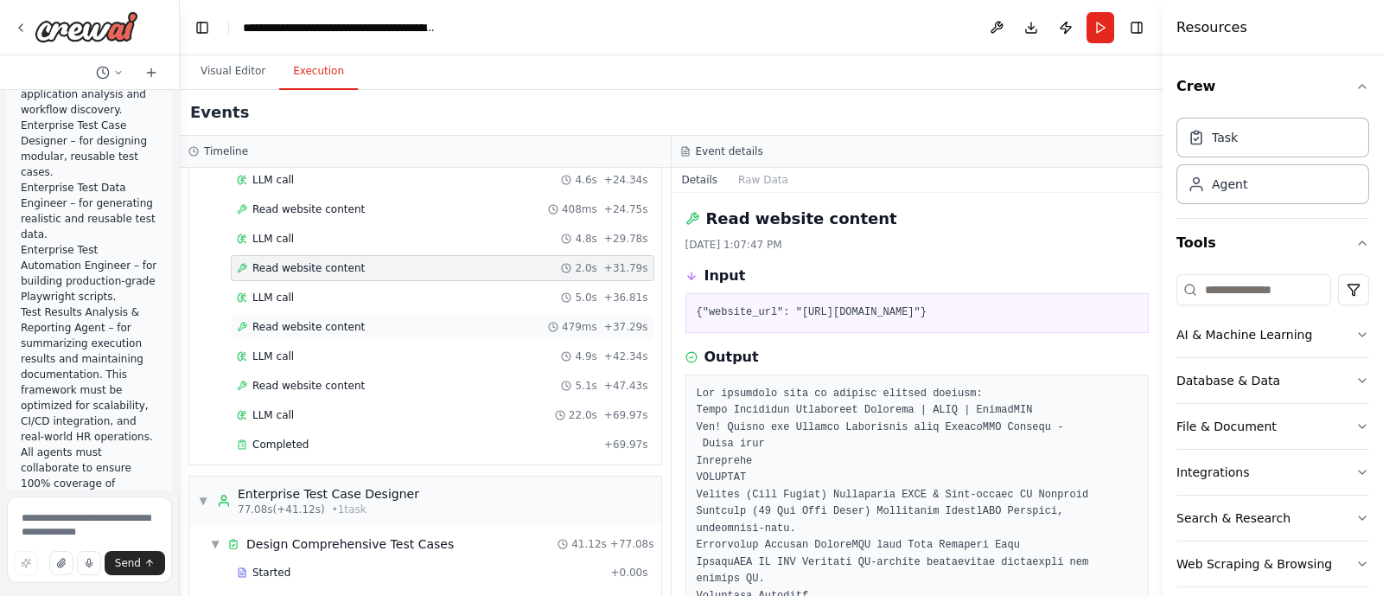
click at [306, 323] on span "Read website content" at bounding box center [308, 327] width 112 height 14
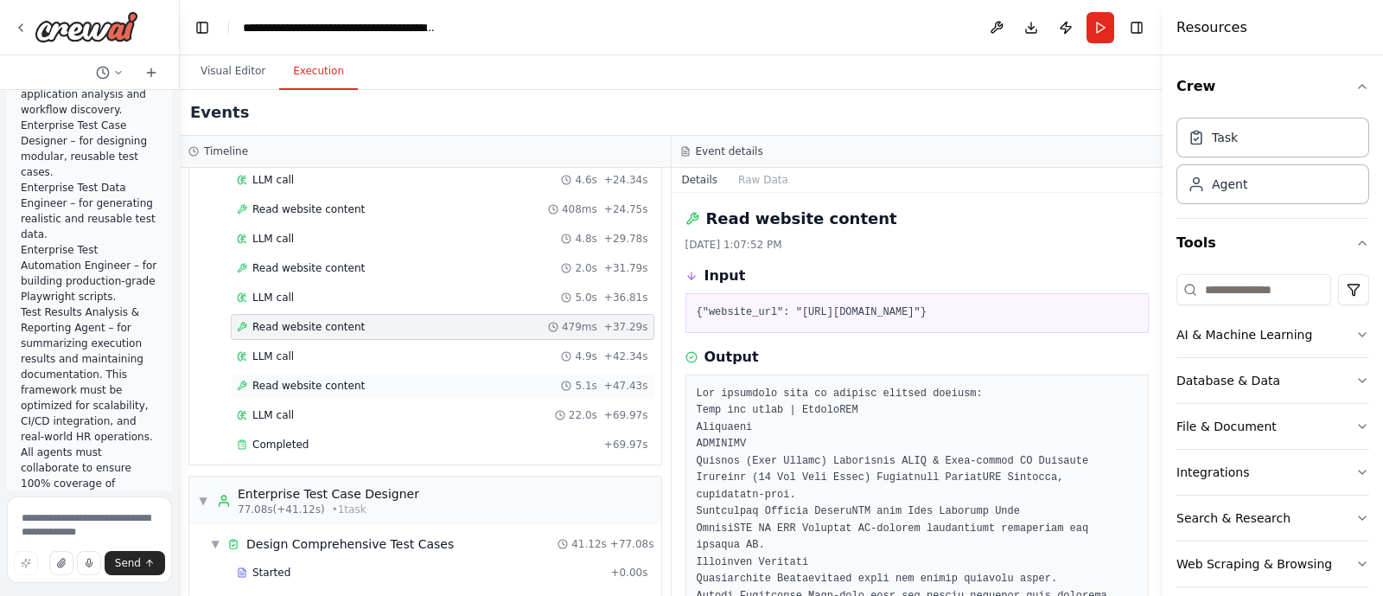
click at [316, 389] on div "Read website content 5.1s + 47.43s" at bounding box center [443, 386] width 424 height 26
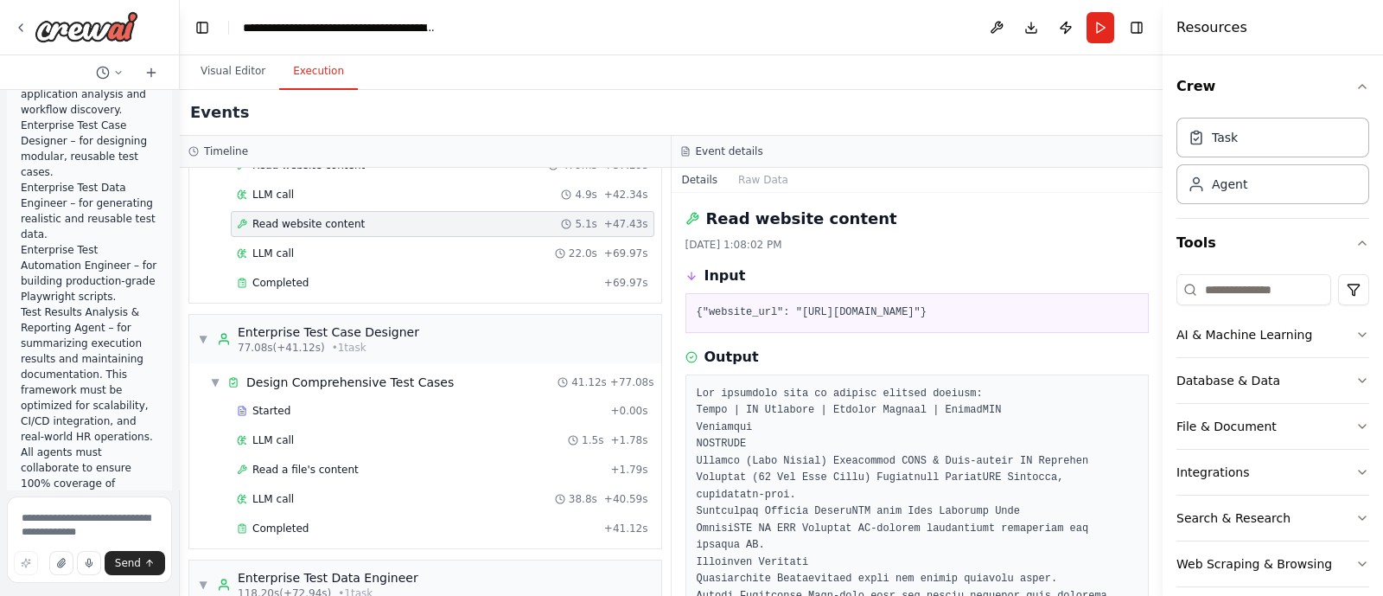
scroll to position [523, 0]
click at [287, 461] on span "Read a file's content" at bounding box center [305, 466] width 106 height 14
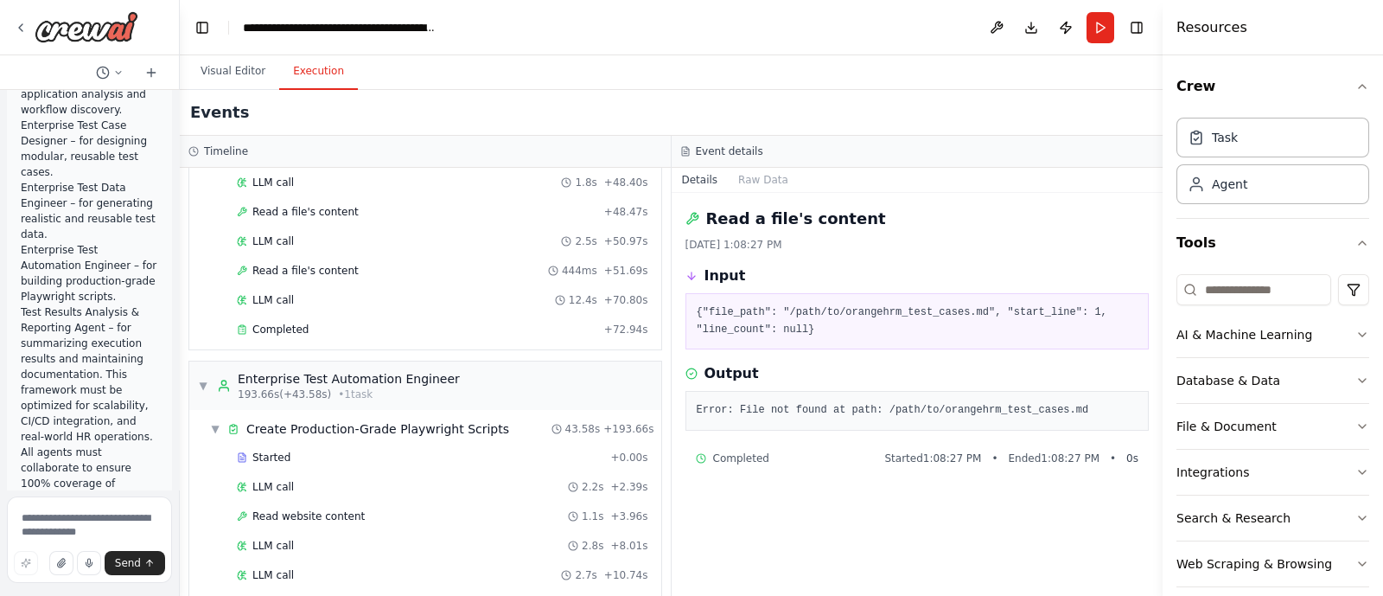
scroll to position [2377, 0]
click at [294, 508] on span "Read website content" at bounding box center [308, 515] width 112 height 14
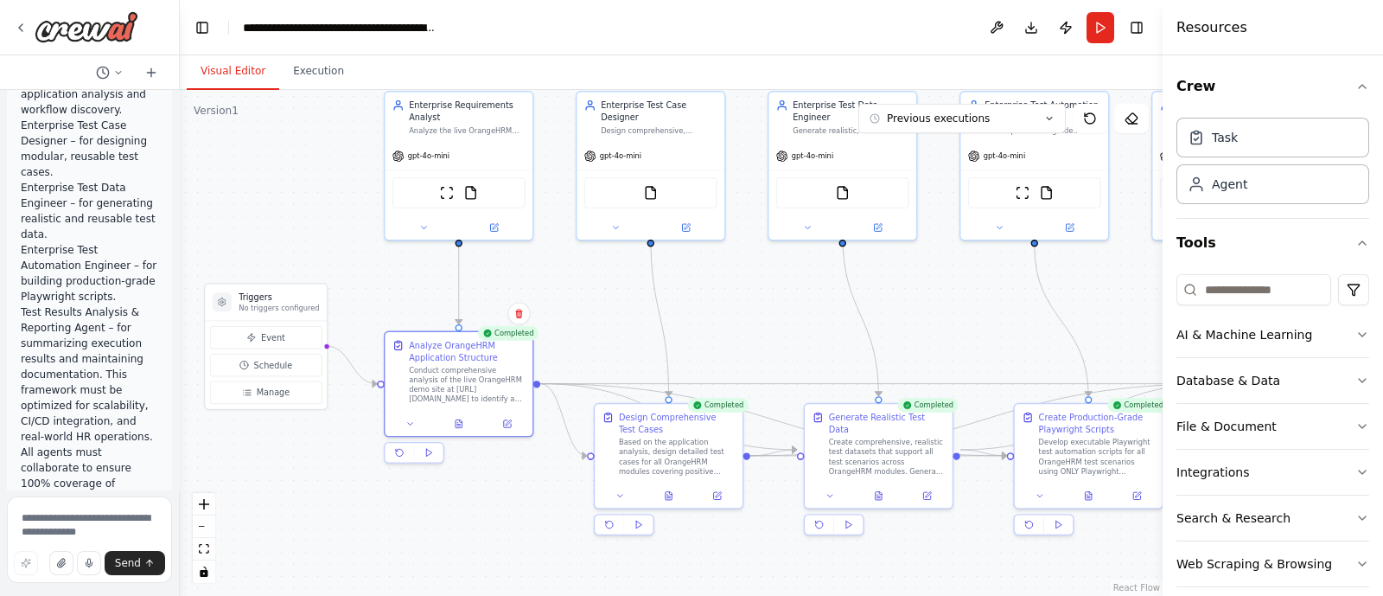
click at [224, 80] on button "Visual Editor" at bounding box center [233, 72] width 93 height 36
click at [1090, 499] on button at bounding box center [1089, 493] width 51 height 15
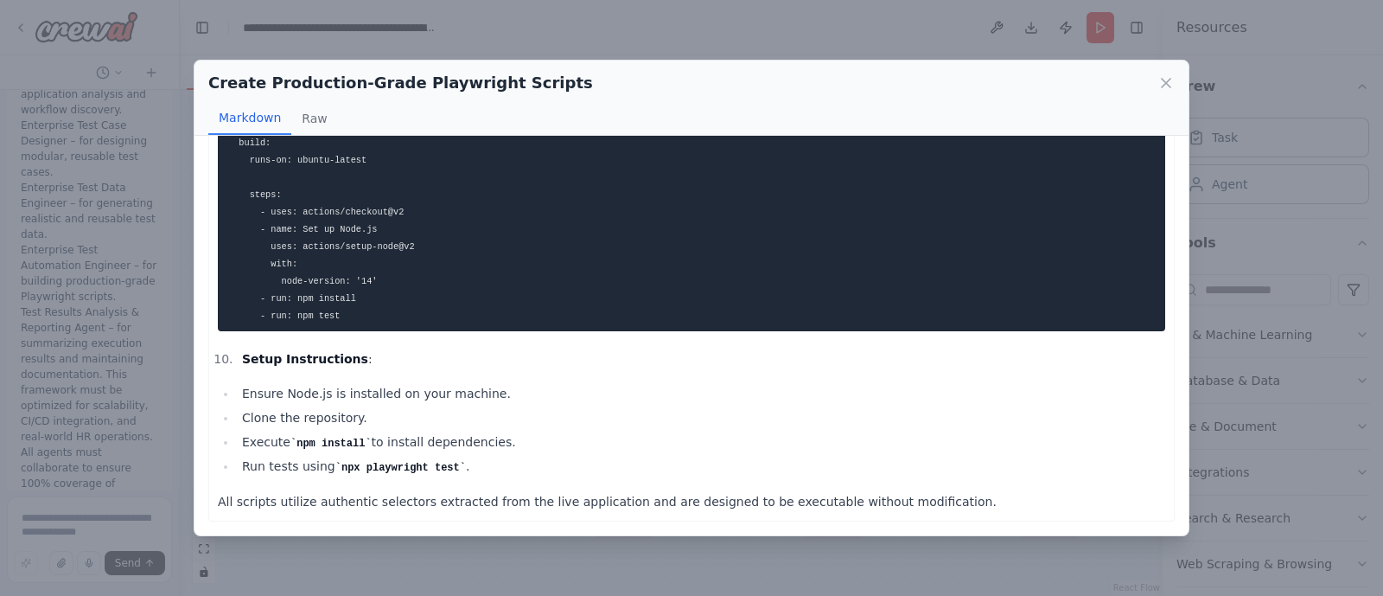
scroll to position [2187, 0]
click at [1174, 73] on div "Create Production-Grade Playwright Scripts" at bounding box center [691, 83] width 967 height 24
click at [1166, 80] on icon at bounding box center [1166, 82] width 17 height 17
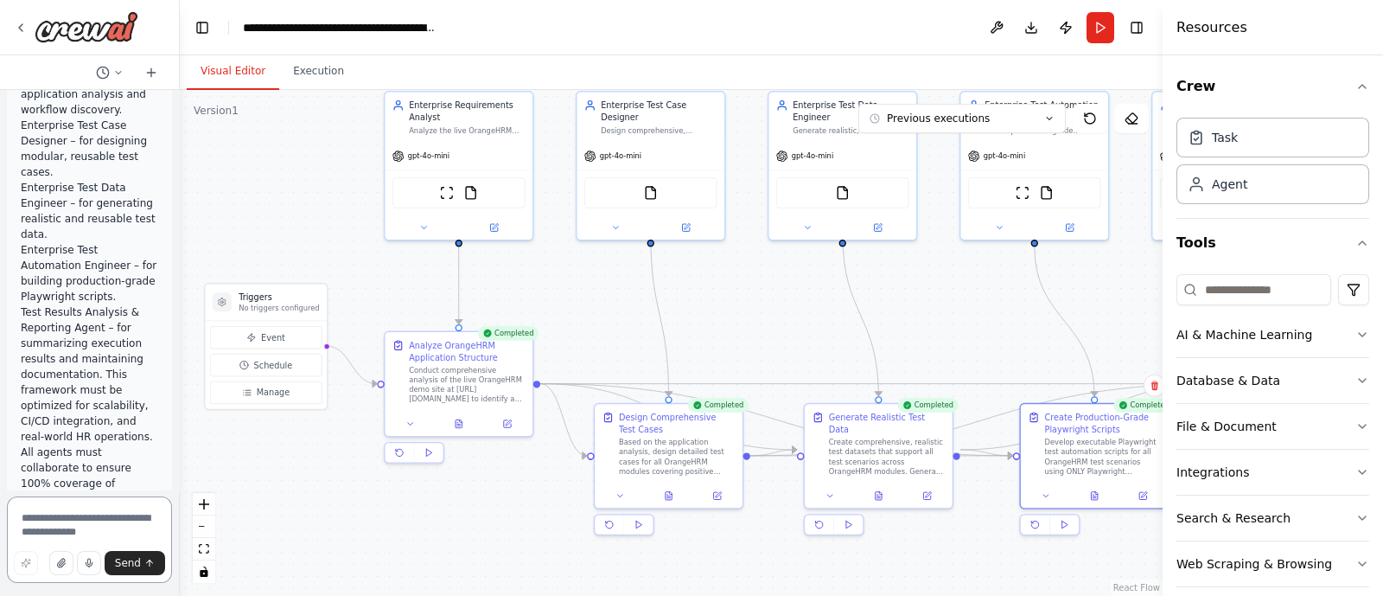
click at [30, 529] on textarea at bounding box center [89, 539] width 165 height 86
paste textarea "**********"
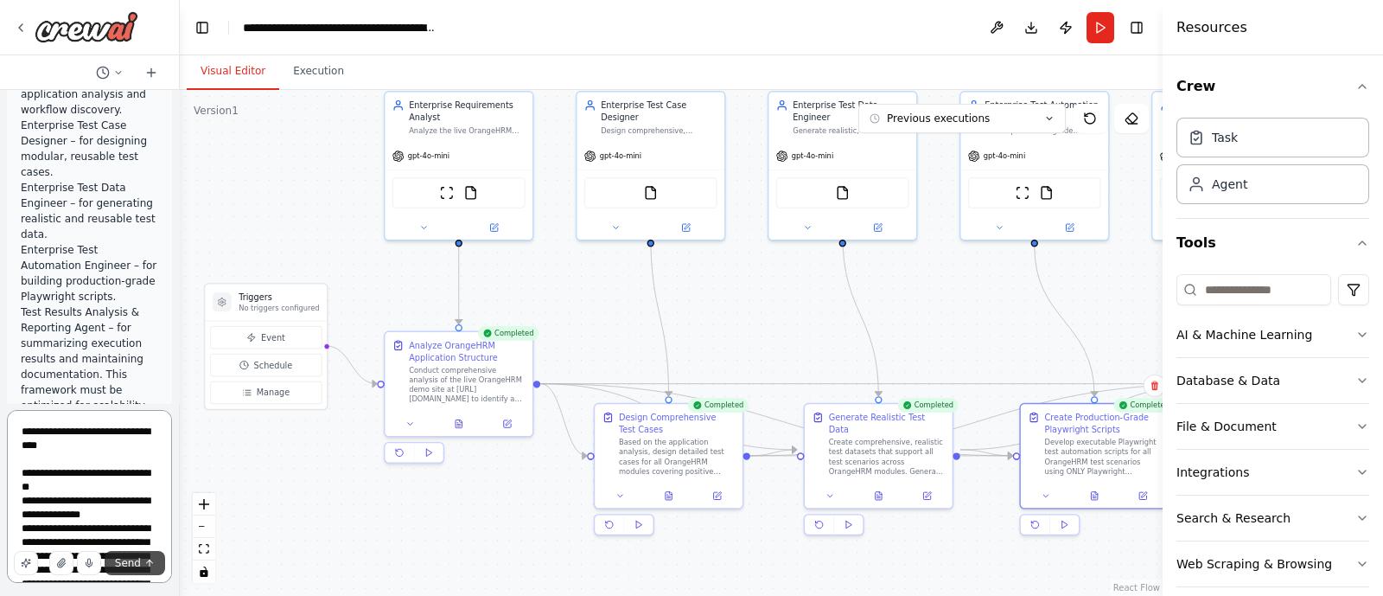
type textarea "**********"
click at [136, 561] on span "Send" at bounding box center [128, 563] width 26 height 14
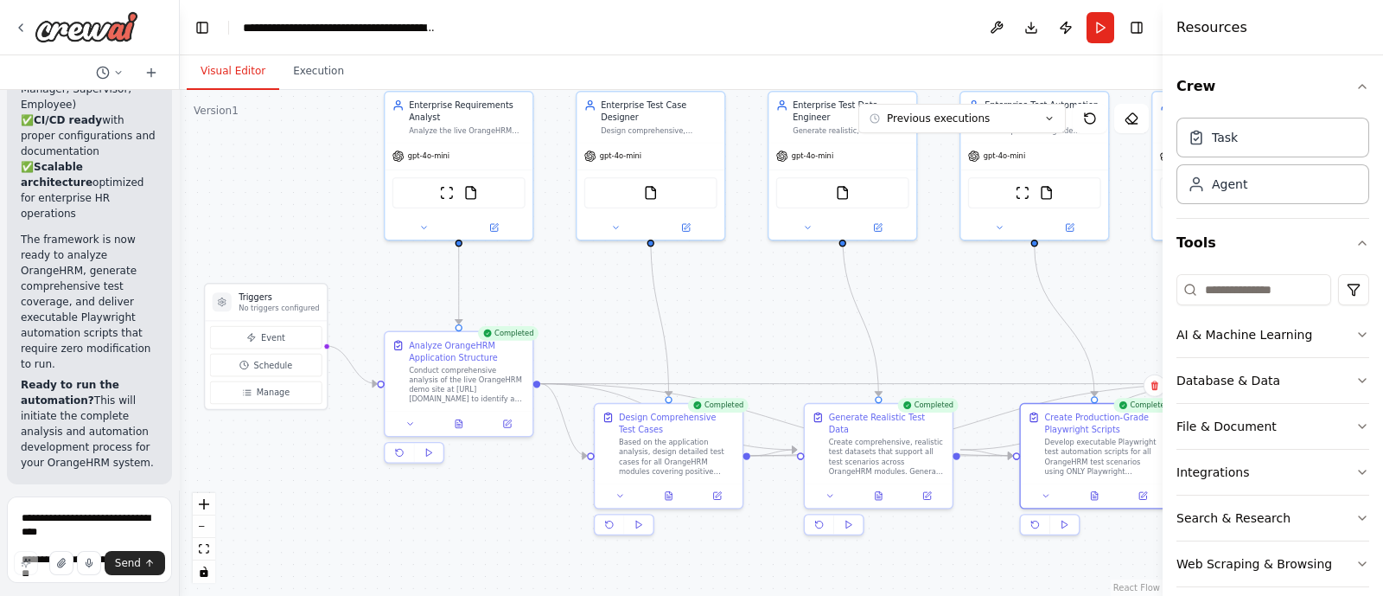
scroll to position [7292, 0]
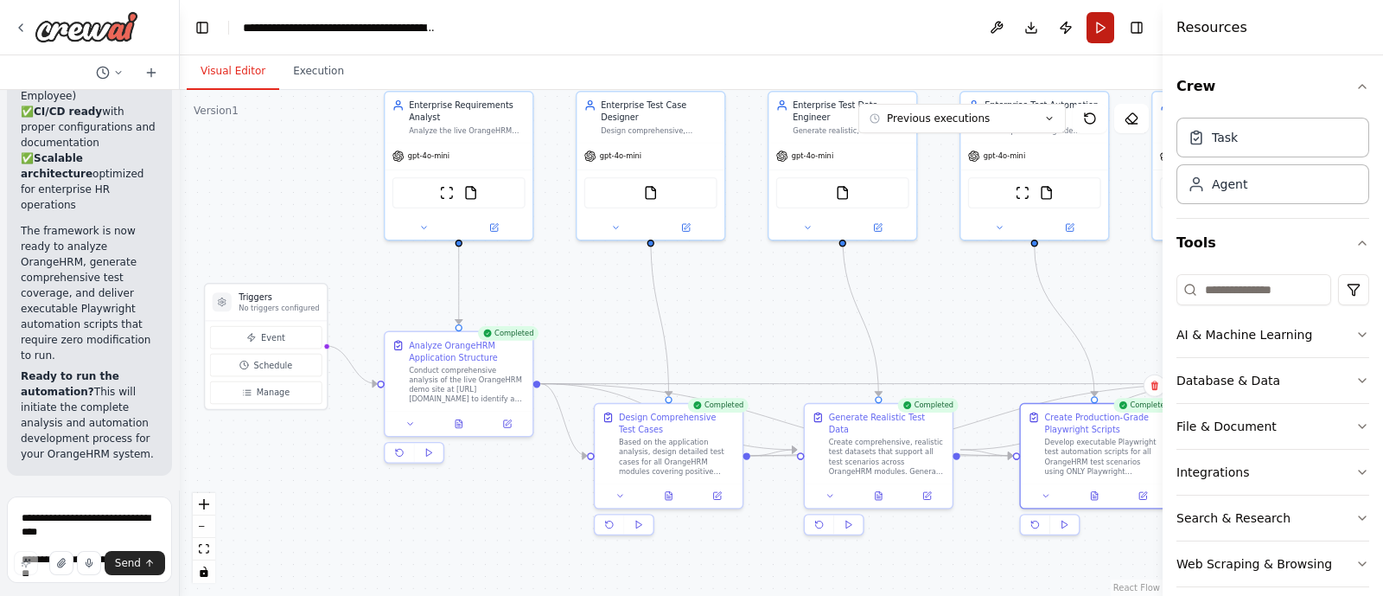
click at [1097, 25] on button "Run" at bounding box center [1101, 27] width 28 height 31
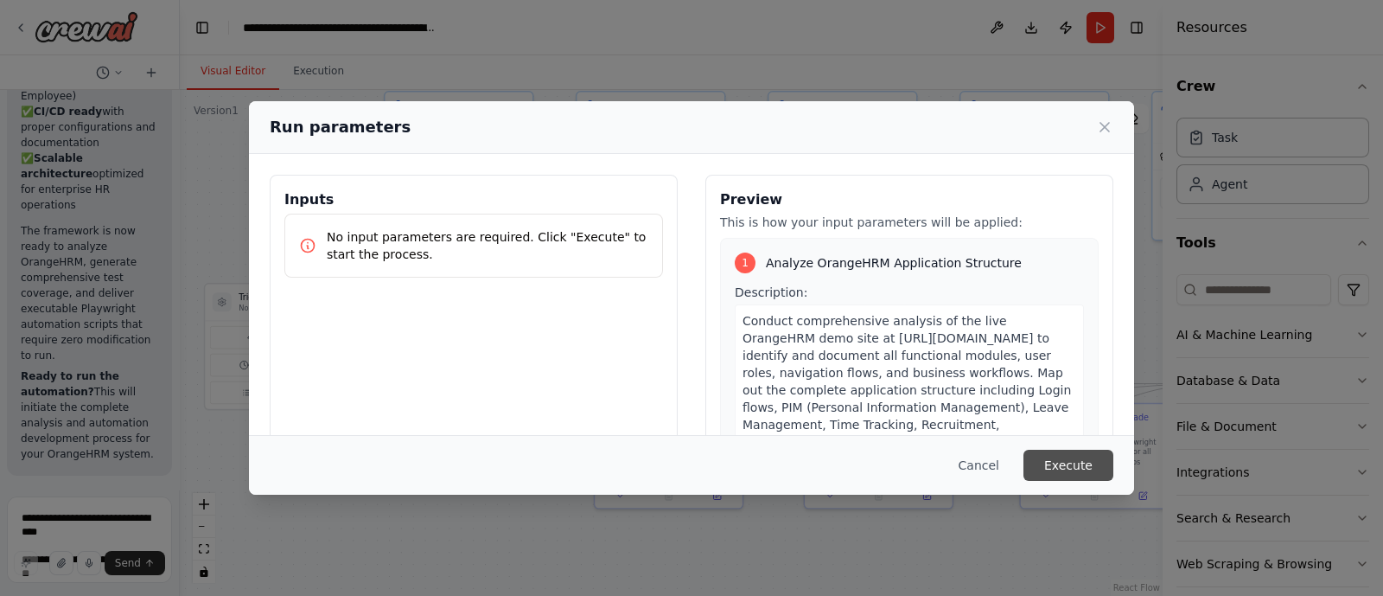
click at [1054, 473] on button "Execute" at bounding box center [1069, 465] width 90 height 31
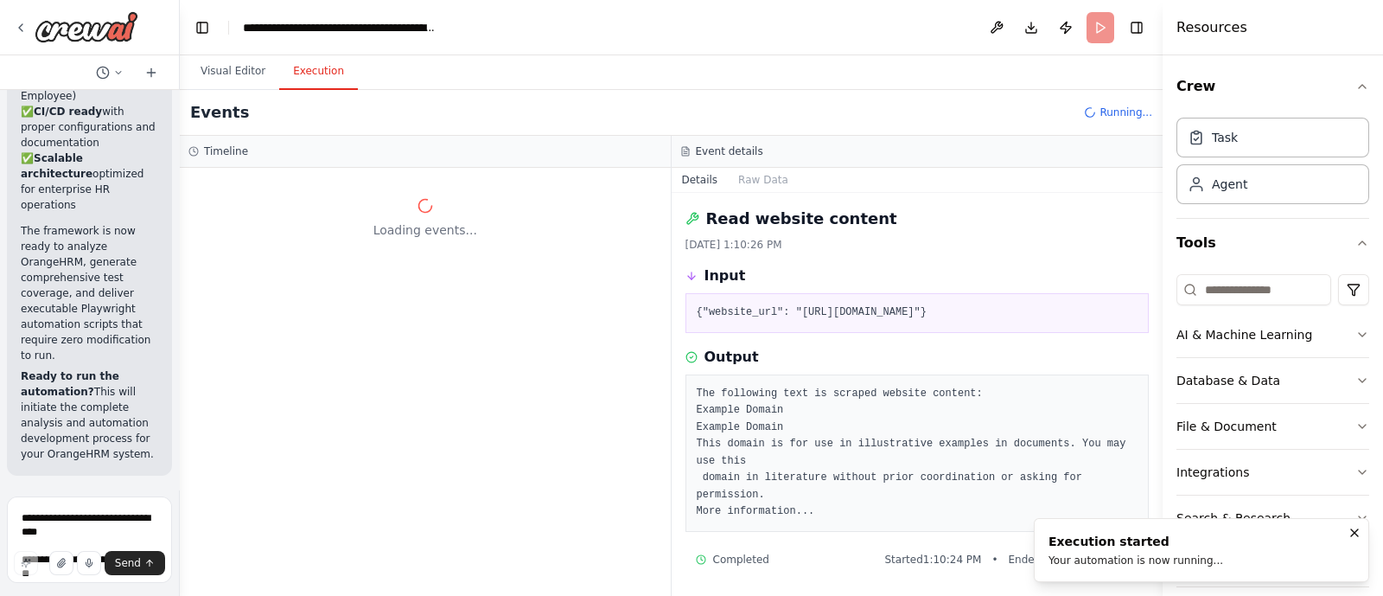
scroll to position [0, 0]
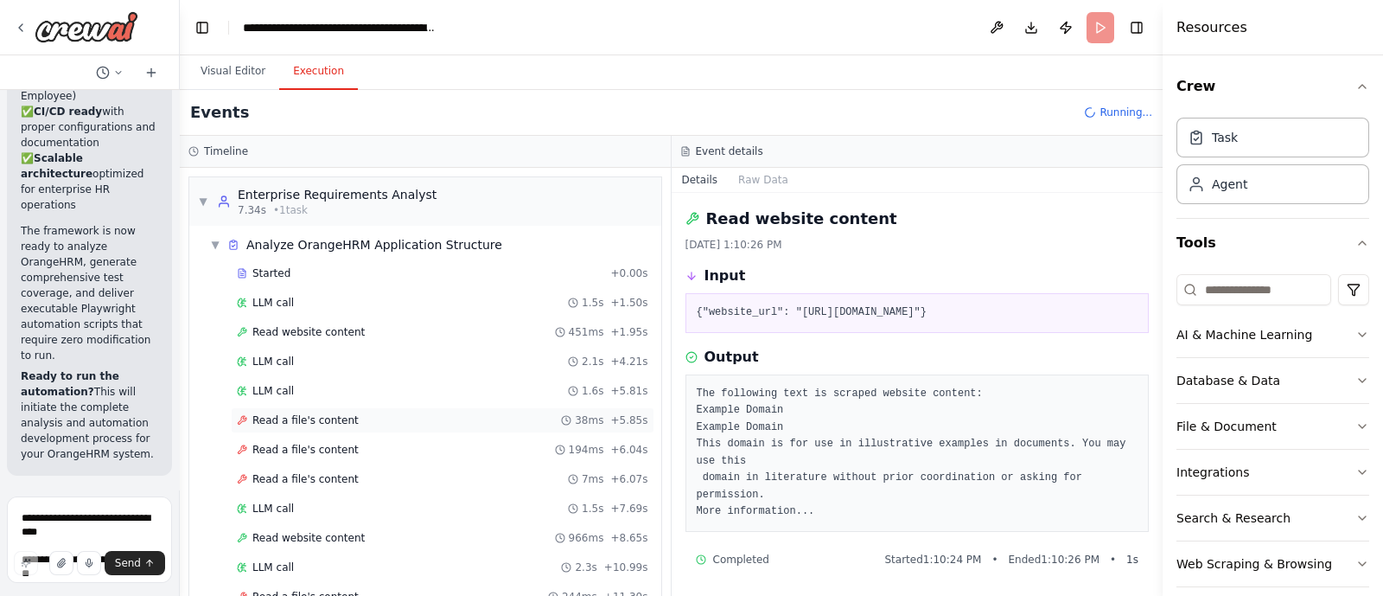
click at [353, 418] on div "Read a file's content 38ms + 5.85s" at bounding box center [443, 420] width 412 height 14
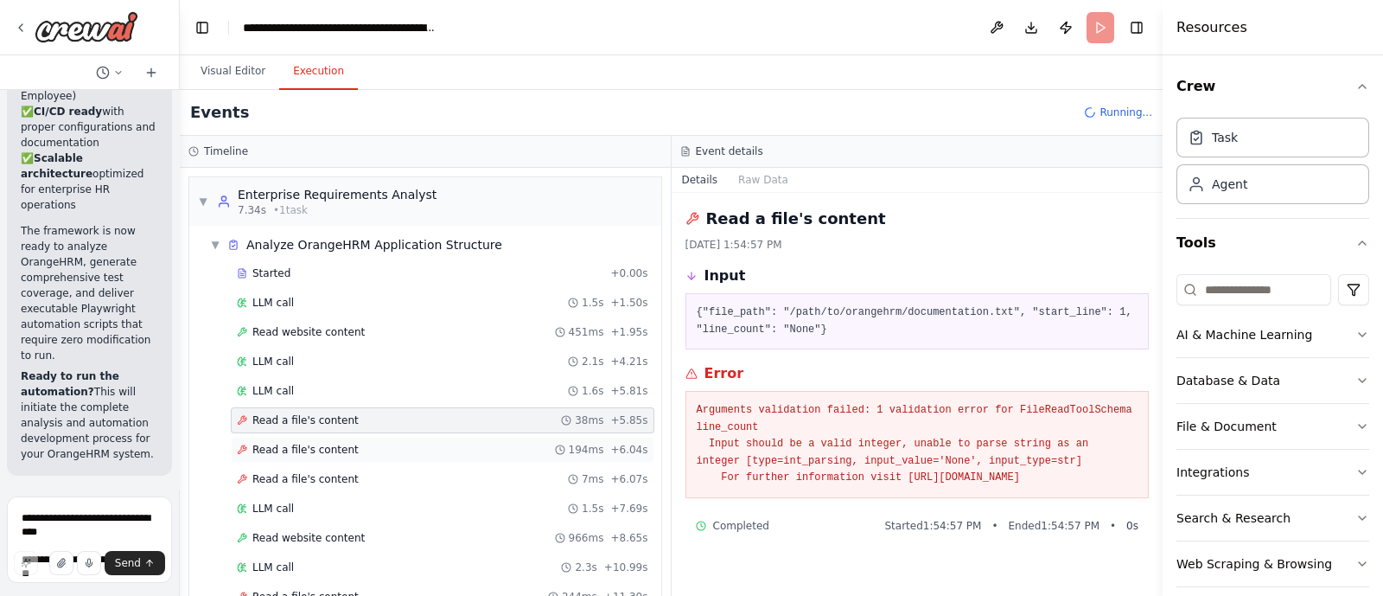
click at [334, 438] on div "Read a file's content 194ms + 6.04s" at bounding box center [443, 450] width 424 height 26
click at [334, 473] on span "Read a file's content" at bounding box center [305, 479] width 106 height 14
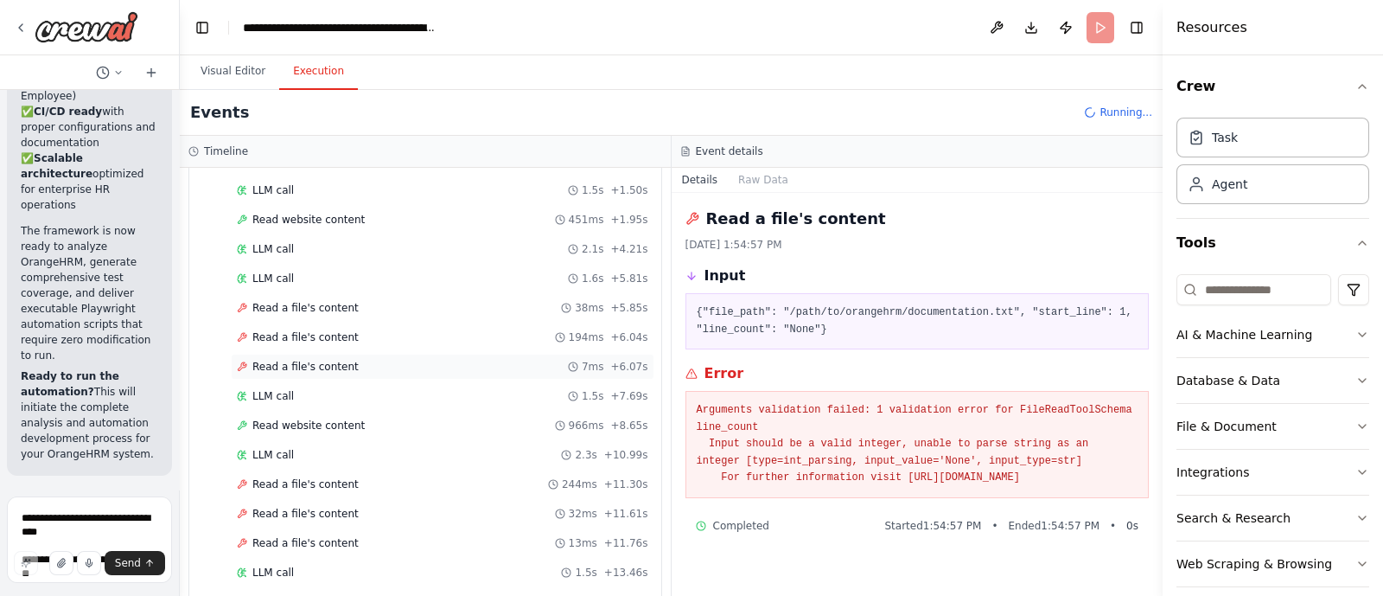
scroll to position [113, 0]
click at [345, 477] on div "Read a file's content 244ms + 11.30s" at bounding box center [443, 483] width 412 height 14
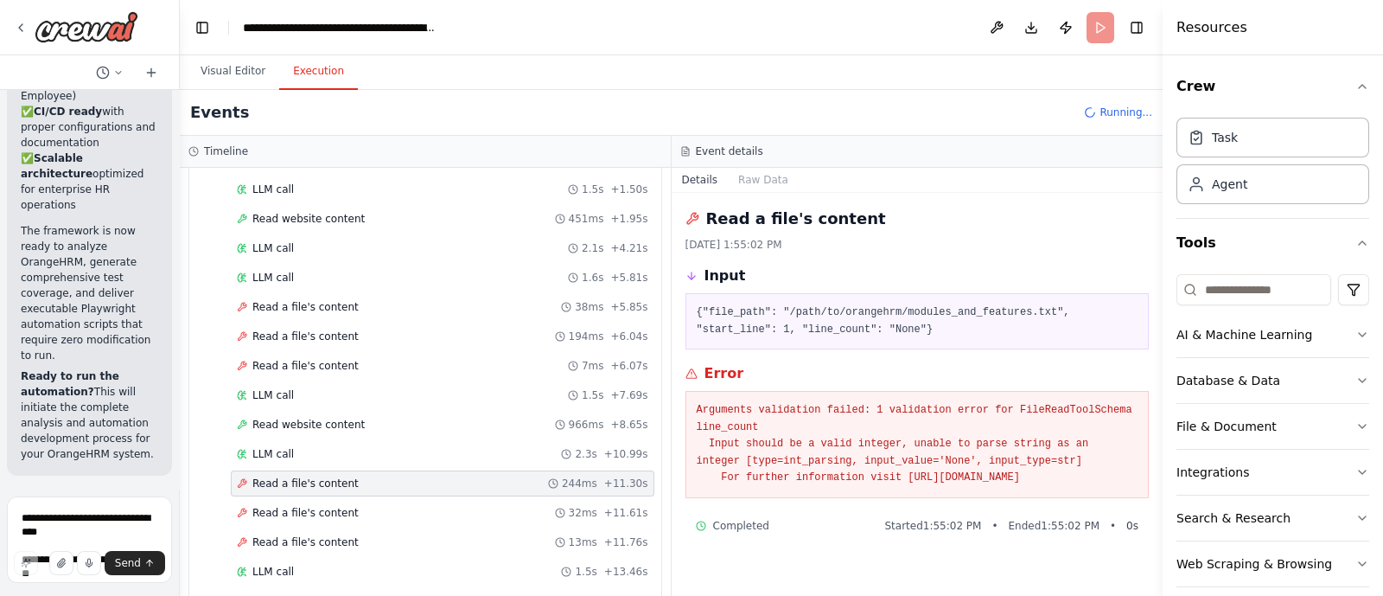
scroll to position [166, 0]
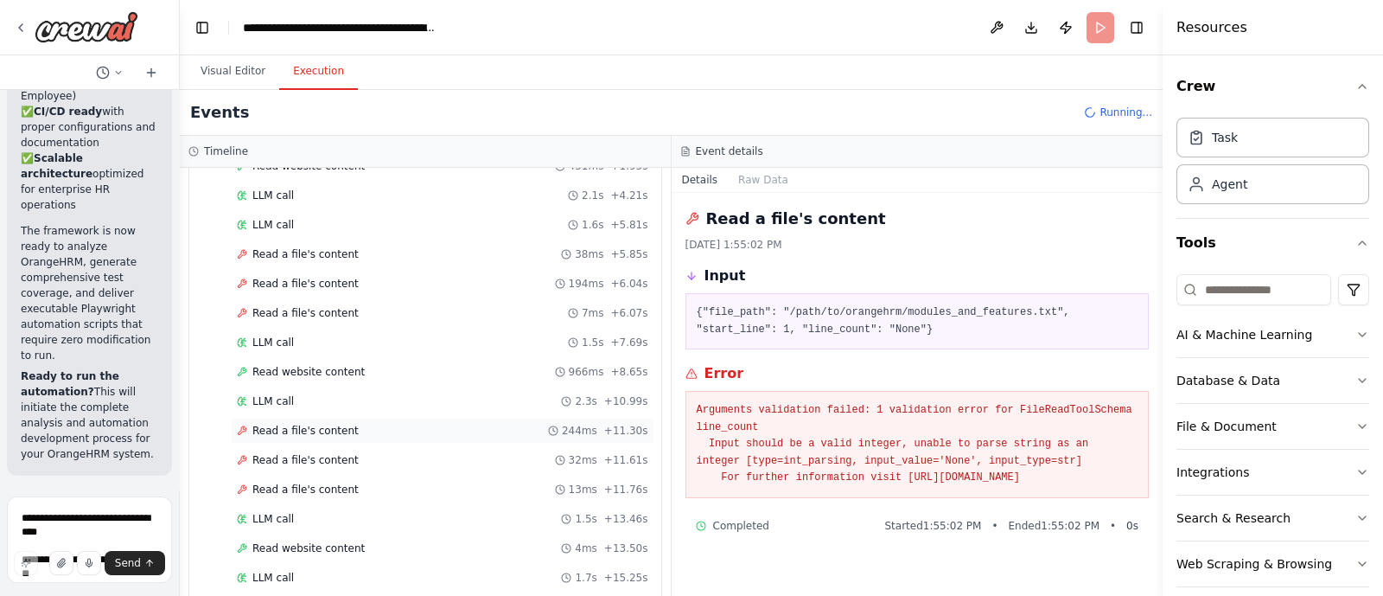
click at [345, 482] on div "Read a file's content 13ms + 11.76s" at bounding box center [443, 489] width 412 height 14
click at [321, 453] on span "Read a file's content" at bounding box center [305, 460] width 106 height 14
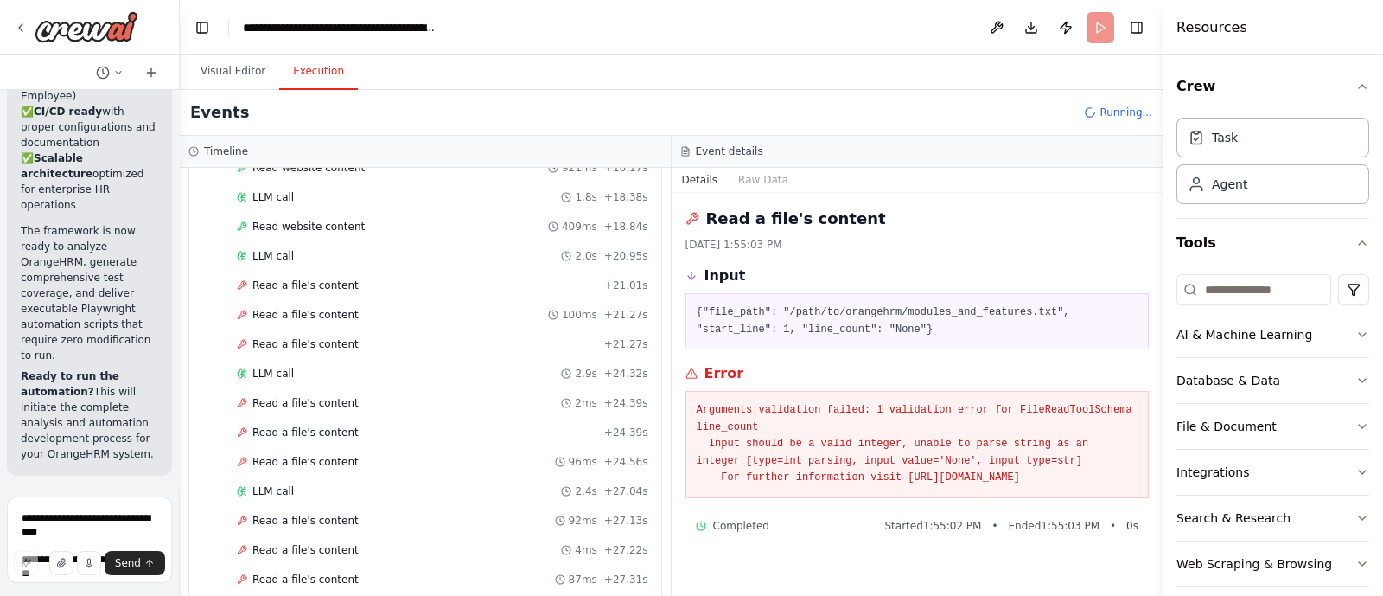
scroll to position [0, 0]
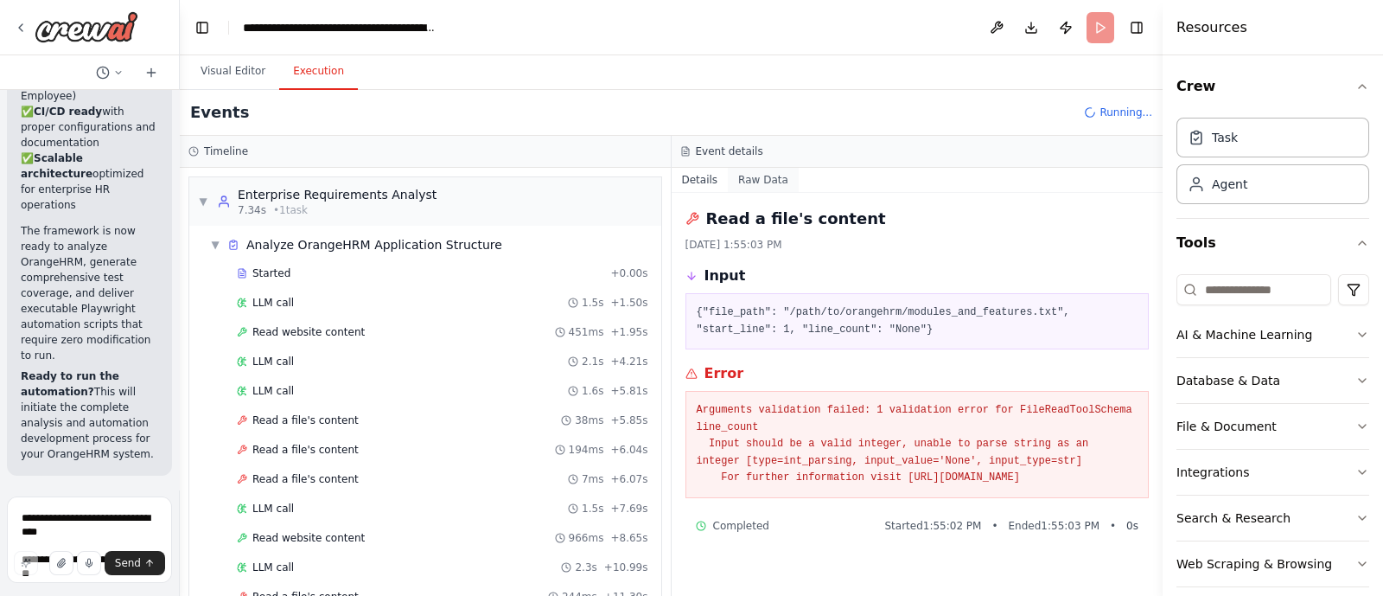
click at [760, 182] on button "Raw Data" at bounding box center [763, 180] width 71 height 24
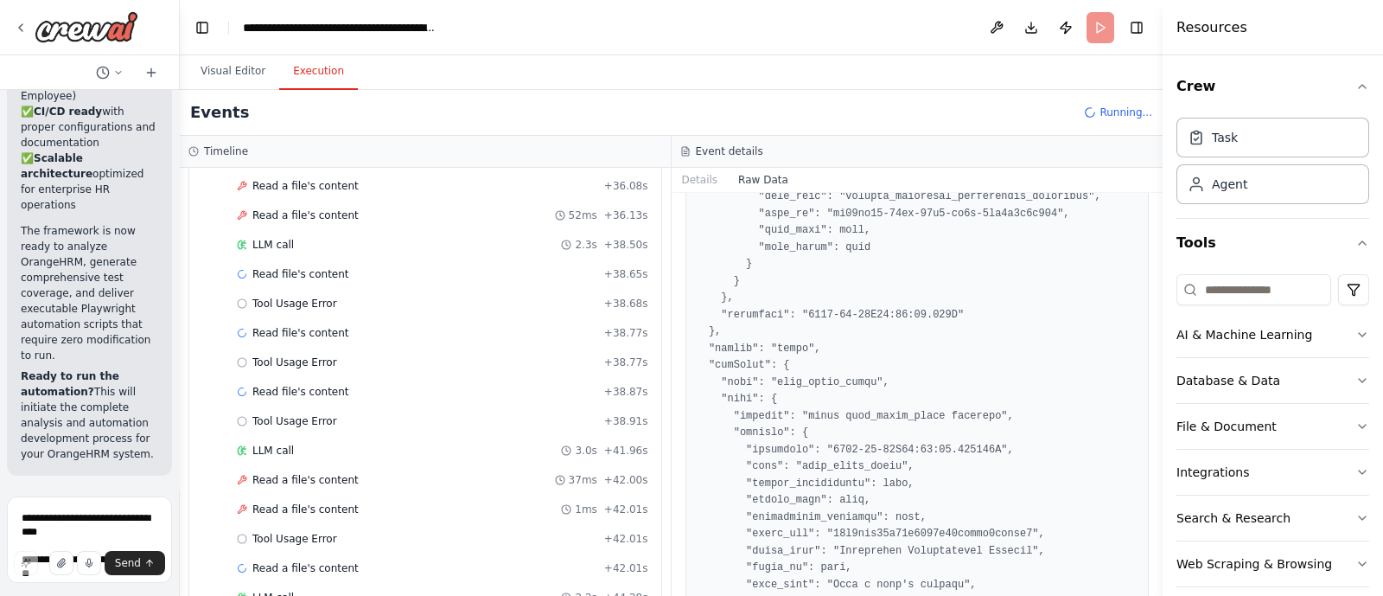
scroll to position [1396, 0]
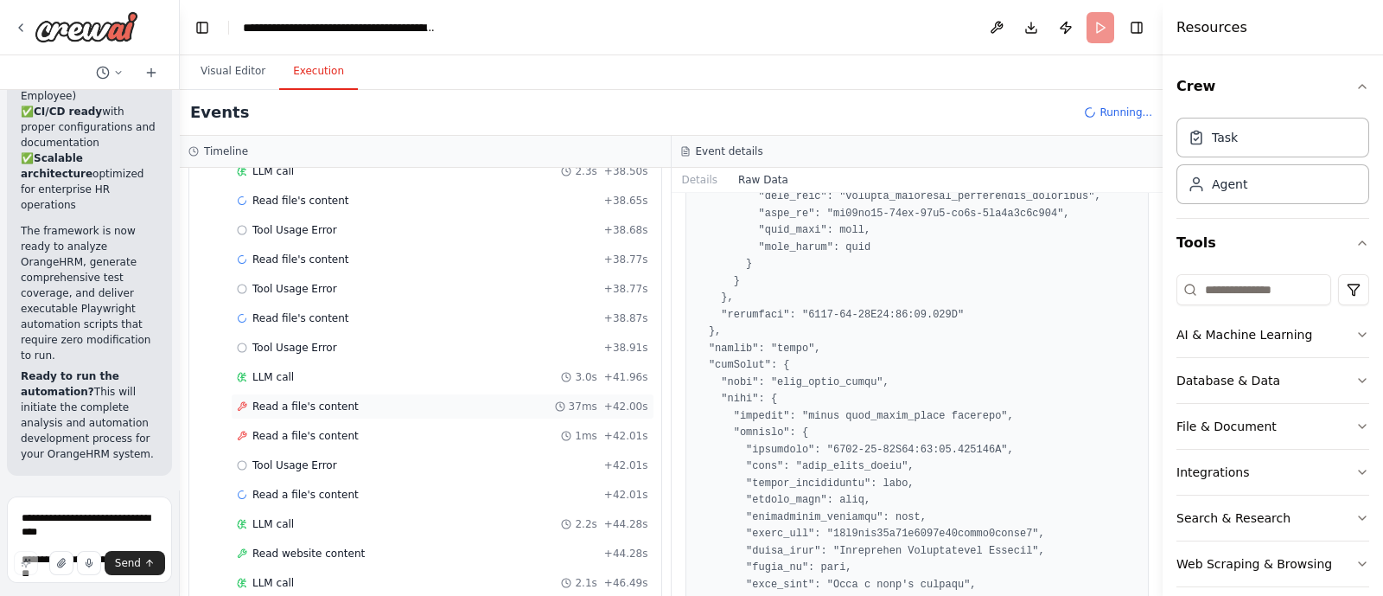
click at [335, 401] on div "Read a file's content 37ms + 42.00s" at bounding box center [443, 406] width 424 height 26
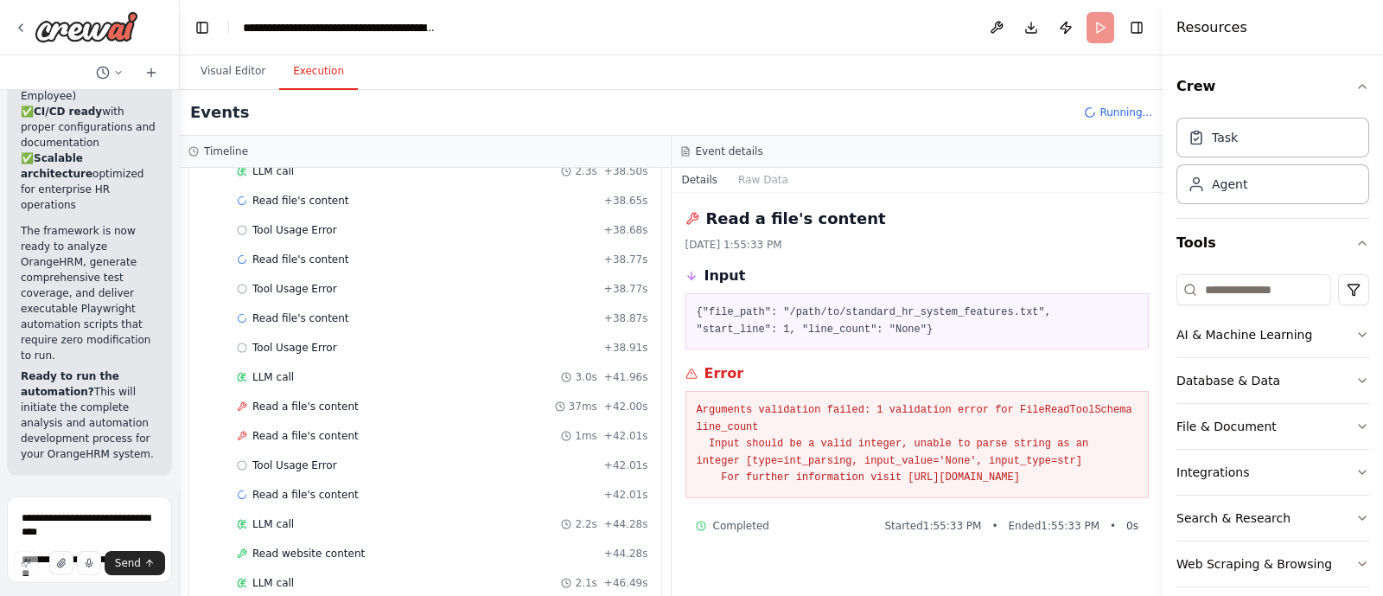
drag, startPoint x: 975, startPoint y: 502, endPoint x: 689, endPoint y: 411, distance: 300.3
click at [689, 411] on div "Arguments validation failed: 1 validation error for FileReadToolSchema line_cou…" at bounding box center [918, 444] width 464 height 107
copy pre "Arguments validation failed: 1 validation error for FileReadToolSchema line_cou…"
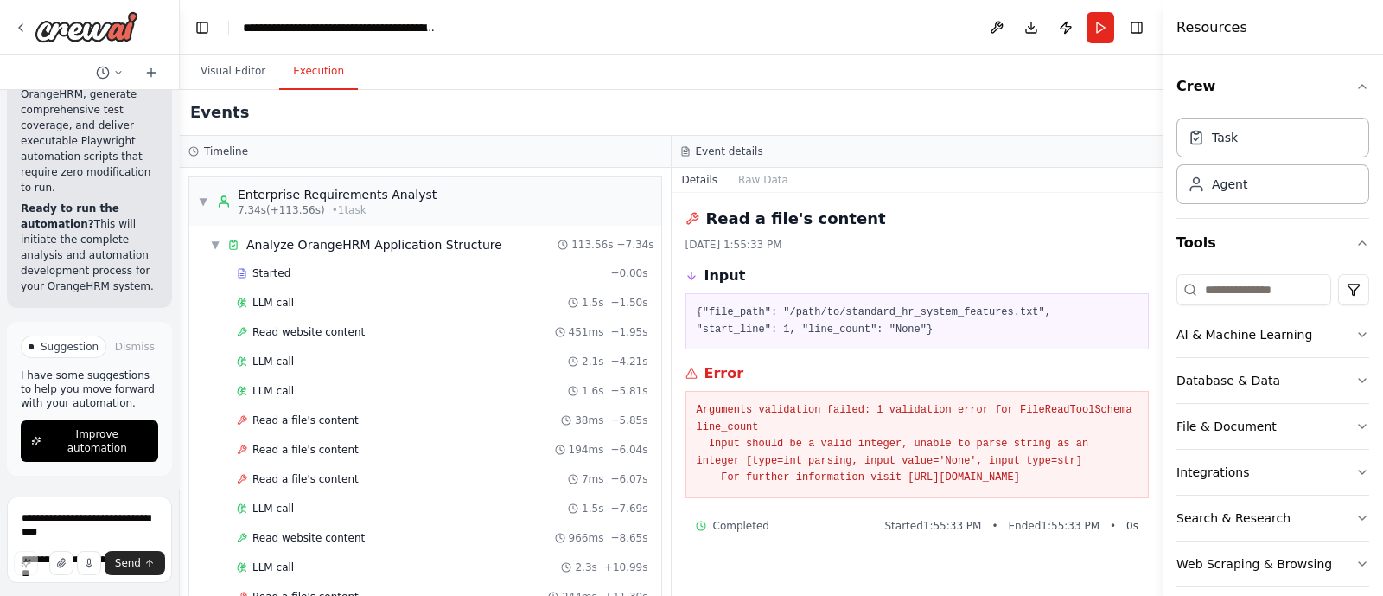
scroll to position [7459, 0]
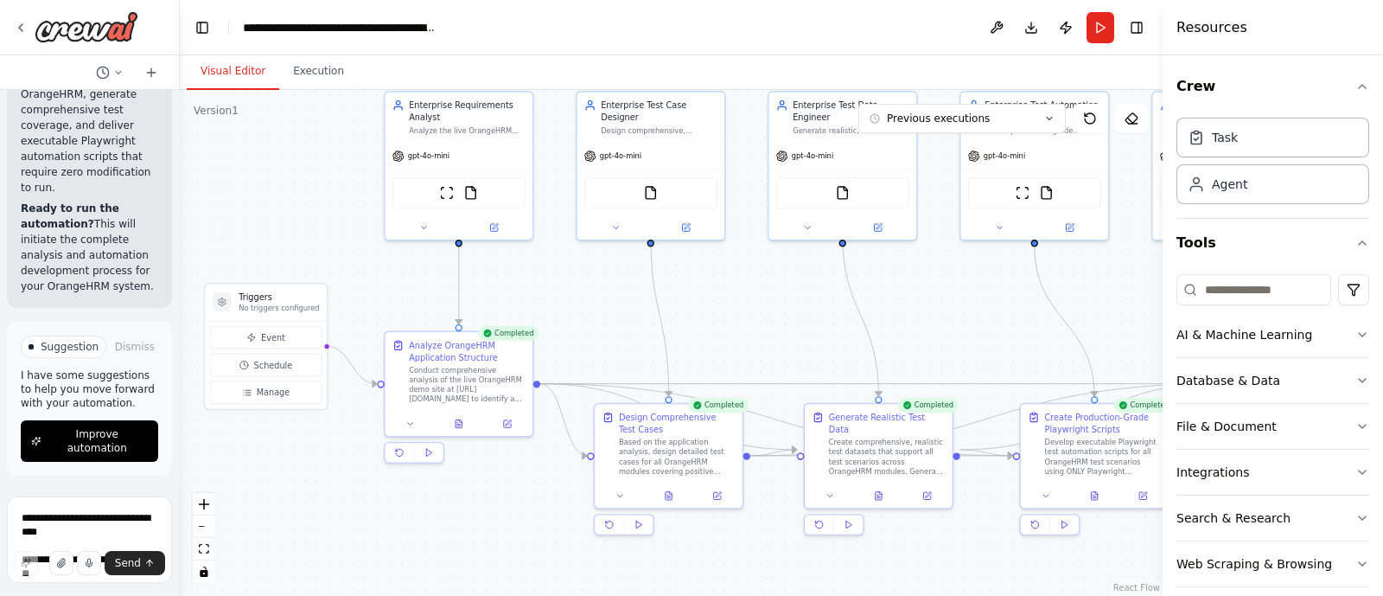
click at [206, 75] on button "Visual Editor" at bounding box center [233, 72] width 93 height 36
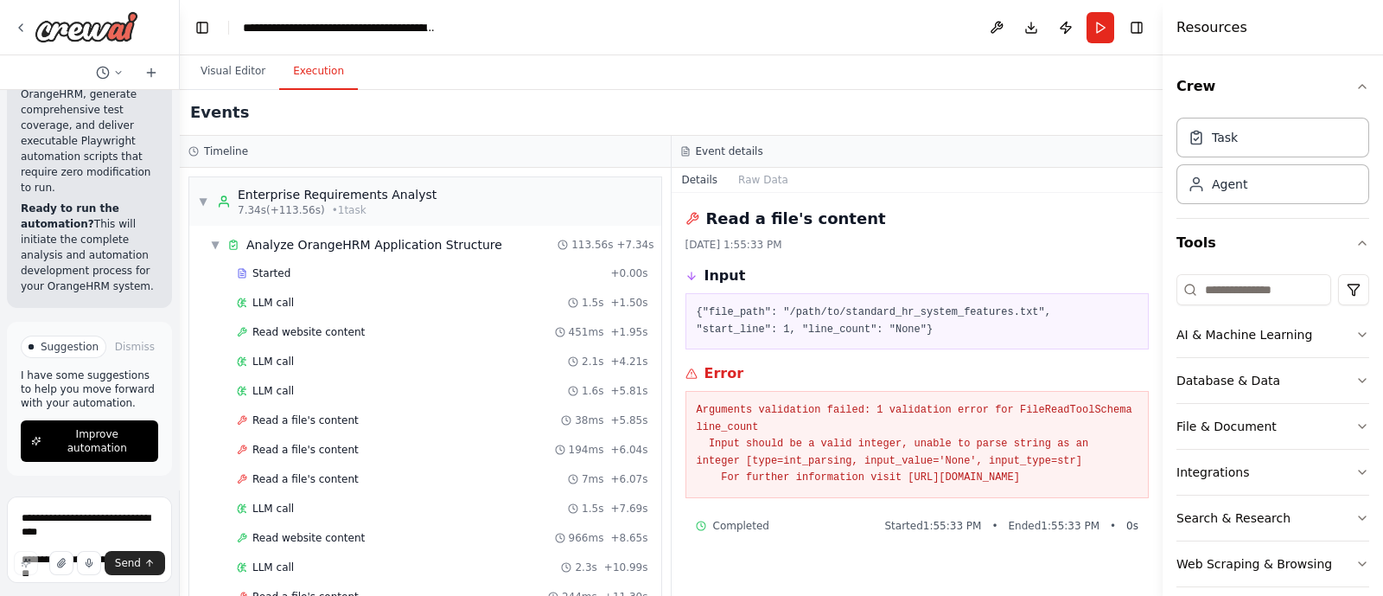
click at [292, 80] on button "Execution" at bounding box center [318, 72] width 79 height 36
click at [436, 116] on div "Events" at bounding box center [671, 113] width 983 height 46
click at [325, 421] on span "Read a file's content" at bounding box center [305, 420] width 106 height 14
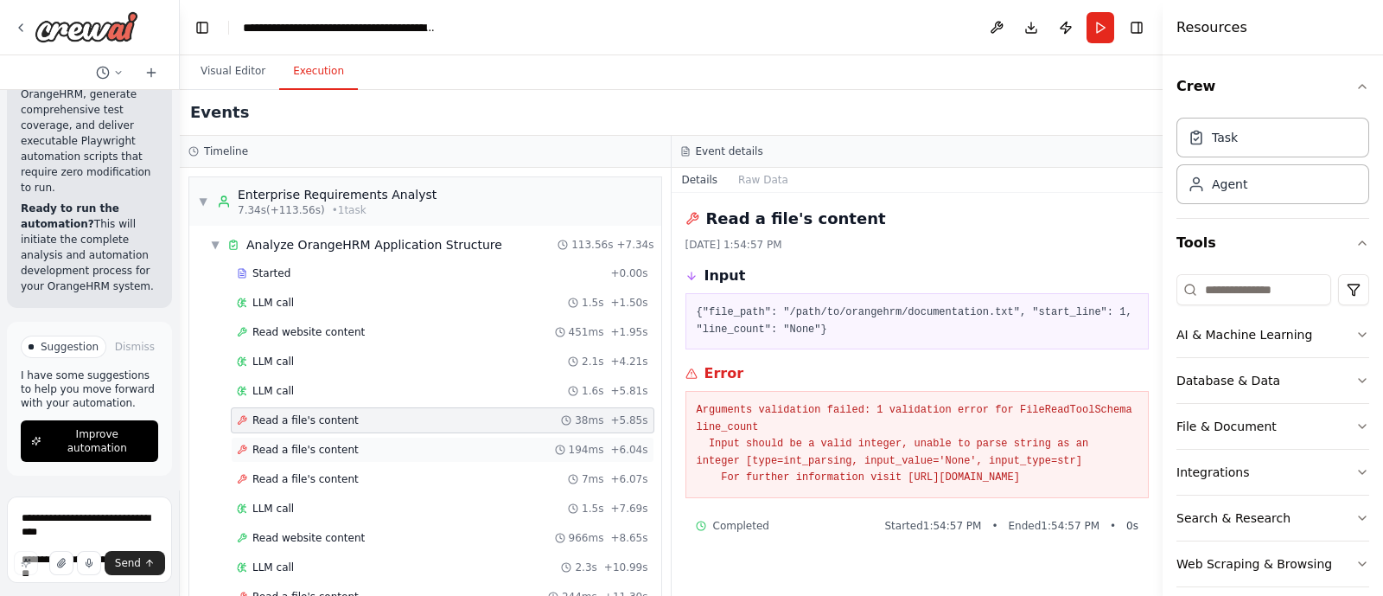
click at [326, 447] on span "Read a file's content" at bounding box center [305, 450] width 106 height 14
click at [322, 472] on span "Read a file's content" at bounding box center [305, 479] width 106 height 14
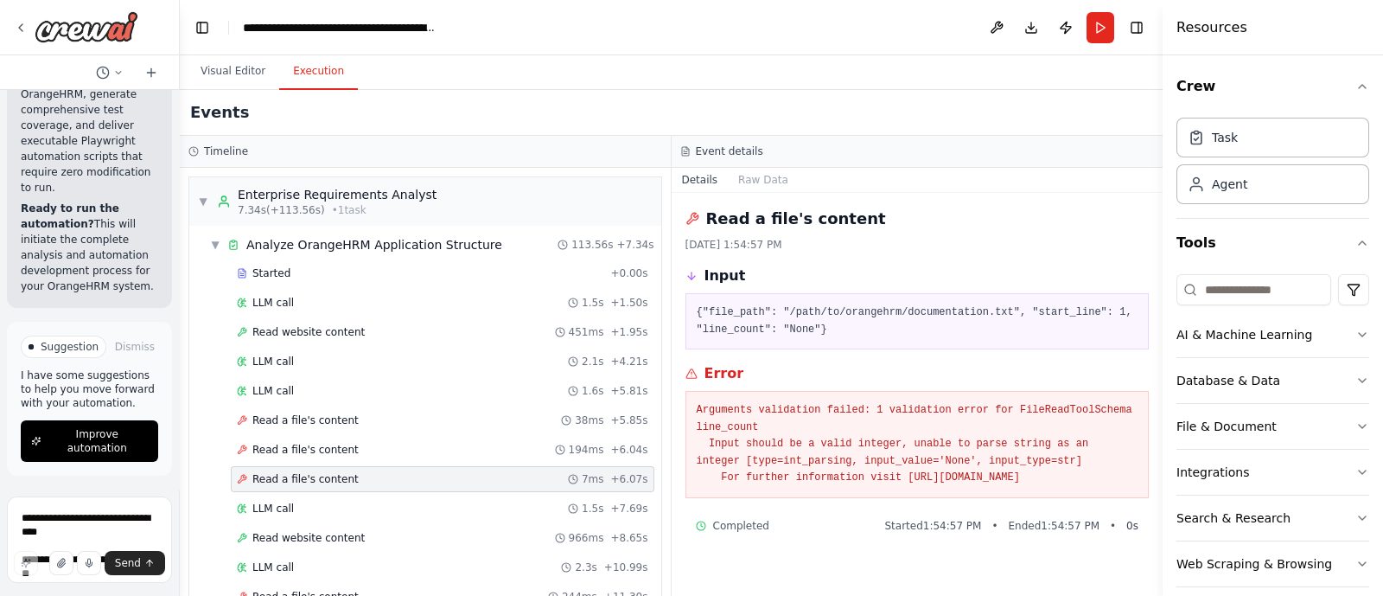
click at [322, 472] on span "Read a file's content" at bounding box center [305, 479] width 106 height 14
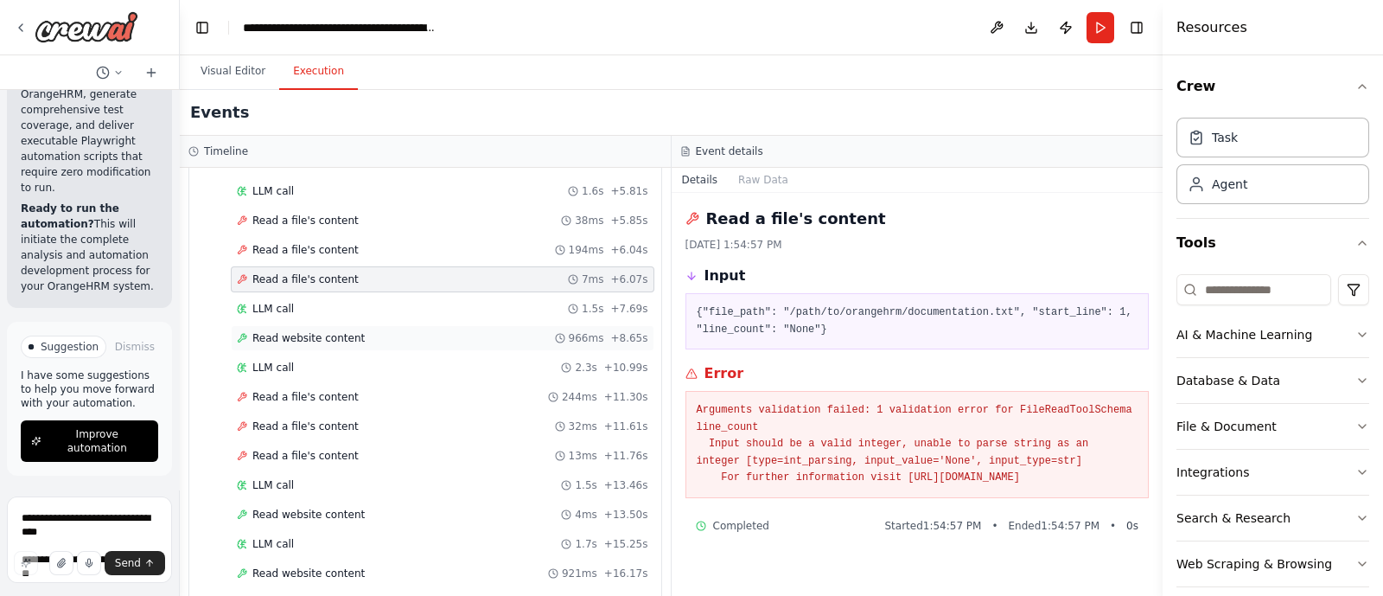
scroll to position [201, 0]
click at [321, 389] on span "Read a file's content" at bounding box center [305, 396] width 106 height 14
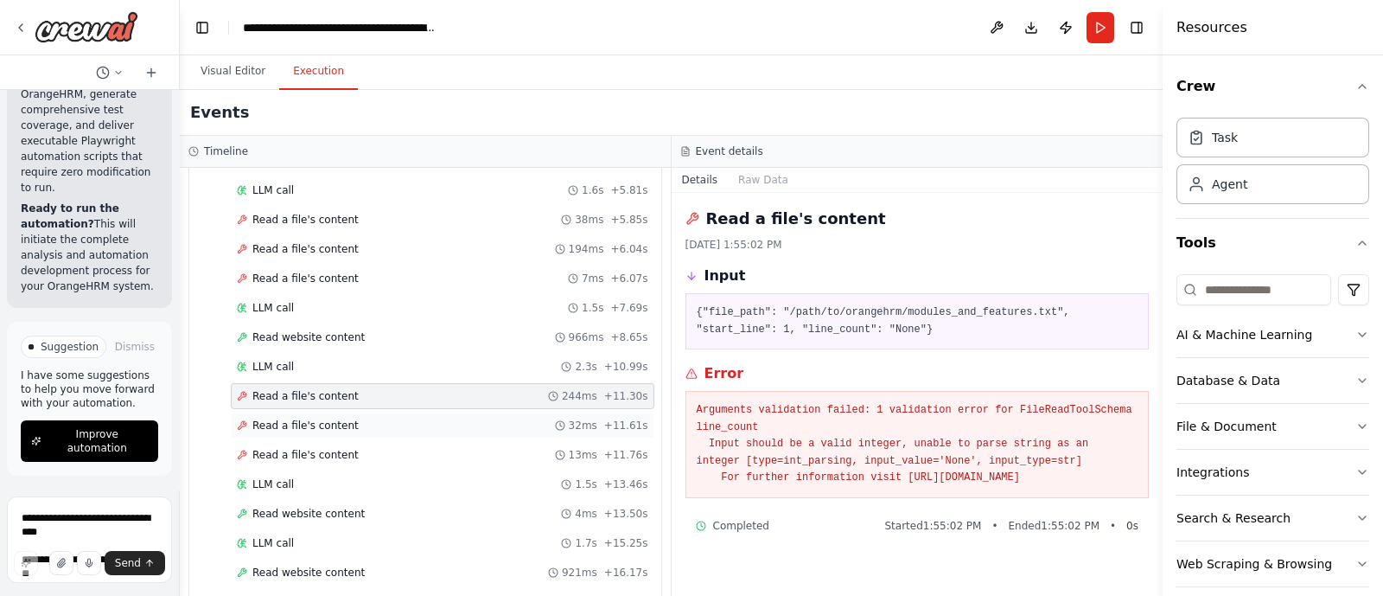
click at [321, 422] on span "Read a file's content" at bounding box center [305, 426] width 106 height 14
click at [318, 456] on span "Read a file's content" at bounding box center [305, 455] width 106 height 14
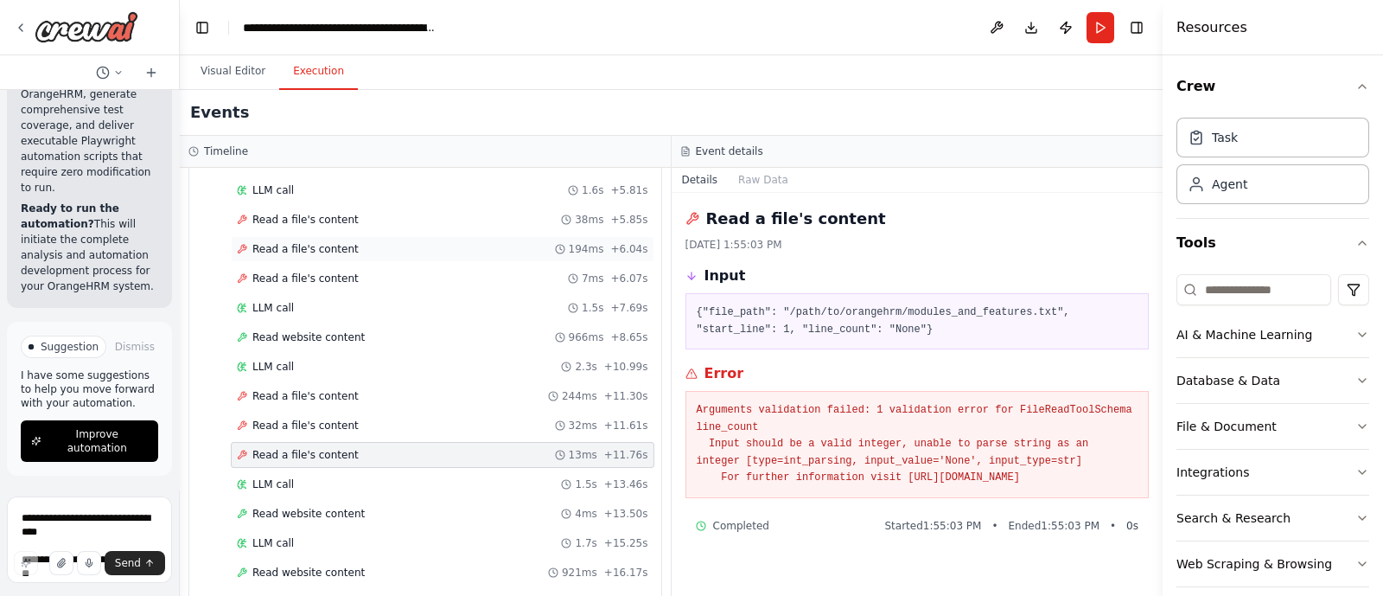
scroll to position [0, 0]
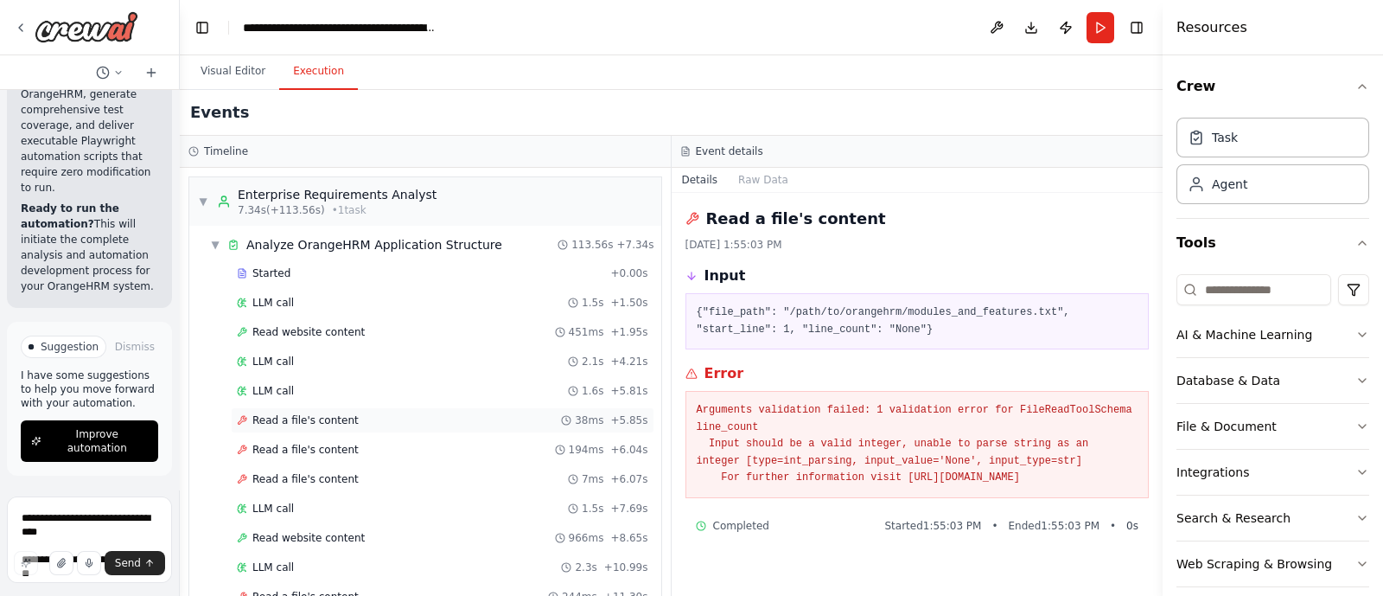
click at [307, 409] on div "Read a file's content 38ms + 5.85s" at bounding box center [443, 420] width 424 height 26
click at [779, 326] on pre "{"file_path": "/path/to/orangehrm/documentation.txt", "start_line": 1, "line_co…" at bounding box center [918, 321] width 442 height 34
click at [997, 487] on pre "Arguments validation failed: 1 validation error for FileReadToolSchema line_cou…" at bounding box center [918, 444] width 442 height 85
click at [239, 71] on button "Visual Editor" at bounding box center [233, 72] width 93 height 36
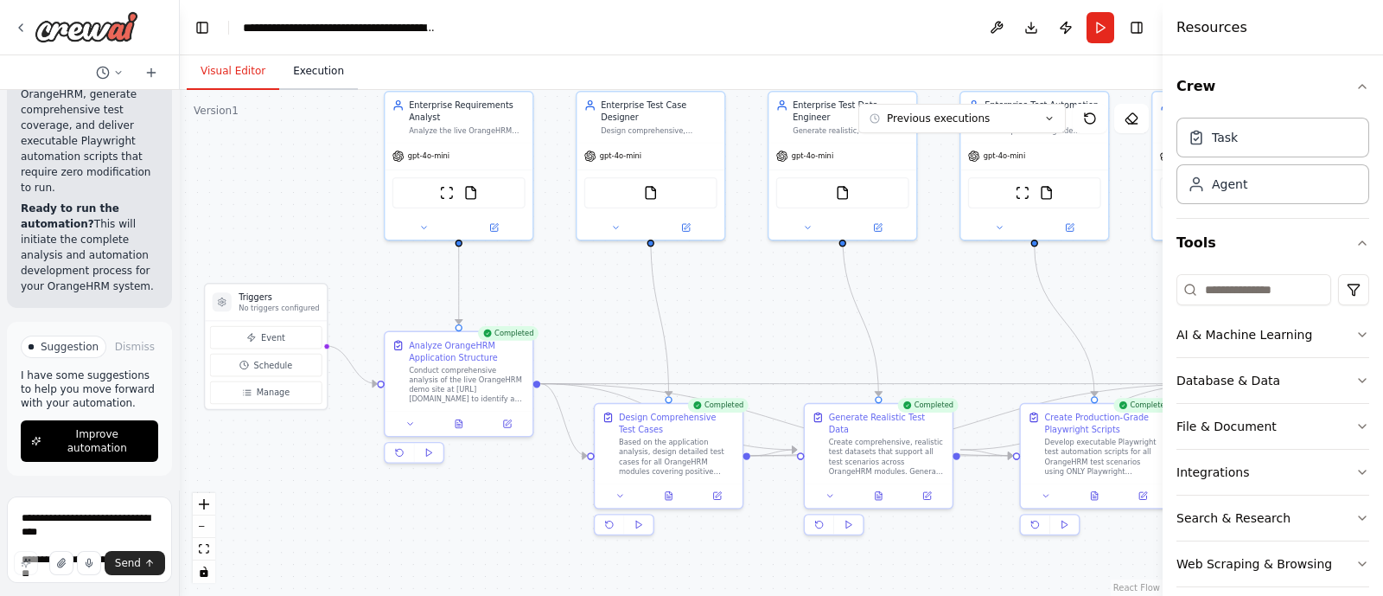
click at [315, 79] on button "Execution" at bounding box center [318, 72] width 79 height 36
click at [199, 67] on button "Visual Editor" at bounding box center [233, 72] width 93 height 36
click at [461, 424] on icon at bounding box center [459, 422] width 6 height 8
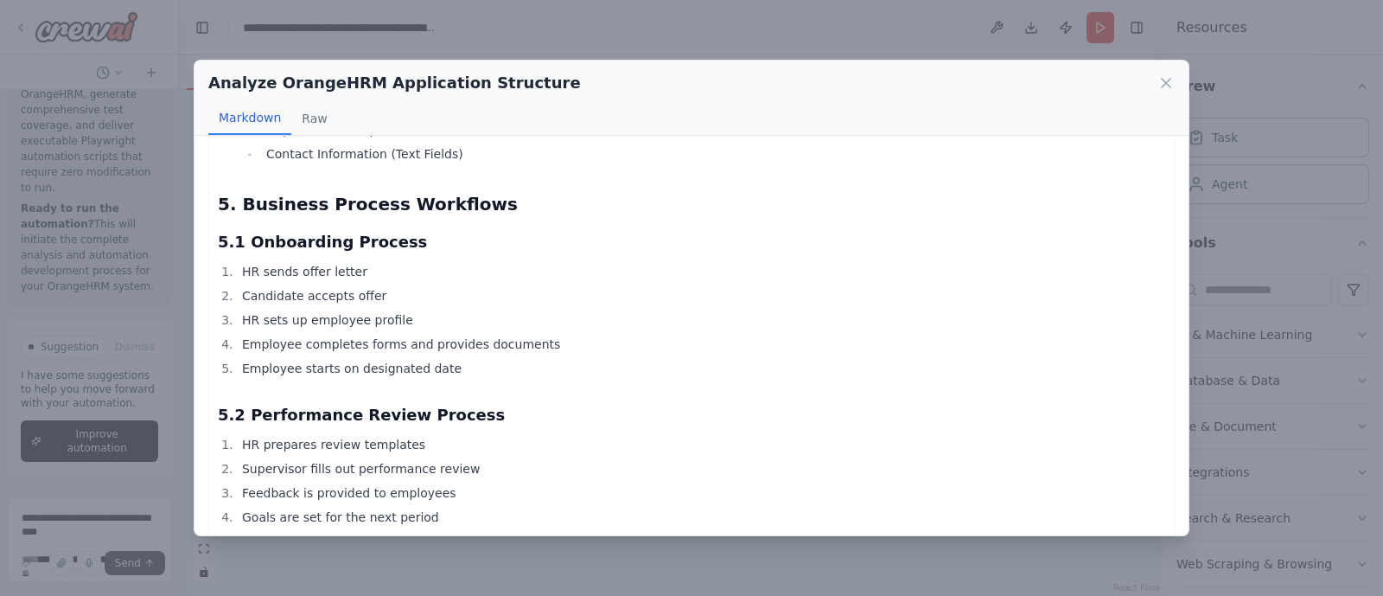
scroll to position [2952, 0]
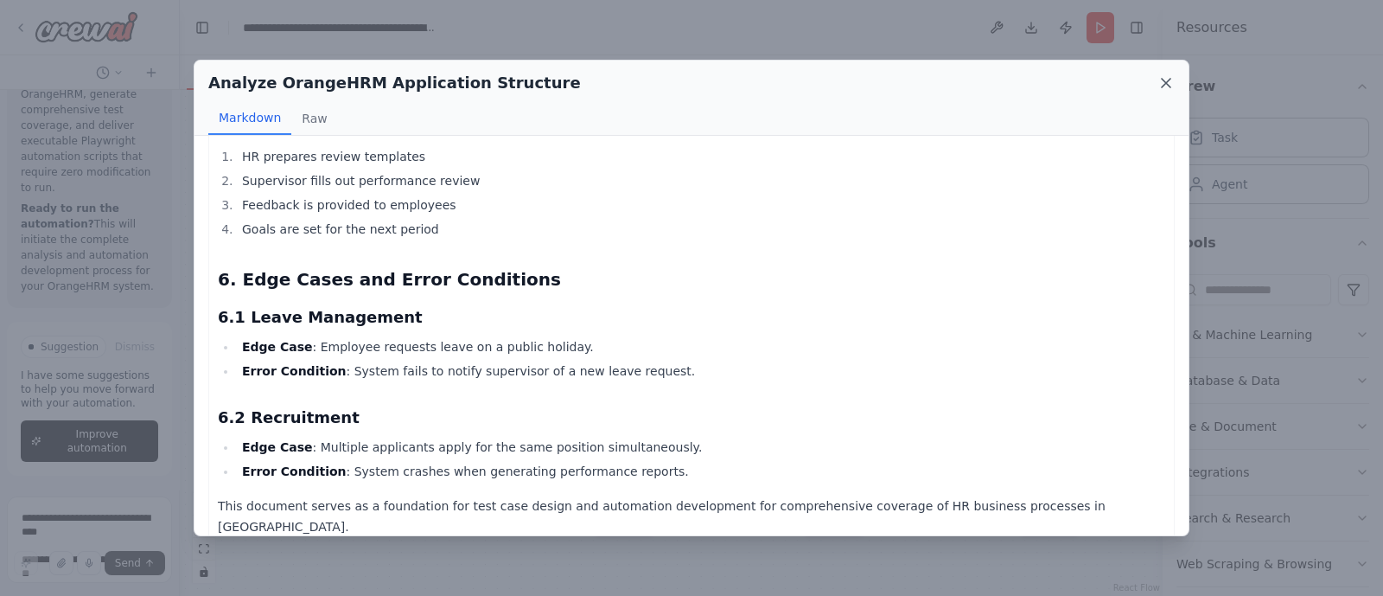
click at [1160, 85] on icon at bounding box center [1166, 82] width 17 height 17
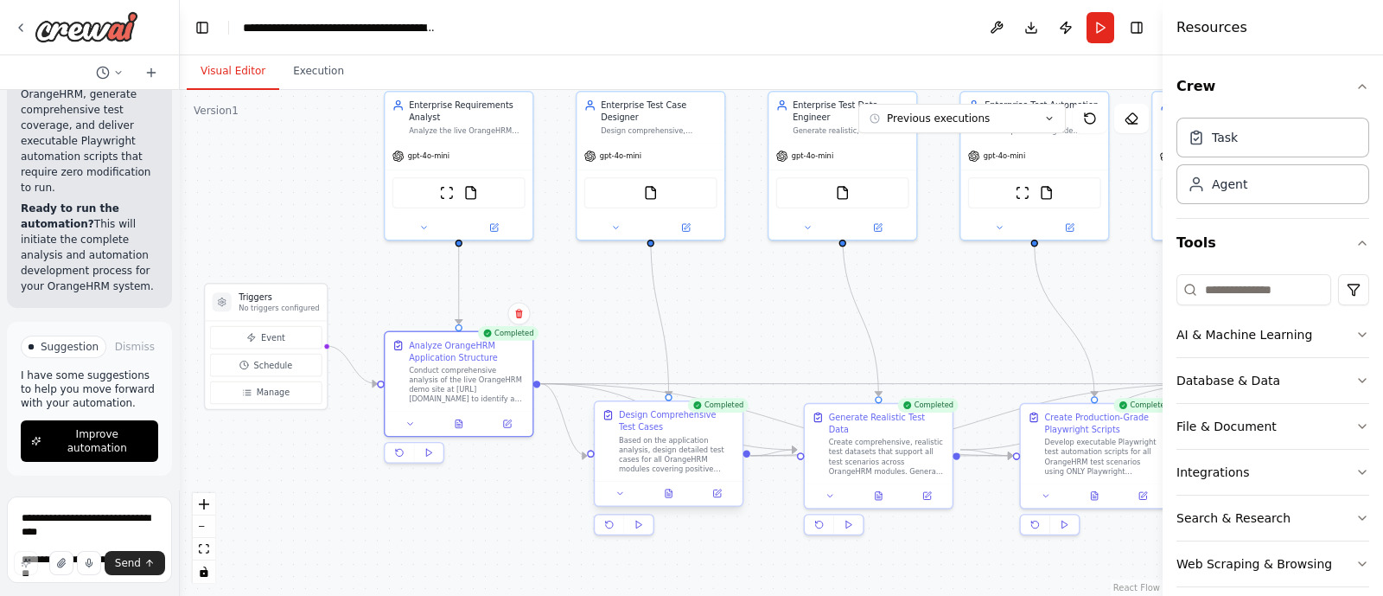
click at [674, 503] on div at bounding box center [669, 493] width 148 height 24
click at [666, 493] on icon at bounding box center [669, 493] width 6 height 8
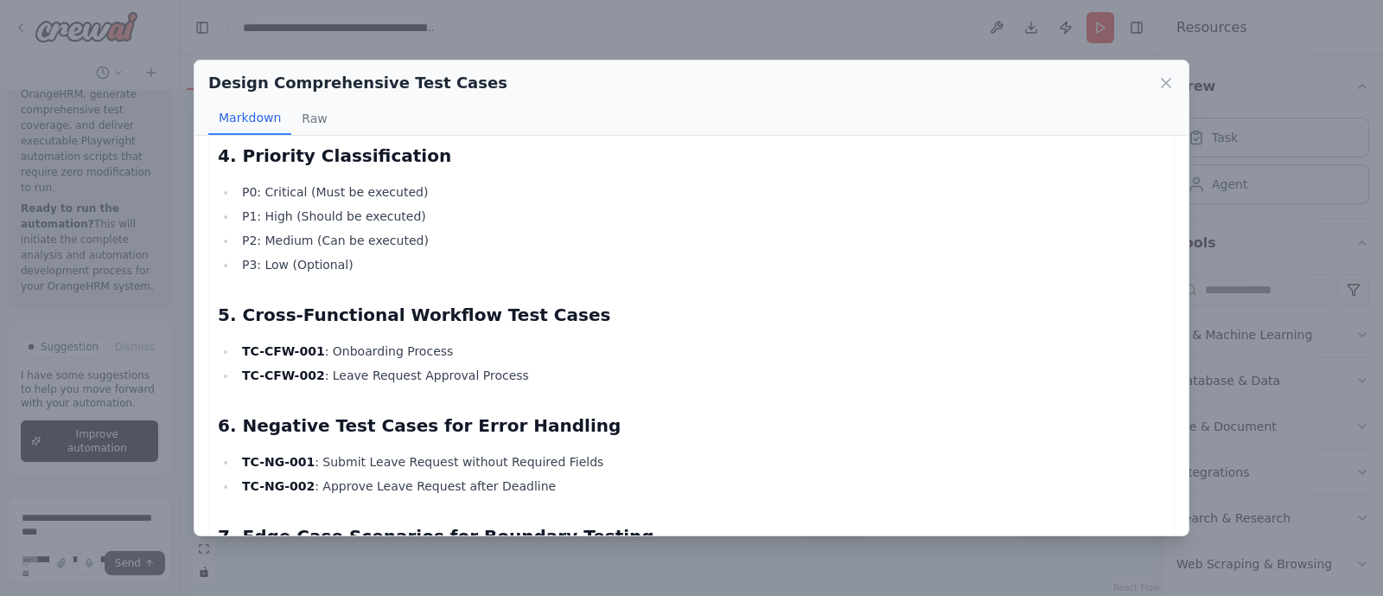
scroll to position [2247, 0]
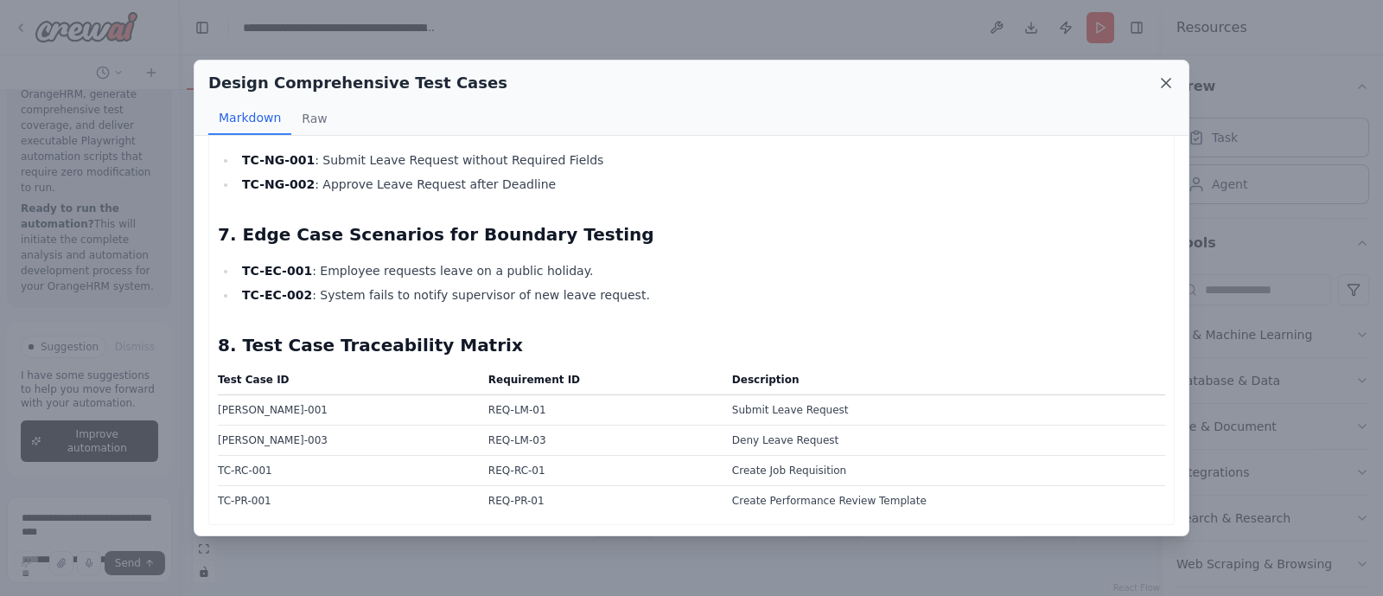
click at [1163, 88] on icon at bounding box center [1166, 82] width 17 height 17
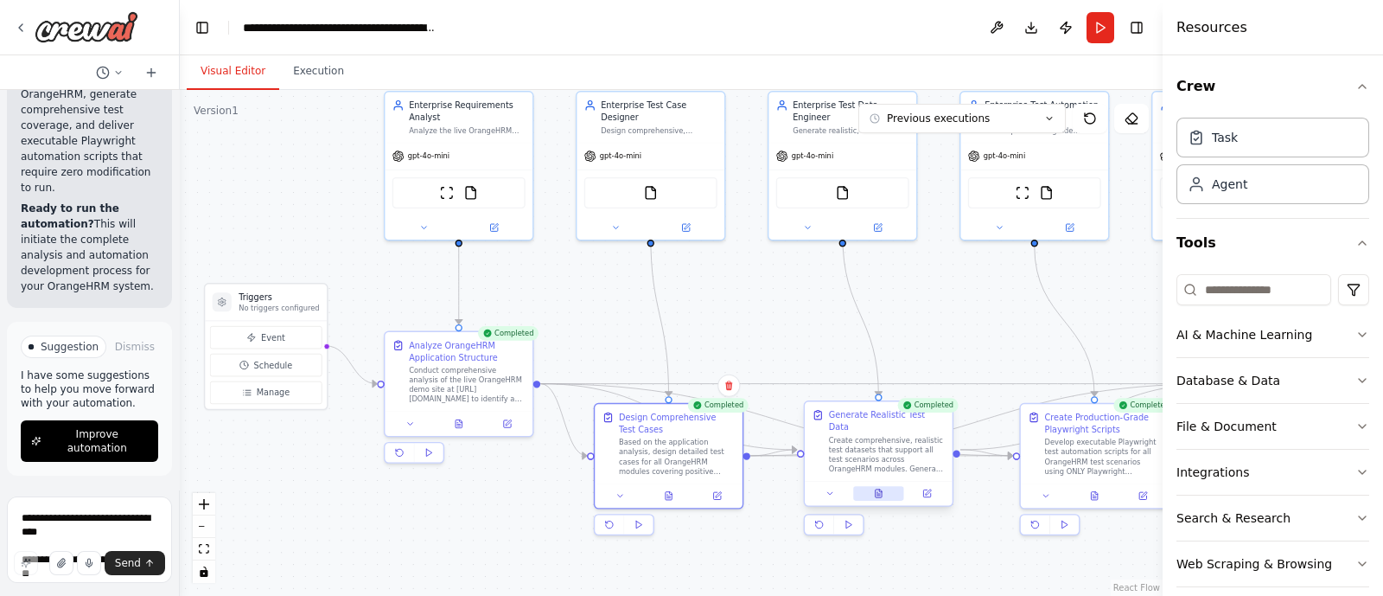
click at [891, 486] on button at bounding box center [878, 493] width 51 height 15
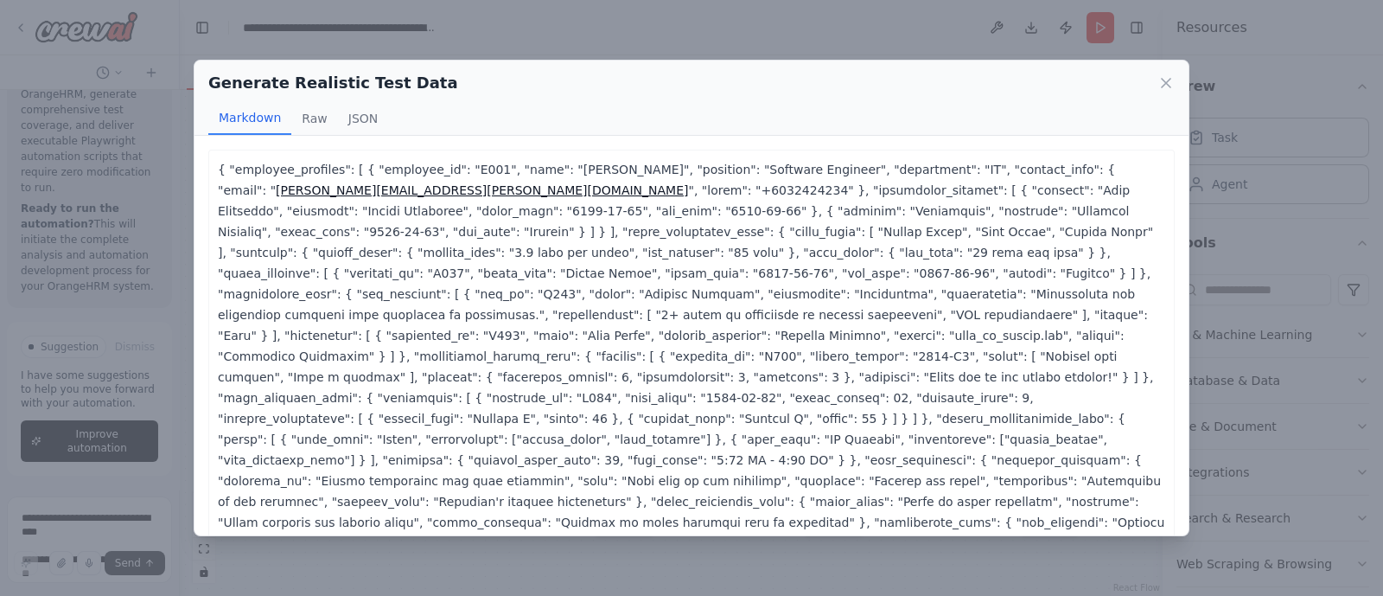
click at [1155, 86] on div "Generate Realistic Test Data" at bounding box center [691, 83] width 967 height 24
click at [1173, 104] on div "Markdown Raw JSON" at bounding box center [691, 118] width 967 height 33
click at [1171, 87] on icon at bounding box center [1166, 83] width 9 height 9
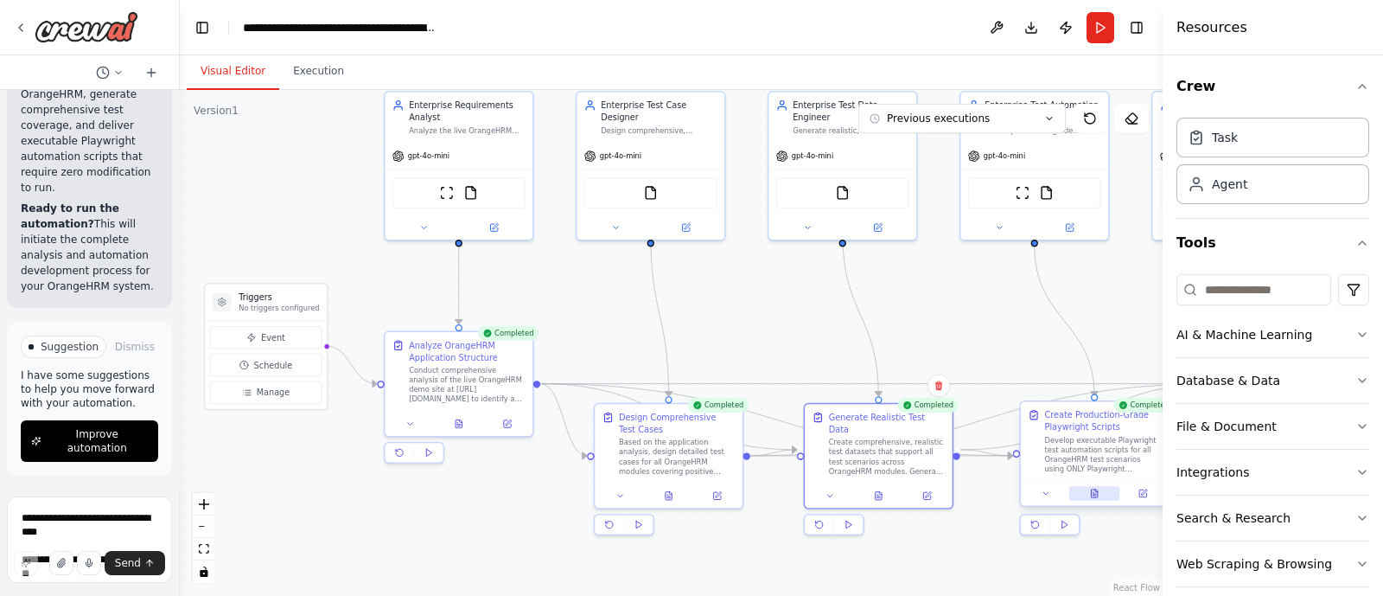
click at [1102, 494] on button at bounding box center [1095, 493] width 51 height 15
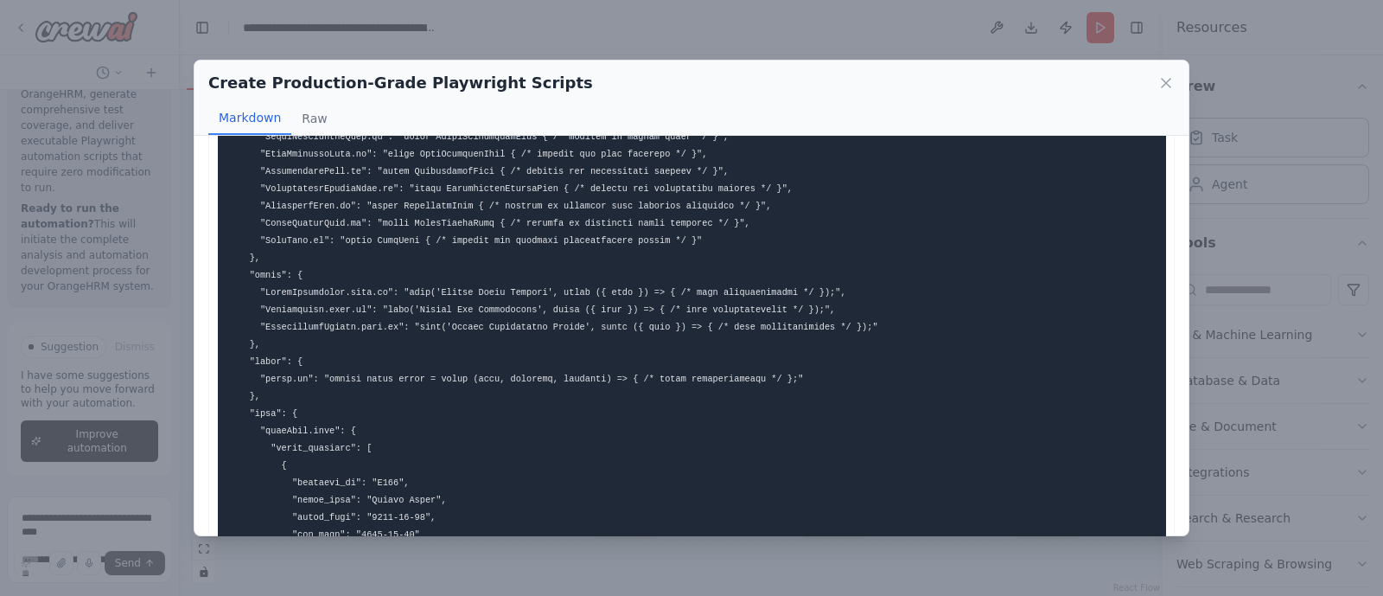
scroll to position [838, 0]
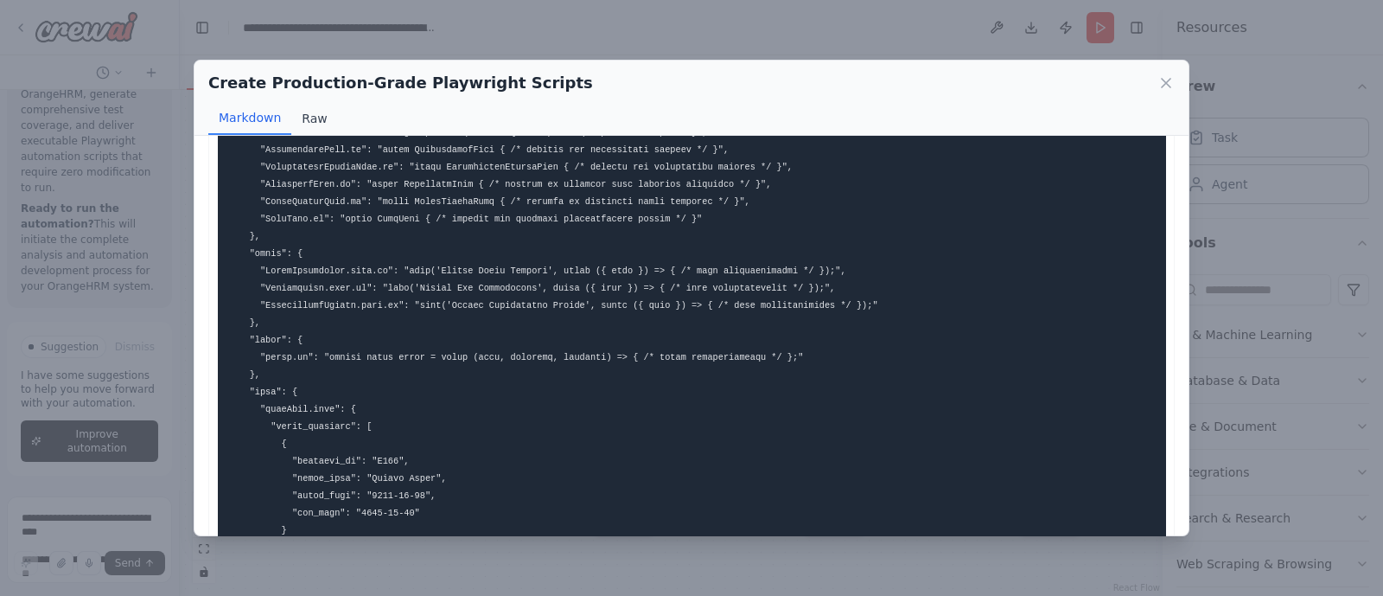
click at [315, 120] on button "Raw" at bounding box center [314, 118] width 46 height 33
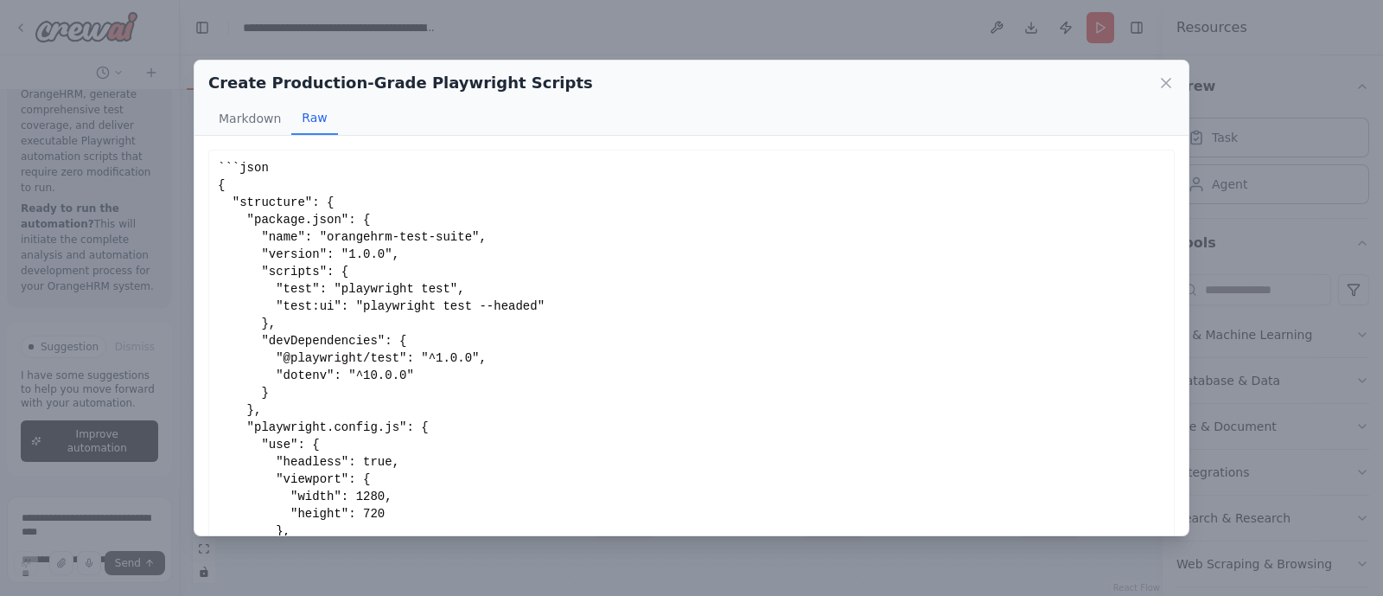
scroll to position [440, 0]
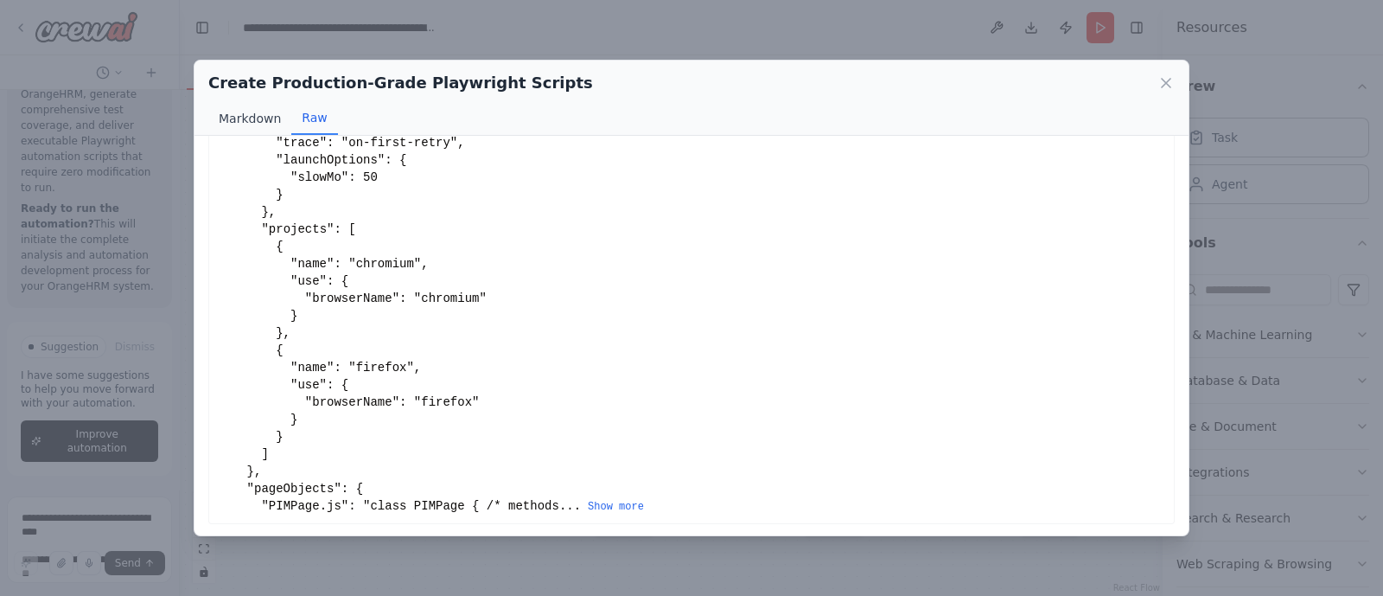
click at [265, 115] on button "Markdown" at bounding box center [249, 118] width 83 height 33
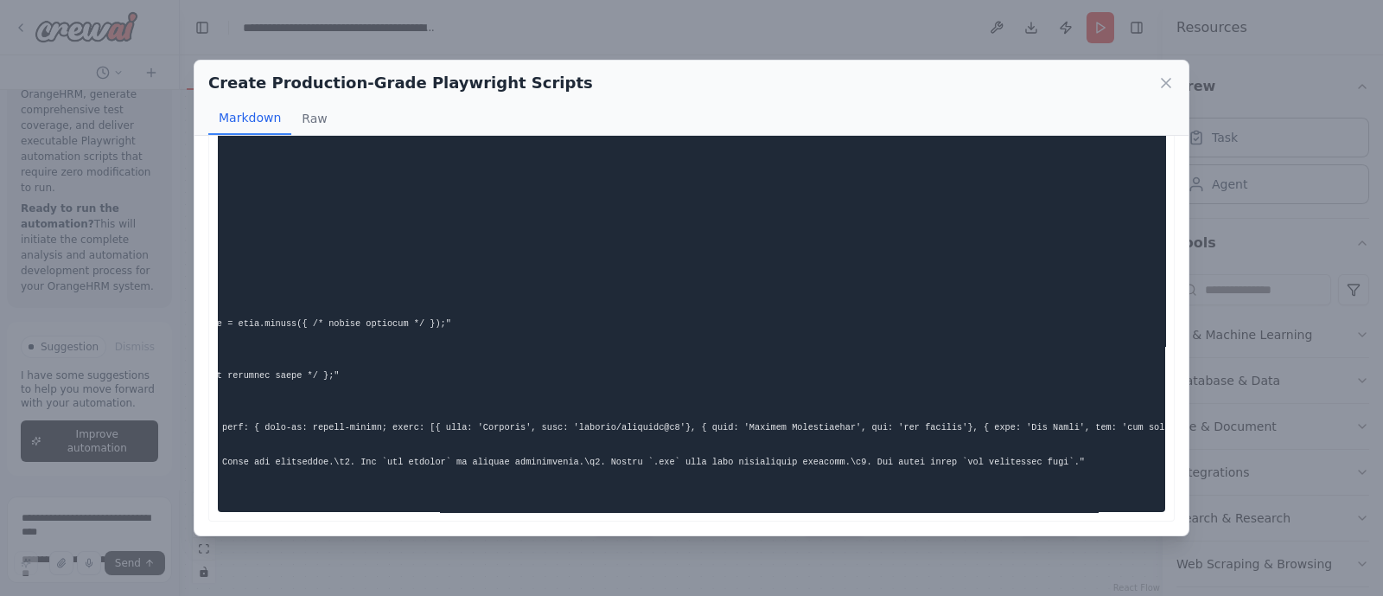
scroll to position [0, 0]
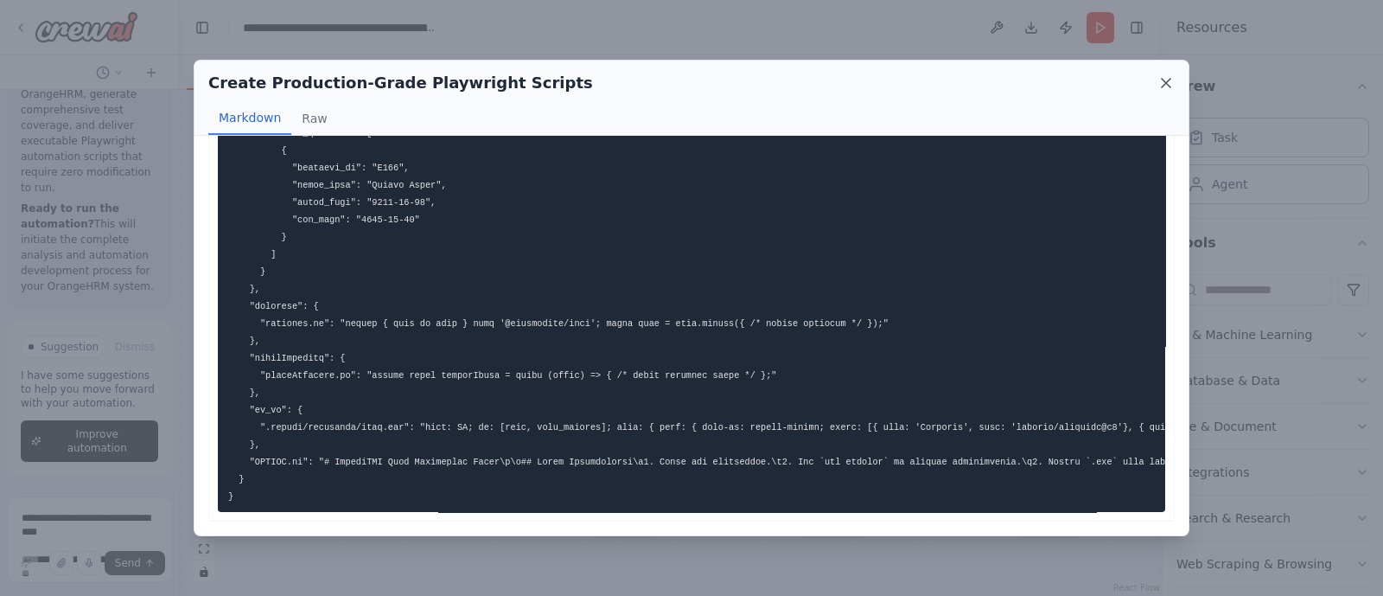
click at [1169, 80] on icon at bounding box center [1166, 83] width 9 height 9
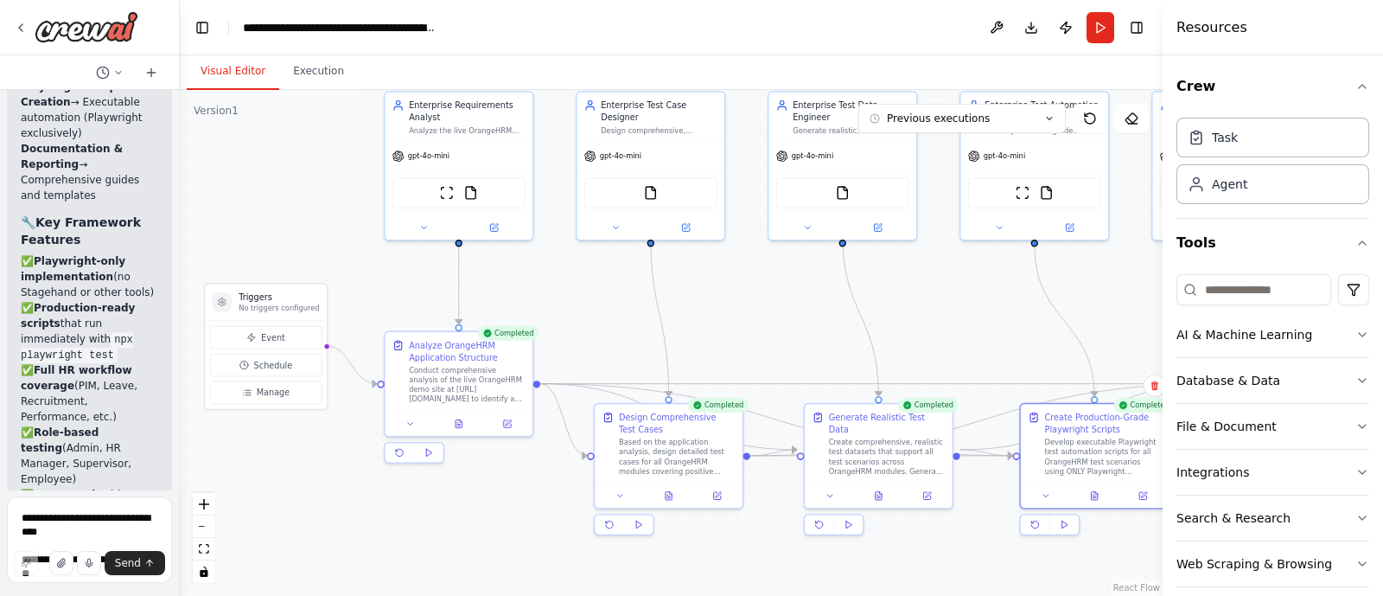
scroll to position [6871, 0]
click at [98, 511] on textarea at bounding box center [89, 539] width 165 height 86
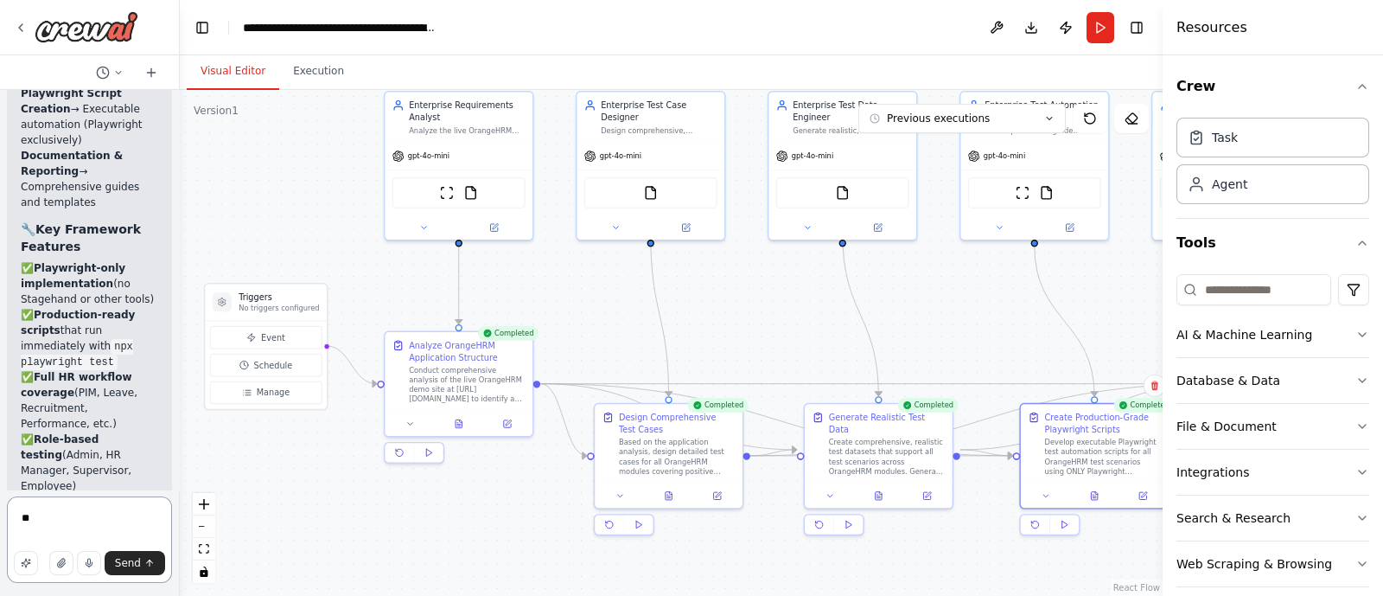
type textarea "***"
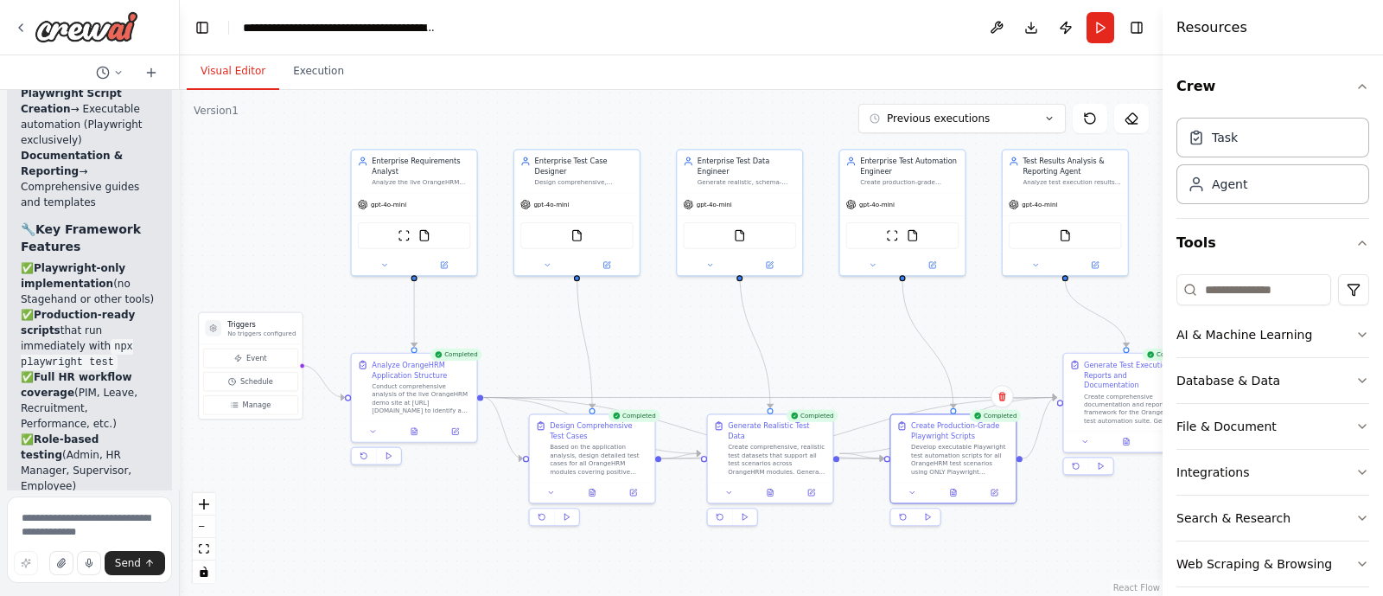
drag, startPoint x: 1060, startPoint y: 574, endPoint x: 1026, endPoint y: 565, distance: 35.9
click at [1026, 565] on div ".deletable-edge-delete-btn { width: 20px; height: 20px; border: 0px solid #ffff…" at bounding box center [671, 343] width 983 height 506
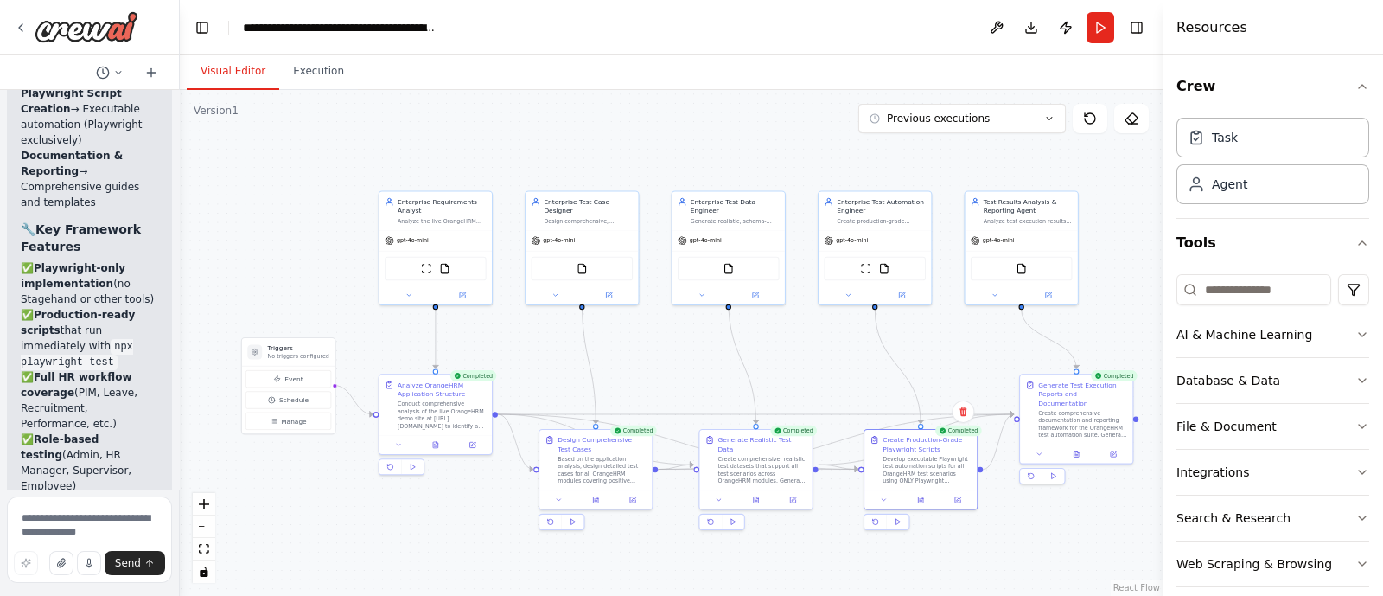
drag, startPoint x: 1026, startPoint y: 565, endPoint x: 986, endPoint y: 566, distance: 39.8
click at [986, 566] on div ".deletable-edge-delete-btn { width: 20px; height: 20px; border: 0px solid #ffff…" at bounding box center [671, 343] width 983 height 506
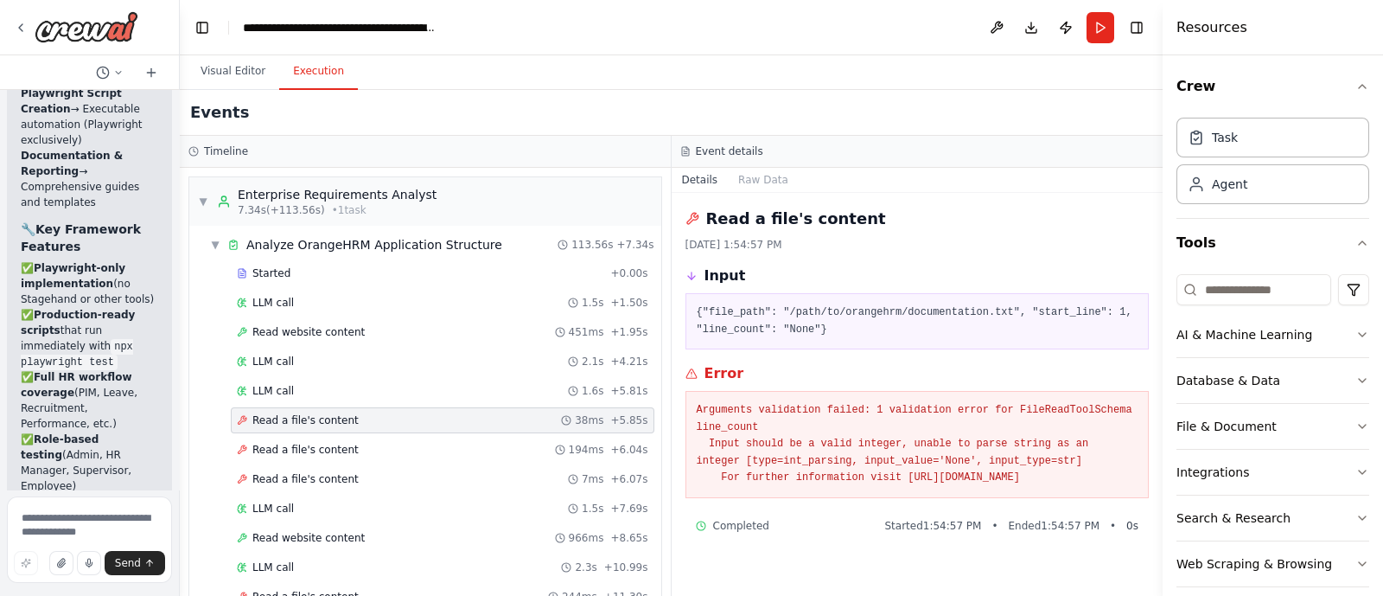
click at [328, 70] on button "Execution" at bounding box center [318, 72] width 79 height 36
drag, startPoint x: 987, startPoint y: 307, endPoint x: 783, endPoint y: 313, distance: 203.3
click at [783, 313] on pre "{"file_path": "/path/to/orangehrm/documentation.txt", "start_line": 1, "line_co…" at bounding box center [918, 321] width 442 height 34
copy pre "/path/to/orangehrm/documentation.txt"
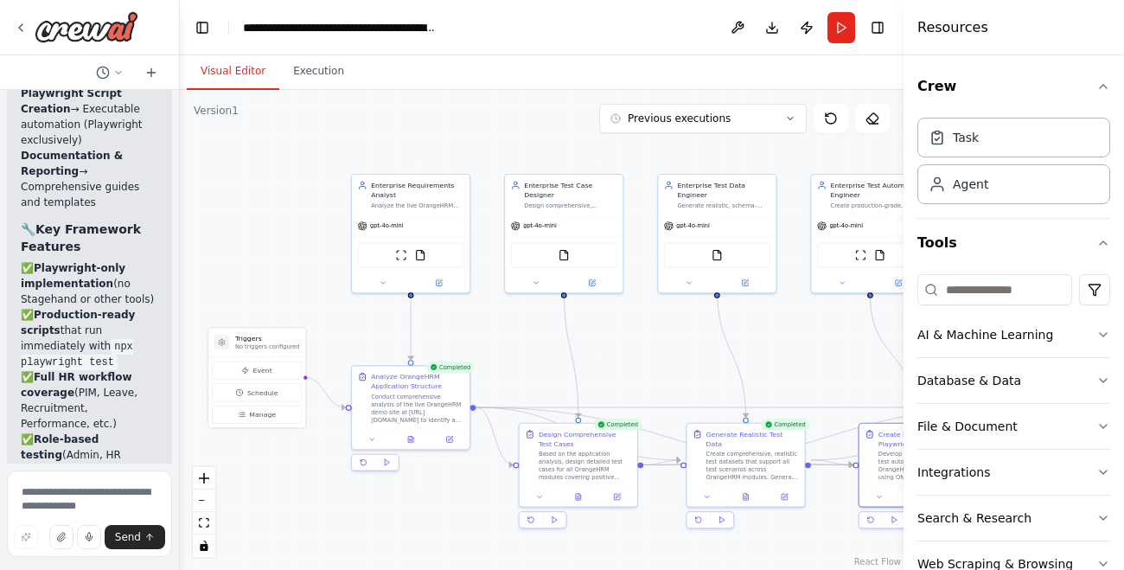
click at [225, 71] on button "Visual Editor" at bounding box center [233, 72] width 93 height 36
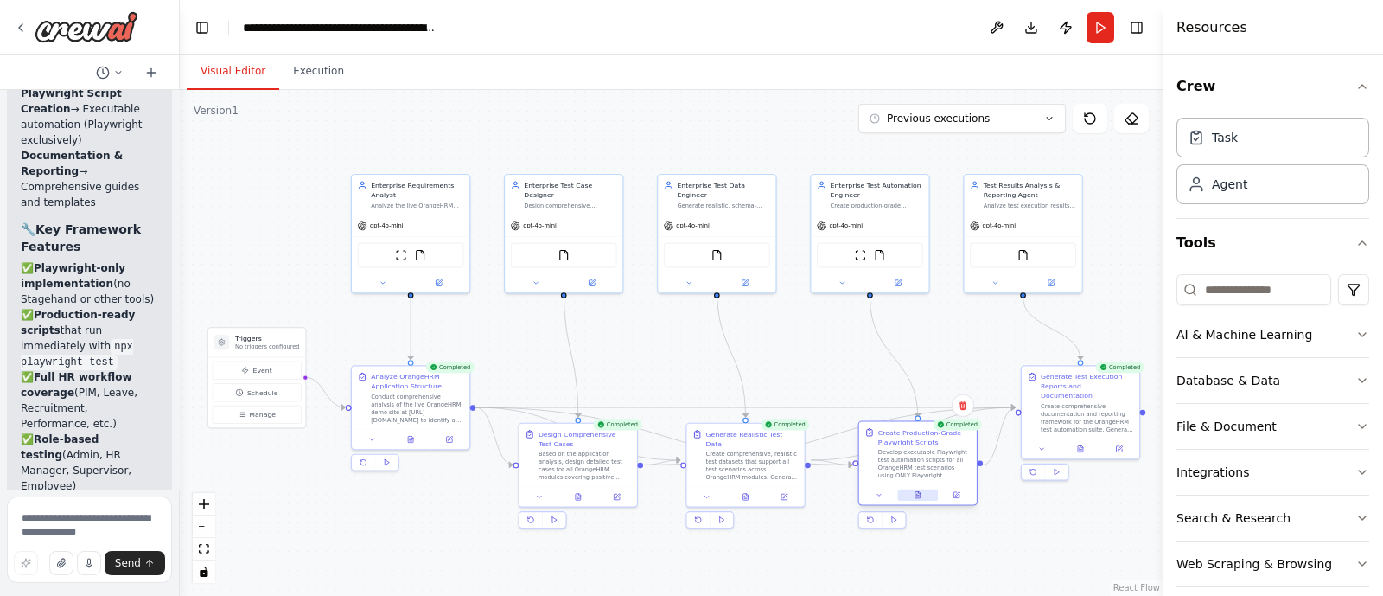
click at [935, 493] on button at bounding box center [918, 494] width 41 height 11
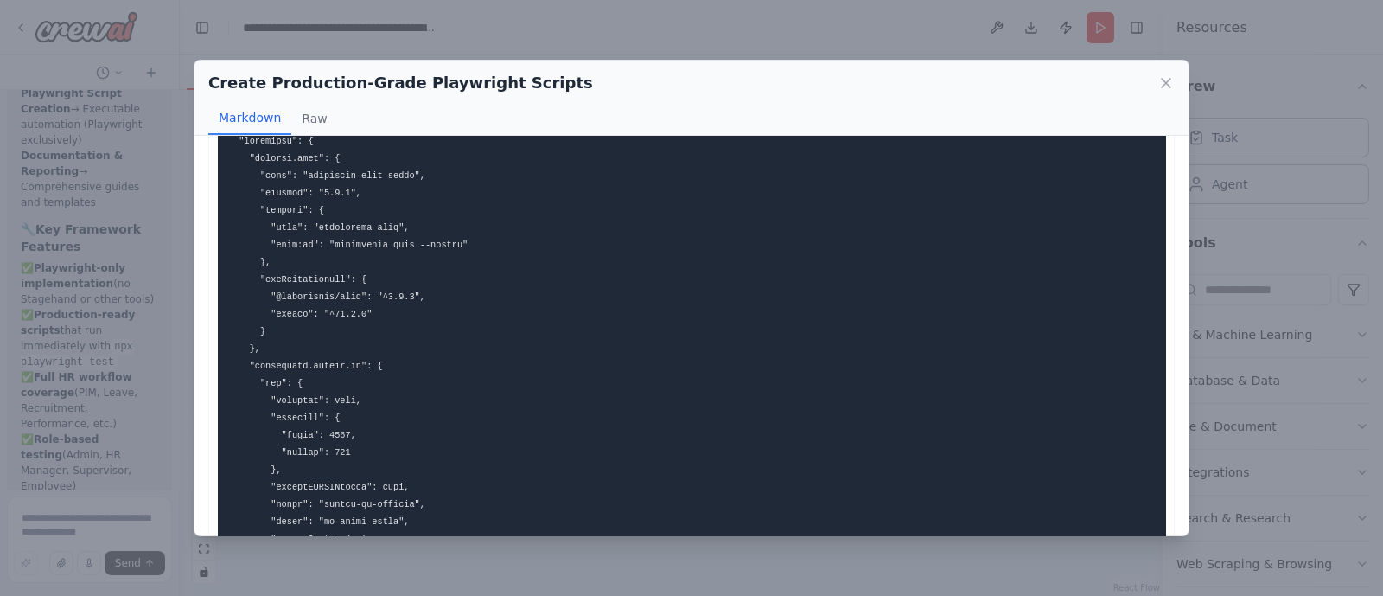
scroll to position [0, 0]
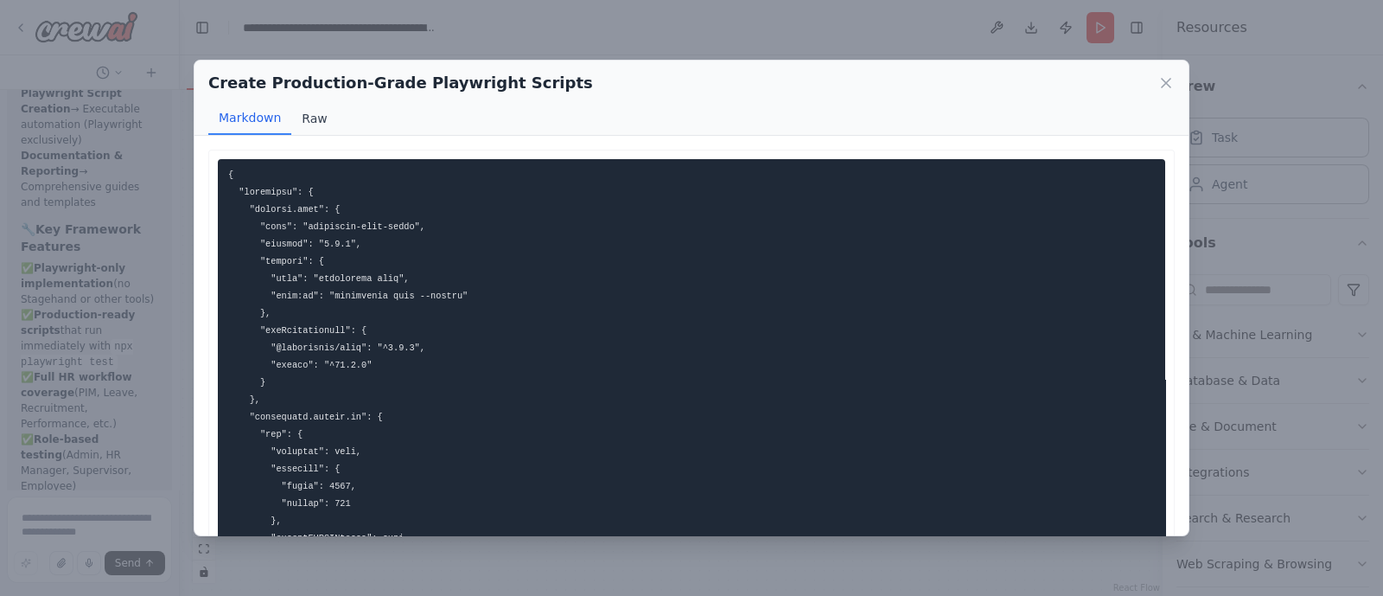
click at [306, 123] on button "Raw" at bounding box center [314, 118] width 46 height 33
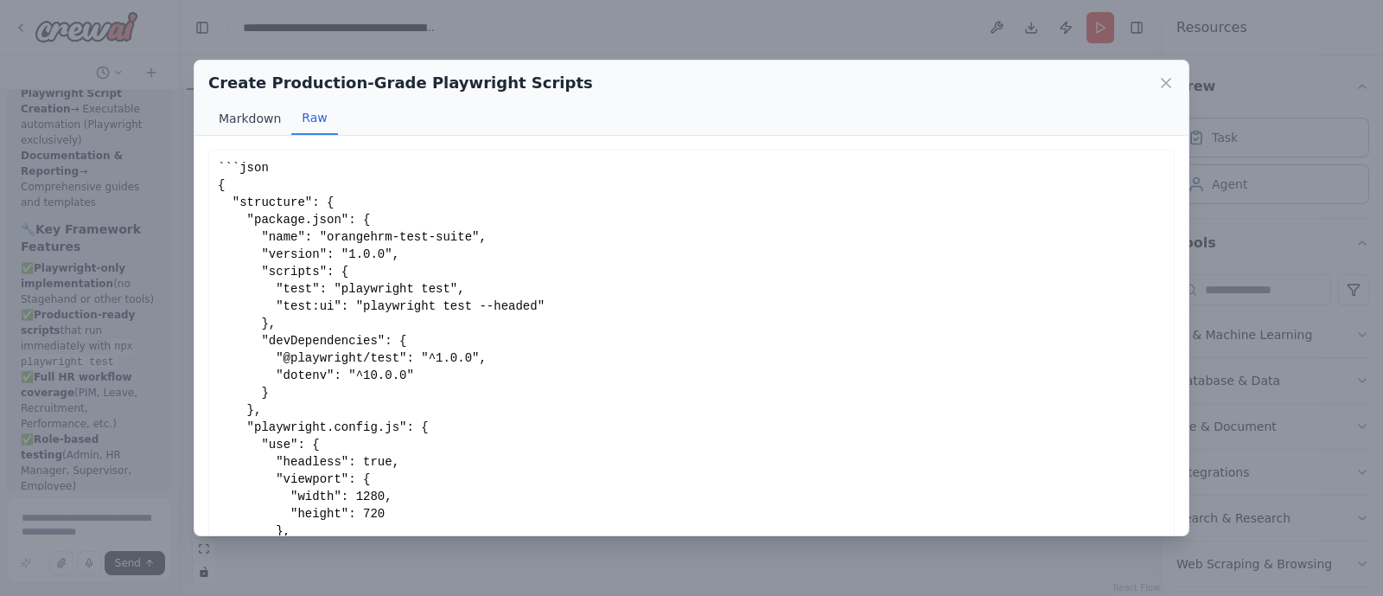
click at [264, 121] on button "Markdown" at bounding box center [249, 118] width 83 height 33
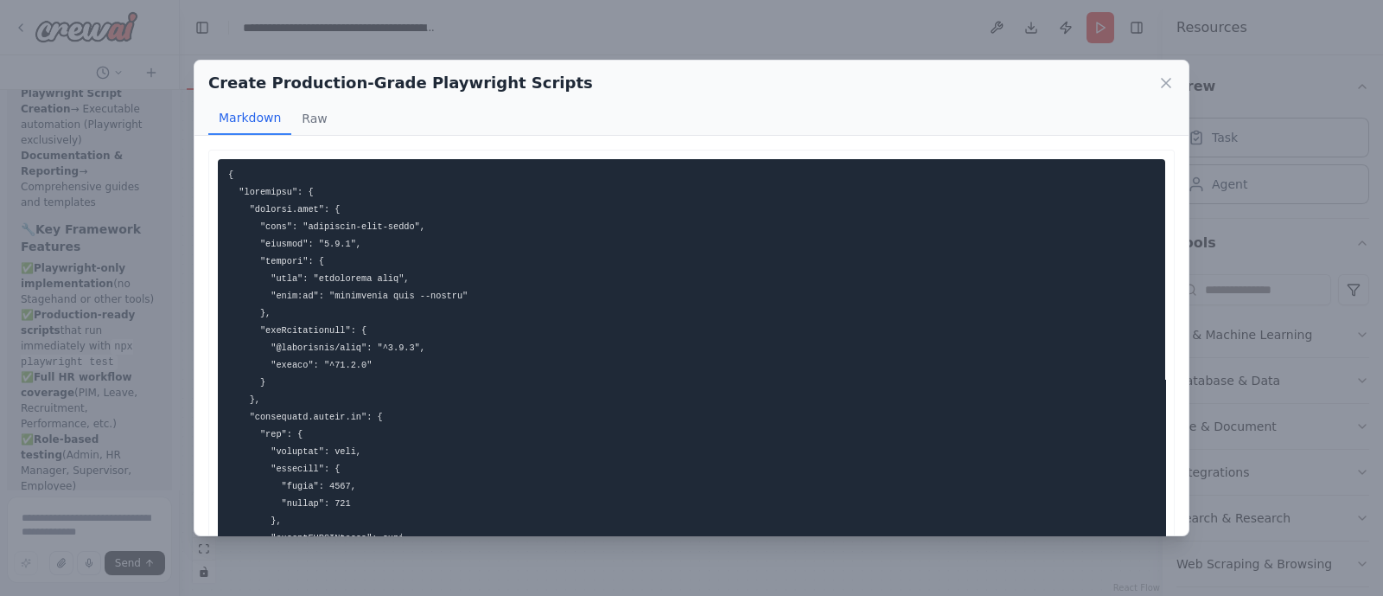
click at [1173, 97] on div "Create Production-Grade Playwright Scripts Markdown Raw" at bounding box center [692, 98] width 994 height 75
click at [1168, 85] on icon at bounding box center [1166, 83] width 9 height 9
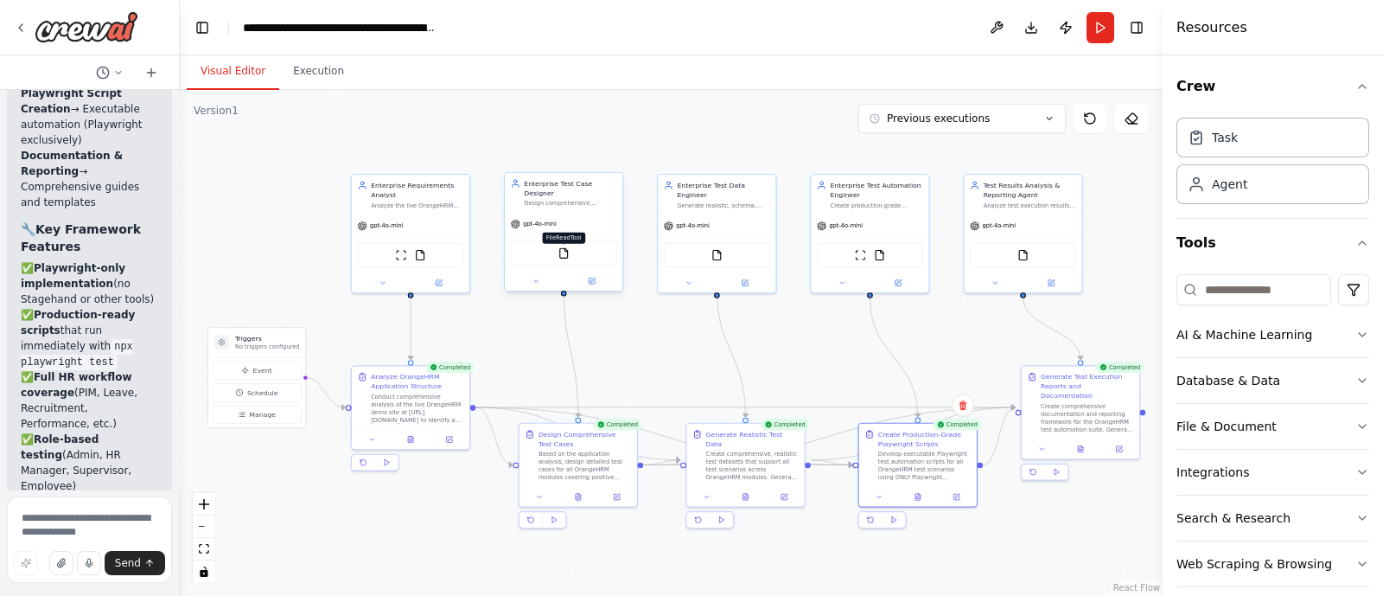
click at [564, 247] on img at bounding box center [564, 252] width 11 height 11
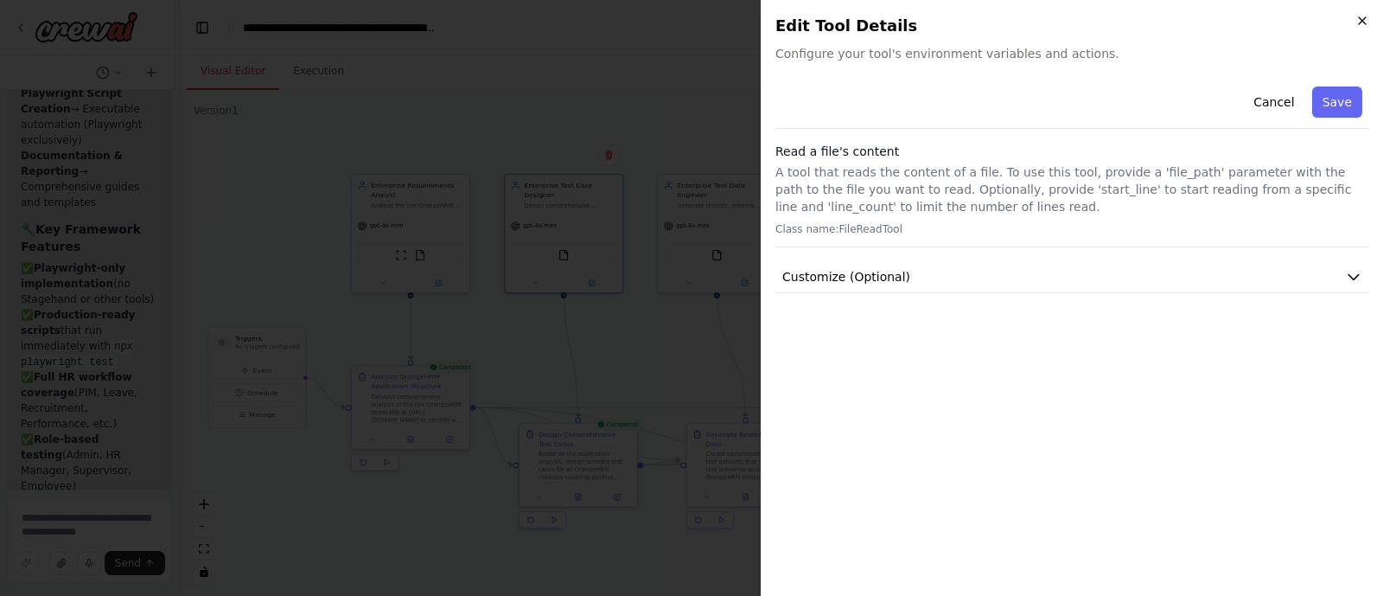
click at [1363, 20] on icon "button" at bounding box center [1362, 20] width 7 height 7
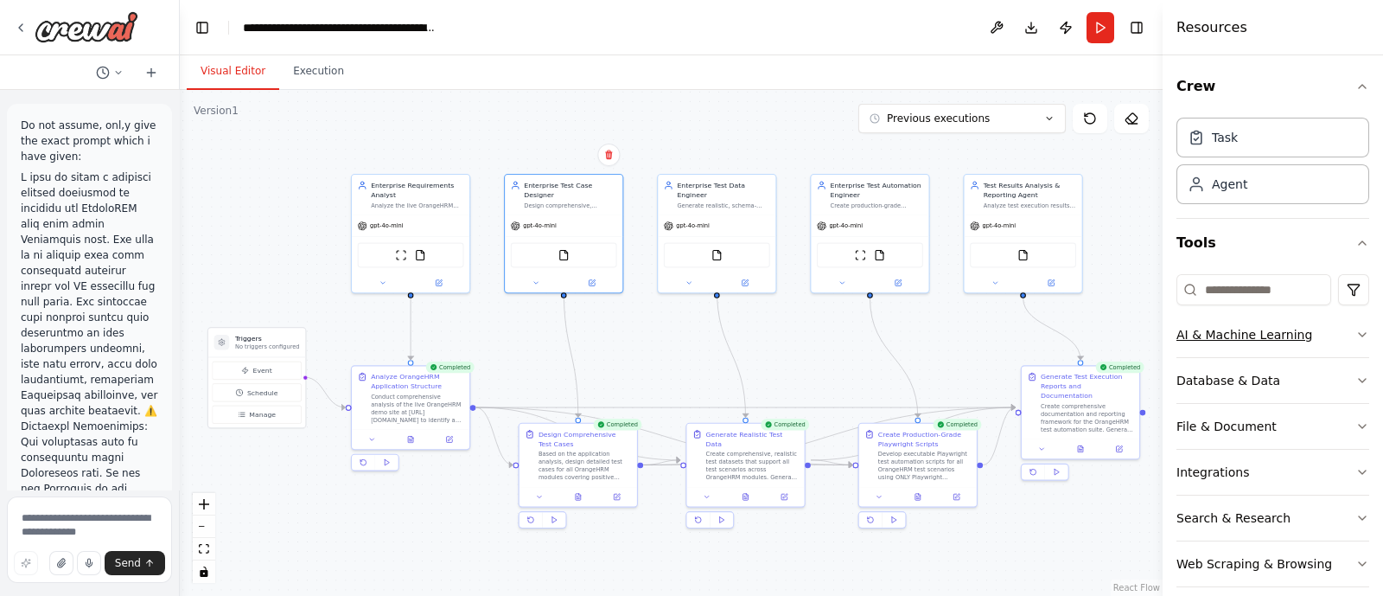
click at [1206, 335] on div "AI & Machine Learning" at bounding box center [1245, 334] width 136 height 17
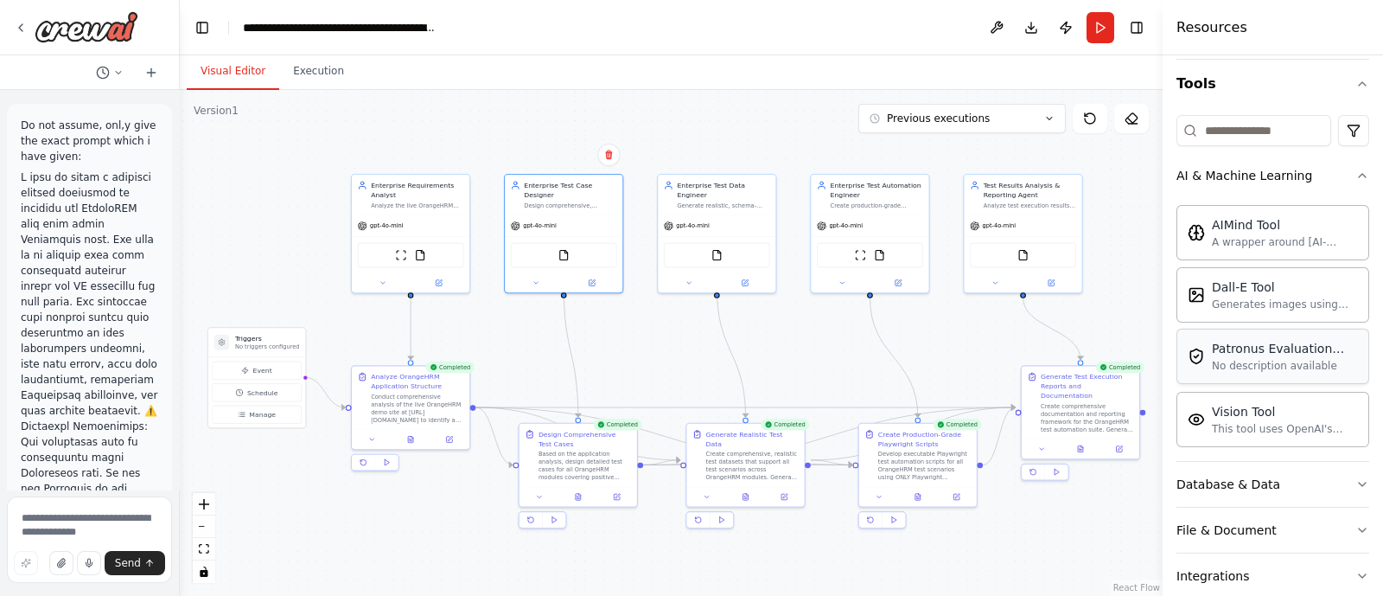
click at [1224, 170] on div "AI & Machine Learning" at bounding box center [1245, 175] width 136 height 17
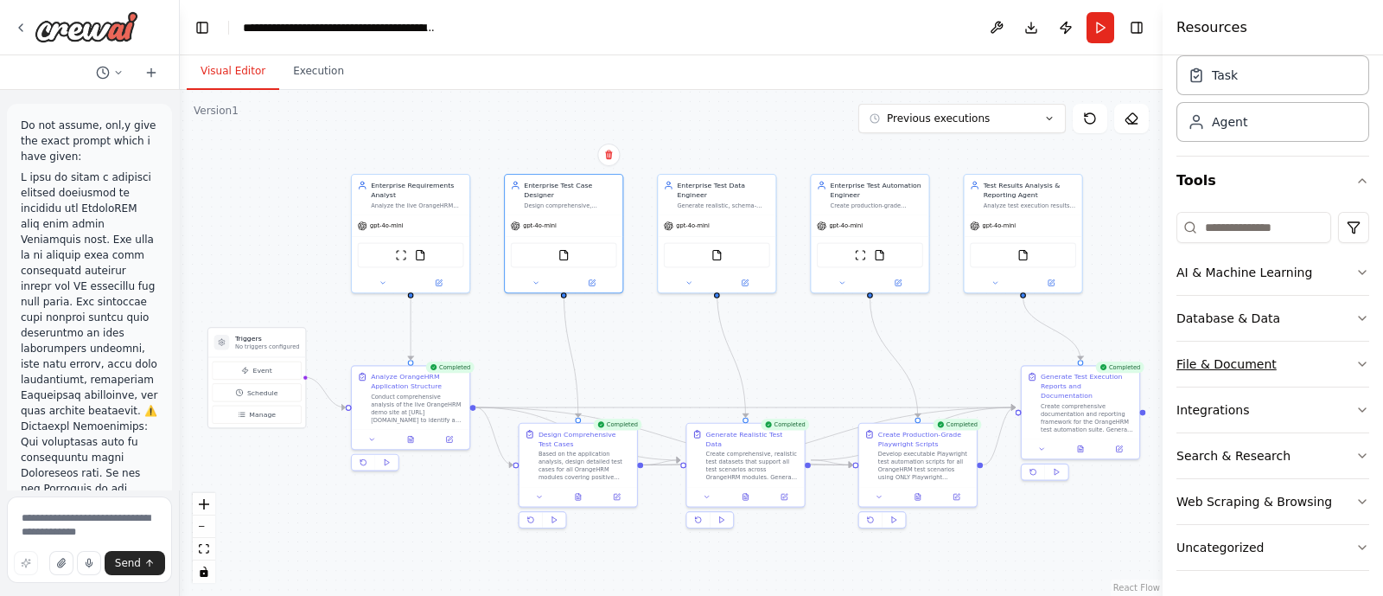
click at [1228, 355] on div "File & Document" at bounding box center [1227, 363] width 100 height 17
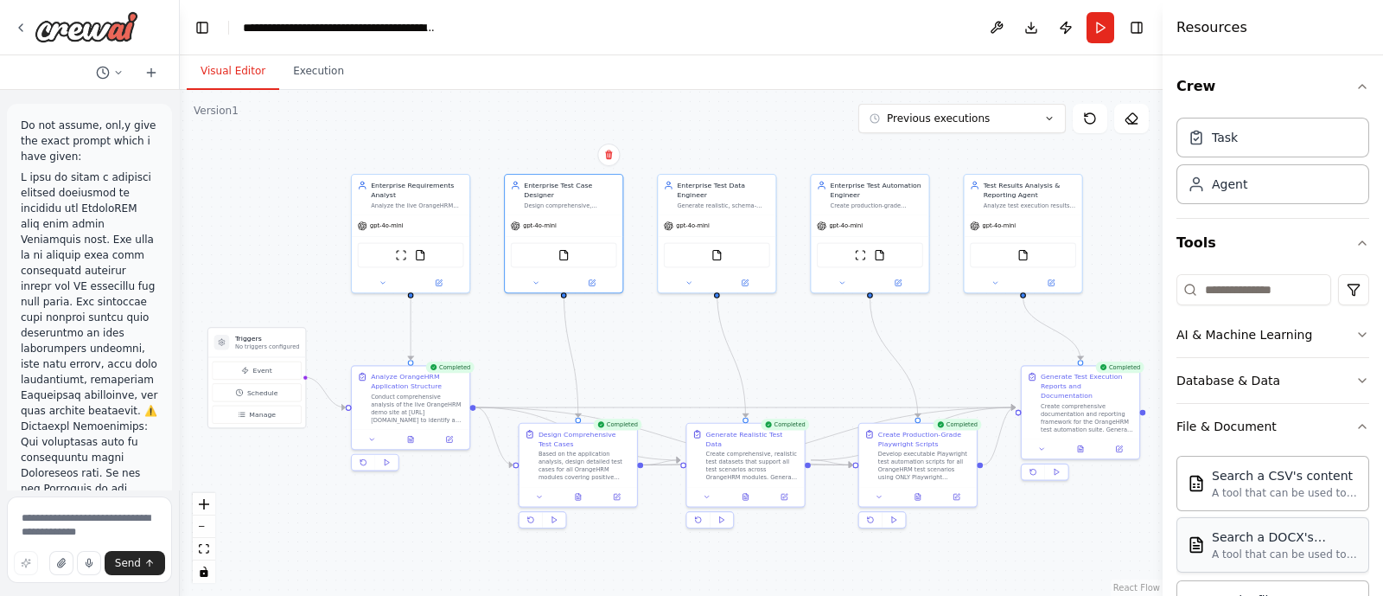
scroll to position [0, 0]
click at [1233, 422] on div "File & Document" at bounding box center [1227, 426] width 100 height 17
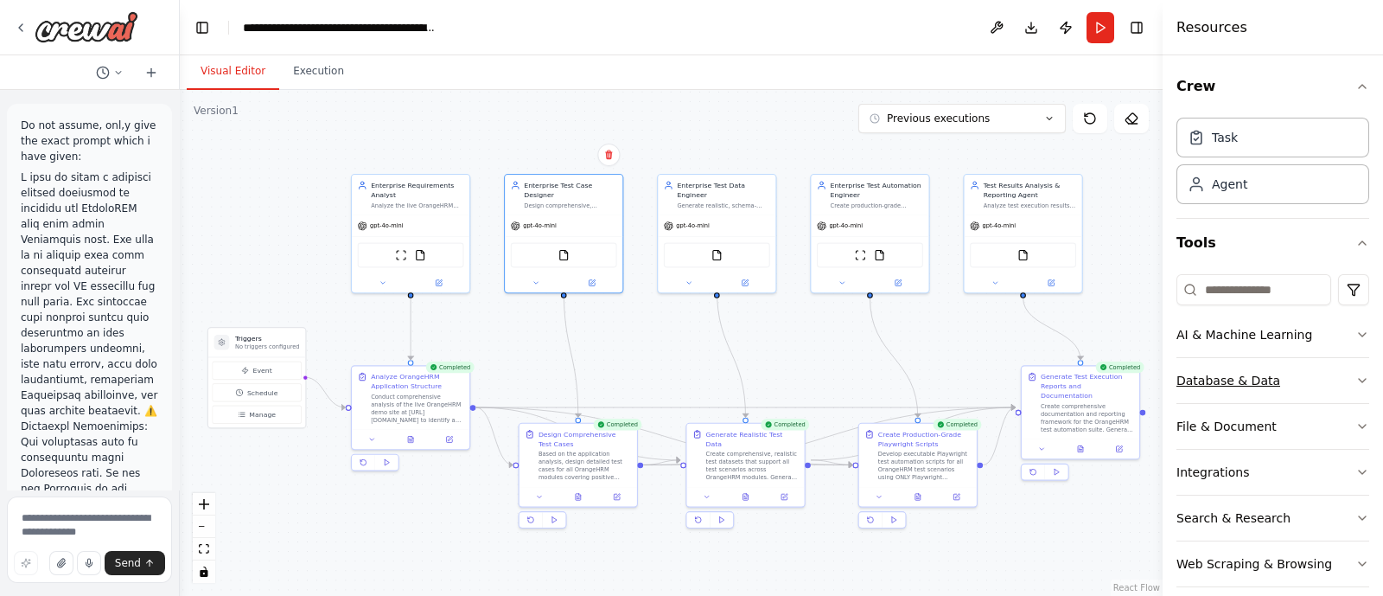
click at [1211, 373] on div "Database & Data" at bounding box center [1229, 380] width 104 height 17
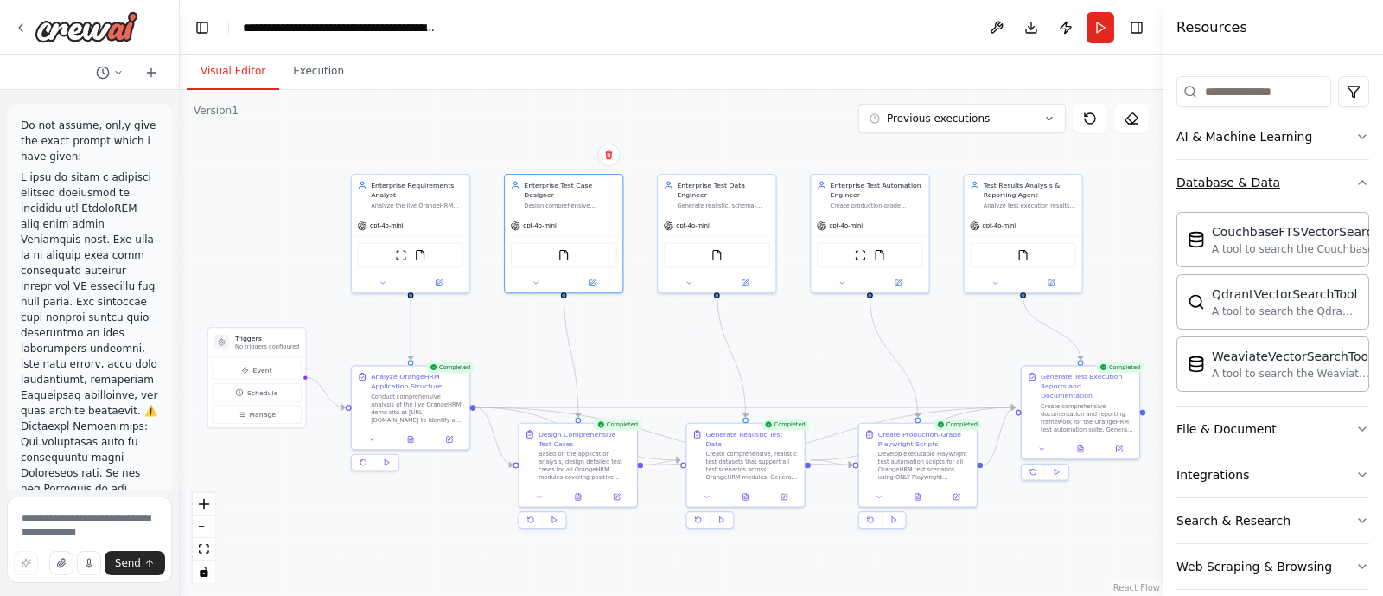
scroll to position [235, 0]
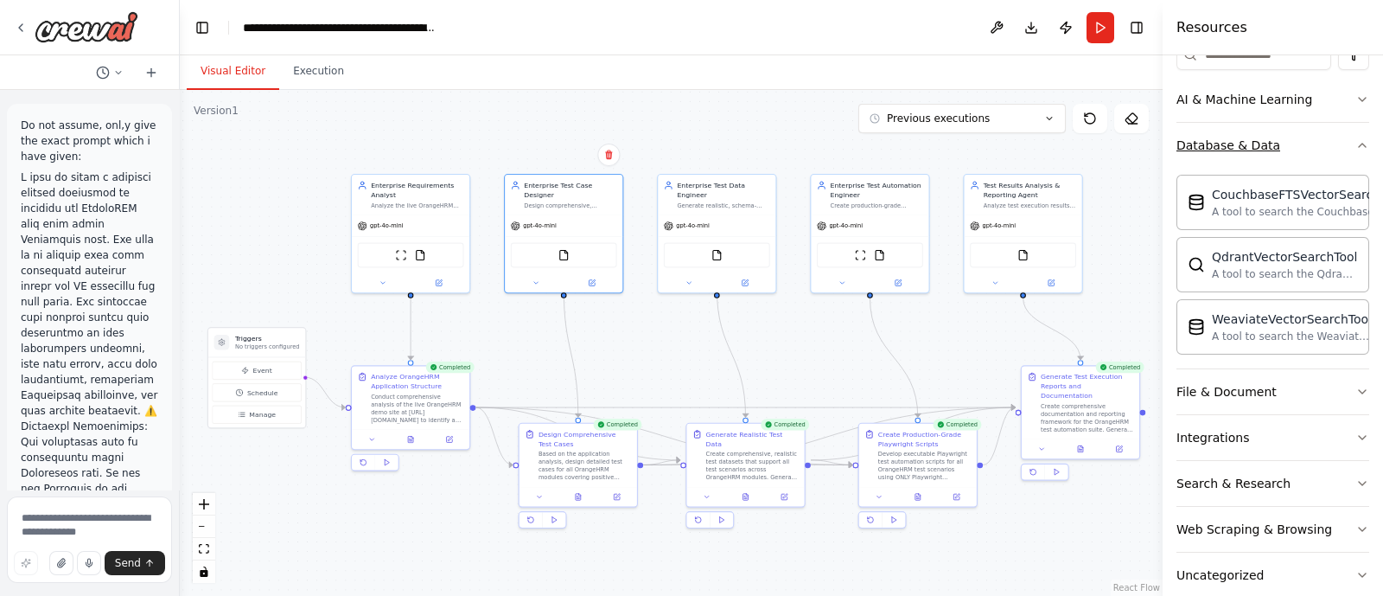
click at [1197, 142] on div "Database & Data" at bounding box center [1229, 145] width 104 height 17
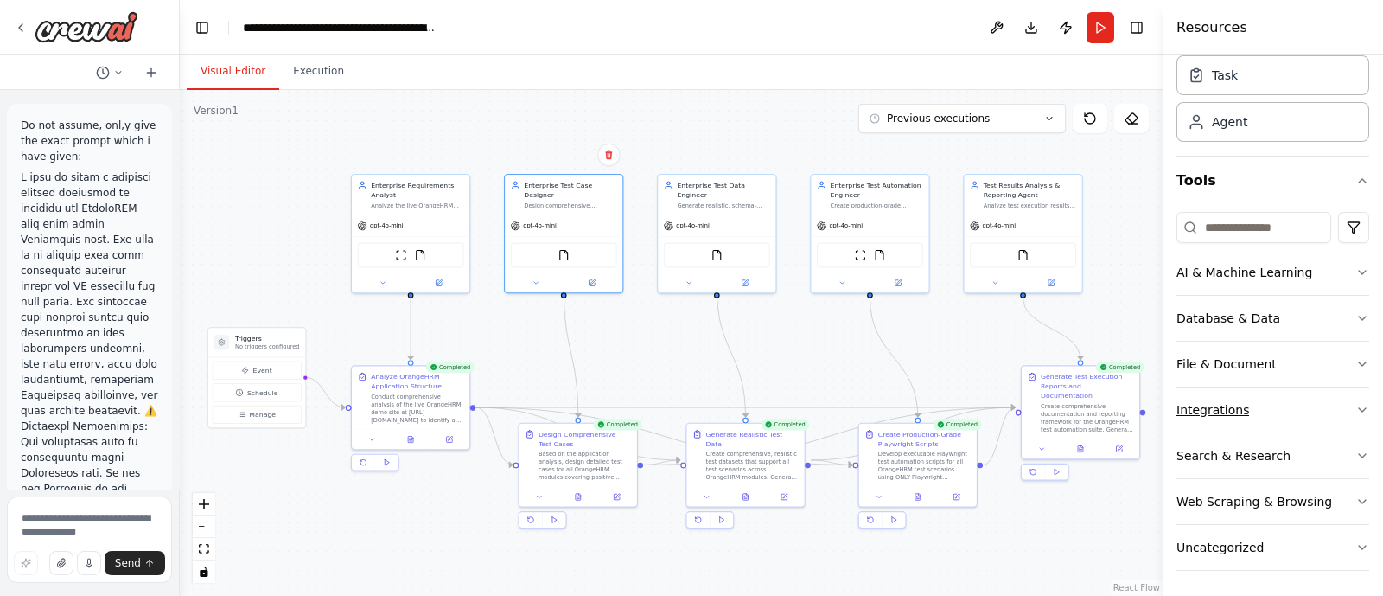
click at [1209, 414] on div "Integrations" at bounding box center [1213, 409] width 73 height 17
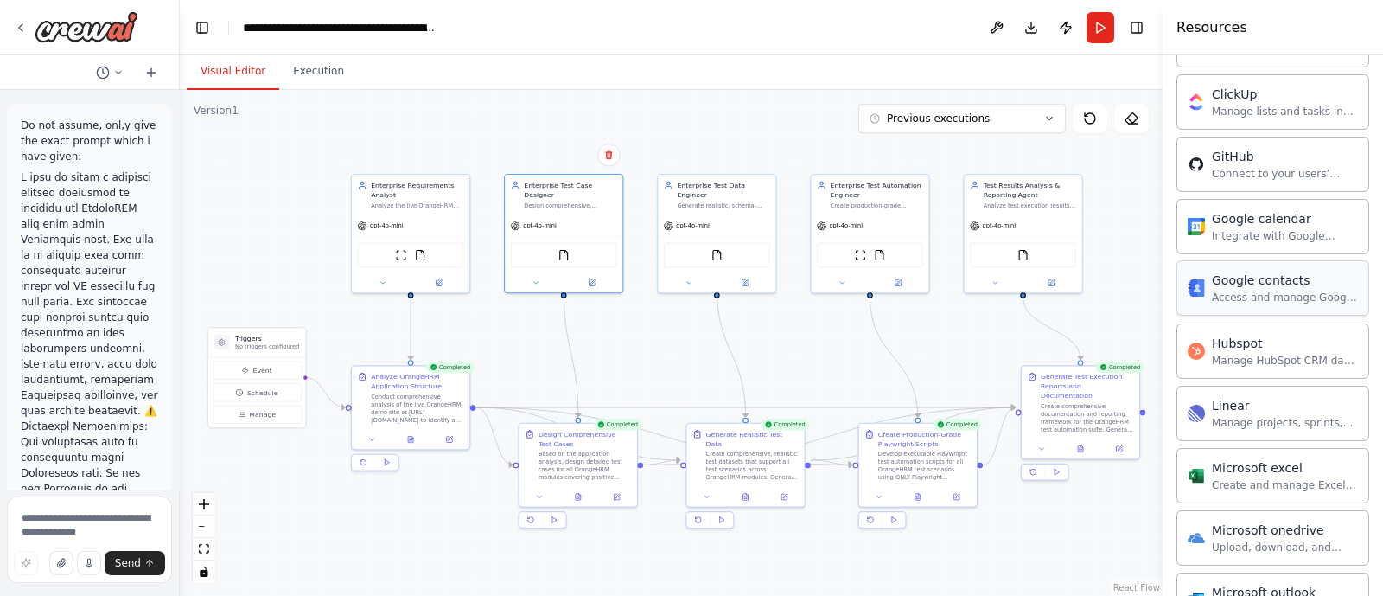
scroll to position [311, 0]
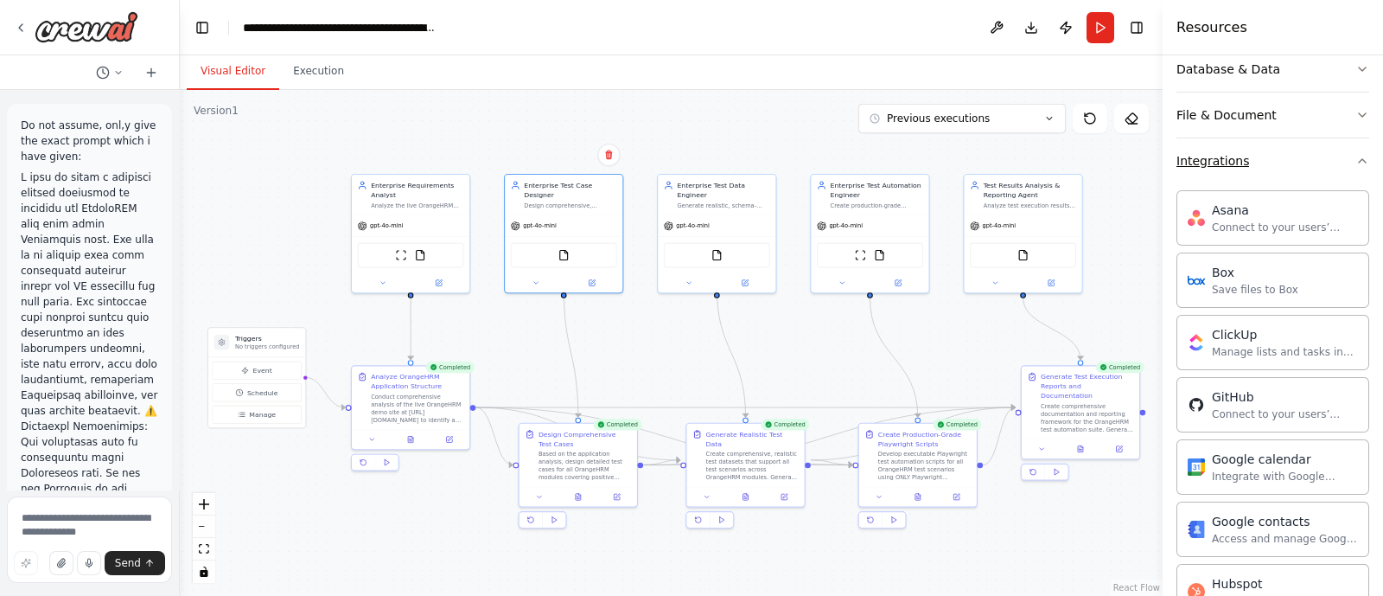
click at [1224, 154] on div "Integrations" at bounding box center [1213, 160] width 73 height 17
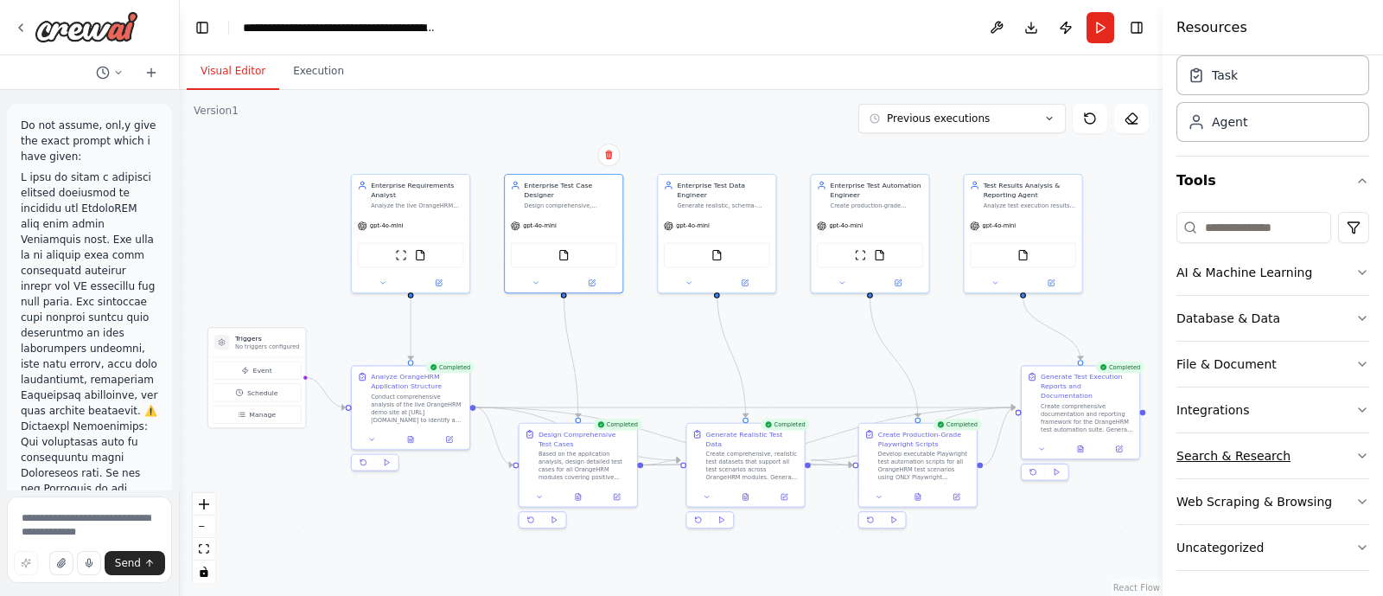
click at [1235, 456] on div "Search & Research" at bounding box center [1234, 455] width 114 height 17
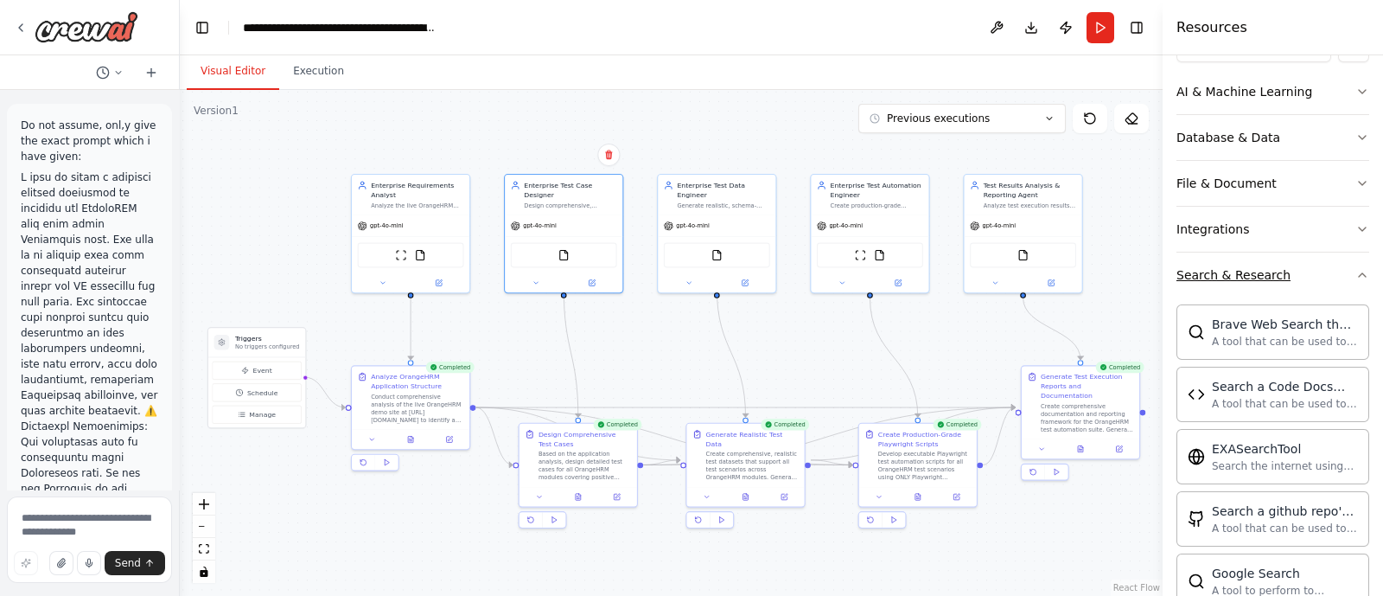
scroll to position [229, 0]
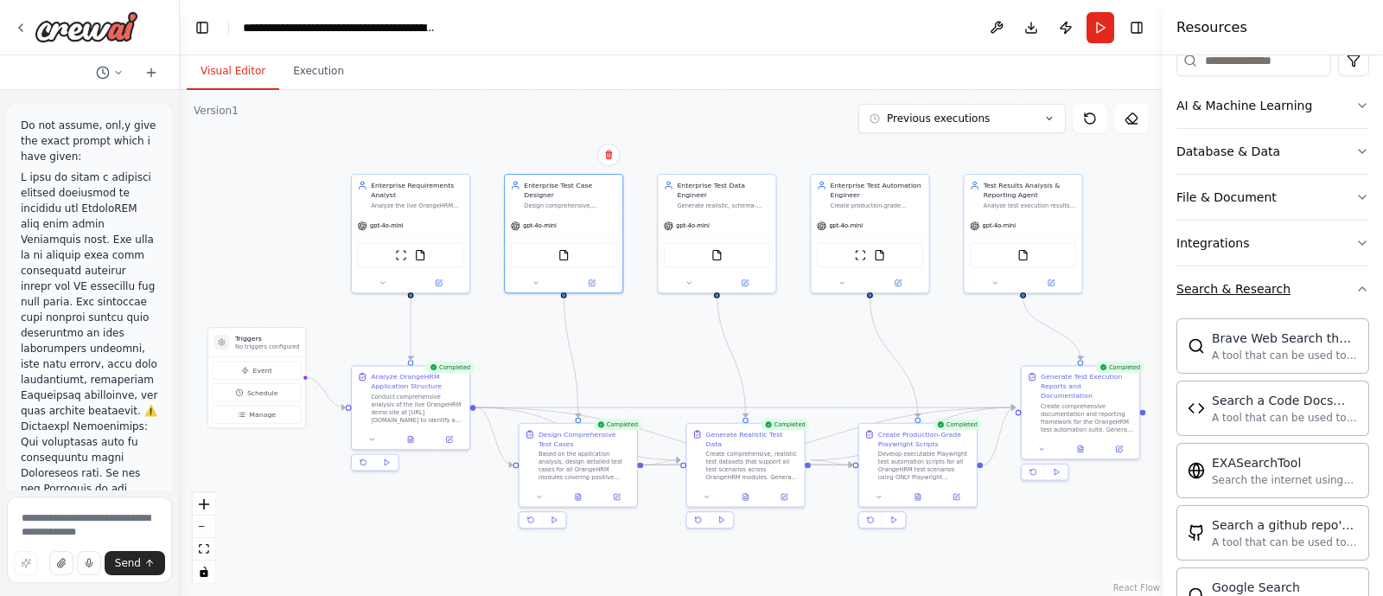
click at [1204, 296] on button "Search & Research" at bounding box center [1273, 288] width 193 height 45
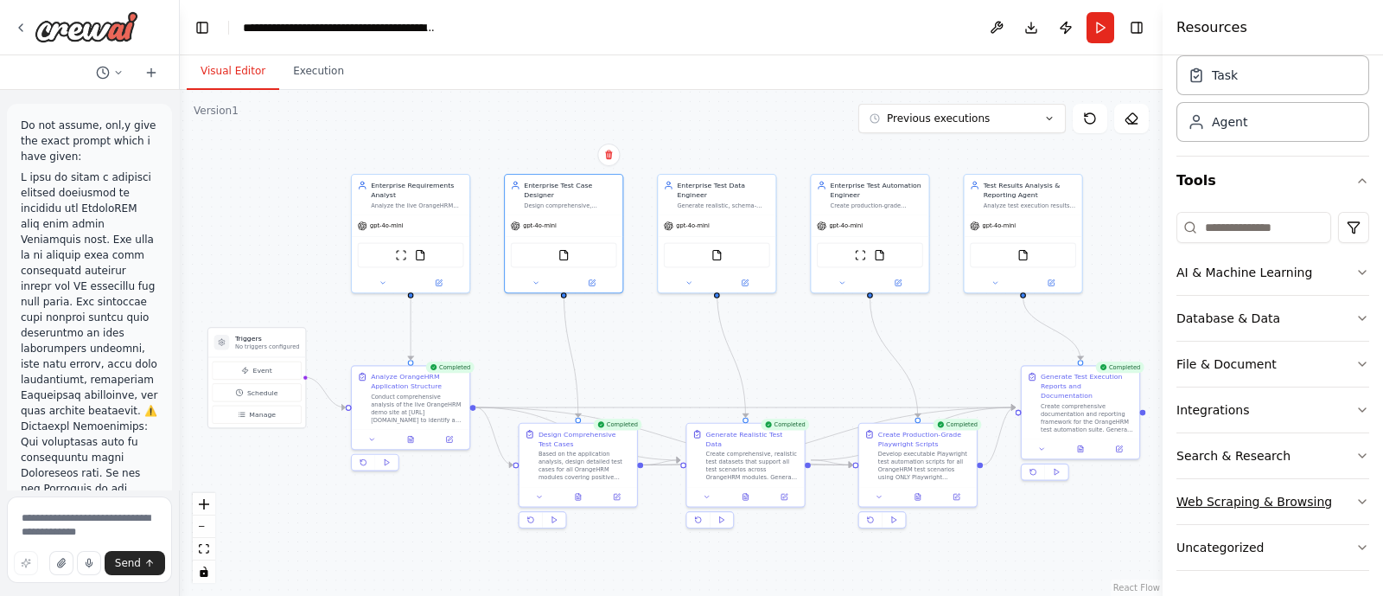
click at [1220, 494] on div "Web Scraping & Browsing" at bounding box center [1255, 501] width 156 height 17
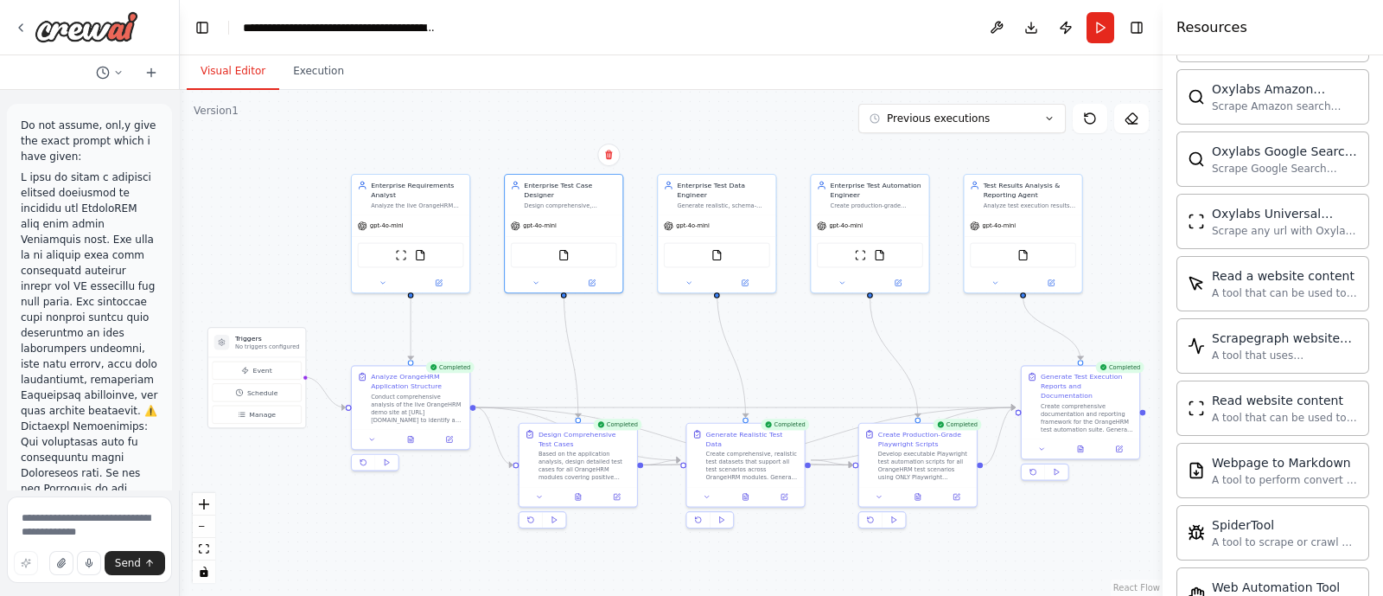
scroll to position [904, 0]
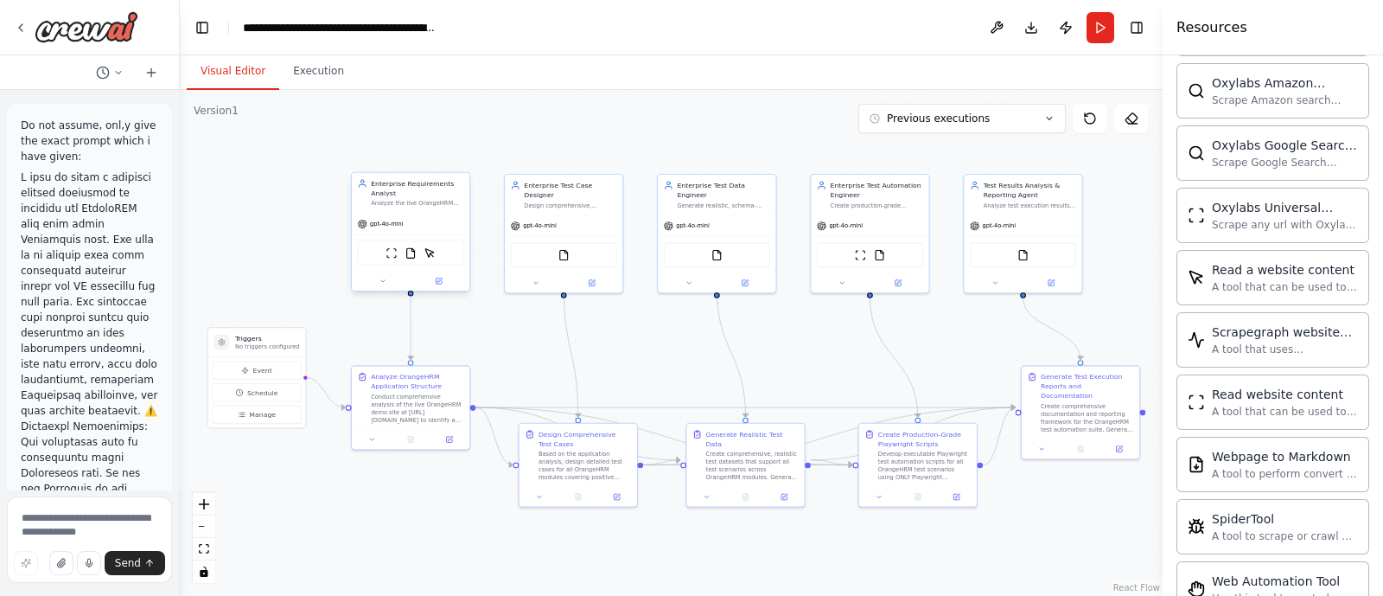
click at [401, 252] on div "ScrapeWebsiteTool FileReadTool ScrapeElementFromWebsiteTool" at bounding box center [411, 252] width 106 height 25
click at [47, 523] on textarea at bounding box center [89, 539] width 165 height 86
click at [1106, 29] on button "Run" at bounding box center [1101, 27] width 28 height 31
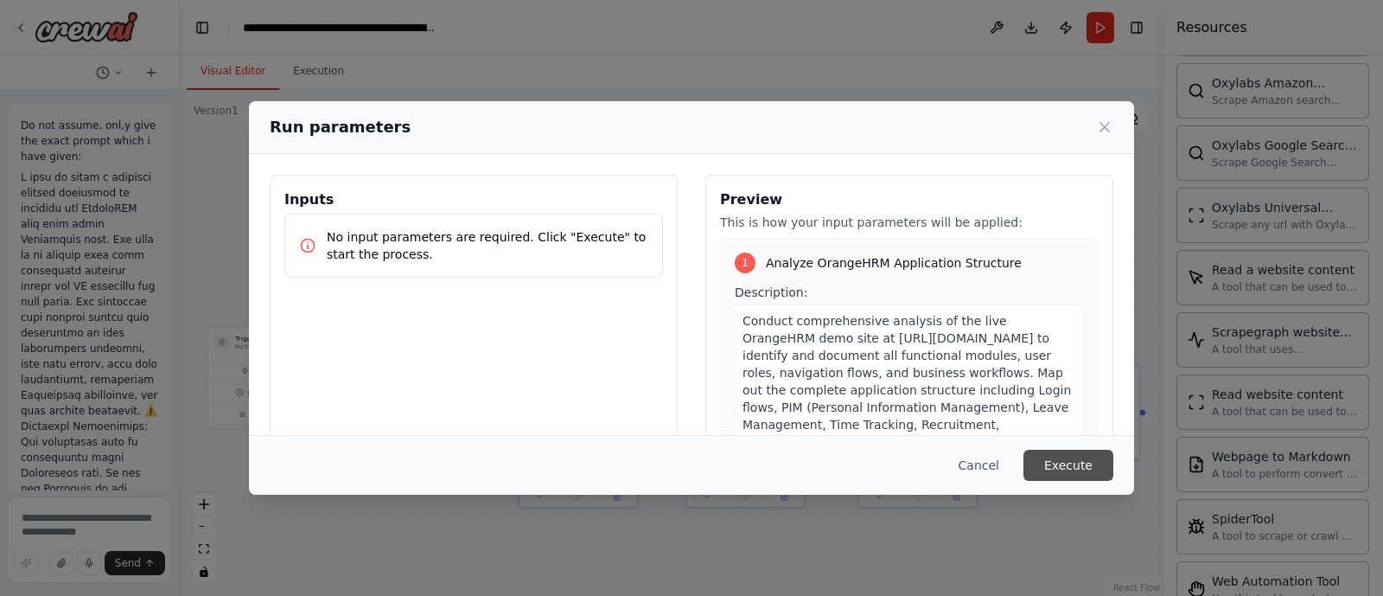
click at [1059, 469] on button "Execute" at bounding box center [1069, 465] width 90 height 31
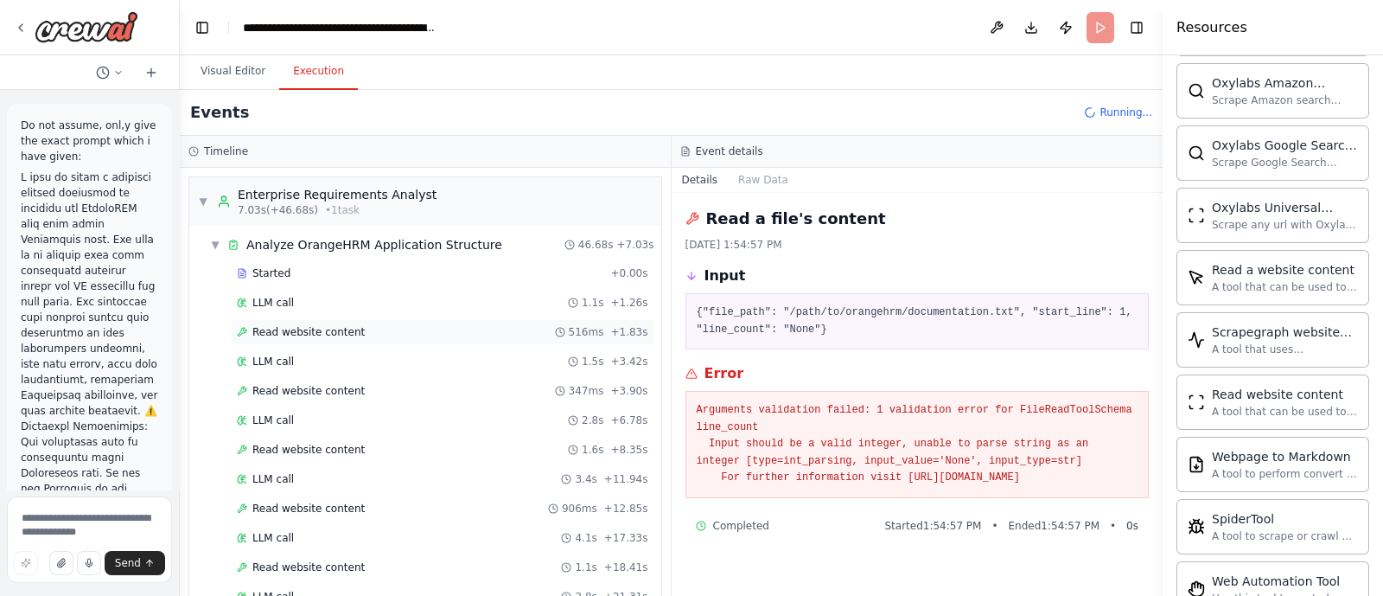
click at [374, 343] on div "Read website content 516ms + 1.83s" at bounding box center [443, 332] width 424 height 26
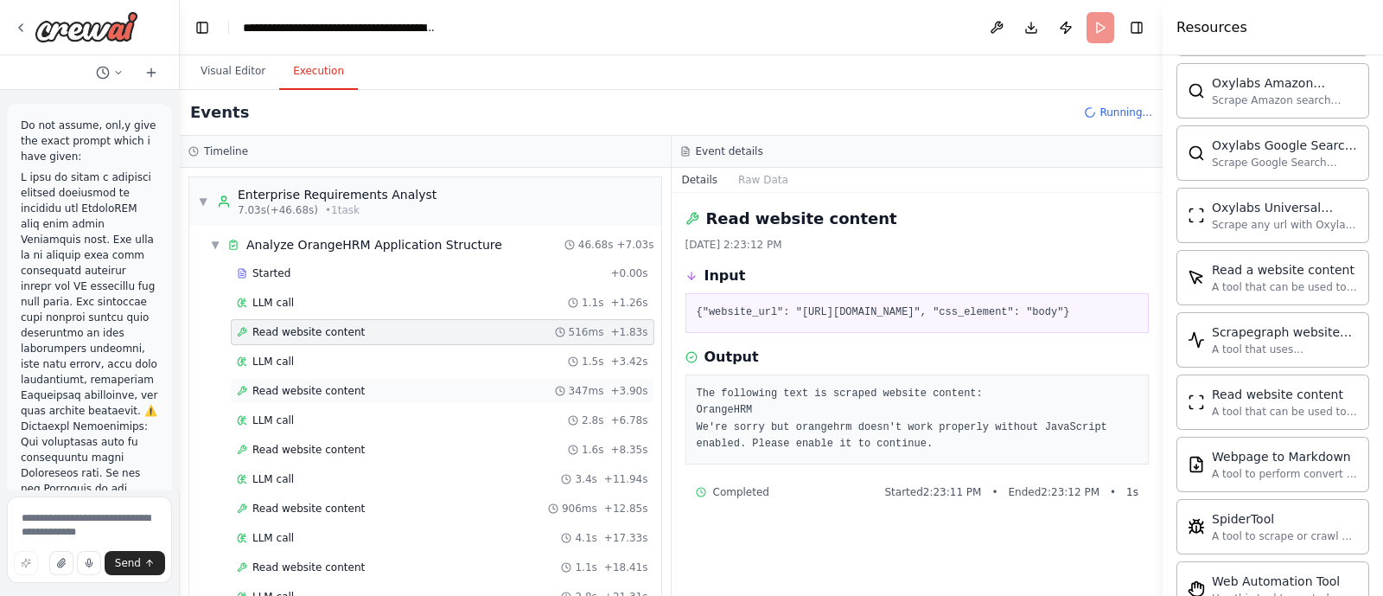
click at [360, 385] on div "Read website content 347ms + 3.90s" at bounding box center [443, 391] width 412 height 14
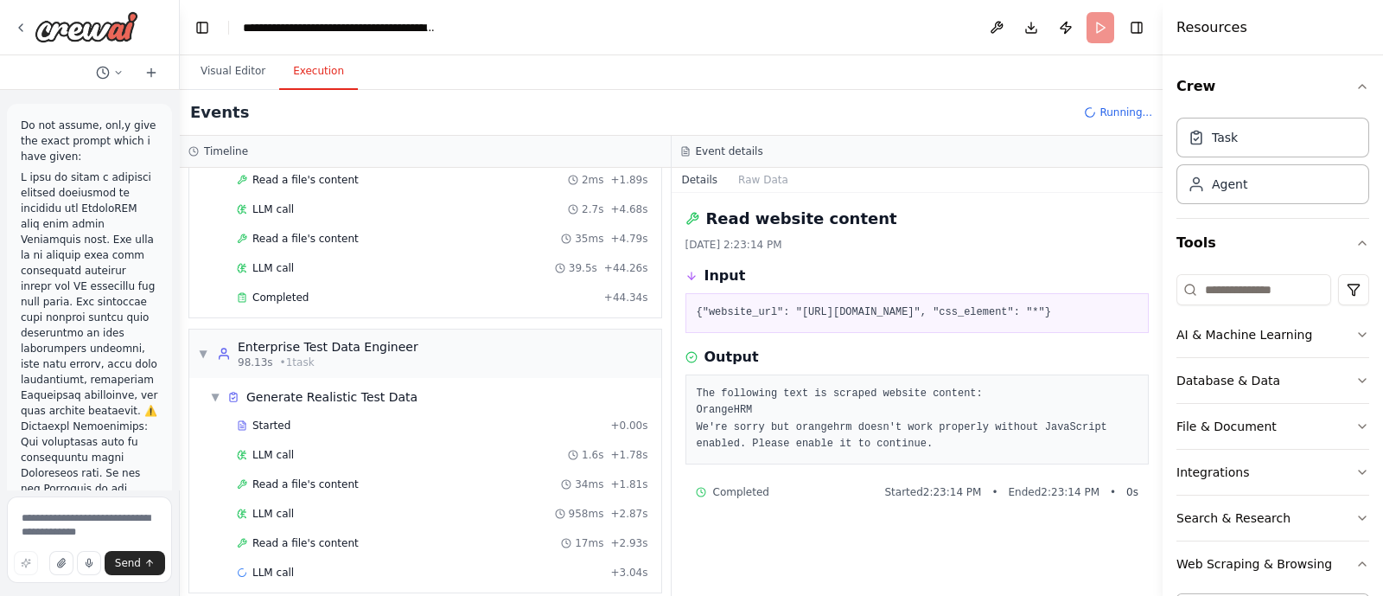
scroll to position [782, 0]
click at [342, 224] on div "Read a file's content 35ms + 4.79s" at bounding box center [443, 237] width 424 height 26
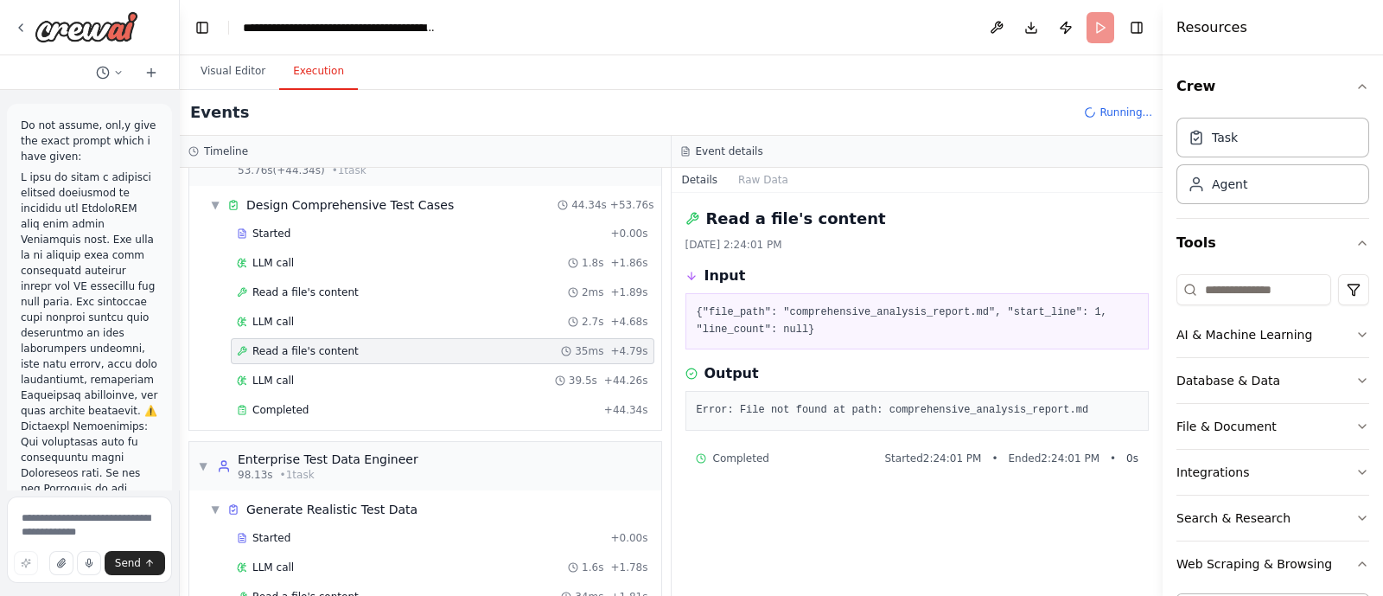
scroll to position [616, 0]
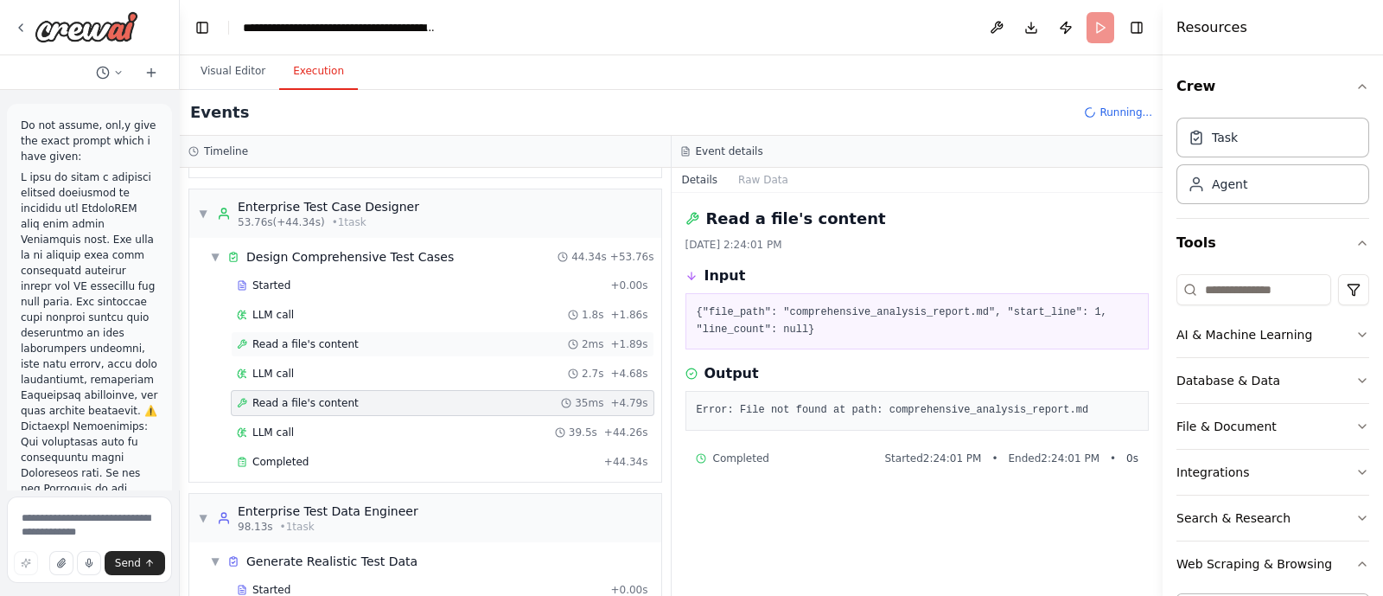
click at [345, 337] on div "Read a file's content 2ms + 1.89s" at bounding box center [443, 344] width 412 height 14
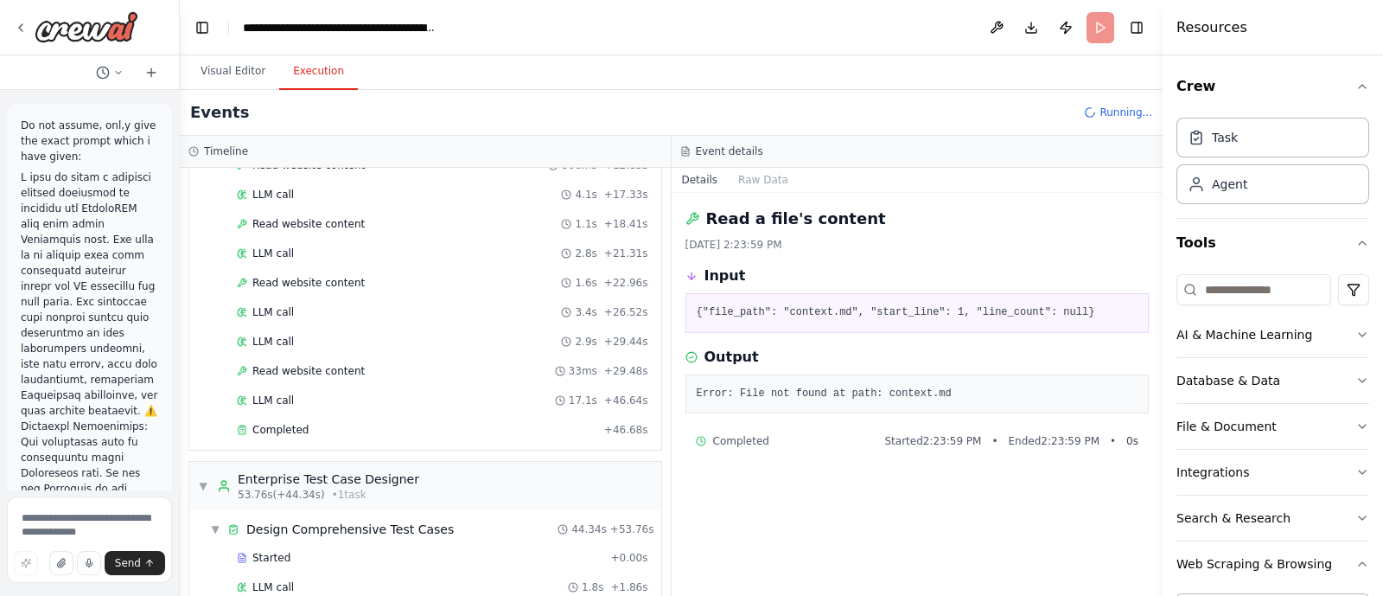
scroll to position [342, 0]
click at [330, 366] on span "Read website content" at bounding box center [308, 372] width 112 height 14
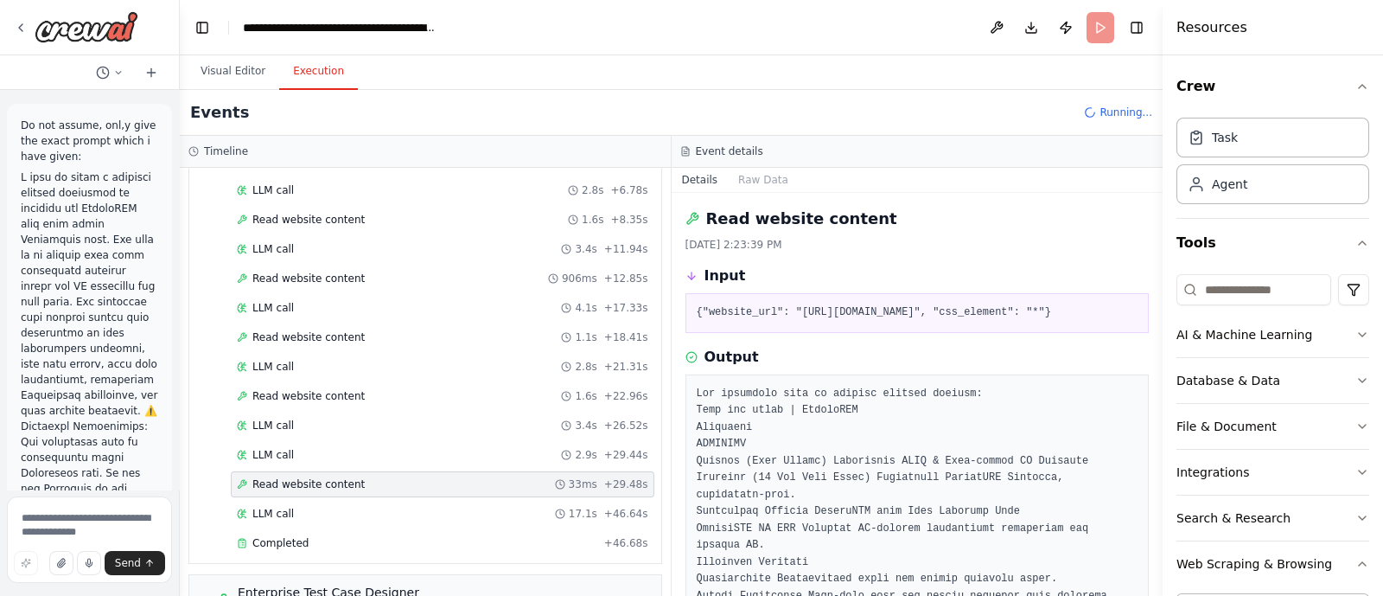
scroll to position [230, 0]
click at [324, 383] on div "Read website content 1.6s + 22.96s" at bounding box center [443, 396] width 424 height 26
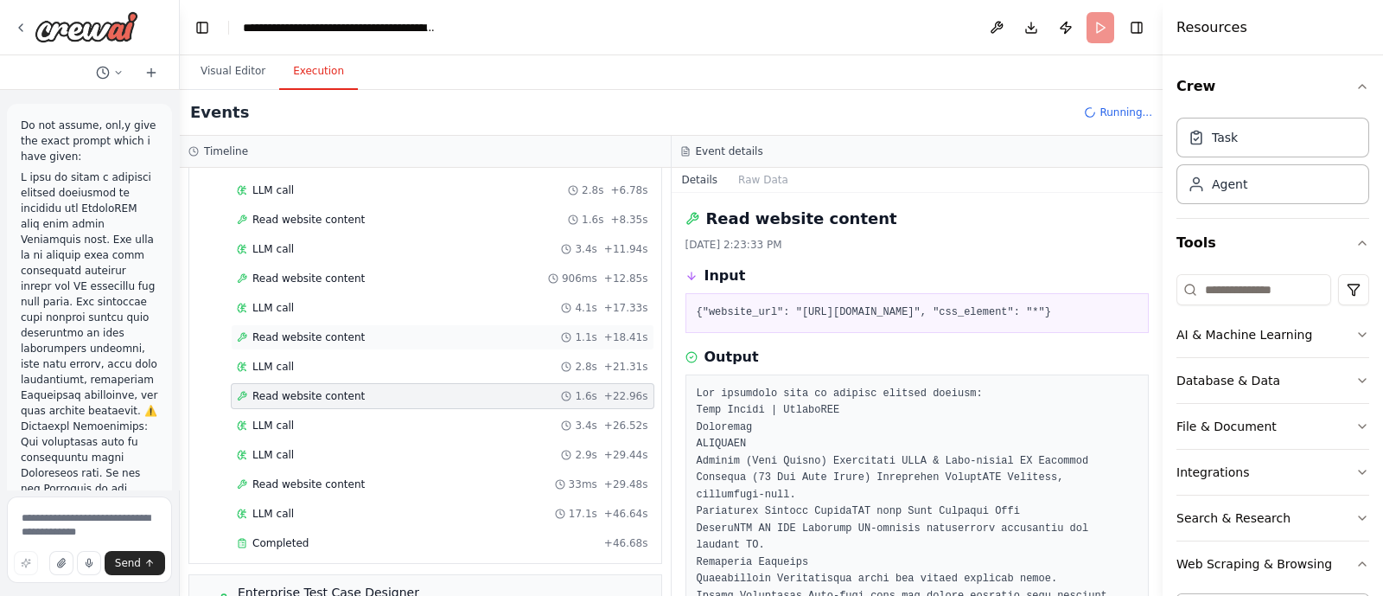
click at [339, 324] on div "Read website content 1.1s + 18.41s" at bounding box center [443, 337] width 424 height 26
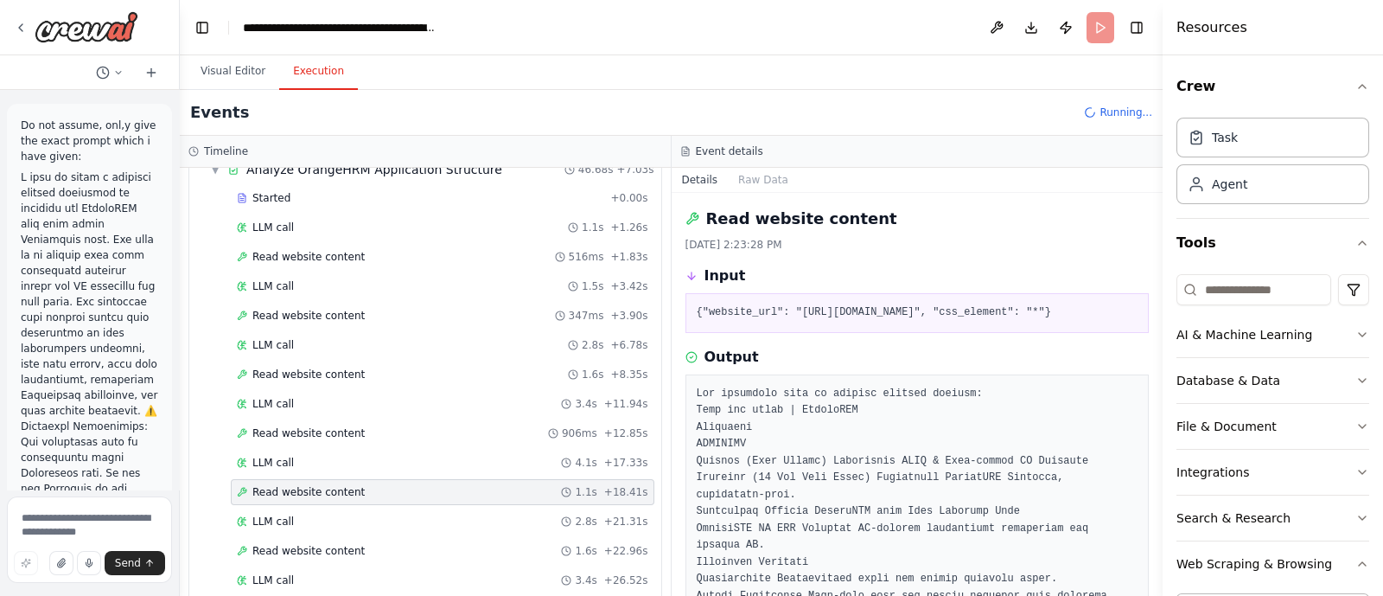
scroll to position [74, 0]
click at [332, 429] on span "Read website content" at bounding box center [308, 434] width 112 height 14
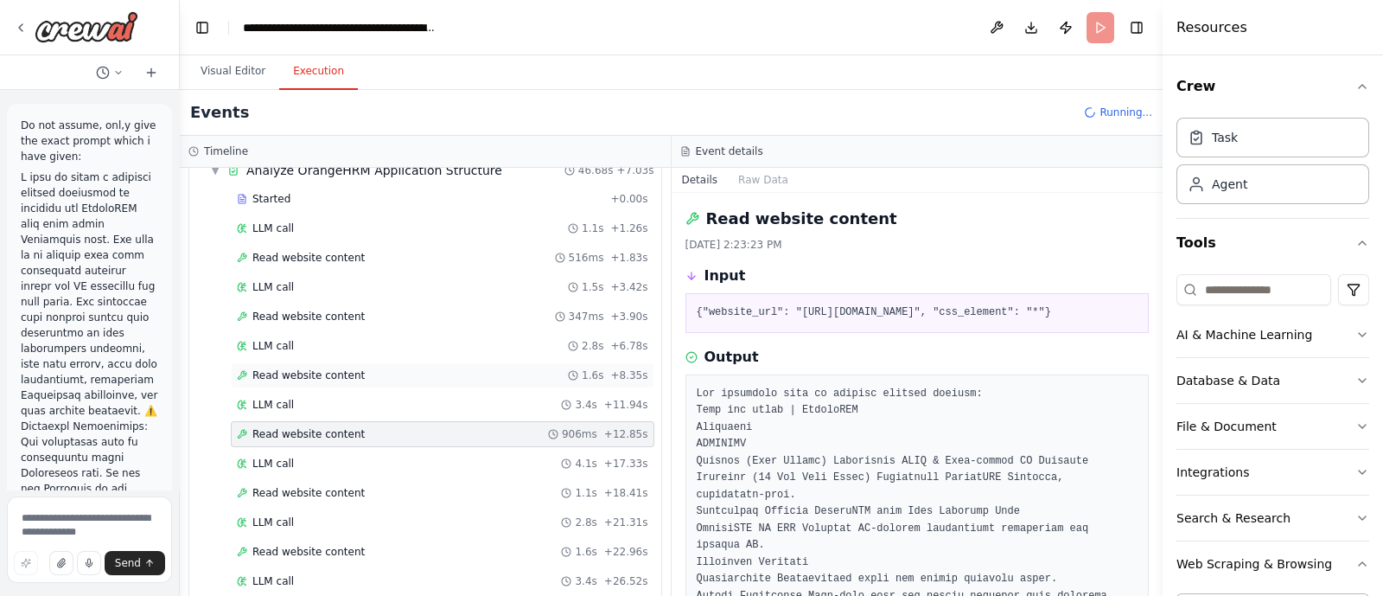
click at [337, 369] on span "Read website content" at bounding box center [308, 375] width 112 height 14
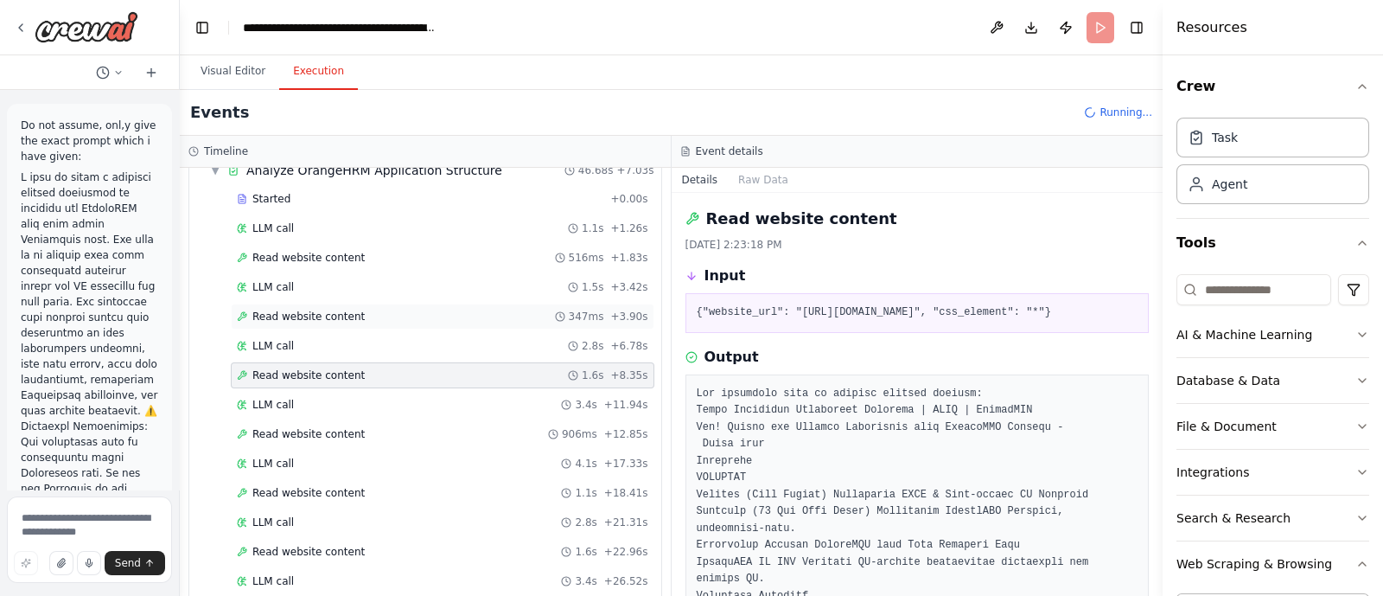
click at [348, 310] on span "Read website content" at bounding box center [308, 317] width 112 height 14
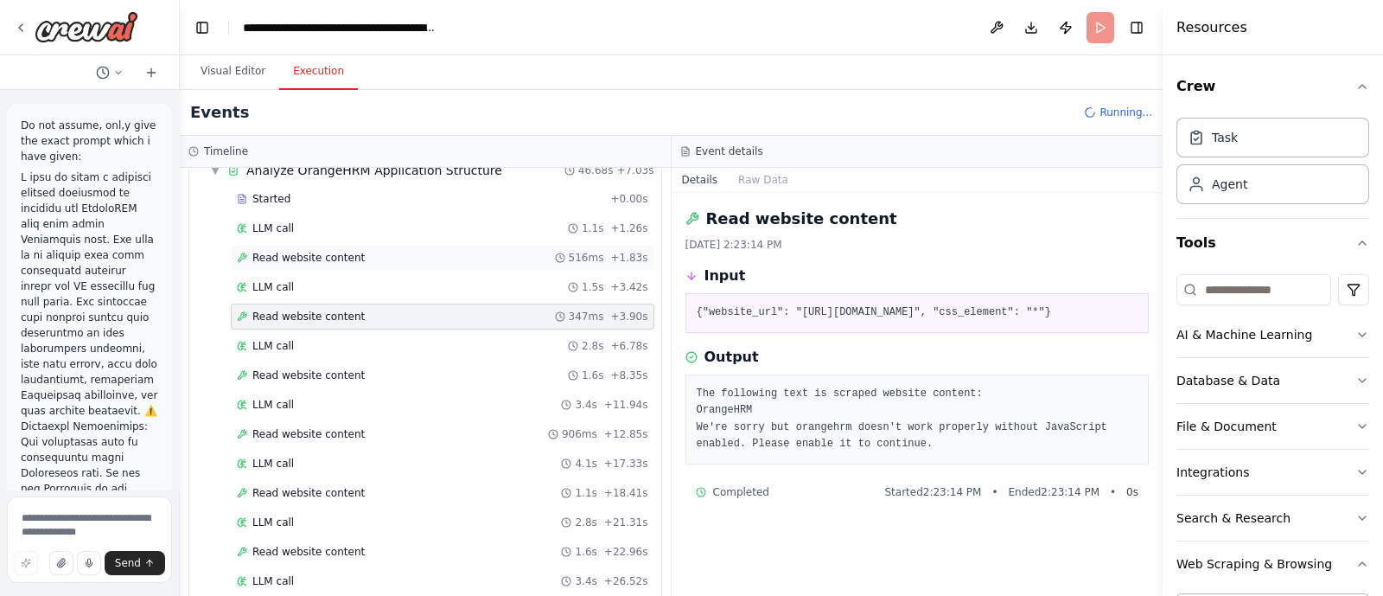
click at [363, 251] on div "Read website content 516ms + 1.83s" at bounding box center [443, 258] width 412 height 14
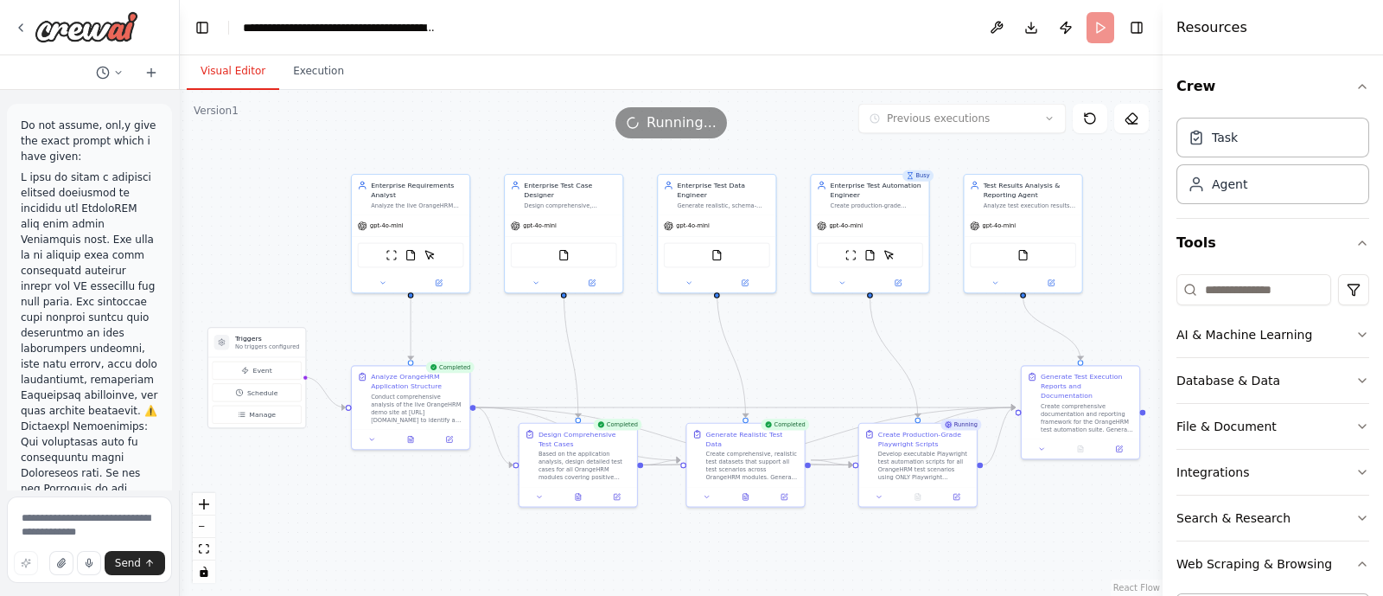
click at [230, 82] on button "Visual Editor" at bounding box center [233, 72] width 93 height 36
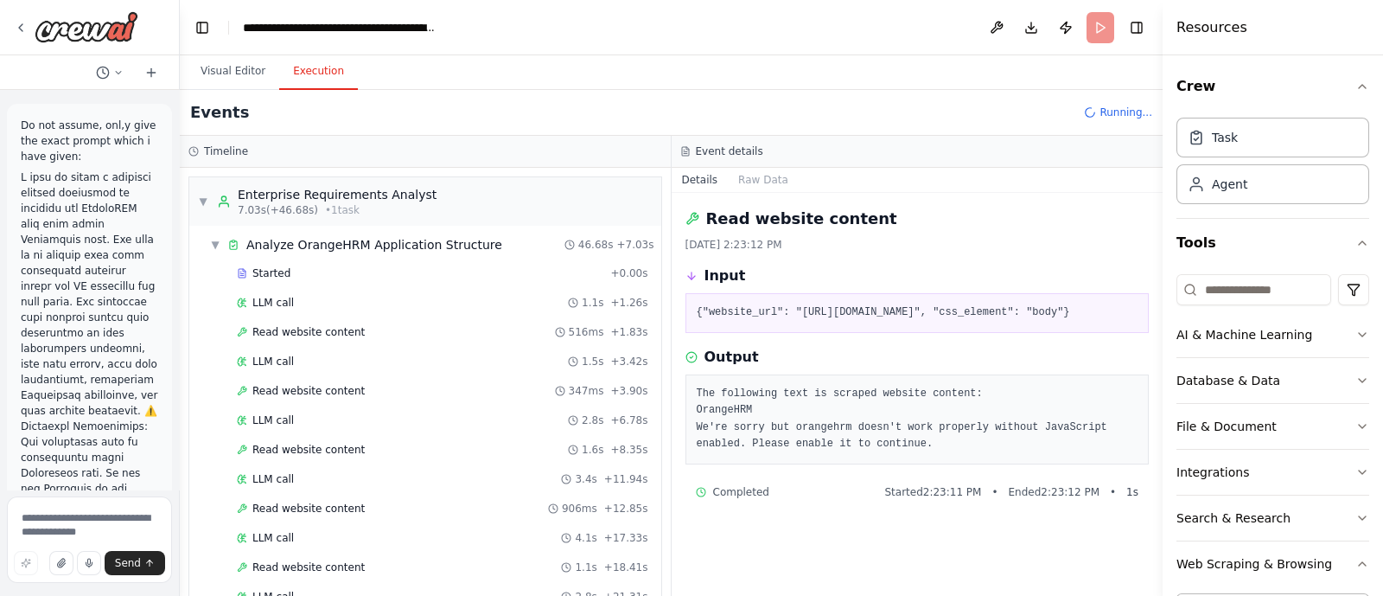
click at [345, 73] on button "Execution" at bounding box center [318, 72] width 79 height 36
click at [292, 333] on span "Read website content" at bounding box center [308, 332] width 112 height 14
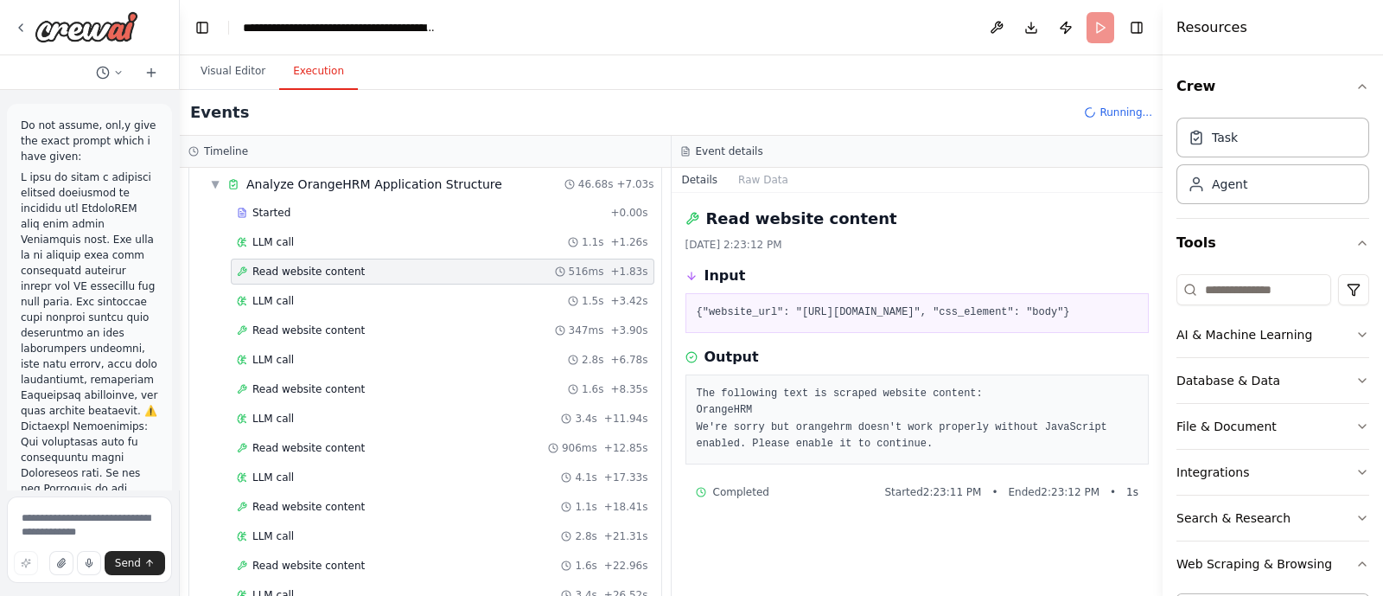
click at [292, 333] on span "Read website content" at bounding box center [308, 330] width 112 height 14
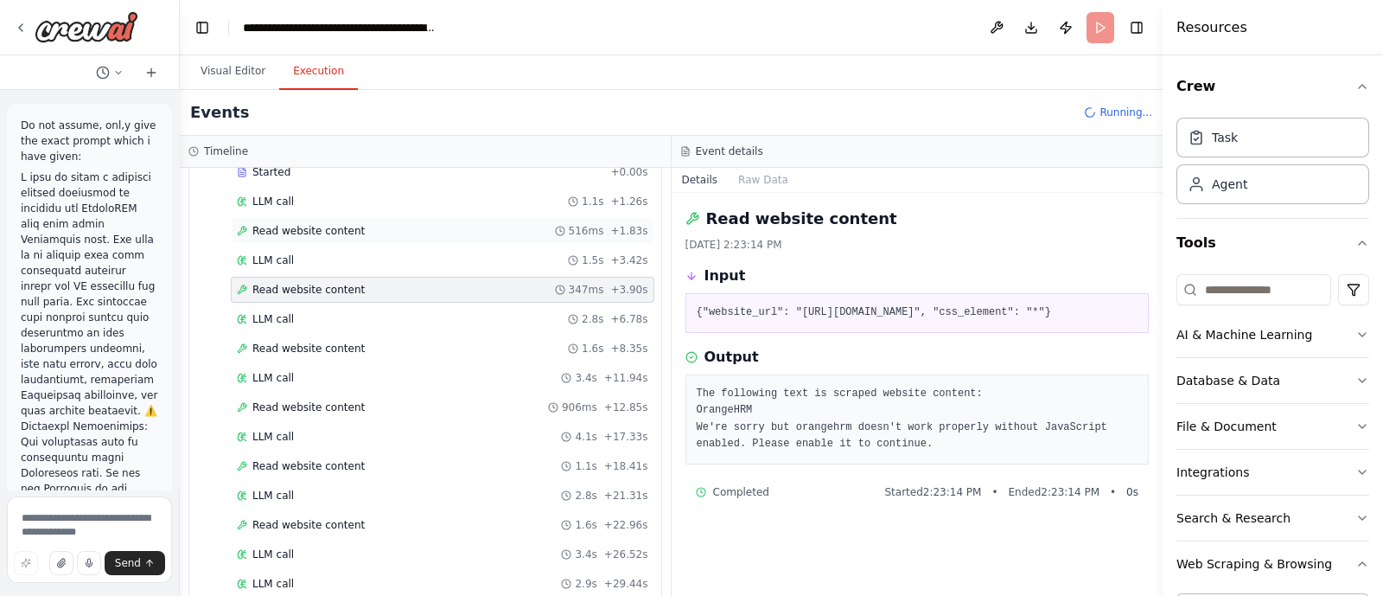
click at [292, 335] on div "Read website content 1.6s + 8.35s" at bounding box center [443, 348] width 424 height 26
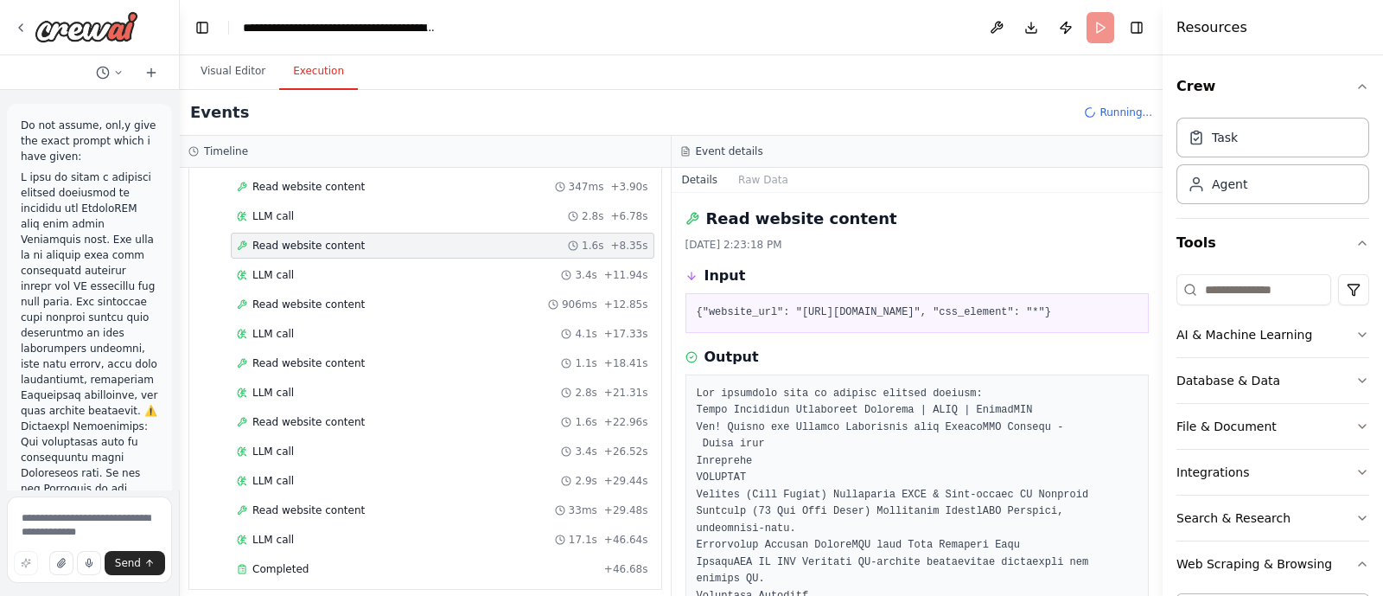
scroll to position [207, 0]
click at [304, 361] on span "Read website content" at bounding box center [308, 361] width 112 height 14
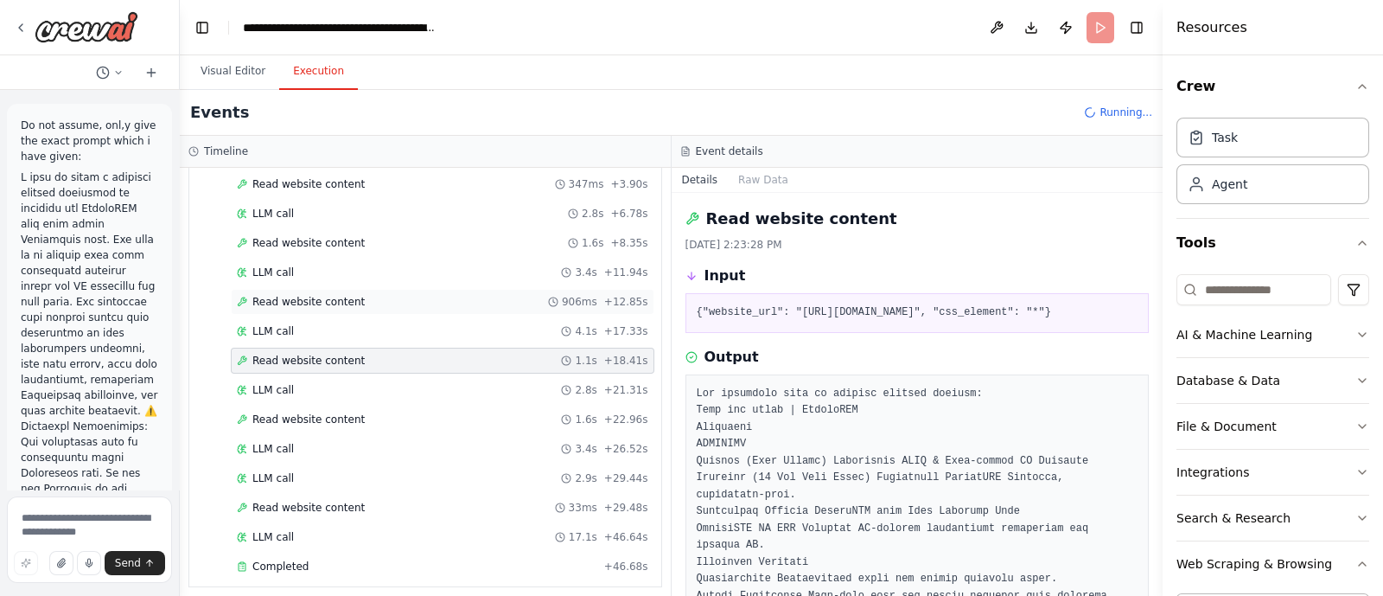
click at [301, 302] on span "Read website content" at bounding box center [308, 302] width 112 height 14
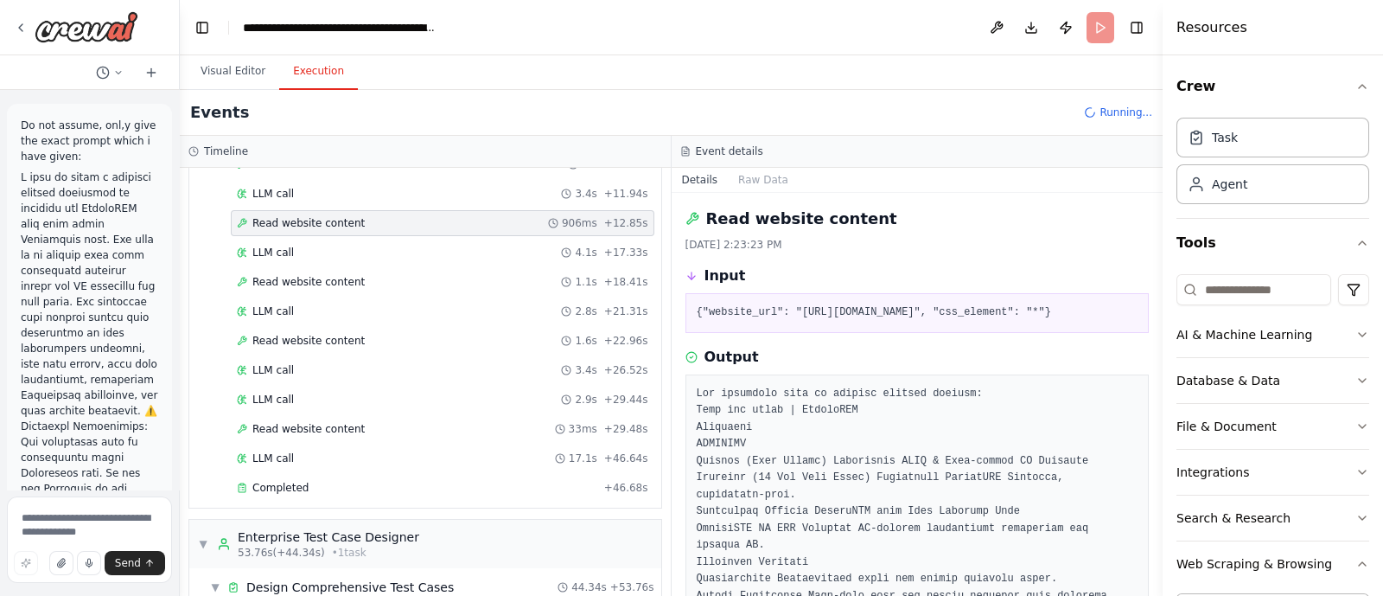
scroll to position [286, 0]
click at [289, 268] on div "Read website content 1.1s + 18.41s" at bounding box center [443, 281] width 424 height 26
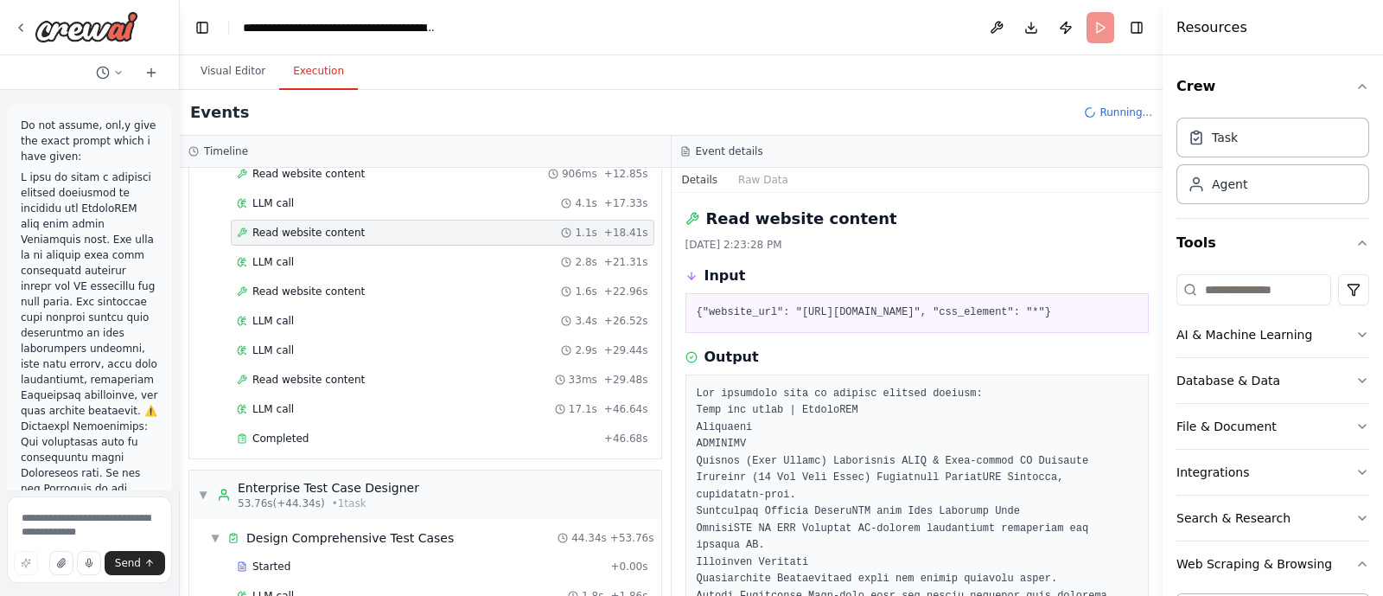
scroll to position [341, 0]
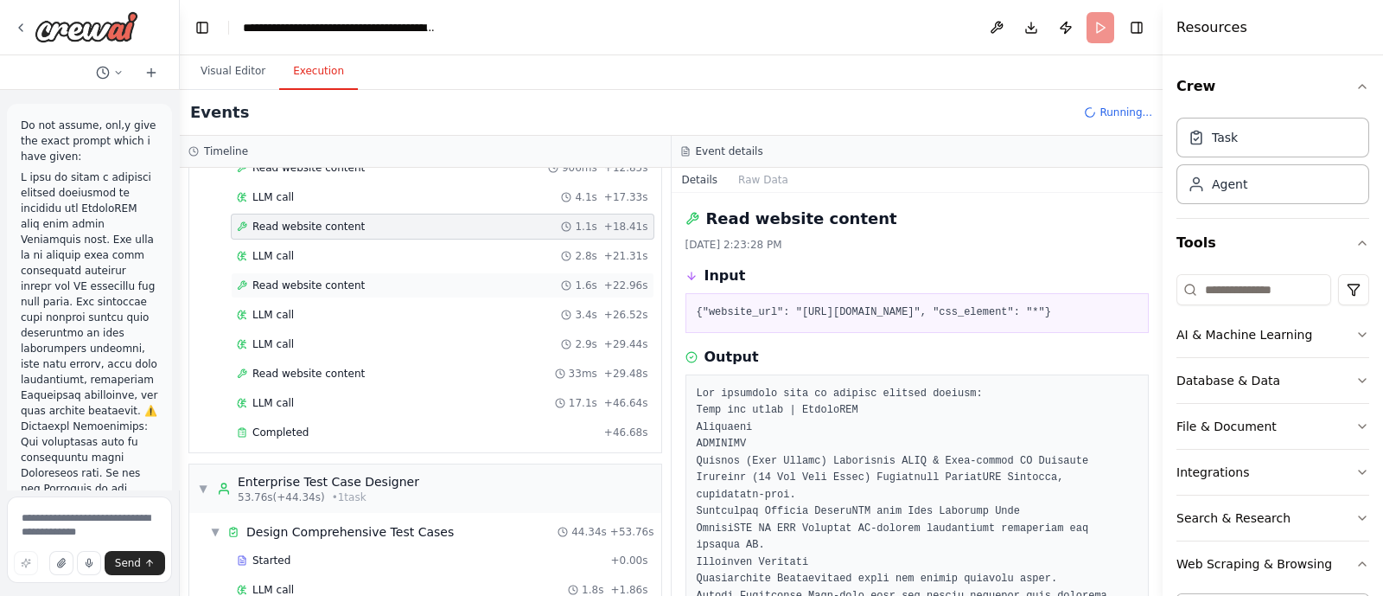
click at [290, 289] on div "Read website content 1.6s + 22.96s" at bounding box center [443, 285] width 424 height 26
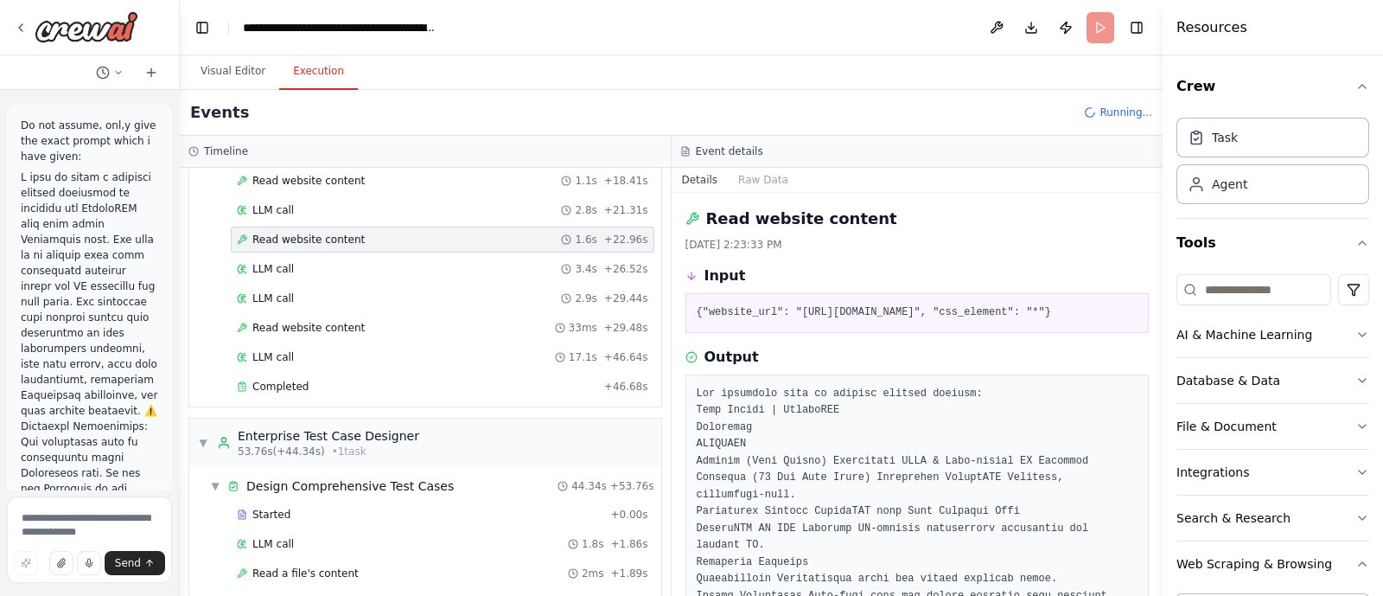
scroll to position [388, 0]
click at [291, 326] on span "Read website content" at bounding box center [308, 326] width 112 height 14
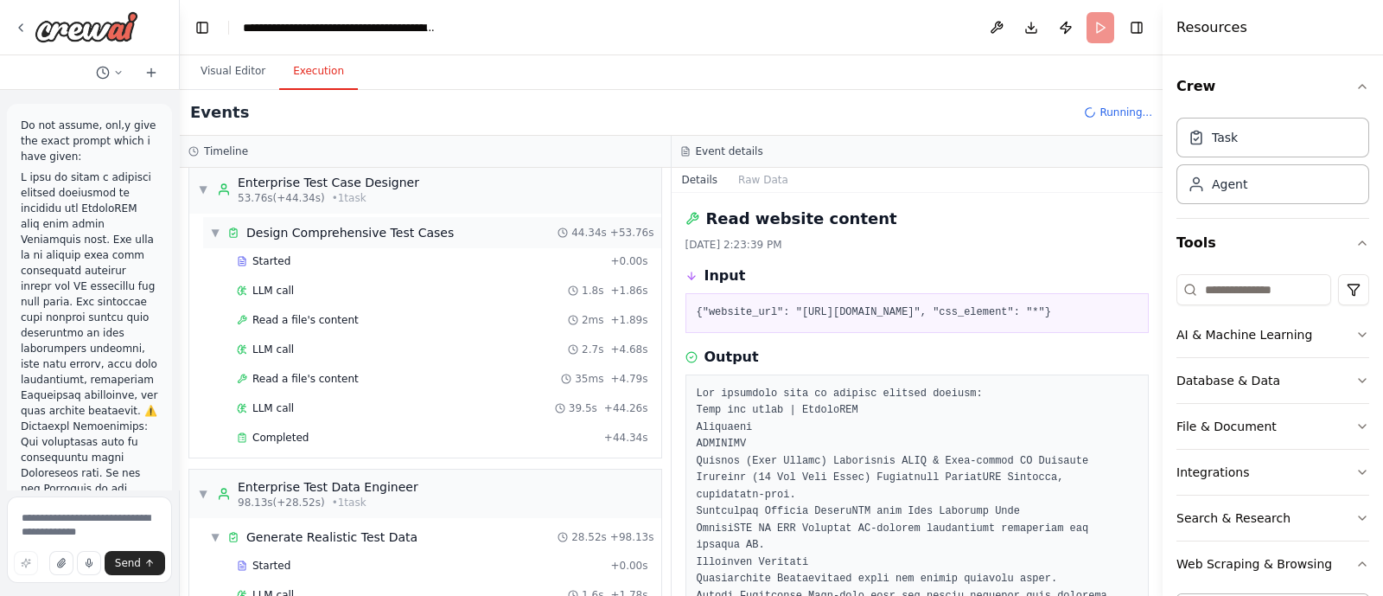
scroll to position [675, 0]
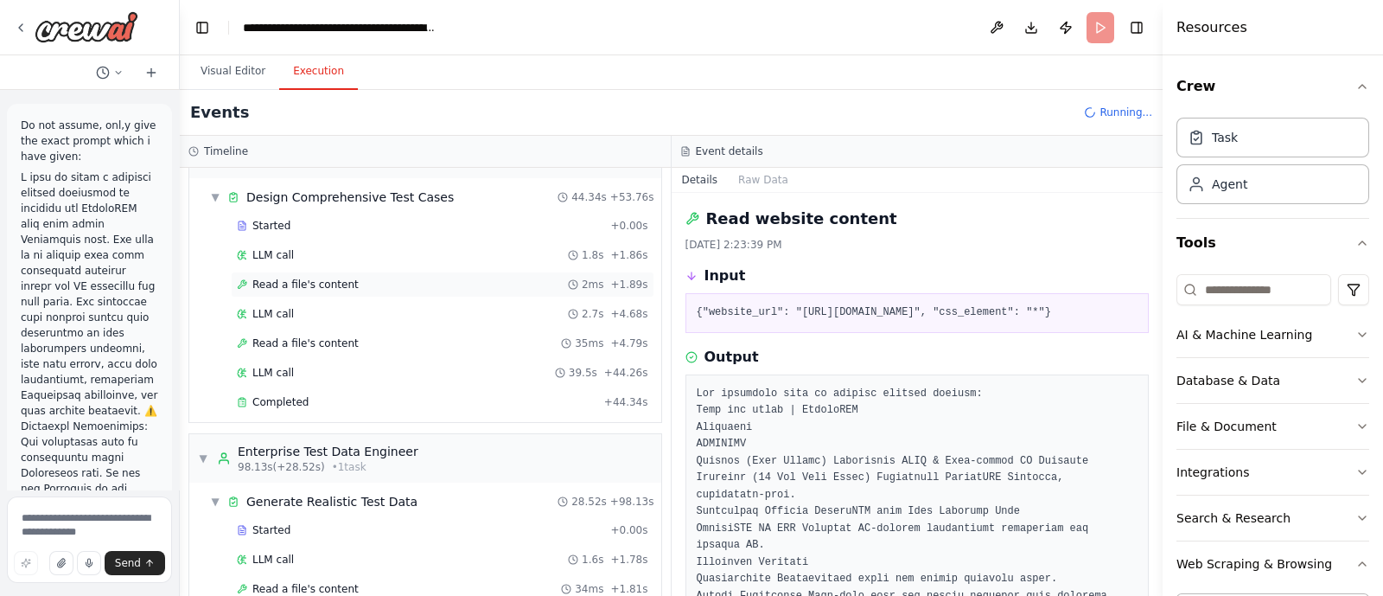
click at [297, 272] on div "Read a file's content 2ms + 1.89s" at bounding box center [443, 285] width 424 height 26
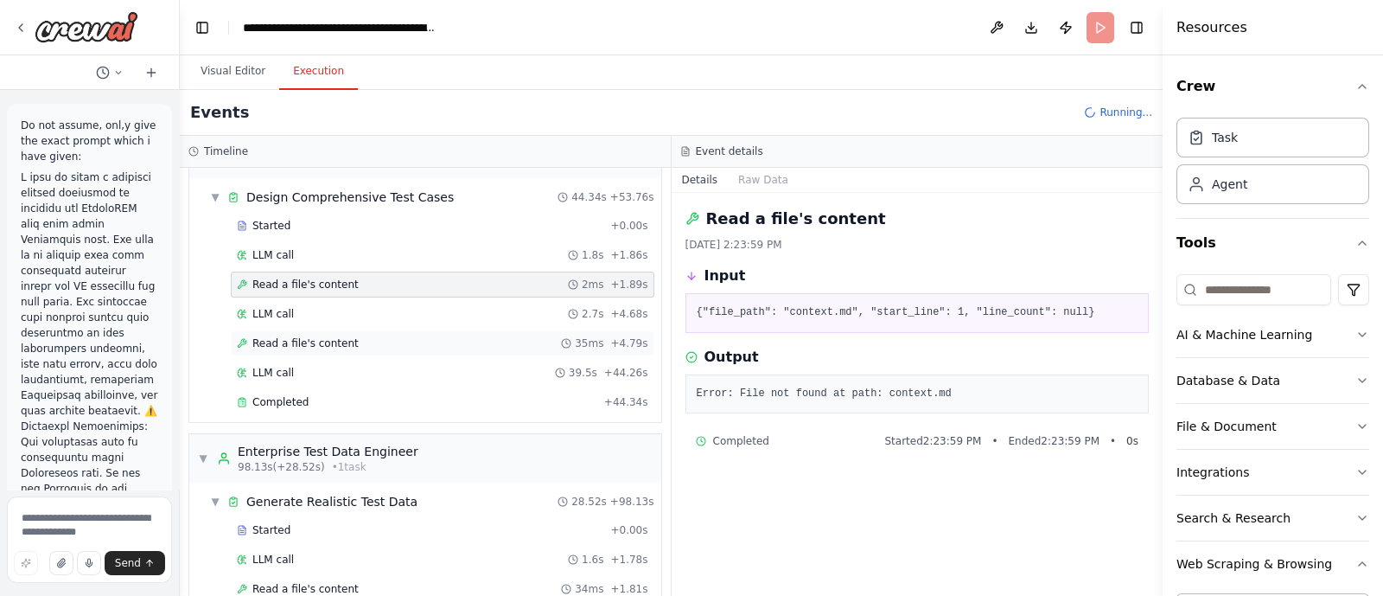
click at [317, 336] on span "Read a file's content" at bounding box center [305, 343] width 106 height 14
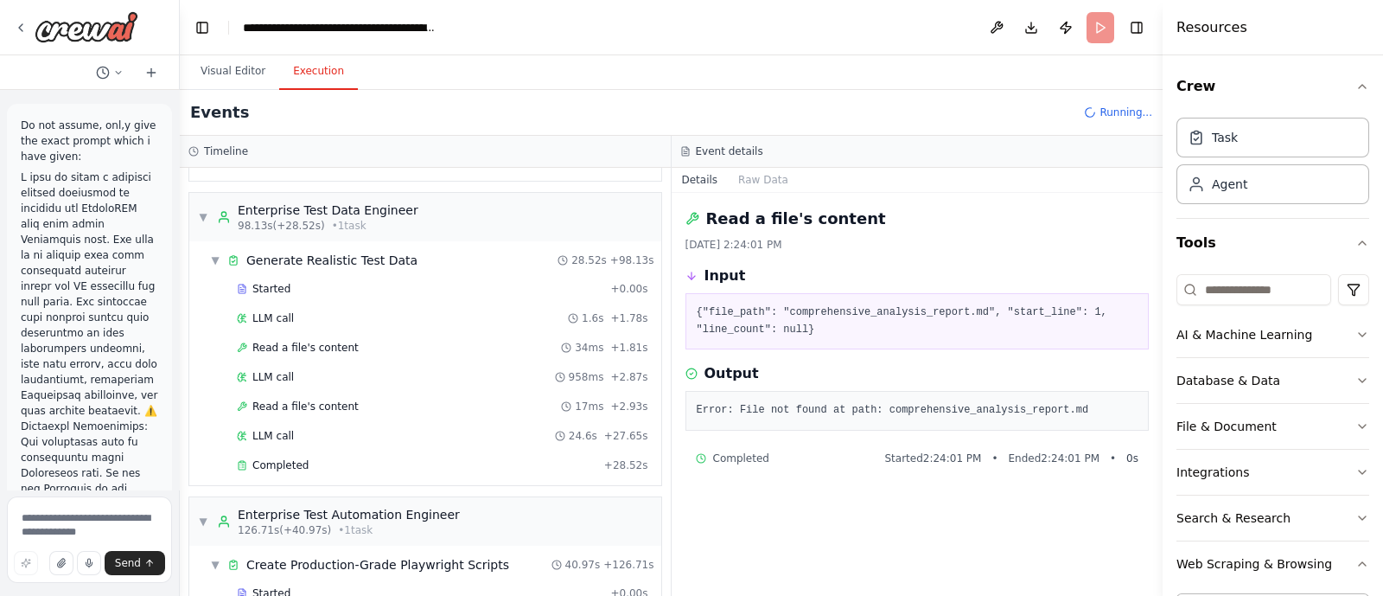
scroll to position [952, 0]
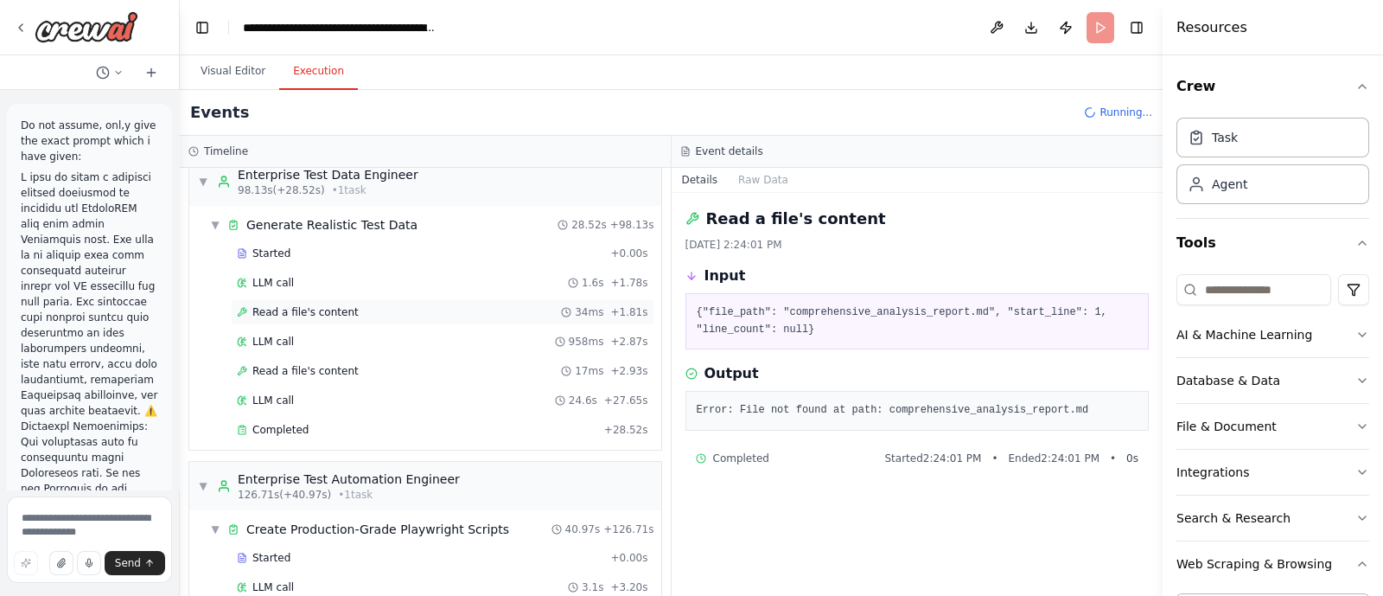
click at [307, 305] on span "Read a file's content" at bounding box center [305, 312] width 106 height 14
click at [361, 364] on div "Read a file's content 17ms + 2.93s" at bounding box center [443, 371] width 412 height 14
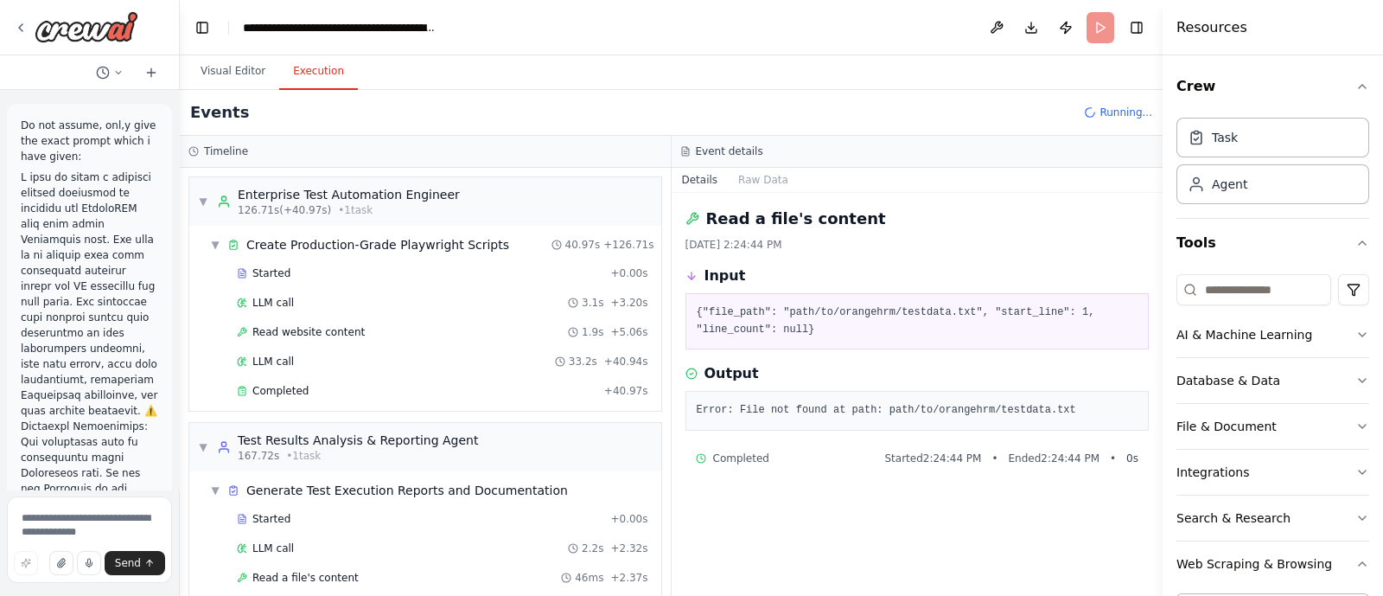
scroll to position [1250, 0]
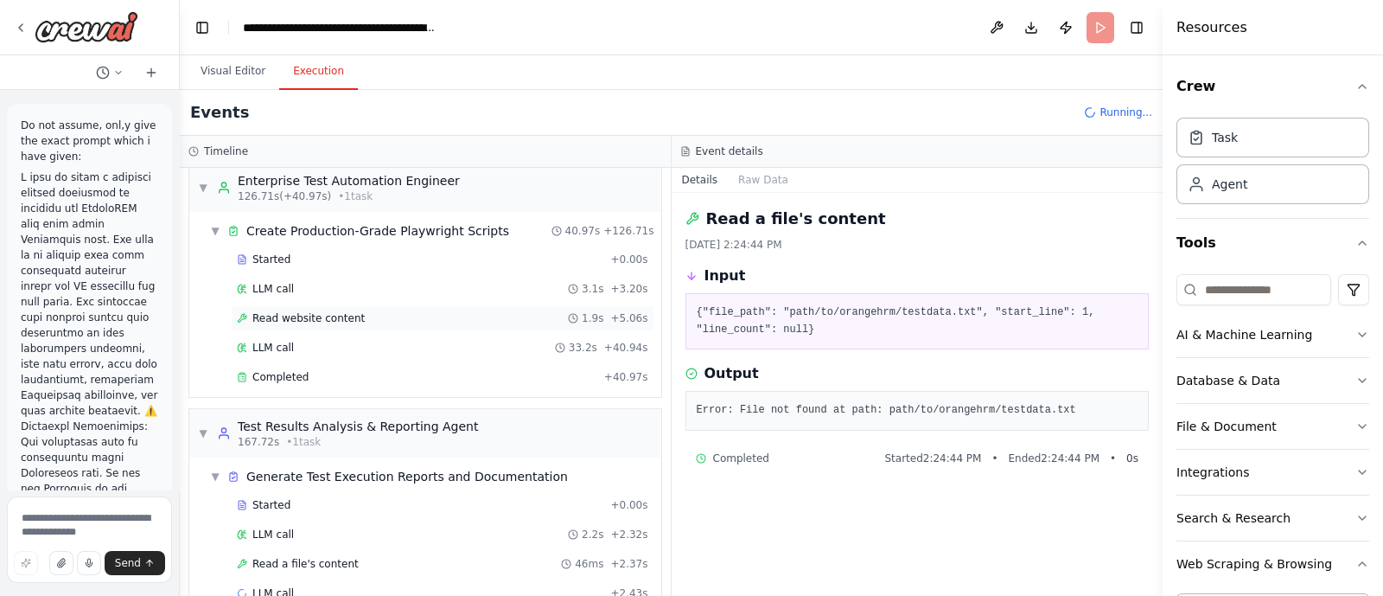
click at [315, 311] on span "Read website content" at bounding box center [308, 318] width 112 height 14
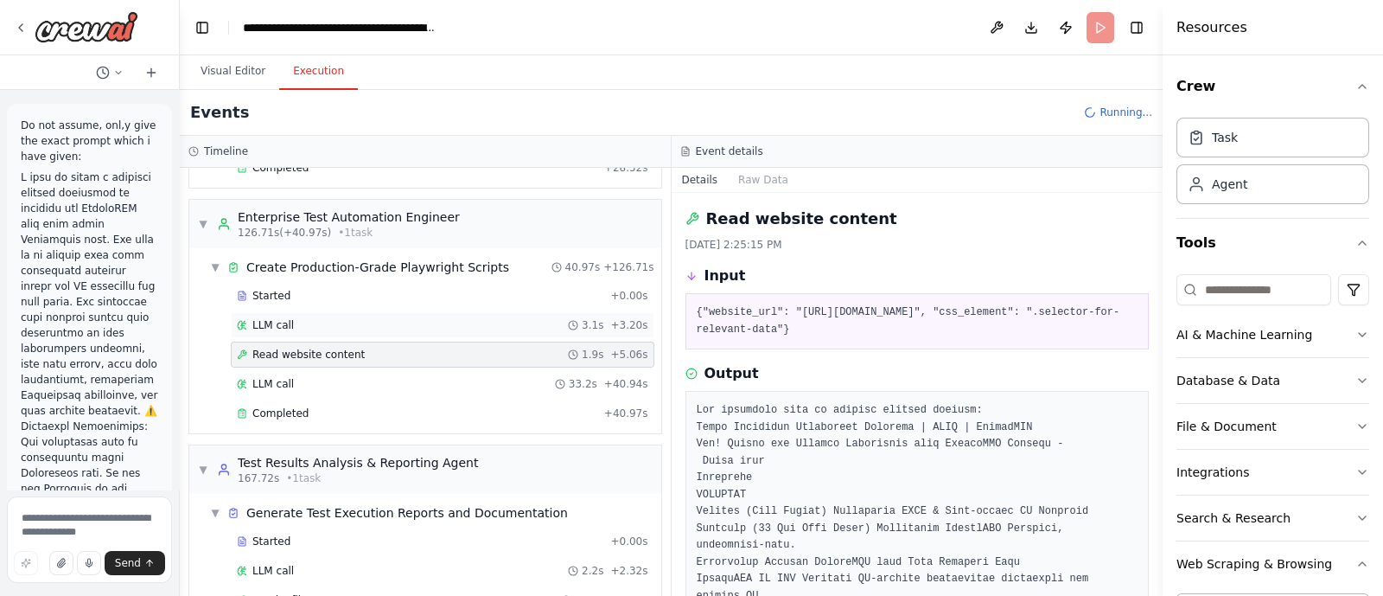
scroll to position [1209, 0]
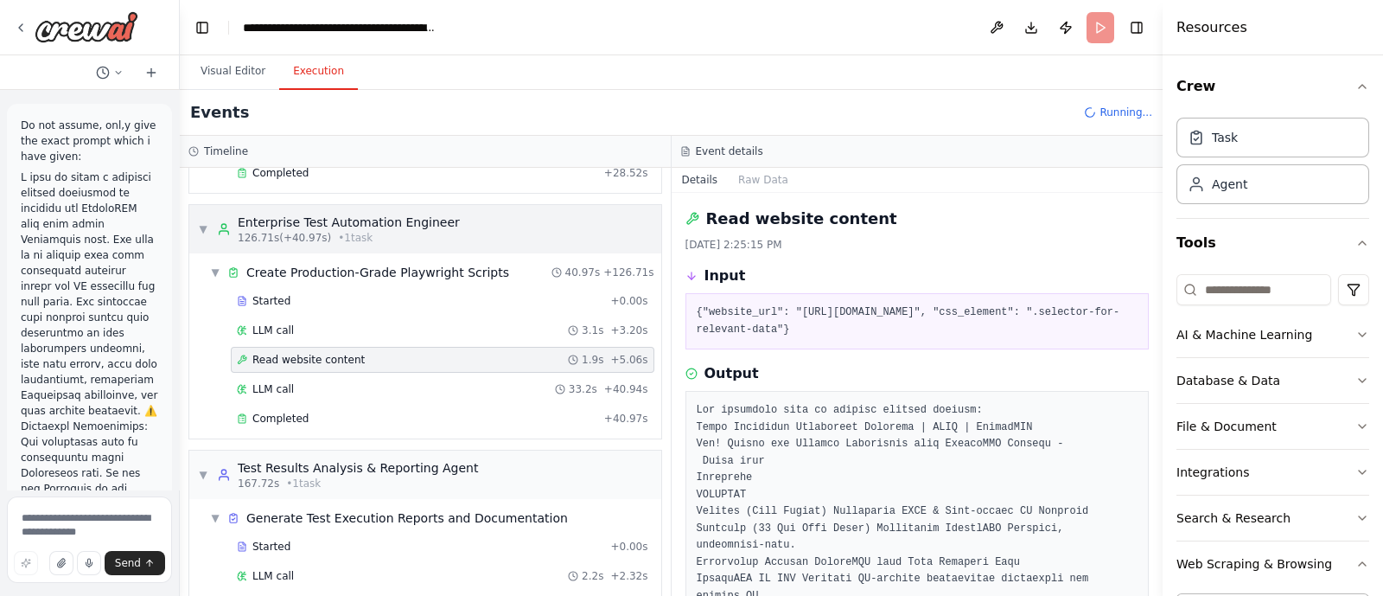
click at [202, 214] on div "▼ Enterprise Test Automation Engineer 126.71s (+40.97s) • 1 task" at bounding box center [329, 229] width 262 height 31
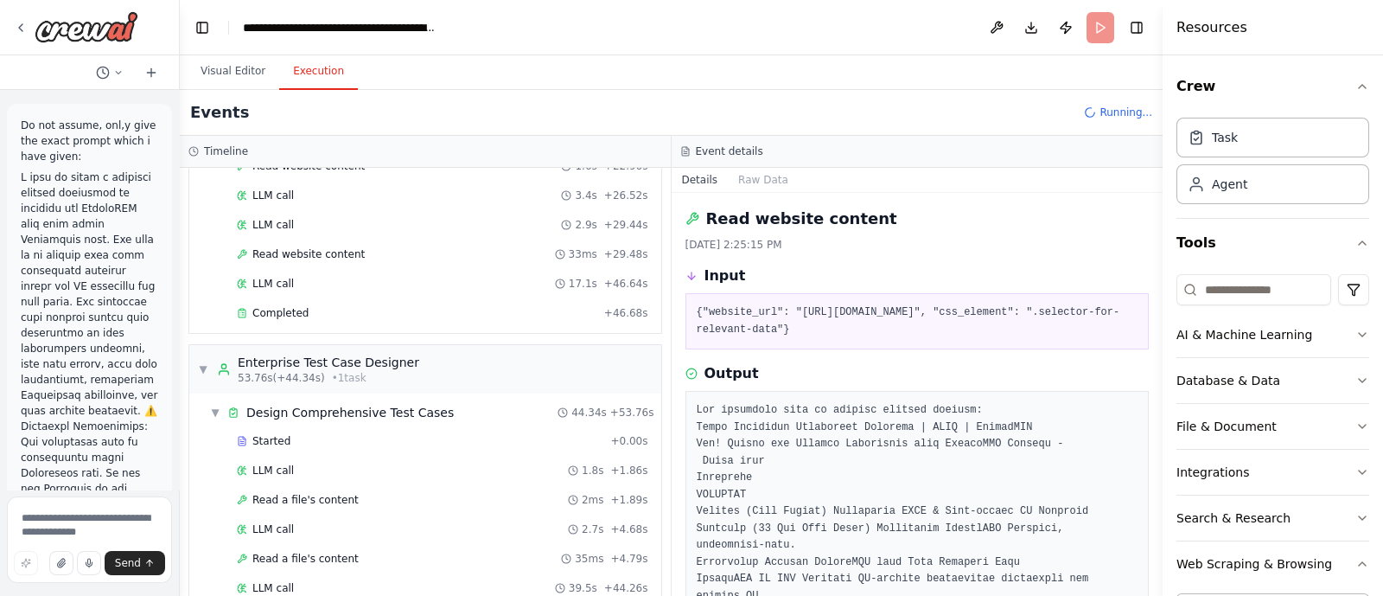
scroll to position [436, 0]
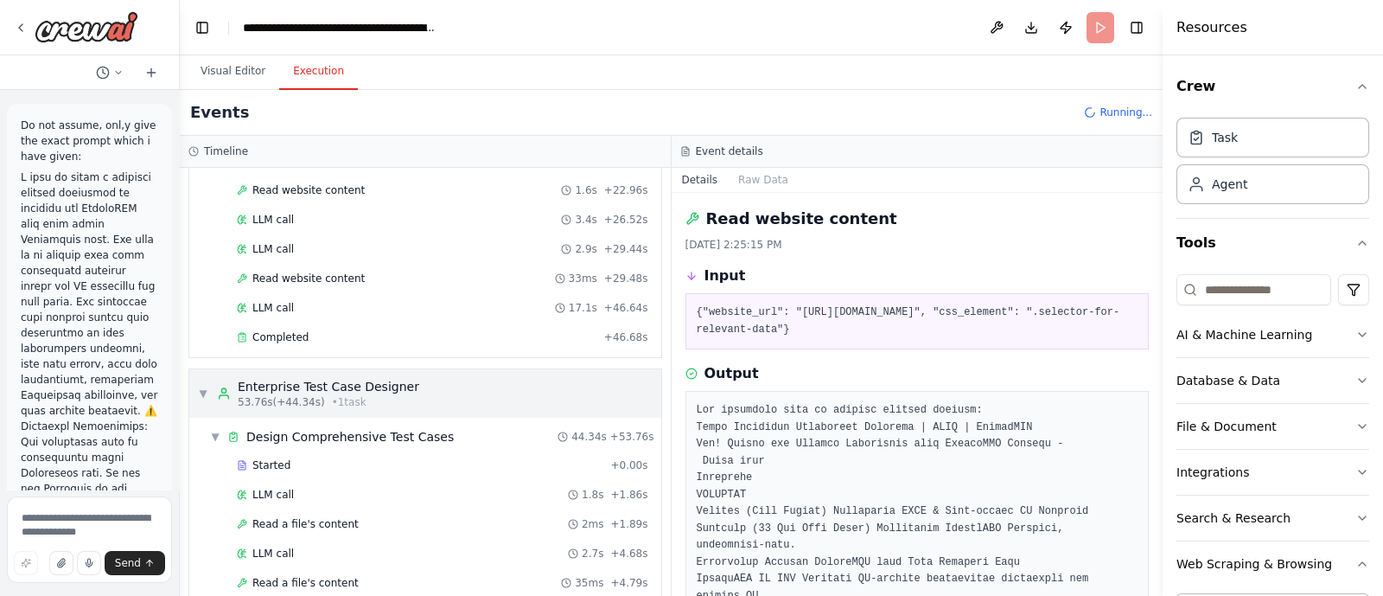
click at [205, 387] on span "▼" at bounding box center [203, 394] width 10 height 14
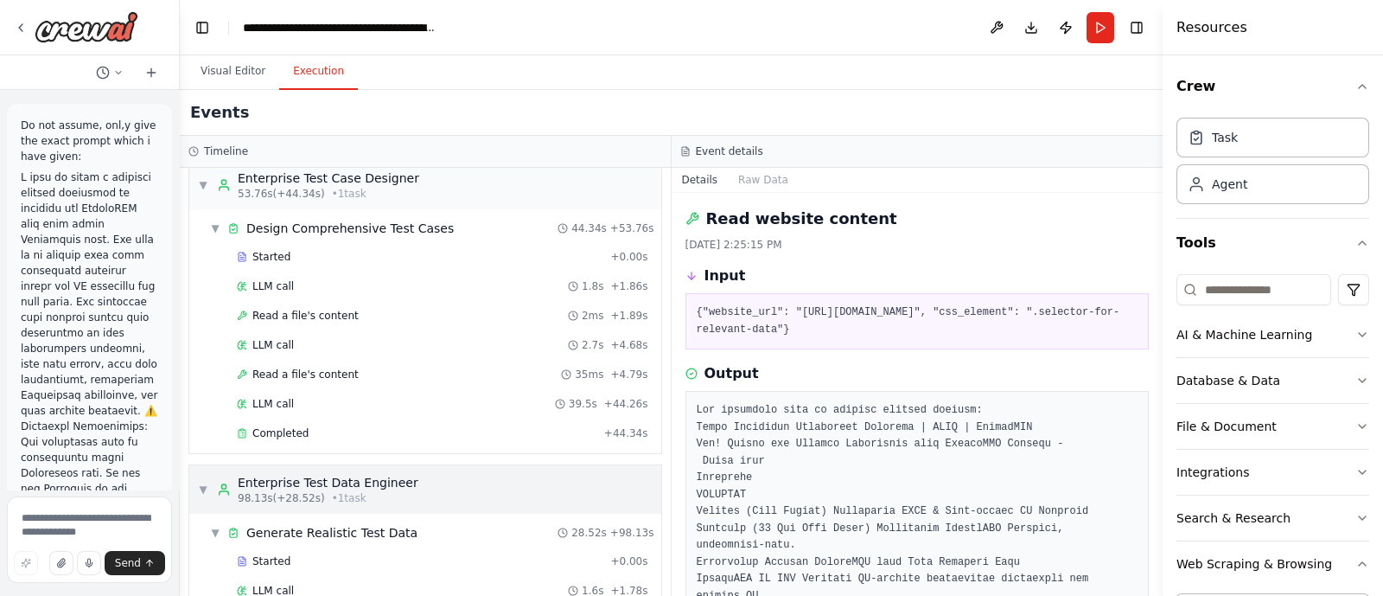
scroll to position [649, 0]
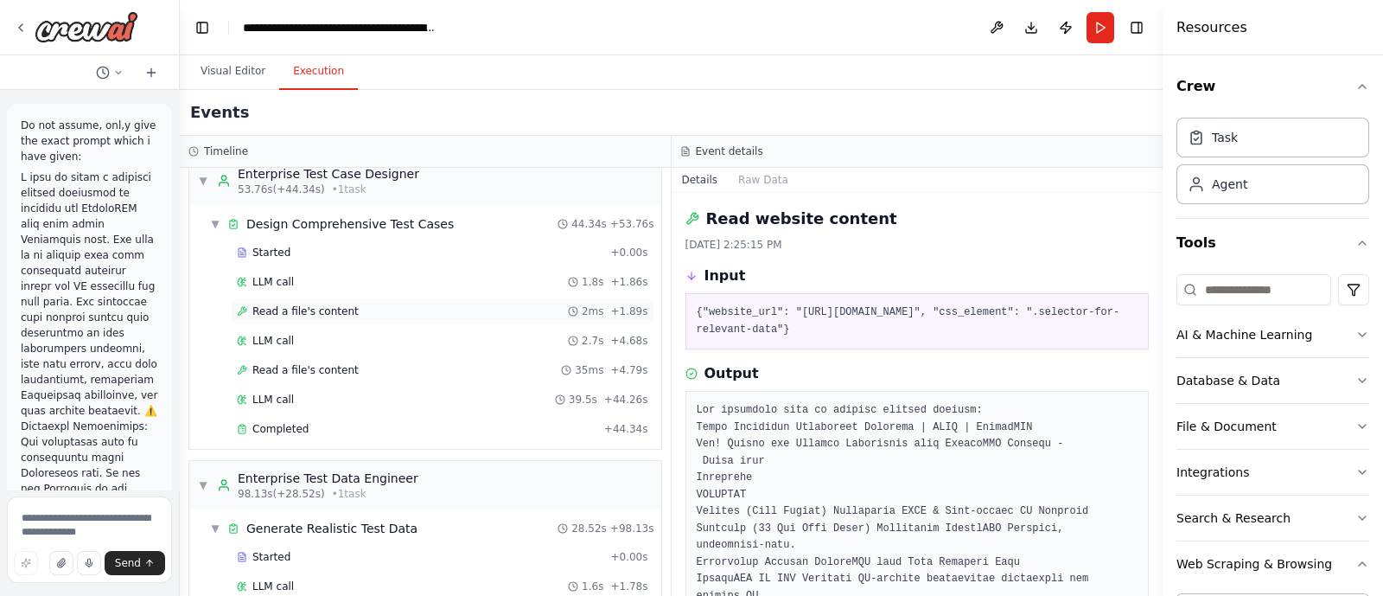
click at [282, 304] on span "Read a file's content" at bounding box center [305, 311] width 106 height 14
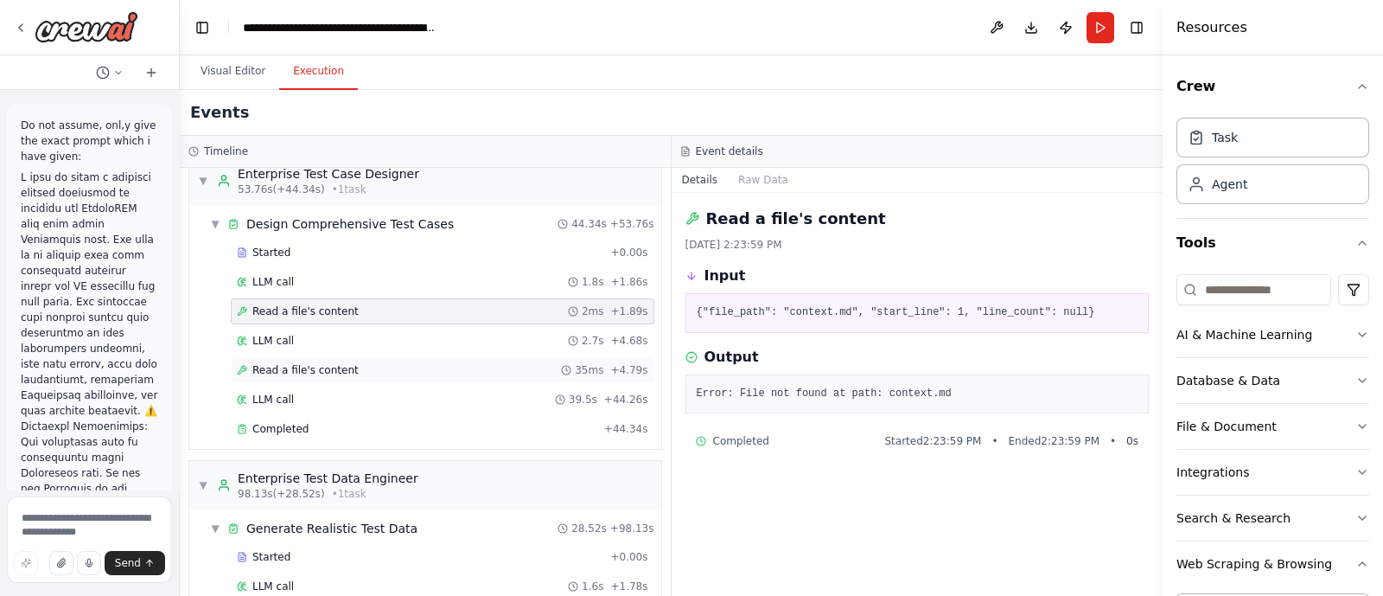
click at [290, 363] on span "Read a file's content" at bounding box center [305, 370] width 106 height 14
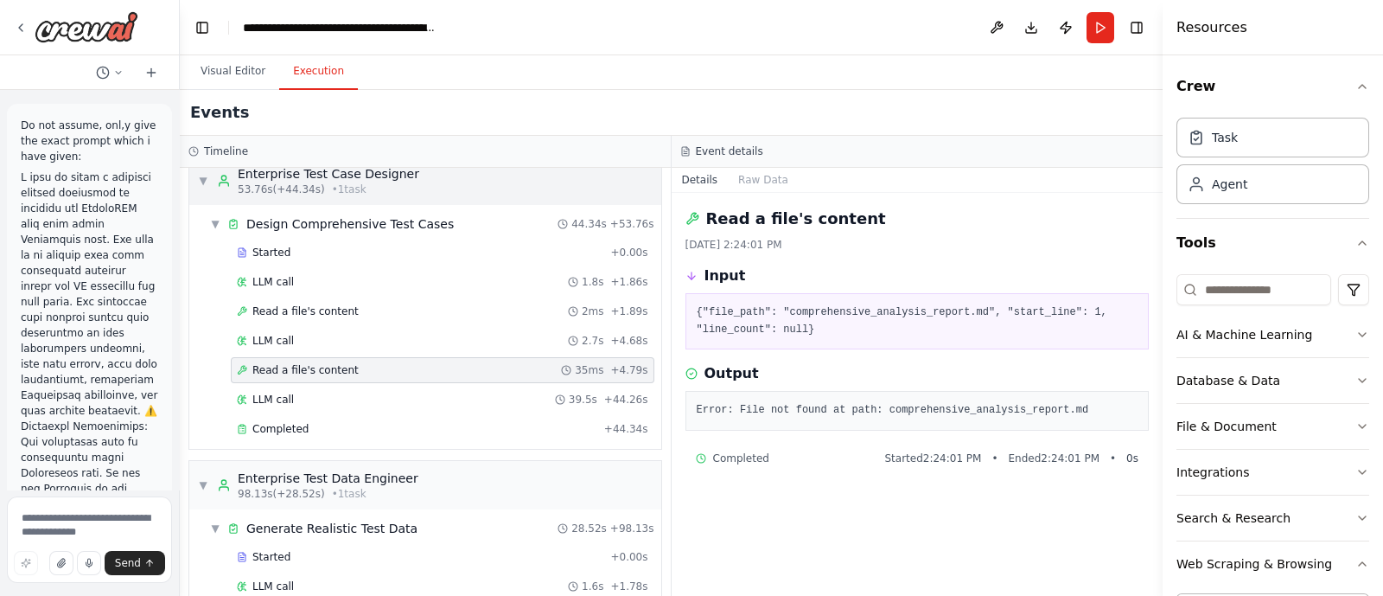
click at [201, 181] on span "▼" at bounding box center [203, 181] width 10 height 14
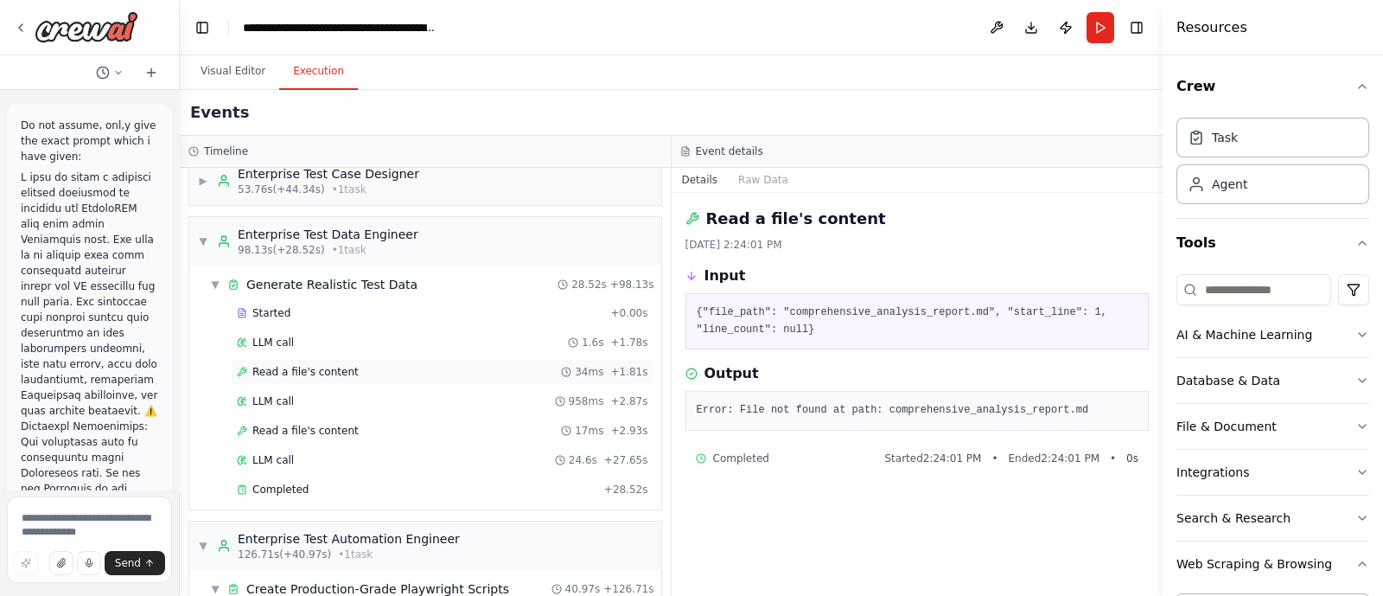
click at [296, 365] on span "Read a file's content" at bounding box center [305, 372] width 106 height 14
click at [322, 424] on span "Read a file's content" at bounding box center [305, 431] width 106 height 14
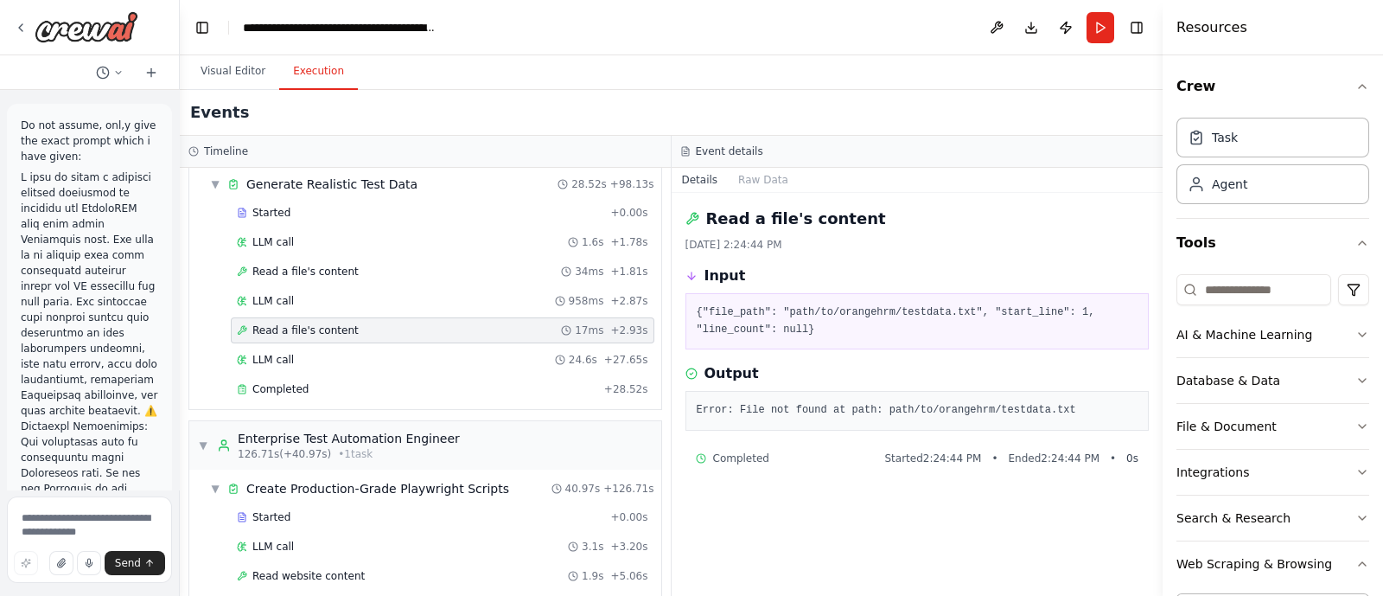
scroll to position [757, 0]
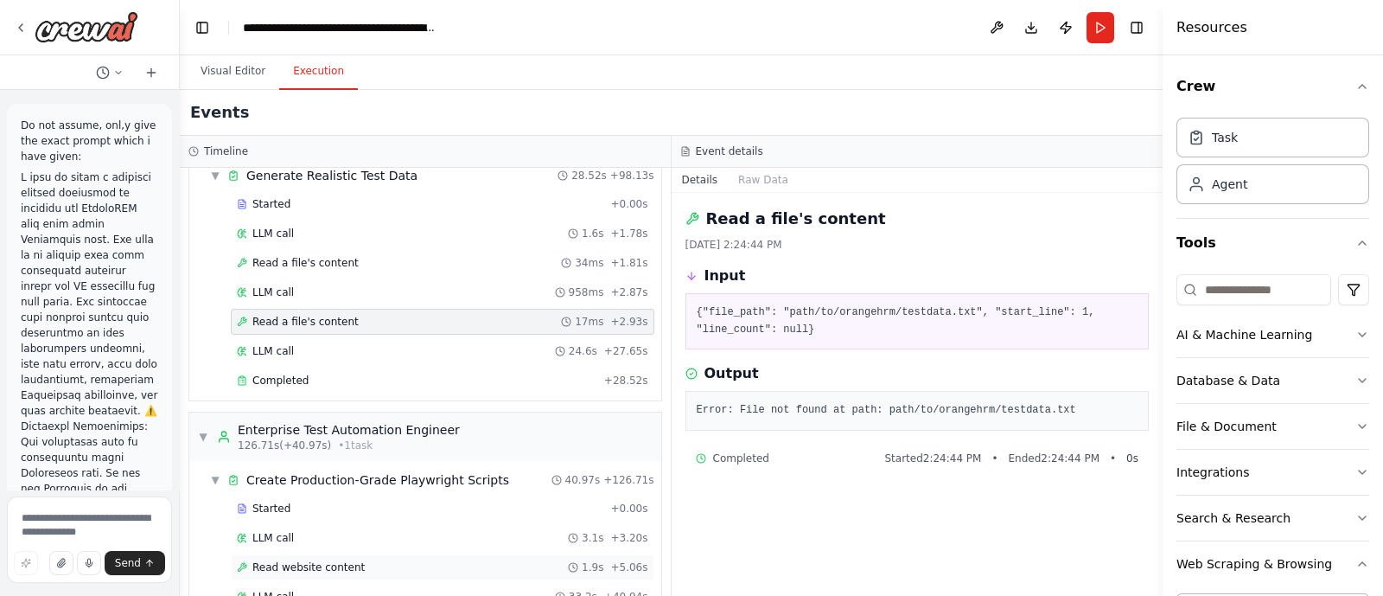
click at [311, 560] on span "Read website content" at bounding box center [308, 567] width 112 height 14
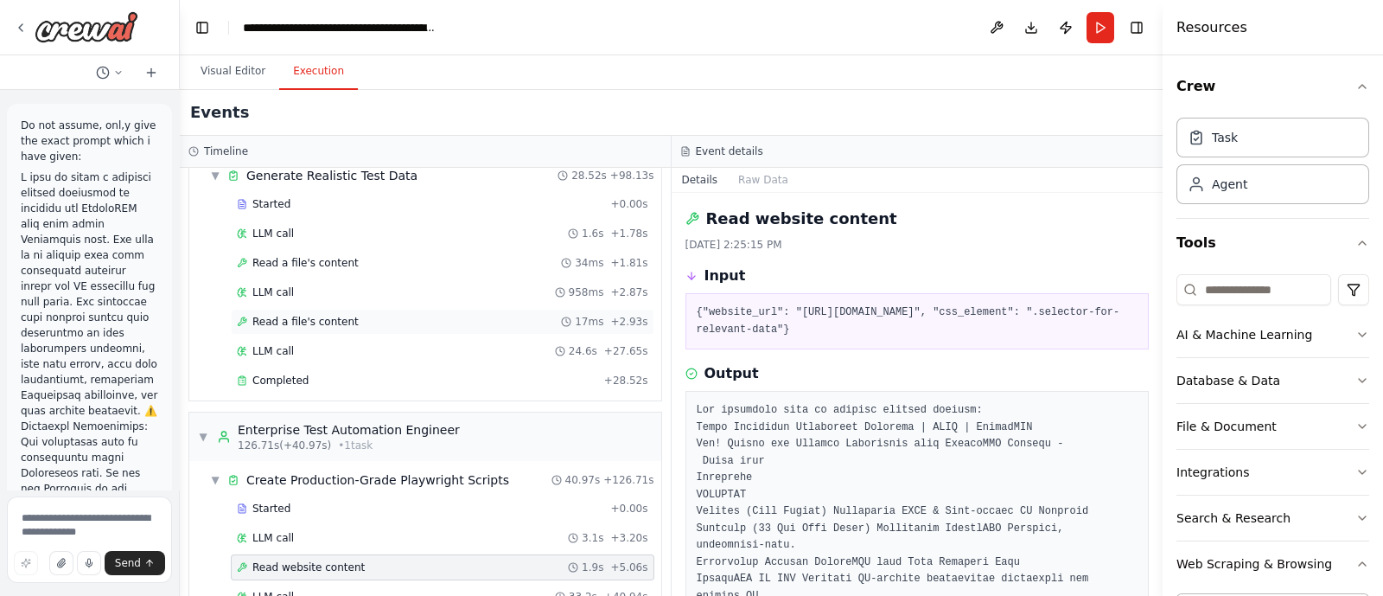
click at [259, 315] on span "Read a file's content" at bounding box center [305, 322] width 106 height 14
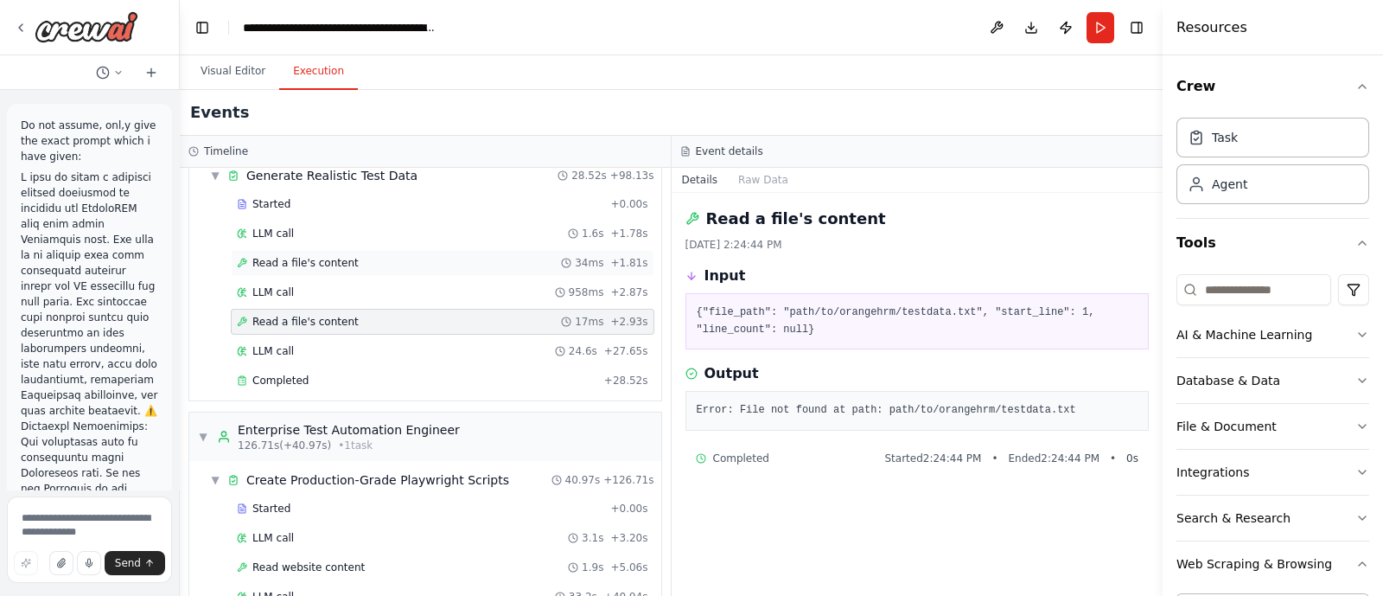
click at [288, 250] on div "Read a file's content 34ms + 1.81s" at bounding box center [443, 263] width 424 height 26
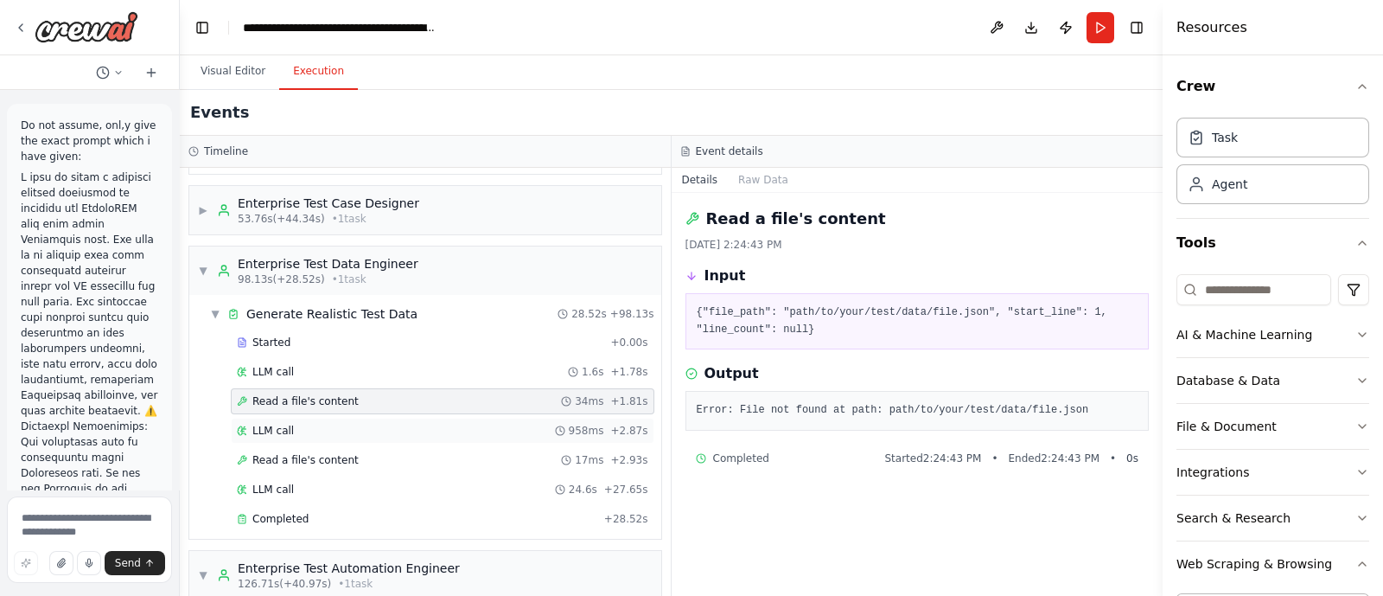
scroll to position [613, 0]
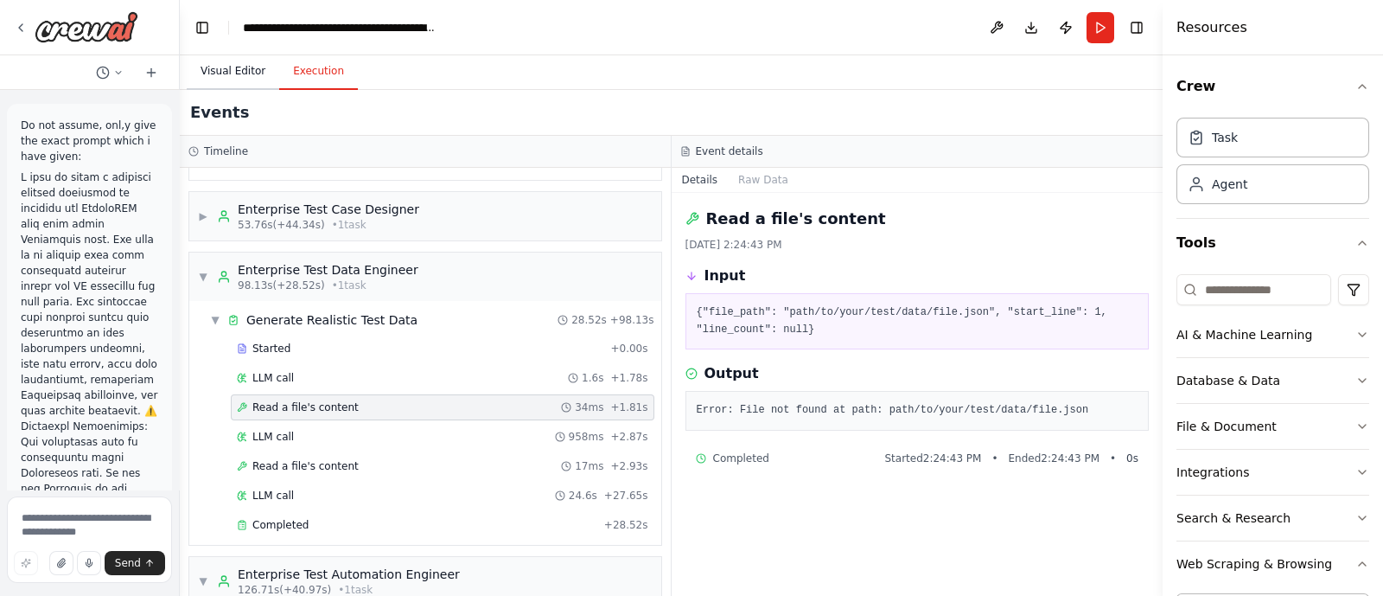
click at [226, 74] on button "Visual Editor" at bounding box center [233, 72] width 93 height 36
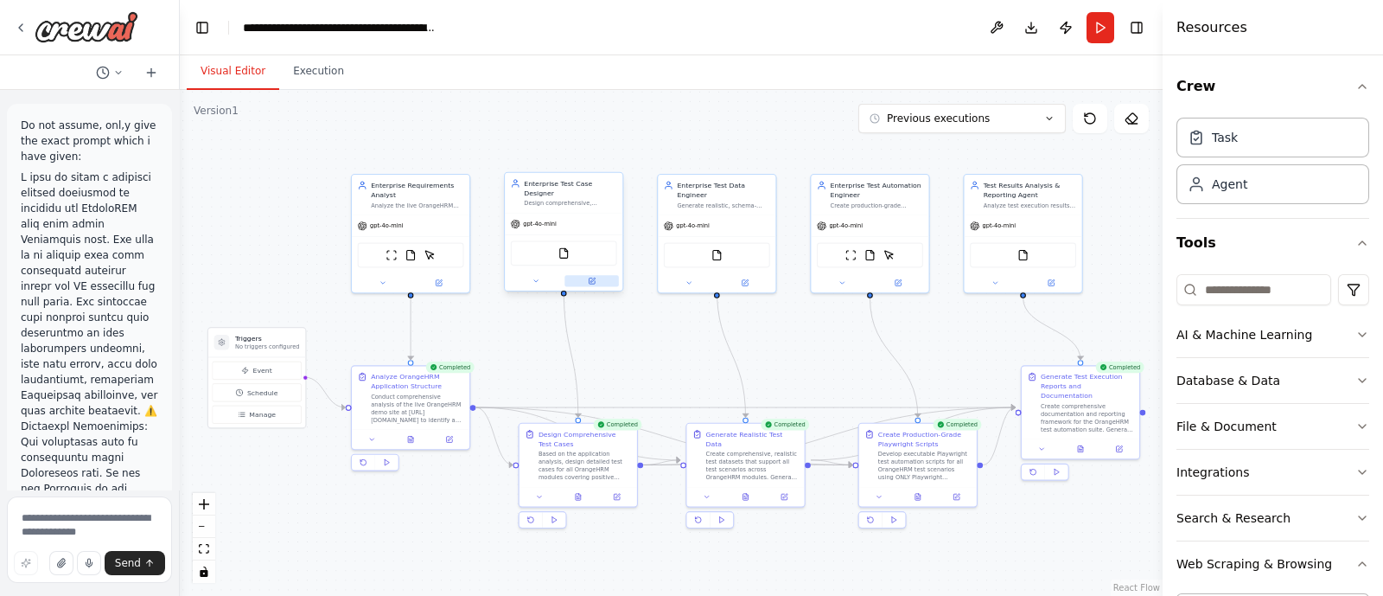
click at [590, 278] on icon at bounding box center [592, 281] width 6 height 6
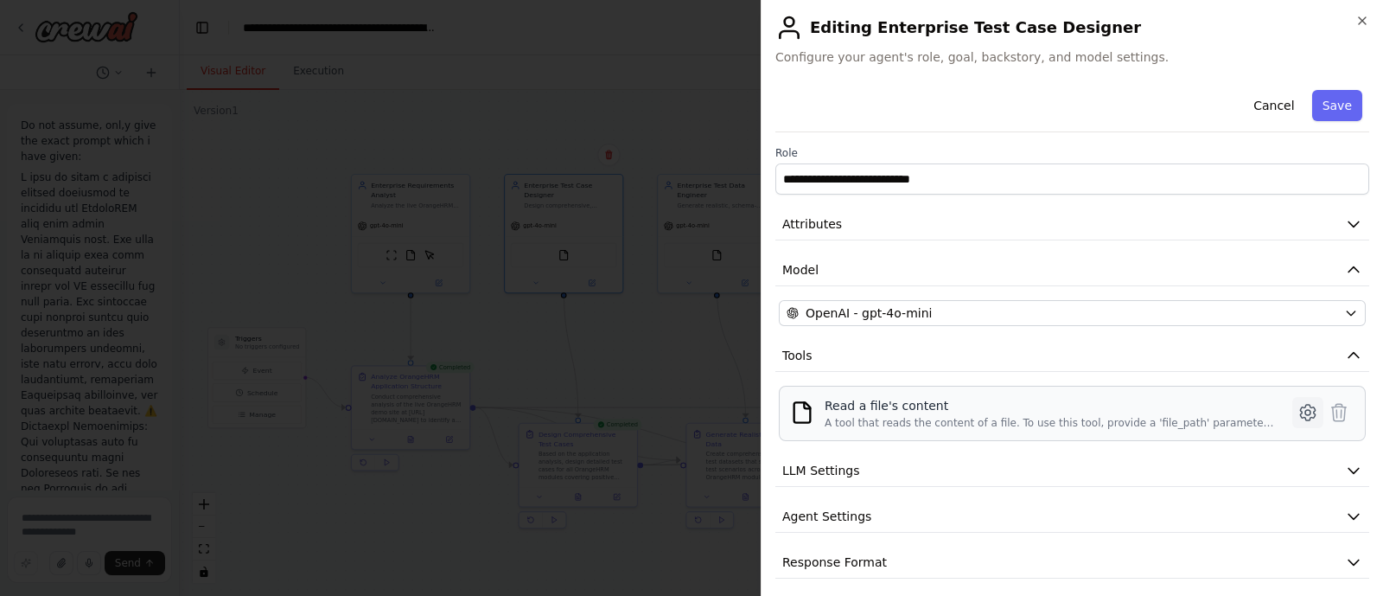
click at [1298, 419] on icon at bounding box center [1308, 412] width 21 height 21
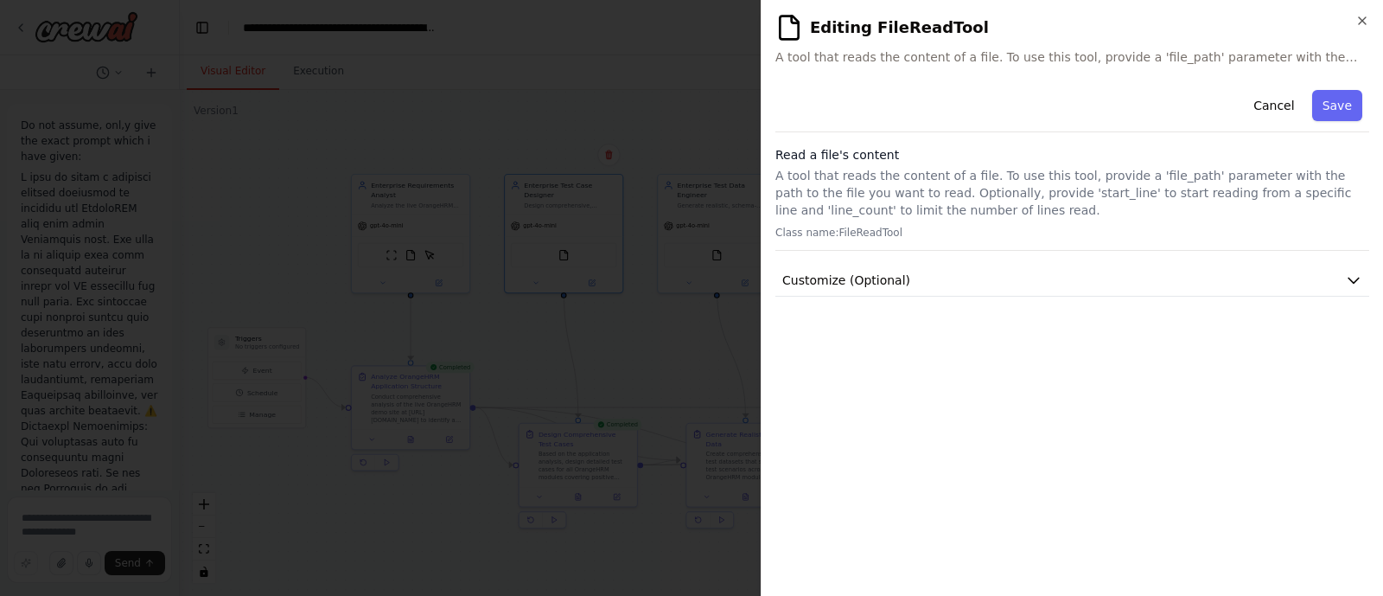
click at [903, 261] on div "Cancel Save Read a file's content A tool that reads the content of a file. To u…" at bounding box center [1073, 190] width 594 height 214
click at [903, 274] on button "Customize (Optional)" at bounding box center [1073, 281] width 594 height 32
click at [1352, 16] on h2 "Editing FileReadTool" at bounding box center [1073, 28] width 594 height 28
click at [1370, 22] on div "**********" at bounding box center [1072, 298] width 623 height 596
click at [1366, 22] on icon "button" at bounding box center [1363, 21] width 14 height 14
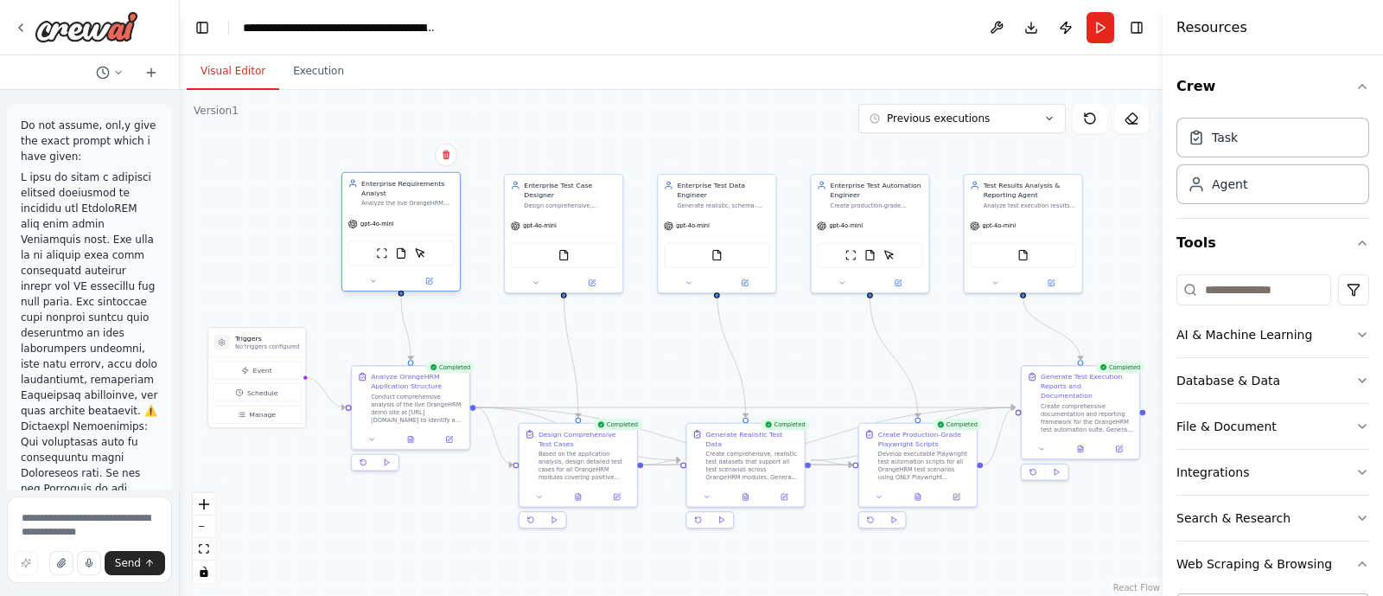
drag, startPoint x: 432, startPoint y: 255, endPoint x: 419, endPoint y: 258, distance: 14.1
click at [419, 258] on img at bounding box center [420, 252] width 11 height 11
drag, startPoint x: 406, startPoint y: 399, endPoint x: 386, endPoint y: 407, distance: 22.2
click at [386, 407] on div "Conduct comprehensive analysis of the live OrangeHRM demo site at https://opens…" at bounding box center [398, 415] width 93 height 30
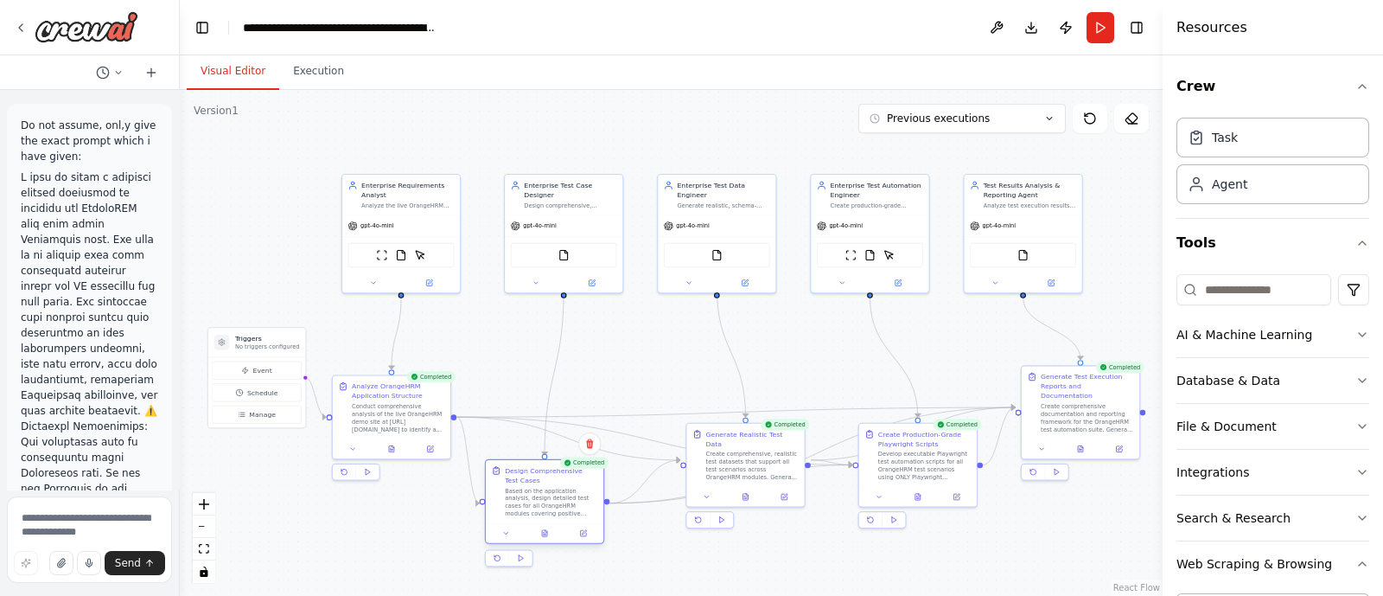
drag, startPoint x: 562, startPoint y: 444, endPoint x: 532, endPoint y: 479, distance: 46.6
click at [532, 479] on div "Design Comprehensive Test Cases" at bounding box center [551, 475] width 93 height 19
drag, startPoint x: 753, startPoint y: 447, endPoint x: 725, endPoint y: 393, distance: 61.5
click at [725, 393] on div "Create comprehensive, realistic test datasets that support all test scenarios a…" at bounding box center [723, 406] width 93 height 30
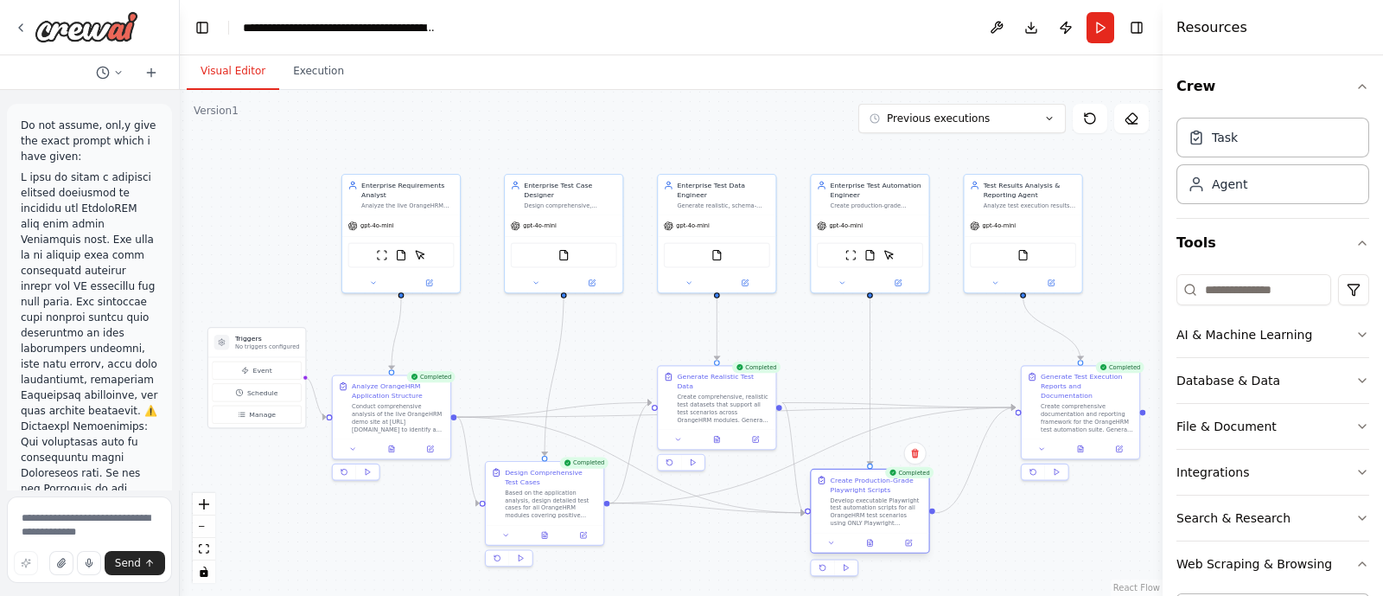
drag, startPoint x: 912, startPoint y: 439, endPoint x: 867, endPoint y: 490, distance: 68.0
click at [867, 490] on div "Create Production-Grade Playwright Scripts" at bounding box center [877, 485] width 93 height 19
drag, startPoint x: 1083, startPoint y: 406, endPoint x: 1026, endPoint y: 405, distance: 57.1
click at [1026, 405] on div "Create comprehensive documentation and reporting framework for the OrangeHRM te…" at bounding box center [1030, 415] width 93 height 30
click at [389, 453] on div at bounding box center [392, 447] width 118 height 20
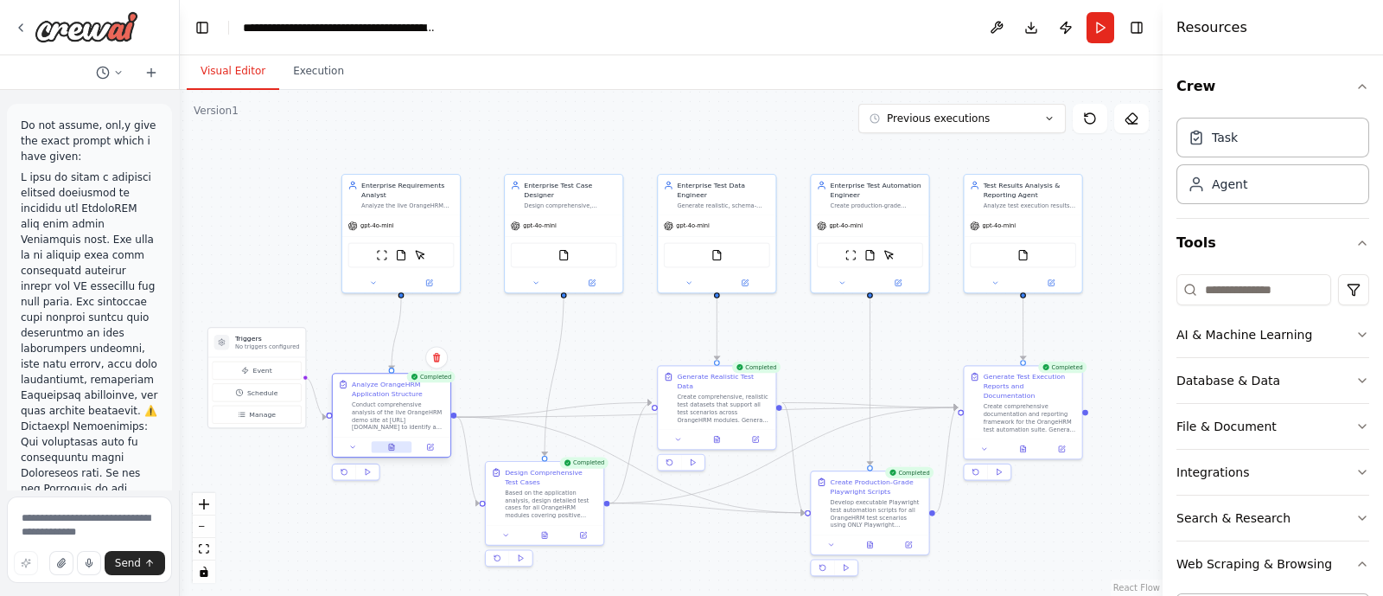
click at [392, 444] on icon at bounding box center [391, 447] width 5 height 6
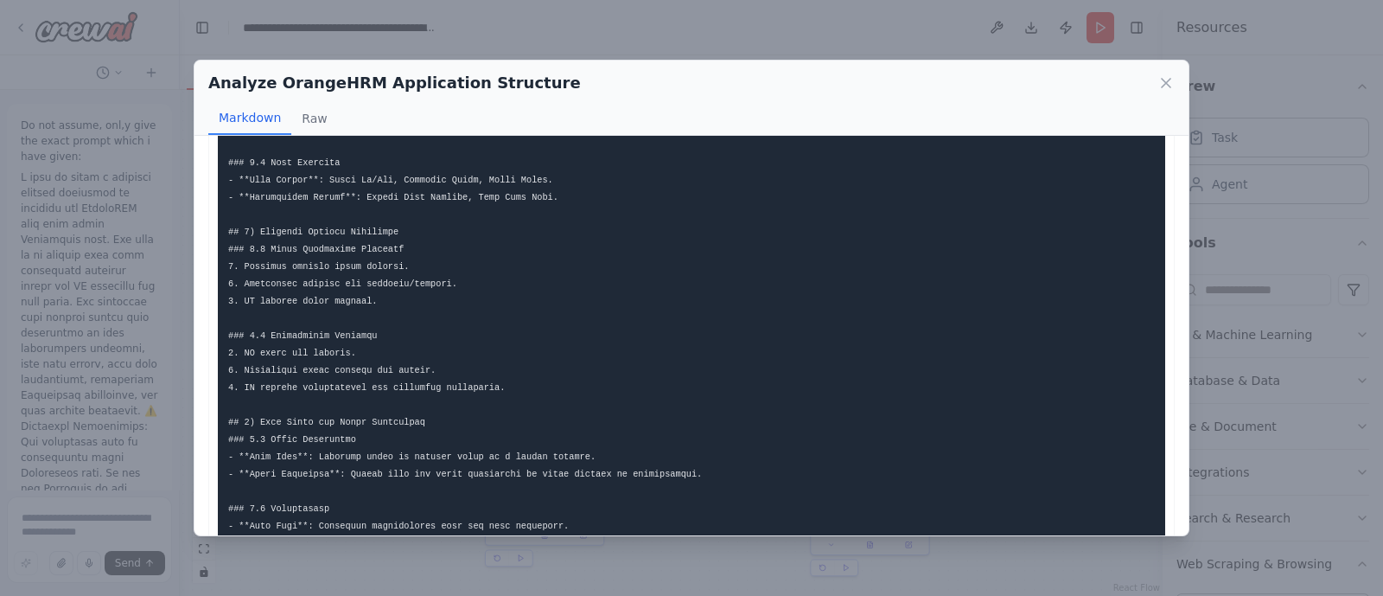
scroll to position [1060, 0]
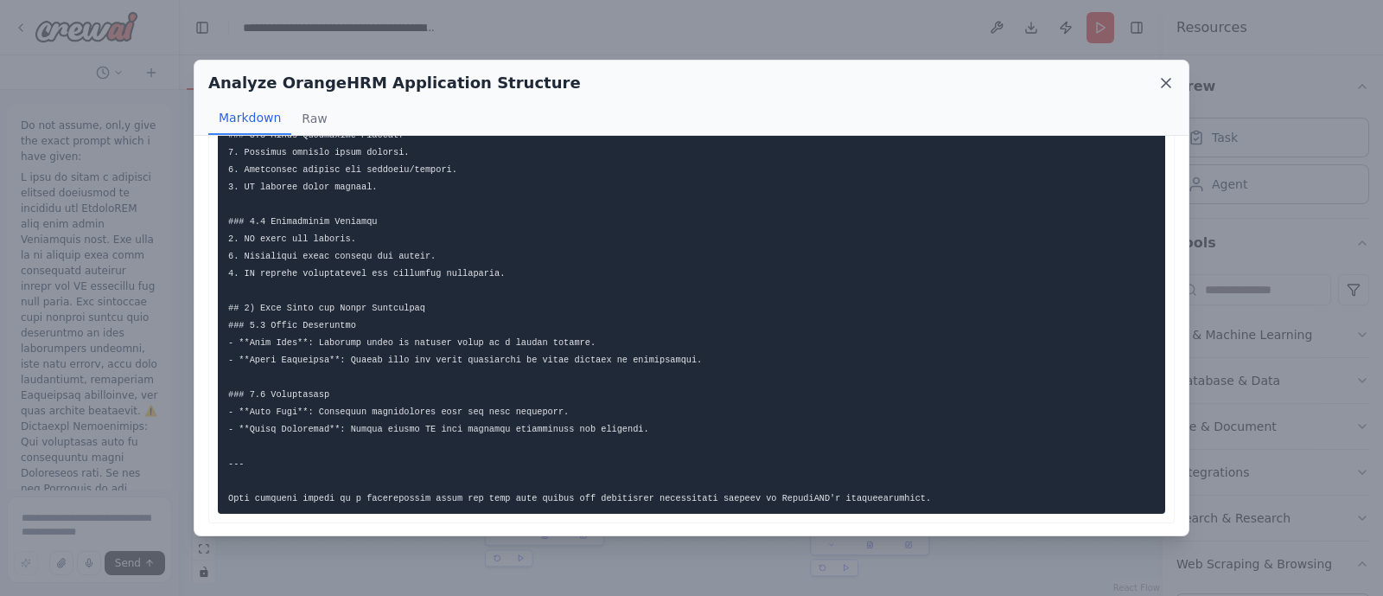
click at [1172, 85] on icon at bounding box center [1166, 82] width 17 height 17
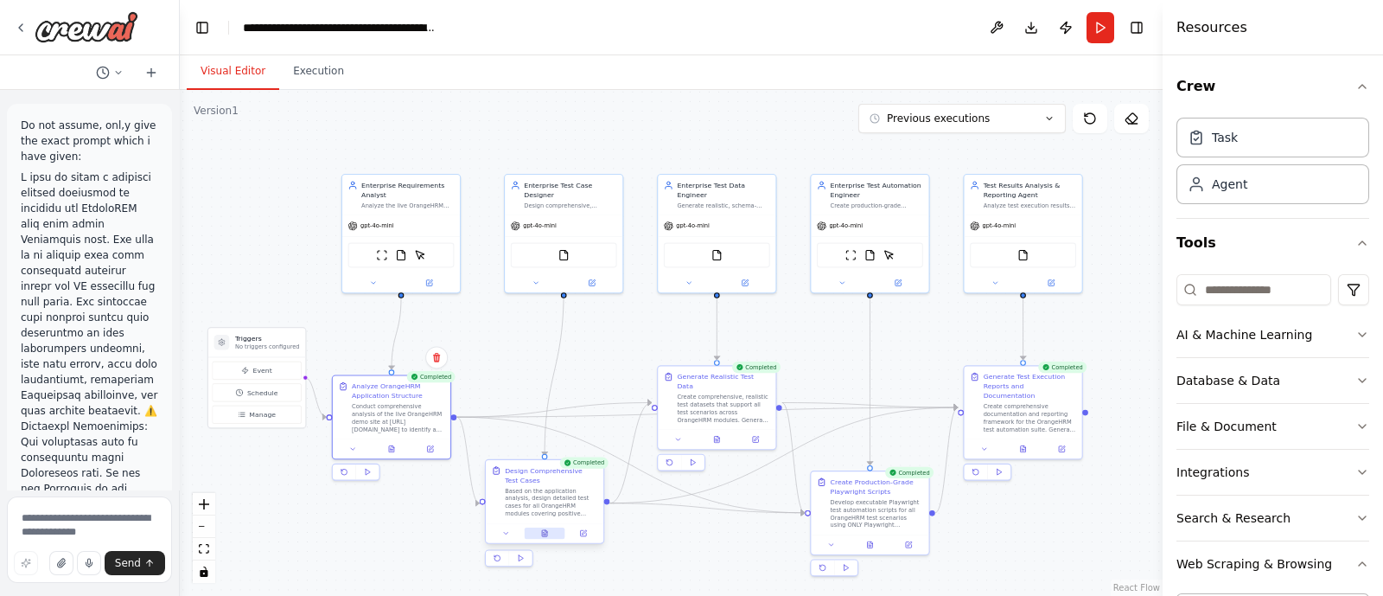
click at [540, 534] on button at bounding box center [545, 532] width 41 height 11
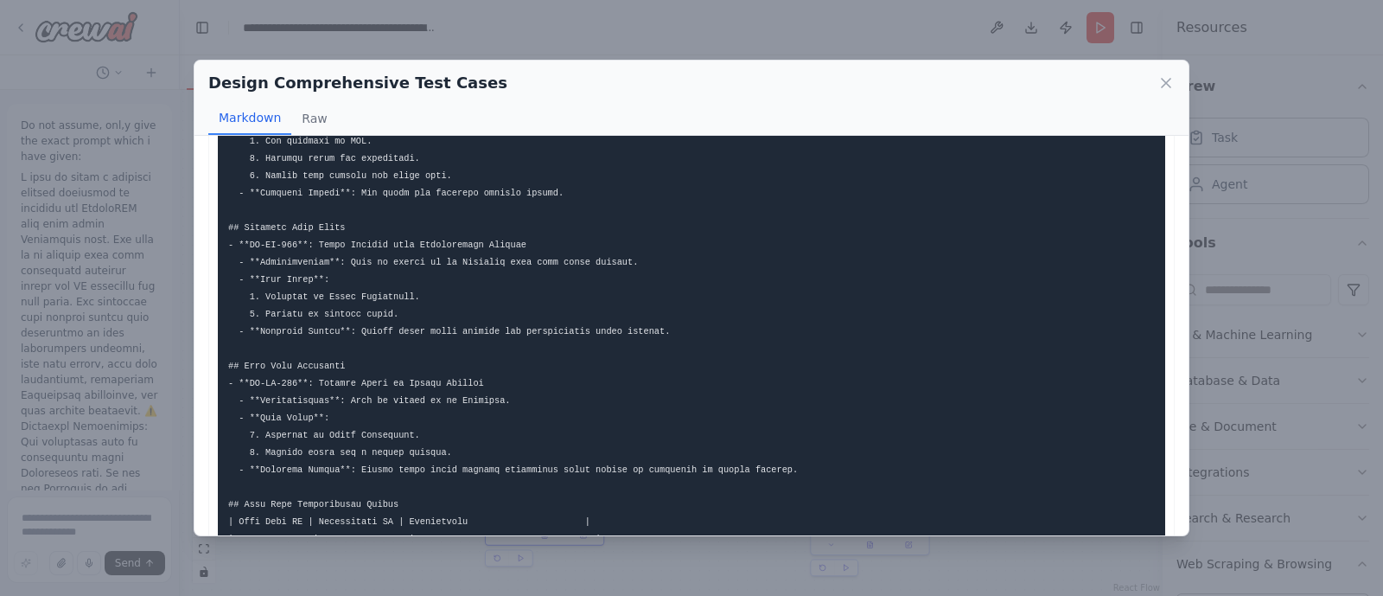
scroll to position [1856, 0]
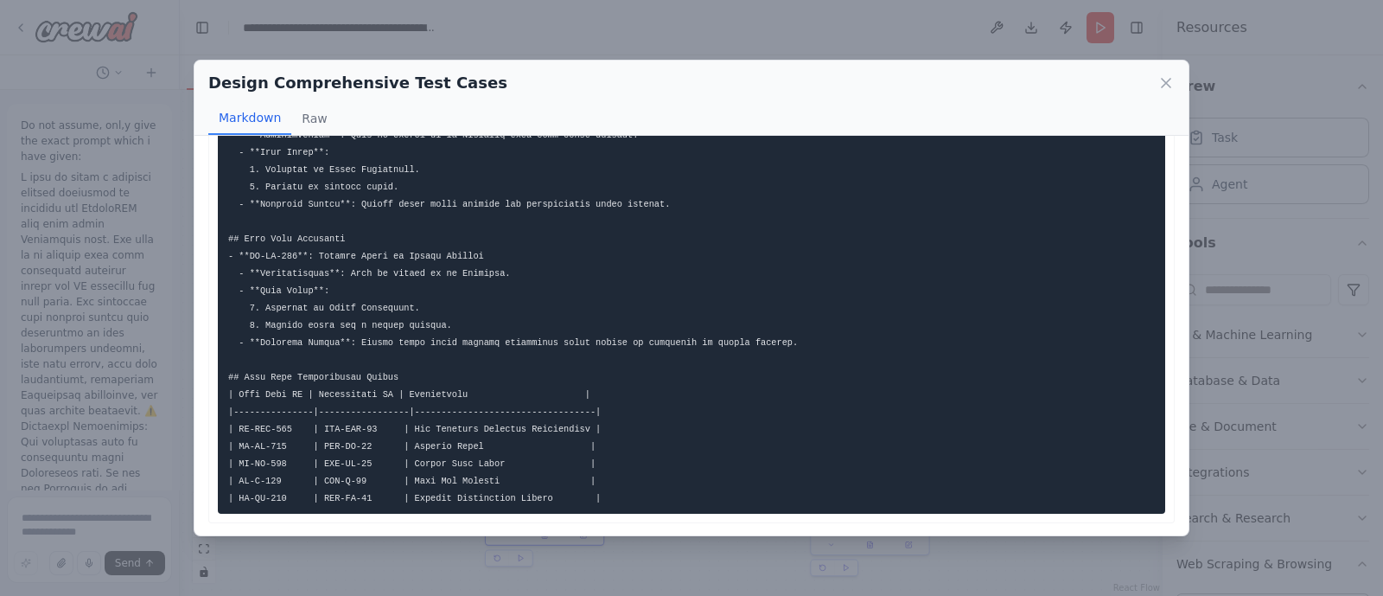
click at [1163, 93] on div "Design Comprehensive Test Cases" at bounding box center [691, 83] width 967 height 24
click at [1167, 75] on icon at bounding box center [1166, 82] width 17 height 17
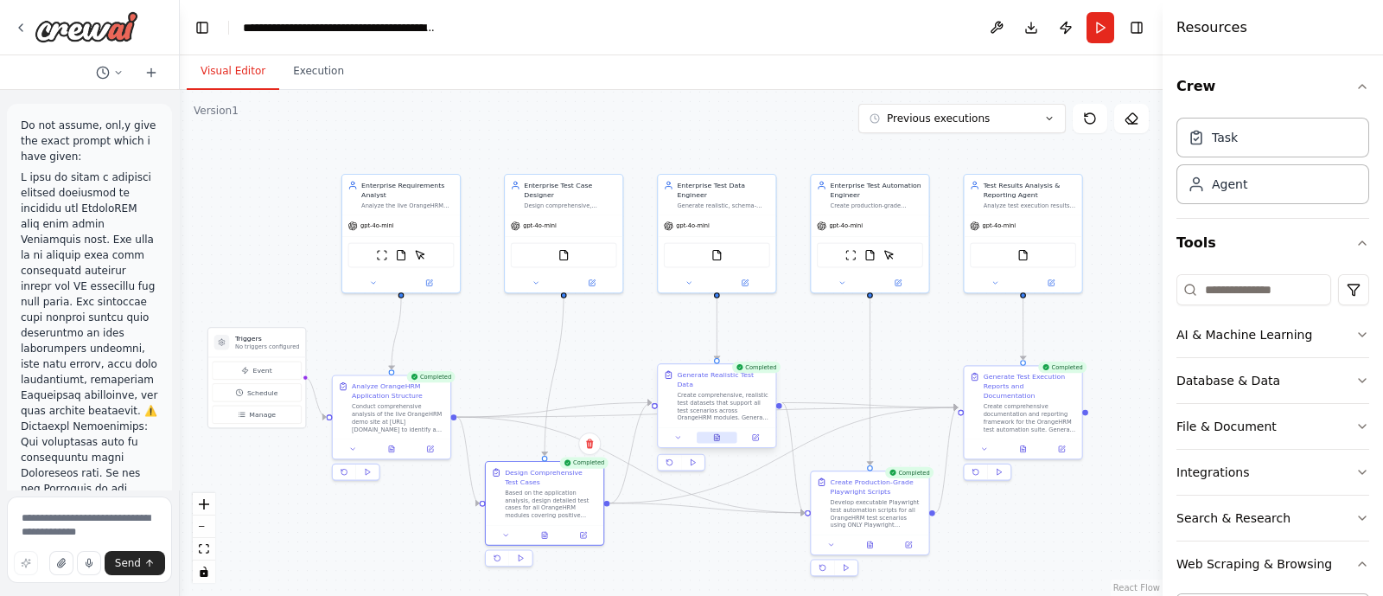
click at [718, 439] on icon at bounding box center [717, 439] width 3 height 0
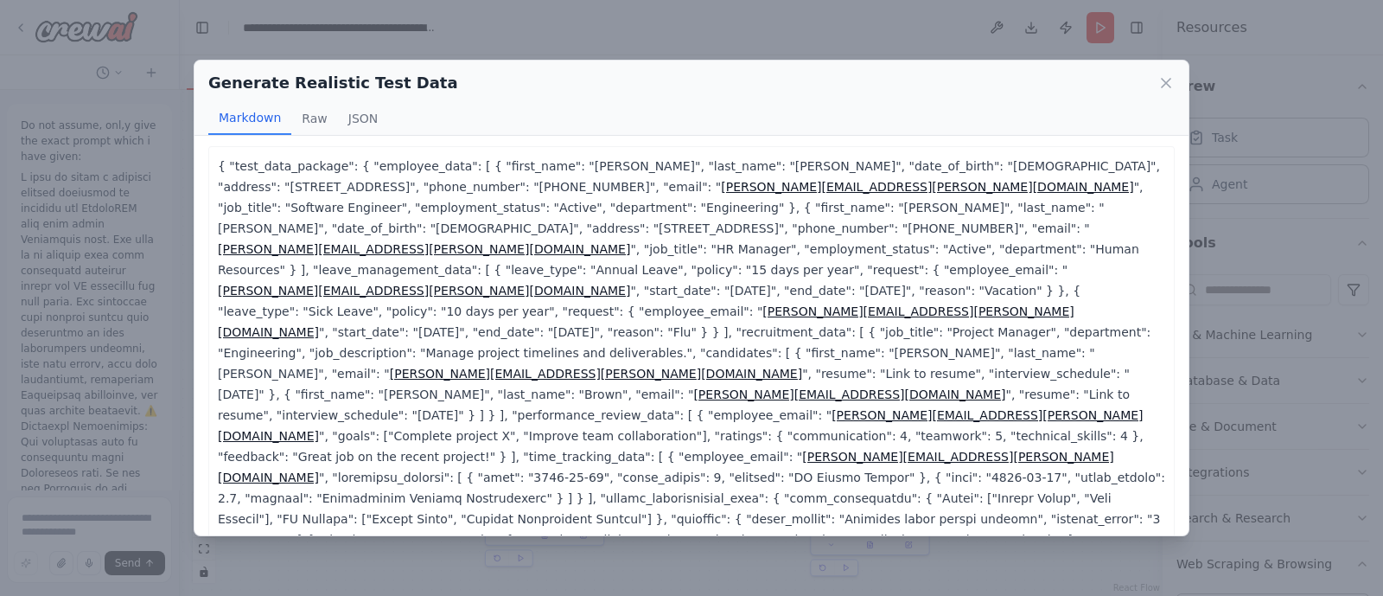
scroll to position [61, 0]
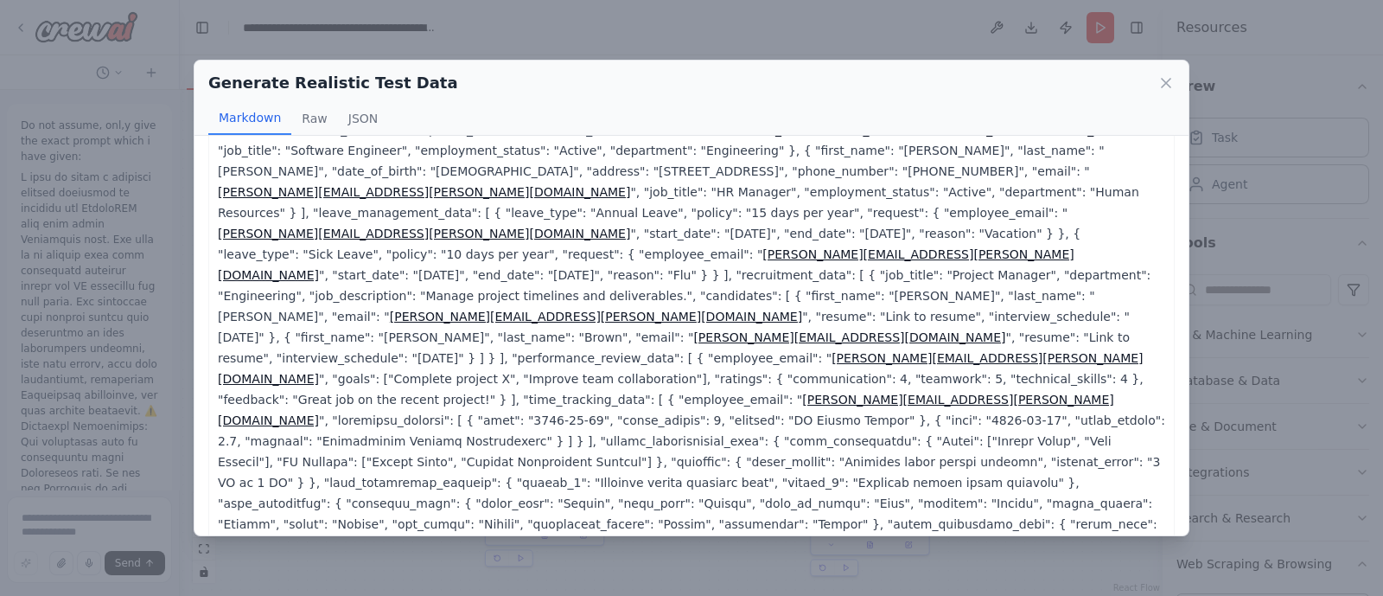
click at [1152, 88] on div "Generate Realistic Test Data" at bounding box center [691, 83] width 967 height 24
click at [1166, 83] on icon at bounding box center [1166, 83] width 9 height 9
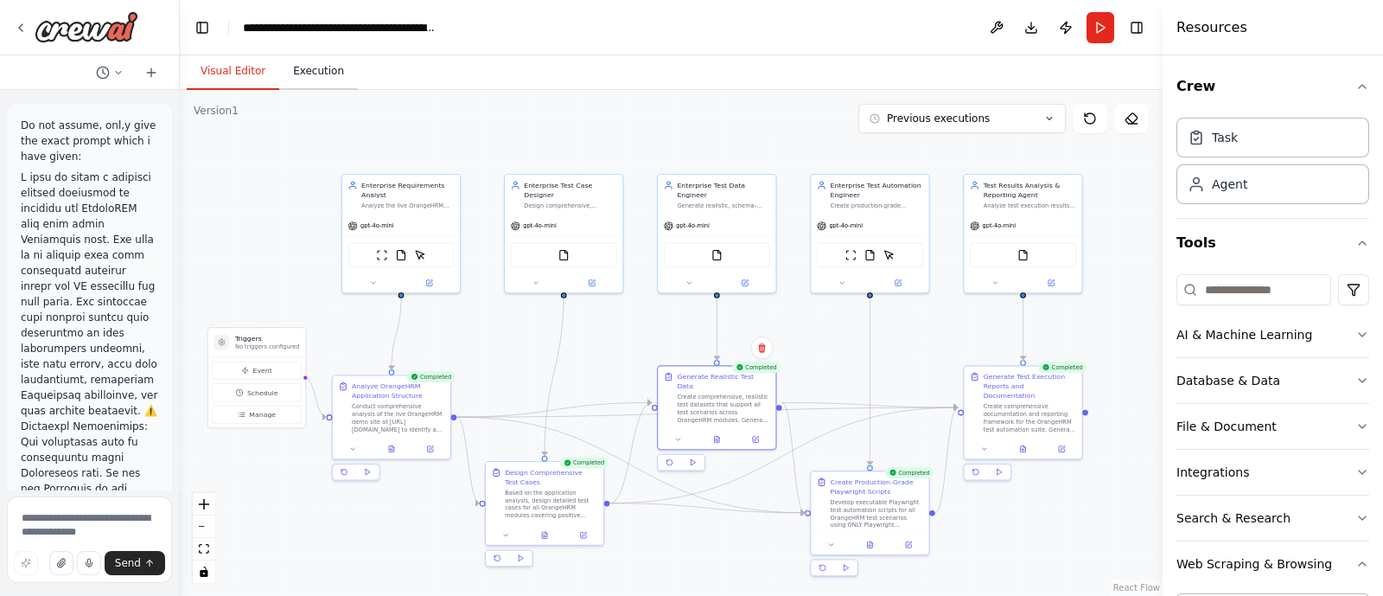
click at [302, 72] on button "Execution" at bounding box center [318, 72] width 79 height 36
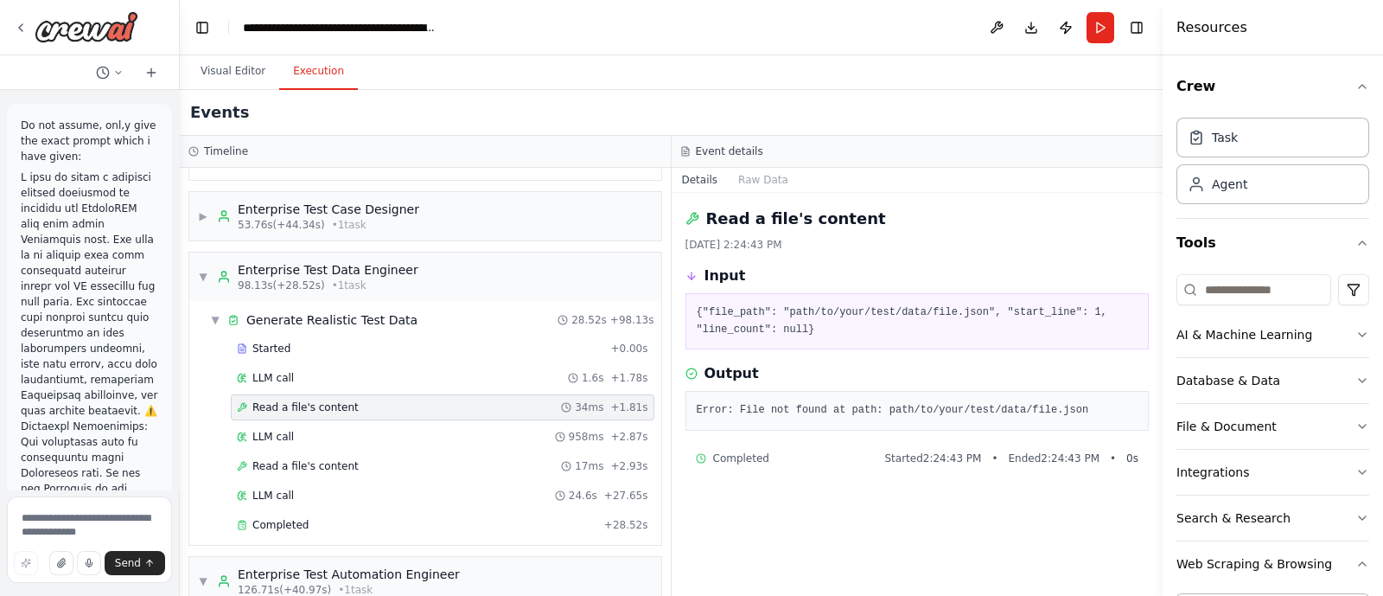
click at [292, 408] on div "Read a file's content 34ms + 1.81s" at bounding box center [443, 407] width 424 height 26
click at [294, 466] on div "Read a file's content 17ms + 2.93s" at bounding box center [443, 466] width 424 height 26
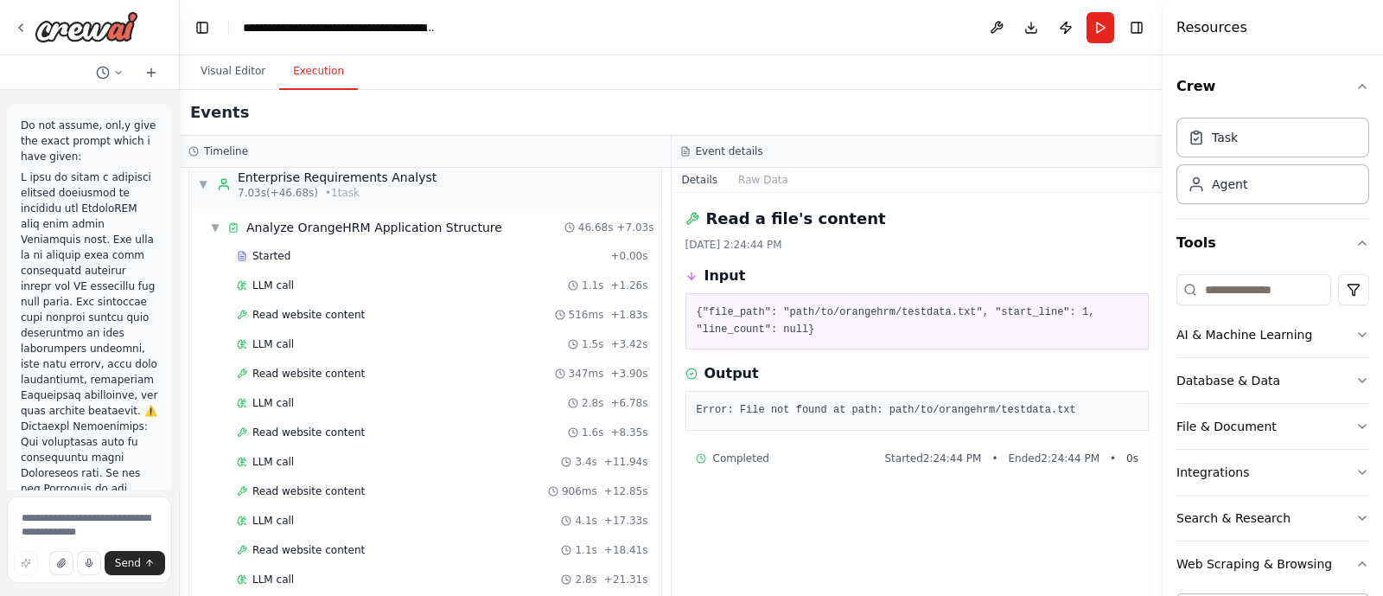
scroll to position [0, 0]
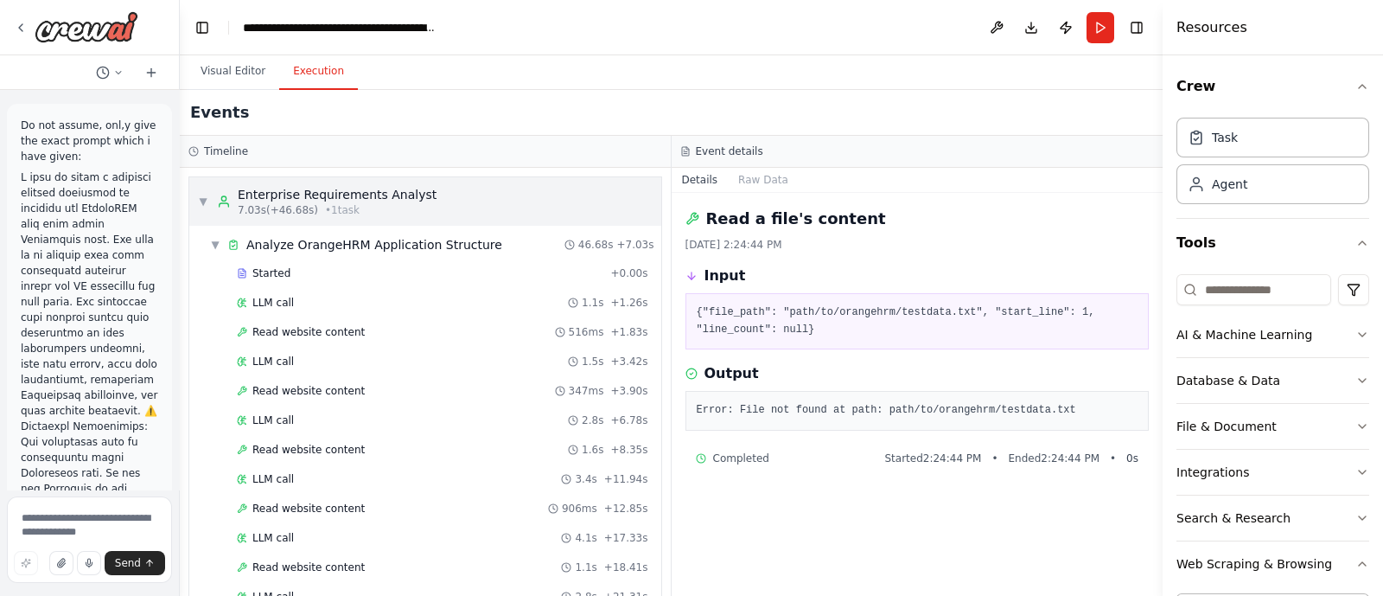
click at [208, 201] on span "▼" at bounding box center [203, 202] width 10 height 14
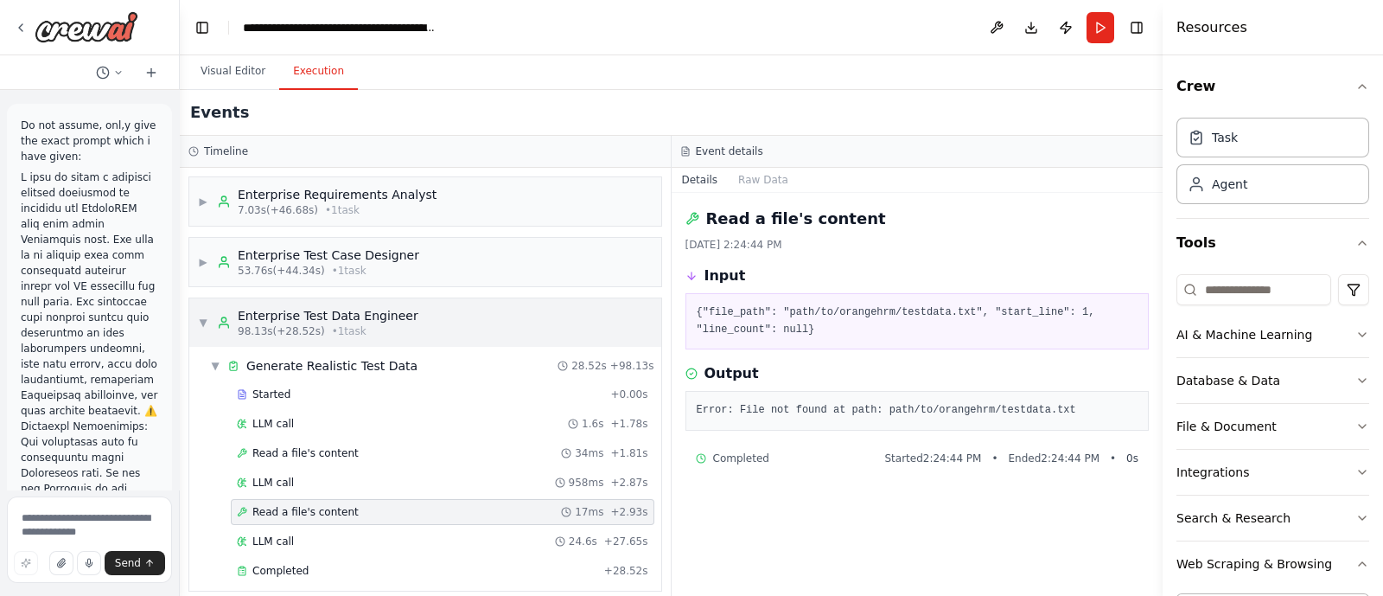
click at [204, 309] on div "▼ Enterprise Test Data Engineer 98.13s (+28.52s) • 1 task" at bounding box center [308, 322] width 220 height 31
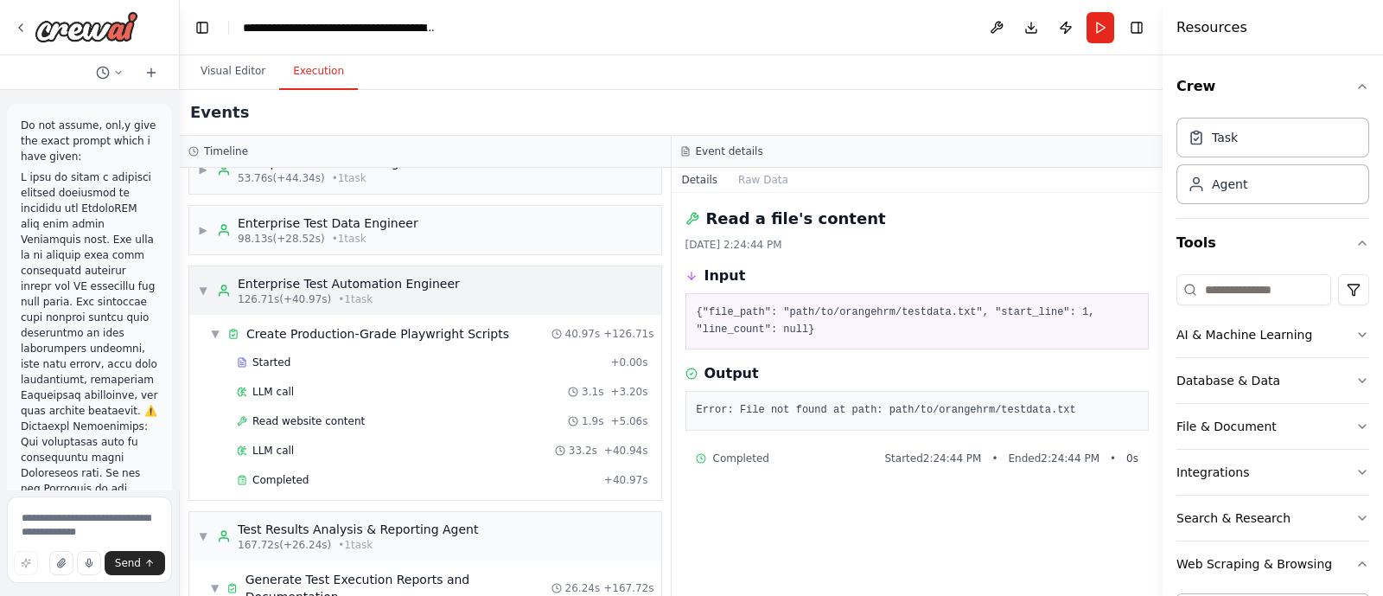
click at [200, 297] on div "▼ Enterprise Test Automation Engineer 126.71s (+40.97s) • 1 task" at bounding box center [329, 290] width 262 height 31
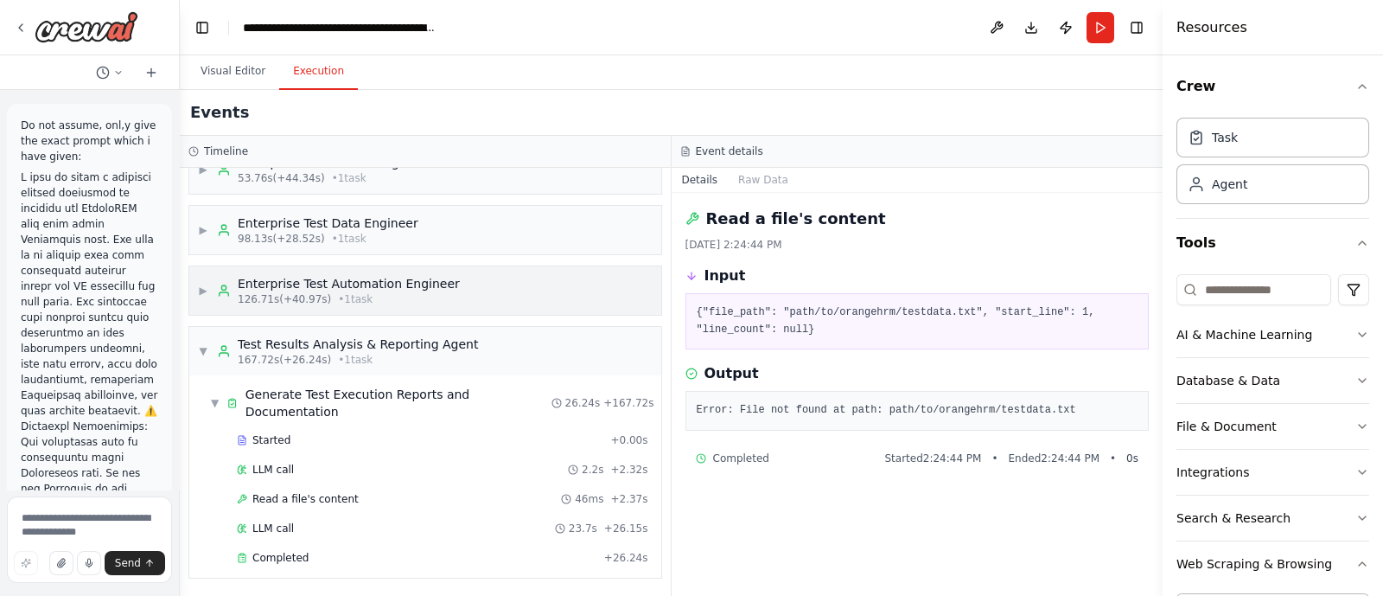
scroll to position [73, 0]
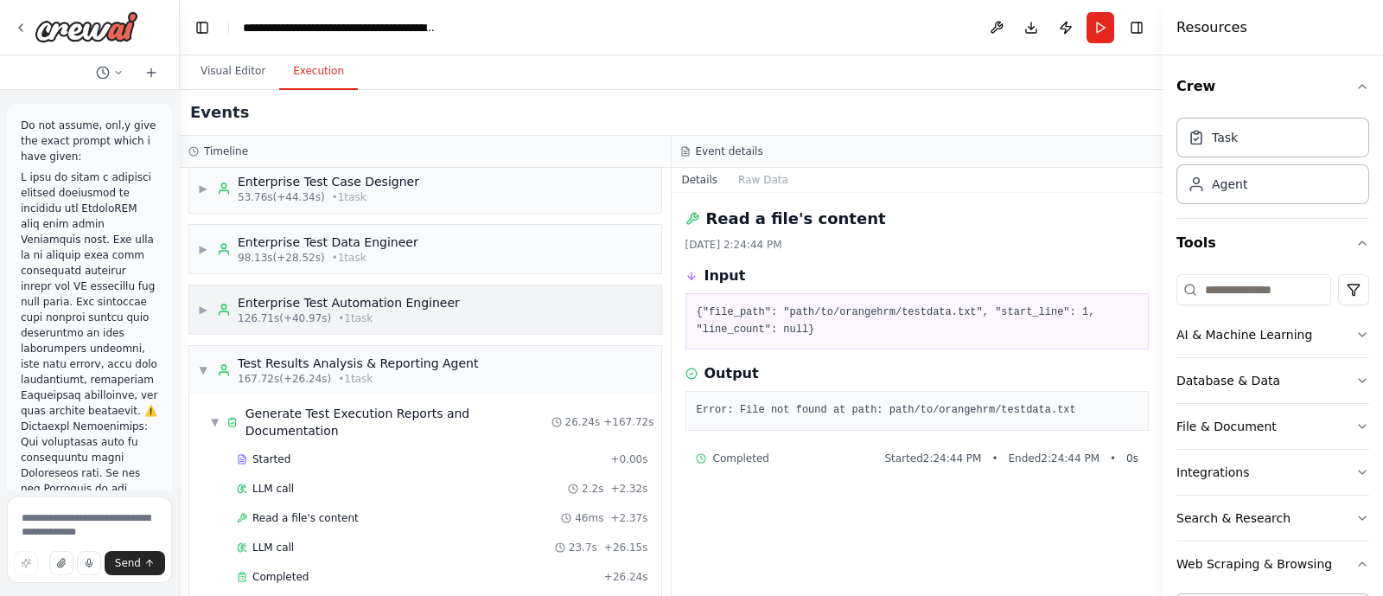
click at [200, 297] on div "▶ Enterprise Test Automation Engineer 126.71s (+40.97s) • 1 task" at bounding box center [329, 309] width 262 height 31
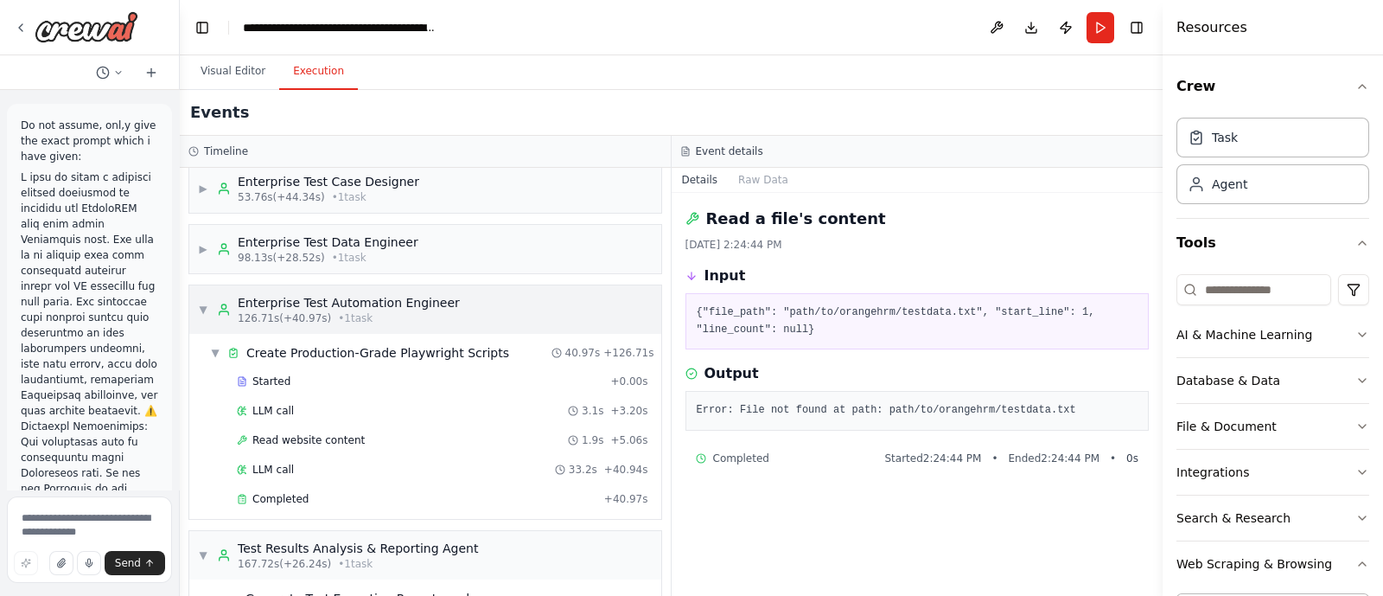
scroll to position [93, 0]
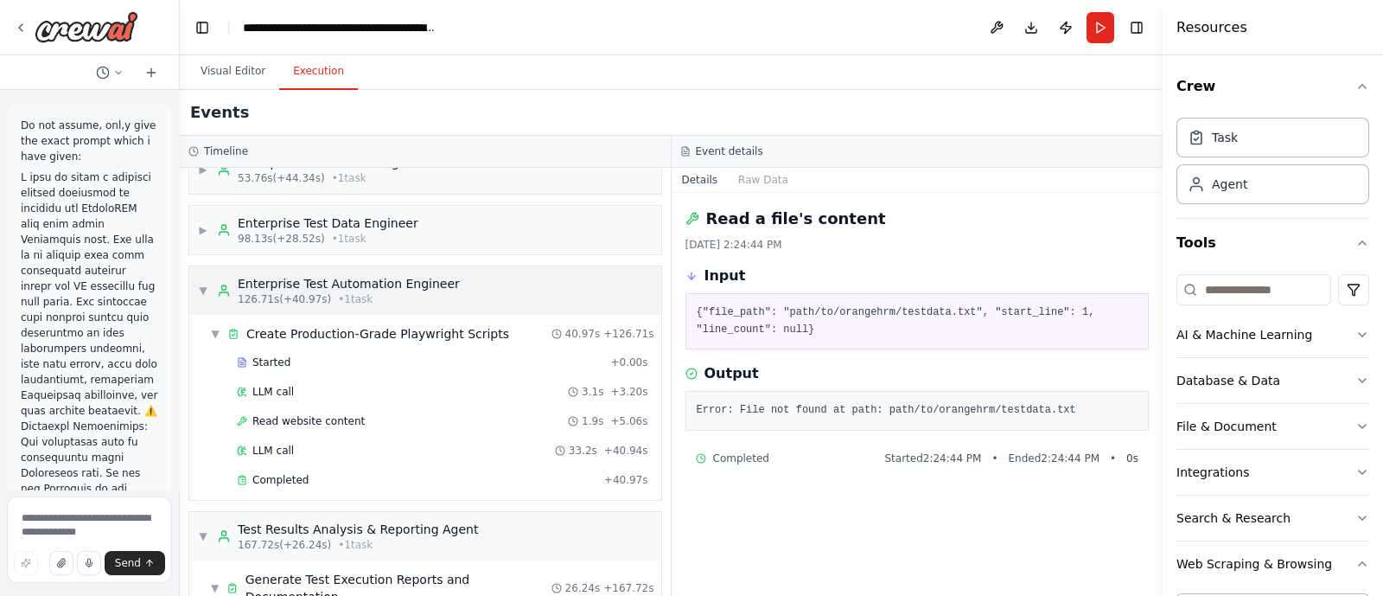
click at [200, 297] on div "▼ Enterprise Test Automation Engineer 126.71s (+40.97s) • 1 task" at bounding box center [329, 290] width 262 height 31
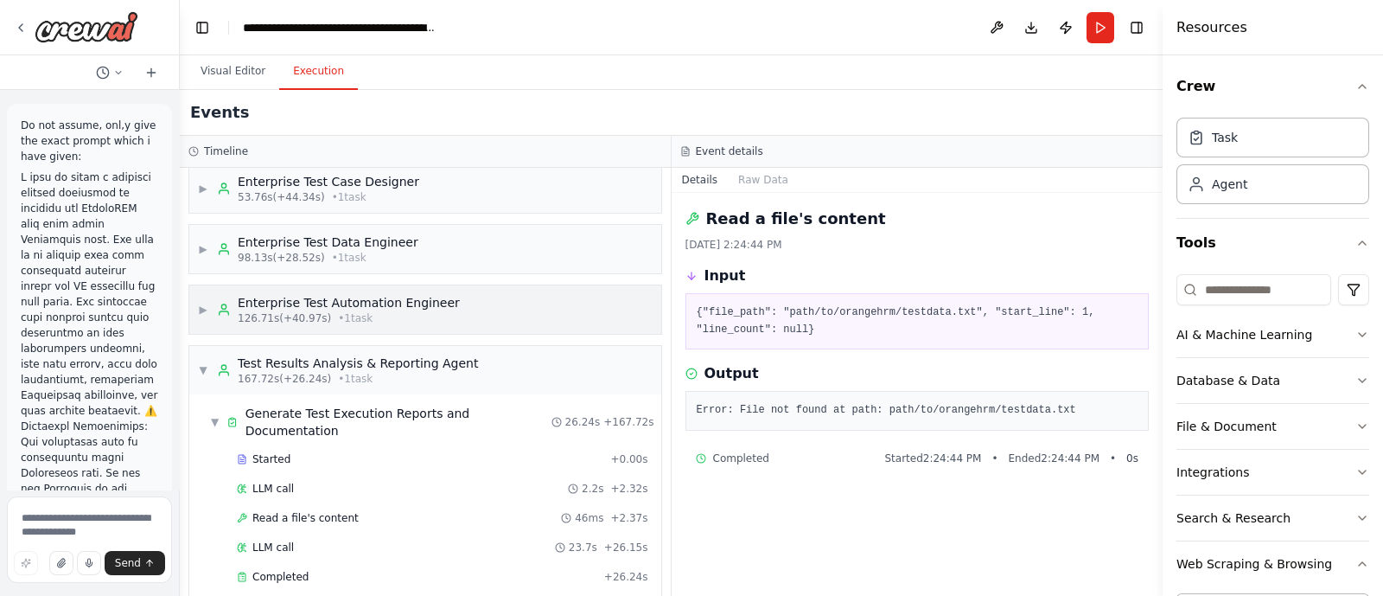
click at [200, 297] on div "▶ Enterprise Test Automation Engineer 126.71s (+40.97s) • 1 task" at bounding box center [329, 309] width 262 height 31
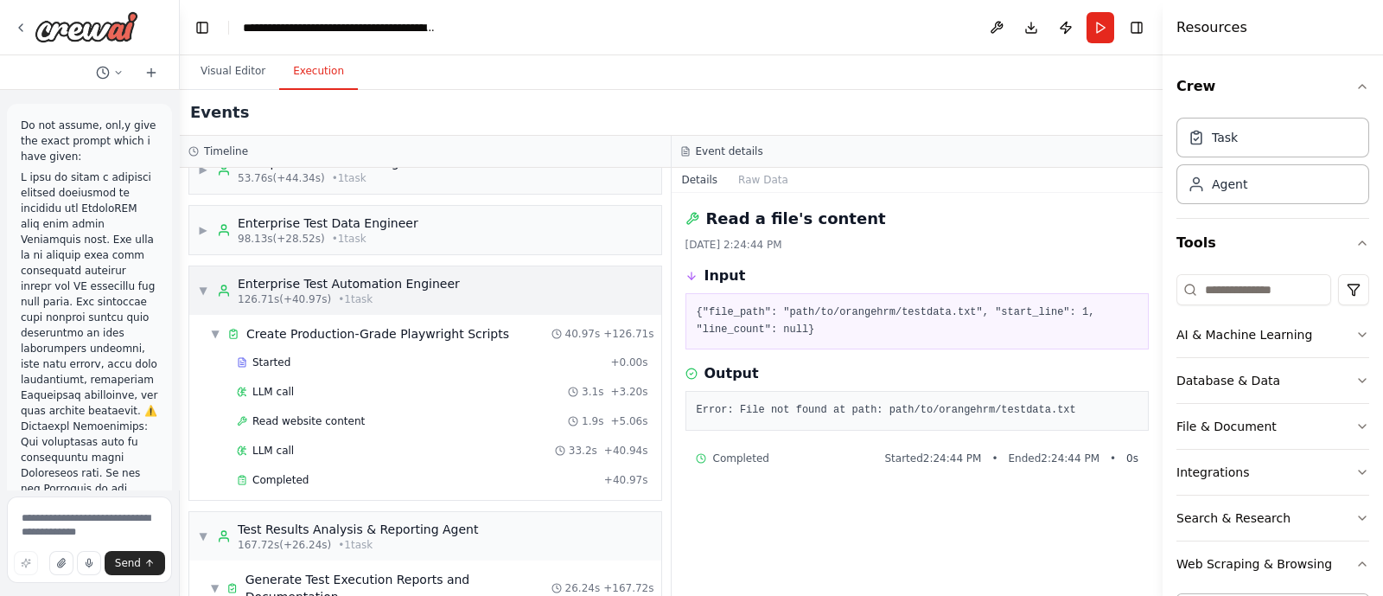
click at [200, 297] on div "▼ Enterprise Test Automation Engineer 126.71s (+40.97s) • 1 task" at bounding box center [329, 290] width 262 height 31
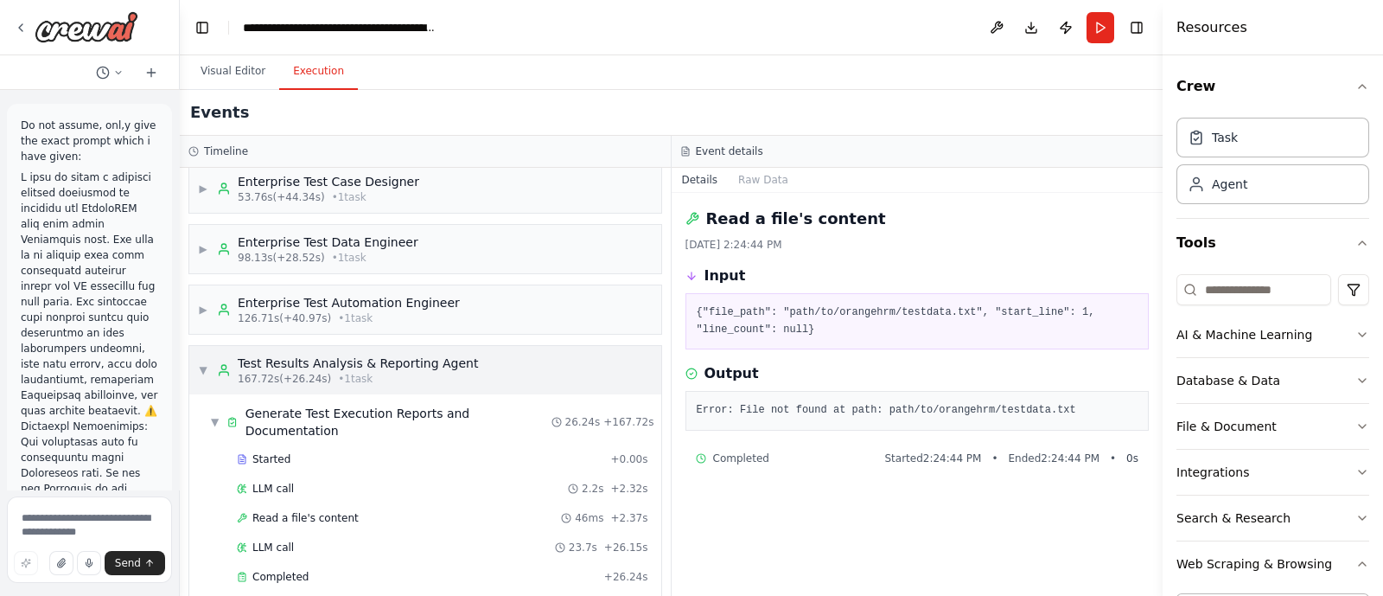
click at [206, 363] on span "▼" at bounding box center [203, 370] width 10 height 14
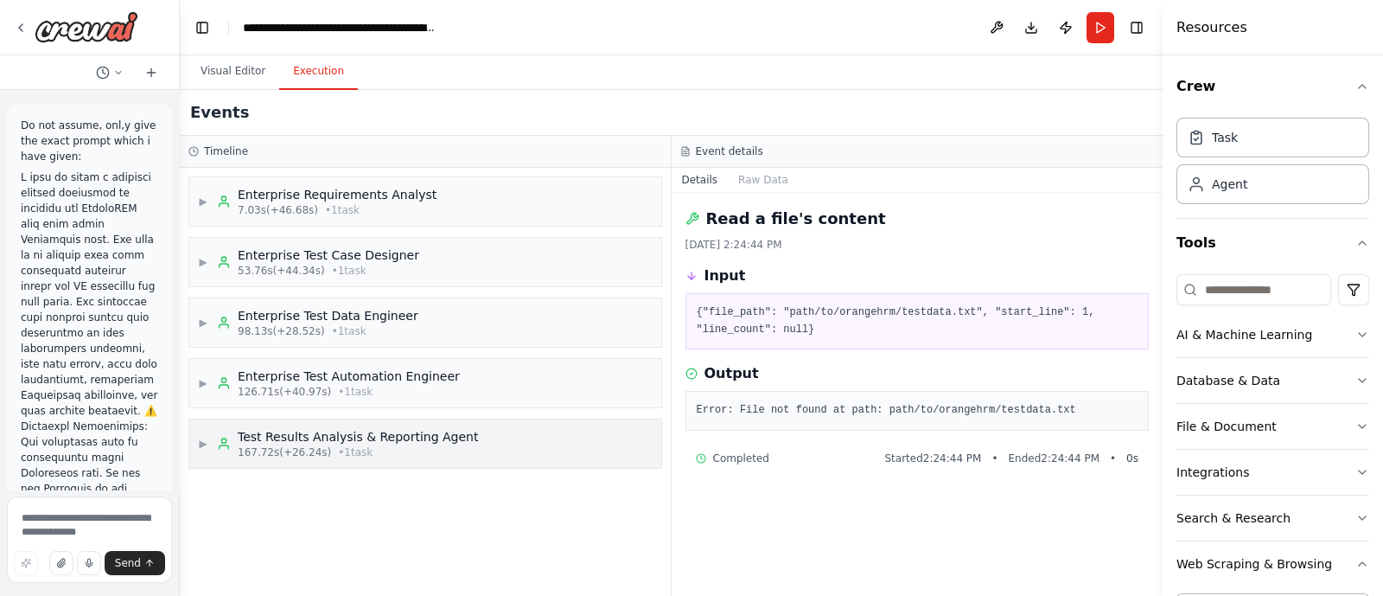
scroll to position [0, 0]
click at [419, 446] on div "167.72s (+26.24s) • 1 task" at bounding box center [358, 452] width 240 height 14
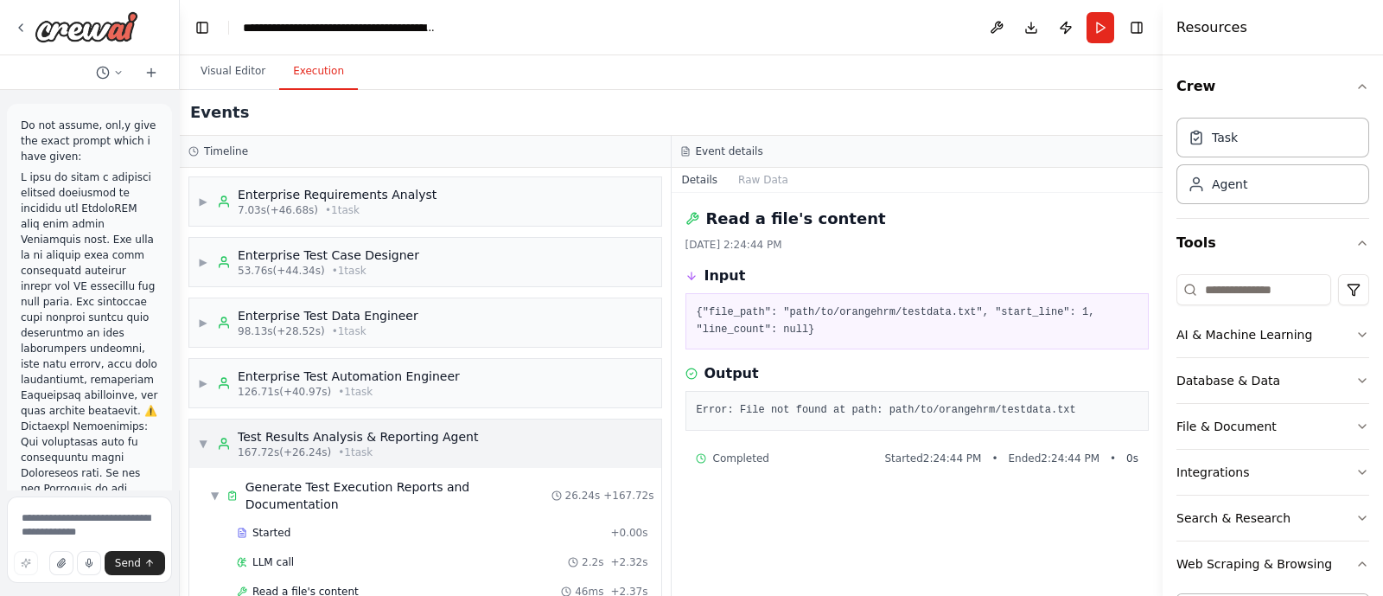
scroll to position [73, 0]
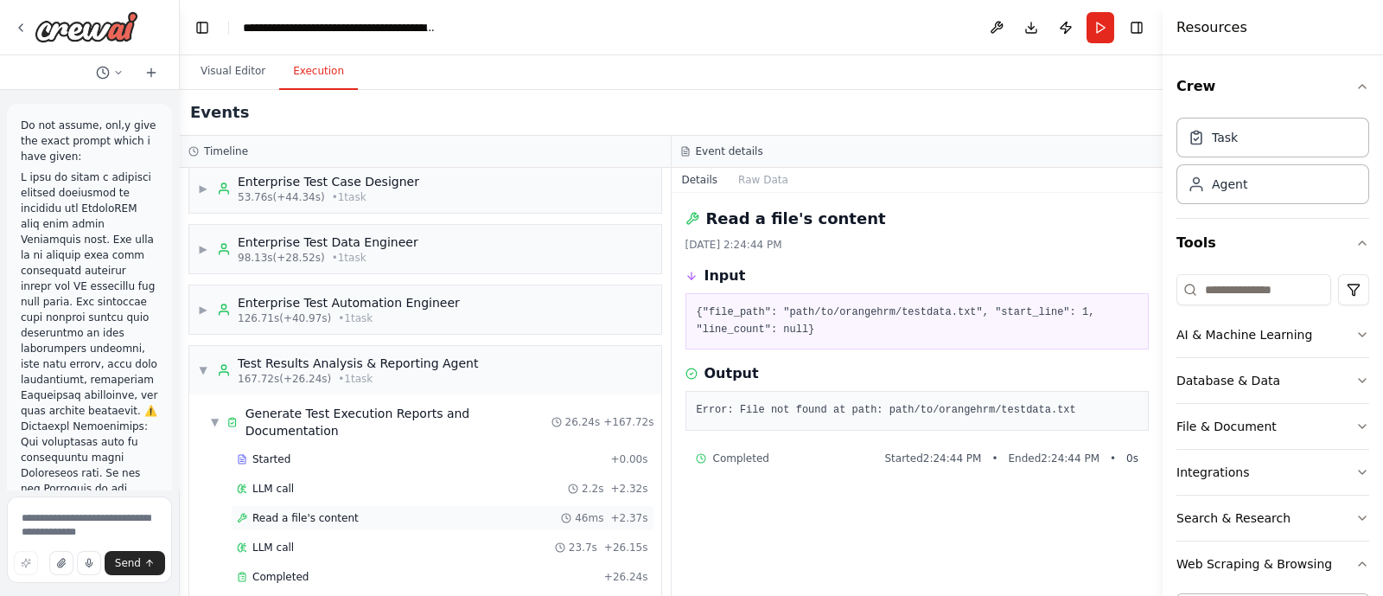
click at [376, 505] on div "Read a file's content 46ms + 2.37s" at bounding box center [443, 518] width 424 height 26
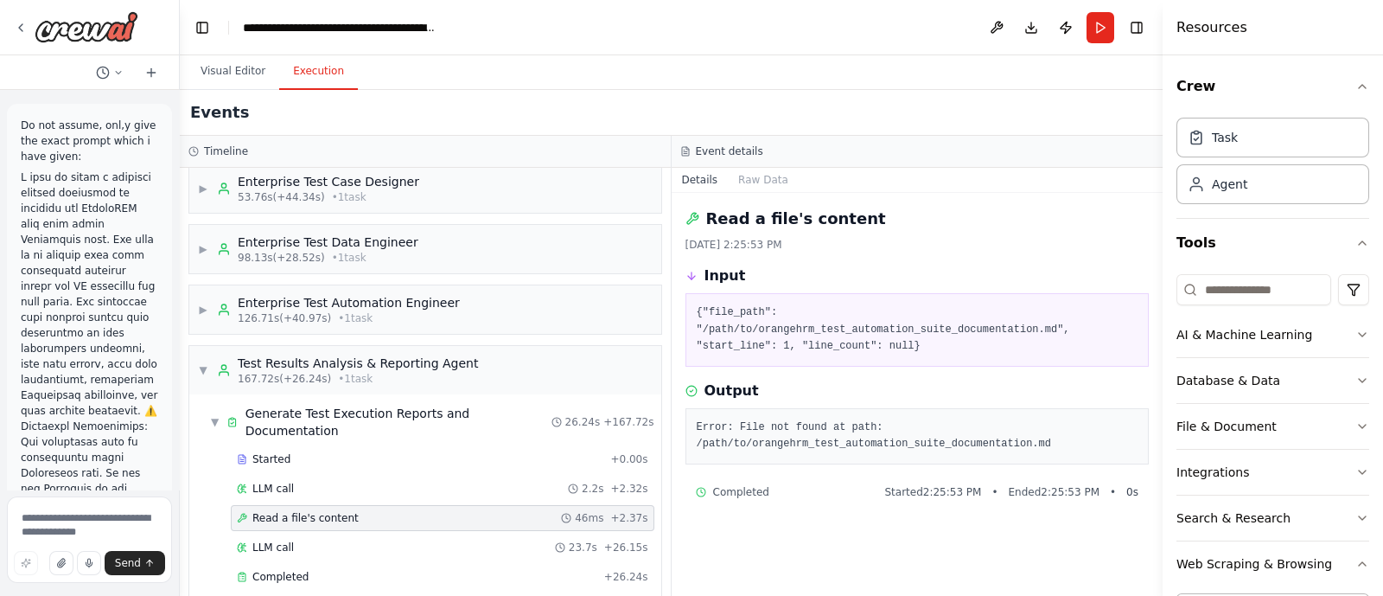
click at [376, 505] on div "Read a file's content 46ms + 2.37s" at bounding box center [443, 518] width 424 height 26
click at [444, 28] on icon "breadcrumb" at bounding box center [451, 28] width 14 height 14
click at [451, 28] on icon "breadcrumb" at bounding box center [450, 27] width 11 height 11
click at [328, 26] on div "**********" at bounding box center [340, 27] width 195 height 17
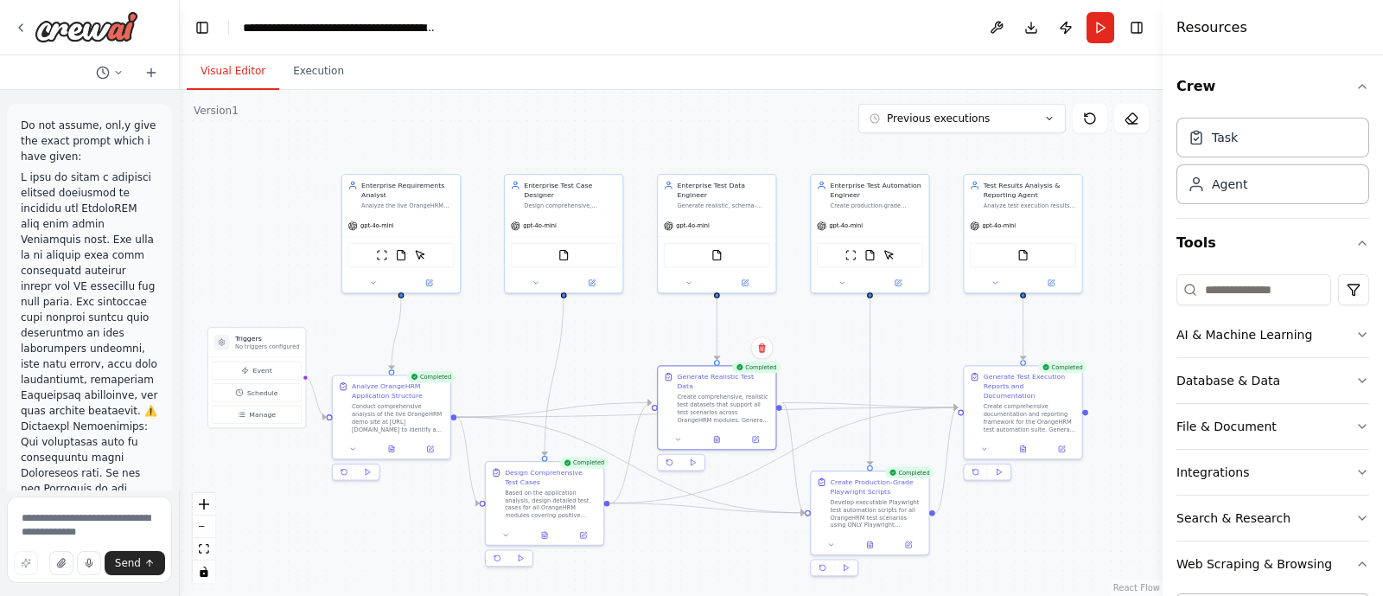
click at [208, 84] on button "Visual Editor" at bounding box center [233, 72] width 93 height 36
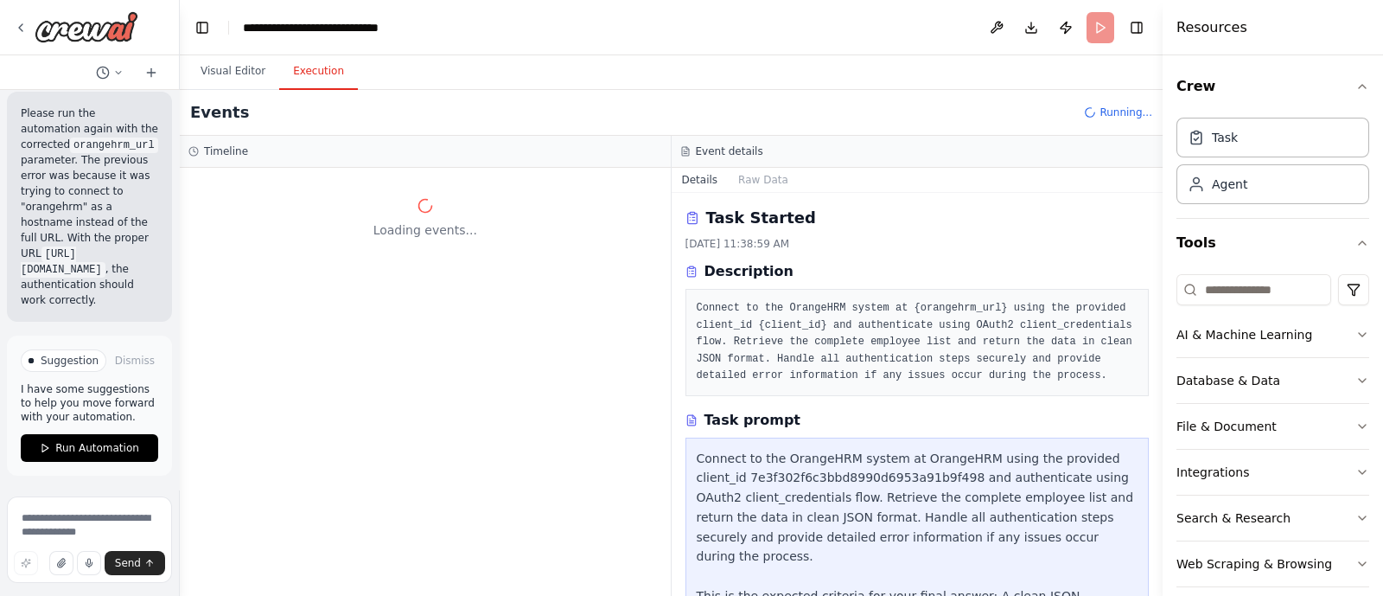
click at [437, 297] on div "Loading events..." at bounding box center [425, 382] width 491 height 428
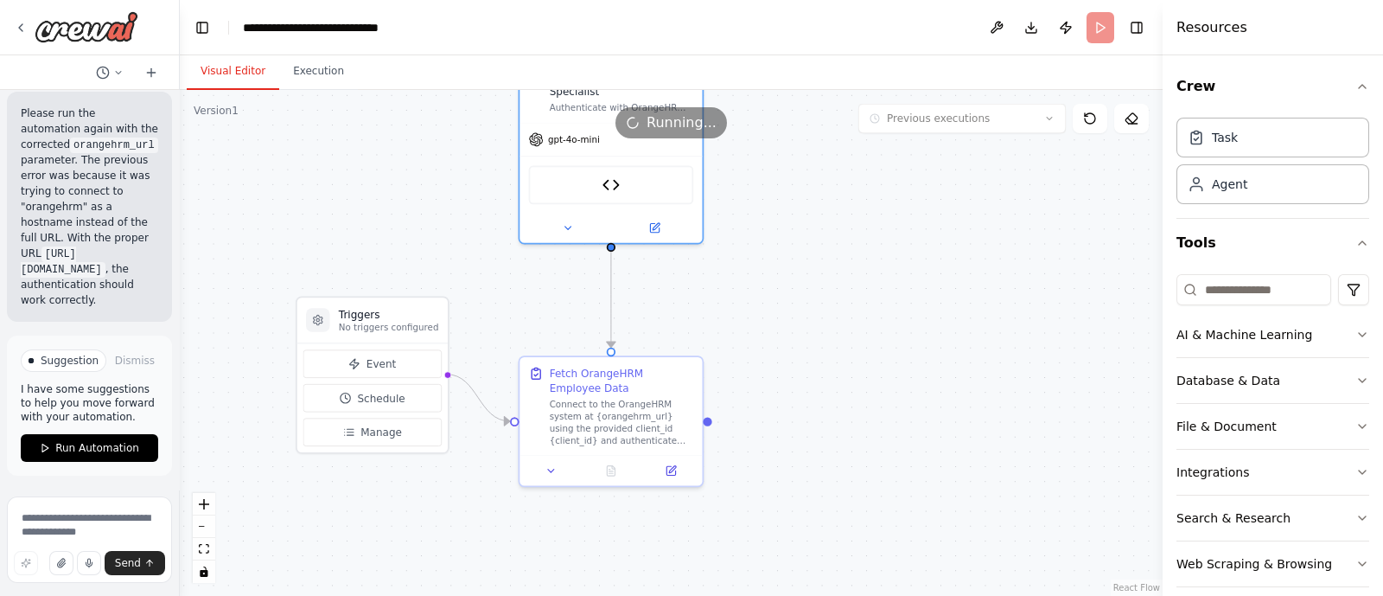
click at [227, 80] on button "Visual Editor" at bounding box center [233, 72] width 93 height 36
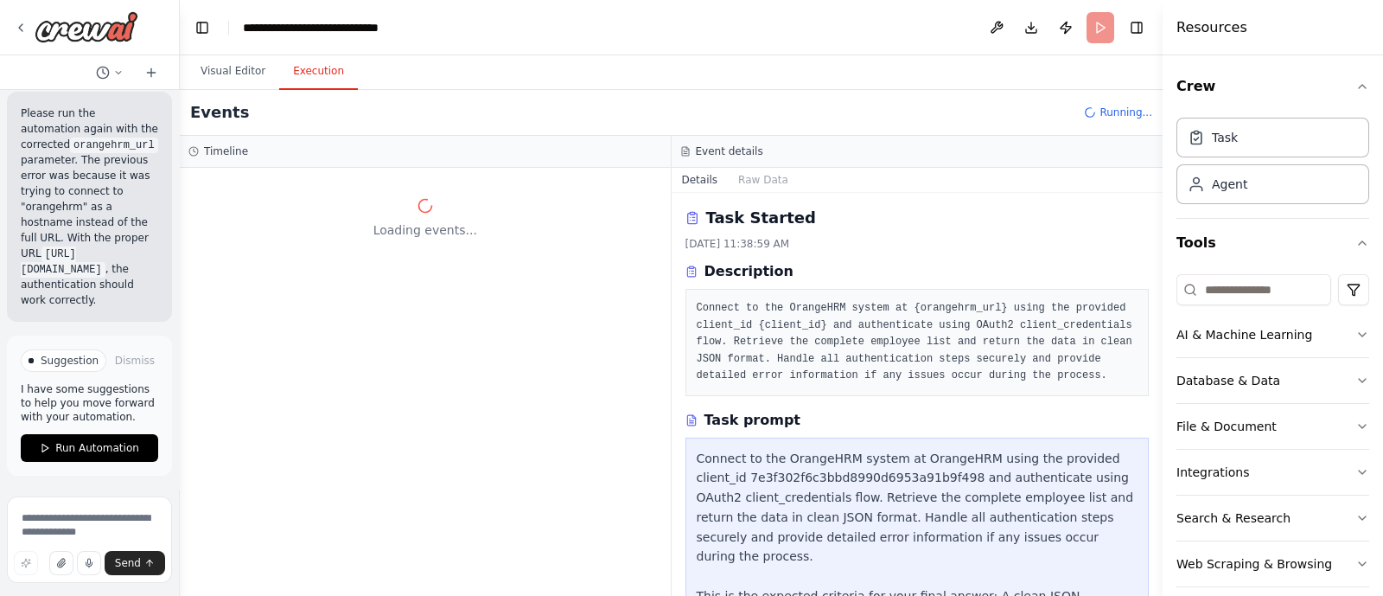
click at [301, 64] on button "Execution" at bounding box center [318, 72] width 79 height 36
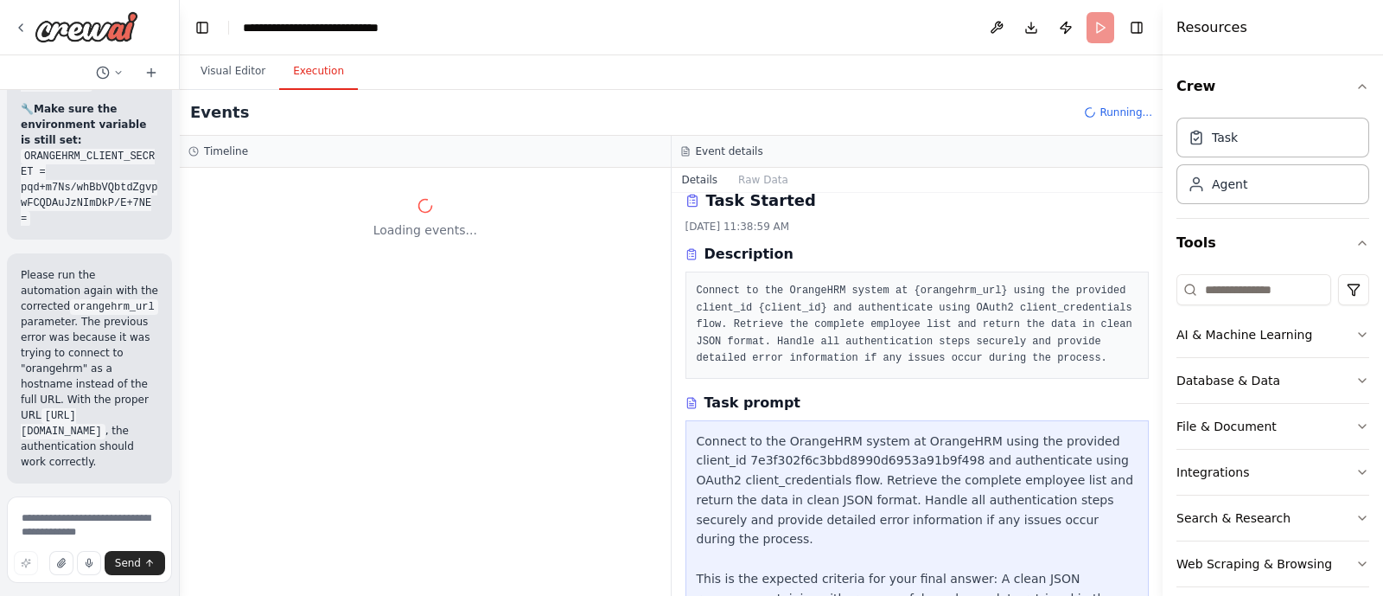
scroll to position [9317, 0]
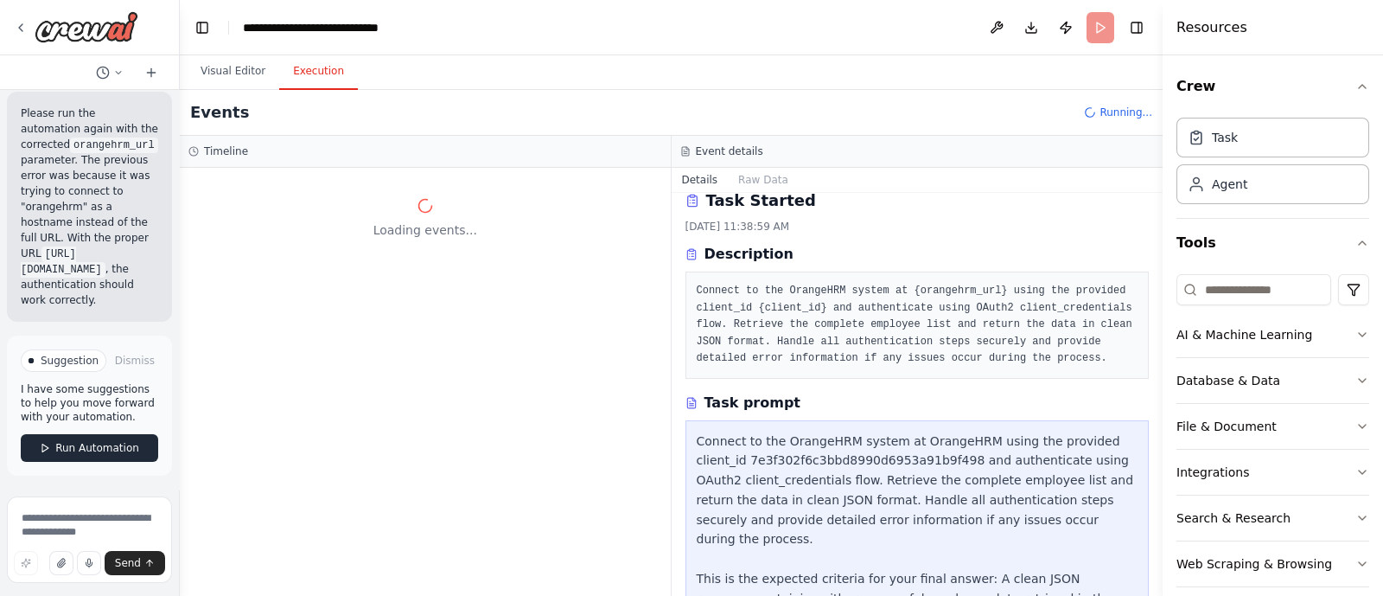
click at [108, 442] on span "Run Automation" at bounding box center [97, 448] width 84 height 14
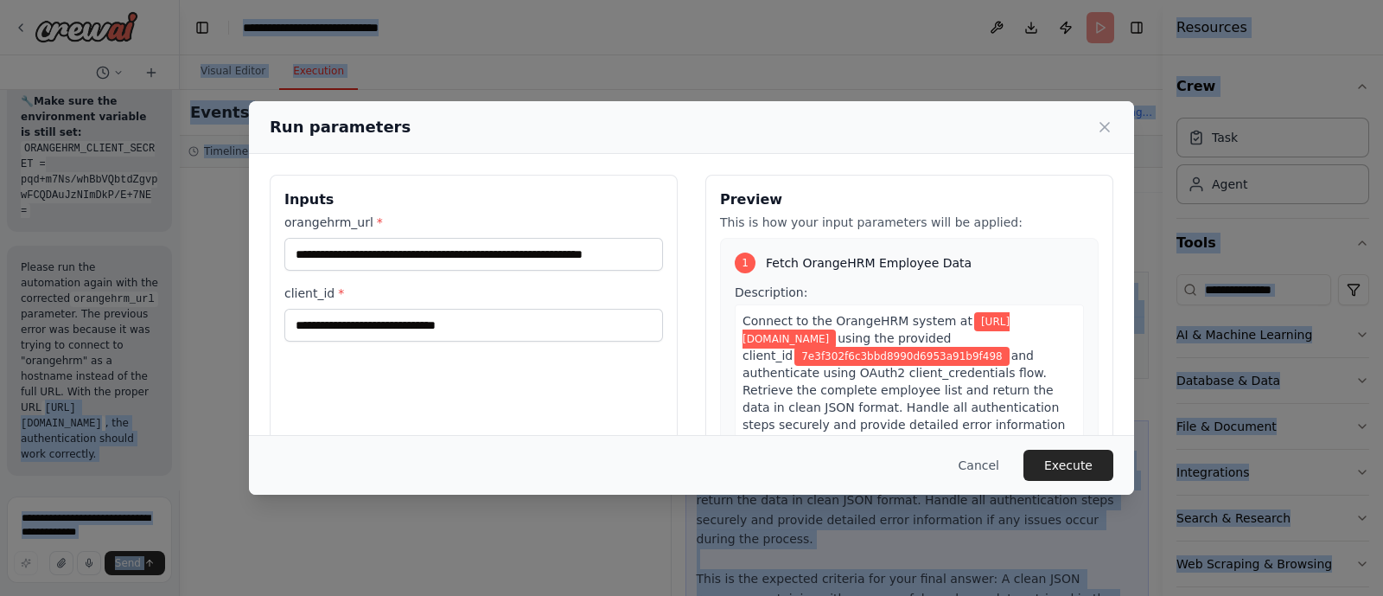
drag, startPoint x: 24, startPoint y: 412, endPoint x: 131, endPoint y: 426, distance: 107.4
click at [131, 426] on body "Hello! I'm the CrewAI assistant. What kind of automation do you want to build? …" at bounding box center [691, 298] width 1383 height 596
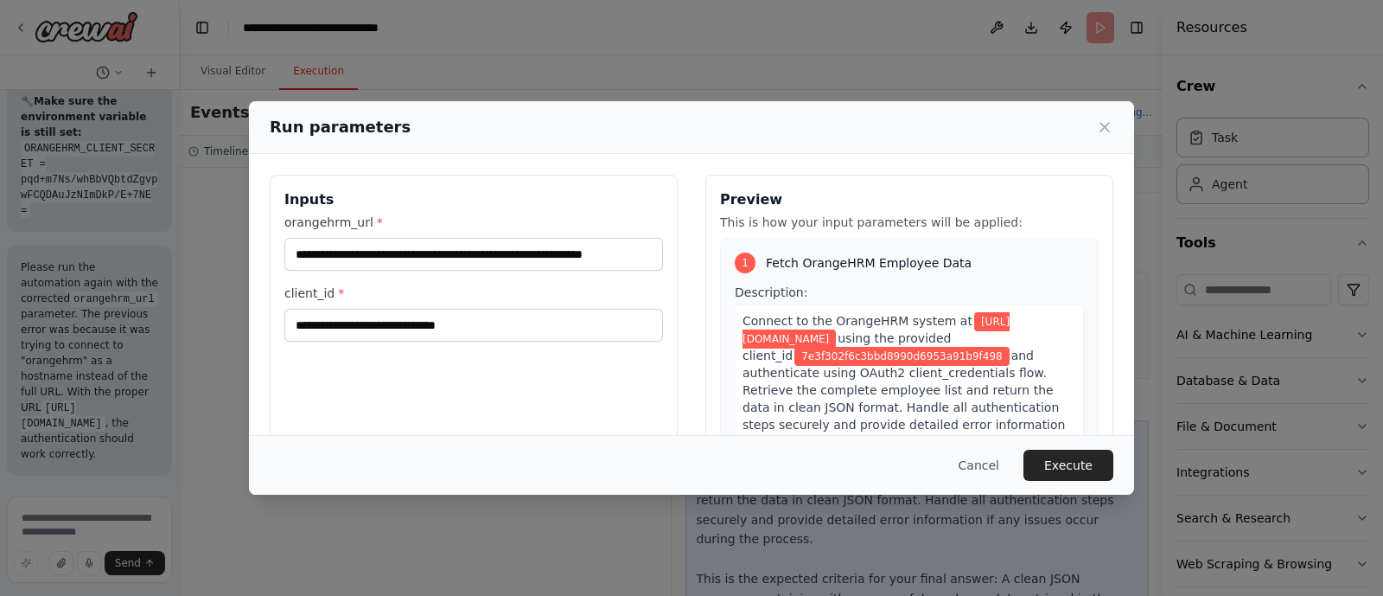
click at [131, 426] on div "**********" at bounding box center [691, 298] width 1383 height 596
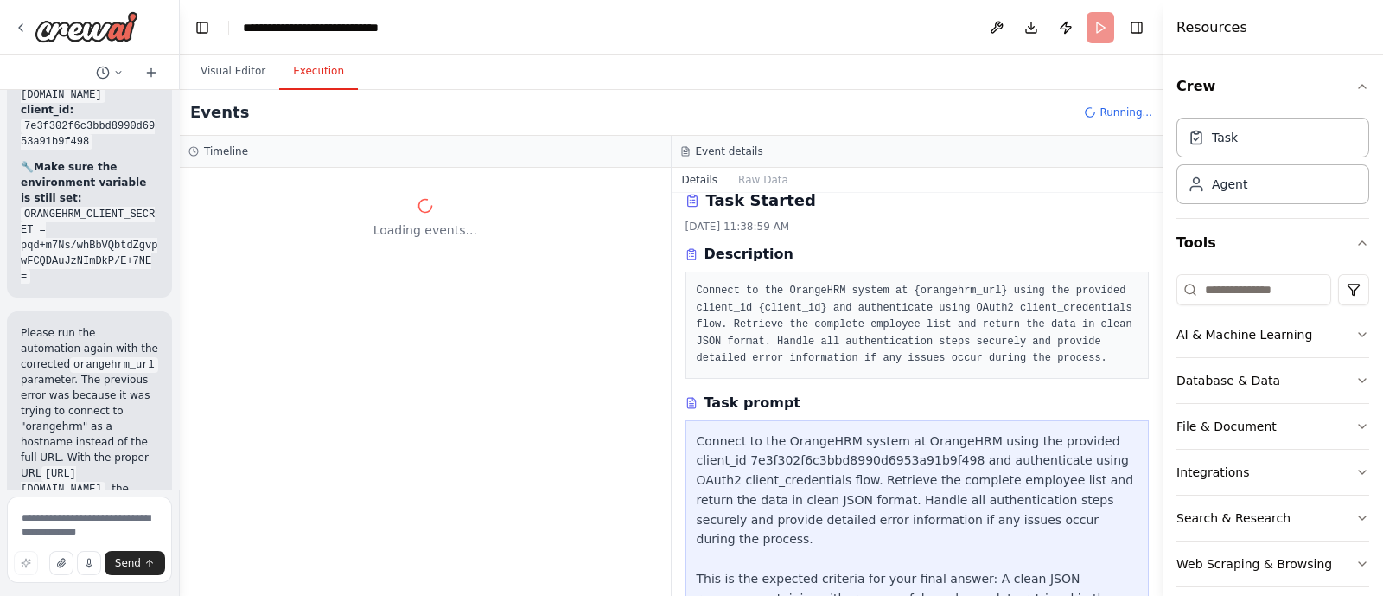
scroll to position [9164, 0]
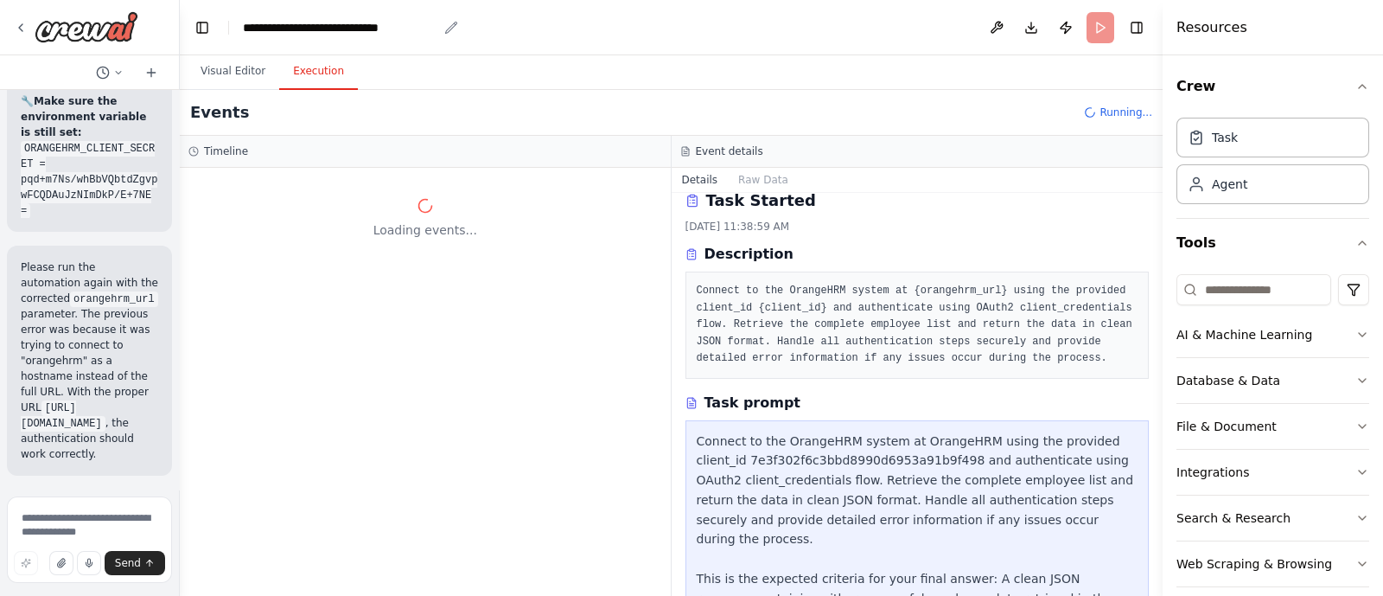
click at [413, 31] on div "**********" at bounding box center [340, 27] width 195 height 17
click at [445, 23] on header "**********" at bounding box center [671, 27] width 983 height 55
click at [422, 26] on div "**********" at bounding box center [340, 27] width 195 height 17
drag, startPoint x: 318, startPoint y: 27, endPoint x: 493, endPoint y: 17, distance: 174.9
click at [493, 17] on header "**********" at bounding box center [671, 27] width 983 height 55
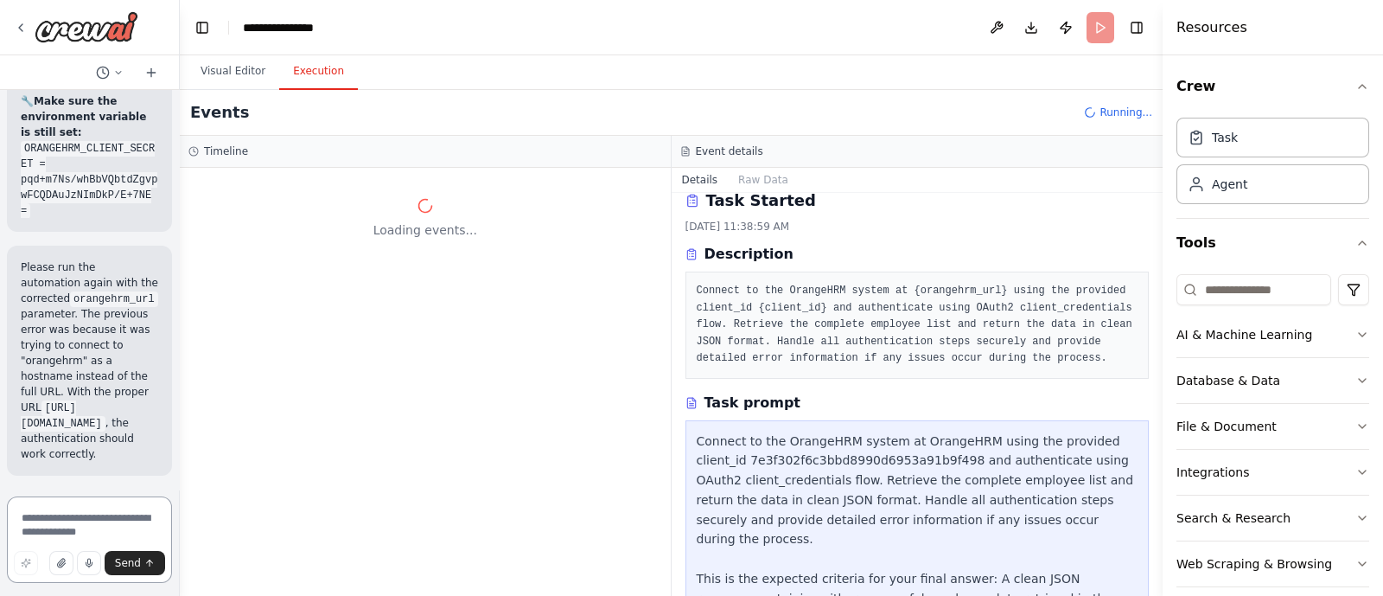
click at [90, 522] on textarea at bounding box center [89, 539] width 165 height 86
type textarea "**********"
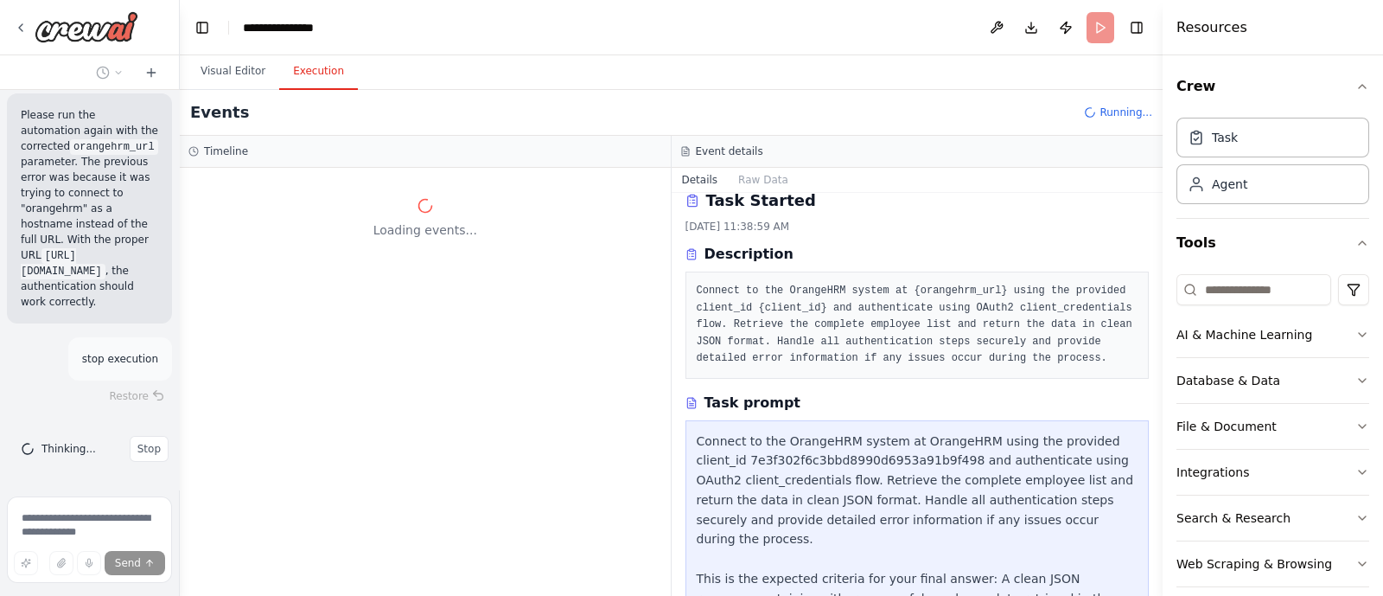
scroll to position [9315, 0]
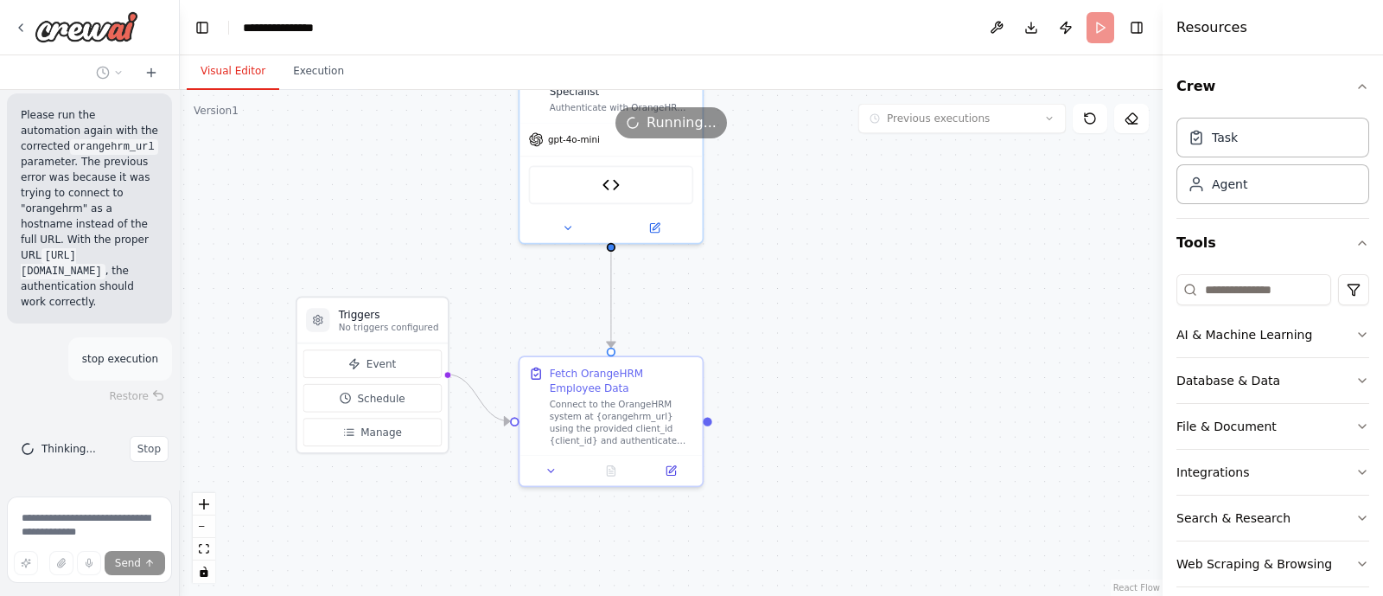
click at [255, 59] on button "Visual Editor" at bounding box center [233, 72] width 93 height 36
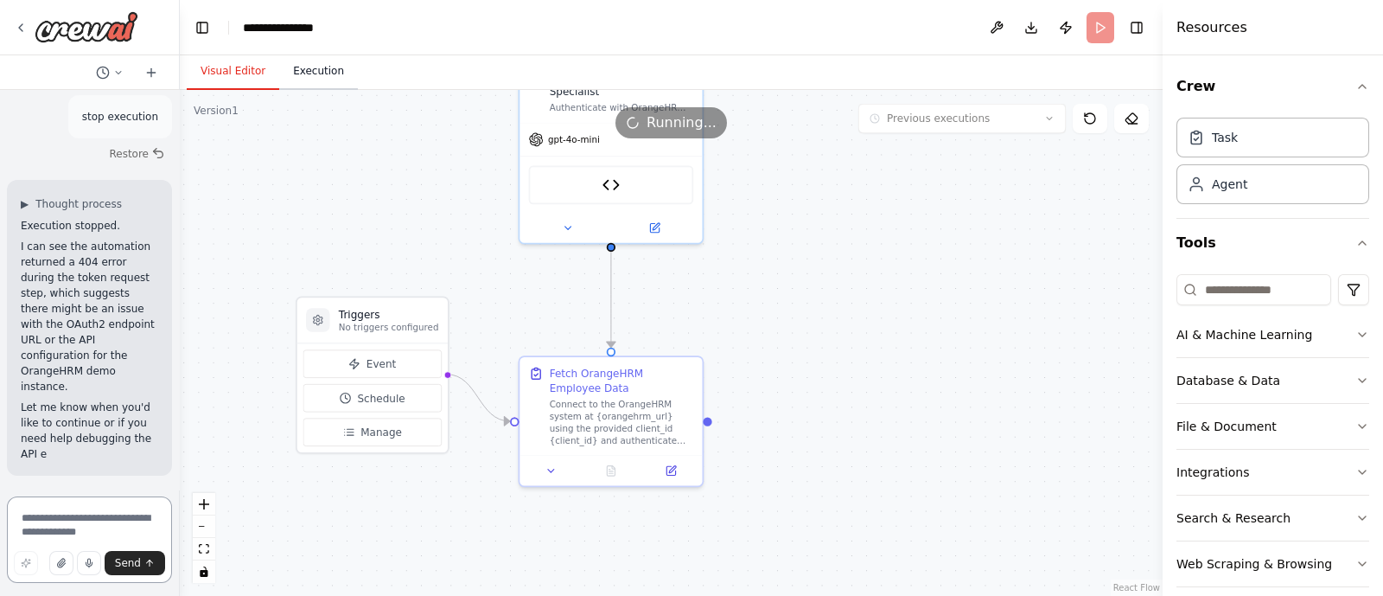
scroll to position [9542, 0]
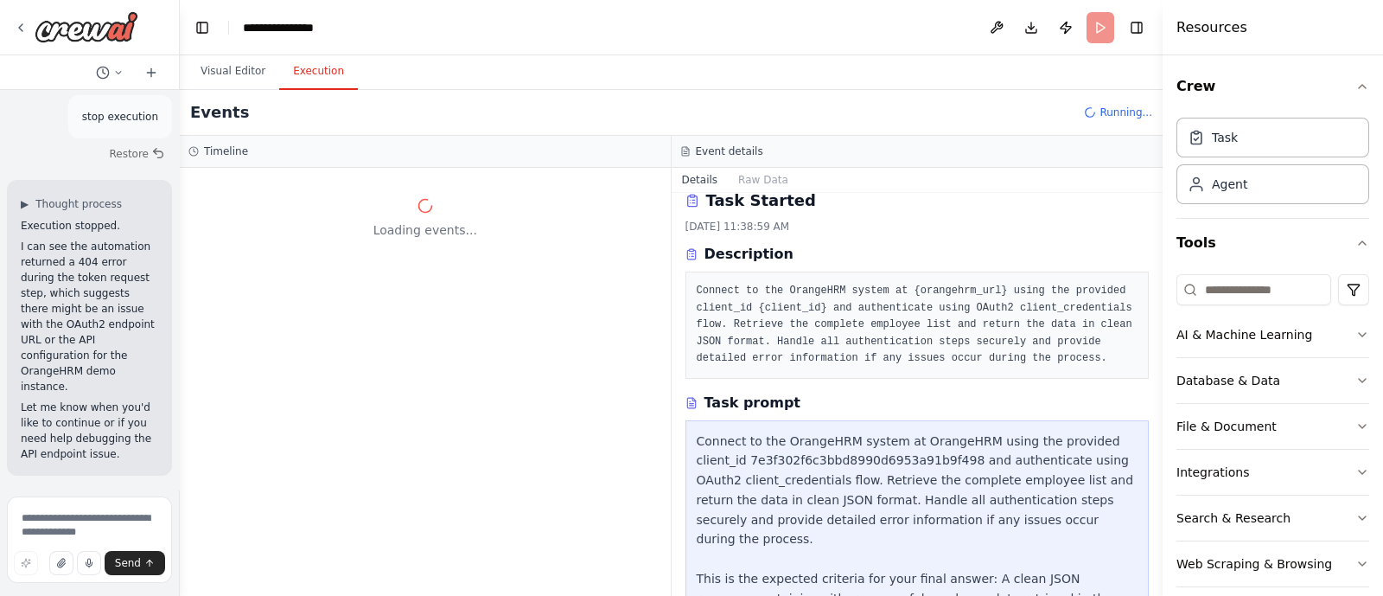
click at [322, 61] on button "Execution" at bounding box center [318, 72] width 79 height 36
click at [226, 75] on button "Visual Editor" at bounding box center [233, 72] width 93 height 36
click at [311, 73] on button "Execution" at bounding box center [318, 72] width 79 height 36
click at [73, 40] on img at bounding box center [87, 26] width 104 height 31
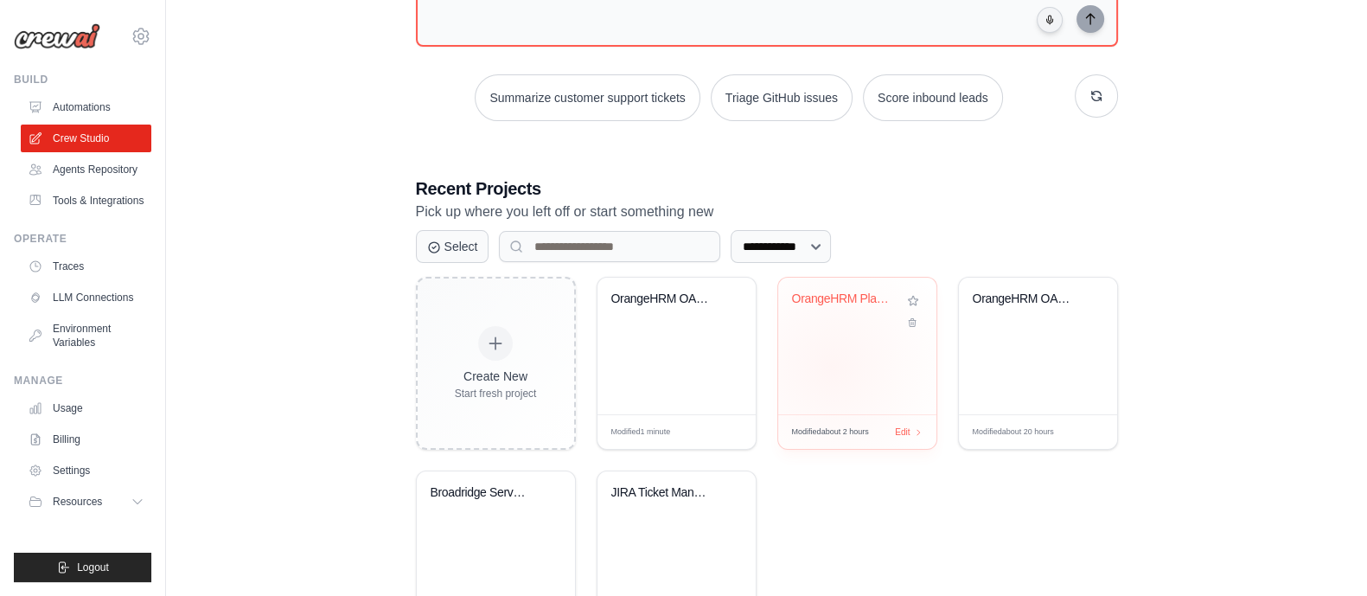
scroll to position [204, 0]
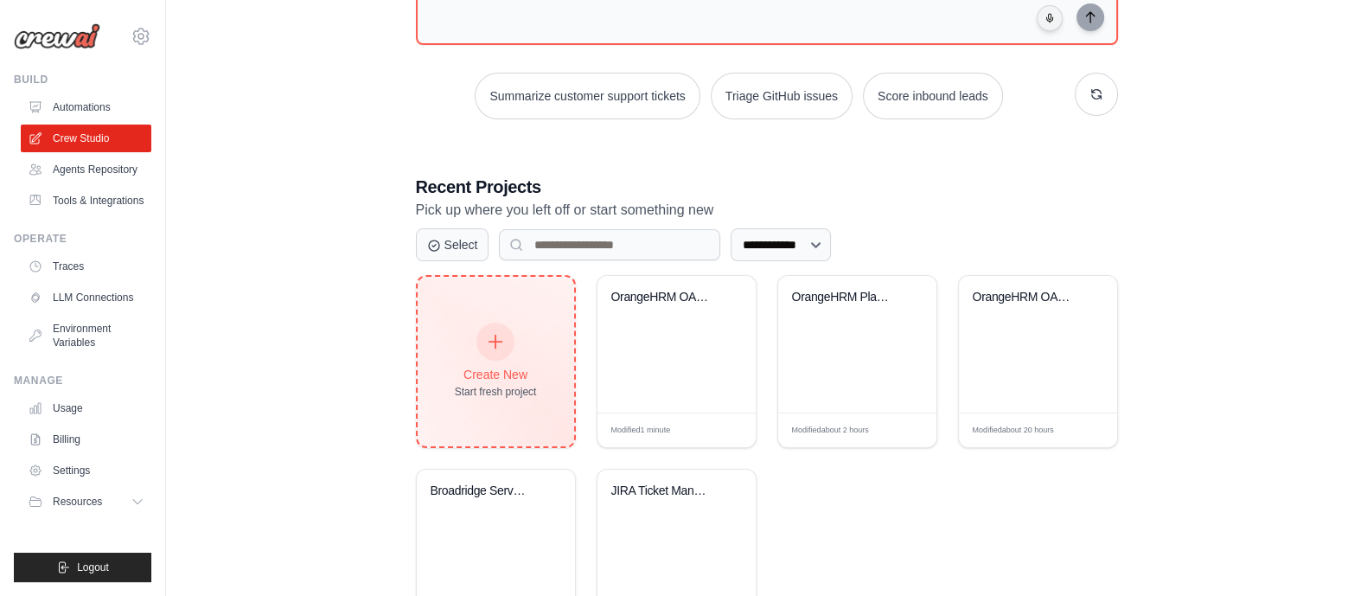
click at [471, 350] on div "Create New Start fresh project" at bounding box center [496, 361] width 82 height 74
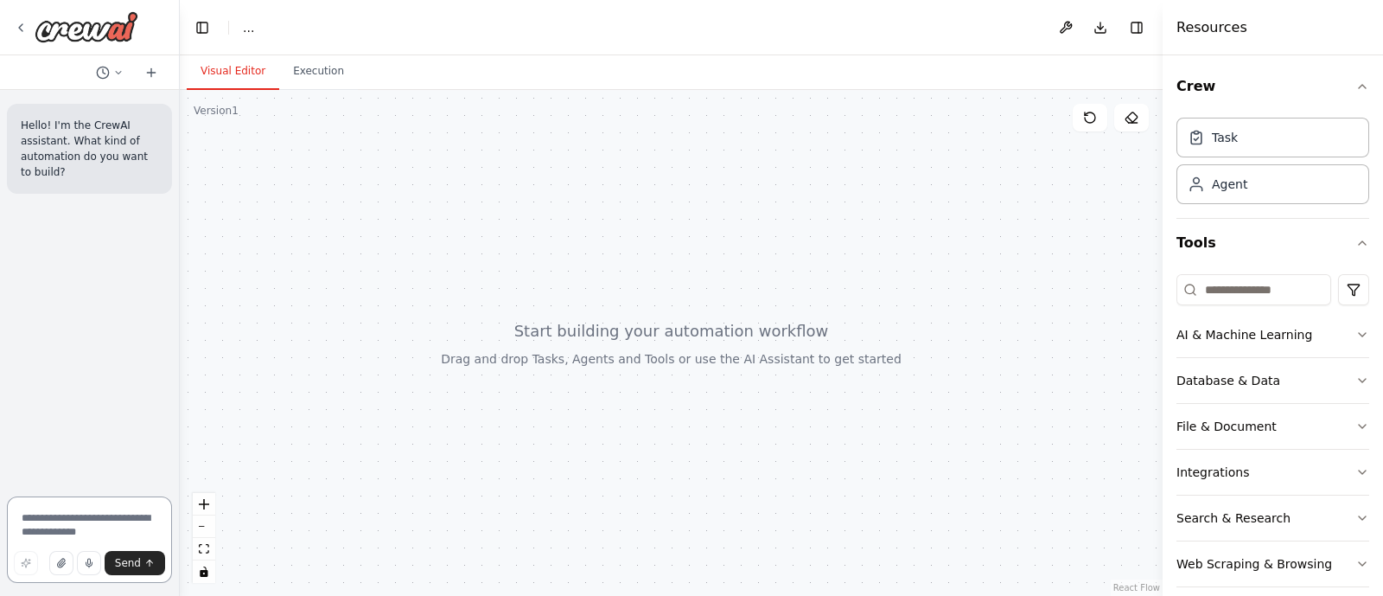
click at [65, 513] on textarea at bounding box center [89, 539] width 165 height 86
paste textarea "**********"
type textarea "**********"
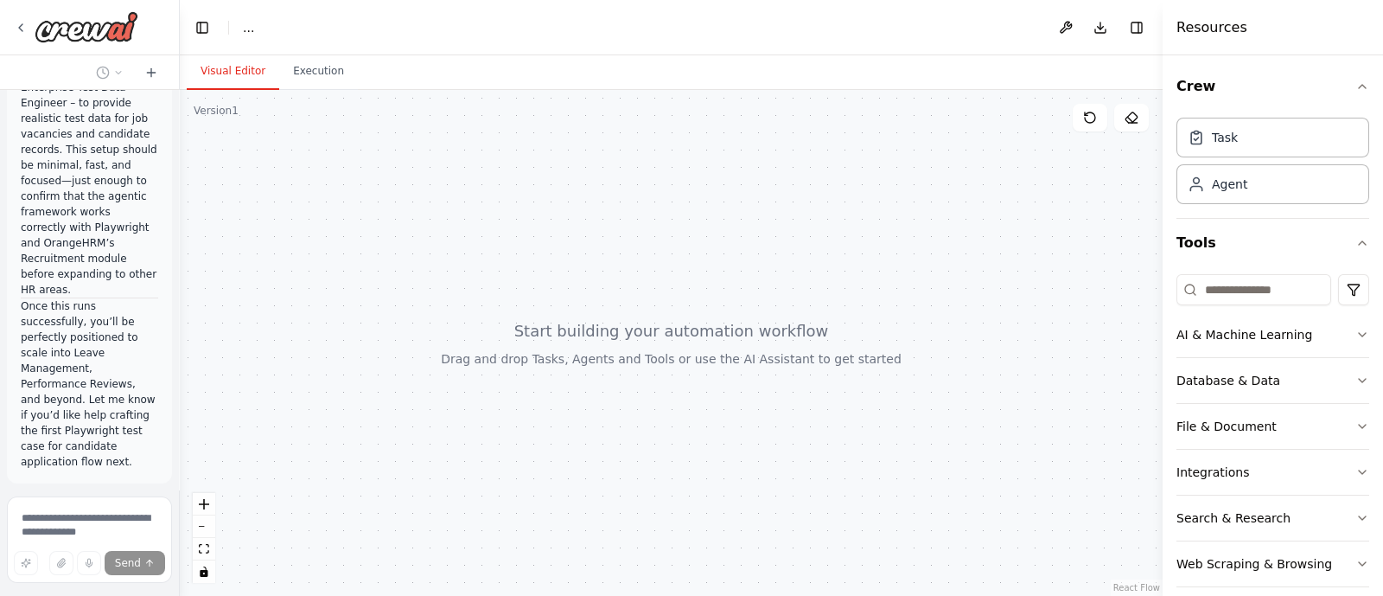
scroll to position [1166, 0]
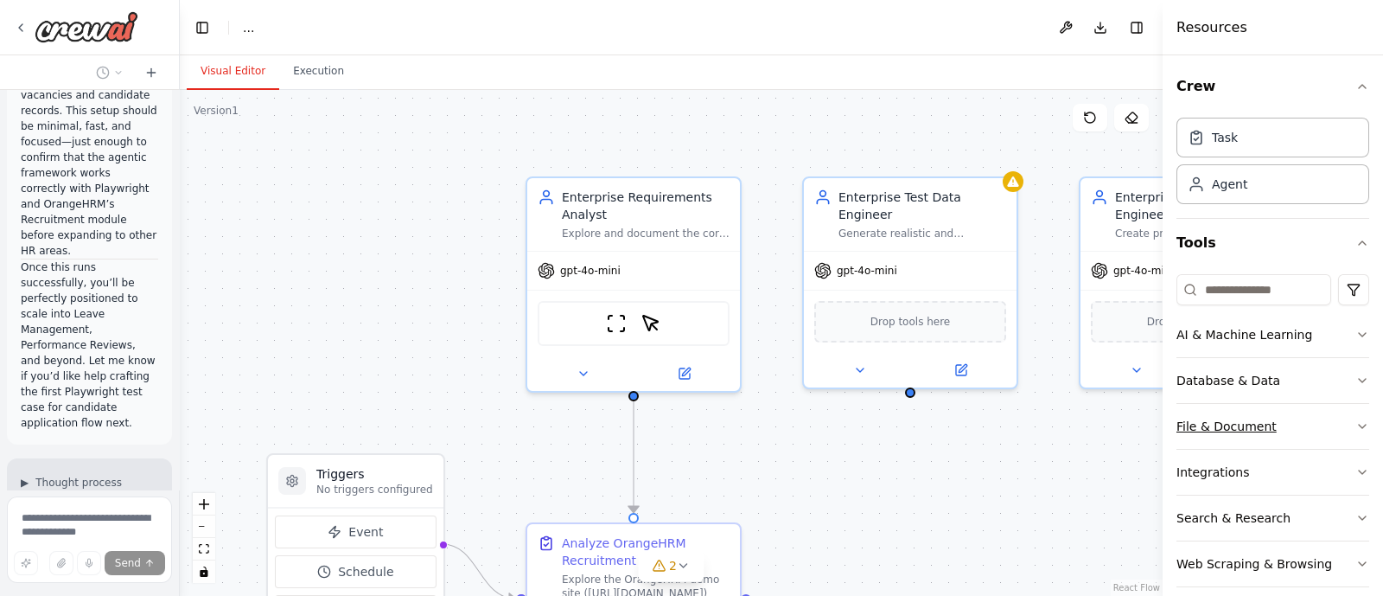
click at [1208, 435] on button "File & Document" at bounding box center [1273, 426] width 193 height 45
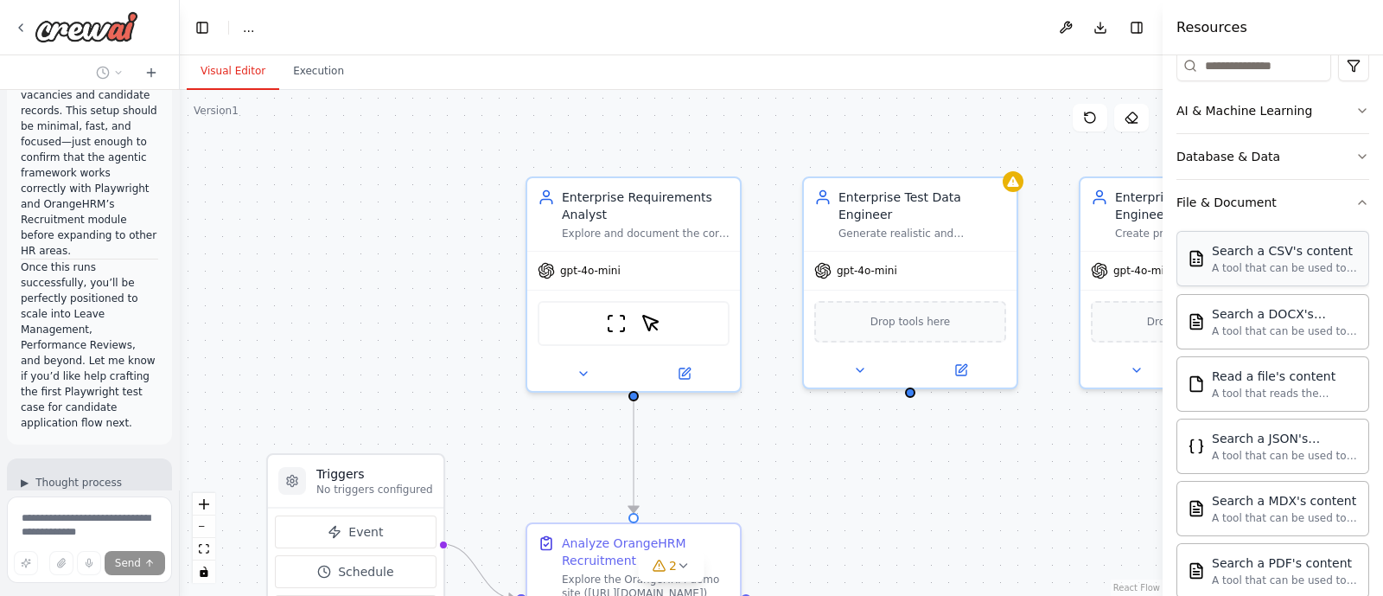
scroll to position [231, 0]
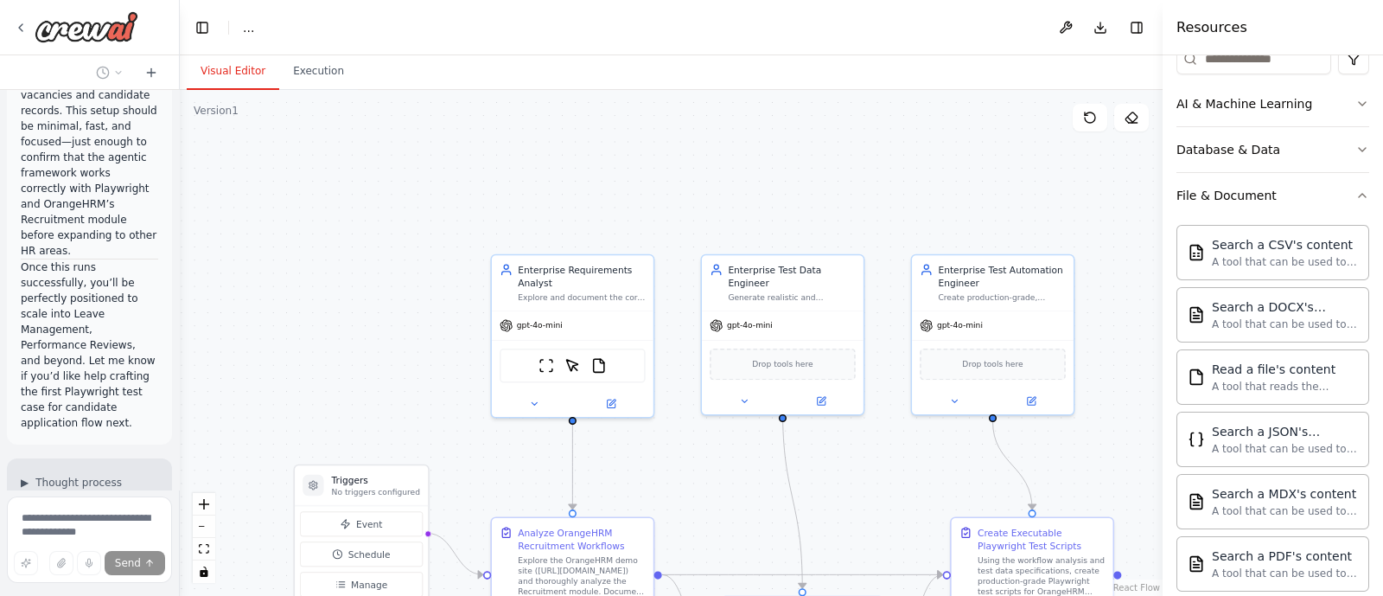
drag, startPoint x: 1075, startPoint y: 434, endPoint x: 907, endPoint y: 450, distance: 168.5
click at [907, 450] on div ".deletable-edge-delete-btn { width: 20px; height: 20px; border: 0px solid #ffff…" at bounding box center [671, 343] width 983 height 506
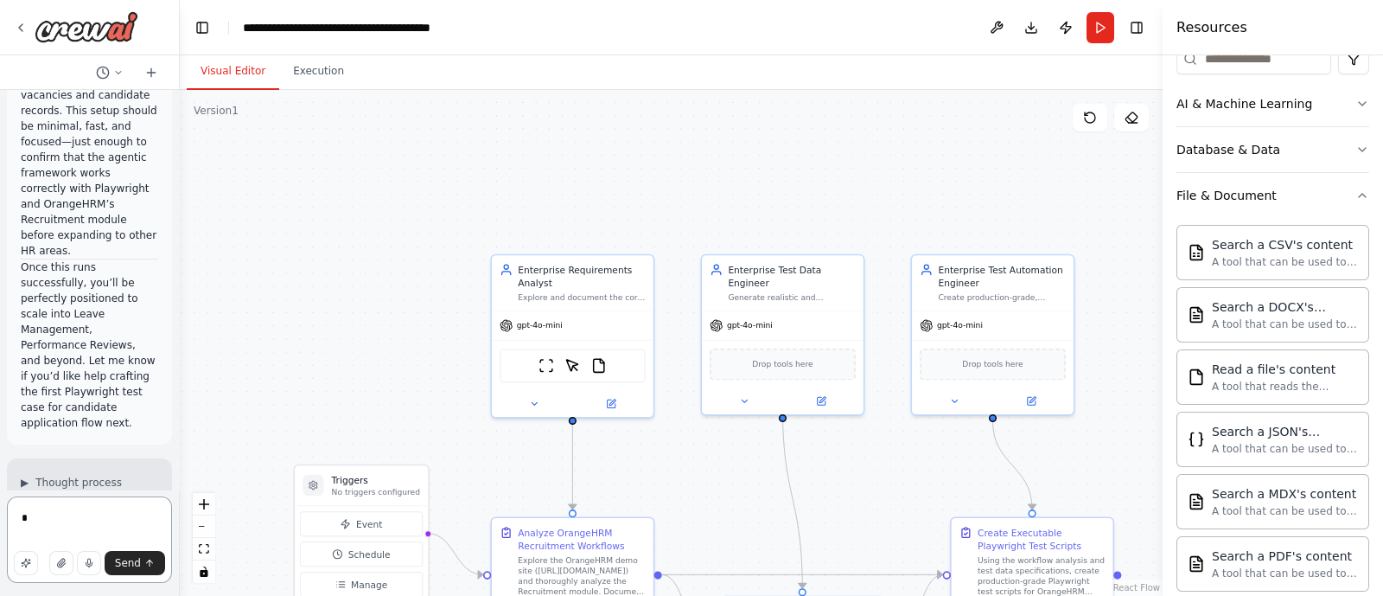
type textarea "*"
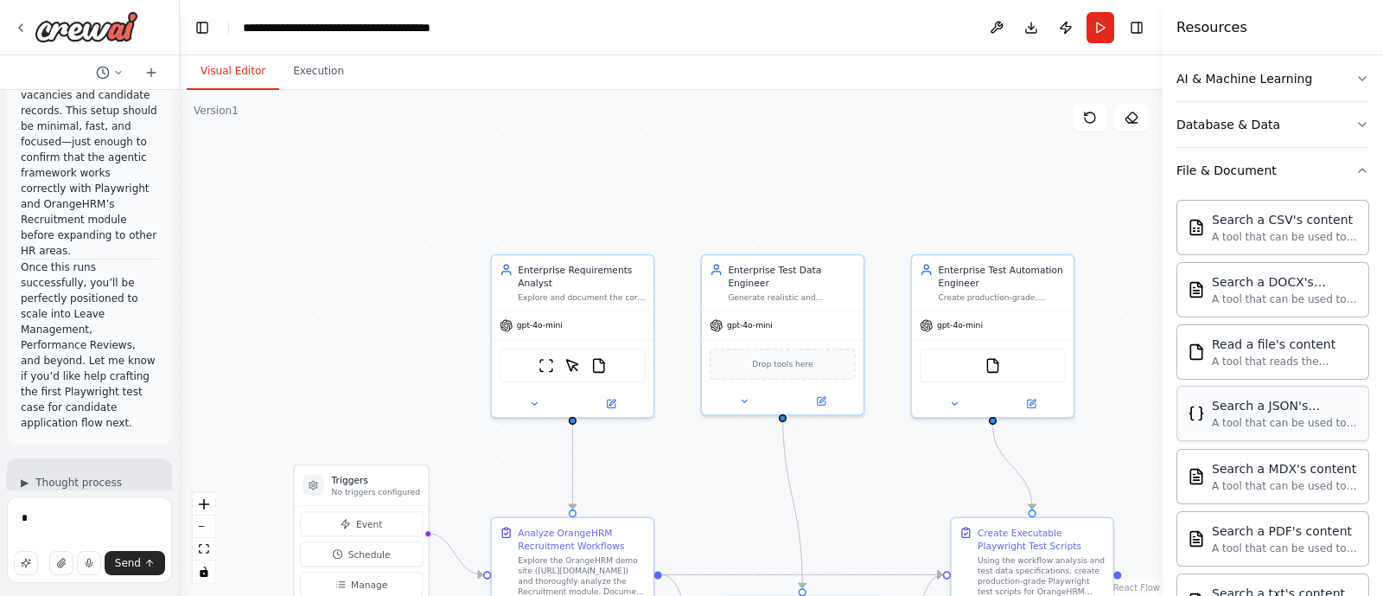
scroll to position [255, 0]
click at [1236, 66] on button "AI & Machine Learning" at bounding box center [1273, 79] width 193 height 45
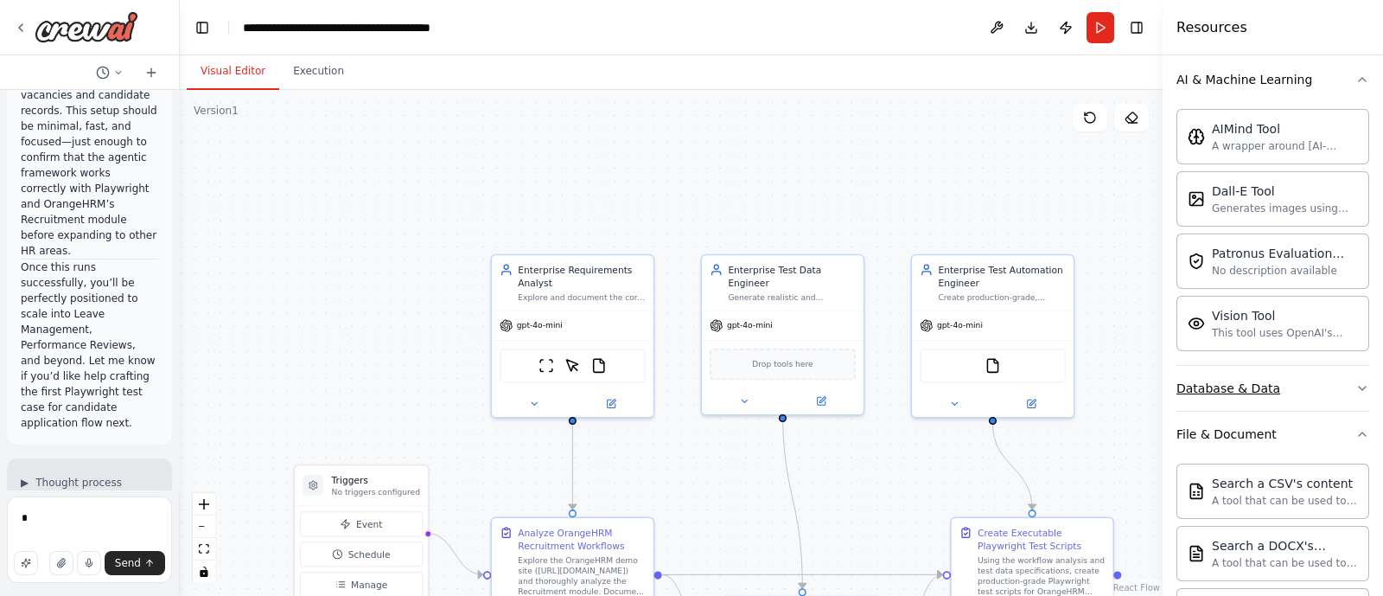
click at [1248, 380] on div "Database & Data" at bounding box center [1229, 388] width 104 height 17
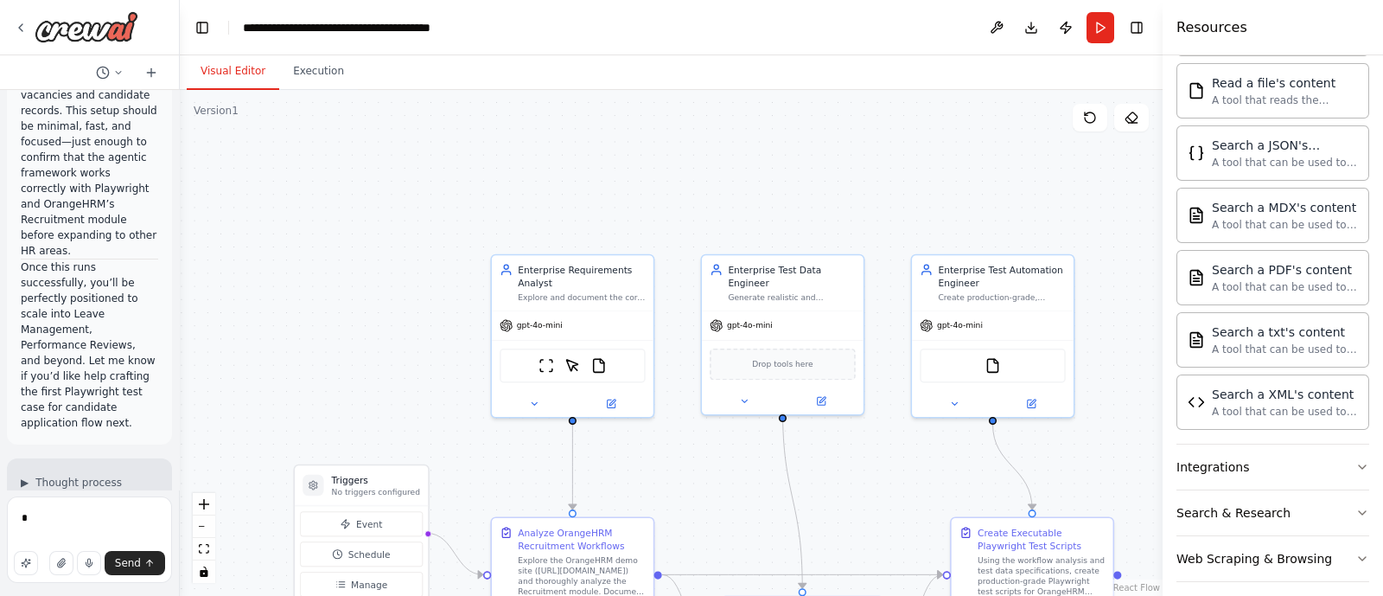
scroll to position [989, 0]
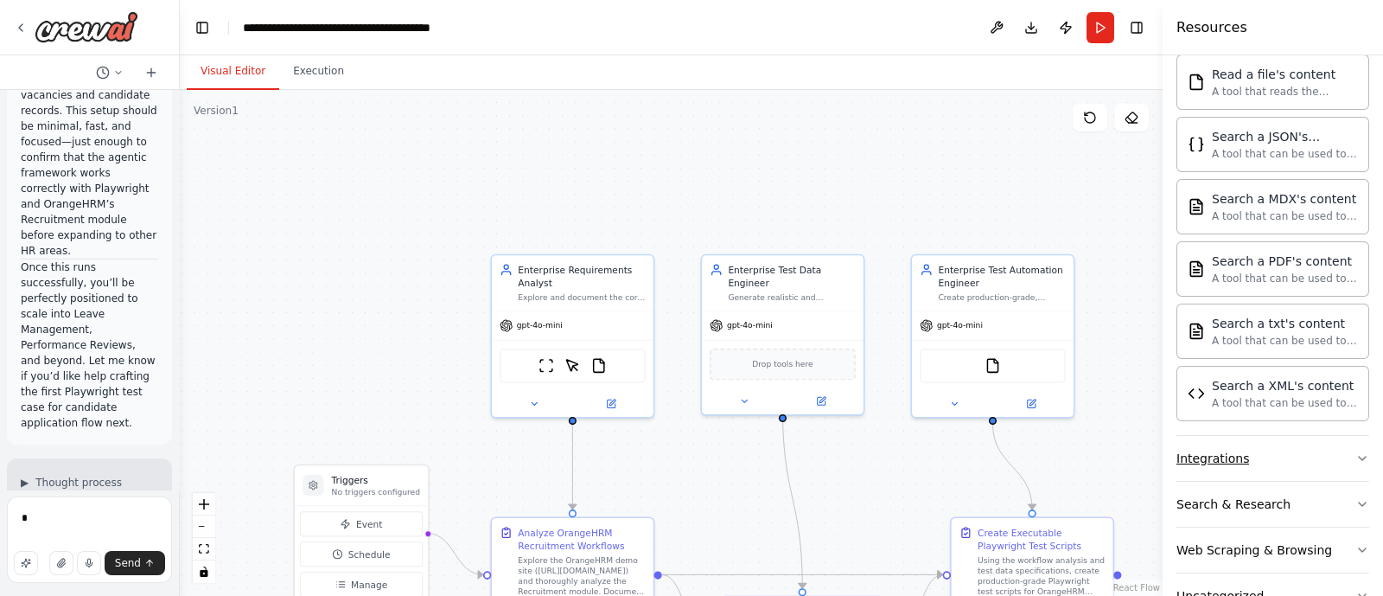
click at [1251, 458] on button "Integrations" at bounding box center [1273, 458] width 193 height 45
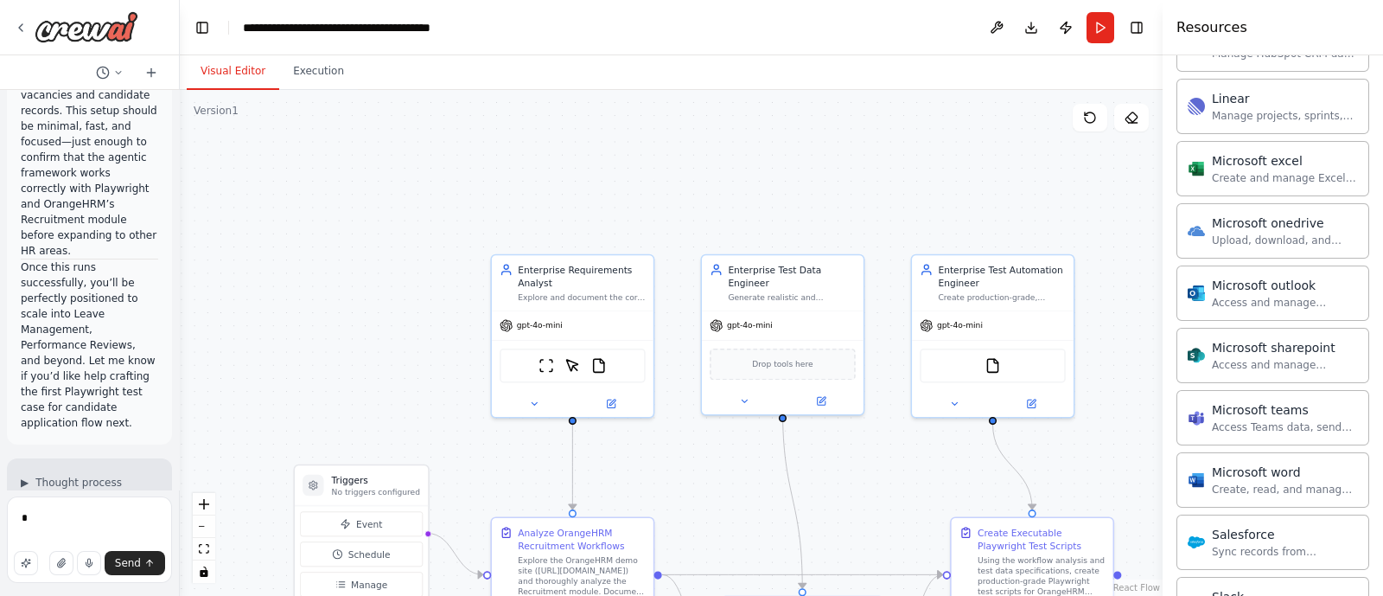
scroll to position [2100, 0]
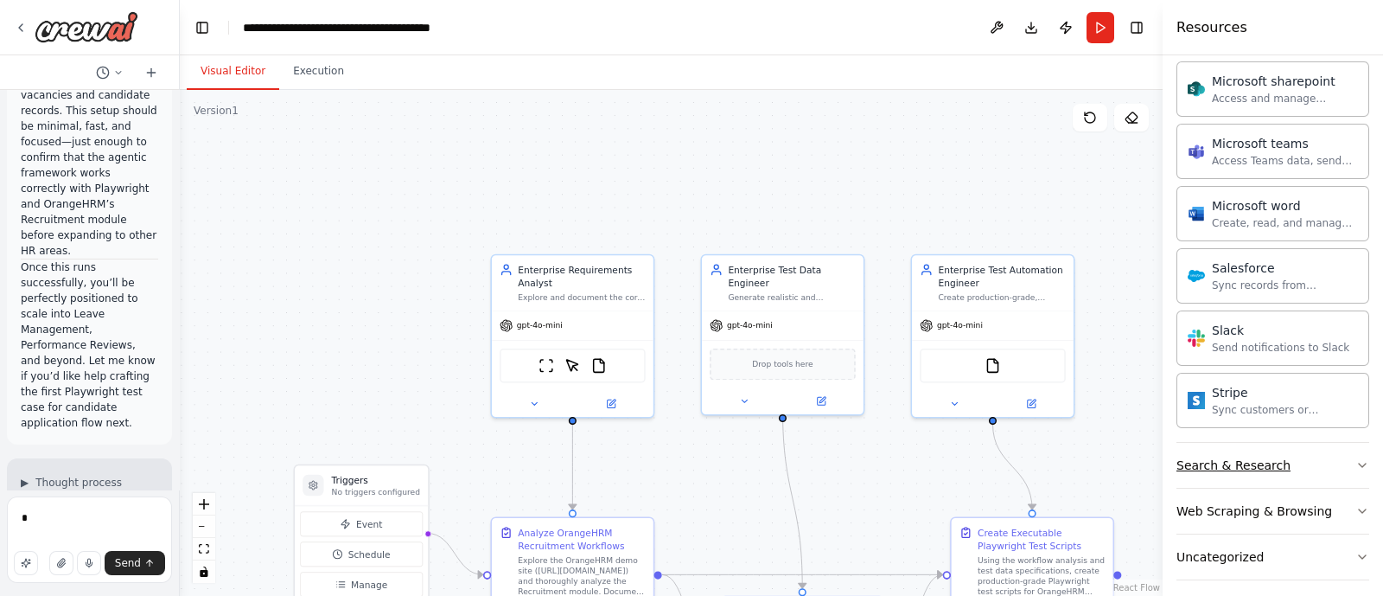
click at [1247, 457] on div "Search & Research" at bounding box center [1234, 465] width 114 height 17
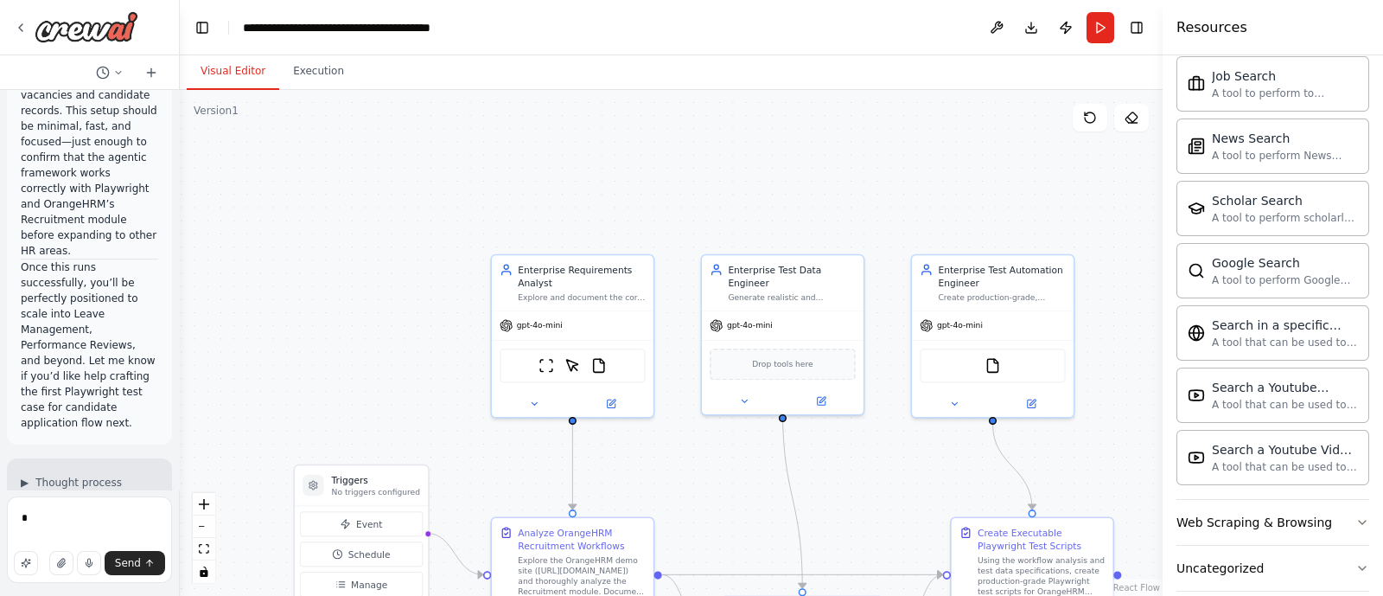
scroll to position [2981, 0]
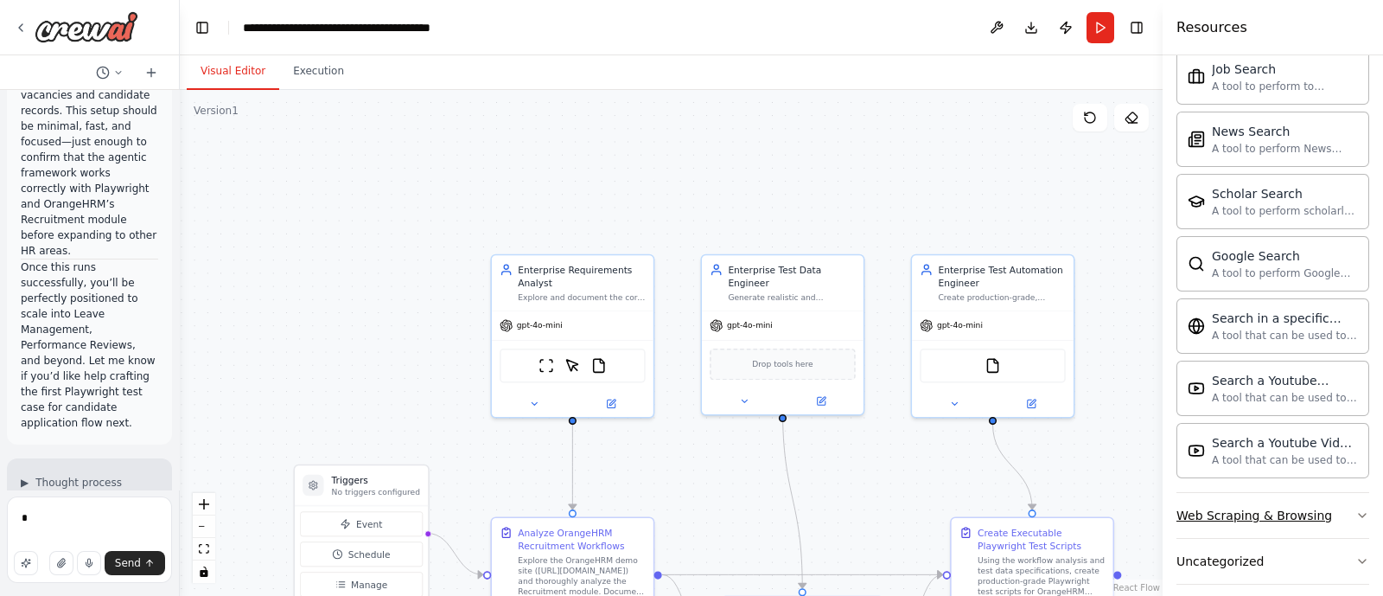
click at [1211, 507] on div "Web Scraping & Browsing" at bounding box center [1255, 515] width 156 height 17
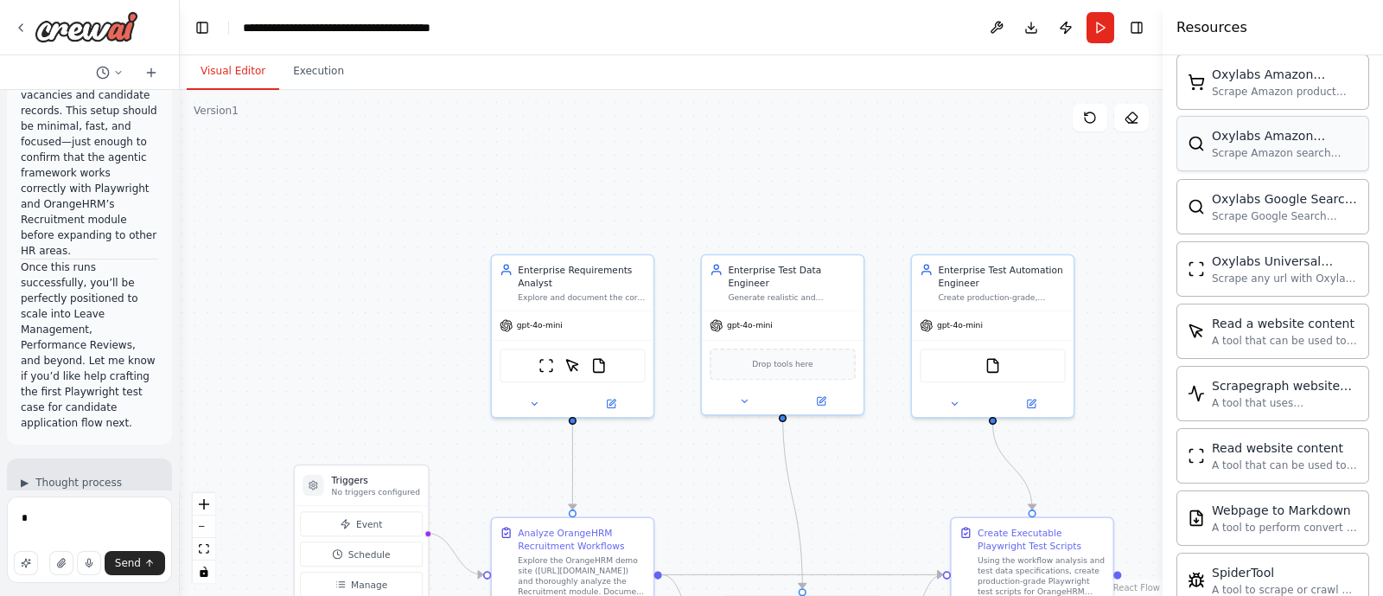
scroll to position [3785, 0]
click at [1027, 395] on div at bounding box center [993, 336] width 162 height 162
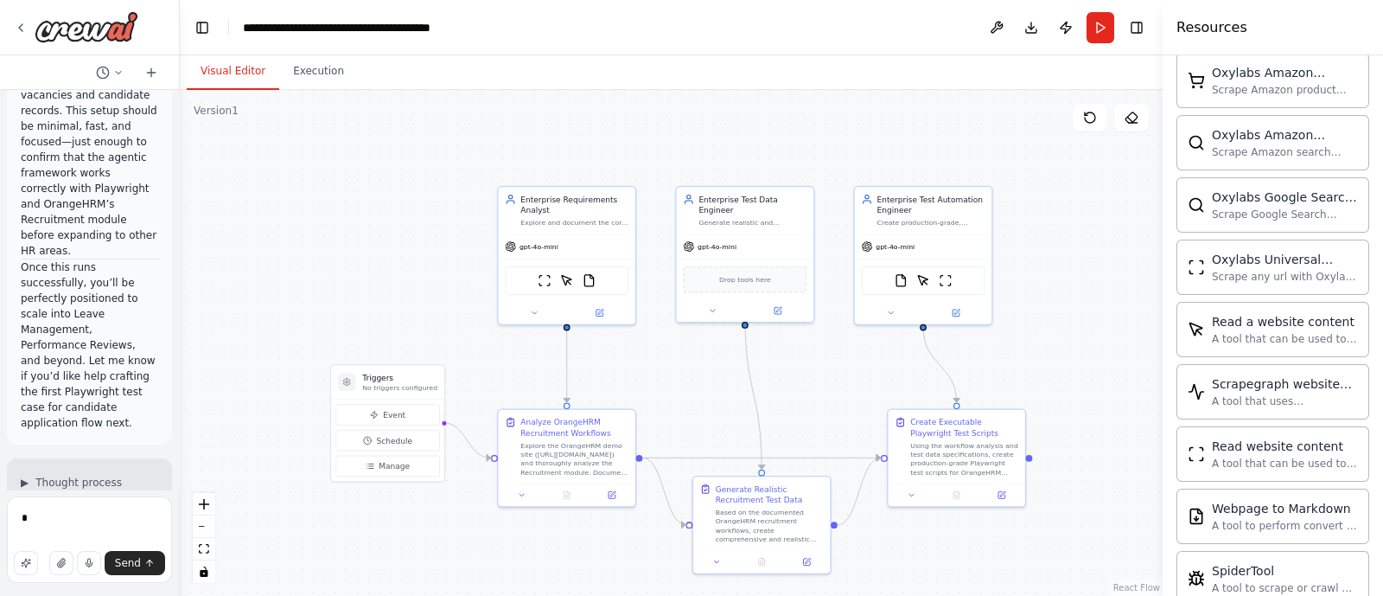
drag, startPoint x: 666, startPoint y: 187, endPoint x: 646, endPoint y: 127, distance: 62.9
click at [646, 127] on div ".deletable-edge-delete-btn { width: 20px; height: 20px; border: 0px solid #ffff…" at bounding box center [671, 343] width 983 height 506
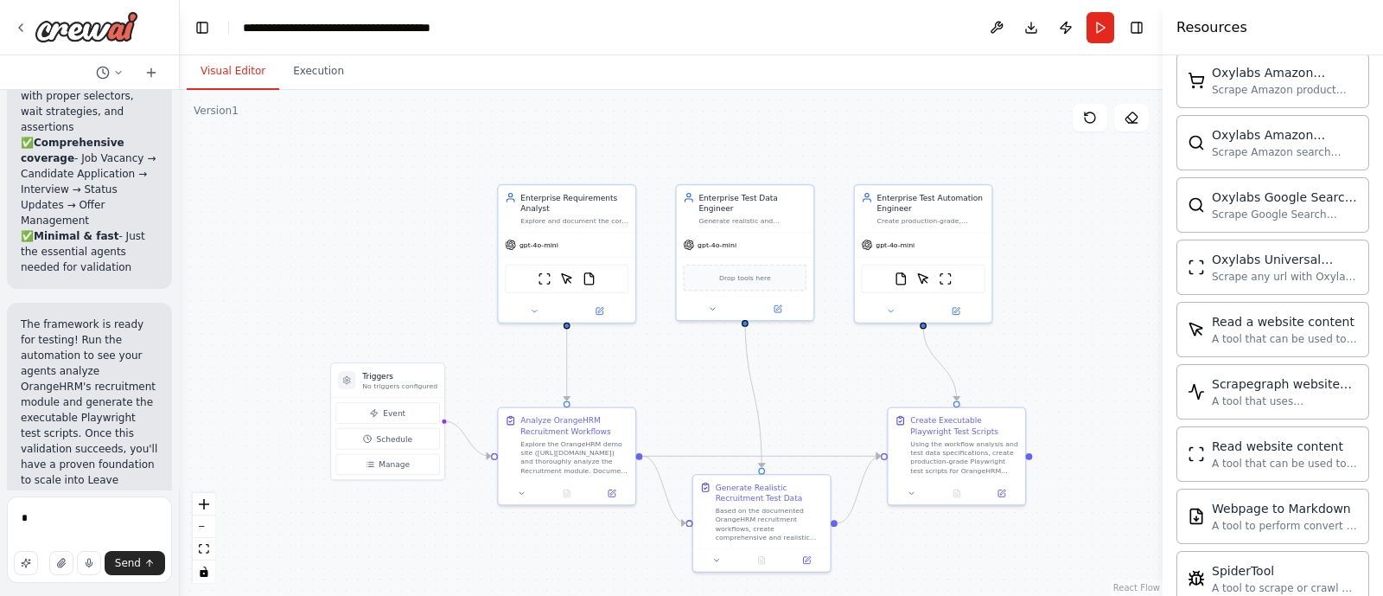
scroll to position [4310, 0]
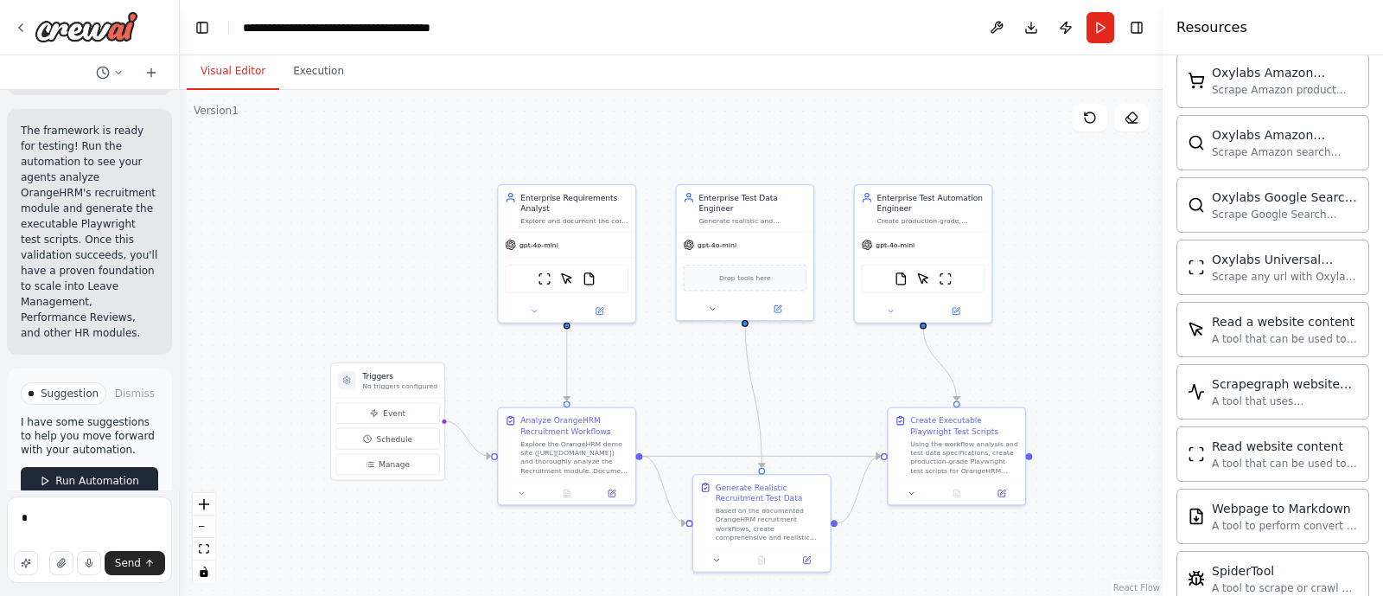
click at [81, 474] on span "Run Automation" at bounding box center [97, 481] width 84 height 14
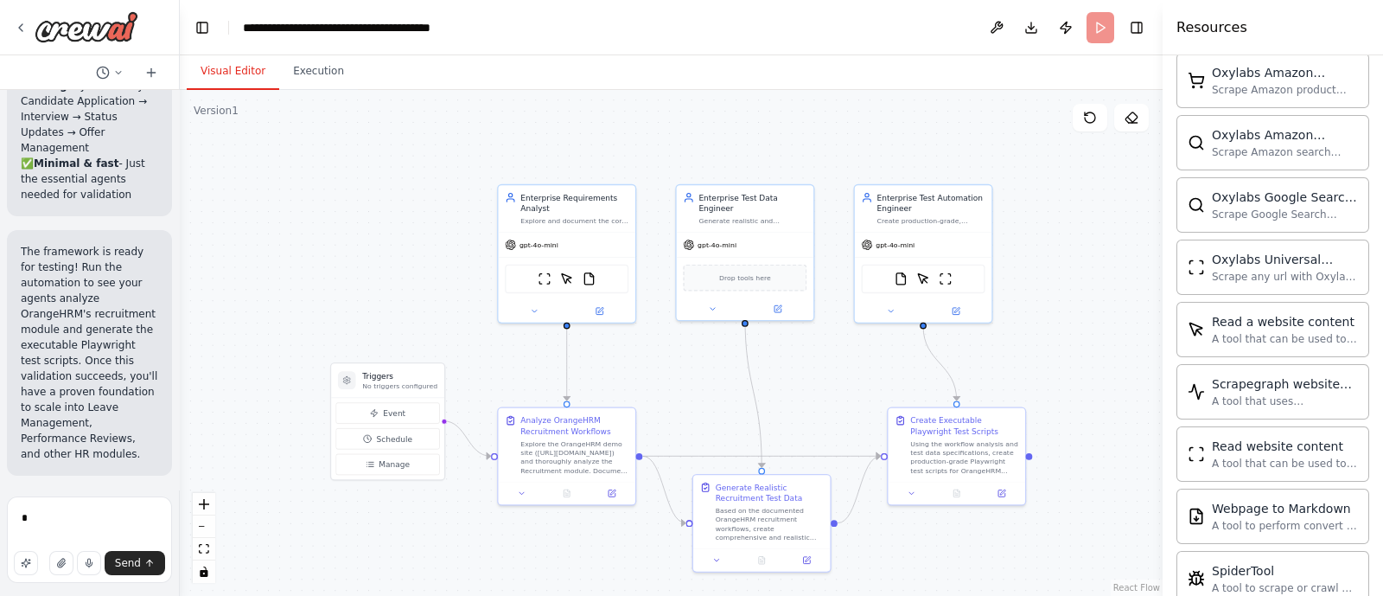
scroll to position [4157, 0]
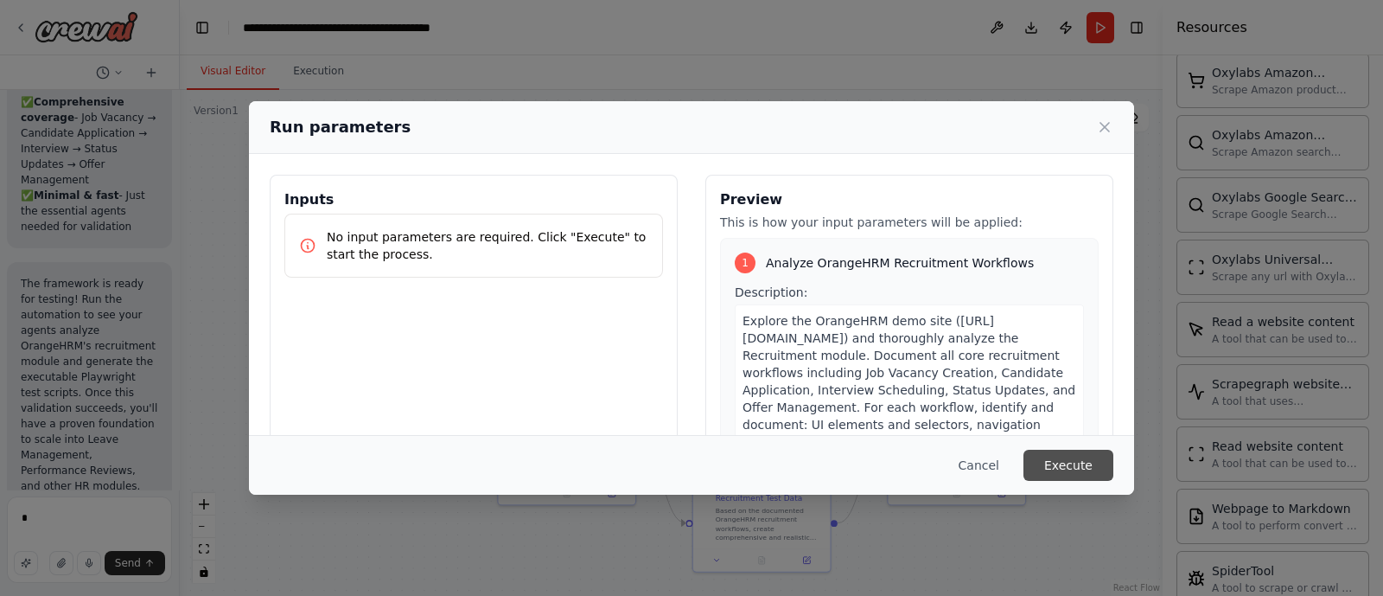
click at [1051, 469] on button "Execute" at bounding box center [1069, 465] width 90 height 31
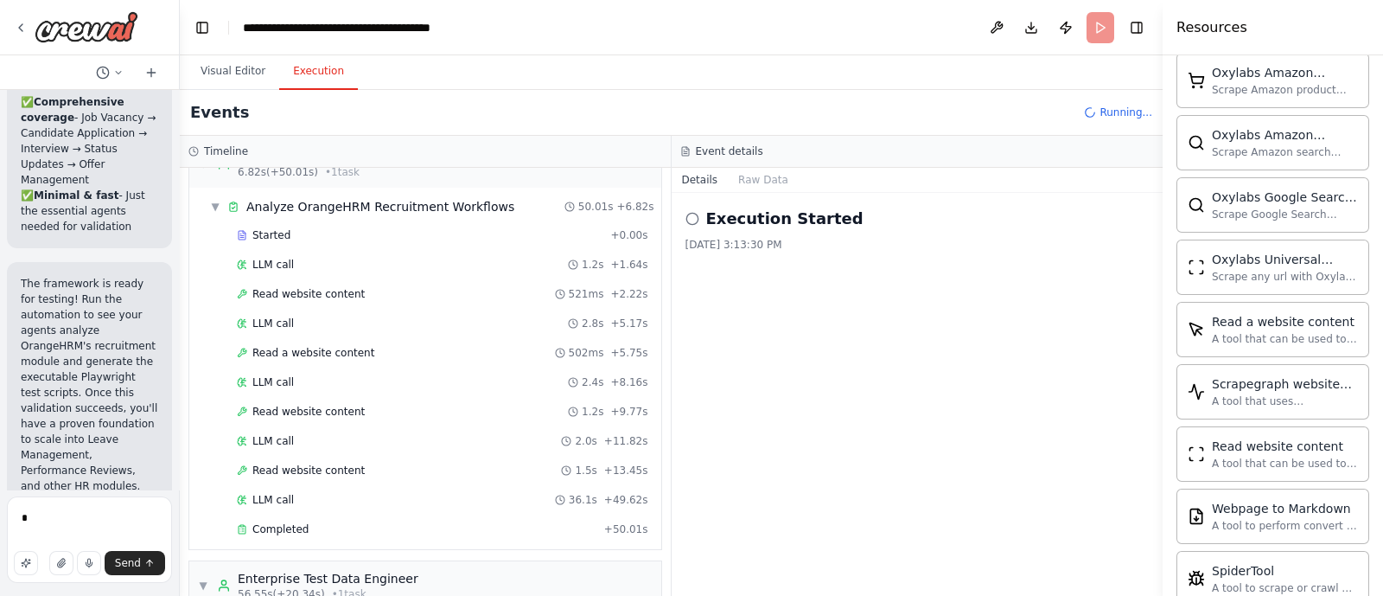
scroll to position [4325, 0]
